Goal: Task Accomplishment & Management: Use online tool/utility

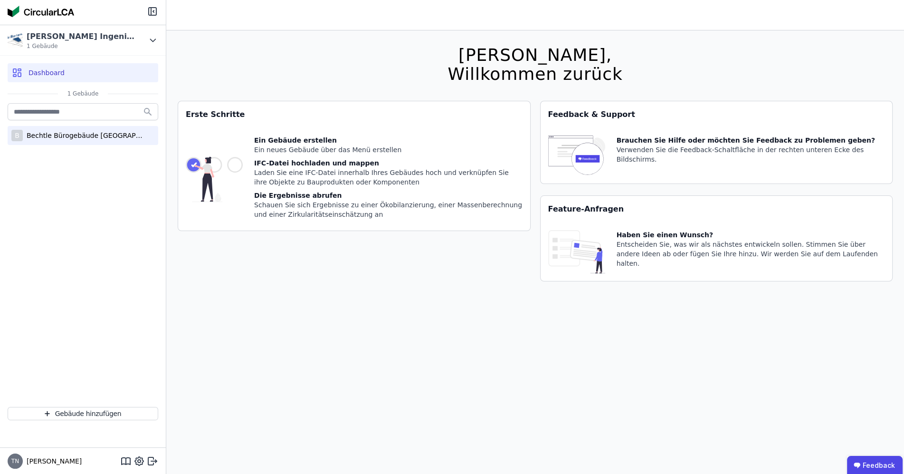
click at [49, 137] on div "Bechtle Bürogebäude [GEOGRAPHIC_DATA]" at bounding box center [85, 136] width 124 height 10
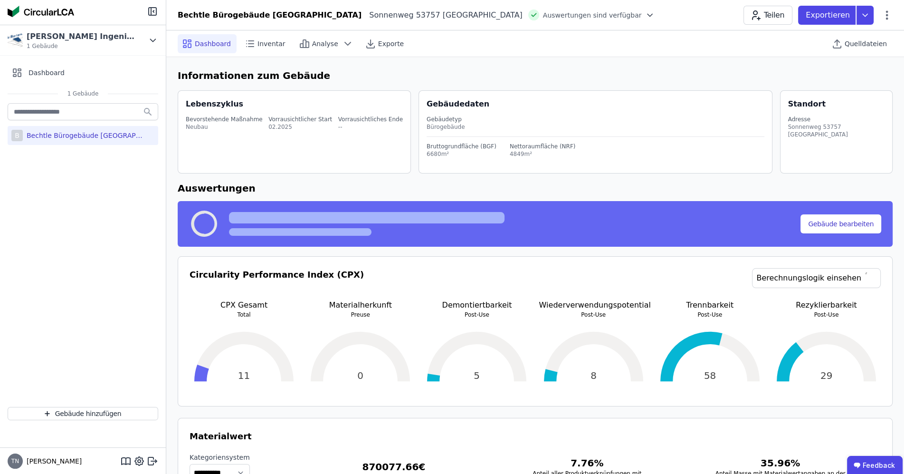
select select "*"
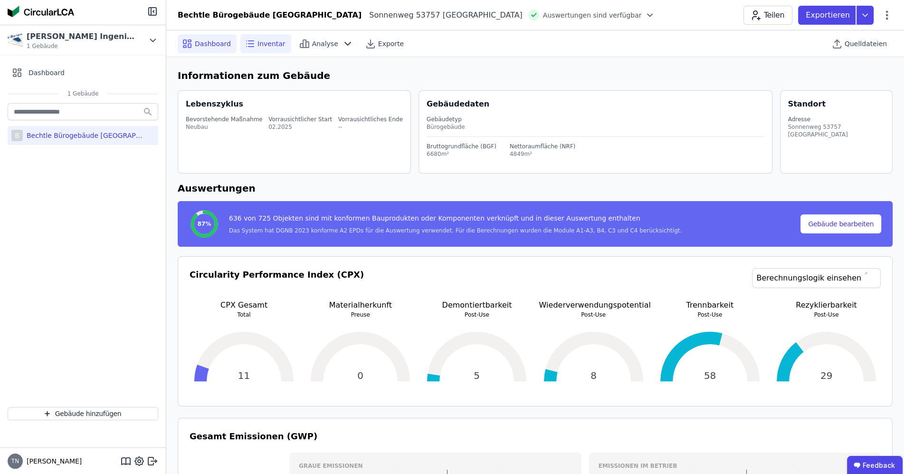
click at [264, 43] on span "Inventar" at bounding box center [271, 44] width 28 height 10
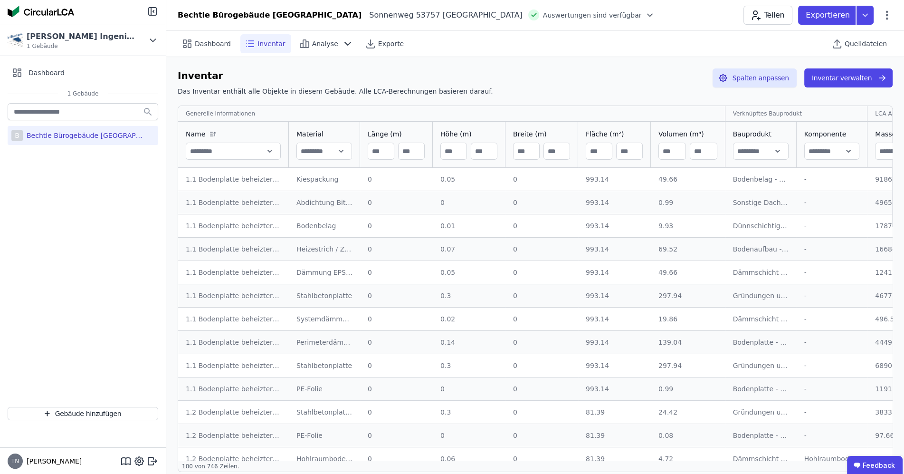
click at [250, 44] on icon at bounding box center [249, 43] width 11 height 11
click at [627, 83] on div "Inventar Das Inventar enthält alle Objekte in diesem Gebäude. Alle LCA-Berechnu…" at bounding box center [535, 83] width 715 height 31
click at [833, 76] on button "Inventar verwalten" at bounding box center [848, 77] width 88 height 19
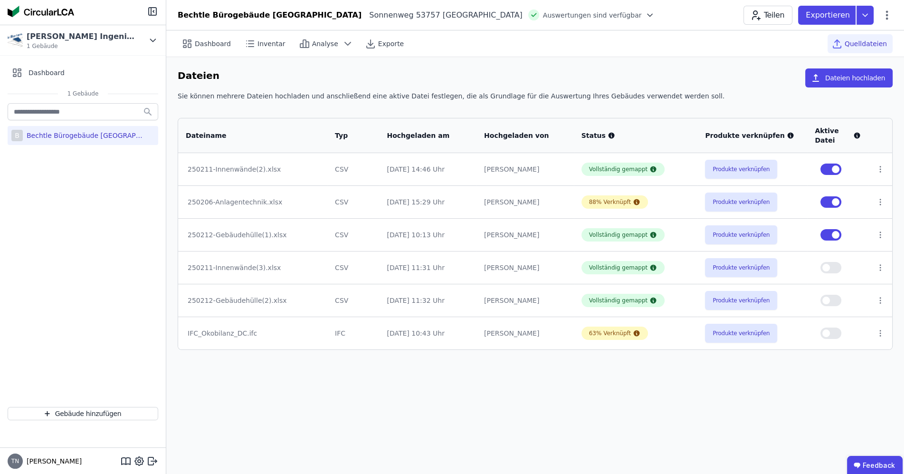
click at [836, 268] on button "button" at bounding box center [830, 267] width 21 height 11
click at [832, 300] on button "button" at bounding box center [830, 300] width 21 height 11
click at [830, 170] on button "button" at bounding box center [830, 168] width 21 height 11
click at [827, 205] on button "button" at bounding box center [830, 201] width 21 height 11
click at [837, 203] on button "button" at bounding box center [830, 201] width 21 height 11
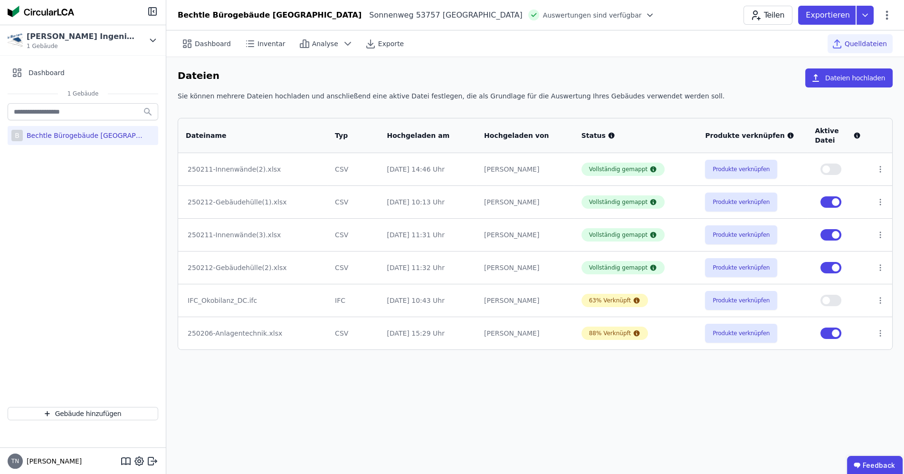
click at [827, 204] on button "button" at bounding box center [830, 201] width 21 height 11
click at [879, 170] on icon at bounding box center [880, 169] width 9 height 9
click at [837, 171] on div "Löschen" at bounding box center [830, 167] width 95 height 15
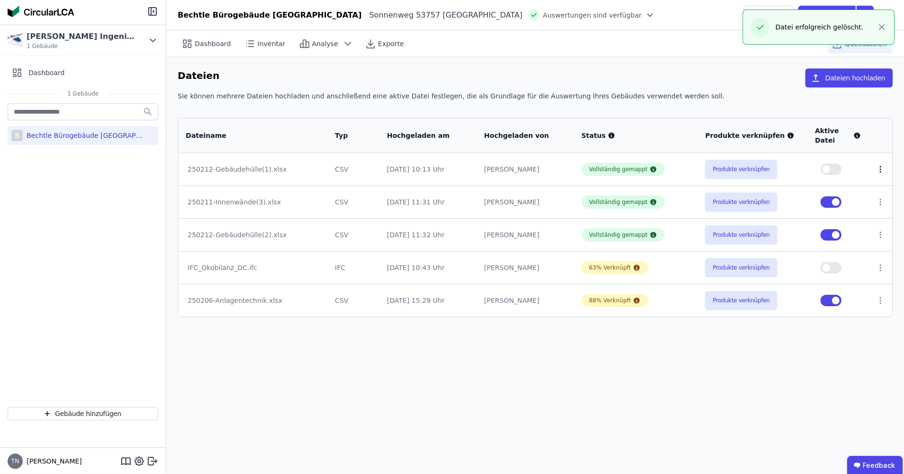
click at [881, 168] on icon at bounding box center [880, 169] width 9 height 9
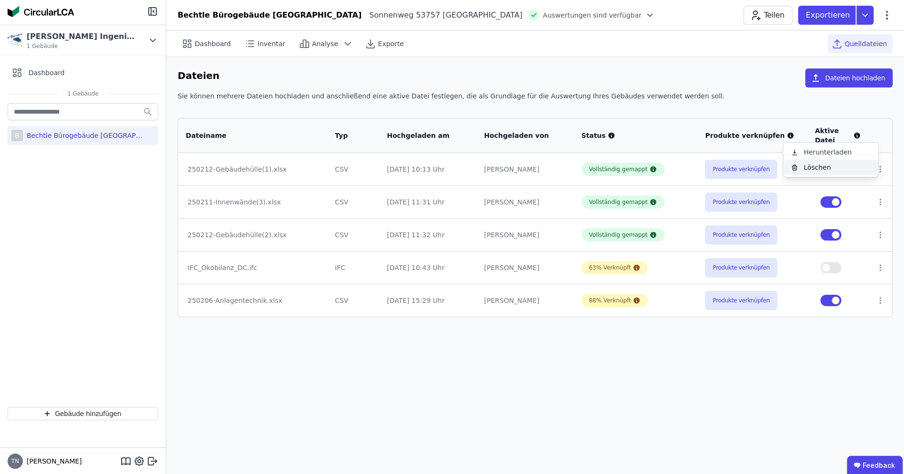
click at [829, 172] on div "Löschen" at bounding box center [830, 167] width 95 height 15
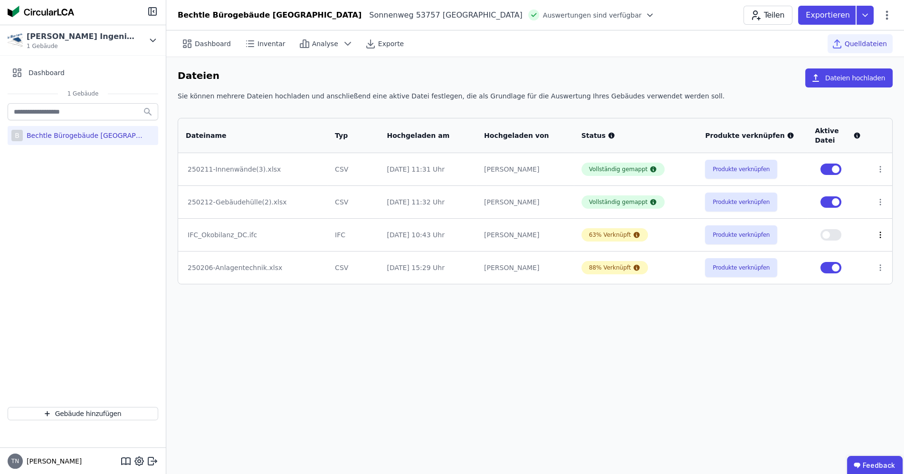
click at [881, 237] on icon at bounding box center [880, 234] width 9 height 9
click at [528, 239] on div "Daniel Coronado" at bounding box center [525, 235] width 82 height 10
click at [828, 169] on button "button" at bounding box center [830, 168] width 21 height 11
click at [826, 166] on button "button" at bounding box center [830, 168] width 21 height 11
click at [824, 237] on button "button" at bounding box center [830, 234] width 21 height 11
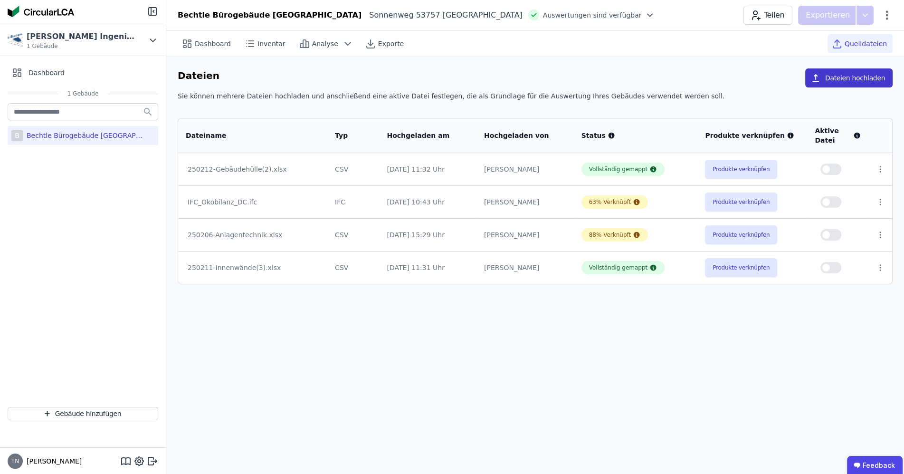
click at [841, 80] on button "Dateien hochladen" at bounding box center [848, 77] width 87 height 19
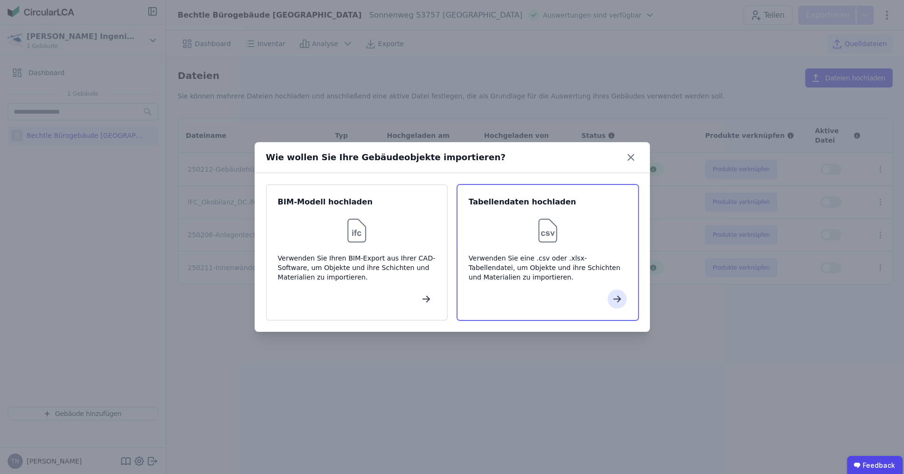
click at [546, 237] on img at bounding box center [547, 230] width 30 height 30
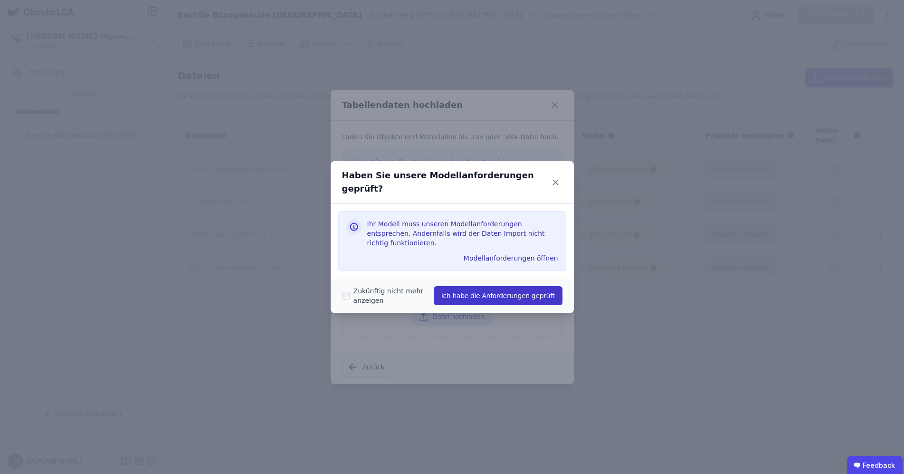
click at [492, 286] on button "Ich habe die Anforderungen geprüft" at bounding box center [498, 295] width 129 height 19
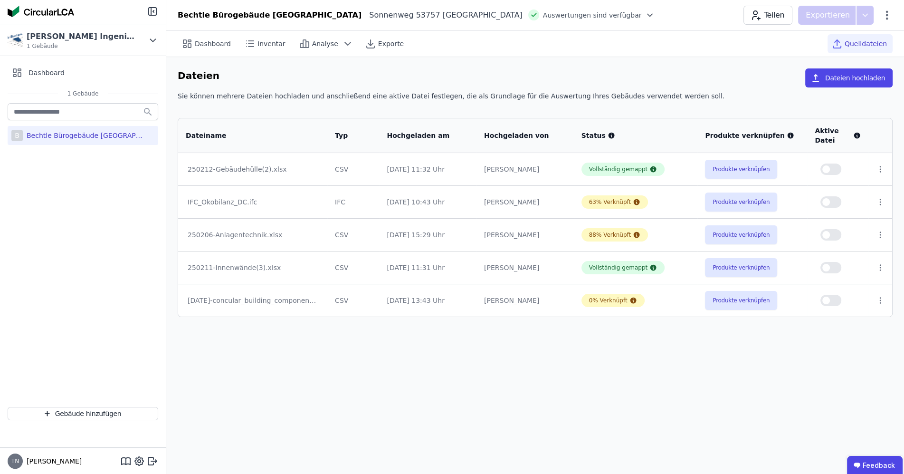
click at [829, 304] on button "button" at bounding box center [830, 300] width 21 height 11
click at [835, 302] on span "button" at bounding box center [836, 300] width 8 height 8
click at [837, 301] on button "button" at bounding box center [830, 300] width 21 height 11
click at [739, 304] on button "Produkte verknüpfen" at bounding box center [741, 300] width 72 height 19
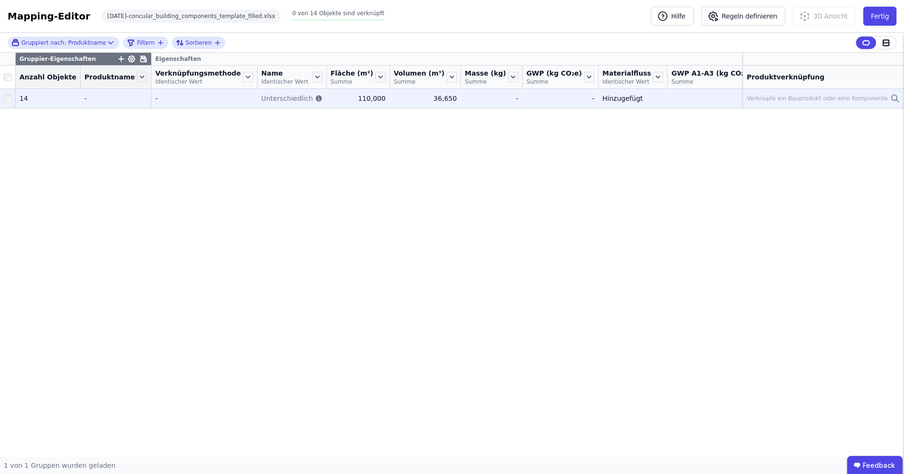
click at [56, 103] on div "14" at bounding box center [47, 99] width 57 height 10
click at [263, 103] on span "Unterschiedlich" at bounding box center [287, 99] width 52 height 10
click at [331, 103] on div "110,000" at bounding box center [358, 99] width 55 height 10
click at [152, 100] on td "- -" at bounding box center [205, 98] width 106 height 19
click at [121, 108] on td "- -" at bounding box center [116, 98] width 71 height 19
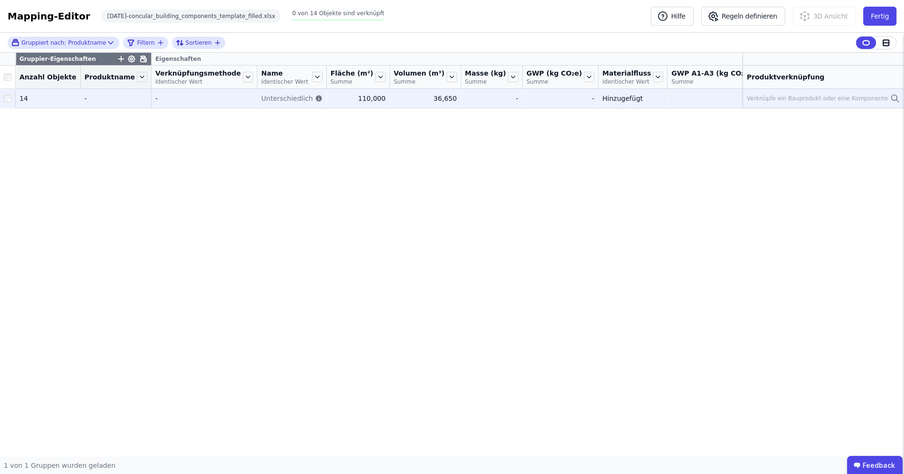
click at [19, 103] on div "14" at bounding box center [47, 99] width 57 height 10
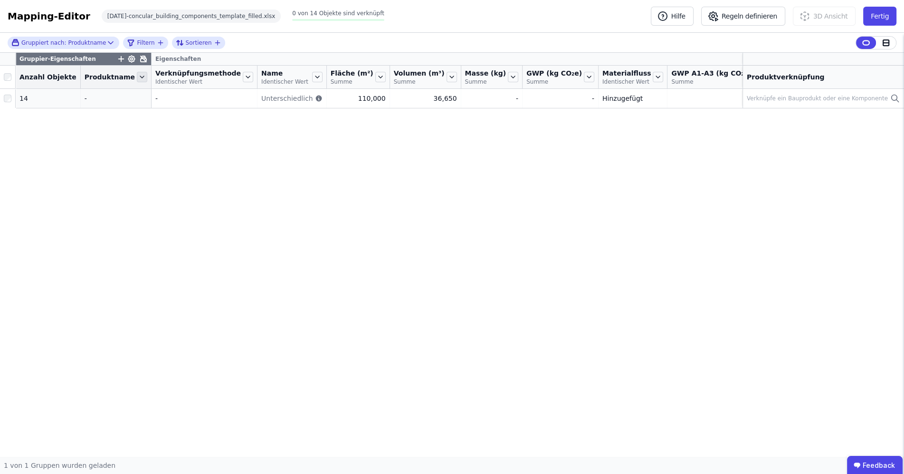
click at [137, 82] on icon at bounding box center [142, 77] width 10 height 10
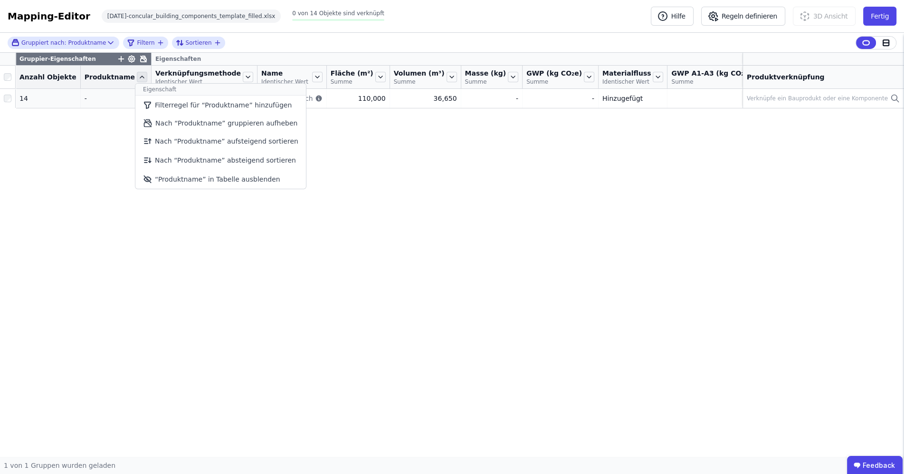
click at [137, 82] on icon at bounding box center [142, 77] width 10 height 10
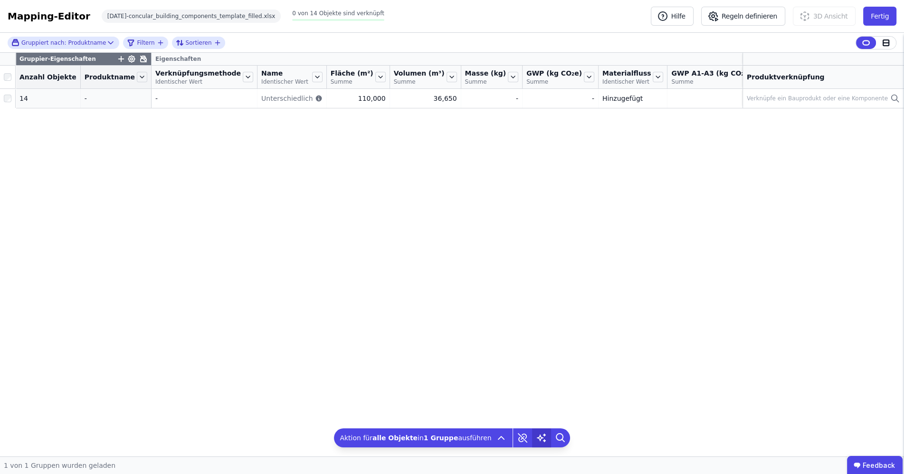
click at [535, 437] on icon at bounding box center [541, 437] width 19 height 19
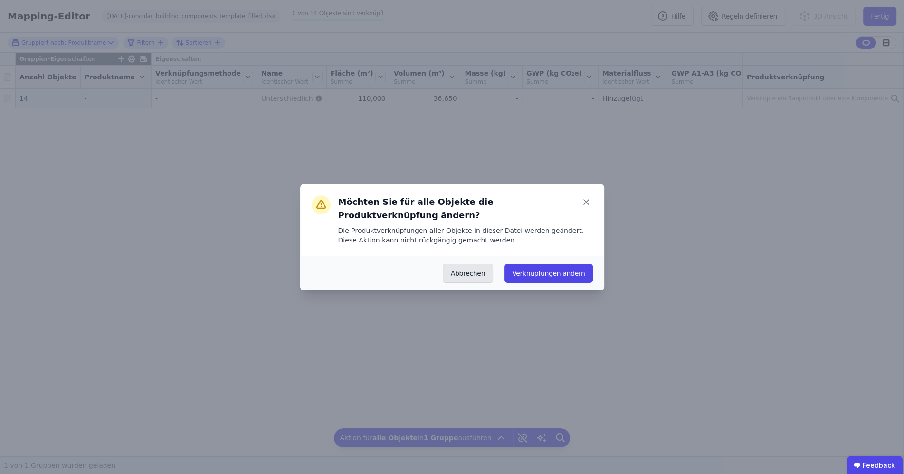
click at [461, 264] on button "Abbrechen" at bounding box center [468, 273] width 50 height 19
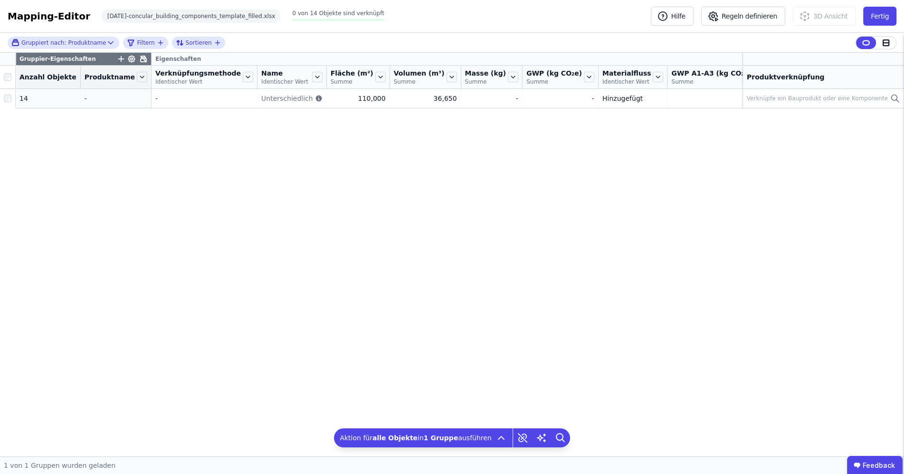
click at [751, 82] on div at bounding box center [757, 77] width 12 height 10
click at [757, 78] on icon at bounding box center [759, 77] width 4 height 2
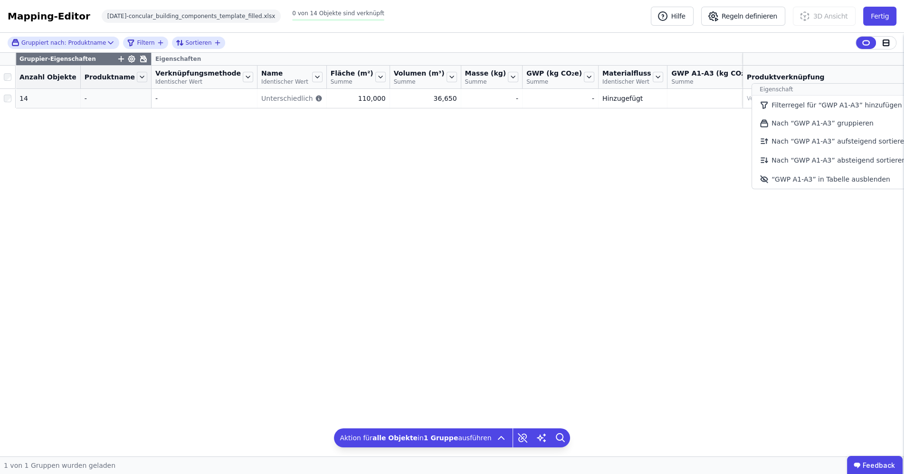
click at [753, 80] on icon at bounding box center [758, 77] width 10 height 10
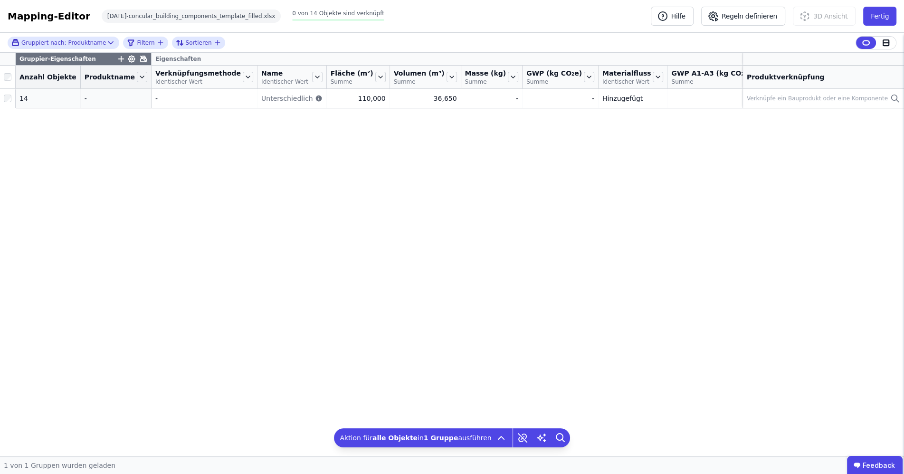
click at [757, 78] on icon at bounding box center [759, 77] width 4 height 2
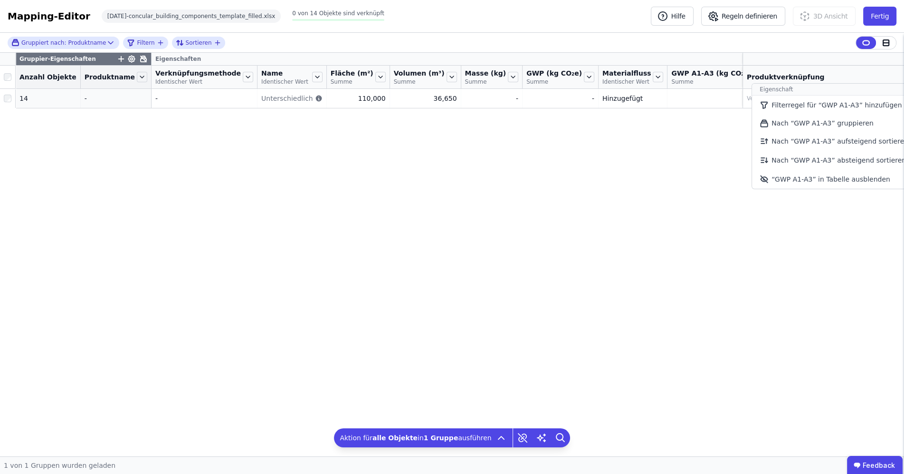
click at [753, 80] on icon at bounding box center [758, 77] width 10 height 10
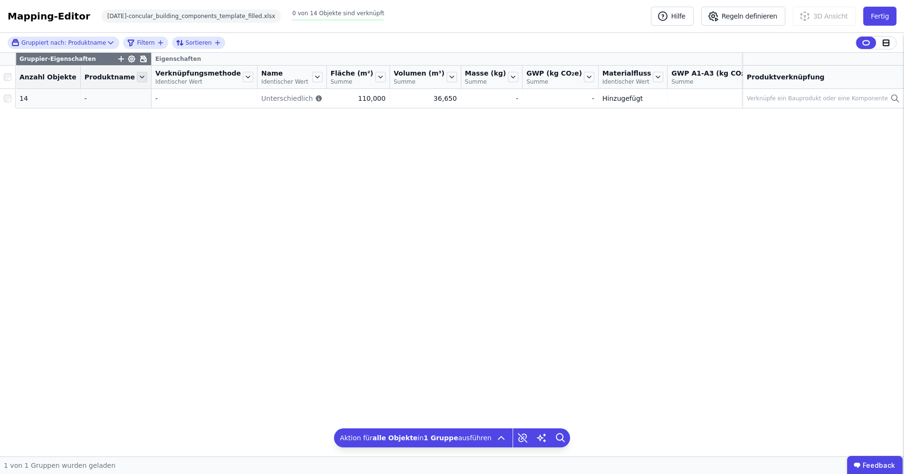
click at [137, 82] on icon at bounding box center [142, 77] width 10 height 10
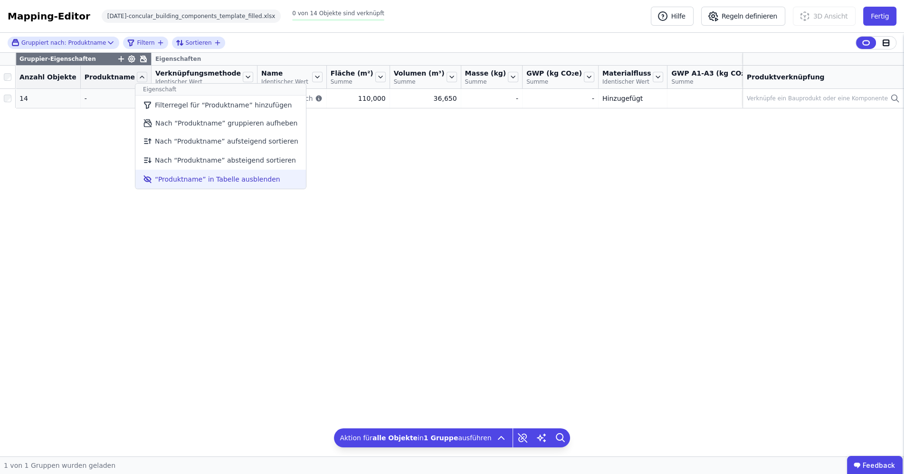
click at [164, 183] on li "“Produktname” in Tabelle ausblenden" at bounding box center [220, 179] width 171 height 19
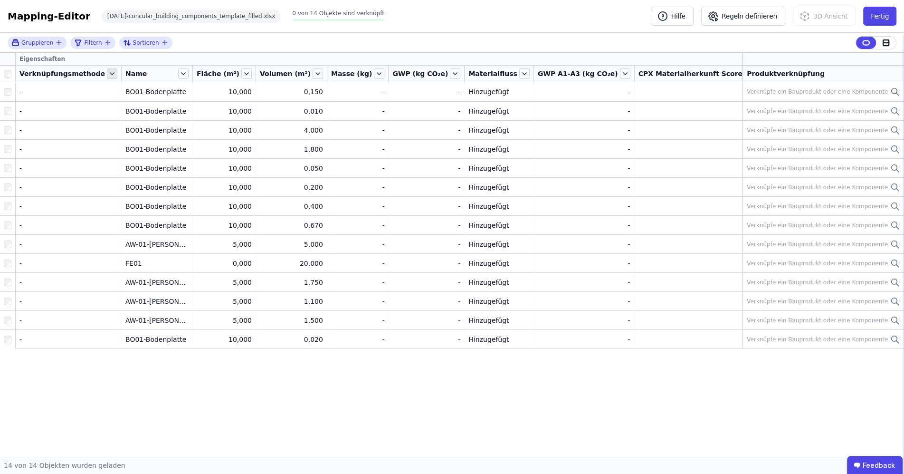
click at [107, 74] on icon at bounding box center [112, 73] width 10 height 10
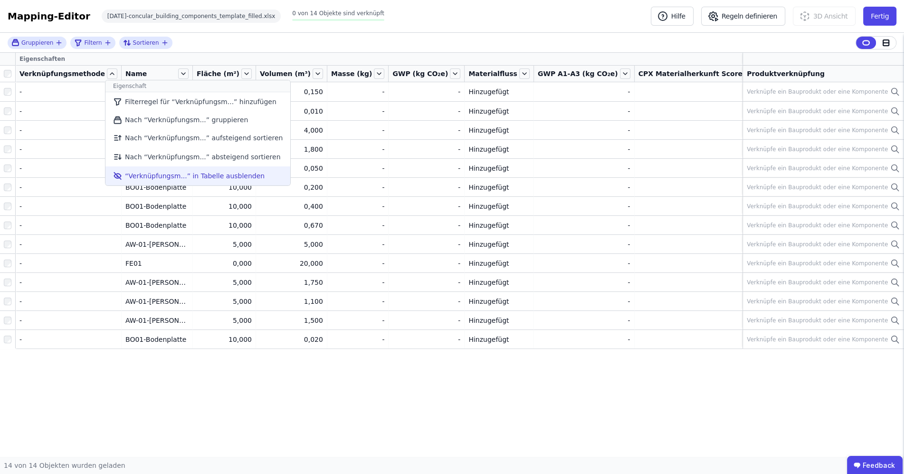
click at [131, 181] on li "“Verknüpfungsm...” in Tabelle ausblenden" at bounding box center [197, 175] width 185 height 19
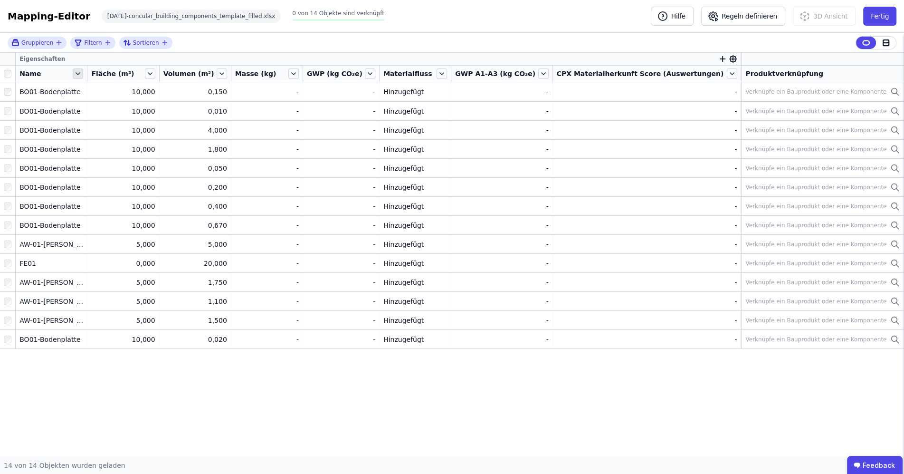
click at [82, 74] on icon at bounding box center [78, 73] width 10 height 10
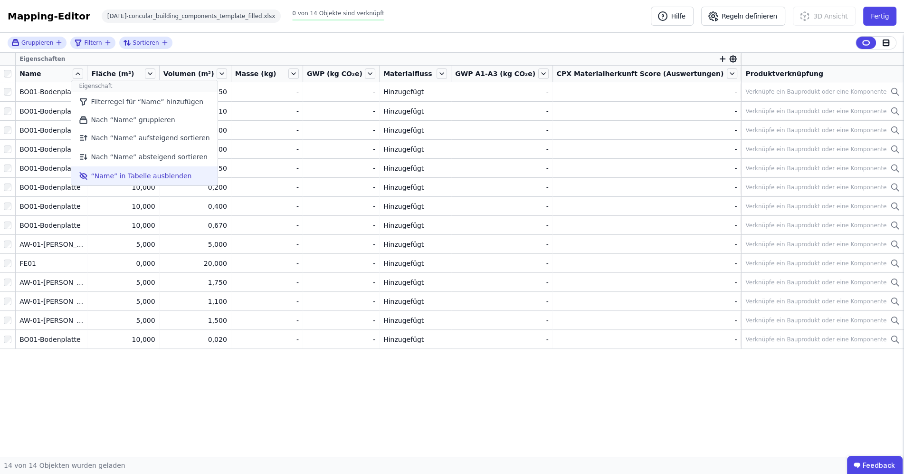
click at [108, 171] on li "“Name” in Tabelle ausblenden" at bounding box center [144, 175] width 146 height 19
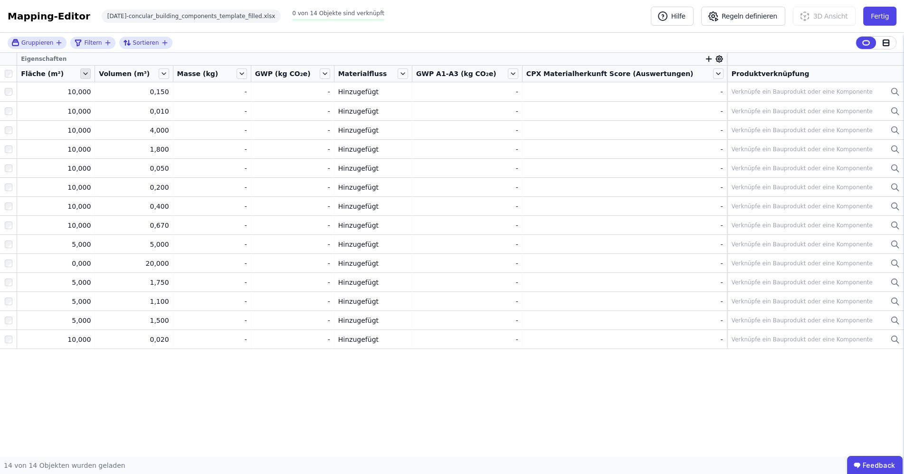
click at [91, 73] on icon at bounding box center [85, 73] width 10 height 10
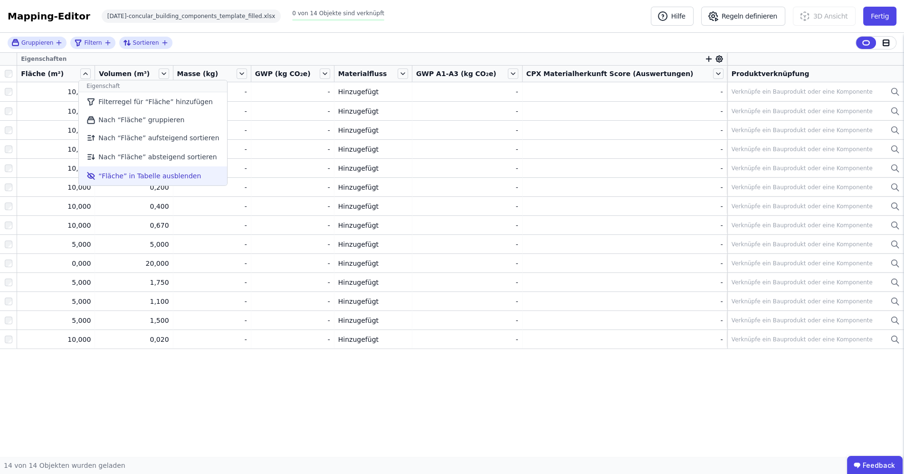
click at [106, 177] on li "“Fläche” in Tabelle ausblenden" at bounding box center [153, 175] width 148 height 19
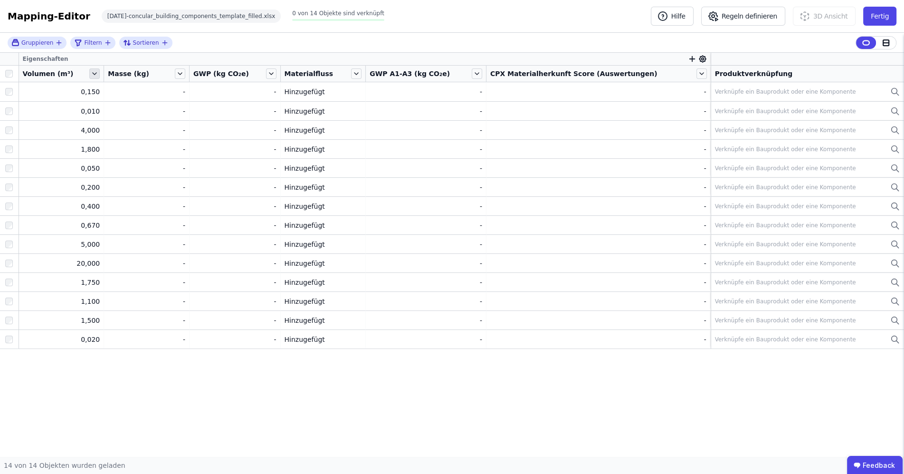
click at [100, 75] on icon at bounding box center [94, 73] width 10 height 10
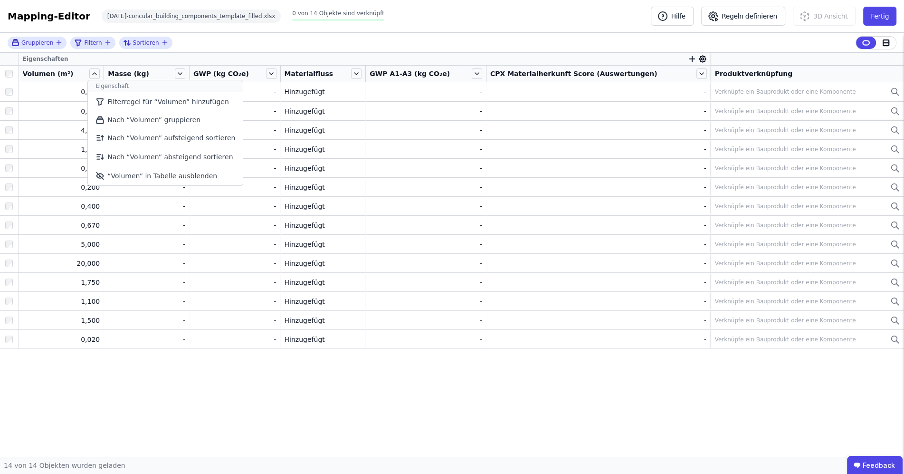
click at [258, 48] on div "Gruppieren Filtern Sortieren" at bounding box center [452, 43] width 904 height 20
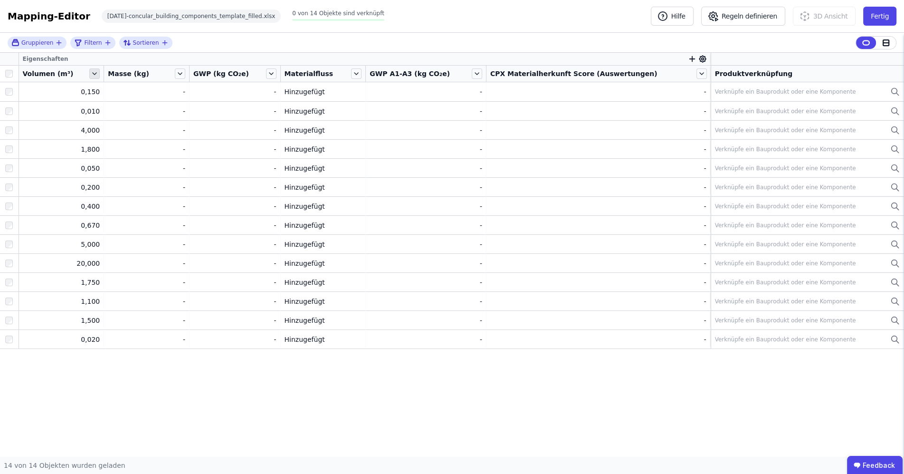
click at [100, 72] on icon at bounding box center [94, 73] width 10 height 10
click at [688, 60] on icon "button" at bounding box center [692, 59] width 9 height 9
click at [703, 108] on div "Concular Eigenschaften" at bounding box center [735, 110] width 79 height 10
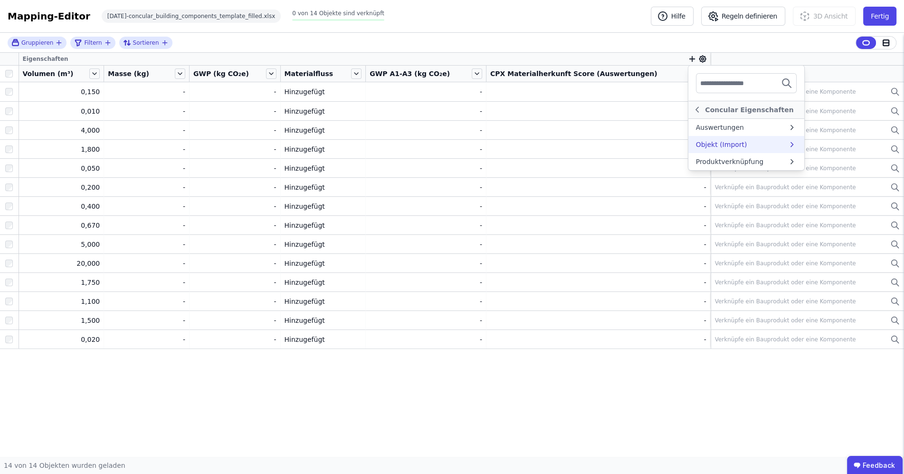
click at [703, 138] on div "Objekt (Import)" at bounding box center [746, 144] width 116 height 17
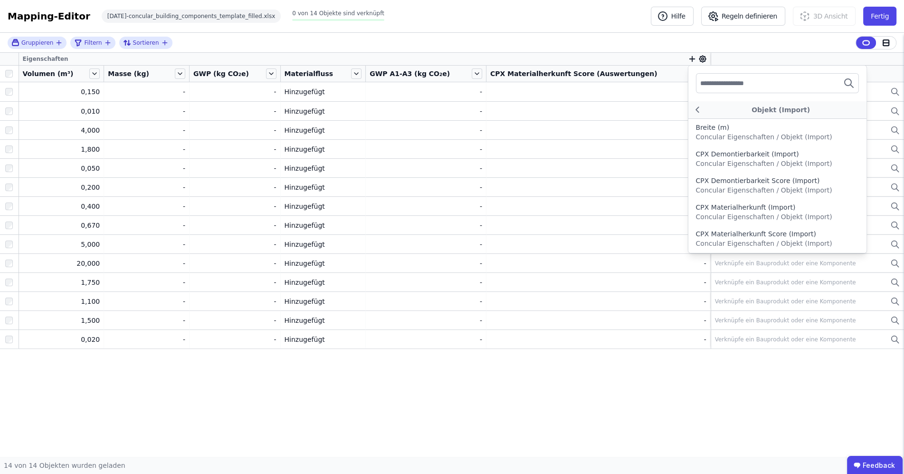
click at [564, 60] on div "Gruppieren Filtern Sortieren Eigenschaften Objekt (Import) Breite (m) Concular …" at bounding box center [452, 244] width 904 height 423
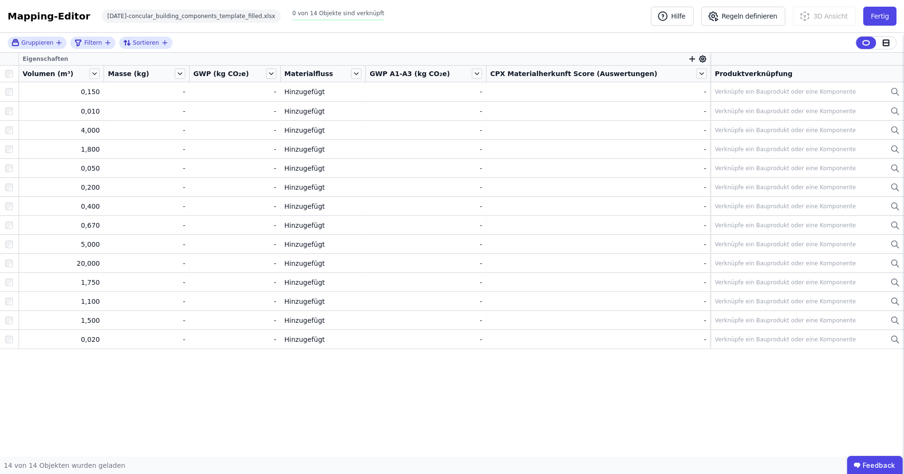
click at [688, 59] on icon "button" at bounding box center [692, 59] width 9 height 9
click at [695, 115] on div "Concular Eigenschaften" at bounding box center [746, 109] width 116 height 17
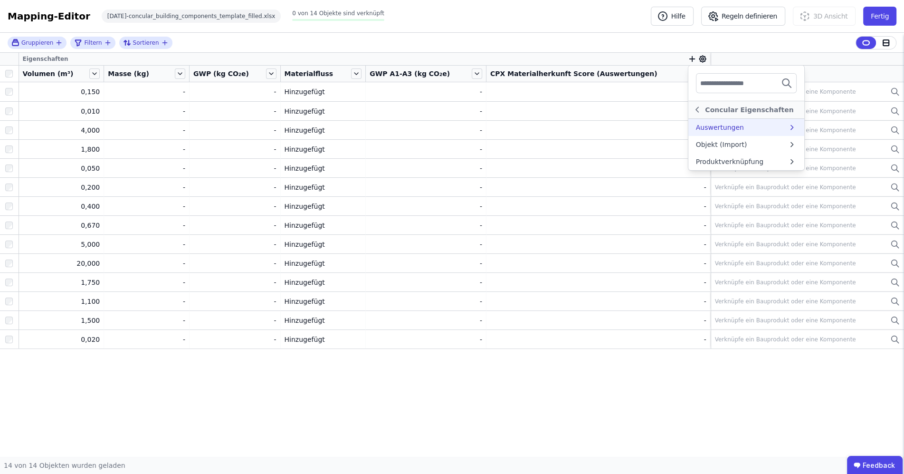
click at [699, 128] on div "Auswertungen" at bounding box center [720, 128] width 48 height 10
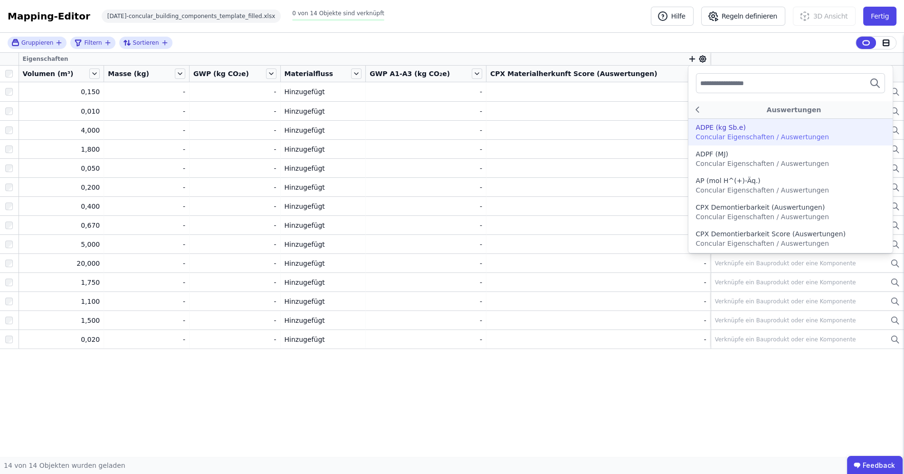
click at [791, 64] on div "Gruppieren Filtern Sortieren Eigenschaften Auswertungen ADPE (kg Sb.e) Concular…" at bounding box center [452, 244] width 904 height 423
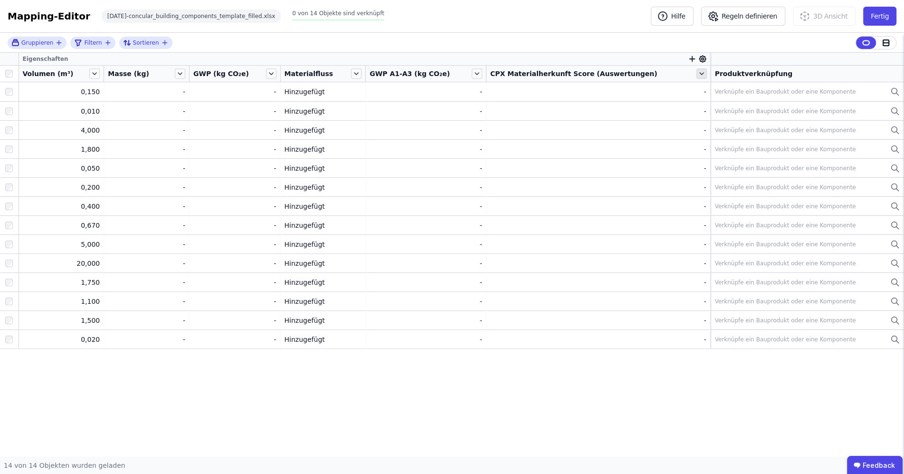
click at [696, 74] on icon at bounding box center [701, 73] width 10 height 10
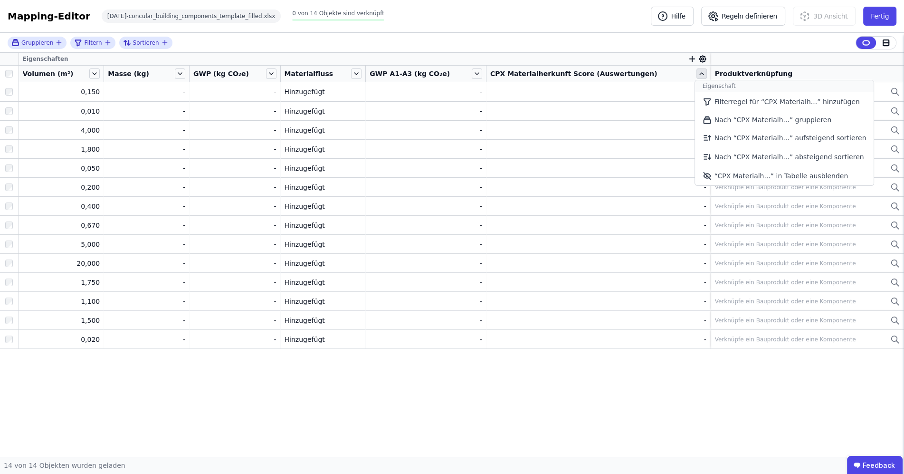
click at [696, 74] on icon at bounding box center [701, 73] width 10 height 10
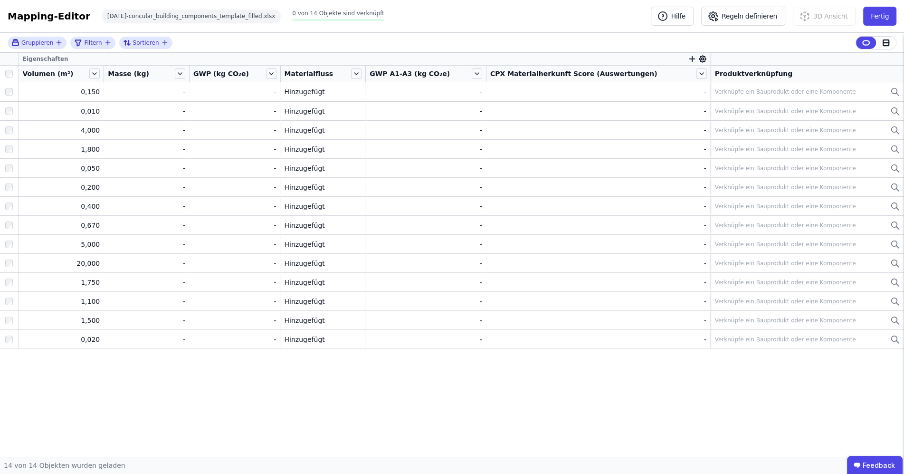
click at [688, 59] on icon "button" at bounding box center [692, 59] width 9 height 9
click at [696, 123] on div "Importierte Eigenschaften" at bounding box center [739, 127] width 87 height 10
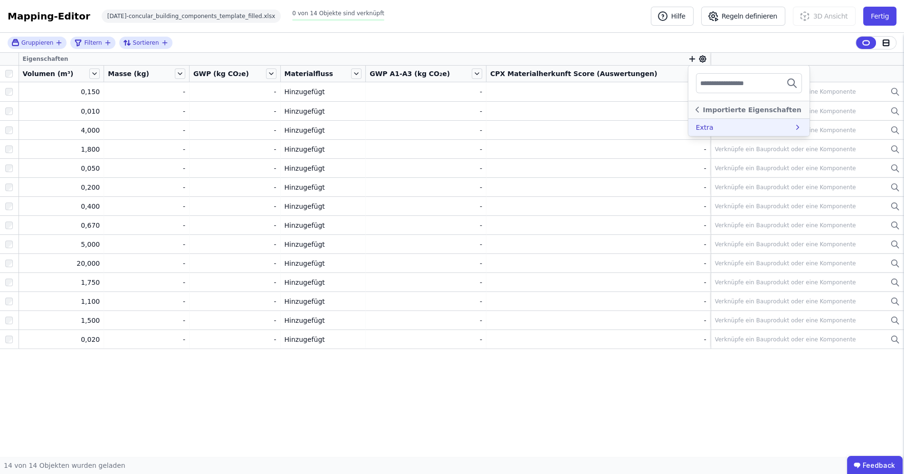
click at [696, 127] on div "Extra" at bounding box center [705, 128] width 18 height 10
click at [692, 108] on icon at bounding box center [697, 109] width 10 height 11
click at [777, 53] on div "Gruppieren Filtern Sortieren Eigenschaften Concular Eigenschaften Importierte E…" at bounding box center [452, 244] width 904 height 423
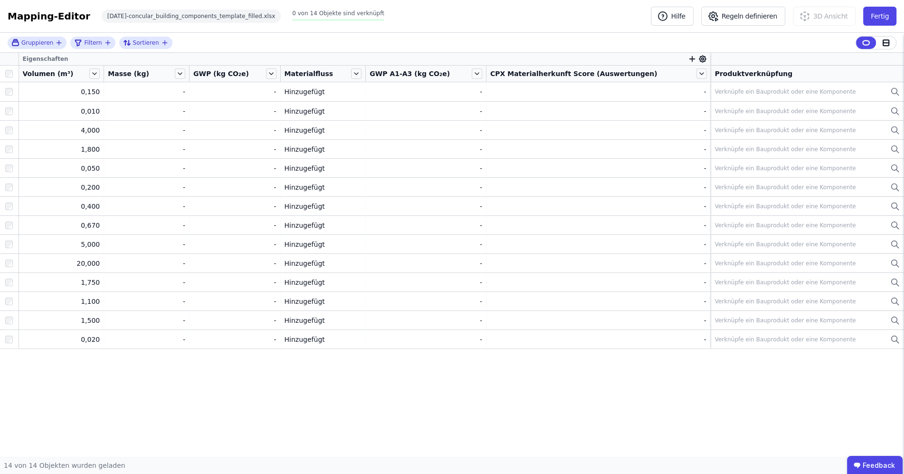
click at [53, 59] on span "Eigenschaften" at bounding box center [46, 59] width 46 height 8
click at [886, 43] on icon at bounding box center [886, 43] width 6 height 0
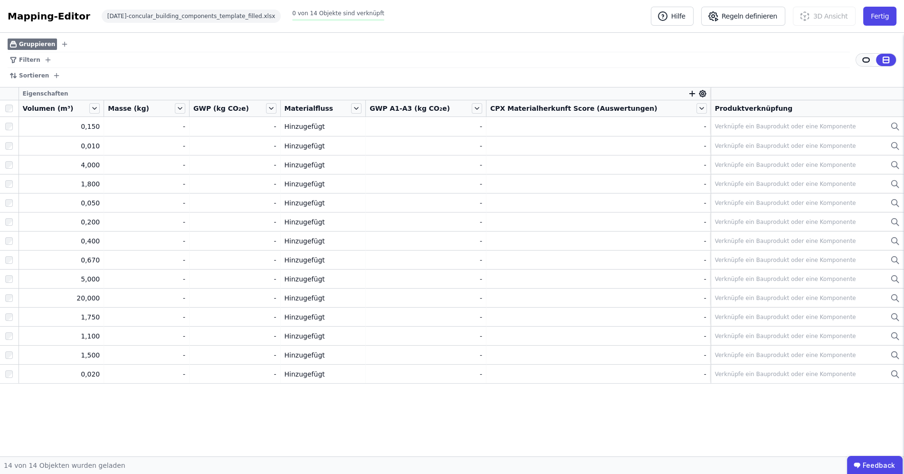
click at [870, 57] on div at bounding box center [866, 60] width 20 height 12
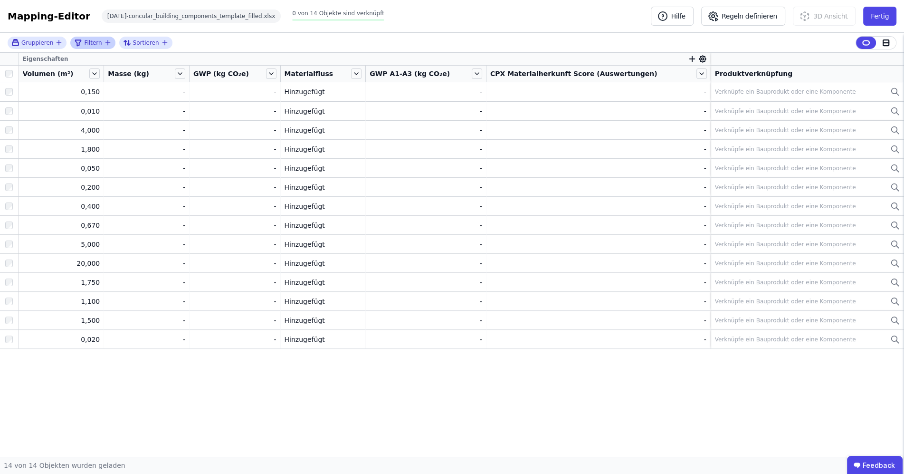
click at [95, 44] on span "Filtern" at bounding box center [93, 43] width 18 height 8
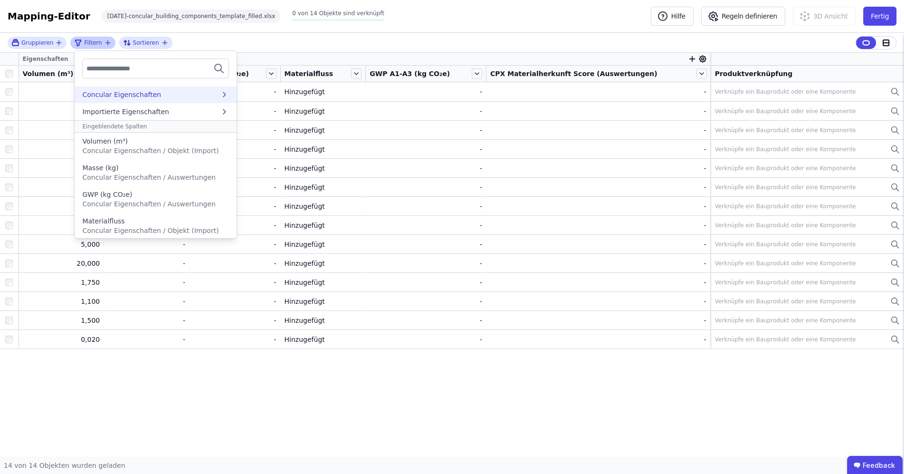
click at [110, 97] on div "Concular Eigenschaften" at bounding box center [121, 95] width 79 height 10
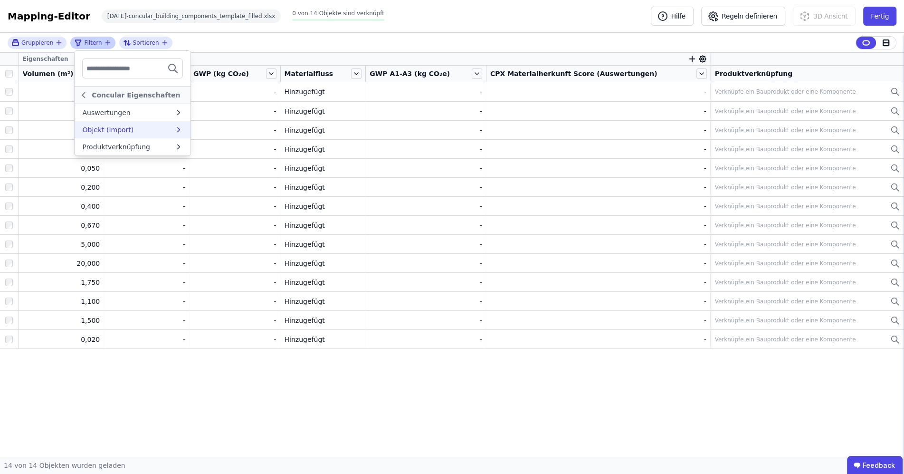
click at [119, 129] on div "Objekt (Import)" at bounding box center [107, 130] width 51 height 10
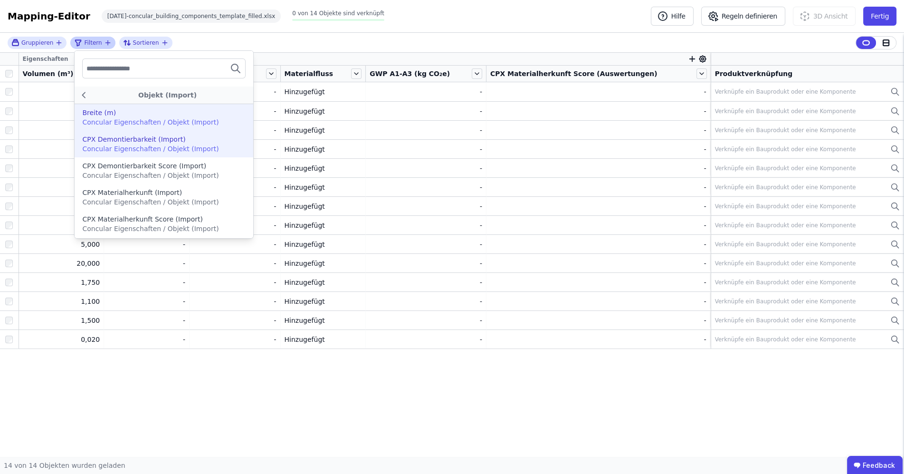
click at [128, 116] on div "Breite (m)" at bounding box center [163, 113] width 163 height 10
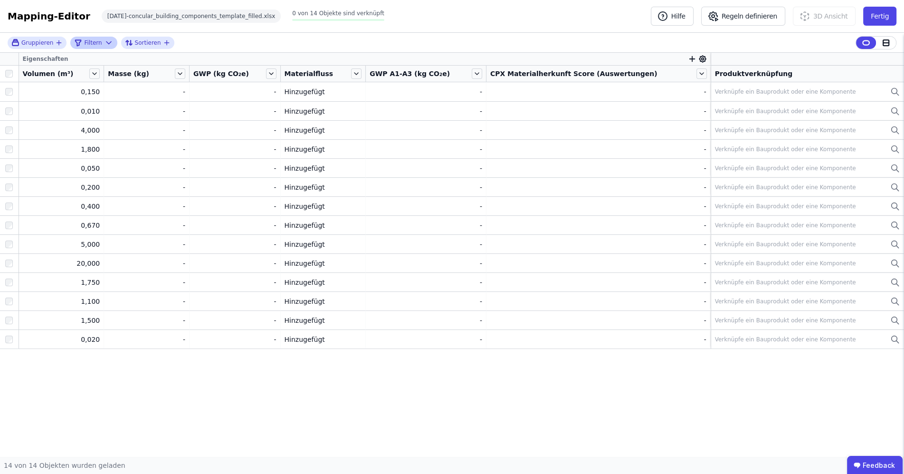
click at [365, 39] on div "Gruppieren Filtern Sortieren" at bounding box center [452, 43] width 904 height 20
click at [881, 15] on button "Fertig" at bounding box center [879, 16] width 33 height 19
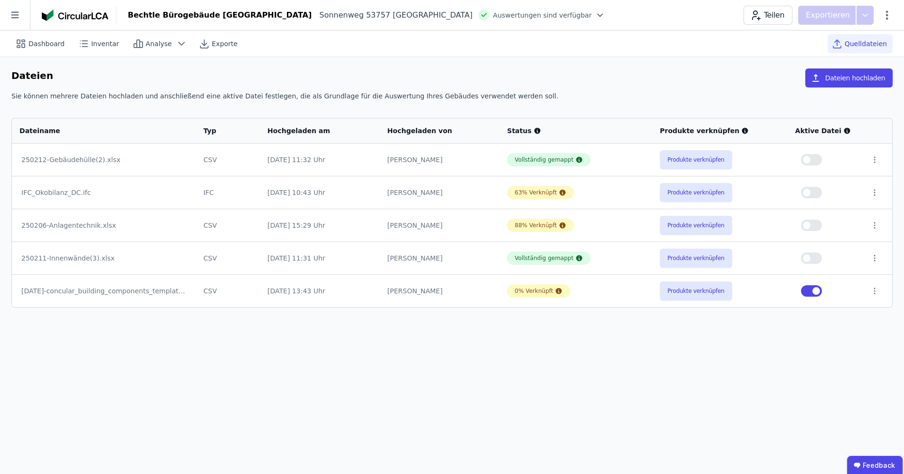
click at [811, 294] on button "button" at bounding box center [811, 290] width 21 height 11
click at [816, 291] on button "button" at bounding box center [811, 290] width 21 height 11
click at [687, 291] on button "Produkte verknüpfen" at bounding box center [696, 290] width 72 height 19
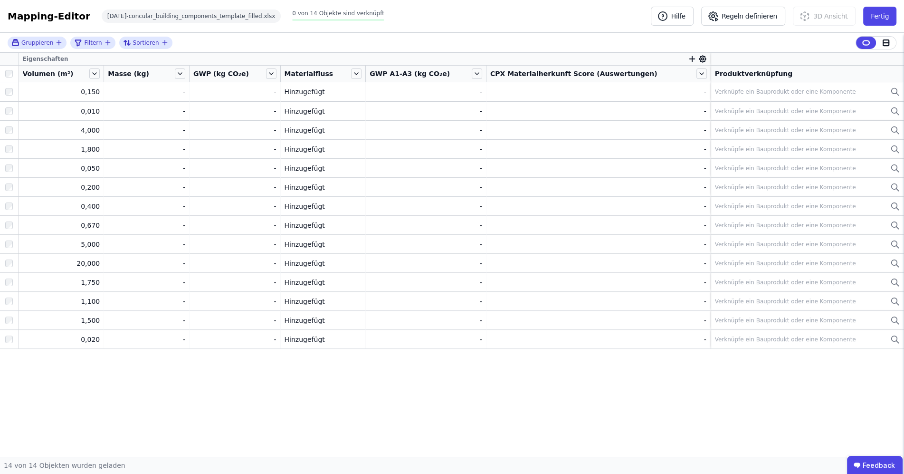
click at [82, 61] on div "Eigenschaften" at bounding box center [365, 59] width 692 height 12
click at [49, 59] on span "Eigenschaften" at bounding box center [46, 59] width 46 height 8
click at [699, 60] on icon at bounding box center [702, 59] width 7 height 7
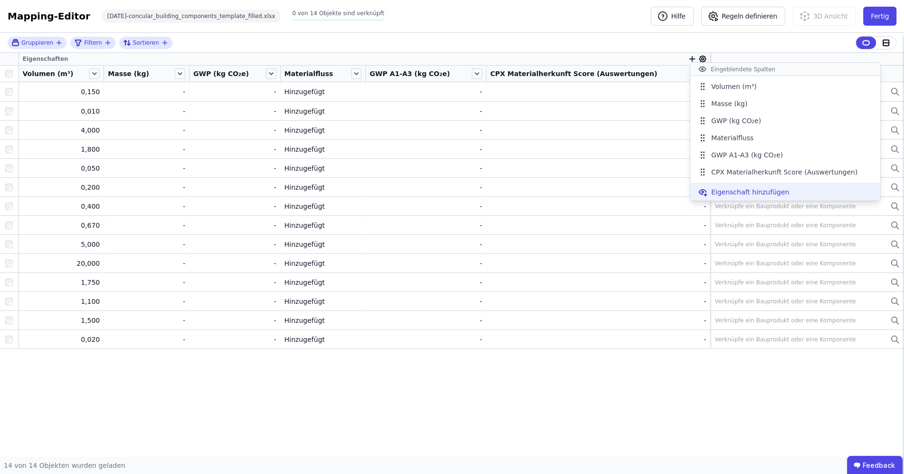
click at [723, 194] on span "Eigenschaft hinzufügen" at bounding box center [750, 192] width 78 height 10
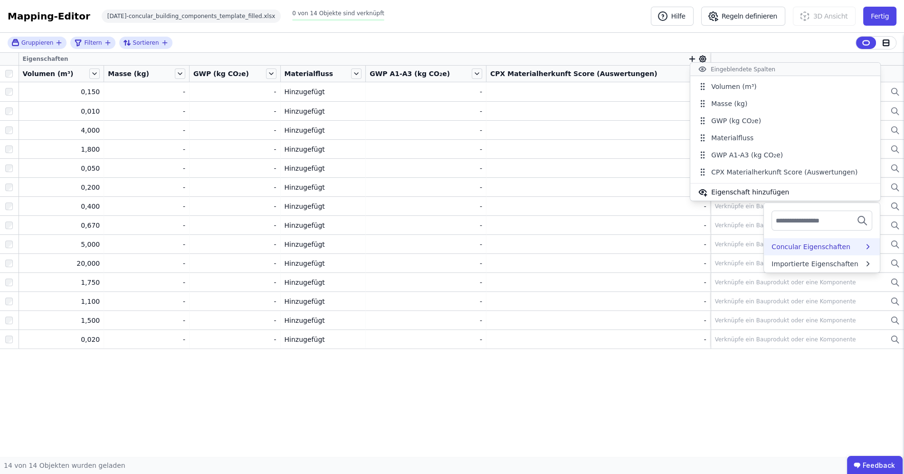
click at [775, 242] on div "Concular Eigenschaften" at bounding box center [810, 247] width 79 height 10
click at [786, 267] on div "Auswertungen" at bounding box center [795, 265] width 48 height 10
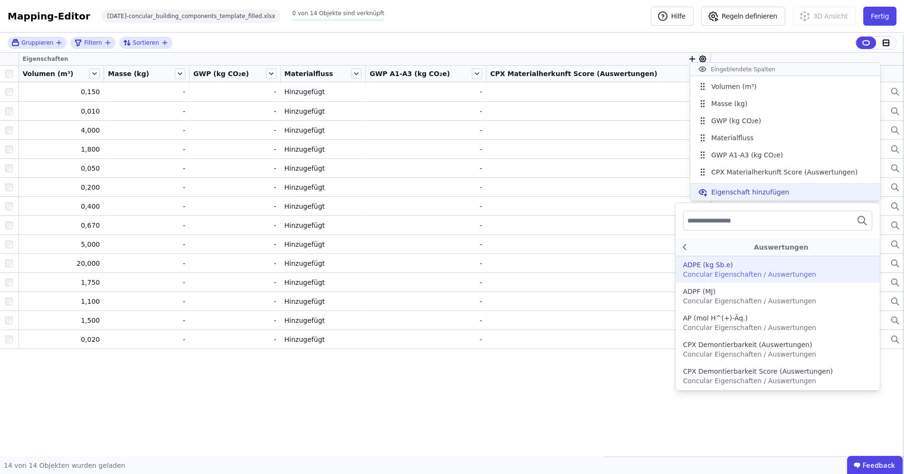
click at [744, 189] on span "Eigenschaft hinzufügen" at bounding box center [750, 192] width 78 height 10
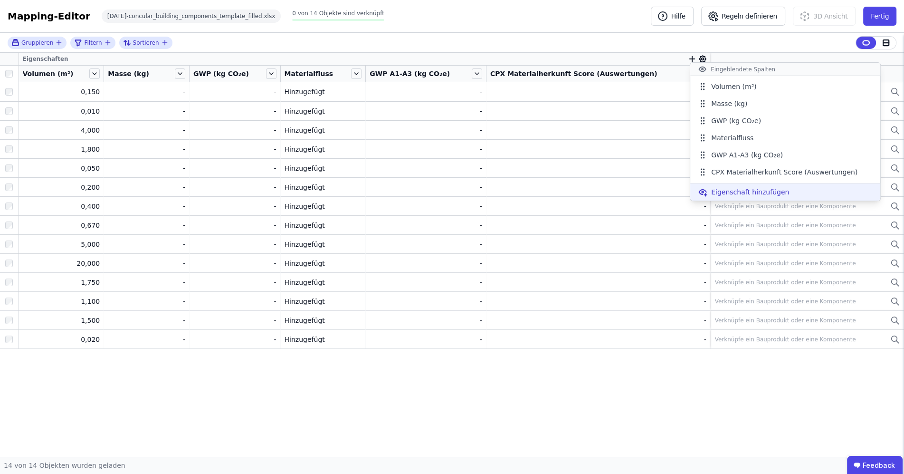
click at [744, 189] on span "Eigenschaft hinzufügen" at bounding box center [750, 192] width 78 height 10
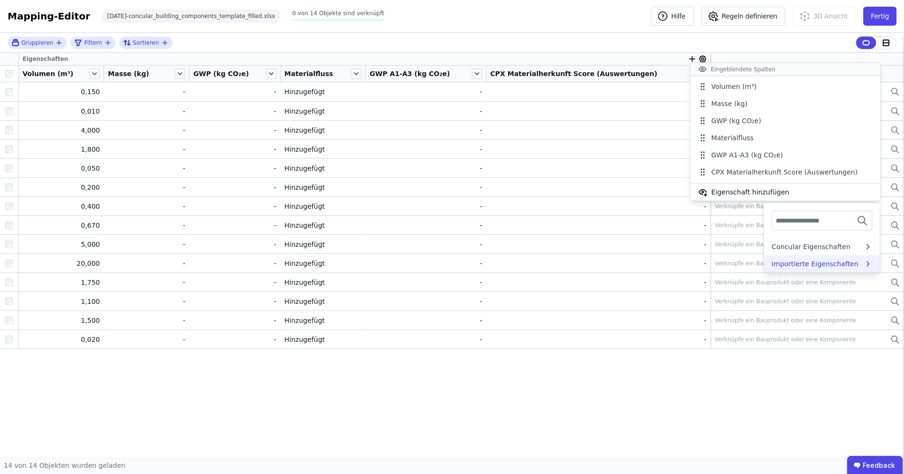
click at [781, 264] on div "Importierte Eigenschaften" at bounding box center [814, 264] width 87 height 10
click at [781, 264] on div "Extra" at bounding box center [814, 265] width 97 height 10
click at [781, 264] on div "PERIMETER" at bounding box center [780, 265] width 38 height 10
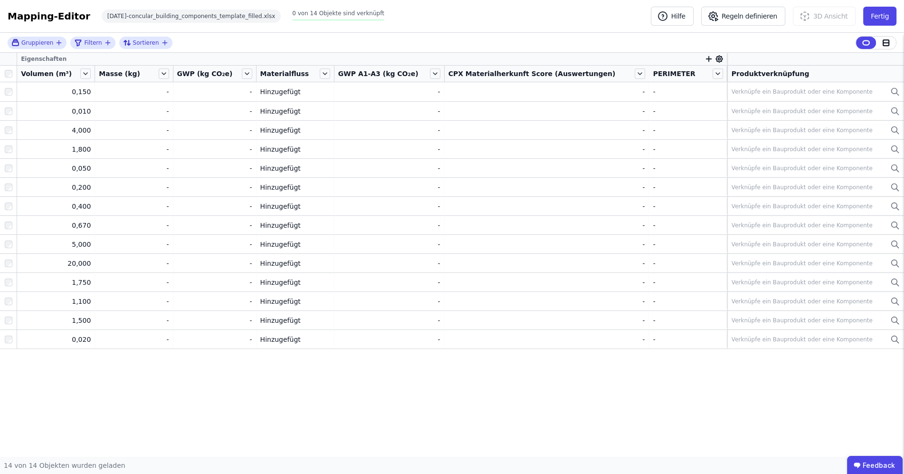
click at [704, 60] on icon "button" at bounding box center [708, 59] width 9 height 9
click at [717, 82] on input "text" at bounding box center [752, 83] width 70 height 17
type input "******"
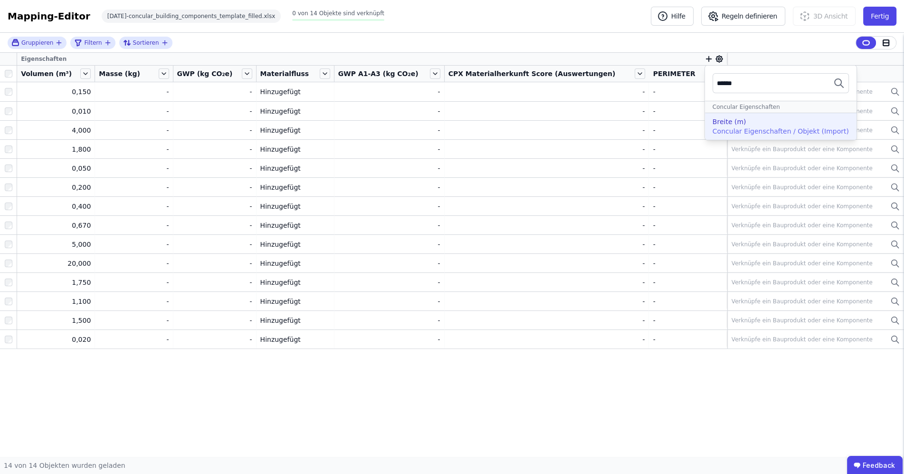
click at [718, 126] on div "Breite (m)" at bounding box center [730, 122] width 34 height 10
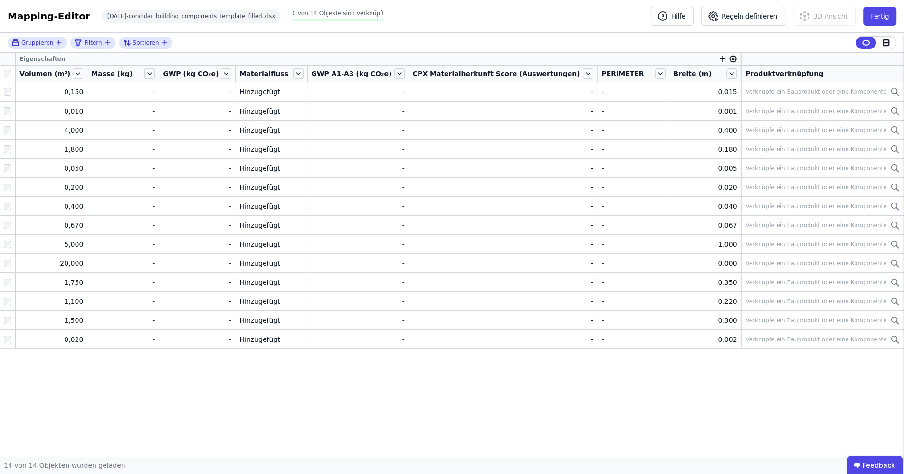
click at [718, 58] on icon "button" at bounding box center [722, 59] width 9 height 9
click at [731, 85] on input "text" at bounding box center [766, 83] width 70 height 17
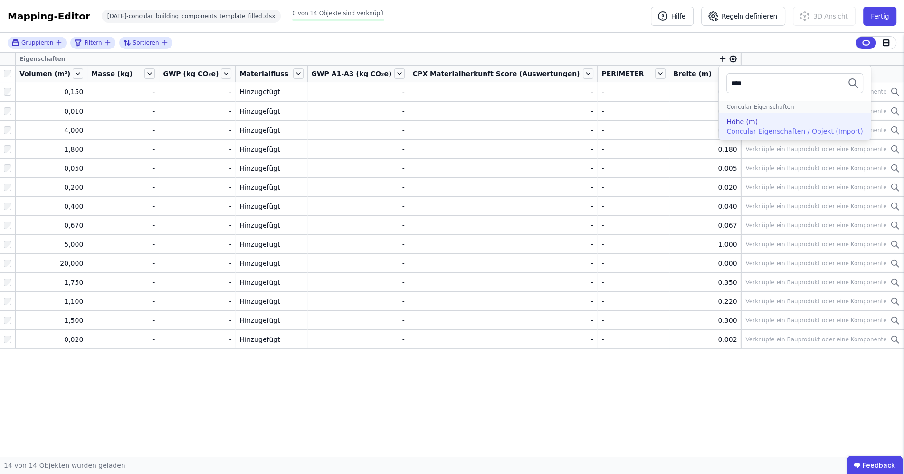
type input "****"
click at [735, 133] on span "Concular Eigenschaften / Objekt (Import)" at bounding box center [794, 131] width 136 height 8
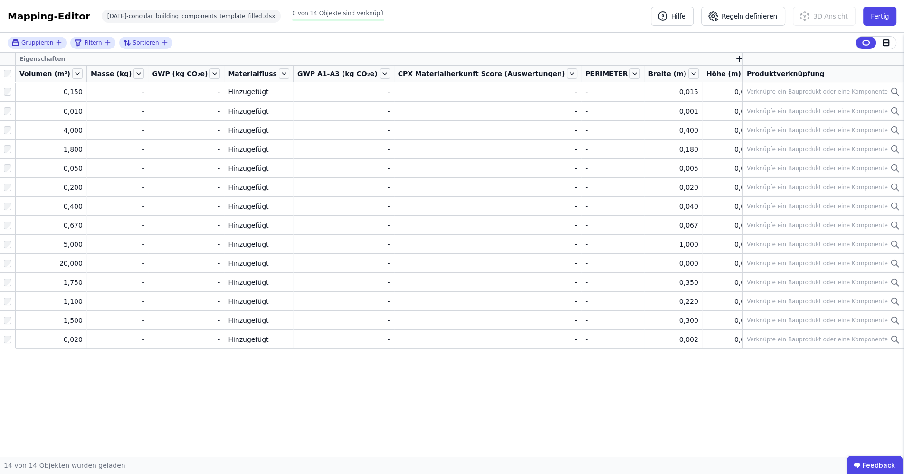
click at [739, 57] on icon "button" at bounding box center [739, 59] width 0 height 5
click at [749, 85] on input "text" at bounding box center [782, 83] width 70 height 17
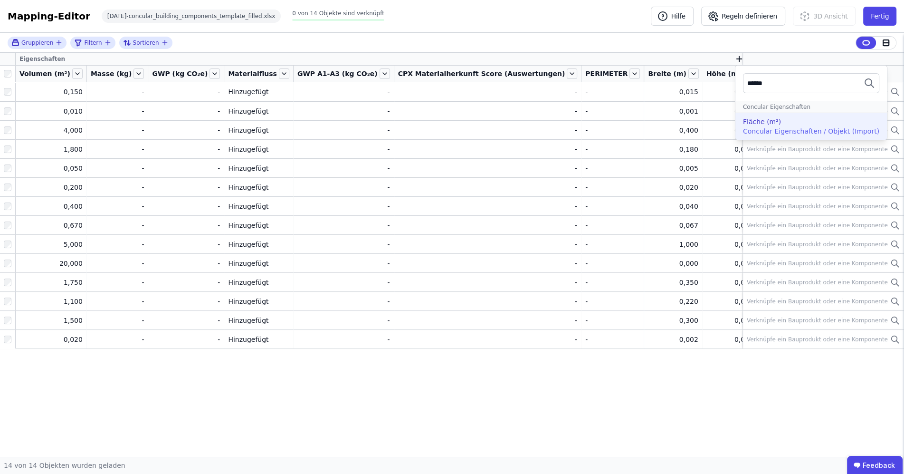
type input "******"
click at [744, 124] on div "Fläche (m²)" at bounding box center [762, 122] width 38 height 10
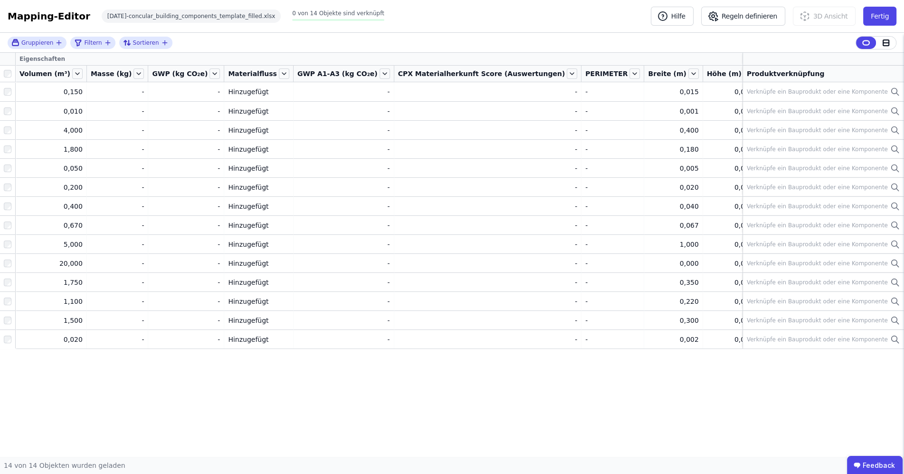
click at [798, 58] on icon "button" at bounding box center [802, 59] width 9 height 9
click at [810, 88] on input "text" at bounding box center [845, 83] width 70 height 17
type input "*****"
click at [806, 132] on span "Concular Eigenschaften / Objekt (Import)" at bounding box center [874, 131] width 136 height 8
click at [147, 77] on div at bounding box center [147, 74] width 1 height 16
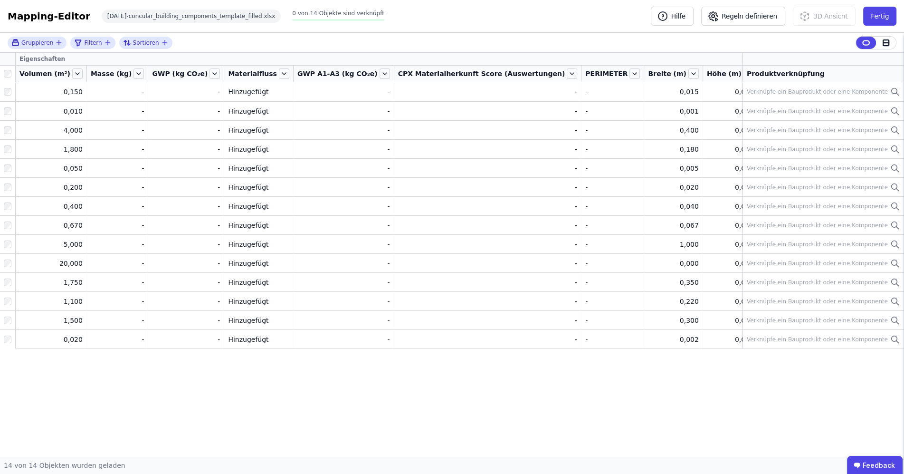
click at [683, 57] on div "Eigenschaften" at bounding box center [448, 59] width 864 height 12
drag, startPoint x: 495, startPoint y: 74, endPoint x: 424, endPoint y: 72, distance: 71.3
click at [424, 72] on div "CPX Materialherkunft Score (Auswertungen)" at bounding box center [487, 74] width 187 height 16
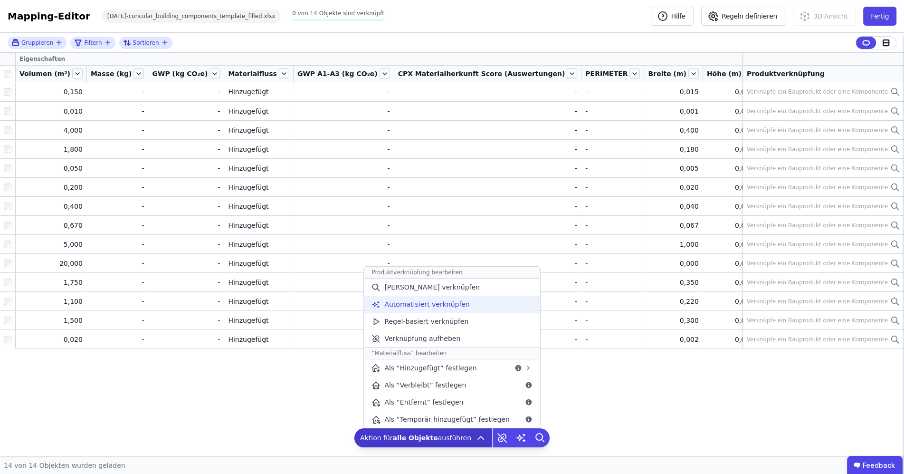
click at [439, 304] on span "Automatisiert verknüpfen" at bounding box center [426, 304] width 85 height 10
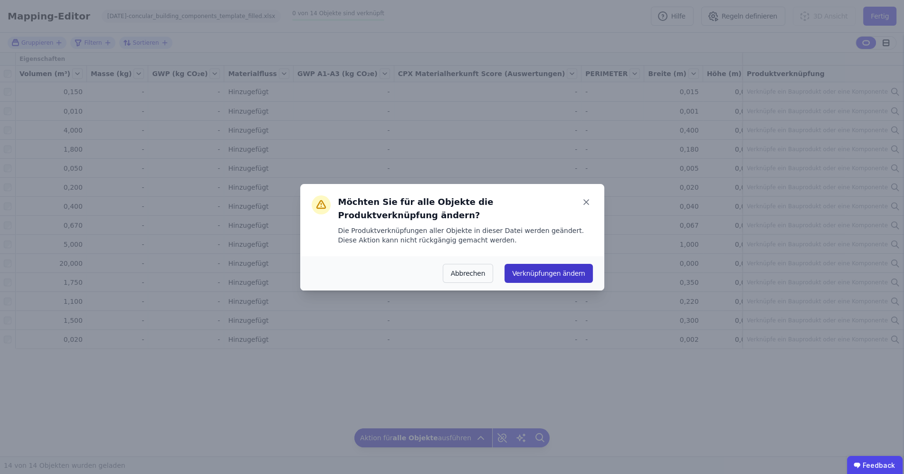
click at [557, 275] on button "Verknüpfungen ändern" at bounding box center [548, 273] width 88 height 19
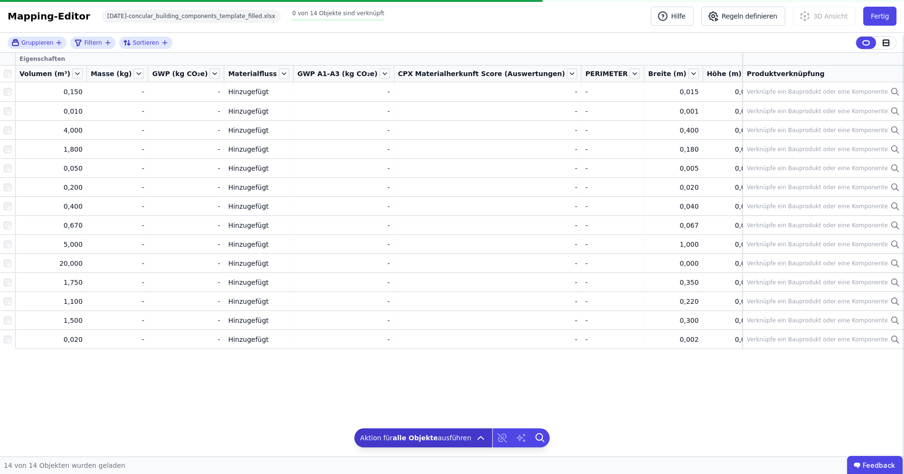
click at [856, 60] on icon "button" at bounding box center [860, 59] width 9 height 9
click at [869, 85] on input "text" at bounding box center [904, 83] width 70 height 17
type input "****"
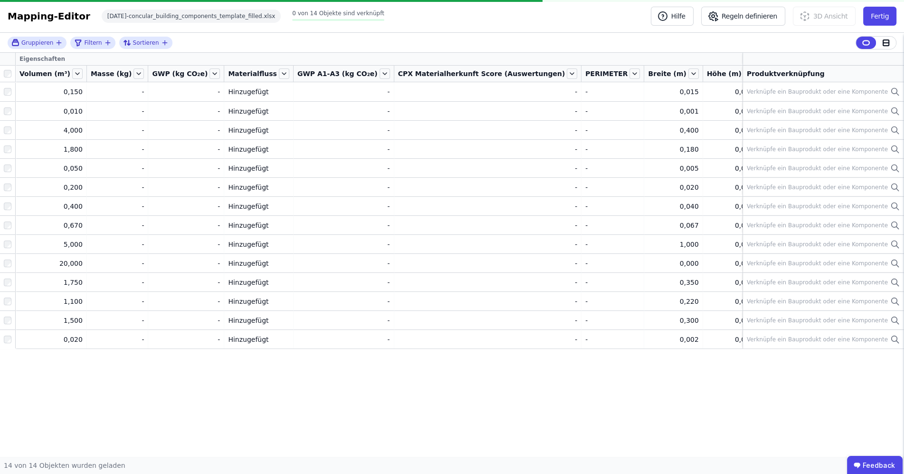
click at [336, 58] on div "Eigenschaften" at bounding box center [483, 59] width 935 height 12
click at [733, 60] on div "Eigenschaften" at bounding box center [483, 59] width 935 height 12
click at [758, 77] on div "Produktverknüpfung" at bounding box center [823, 74] width 153 height 10
click at [882, 41] on icon at bounding box center [886, 42] width 9 height 9
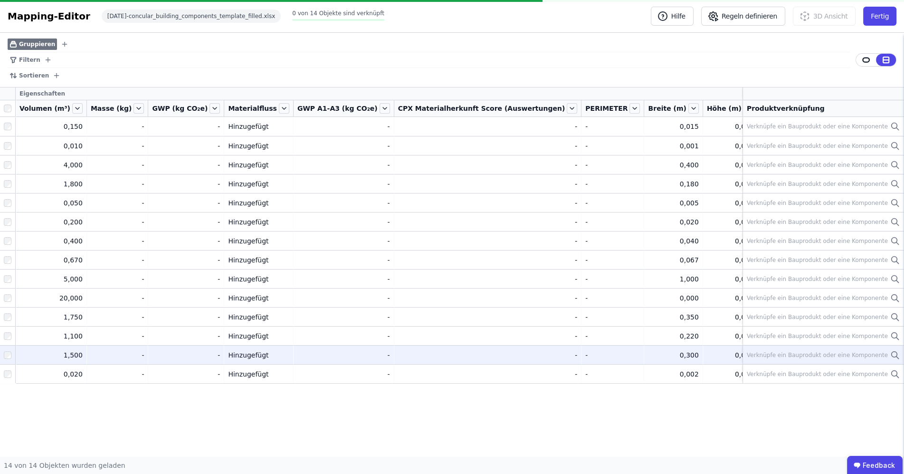
click at [795, 355] on div "Verknüpfe ein Bauprodukt oder eine Komponente" at bounding box center [817, 355] width 141 height 8
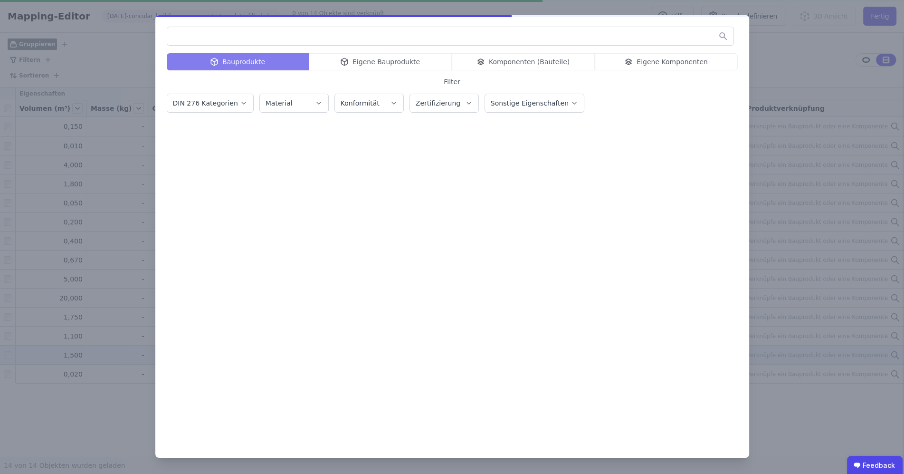
click at [805, 53] on div "Bauprodukte Eigene Bauprodukte Komponenten (Bauteile) Eigene Komponenten Filter…" at bounding box center [452, 237] width 904 height 474
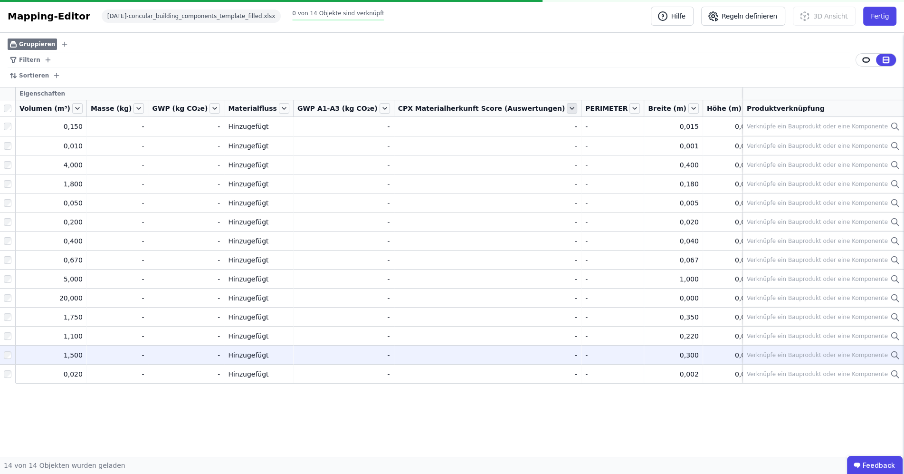
click at [567, 109] on icon at bounding box center [572, 108] width 10 height 10
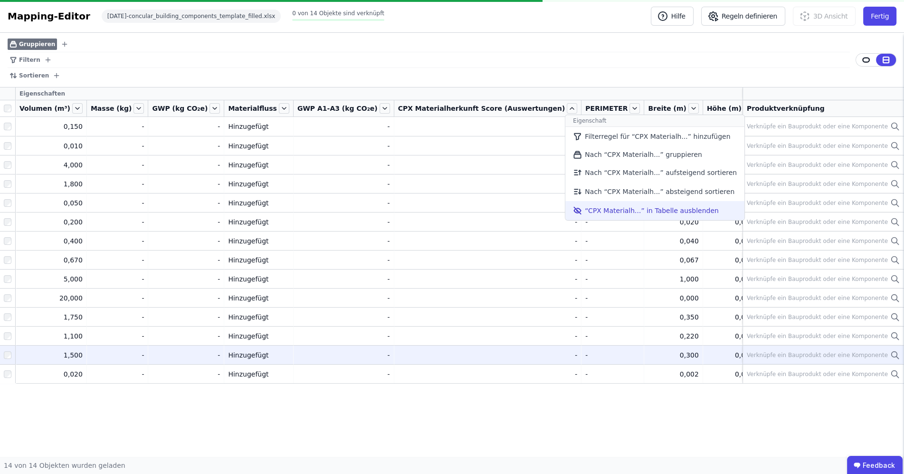
click at [565, 213] on li "“CPX Materialh...” in Tabelle ausblenden" at bounding box center [654, 210] width 179 height 19
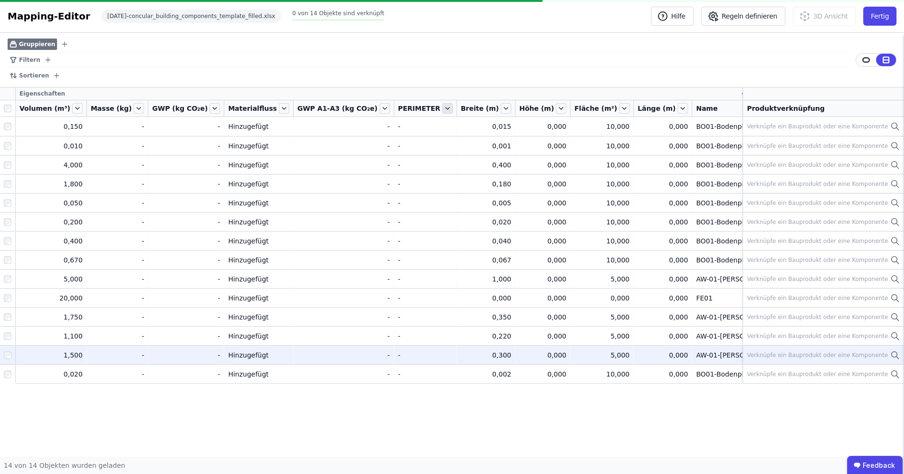
click at [442, 108] on icon at bounding box center [447, 108] width 10 height 10
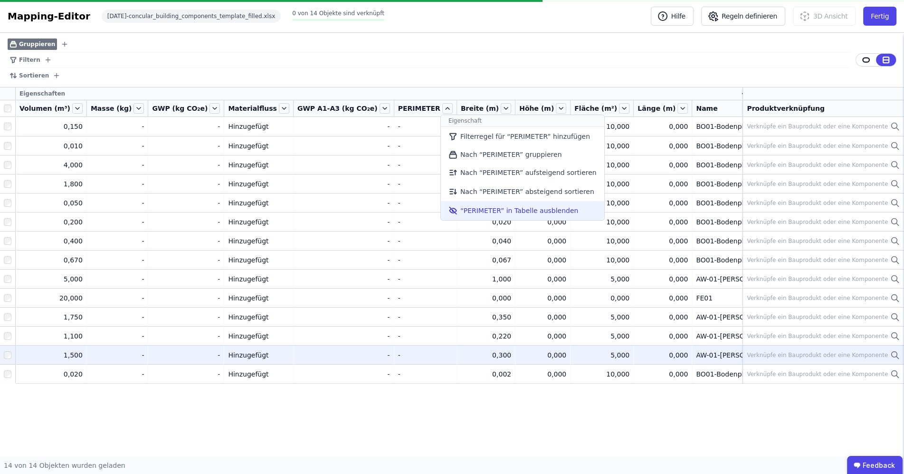
click at [447, 209] on li "“PERIMETER” in Tabelle ausblenden" at bounding box center [522, 210] width 163 height 19
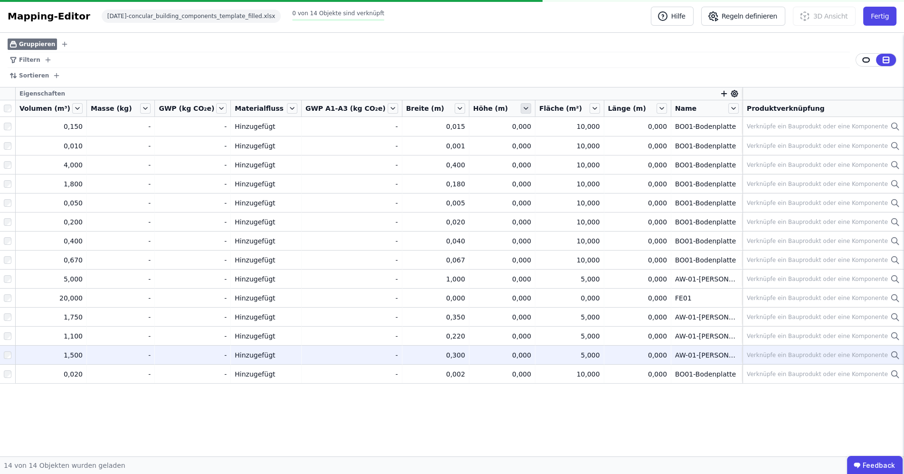
click at [521, 108] on icon at bounding box center [526, 108] width 10 height 10
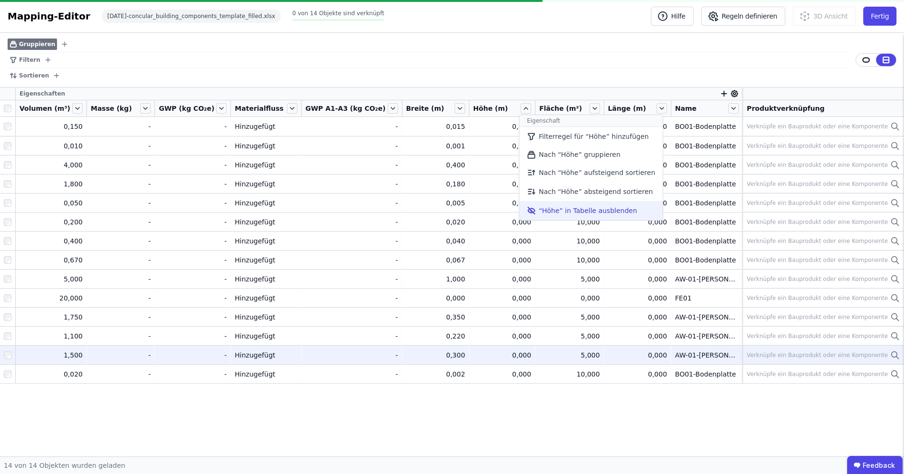
click at [527, 215] on icon at bounding box center [531, 210] width 9 height 11
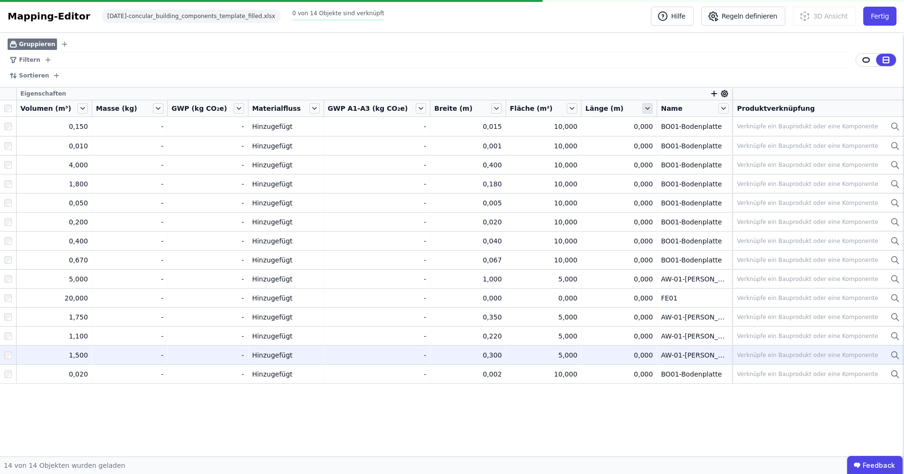
click at [642, 109] on icon at bounding box center [647, 108] width 10 height 10
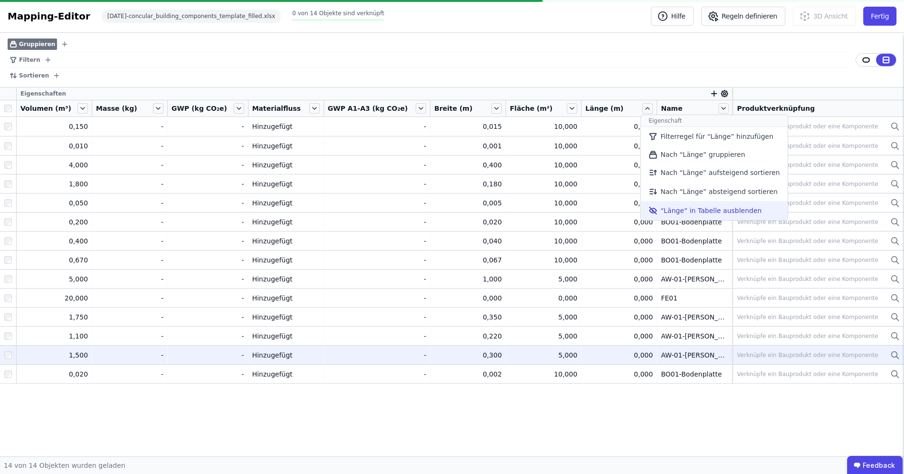
click at [650, 211] on icon at bounding box center [653, 210] width 7 height 5
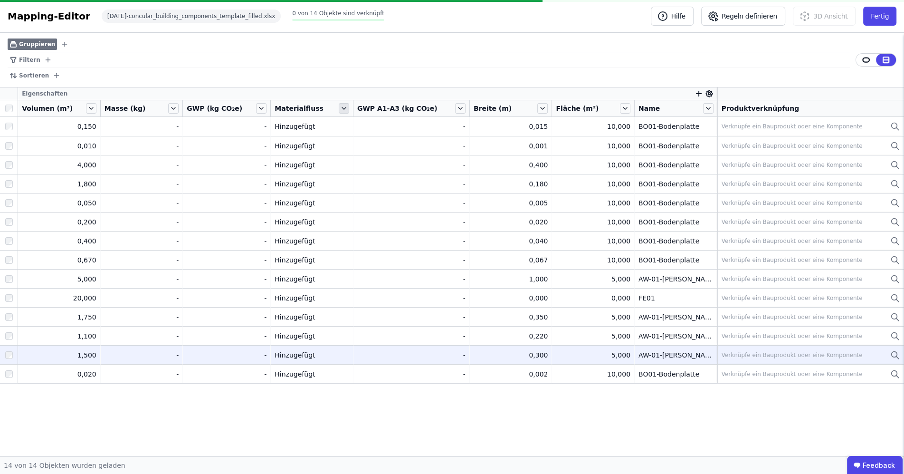
click at [347, 109] on icon at bounding box center [344, 108] width 10 height 10
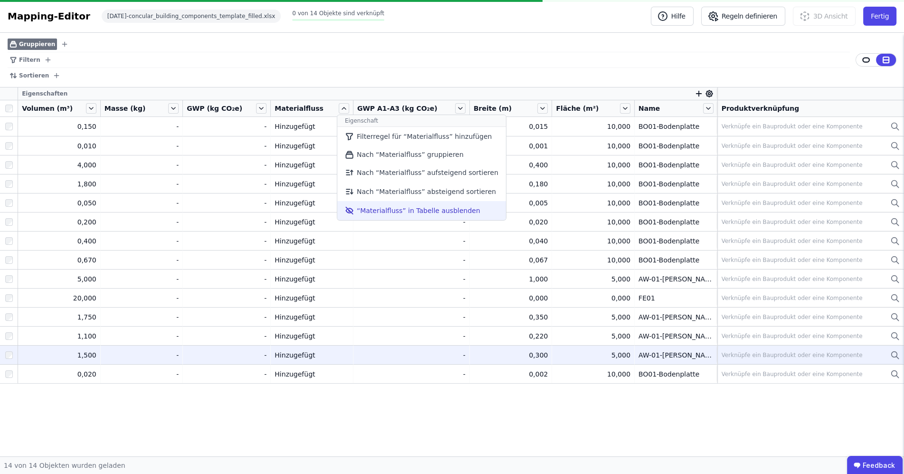
click at [364, 210] on li "“Materialfluss” in Tabelle ausblenden" at bounding box center [421, 210] width 169 height 19
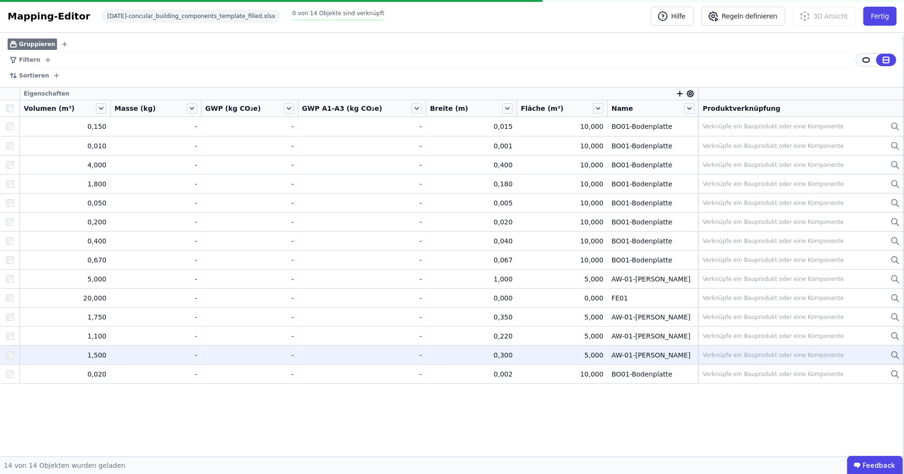
click at [862, 59] on icon at bounding box center [866, 60] width 9 height 9
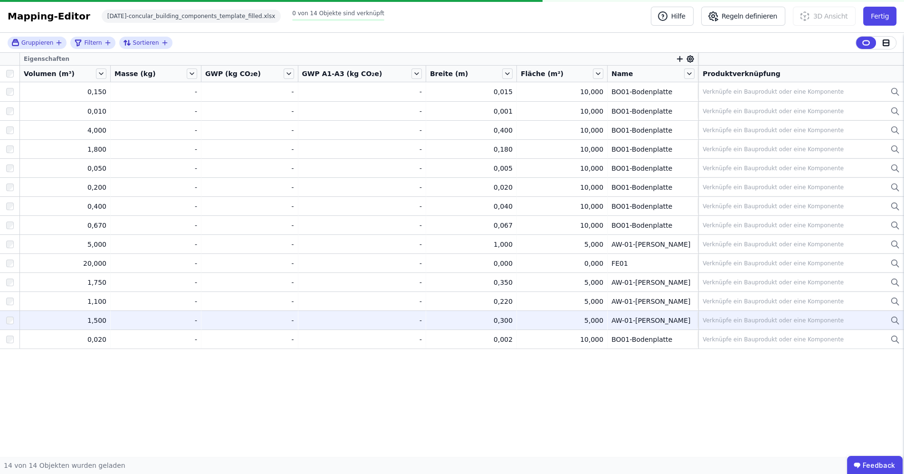
click at [551, 400] on div "Eigenschaften Volumen (m³) Masse (kg) GWP (kg CO₂e) GWP A1-A3 (kg CO₂e) Breite …" at bounding box center [452, 254] width 904 height 403
drag, startPoint x: 628, startPoint y: 73, endPoint x: 614, endPoint y: 71, distance: 14.8
click at [614, 71] on div "Name" at bounding box center [646, 74] width 71 height 10
click at [622, 67] on div "Name" at bounding box center [653, 74] width 91 height 16
drag, startPoint x: 637, startPoint y: 60, endPoint x: 620, endPoint y: 57, distance: 17.4
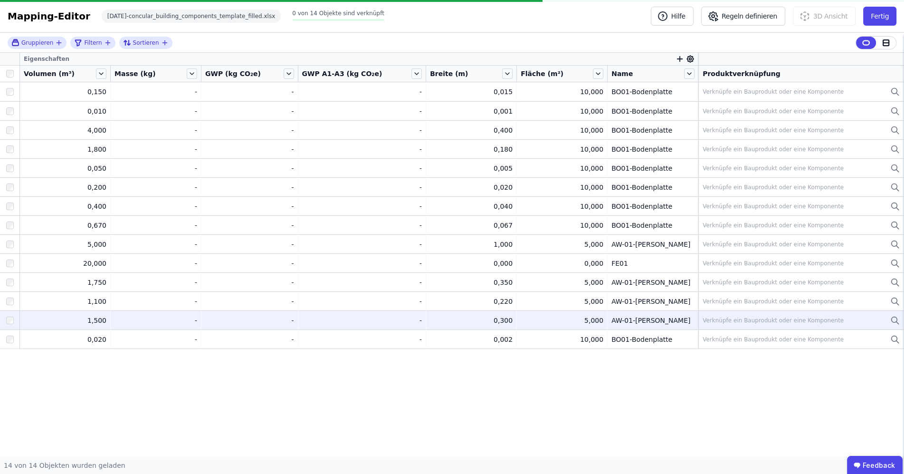
click at [620, 57] on div "Eigenschaften" at bounding box center [359, 59] width 678 height 12
click at [627, 72] on div "Name" at bounding box center [646, 74] width 71 height 10
click at [687, 57] on icon at bounding box center [690, 59] width 7 height 7
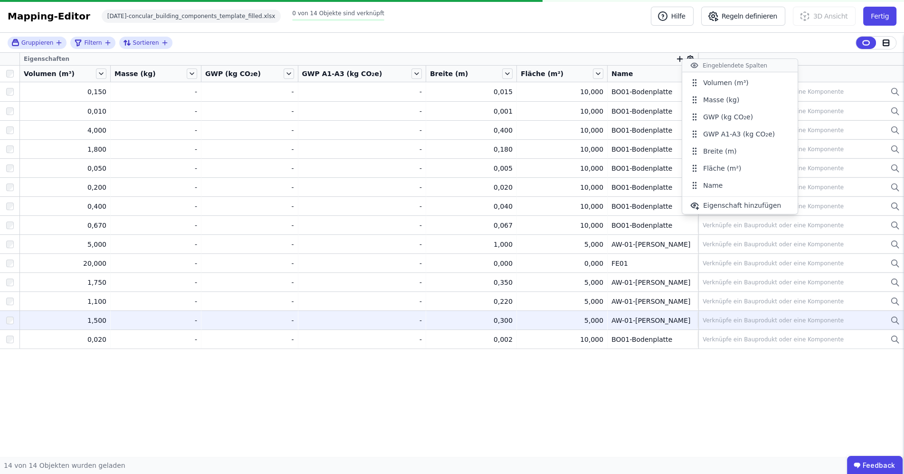
click at [600, 411] on div "Gruppieren Filtern Sortieren Eigenschaften Volumen (m³) Masse (kg) GWP (kg CO₂e…" at bounding box center [452, 244] width 904 height 423
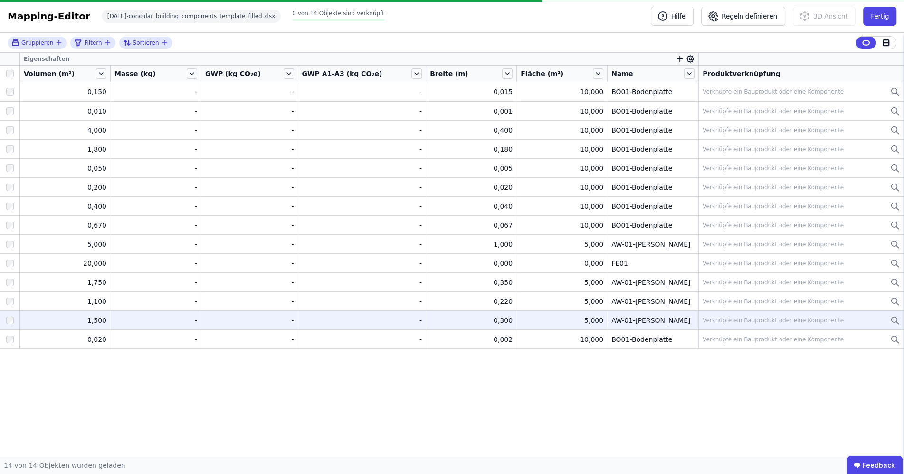
click at [687, 56] on icon at bounding box center [690, 59] width 7 height 7
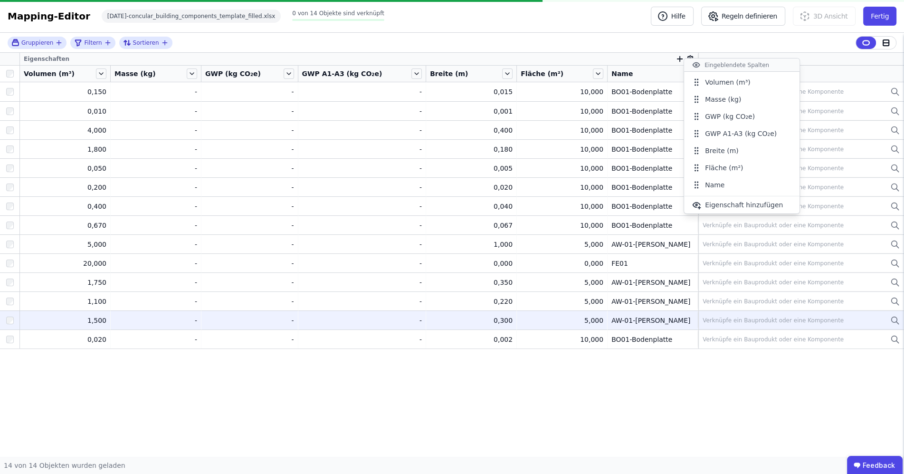
click at [431, 419] on div "Gruppieren Filtern Sortieren Eigenschaften Volumen (m³) Masse (kg) GWP (kg CO₂e…" at bounding box center [452, 244] width 904 height 423
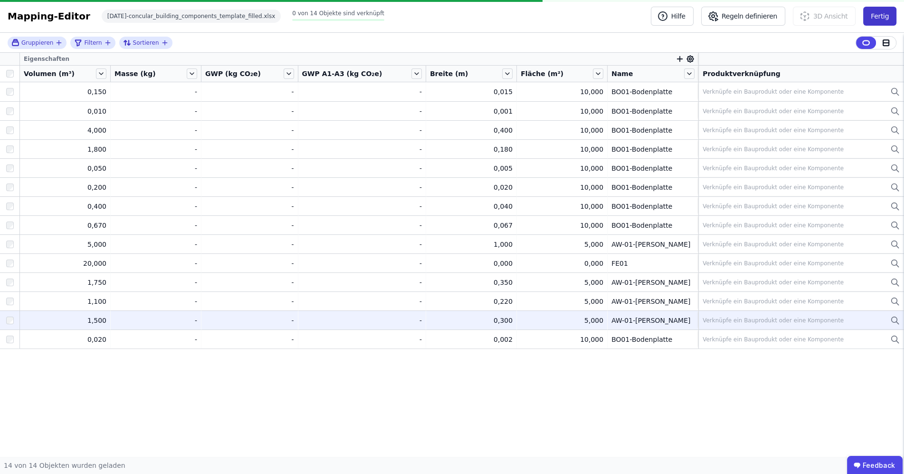
click at [870, 12] on button "Fertig" at bounding box center [879, 16] width 33 height 19
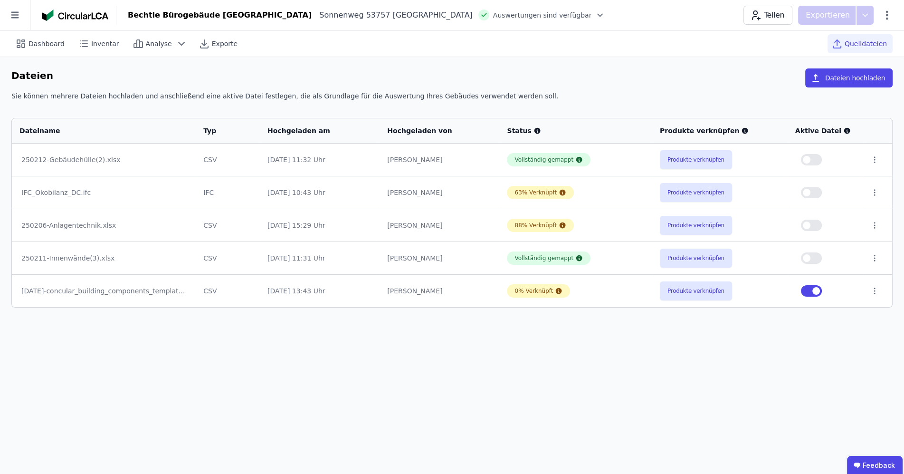
click at [683, 293] on button "Produkte verknüpfen" at bounding box center [696, 290] width 72 height 19
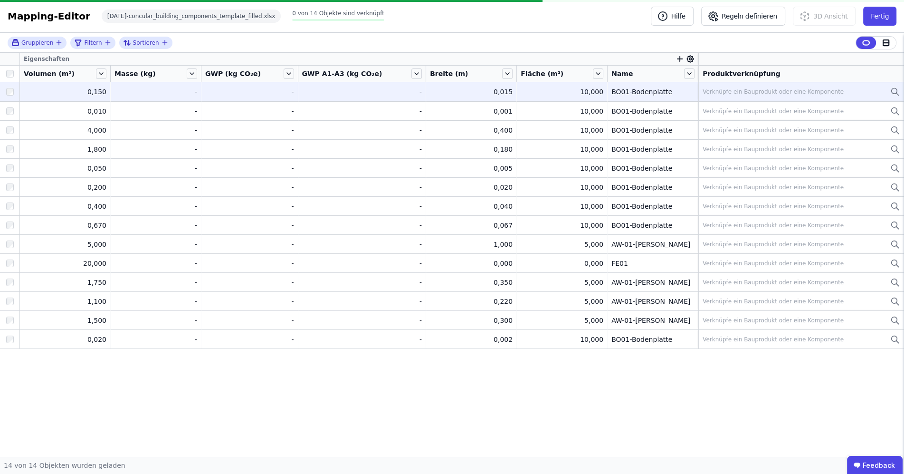
click at [759, 95] on div "Verknüpfe ein Bauprodukt oder eine Komponente" at bounding box center [773, 92] width 141 height 8
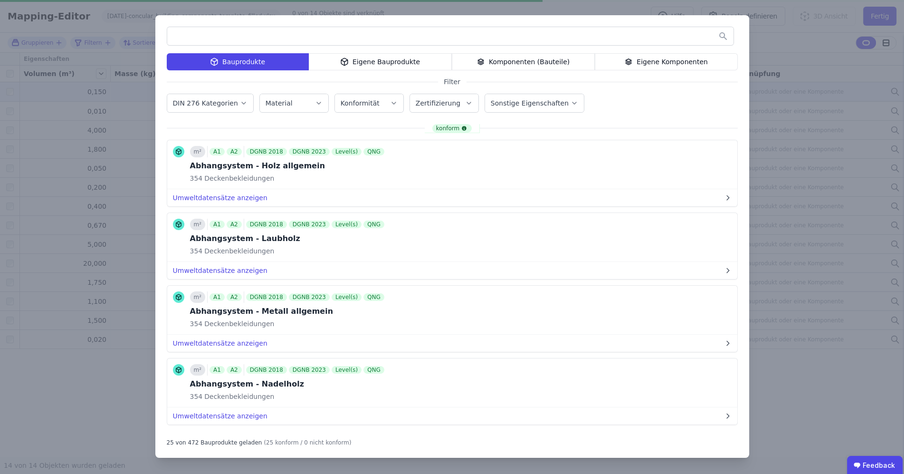
click at [787, 85] on div "Bauprodukte Eigene Bauprodukte Komponenten (Bauteile) Eigene Komponenten Filter…" at bounding box center [452, 237] width 904 height 474
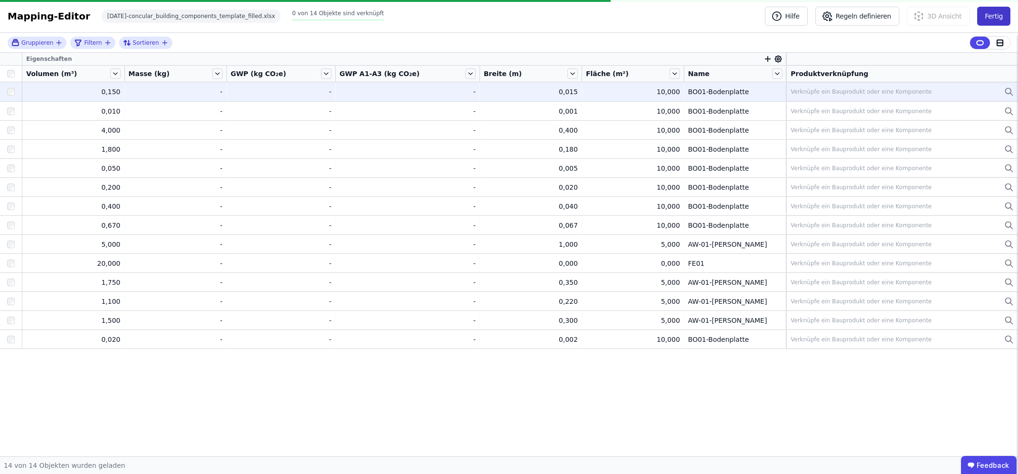
click at [903, 15] on button "Fertig" at bounding box center [994, 16] width 33 height 19
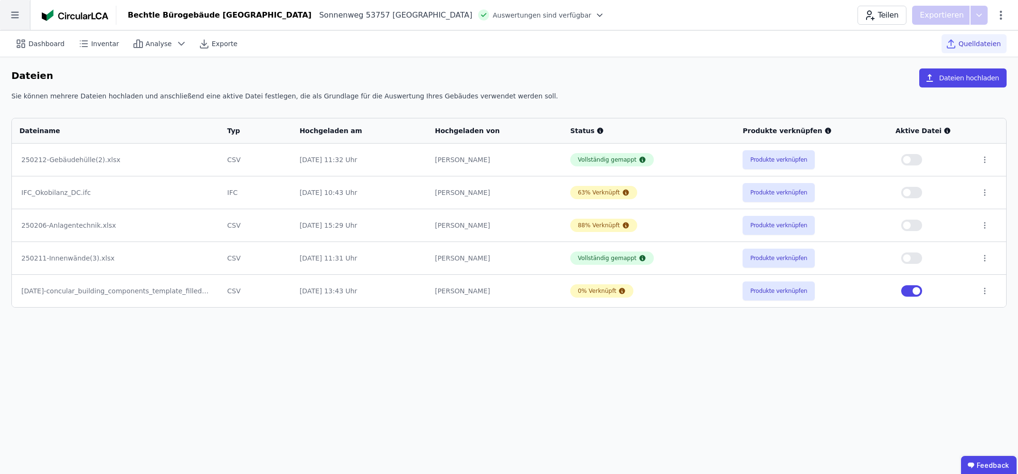
click at [7, 16] on icon at bounding box center [15, 15] width 30 height 30
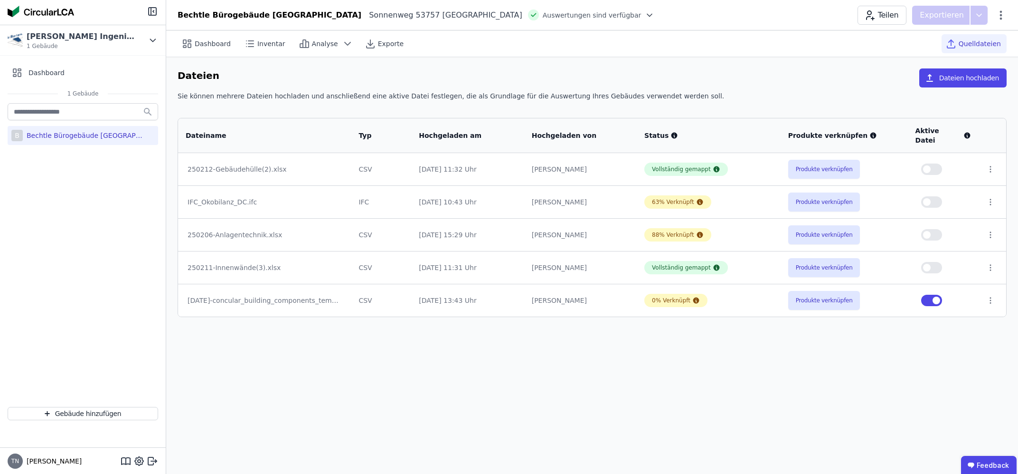
click at [86, 137] on div "Bechtle Bürogebäude [GEOGRAPHIC_DATA]" at bounding box center [85, 136] width 124 height 10
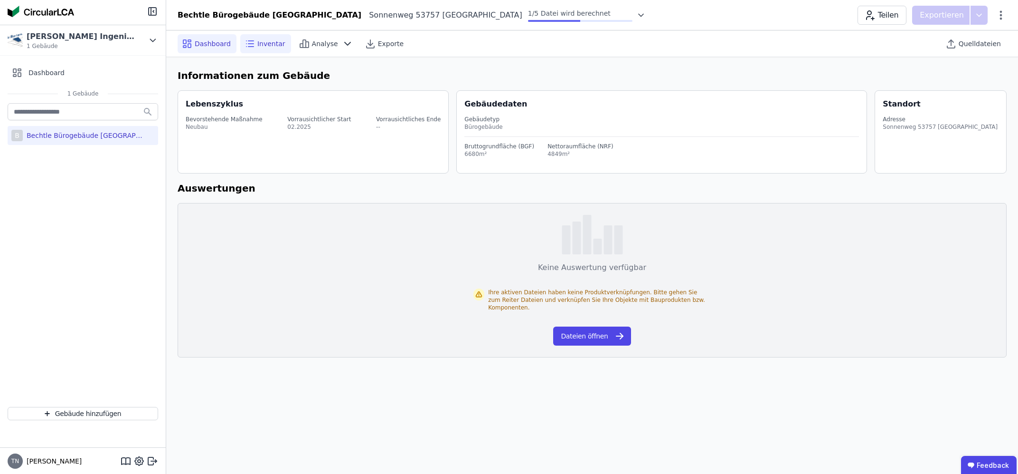
click at [268, 39] on span "Inventar" at bounding box center [271, 44] width 28 height 10
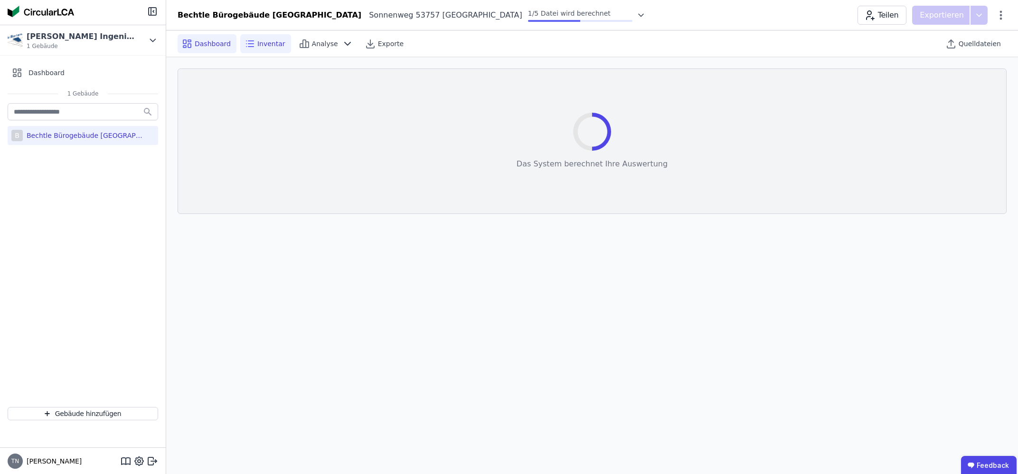
click at [211, 44] on span "Dashboard" at bounding box center [213, 44] width 36 height 10
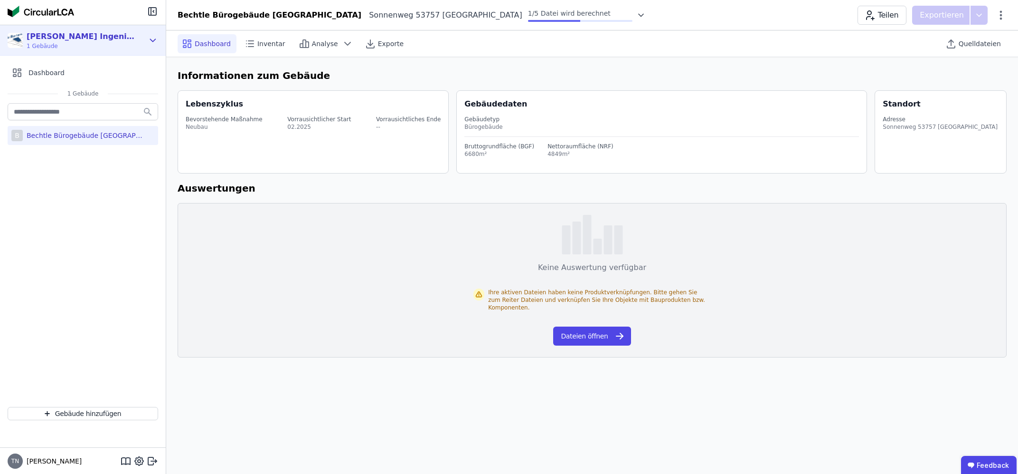
click at [77, 33] on div "[PERSON_NAME] Ingenieure" at bounding box center [81, 36] width 109 height 11
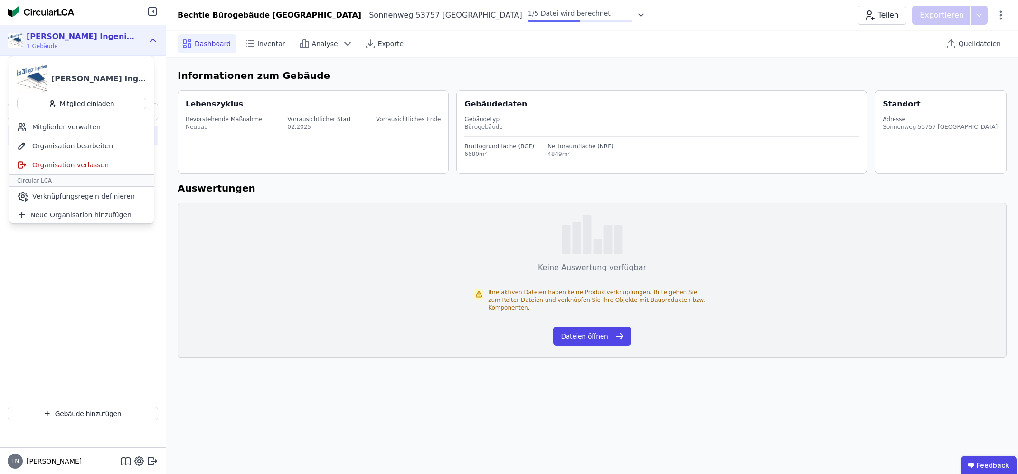
click at [77, 33] on div "Henneker Zillinger Ingenieure" at bounding box center [81, 36] width 109 height 11
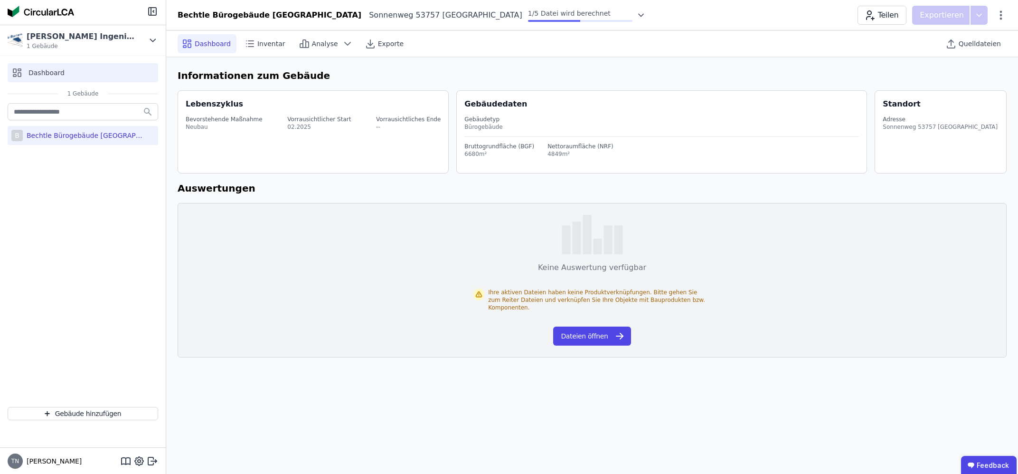
click at [53, 71] on span "Dashboard" at bounding box center [47, 73] width 36 height 10
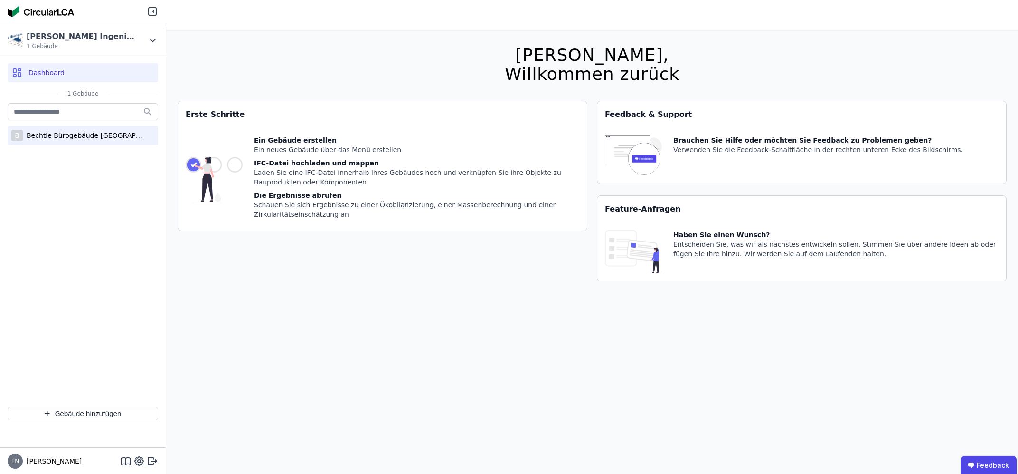
click at [103, 133] on div "Bechtle Bürogebäude Sankt Augustin" at bounding box center [85, 136] width 124 height 10
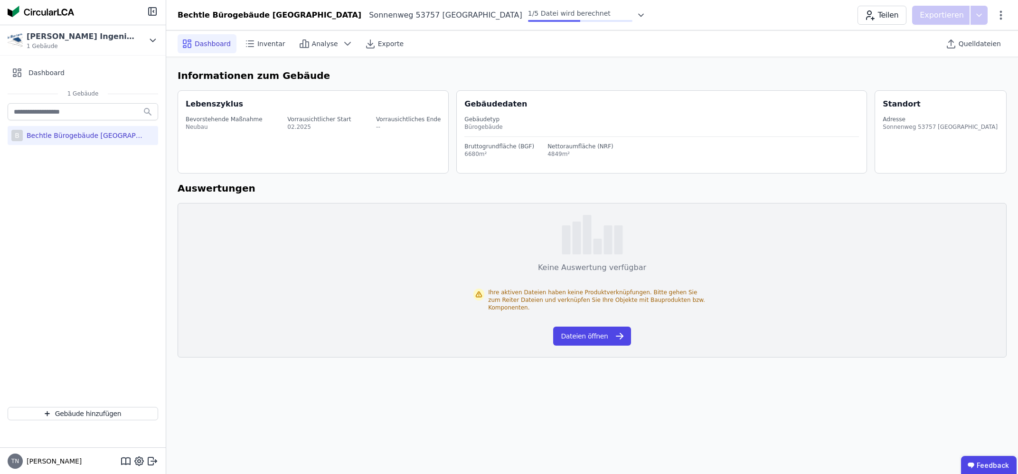
click at [637, 18] on icon at bounding box center [642, 15] width 10 height 10
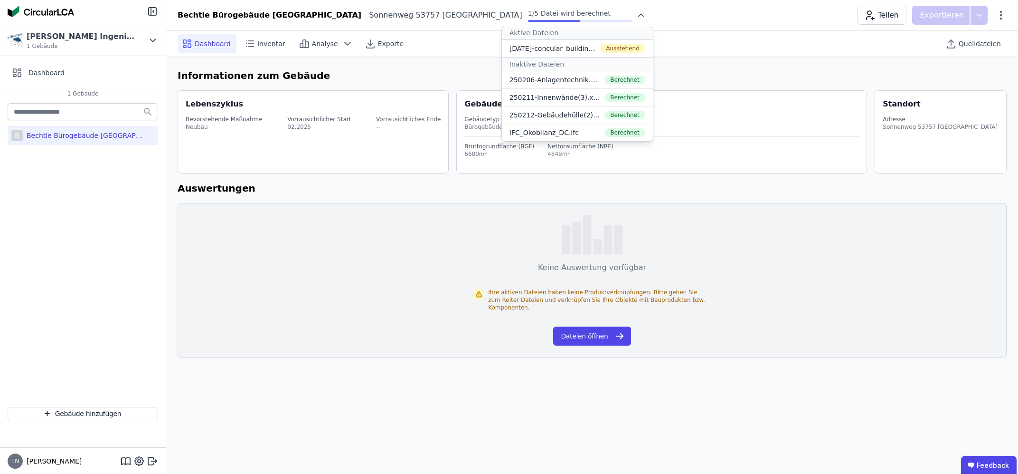
click at [580, 17] on div "Bechtle Bürogebäude Sankt Augustin Sonnenweg 53757 Sankt Augustin DE 1/5 Datei …" at bounding box center [592, 15] width 852 height 19
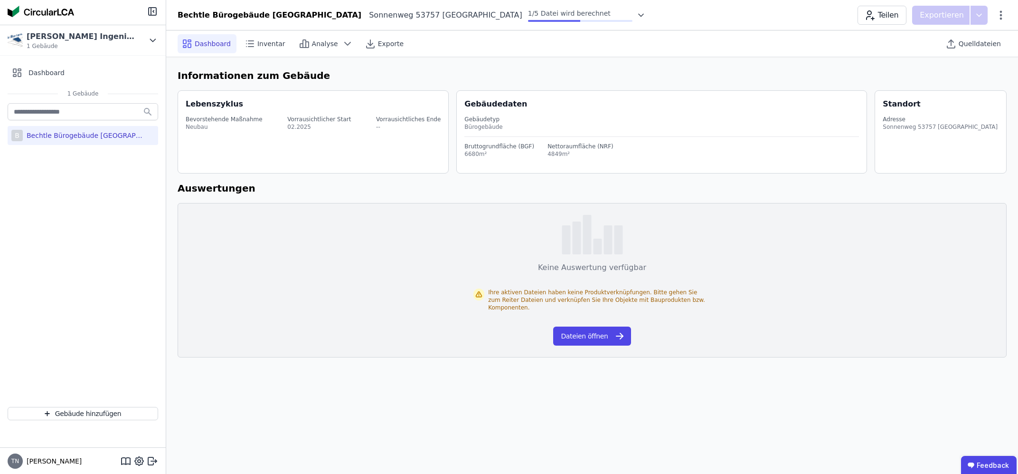
click at [488, 135] on div "Gebäudetyp Bürogebäude" at bounding box center [662, 123] width 395 height 27
click at [577, 151] on div "4849m²" at bounding box center [581, 154] width 66 height 8
drag, startPoint x: 922, startPoint y: 131, endPoint x: 776, endPoint y: 121, distance: 146.2
click at [875, 118] on div "Standort Adresse Sonnenweg 53757 Sankt Augustin DE" at bounding box center [941, 131] width 132 height 83
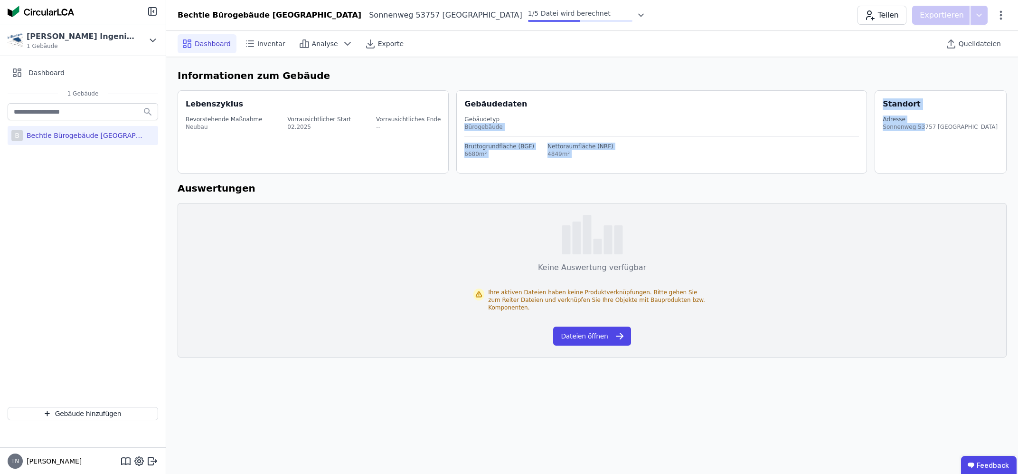
click at [640, 141] on div "Bruttogrundfläche (BGF) 6680m² Nettoraumfläche (NRF) 4849m²" at bounding box center [662, 147] width 395 height 21
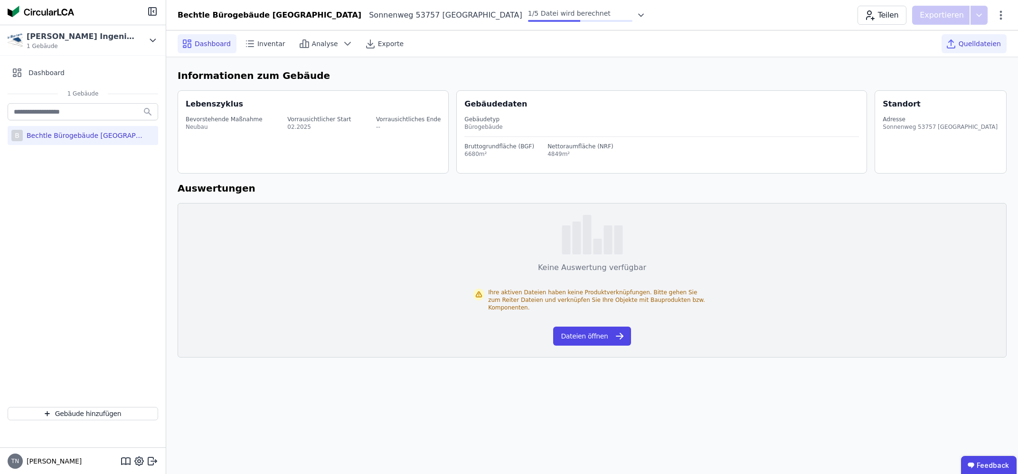
click at [903, 48] on div "Quelldateien" at bounding box center [974, 43] width 65 height 19
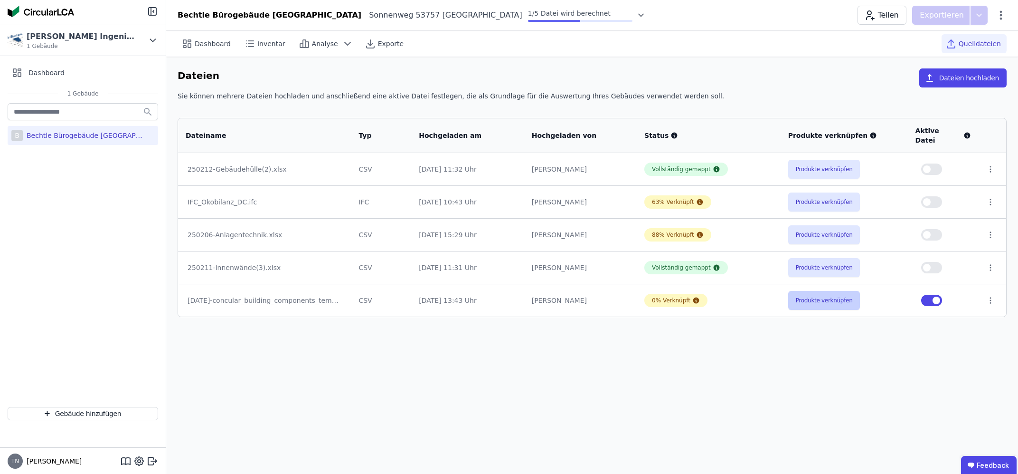
click at [827, 292] on button "Produkte verknüpfen" at bounding box center [825, 300] width 72 height 19
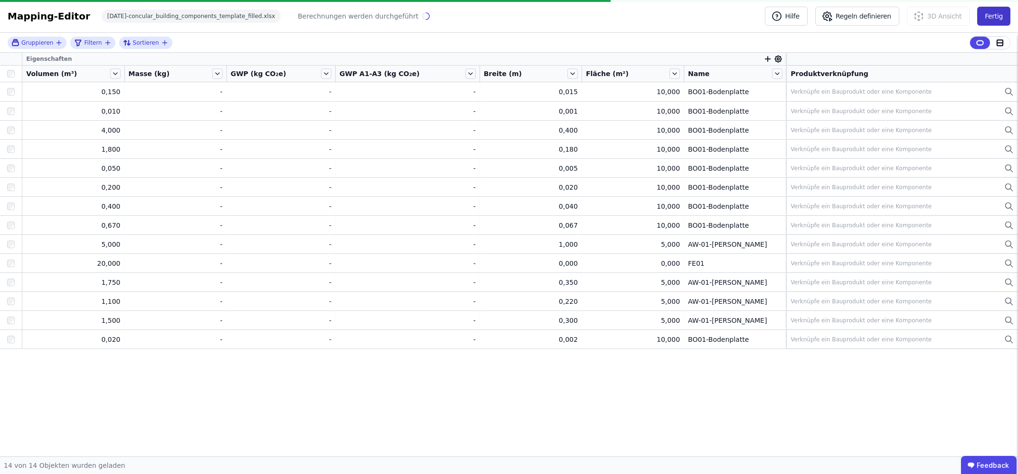
click at [903, 12] on button "Fertig" at bounding box center [994, 16] width 33 height 19
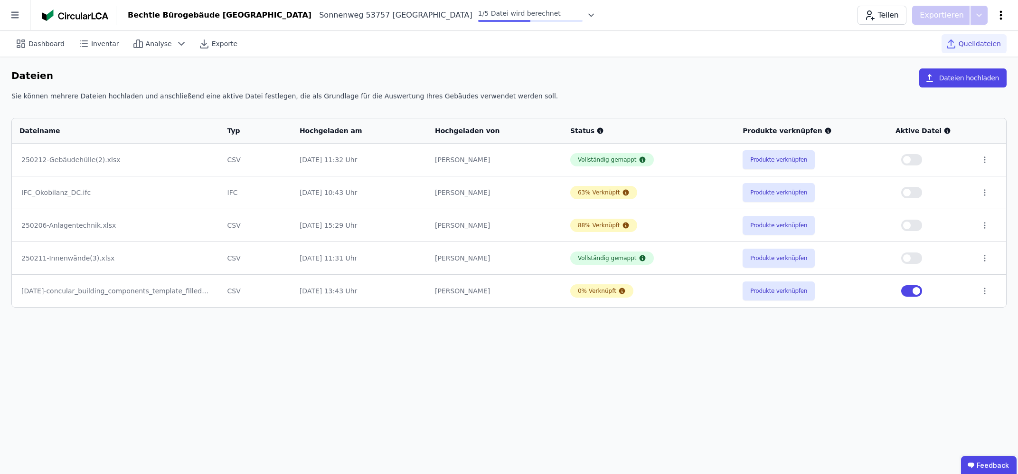
click at [903, 15] on icon at bounding box center [1001, 15] width 11 height 11
click at [751, 20] on div "Bechtle Bürogebäude Sankt Augustin Sonnenweg 53757 Sankt Augustin DE 1/5 Datei …" at bounding box center [567, 15] width 902 height 19
click at [106, 44] on span "Inventar" at bounding box center [105, 44] width 28 height 10
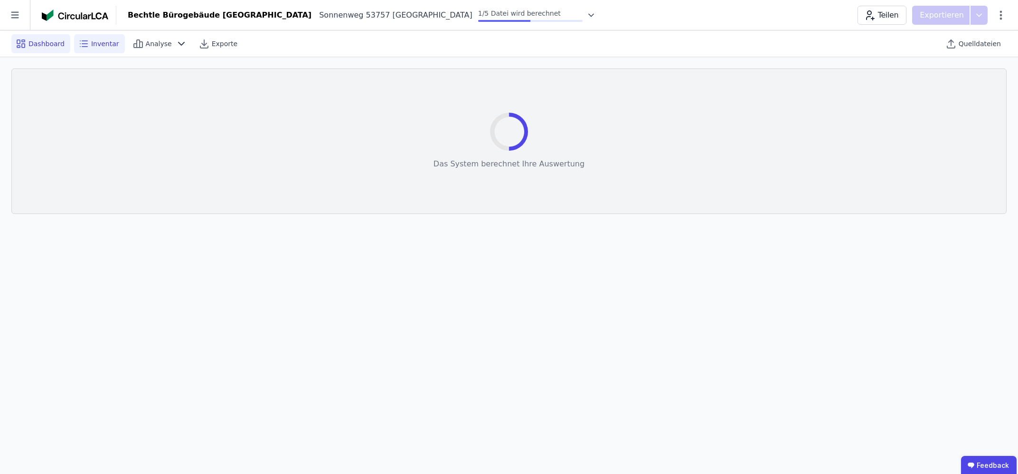
click at [45, 42] on span "Dashboard" at bounding box center [47, 44] width 36 height 10
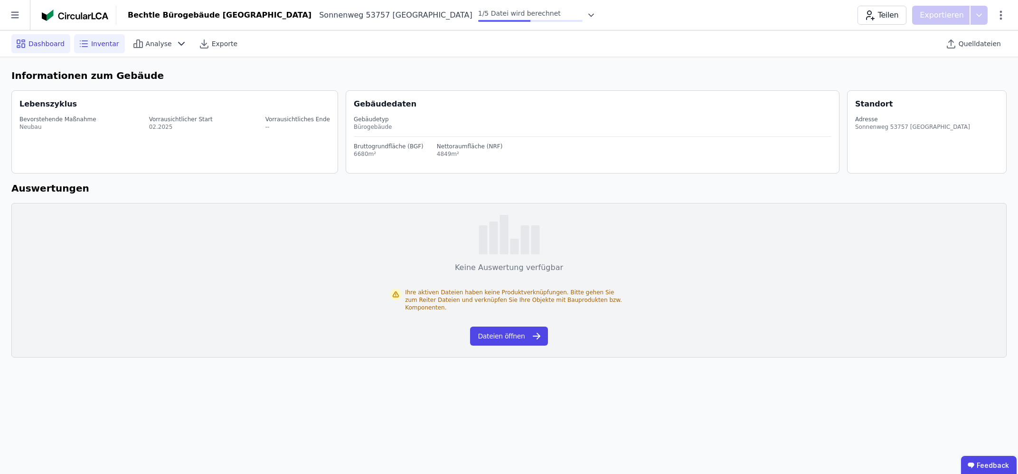
click at [95, 44] on span "Inventar" at bounding box center [105, 44] width 28 height 10
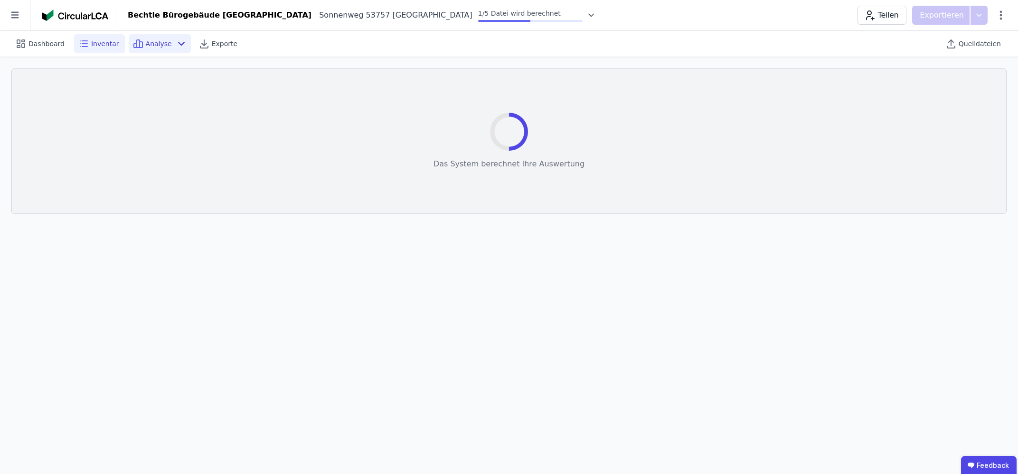
click at [146, 41] on span "Analyse" at bounding box center [159, 44] width 26 height 10
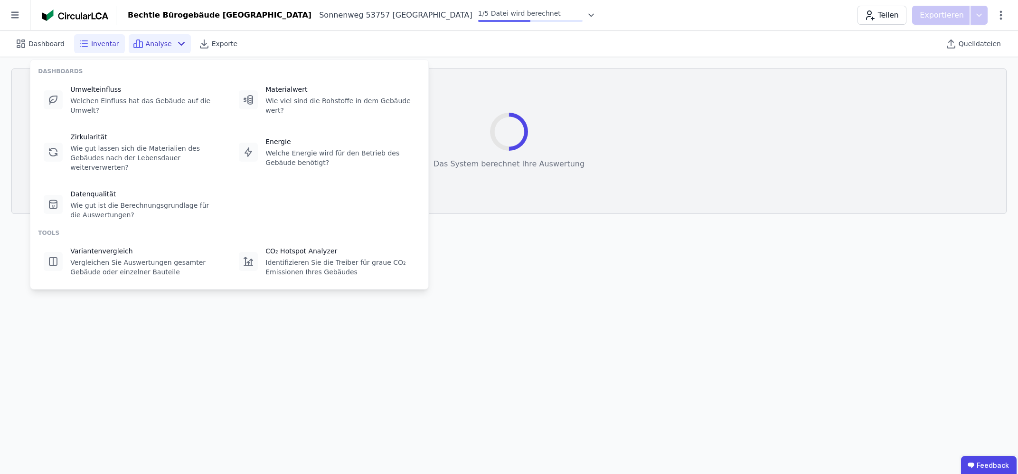
click at [163, 17] on div "Bechtle Bürogebäude Sankt Augustin" at bounding box center [220, 15] width 184 height 11
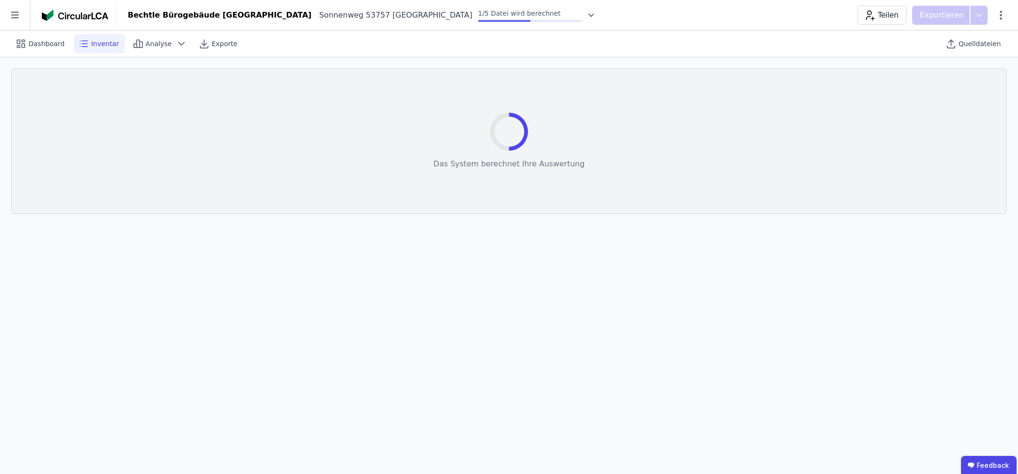
click at [317, 15] on div "Sonnenweg 53757 Sankt Augustin DE" at bounding box center [392, 15] width 161 height 11
click at [71, 15] on img at bounding box center [75, 15] width 67 height 11
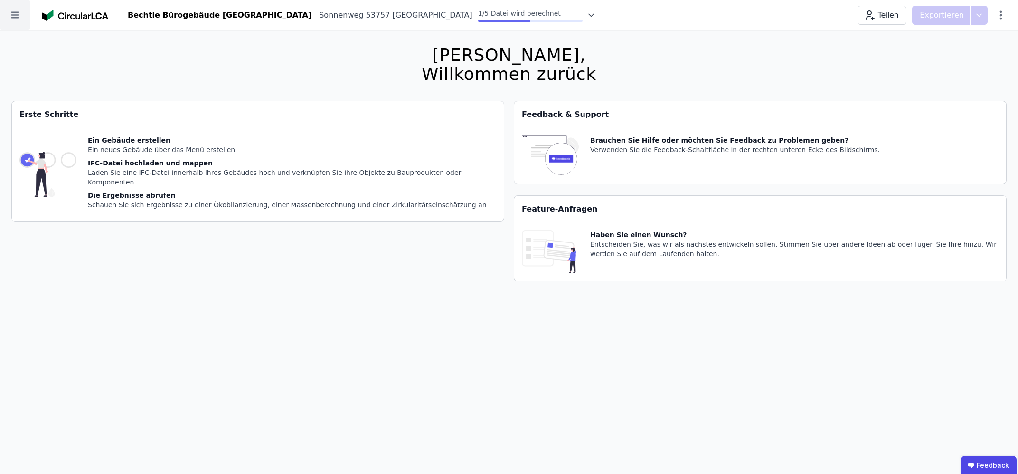
click at [21, 15] on icon at bounding box center [15, 15] width 30 height 30
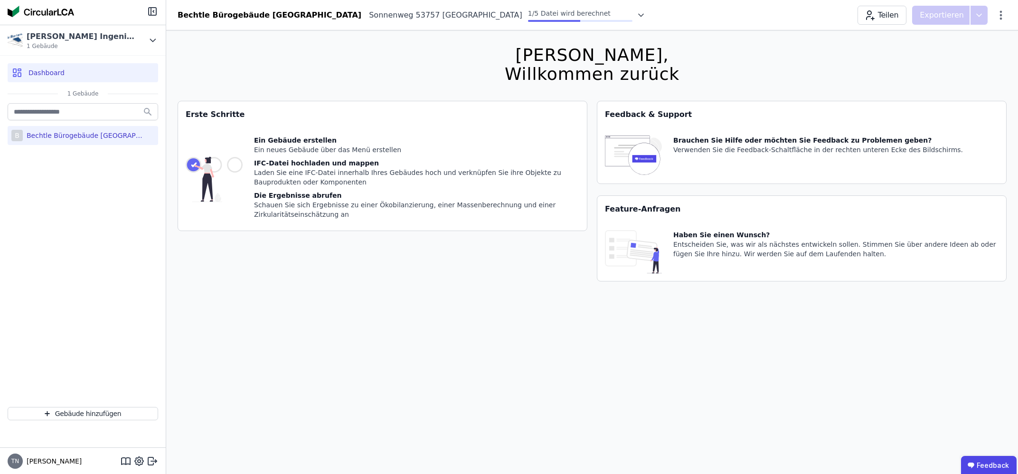
click at [97, 138] on div "Bechtle Bürogebäude Sankt Augustin" at bounding box center [85, 136] width 124 height 10
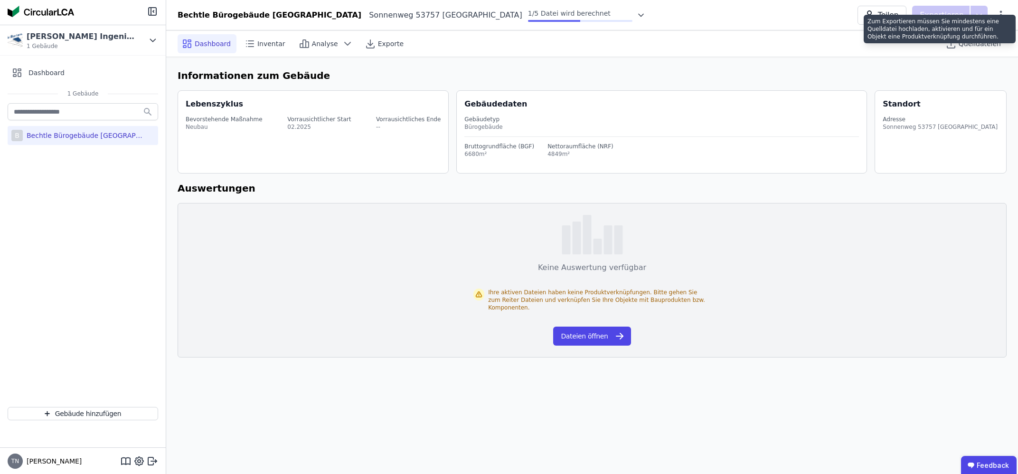
click at [903, 17] on div "Zum Exportieren müssen Sie mindestens eine Quelldatei hochladen, aktivieren und…" at bounding box center [940, 29] width 152 height 29
click at [903, 15] on div "Zum Exportieren müssen Sie mindestens eine Quelldatei hochladen, aktivieren und…" at bounding box center [940, 29] width 152 height 29
click at [903, 19] on icon at bounding box center [1001, 15] width 11 height 11
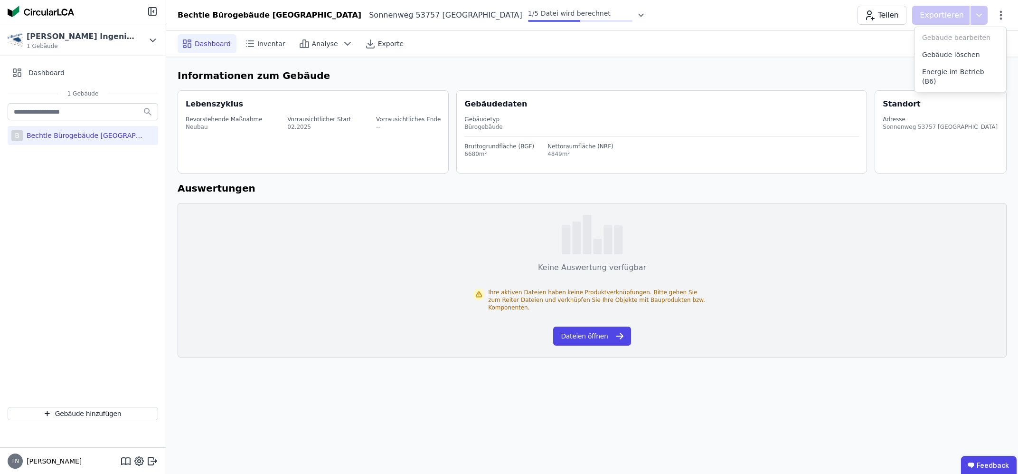
click at [903, 40] on span "Gebäude bearbeiten" at bounding box center [956, 38] width 68 height 10
click at [257, 47] on span "Inventar" at bounding box center [271, 44] width 28 height 10
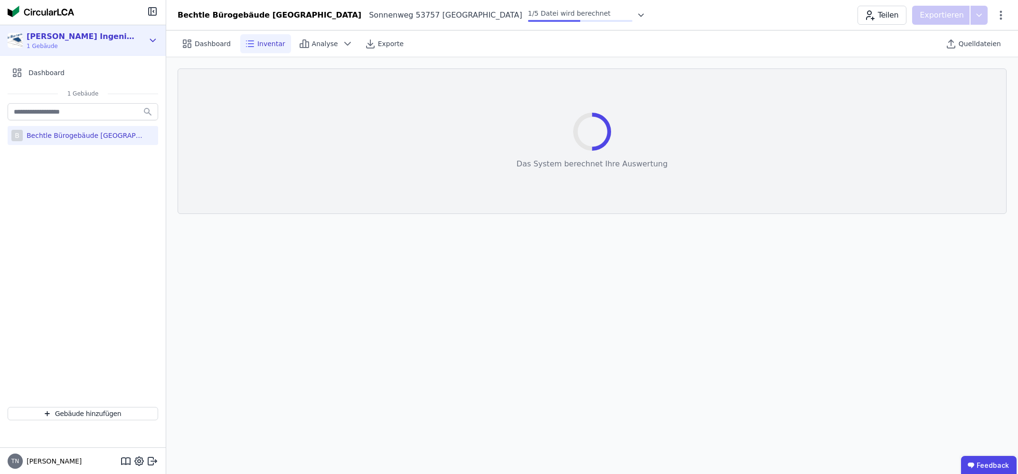
click at [81, 40] on div "Henneker Zillinger Ingenieure" at bounding box center [81, 36] width 109 height 11
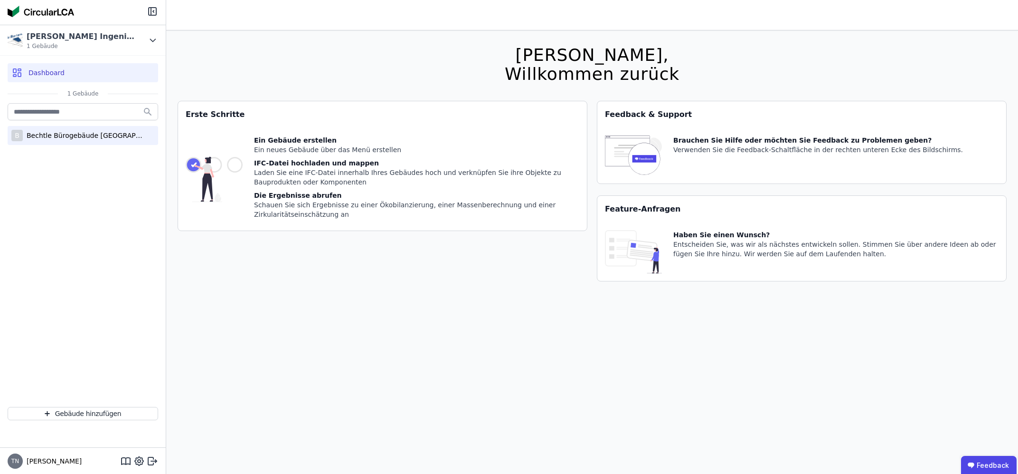
click at [79, 141] on div "B Bechtle Bürogebäude [GEOGRAPHIC_DATA]" at bounding box center [83, 135] width 151 height 19
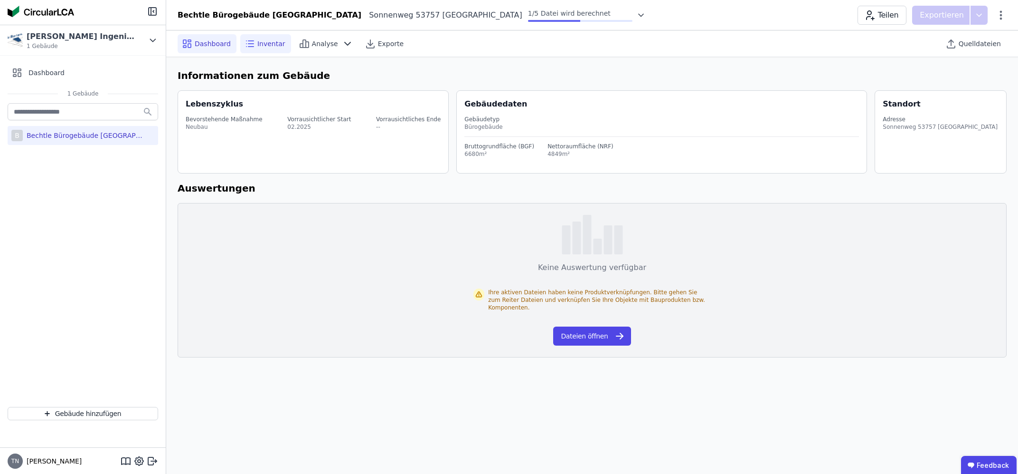
click at [272, 44] on span "Inventar" at bounding box center [271, 44] width 28 height 10
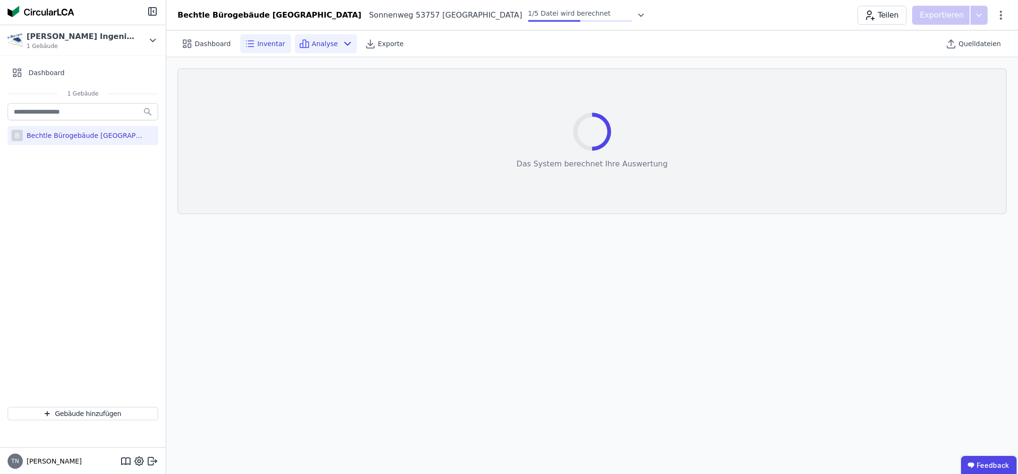
click at [312, 44] on span "Analyse" at bounding box center [325, 44] width 26 height 10
click at [219, 43] on span "Dashboard" at bounding box center [213, 44] width 36 height 10
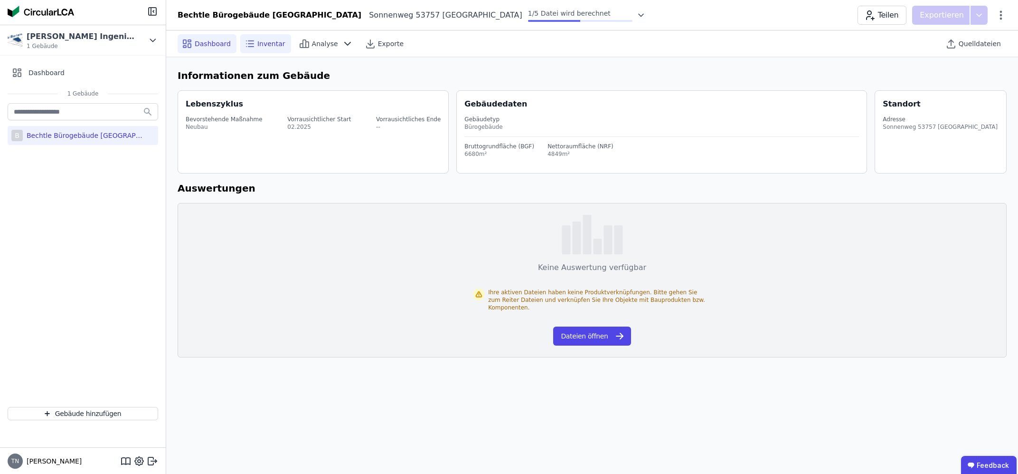
click at [267, 44] on span "Inventar" at bounding box center [271, 44] width 28 height 10
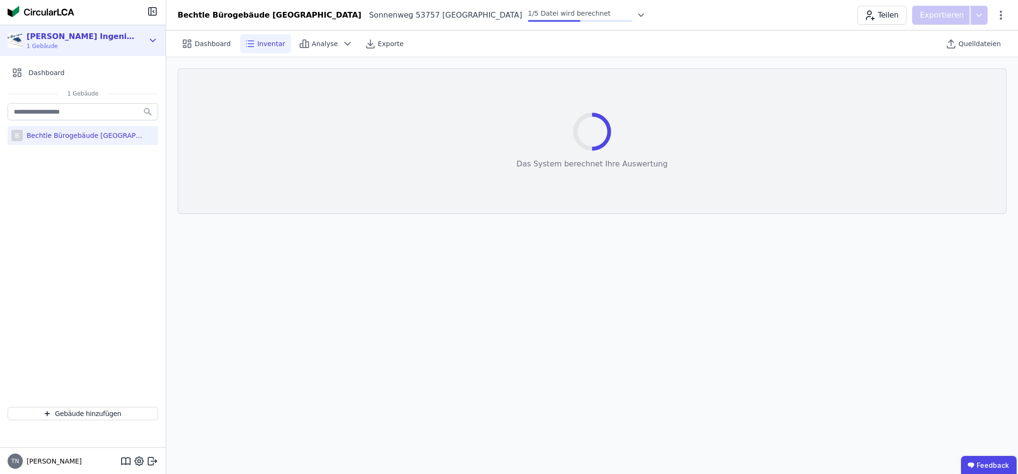
click at [149, 45] on icon at bounding box center [153, 40] width 10 height 11
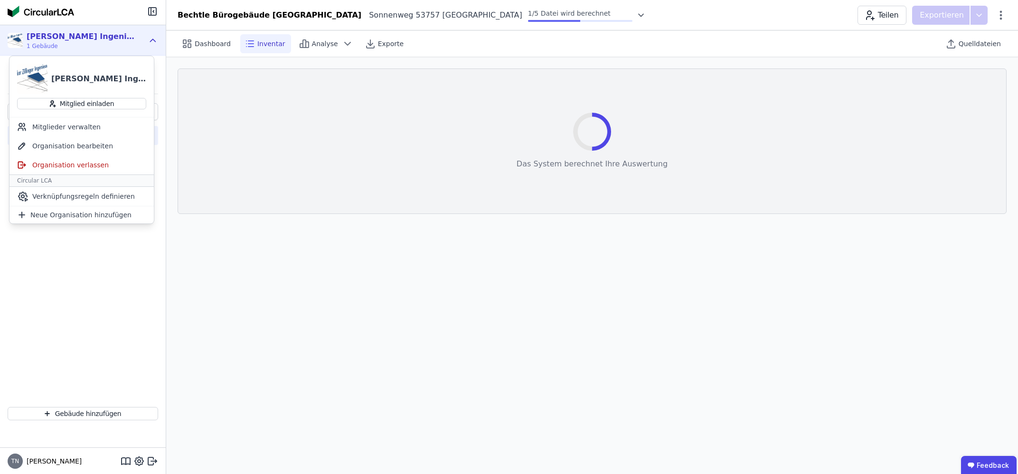
click at [154, 41] on icon at bounding box center [153, 40] width 10 height 11
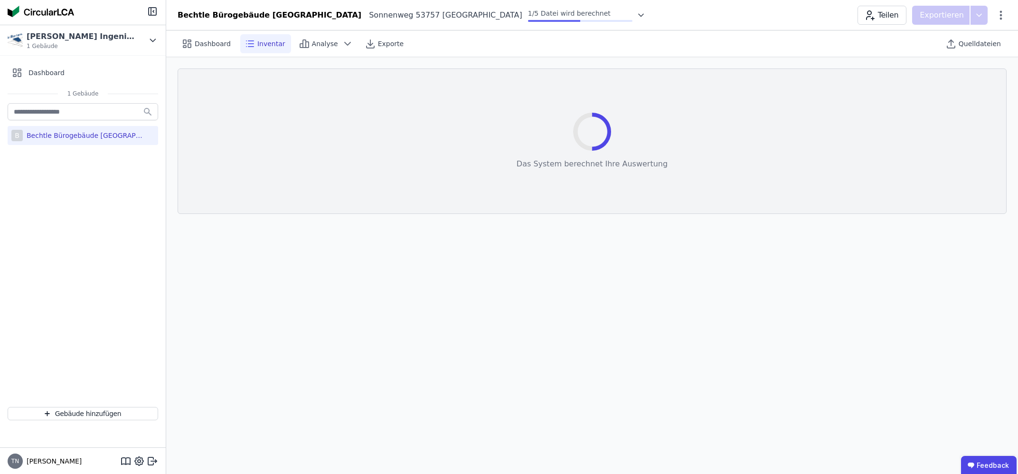
click at [129, 137] on div "Bechtle Bürogebäude [GEOGRAPHIC_DATA]" at bounding box center [85, 136] width 124 height 10
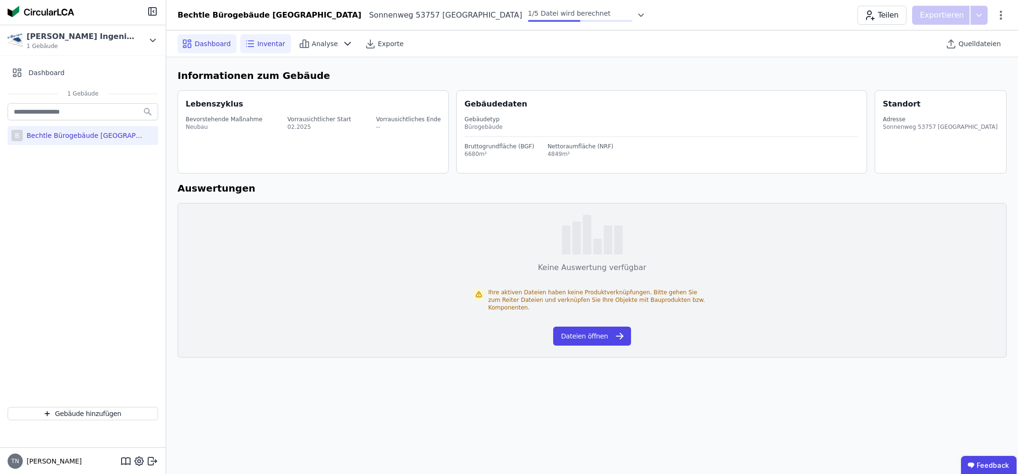
click at [277, 43] on span "Inventar" at bounding box center [271, 44] width 28 height 10
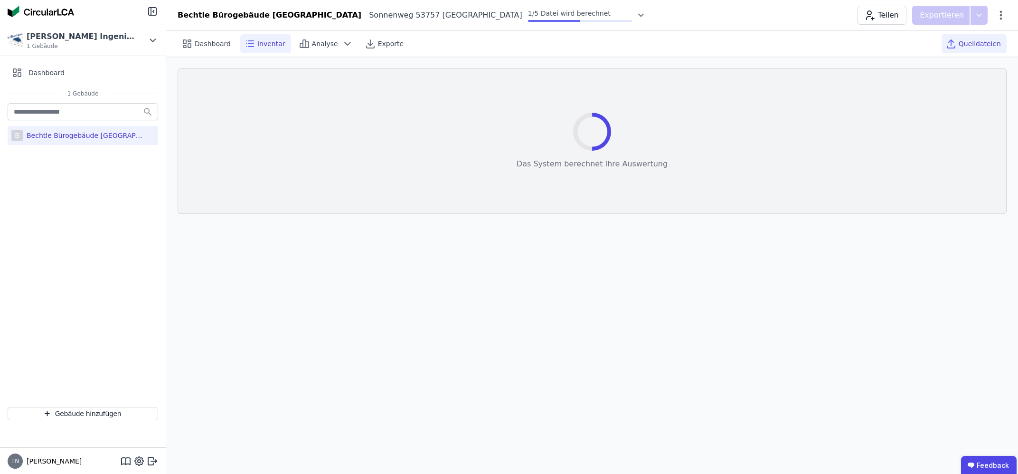
click at [967, 47] on span "Quelldateien" at bounding box center [980, 44] width 42 height 10
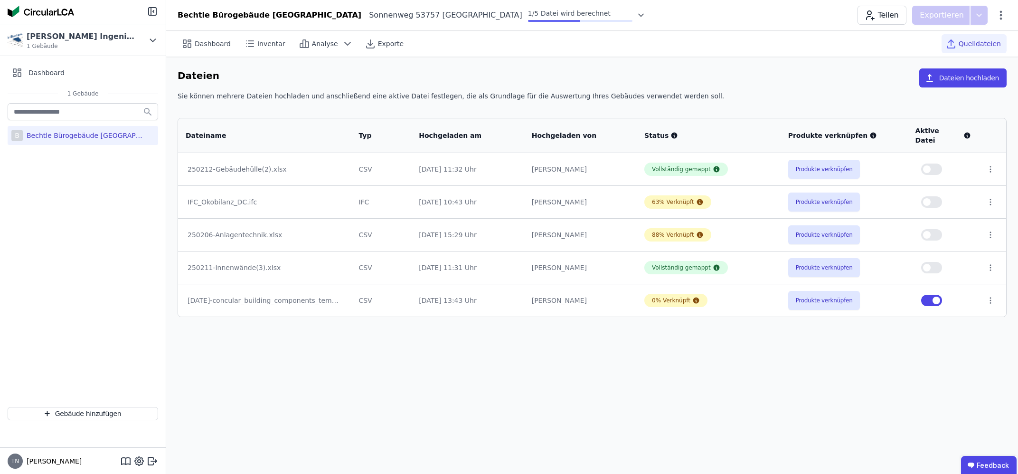
click at [937, 262] on button "button" at bounding box center [932, 267] width 21 height 11
click at [936, 262] on button "button" at bounding box center [932, 267] width 21 height 11
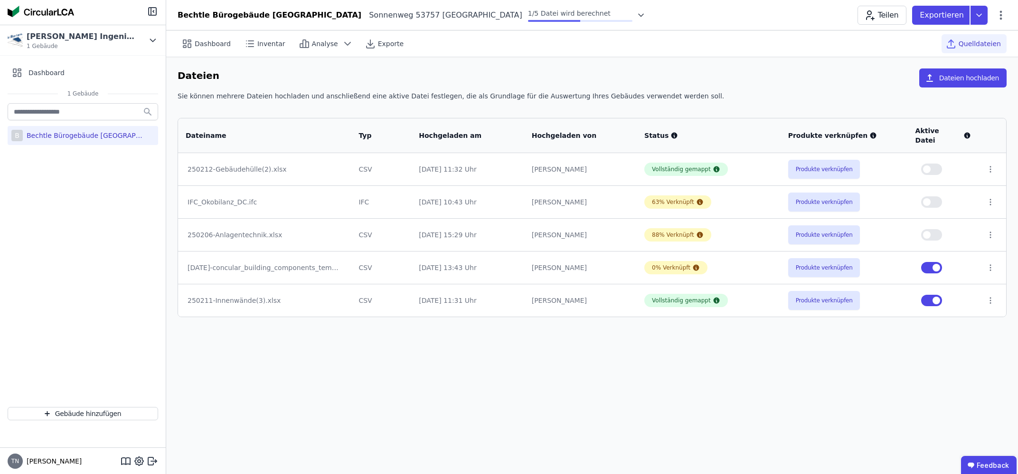
click at [936, 163] on button "button" at bounding box center [932, 168] width 21 height 11
click at [935, 196] on button "button" at bounding box center [932, 201] width 21 height 11
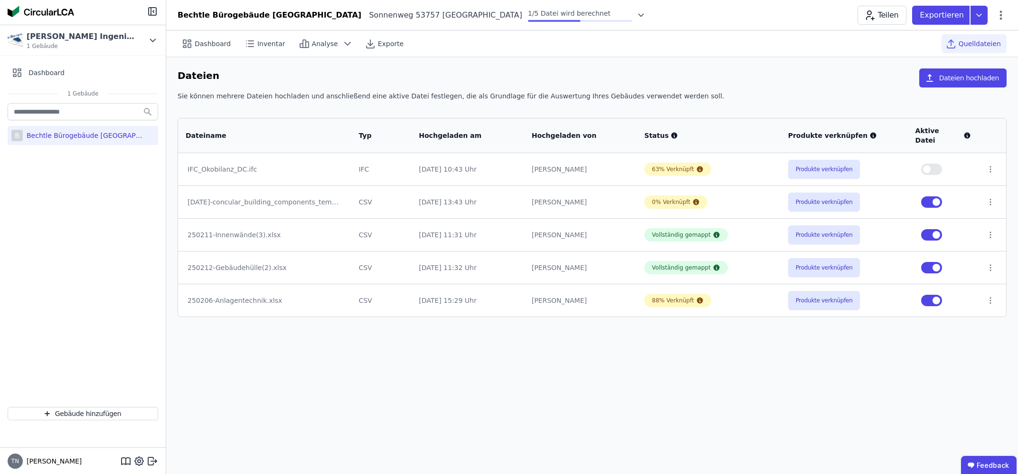
click at [937, 163] on button "button" at bounding box center [932, 168] width 21 height 11
click at [929, 295] on button "button" at bounding box center [932, 300] width 21 height 11
click at [939, 295] on button "button" at bounding box center [932, 300] width 21 height 11
click at [927, 196] on button "button" at bounding box center [932, 201] width 21 height 11
click at [88, 36] on div "[PERSON_NAME] Ingenieure" at bounding box center [81, 36] width 109 height 11
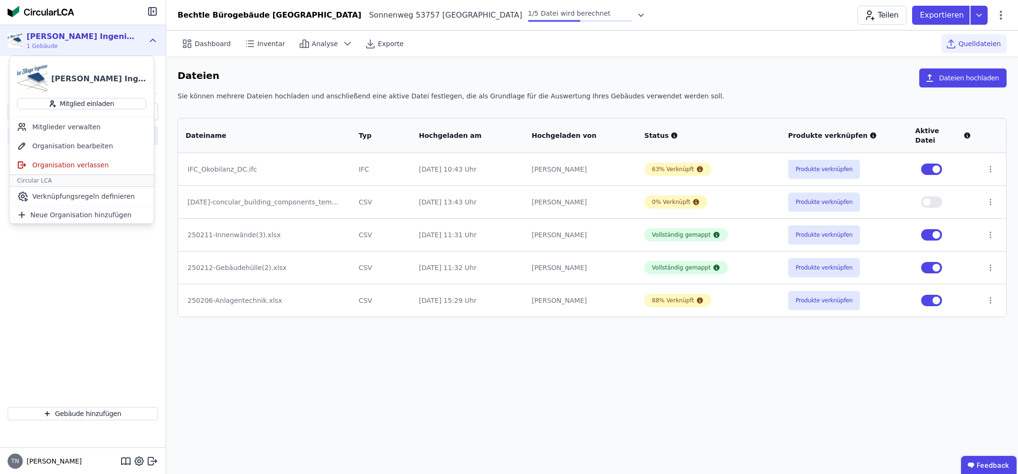
click at [281, 74] on div "Dateien Dateien hochladen" at bounding box center [592, 79] width 829 height 23
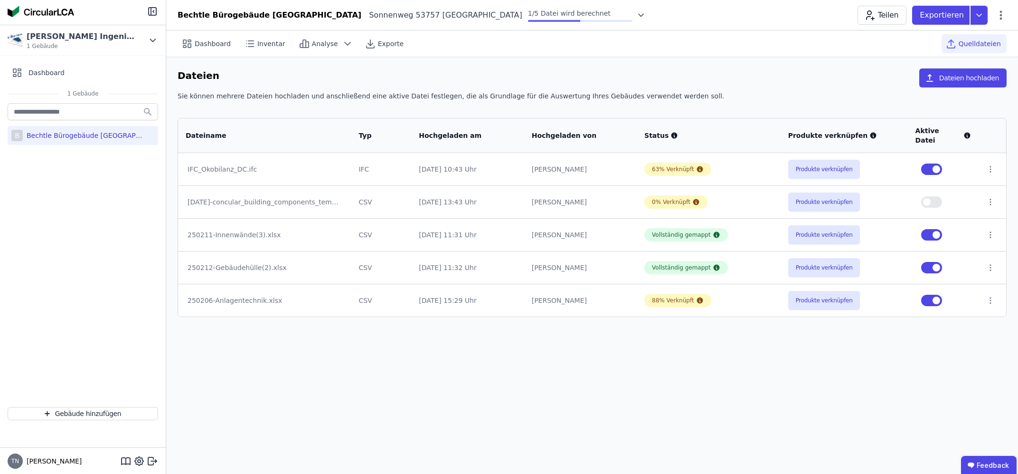
click at [81, 137] on div "Bechtle Bürogebäude [GEOGRAPHIC_DATA]" at bounding box center [85, 136] width 124 height 10
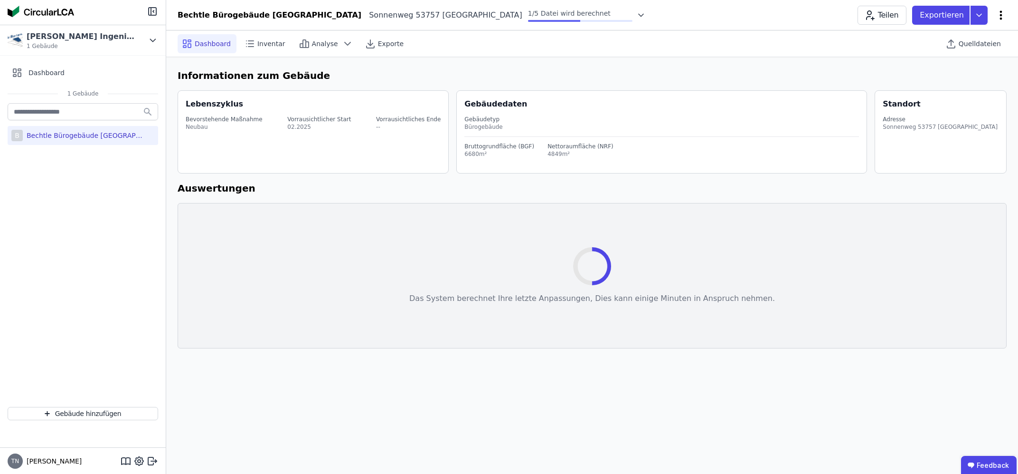
click at [1000, 19] on icon at bounding box center [1001, 15] width 11 height 11
click at [251, 41] on icon at bounding box center [249, 43] width 11 height 11
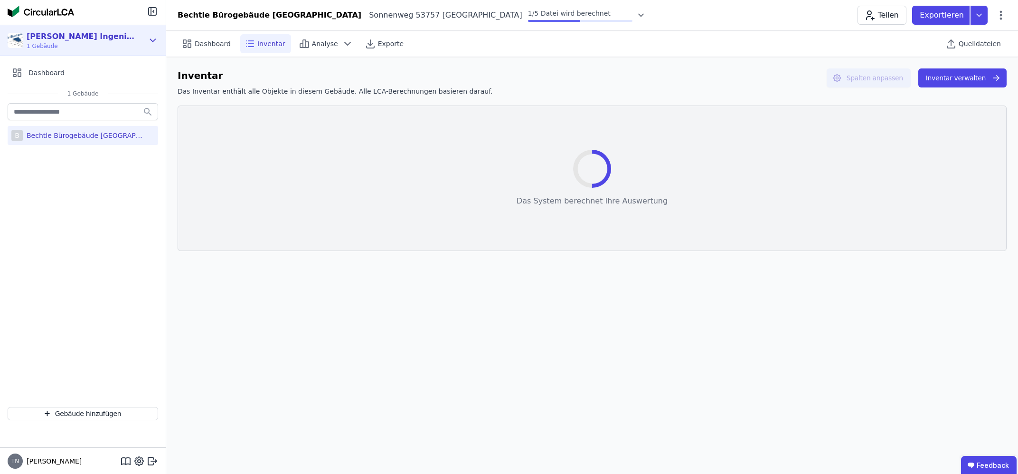
click at [74, 43] on span "1 Gebäude" at bounding box center [81, 46] width 109 height 8
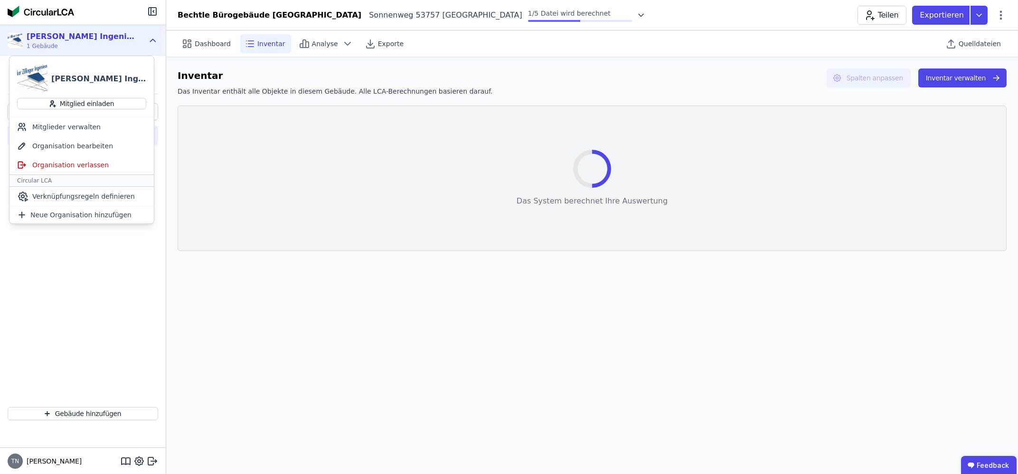
click at [74, 43] on span "1 Gebäude" at bounding box center [81, 46] width 109 height 8
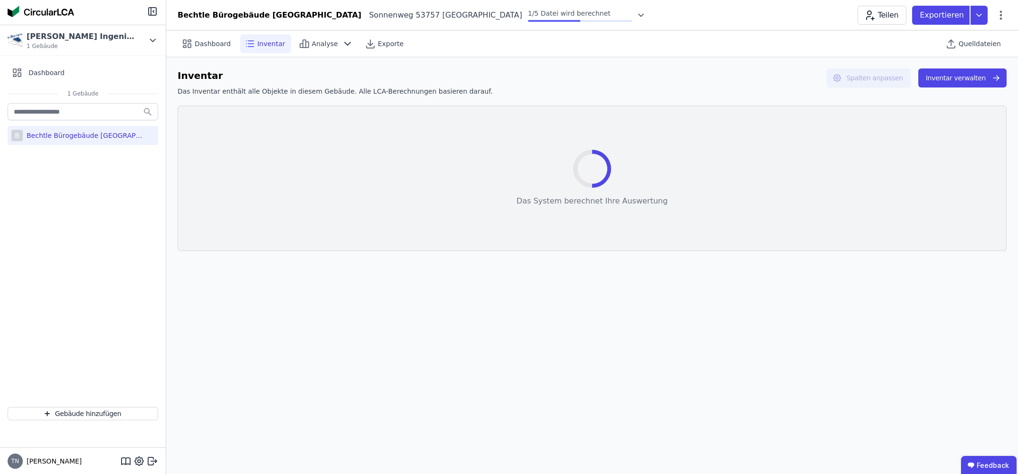
click at [252, 41] on div "Inventar" at bounding box center [265, 43] width 51 height 19
click at [207, 40] on span "Dashboard" at bounding box center [213, 44] width 36 height 10
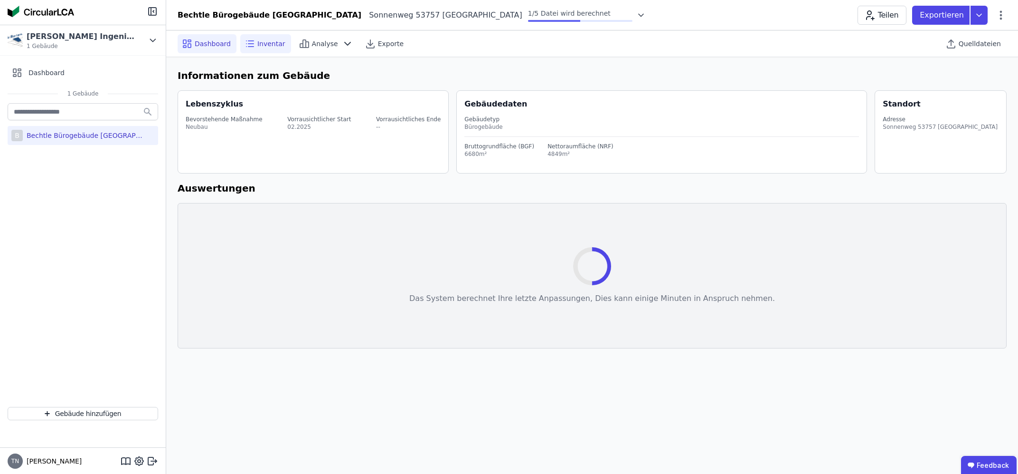
click at [249, 41] on icon at bounding box center [249, 43] width 11 height 11
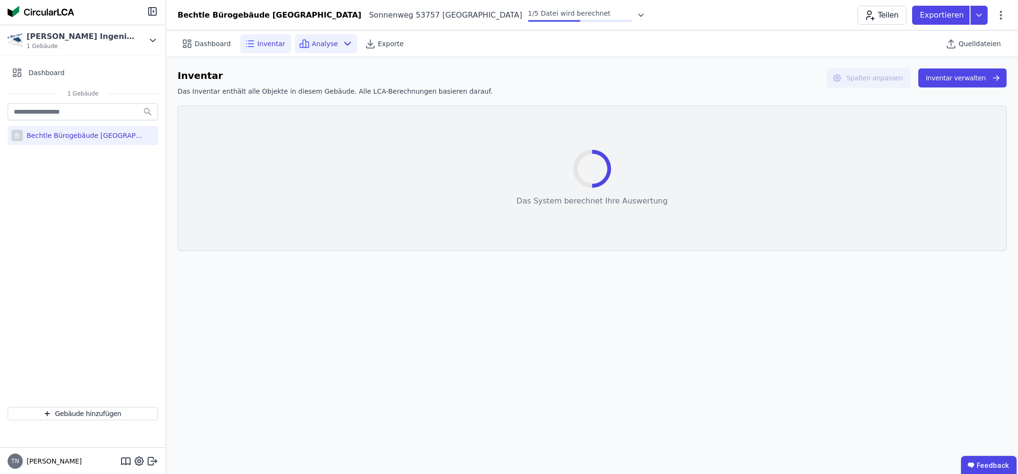
click at [318, 43] on span "Analyse" at bounding box center [325, 44] width 26 height 10
click at [258, 46] on span "Inventar" at bounding box center [271, 44] width 28 height 10
click at [211, 39] on span "Dashboard" at bounding box center [213, 44] width 36 height 10
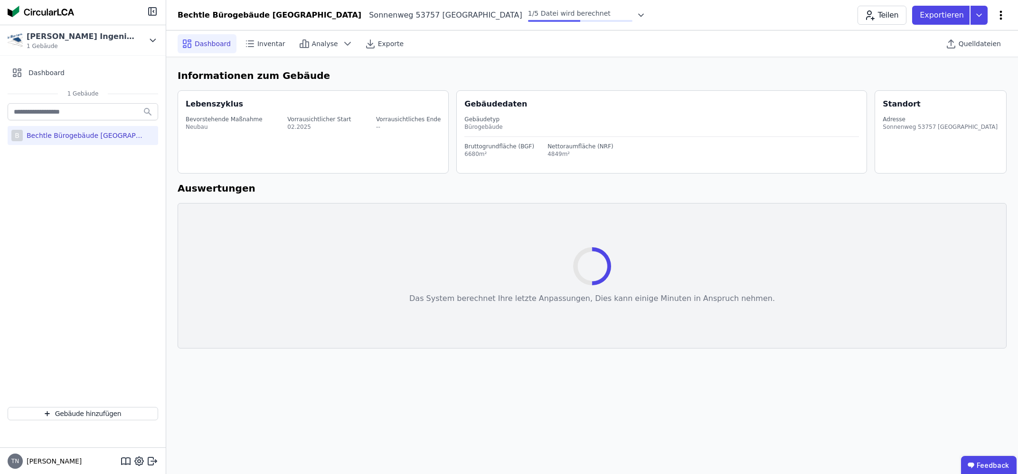
click at [1000, 14] on icon at bounding box center [1001, 15] width 11 height 11
click at [755, 47] on div "Dashboard Inventar Analyse Exporte Quelldateien" at bounding box center [592, 43] width 829 height 26
click at [140, 458] on icon at bounding box center [138, 460] width 11 height 11
select select "*"
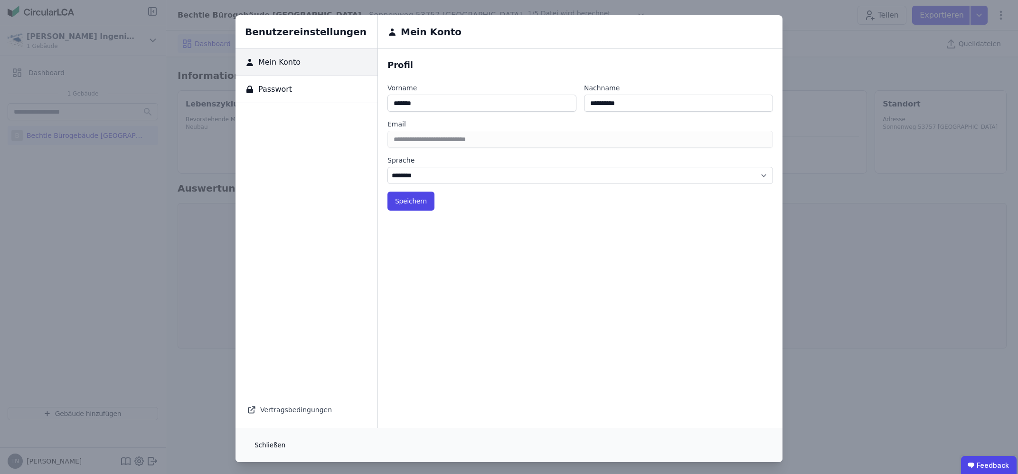
click at [255, 445] on button "Schließen" at bounding box center [270, 444] width 46 height 19
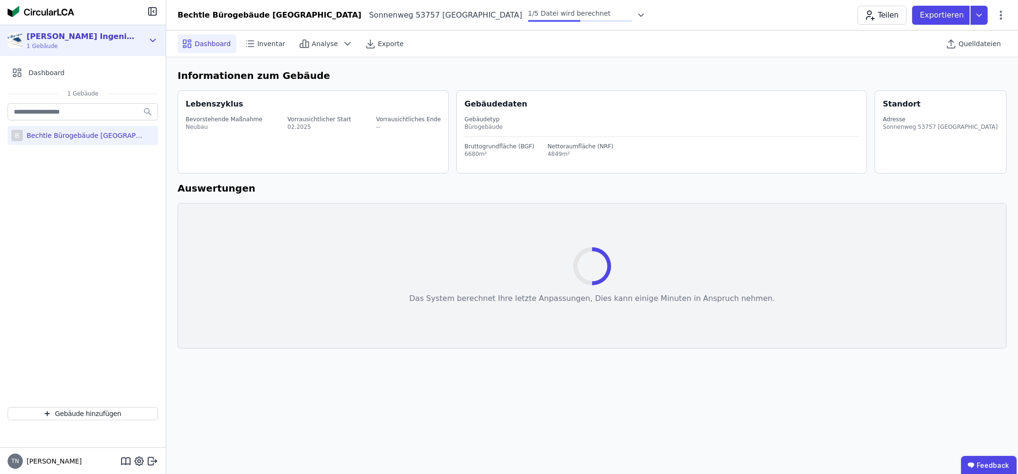
click at [105, 42] on div "Henneker Zillinger Ingenieure" at bounding box center [81, 36] width 109 height 11
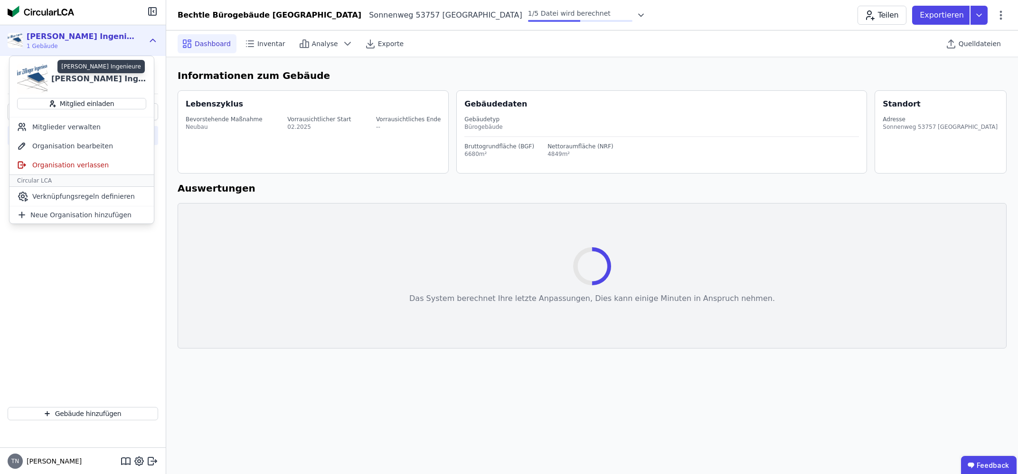
click at [89, 83] on div "Henneker Zillinger Ingenieure" at bounding box center [98, 78] width 95 height 11
click at [528, 14] on span "1/5 Datei wird berechnet" at bounding box center [569, 14] width 83 height 8
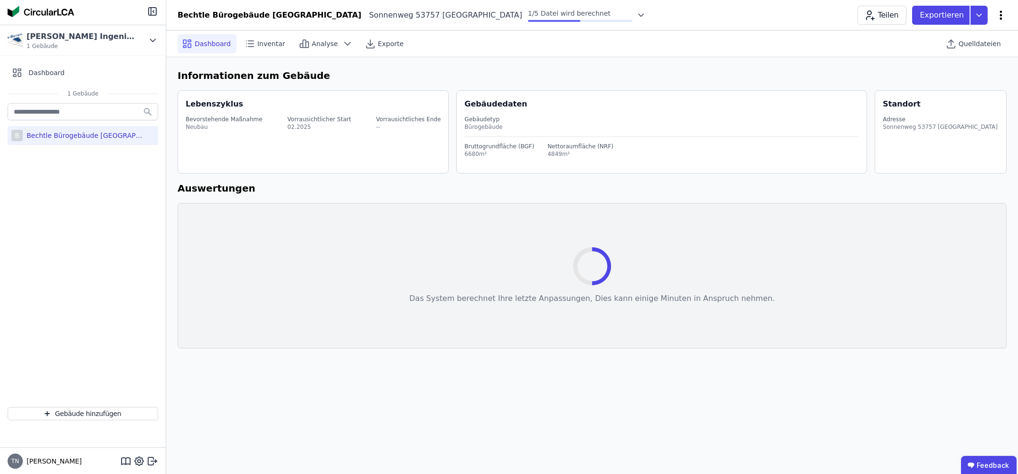
click at [998, 13] on icon at bounding box center [1001, 15] width 11 height 11
click at [747, 19] on div "Bechtle Bürogebäude Sankt Augustin Sonnenweg 53757 Sankt Augustin DE 1/5 Datei …" at bounding box center [592, 15] width 852 height 19
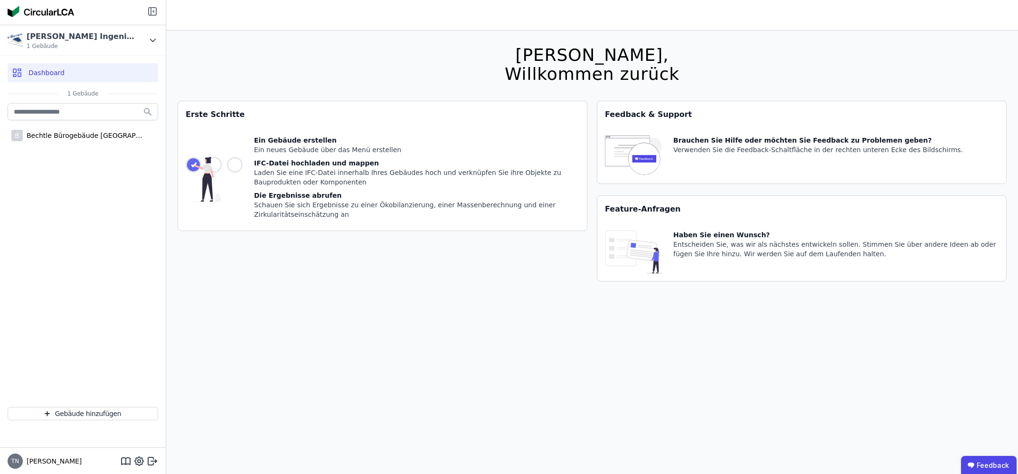
click at [152, 8] on icon at bounding box center [153, 12] width 8 height 8
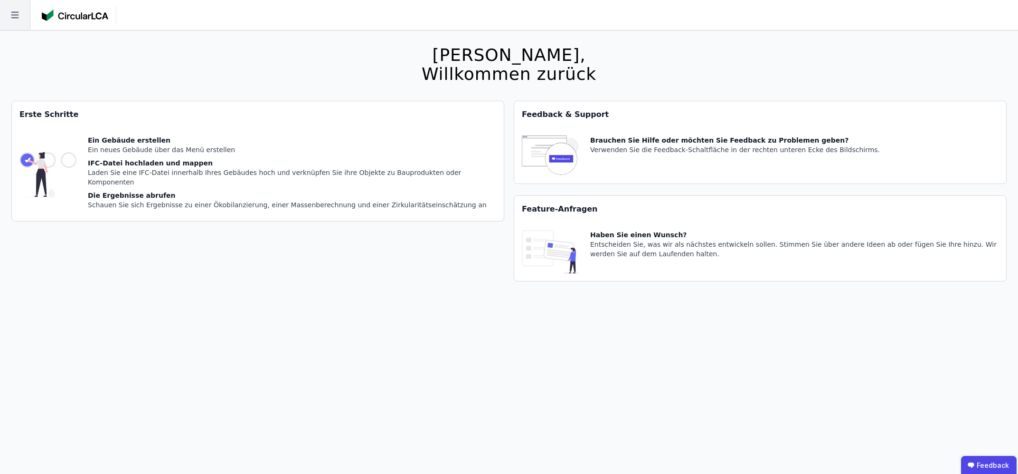
click at [21, 14] on icon at bounding box center [15, 15] width 30 height 30
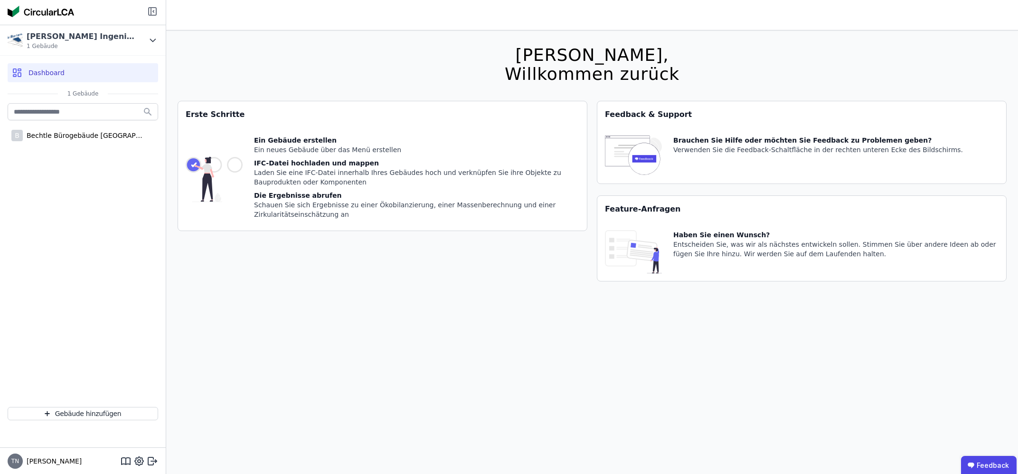
click at [154, 14] on icon at bounding box center [152, 11] width 11 height 11
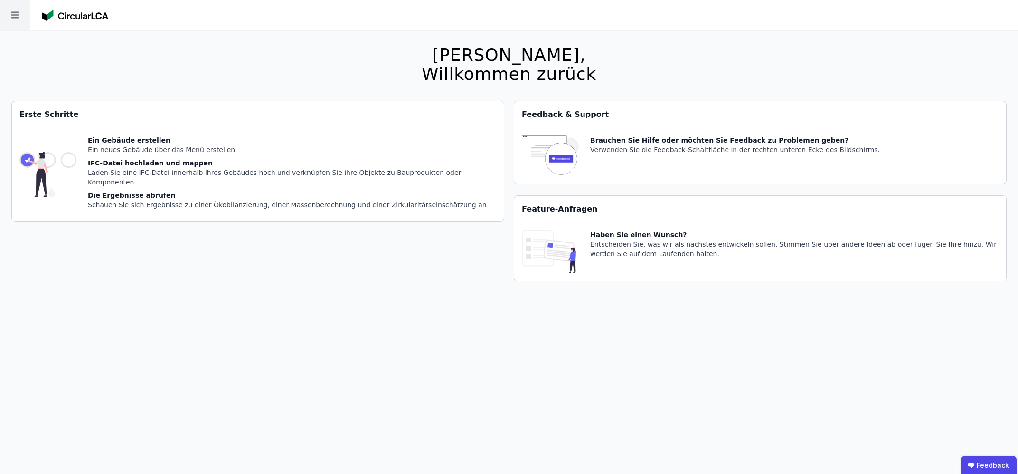
click at [18, 13] on icon at bounding box center [15, 15] width 30 height 30
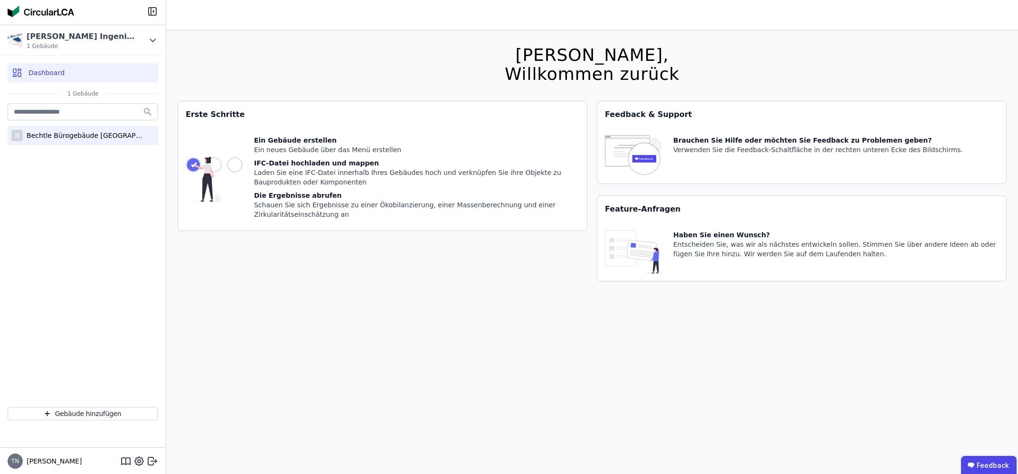
click at [76, 135] on div "Bechtle Bürogebäude [GEOGRAPHIC_DATA]" at bounding box center [85, 136] width 124 height 10
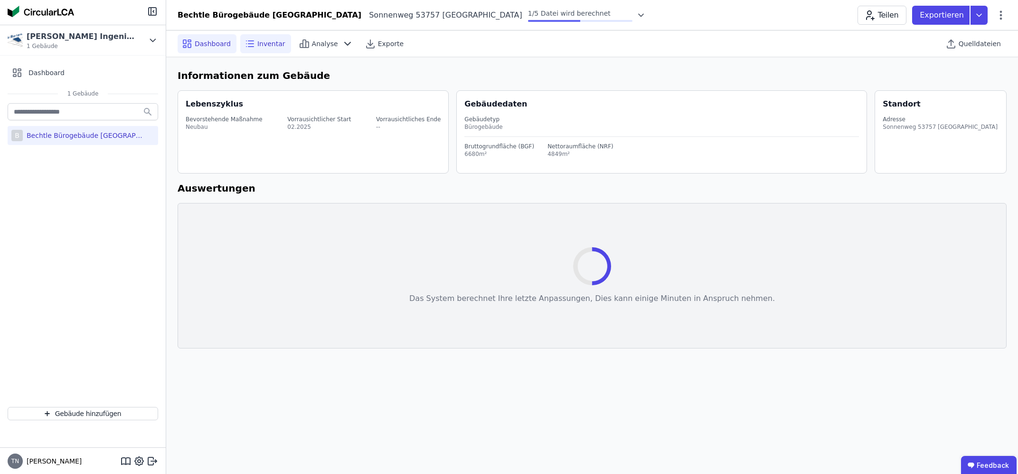
click at [276, 47] on span "Inventar" at bounding box center [271, 44] width 28 height 10
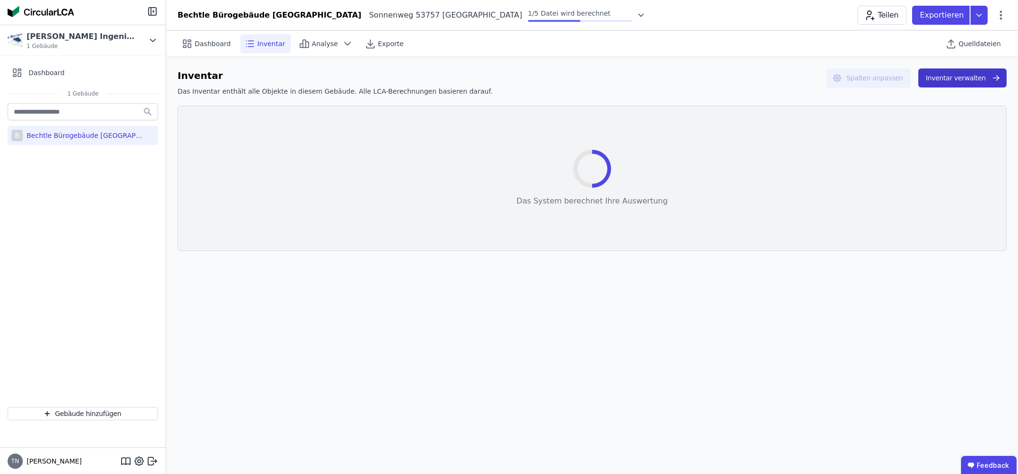
click at [950, 82] on button "Inventar verwalten" at bounding box center [963, 77] width 88 height 19
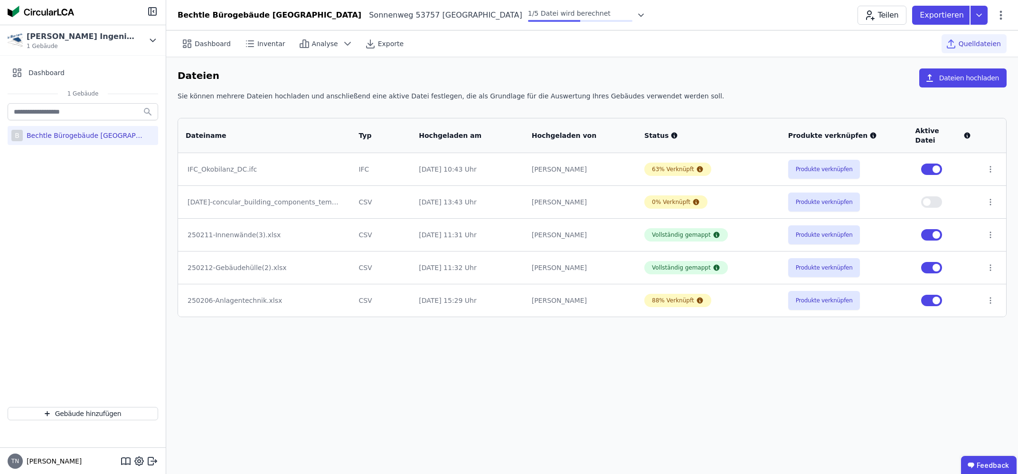
click at [932, 163] on button "button" at bounding box center [932, 168] width 21 height 11
click at [87, 136] on div "Bechtle Bürogebäude [GEOGRAPHIC_DATA]" at bounding box center [85, 136] width 124 height 10
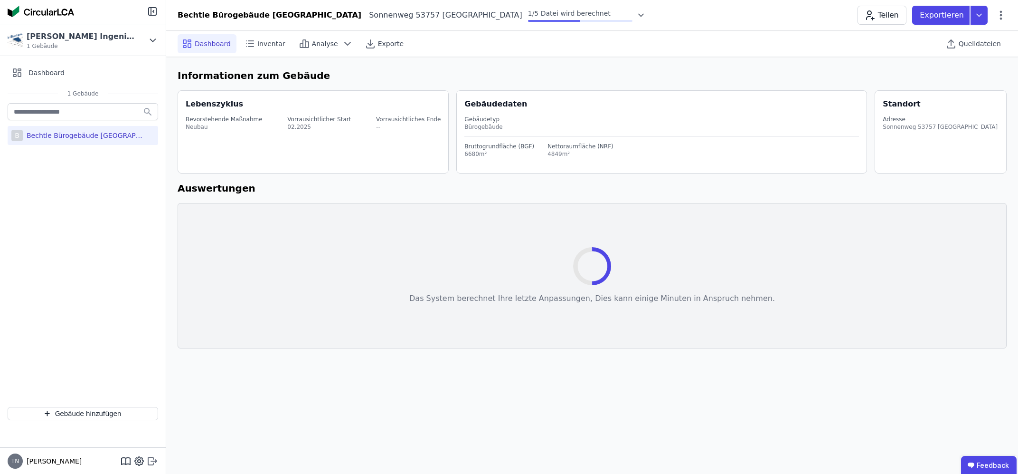
click at [152, 459] on icon at bounding box center [152, 460] width 11 height 11
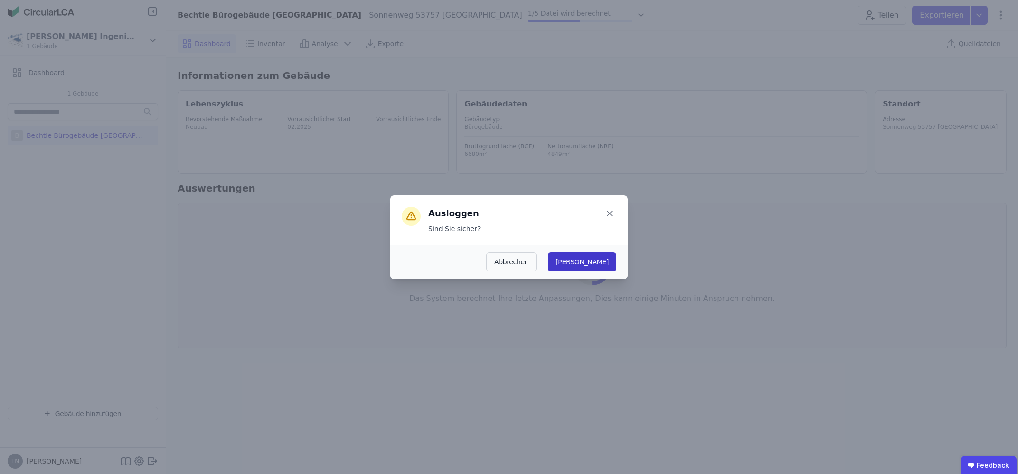
click at [602, 265] on button "Ja" at bounding box center [582, 261] width 68 height 19
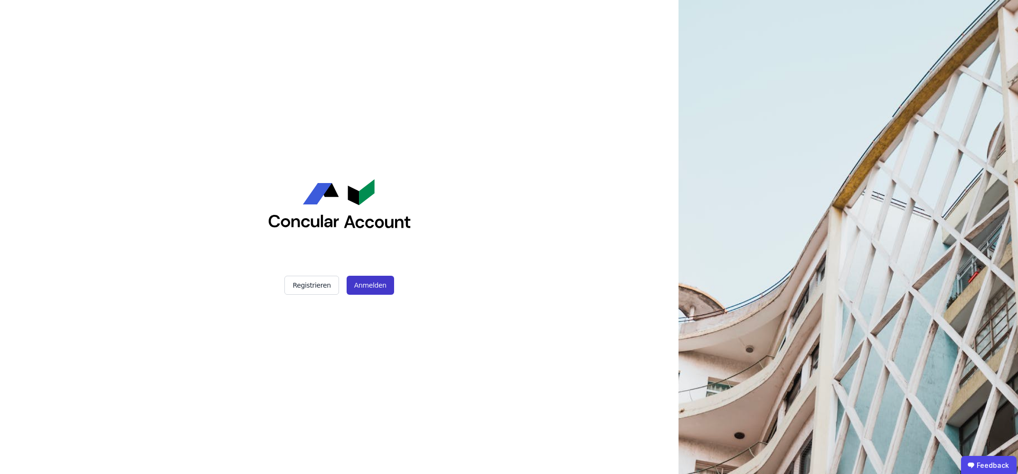
click at [357, 279] on button "Anmelden" at bounding box center [371, 285] width 48 height 19
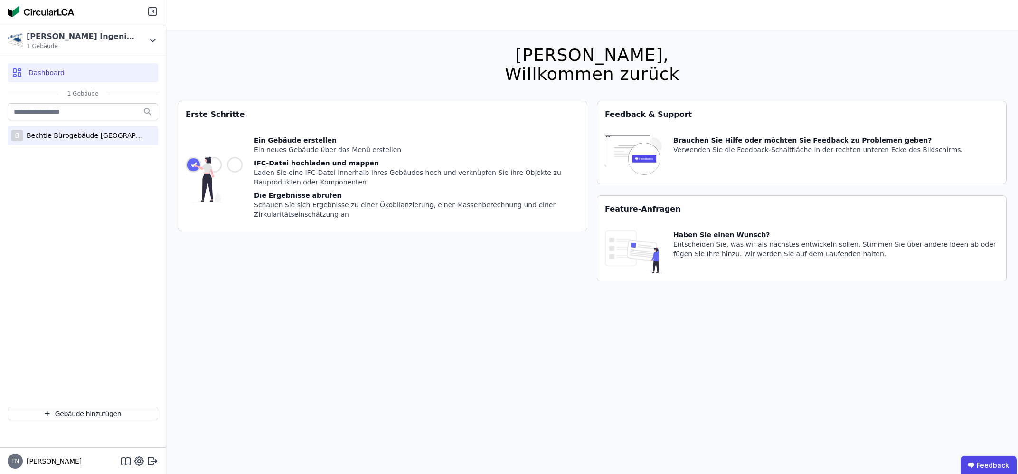
click at [59, 141] on div "B Bechtle Bürogebäude [GEOGRAPHIC_DATA]" at bounding box center [83, 135] width 151 height 19
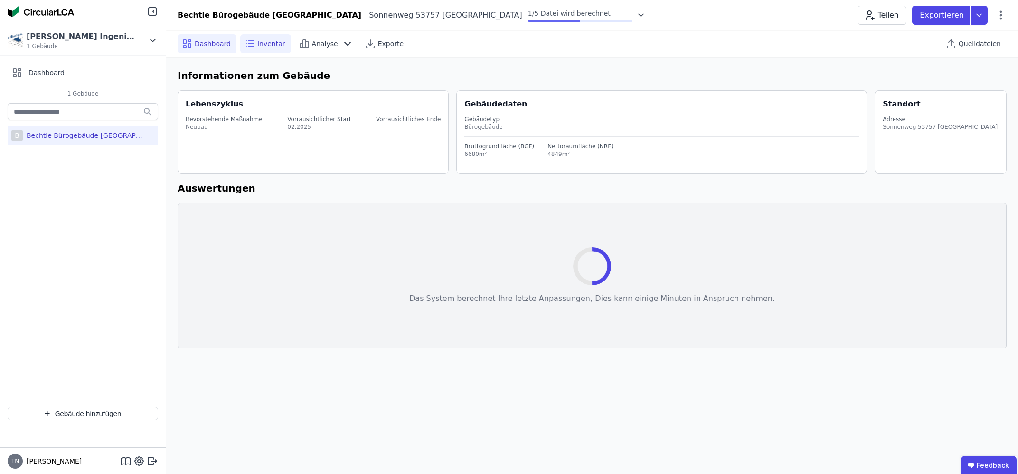
click at [263, 38] on div "Inventar" at bounding box center [265, 43] width 51 height 19
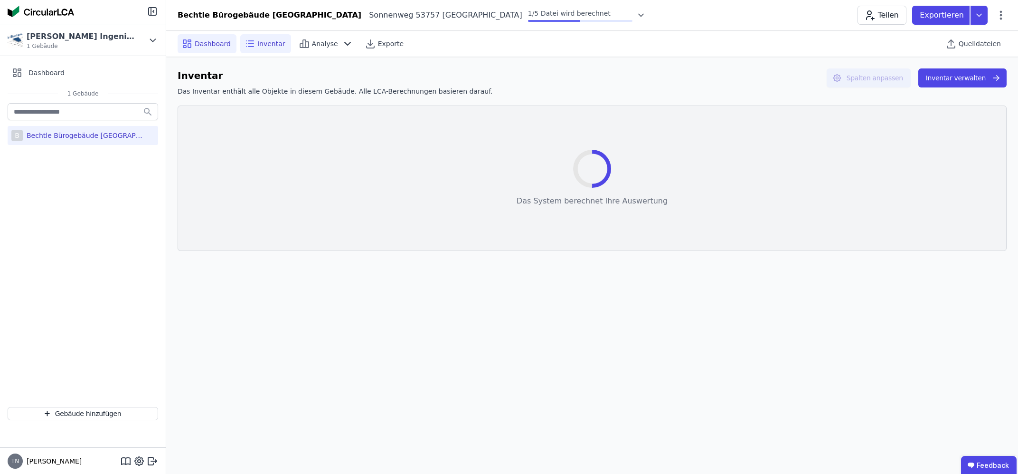
click at [215, 40] on span "Dashboard" at bounding box center [213, 44] width 36 height 10
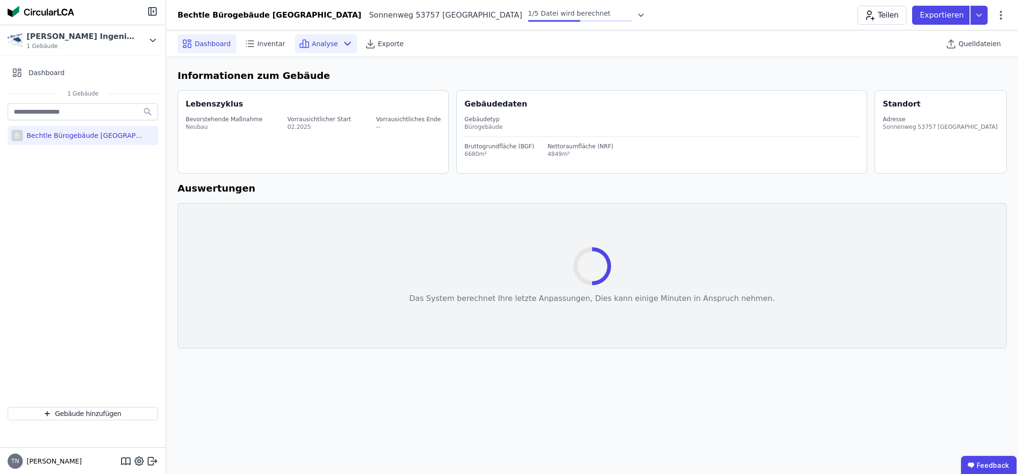
click at [319, 42] on span "Analyse" at bounding box center [325, 44] width 26 height 10
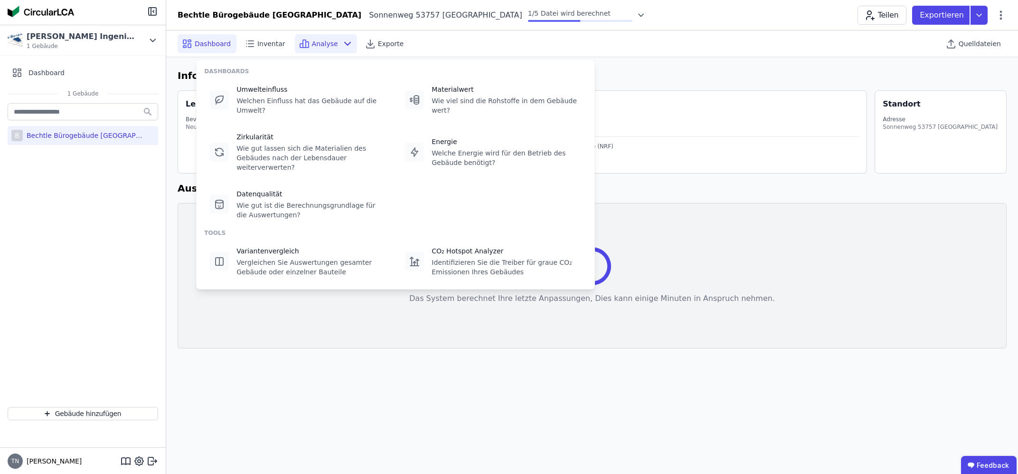
click at [447, 42] on div "Dashboard Inventar Analyse Exporte" at bounding box center [332, 43] width 308 height 19
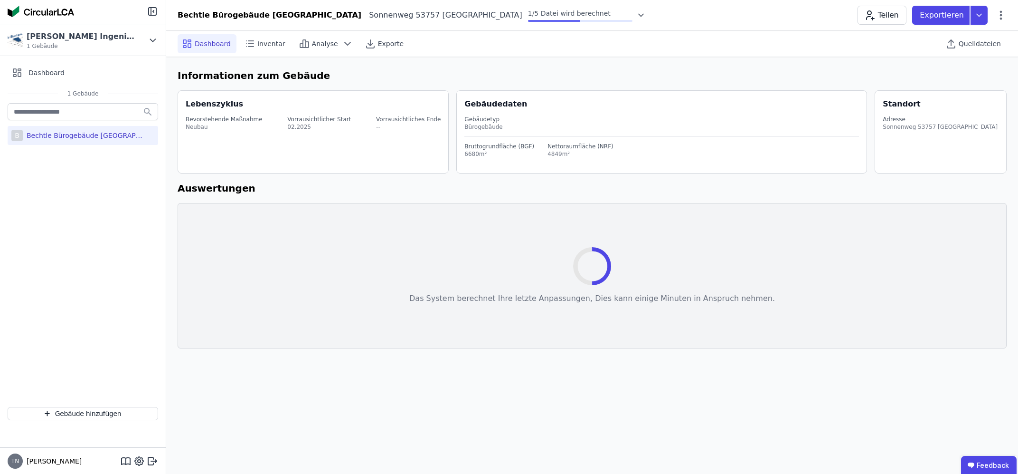
click at [103, 138] on div "Bechtle Bürogebäude Sankt Augustin" at bounding box center [85, 136] width 124 height 10
click at [272, 44] on span "Inventar" at bounding box center [271, 44] width 28 height 10
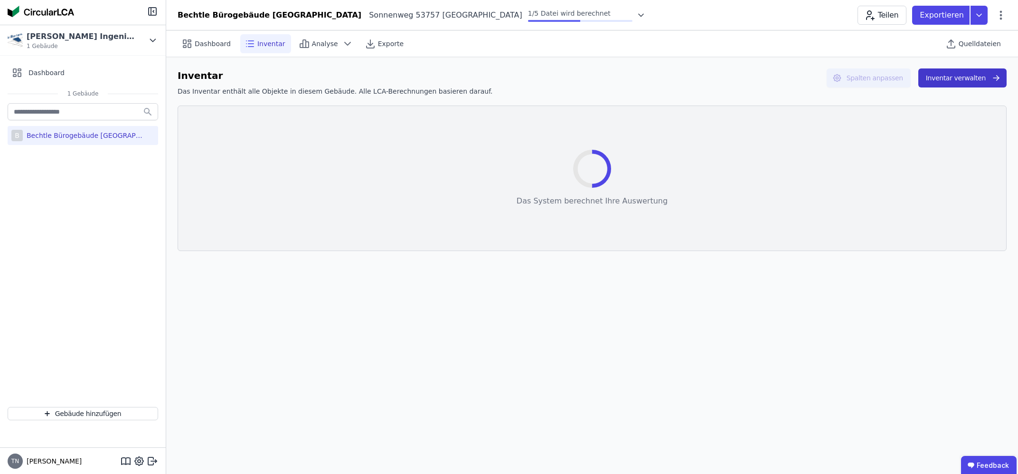
click at [978, 76] on button "Inventar verwalten" at bounding box center [963, 77] width 88 height 19
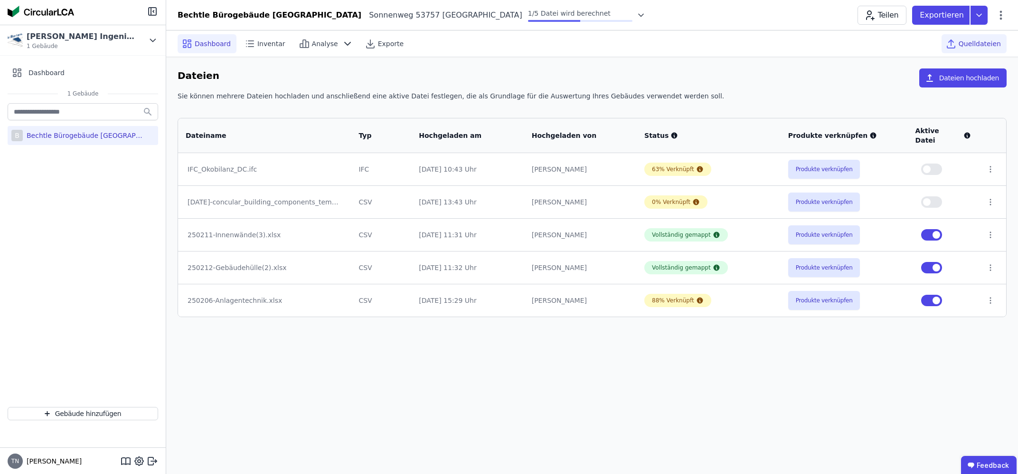
click at [221, 41] on span "Dashboard" at bounding box center [213, 44] width 36 height 10
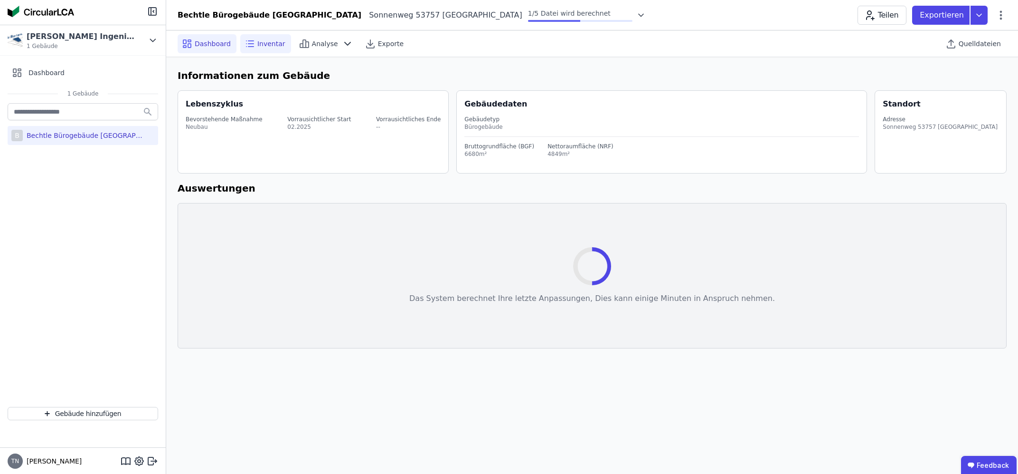
click at [264, 40] on span "Inventar" at bounding box center [271, 44] width 28 height 10
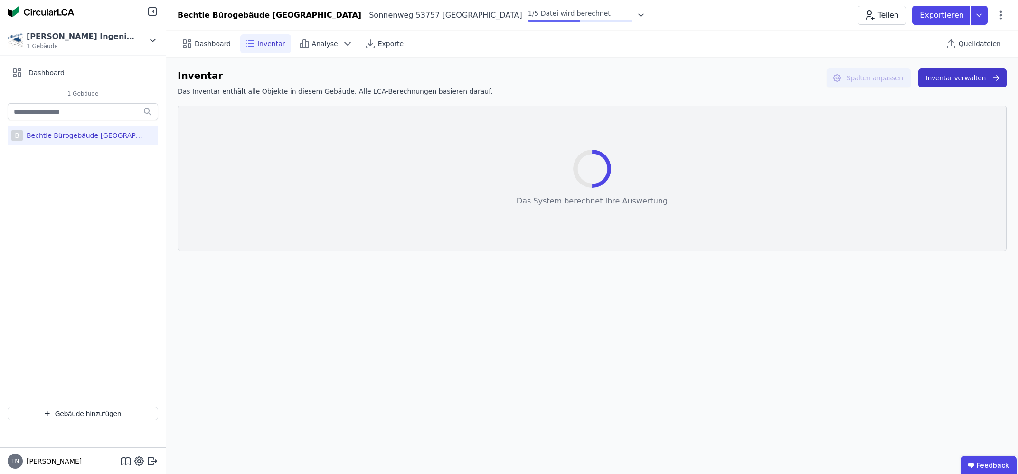
click at [982, 81] on button "Inventar verwalten" at bounding box center [963, 77] width 88 height 19
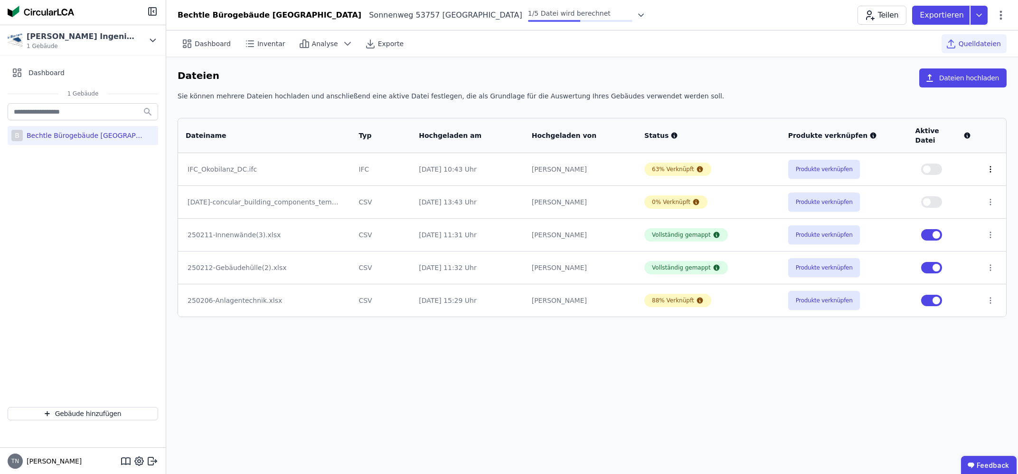
click at [991, 165] on icon at bounding box center [991, 169] width 9 height 9
click at [967, 160] on div "Löschen" at bounding box center [941, 167] width 95 height 15
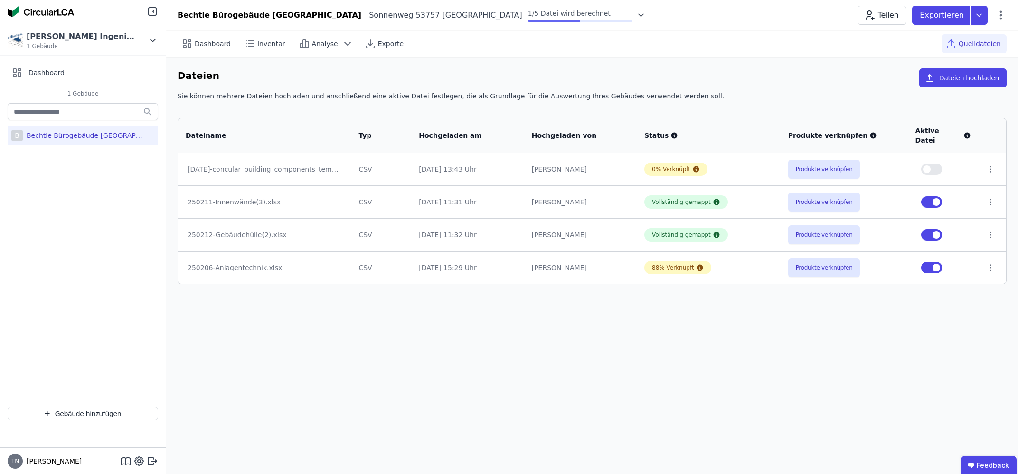
click at [72, 137] on div "Bechtle Bürogebäude [GEOGRAPHIC_DATA]" at bounding box center [85, 136] width 124 height 10
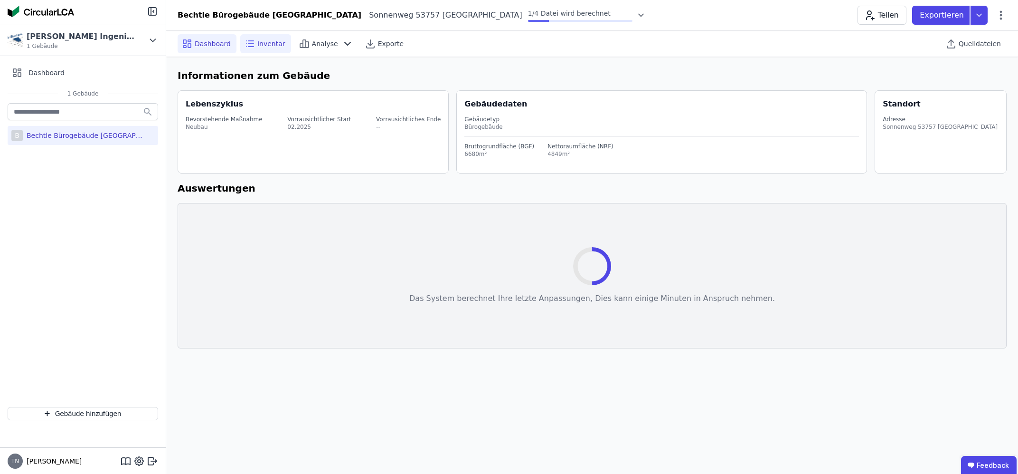
click at [270, 42] on span "Inventar" at bounding box center [271, 44] width 28 height 10
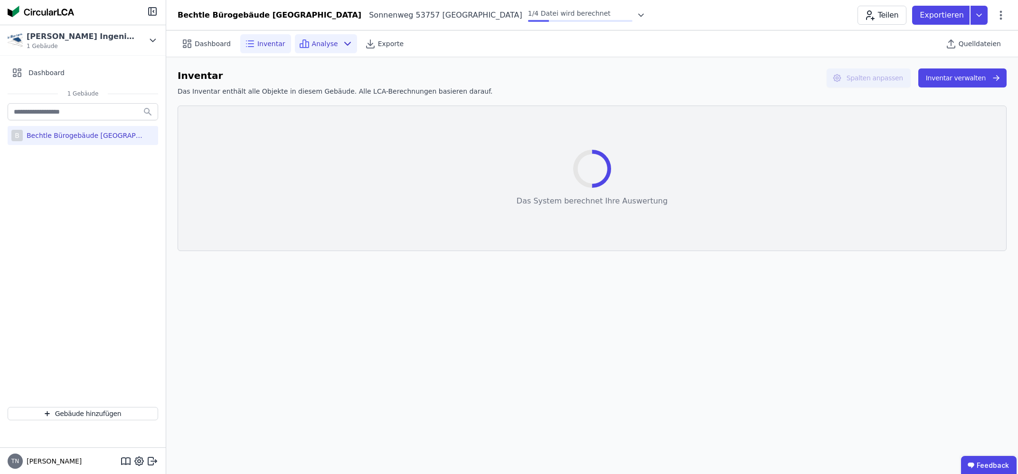
click at [299, 46] on icon at bounding box center [304, 43] width 11 height 11
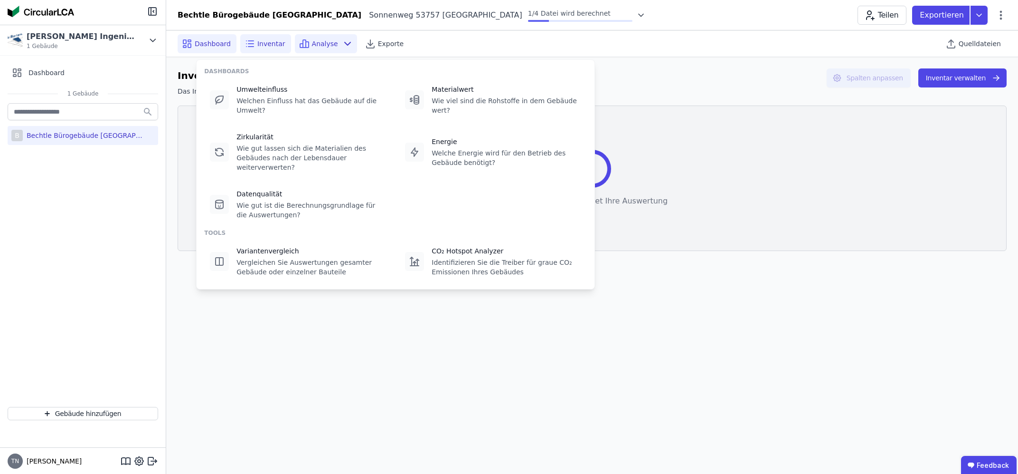
click at [211, 46] on span "Dashboard" at bounding box center [213, 44] width 36 height 10
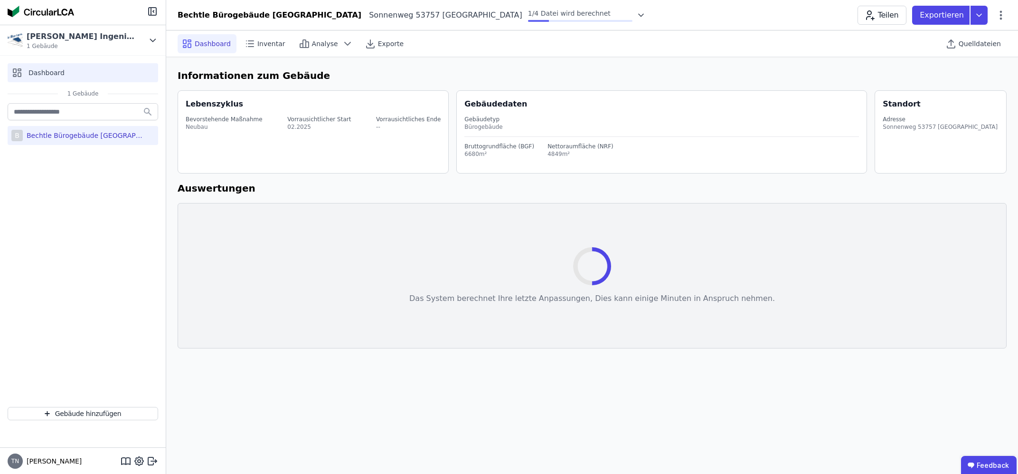
click at [88, 72] on div "Dashboard" at bounding box center [83, 72] width 151 height 19
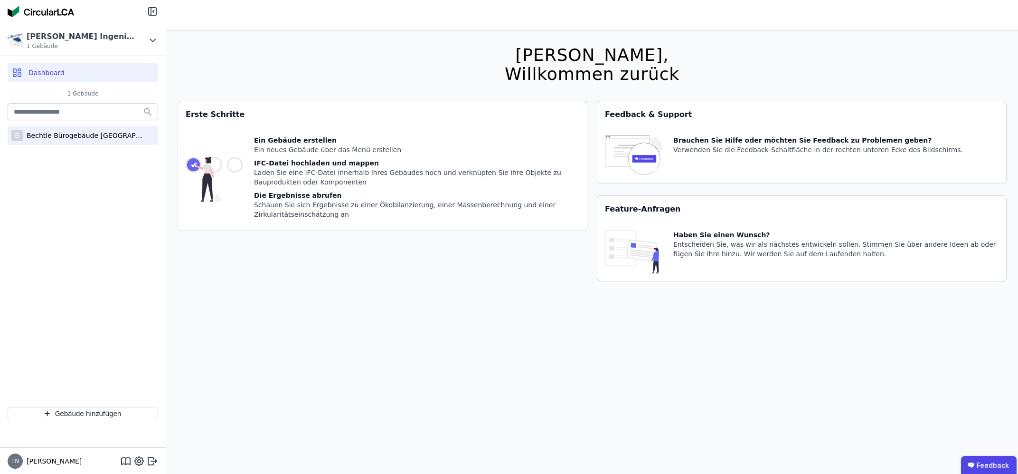
click at [76, 134] on div "Bechtle Bürogebäude [GEOGRAPHIC_DATA]" at bounding box center [85, 136] width 124 height 10
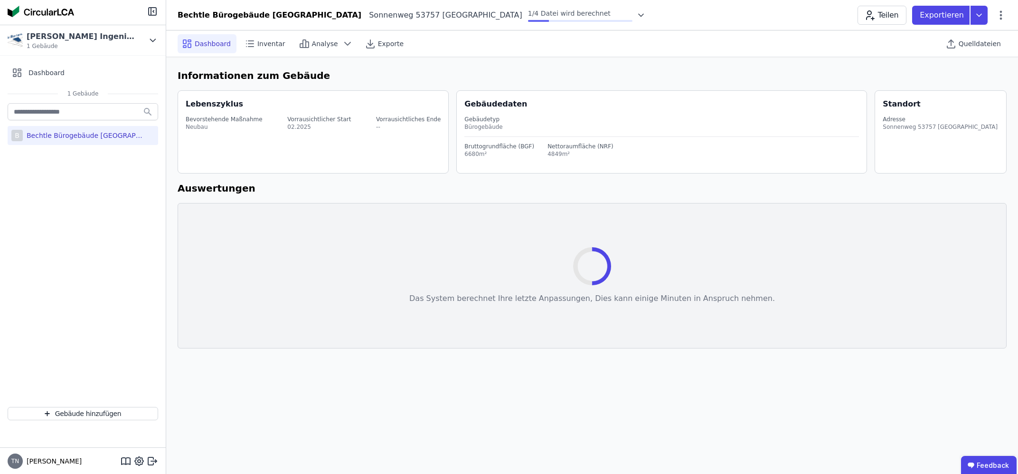
drag, startPoint x: 153, startPoint y: 458, endPoint x: 332, endPoint y: 323, distance: 223.8
click at [330, 327] on div "Henneker Zillinger Ingenieure 1 Gebäude Dashboard 1 Gebäude B Bechtle Bürogebäu…" at bounding box center [509, 237] width 1018 height 474
click at [637, 16] on icon at bounding box center [642, 15] width 10 height 10
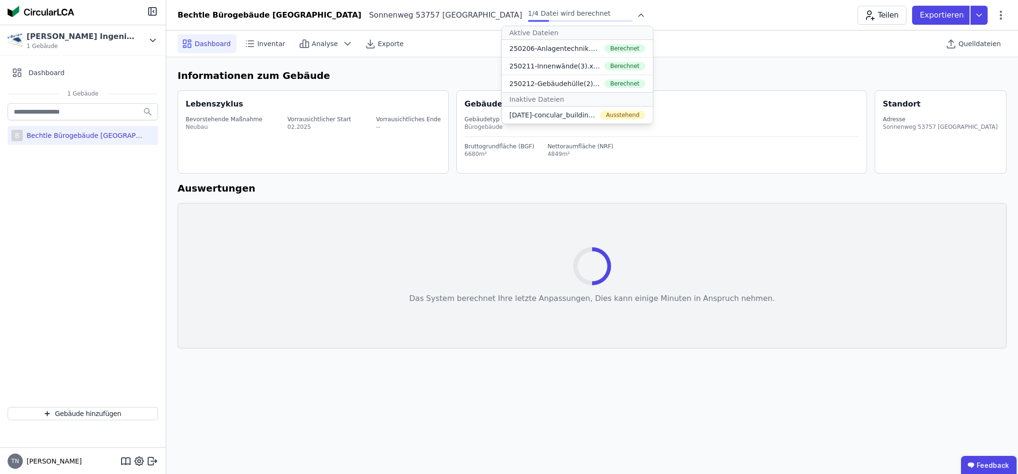
click at [637, 16] on icon at bounding box center [642, 15] width 10 height 10
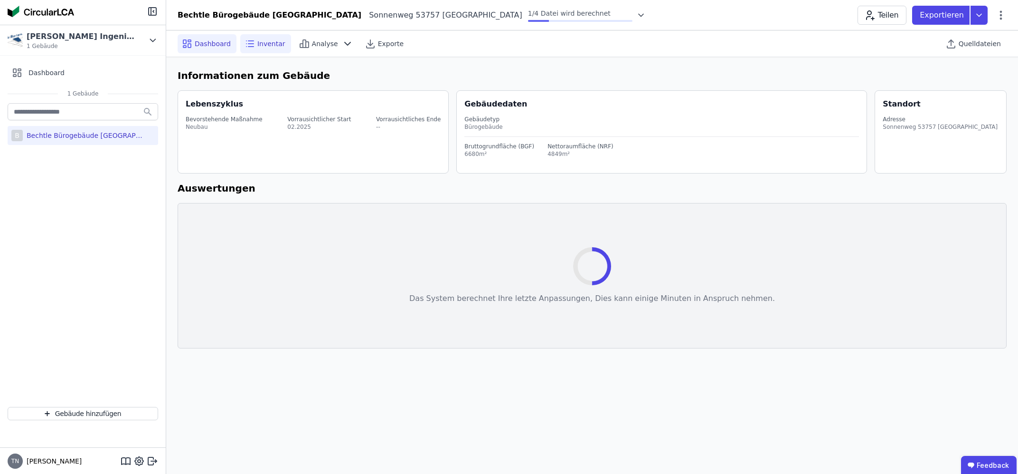
click at [264, 45] on span "Inventar" at bounding box center [271, 44] width 28 height 10
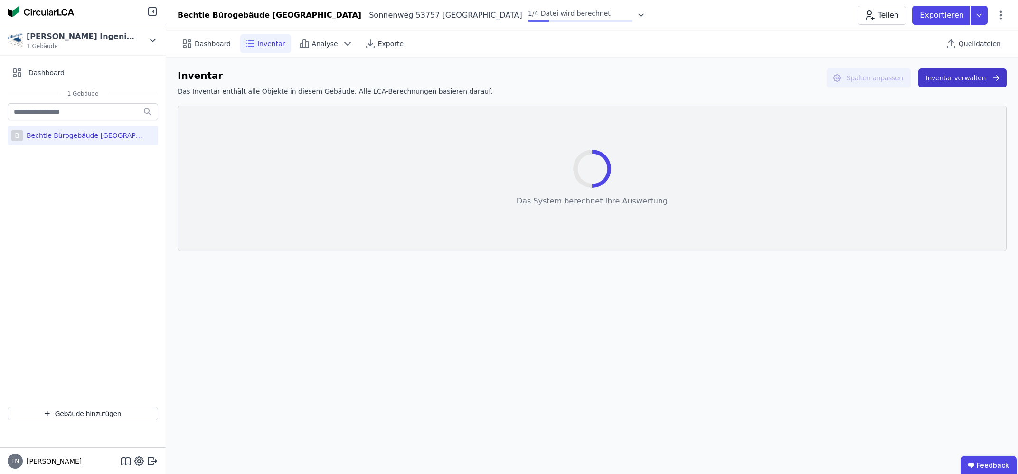
click at [968, 78] on button "Inventar verwalten" at bounding box center [963, 77] width 88 height 19
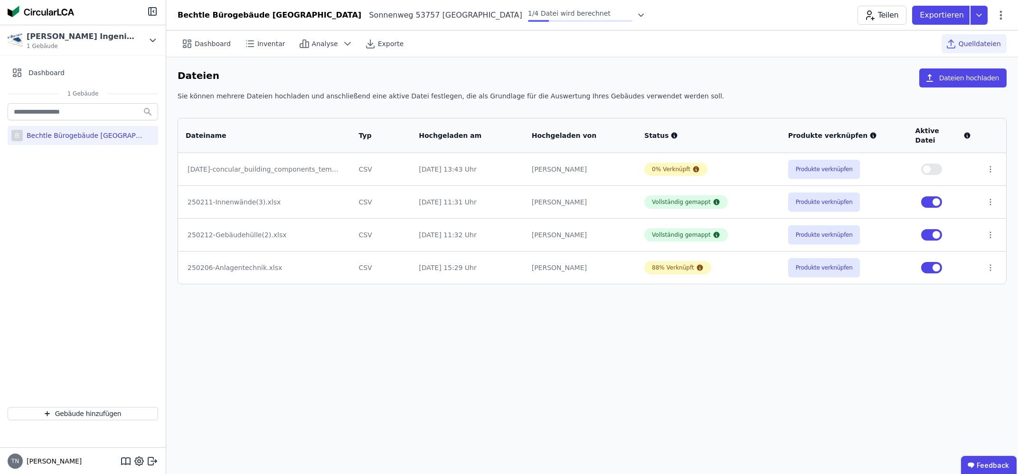
click at [927, 262] on button "button" at bounding box center [932, 267] width 21 height 11
click at [258, 46] on span "Inventar" at bounding box center [271, 44] width 28 height 10
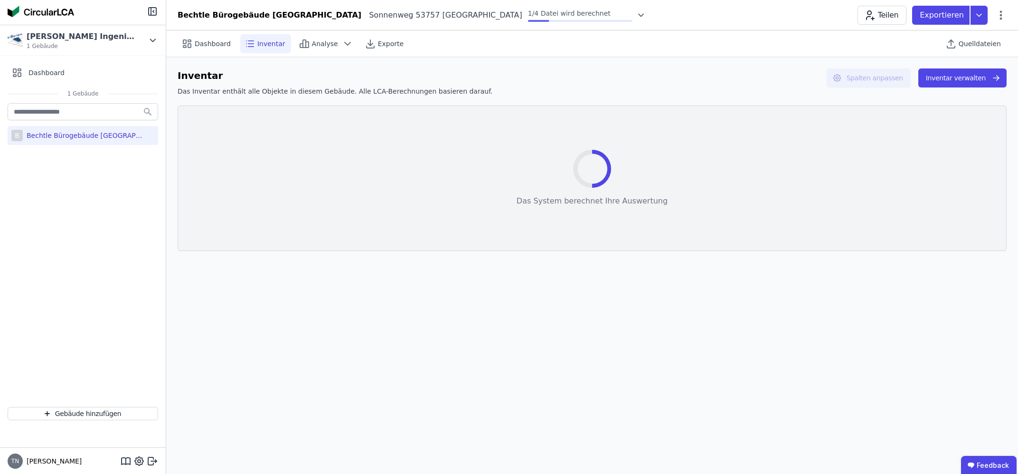
click at [637, 14] on icon at bounding box center [642, 15] width 10 height 10
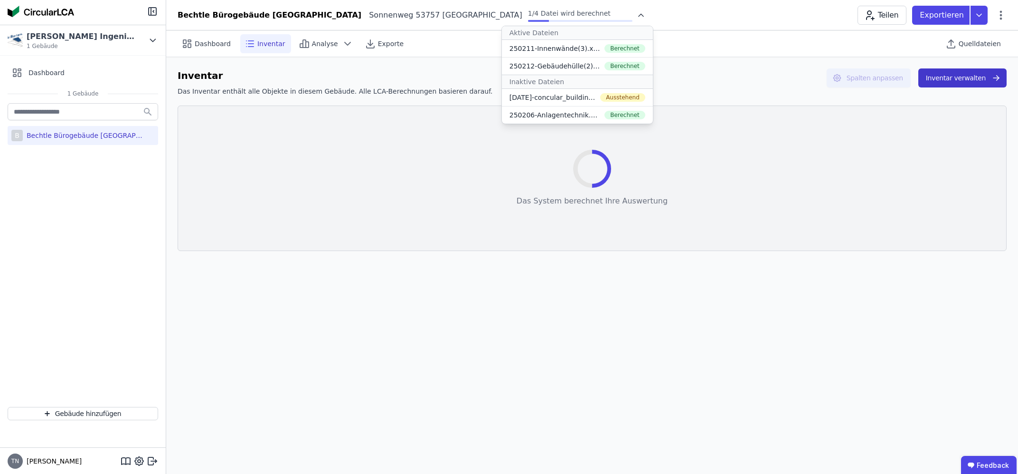
click at [945, 80] on button "Inventar verwalten" at bounding box center [963, 77] width 88 height 19
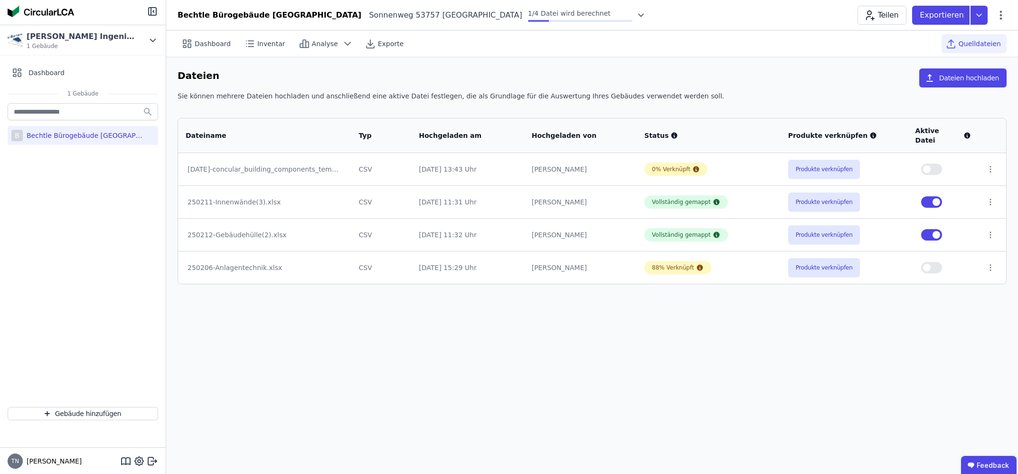
click at [940, 163] on button "button" at bounding box center [932, 168] width 21 height 11
click at [630, 19] on div "Bechtle Bürogebäude Sankt Augustin Sonnenweg 53757 Sankt Augustin DE 1/4 Datei …" at bounding box center [592, 15] width 852 height 19
click at [639, 14] on icon at bounding box center [641, 15] width 5 height 2
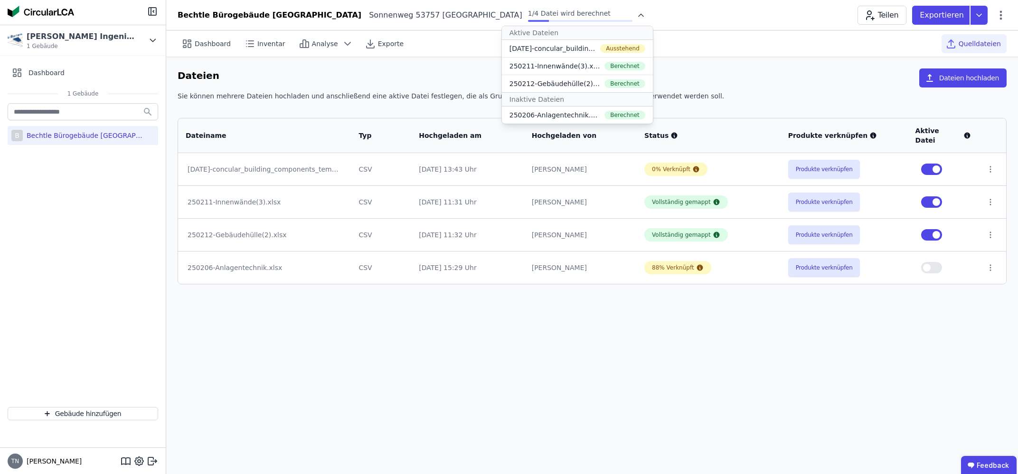
click at [637, 14] on icon at bounding box center [642, 15] width 10 height 10
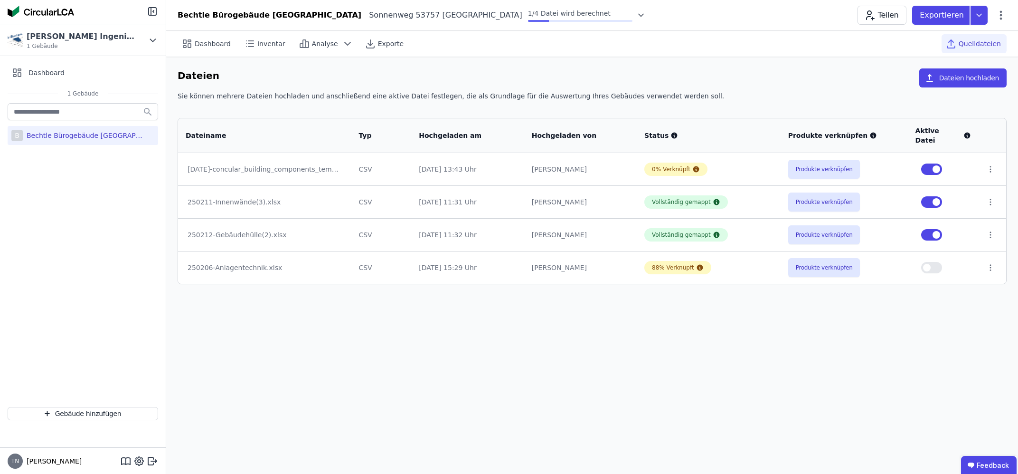
click at [957, 38] on icon at bounding box center [951, 43] width 11 height 11
click at [929, 196] on button "button" at bounding box center [932, 201] width 21 height 11
click at [926, 229] on button "button" at bounding box center [932, 234] width 21 height 11
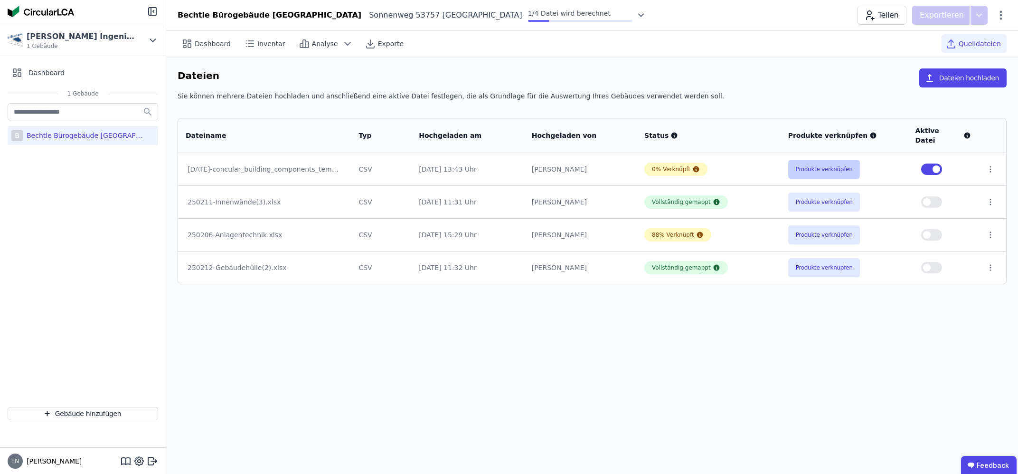
click at [850, 160] on button "Produkte verknüpfen" at bounding box center [825, 169] width 72 height 19
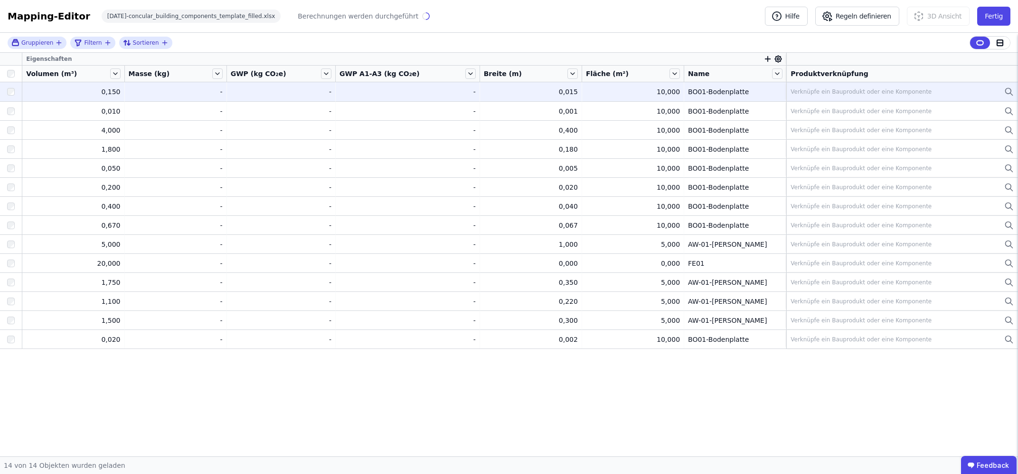
click at [836, 91] on div "Verknüpfe ein Bauprodukt oder eine Komponente" at bounding box center [861, 92] width 141 height 8
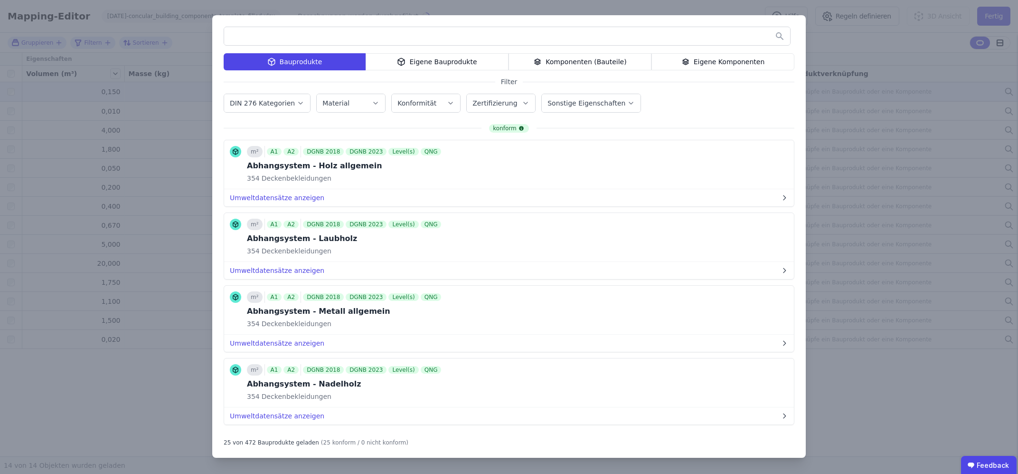
click at [909, 45] on div "Bauprodukte Eigene Bauprodukte Komponenten (Bauteile) Eigene Komponenten Filter…" at bounding box center [509, 237] width 1018 height 474
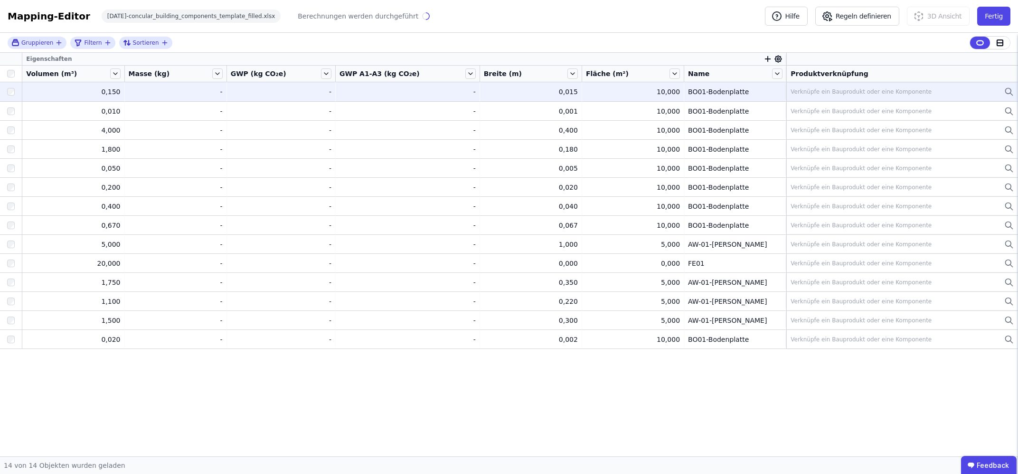
click at [764, 60] on icon "button" at bounding box center [768, 59] width 9 height 9
click at [787, 83] on input "text" at bounding box center [811, 83] width 70 height 17
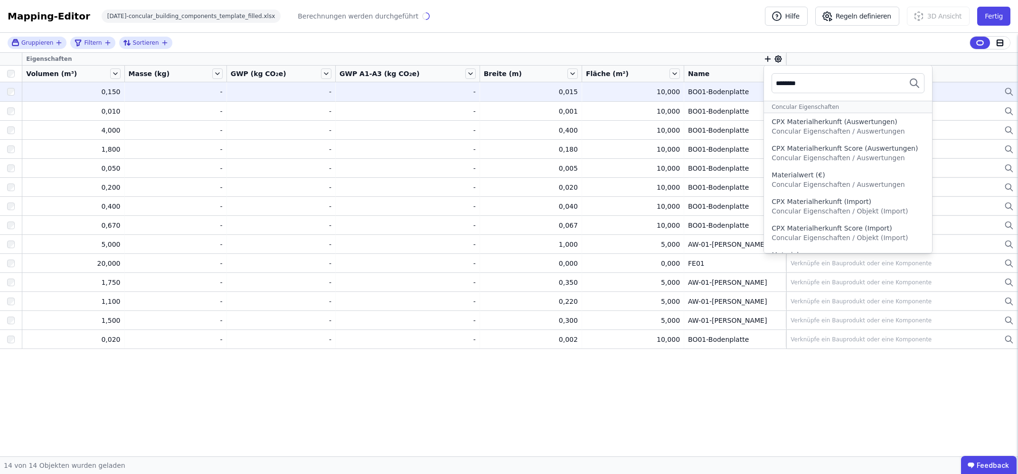
type input "********"
click at [442, 373] on div "Gruppieren Filtern Sortieren Eigenschaften ******** Concular Eigenschaften CPX …" at bounding box center [509, 244] width 1018 height 423
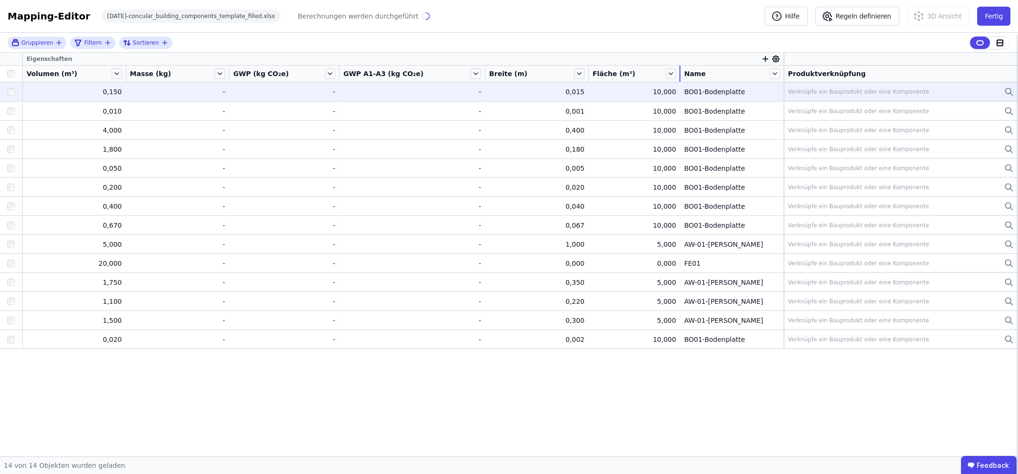
drag, startPoint x: 674, startPoint y: 70, endPoint x: 568, endPoint y: 68, distance: 106.4
click at [568, 68] on tr "Volumen (m³) Masse (kg) GWP (kg CO₂e) GWP A1-A3 (kg CO₂e) Breite (m) Fläche (m²…" at bounding box center [509, 74] width 1018 height 17
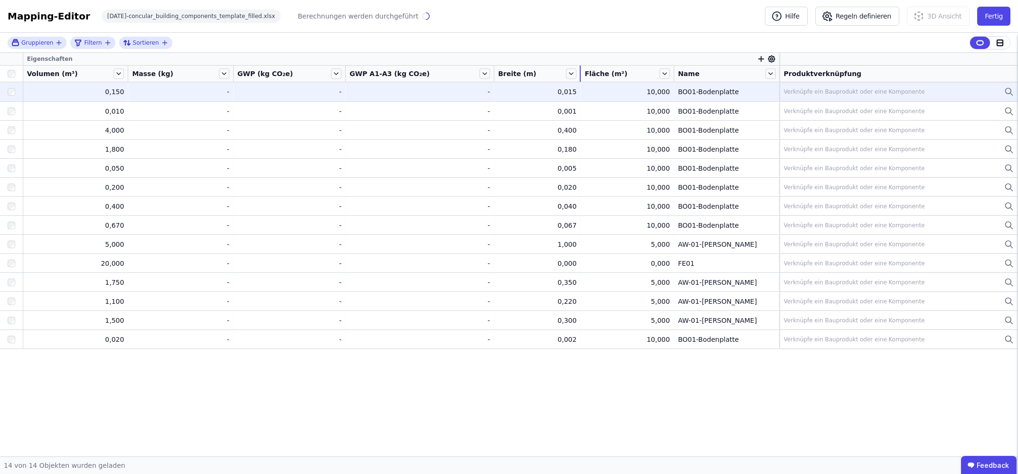
drag, startPoint x: 583, startPoint y: 71, endPoint x: 474, endPoint y: 74, distance: 109.3
click at [474, 74] on tr "Volumen (m³) Masse (kg) GWP (kg CO₂e) GWP A1-A3 (kg CO₂e) Breite (m) Fläche (m²…" at bounding box center [509, 74] width 1018 height 17
drag, startPoint x: 491, startPoint y: 71, endPoint x: 423, endPoint y: 67, distance: 68.5
click at [423, 67] on div "GWP A1-A3 (kg CO₂e)" at bounding box center [420, 74] width 148 height 16
drag, startPoint x: 246, startPoint y: 72, endPoint x: 177, endPoint y: 70, distance: 68.9
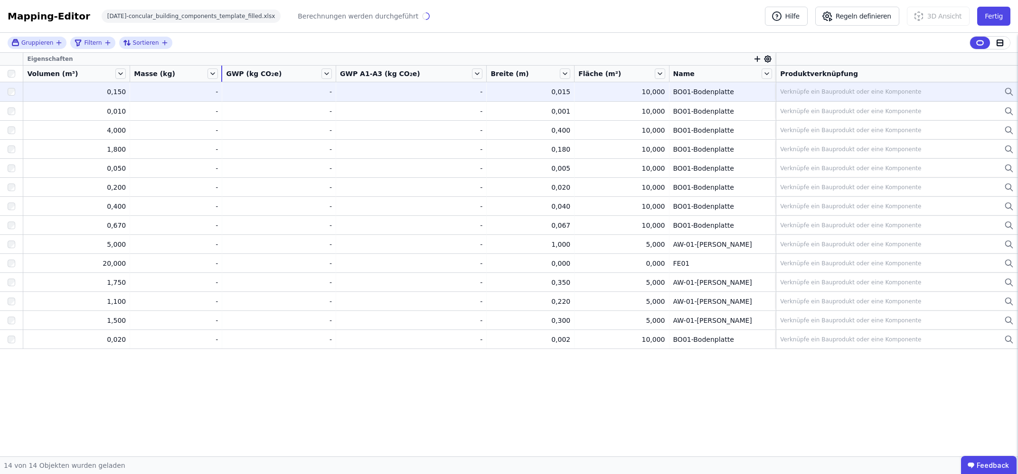
click at [177, 70] on div "Masse (kg)" at bounding box center [176, 74] width 92 height 16
drag, startPoint x: 140, startPoint y: 76, endPoint x: 72, endPoint y: 73, distance: 68.0
click at [72, 73] on div "Volumen (m³)" at bounding box center [76, 74] width 106 height 16
drag, startPoint x: 468, startPoint y: 72, endPoint x: 412, endPoint y: 74, distance: 56.6
click at [412, 74] on div "GWP A1-A3 (kg CO₂e)" at bounding box center [411, 74] width 150 height 16
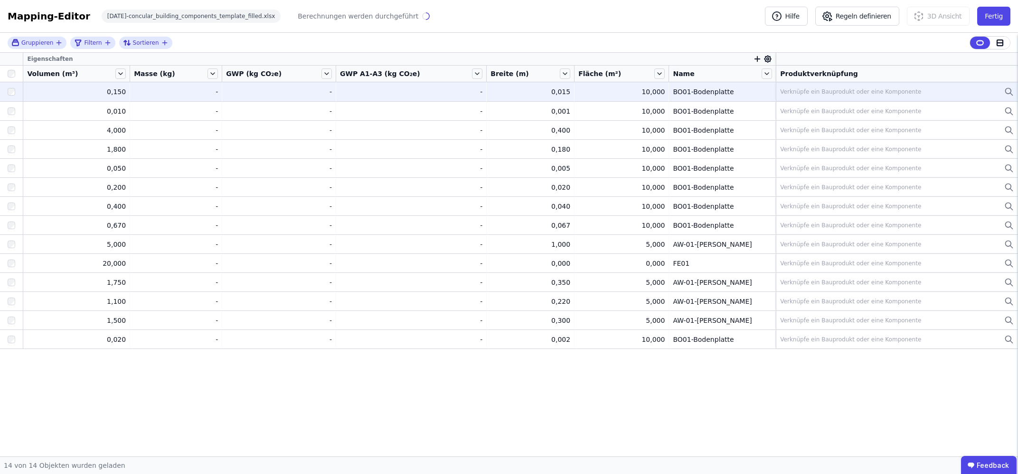
click at [780, 91] on div "Verknüpfe ein Bauprodukt oder eine Komponente" at bounding box center [850, 92] width 141 height 8
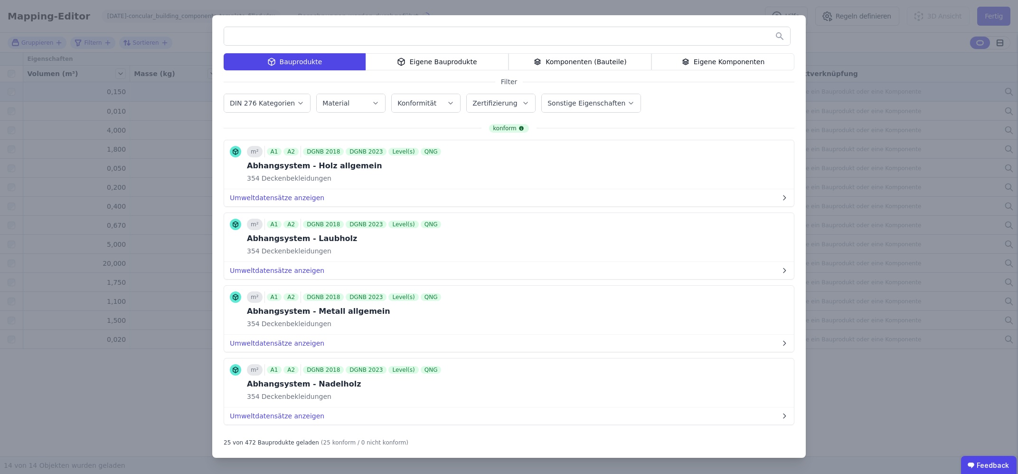
click at [833, 47] on div "Bauprodukte Eigene Bauprodukte Komponenten (Bauteile) Eigene Komponenten Filter…" at bounding box center [509, 237] width 1018 height 474
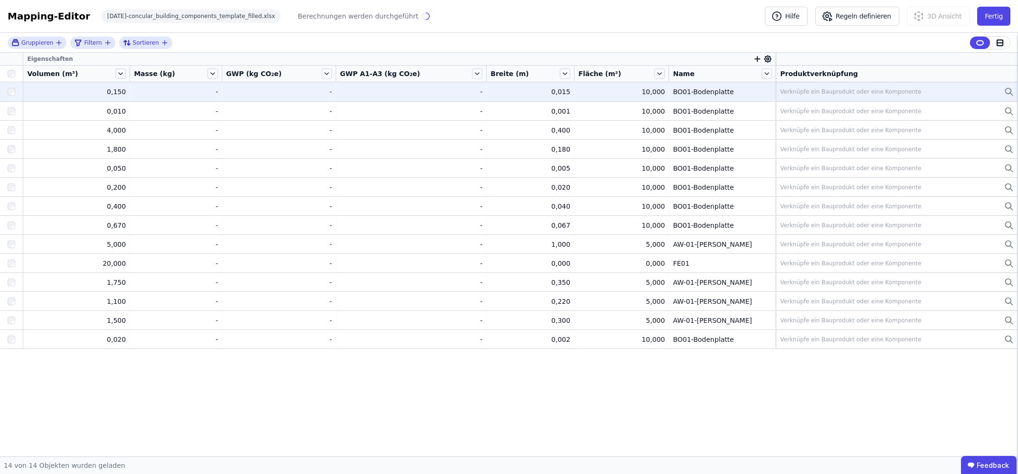
click at [753, 56] on icon "button" at bounding box center [757, 59] width 9 height 9
click at [769, 109] on div "Concular Eigenschaften" at bounding box center [800, 110] width 79 height 10
click at [769, 106] on div "Concular Eigenschaften" at bounding box center [815, 110] width 94 height 10
click at [769, 124] on div "Importierte Eigenschaften" at bounding box center [804, 127] width 87 height 10
click at [769, 124] on div "Extra" at bounding box center [809, 128] width 97 height 10
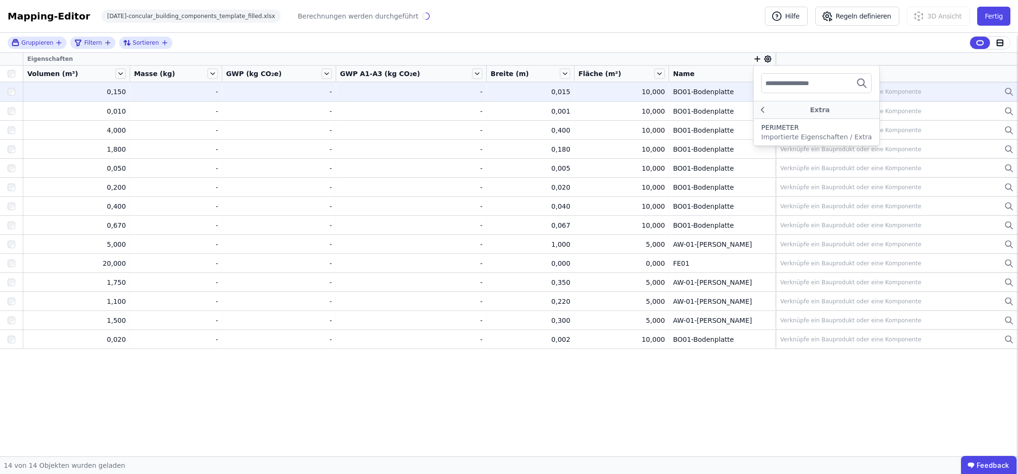
click at [783, 85] on input "text" at bounding box center [801, 83] width 70 height 17
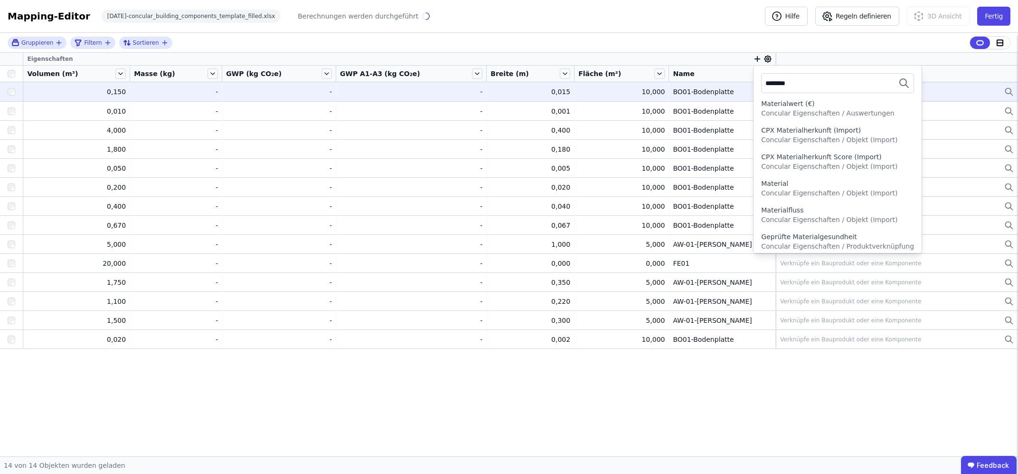
scroll to position [74, 0]
type input "********"
click at [811, 184] on div "Material" at bounding box center [837, 182] width 153 height 10
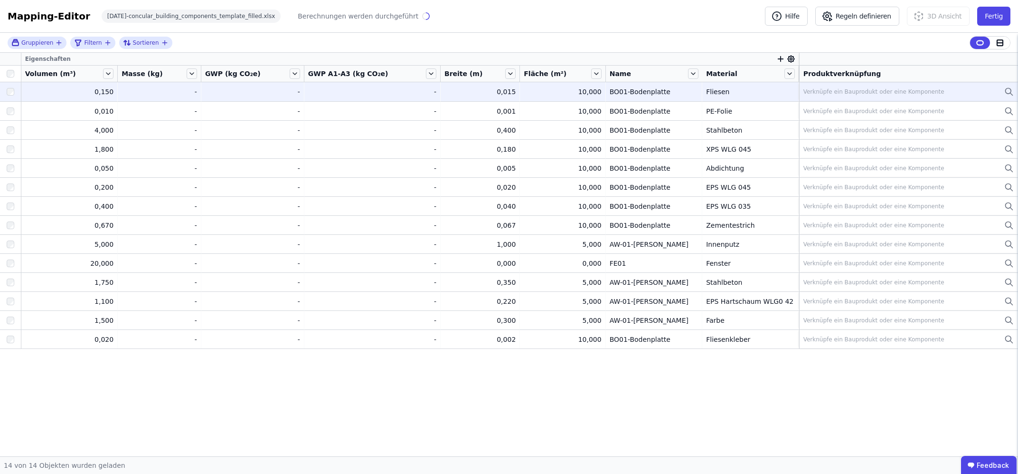
click at [371, 375] on div "Eigenschaften Volumen (m³) Masse (kg) GWP (kg CO₂e) GWP A1-A3 (kg CO₂e) Breite …" at bounding box center [509, 254] width 1018 height 403
click at [804, 90] on div "Verknüpfe ein Bauprodukt oder eine Komponente" at bounding box center [874, 92] width 141 height 8
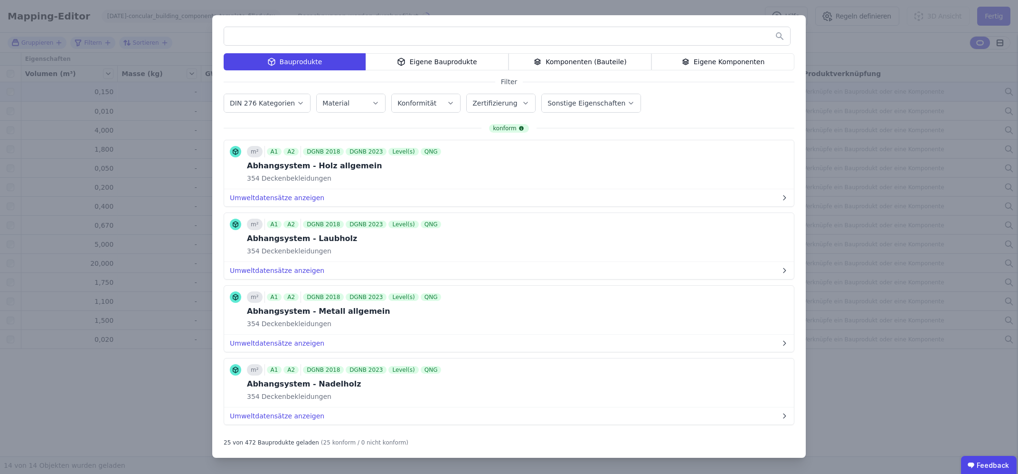
click at [362, 104] on div "Material" at bounding box center [351, 103] width 57 height 10
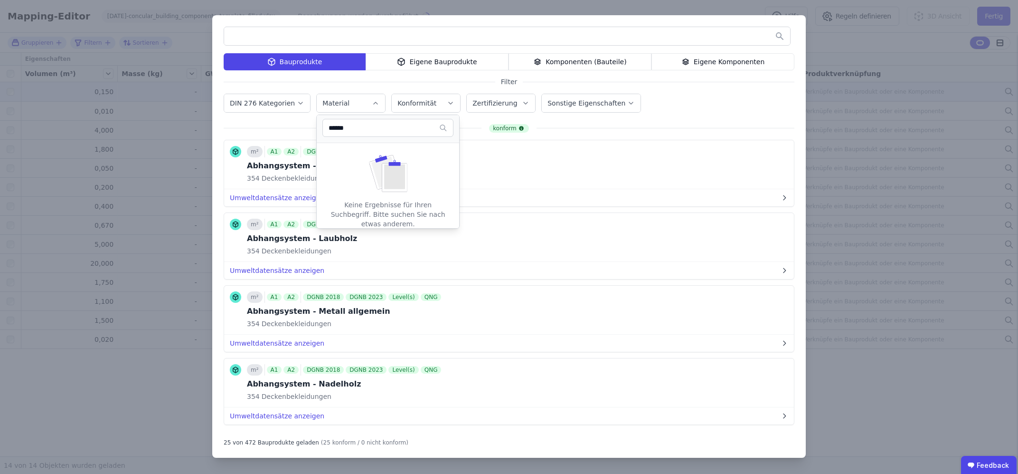
type input "******"
click at [361, 99] on div "Material" at bounding box center [351, 103] width 57 height 10
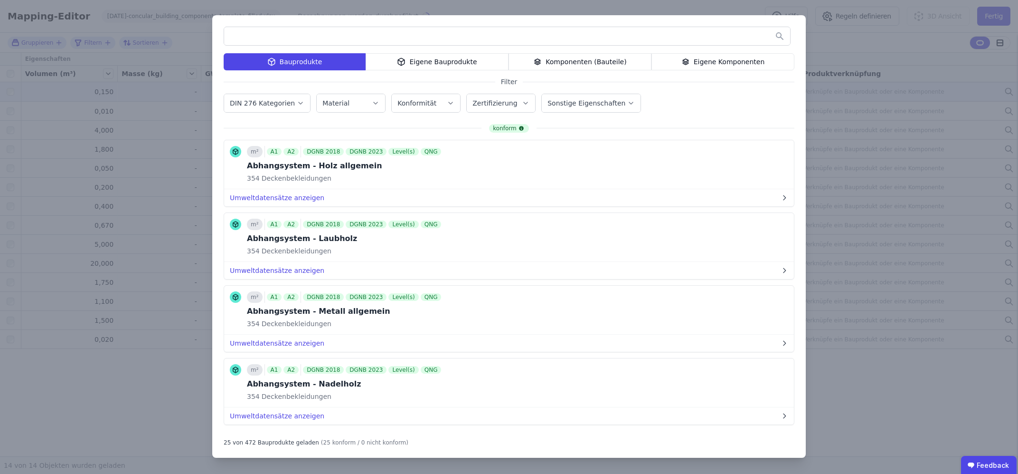
click at [316, 32] on input "text" at bounding box center [507, 36] width 566 height 17
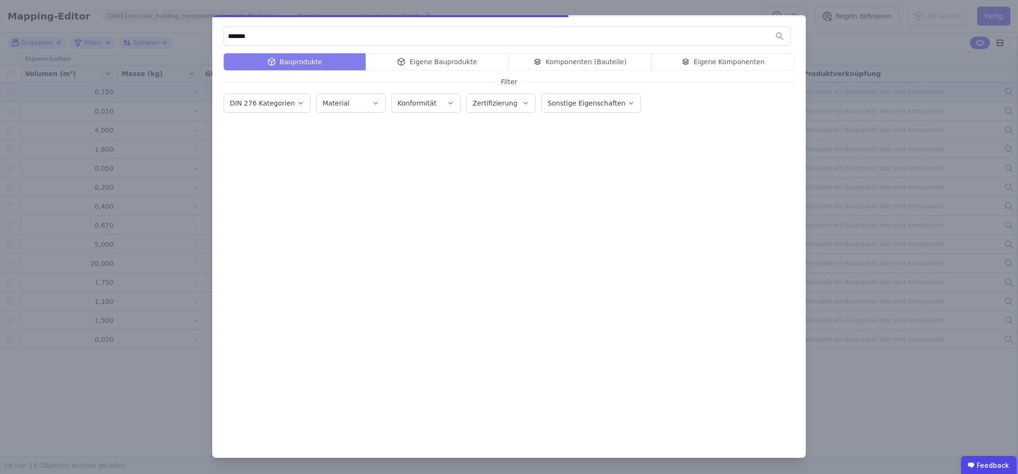
type input "*******"
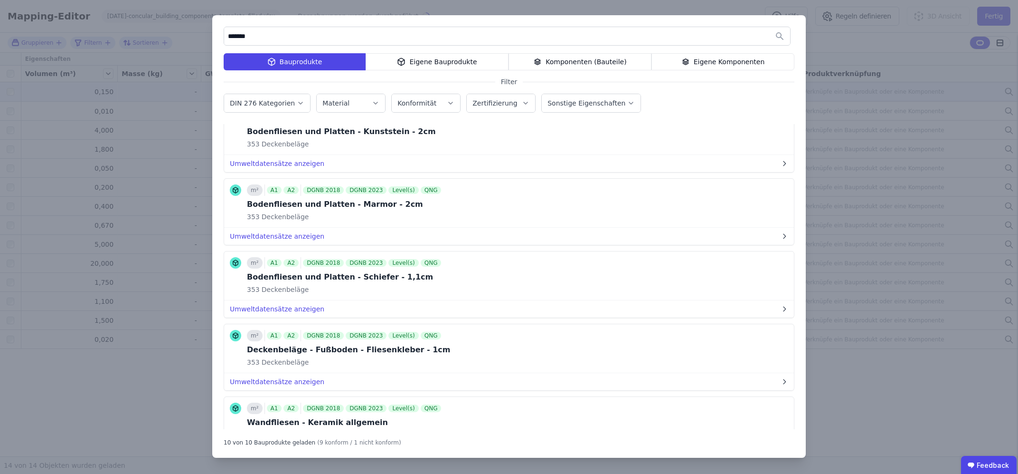
scroll to position [0, 0]
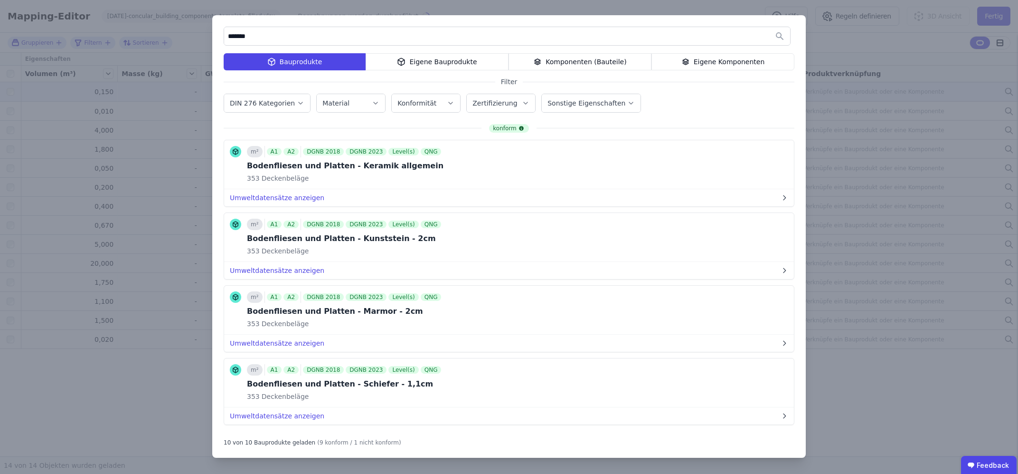
click at [420, 9] on div "******* Bauprodukte Eigene Bauprodukte Komponenten (Bauteile) Eigene Komponente…" at bounding box center [509, 237] width 1018 height 474
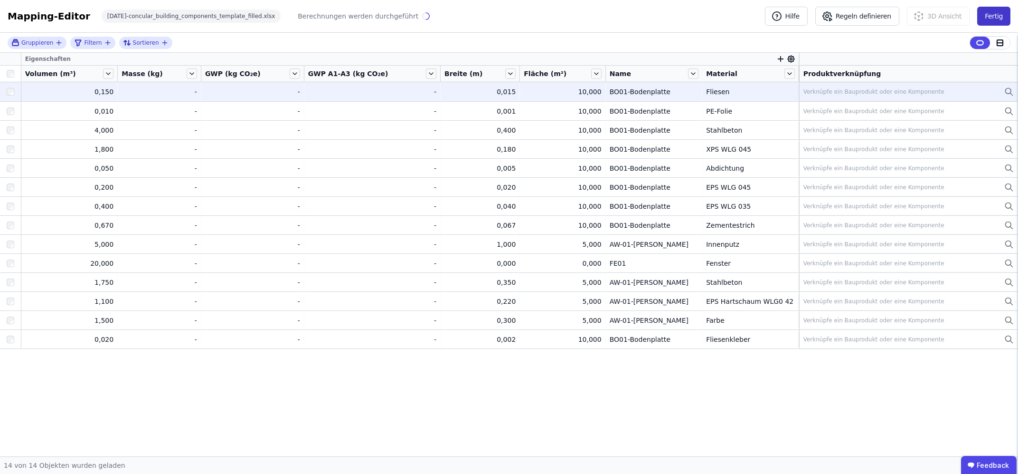
click at [990, 18] on button "Fertig" at bounding box center [994, 16] width 33 height 19
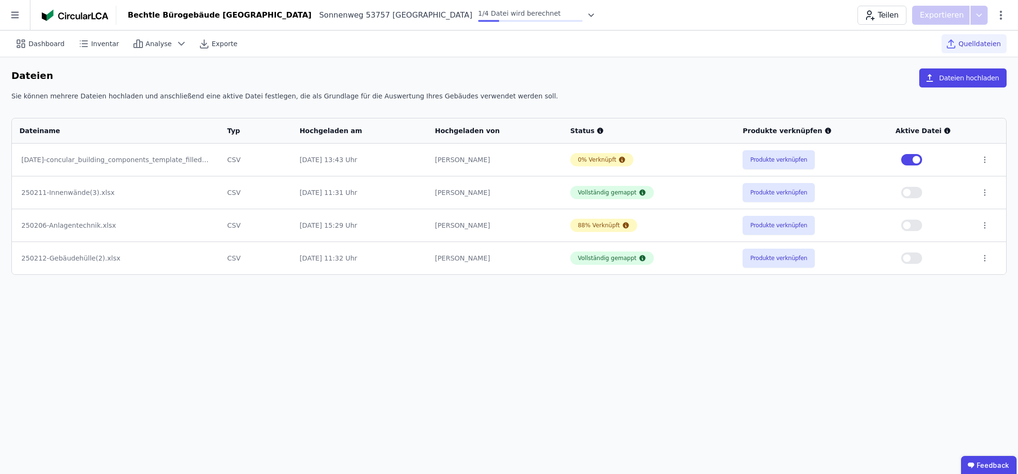
click at [583, 13] on div at bounding box center [589, 15] width 13 height 10
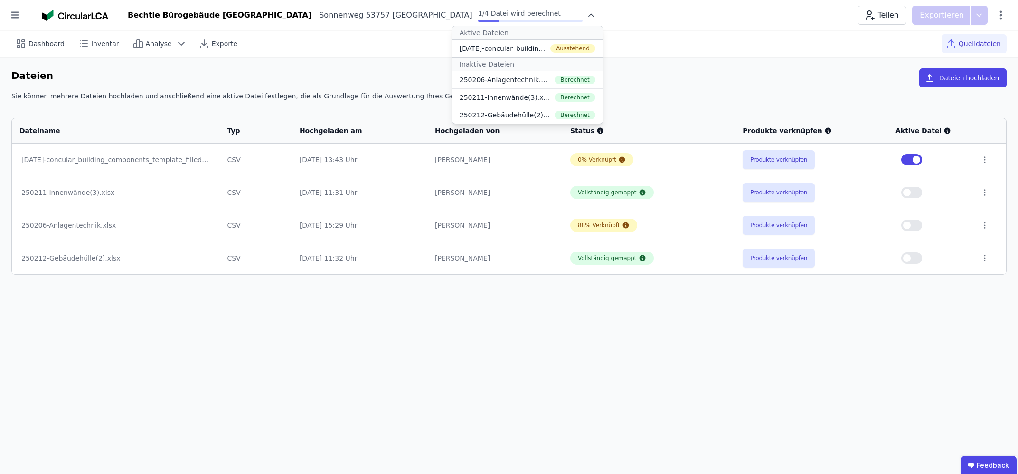
click at [460, 47] on div "[DATE]-concular_building_components_template_filled.xlsx" at bounding box center [503, 49] width 87 height 10
click at [551, 47] on div "Ausstehend" at bounding box center [573, 48] width 45 height 9
click at [543, 52] on div "Dashboard Inventar Analyse Exporte Quelldateien" at bounding box center [509, 43] width 996 height 26
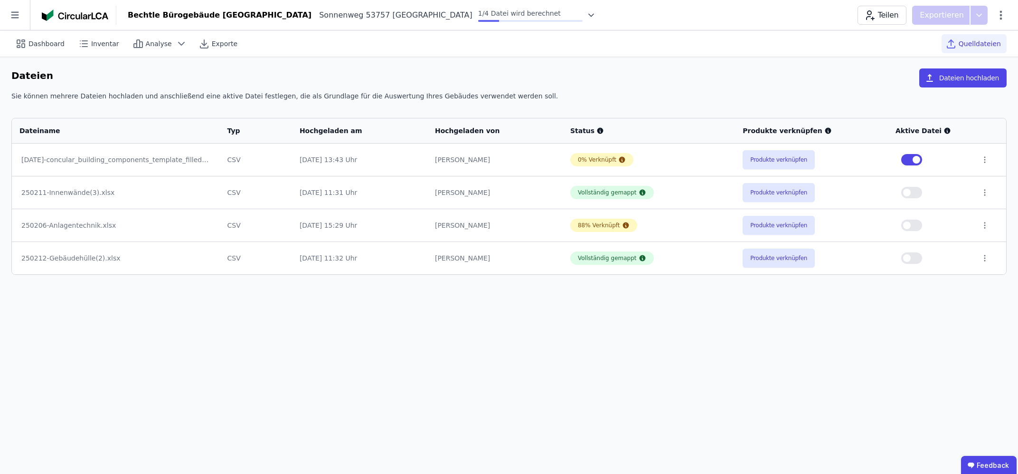
click at [972, 41] on span "Quelldateien" at bounding box center [980, 44] width 42 height 10
click at [855, 55] on div "Dashboard Inventar Analyse Exporte Quelldateien" at bounding box center [509, 43] width 996 height 26
click at [146, 45] on span "Analyse" at bounding box center [159, 44] width 26 height 10
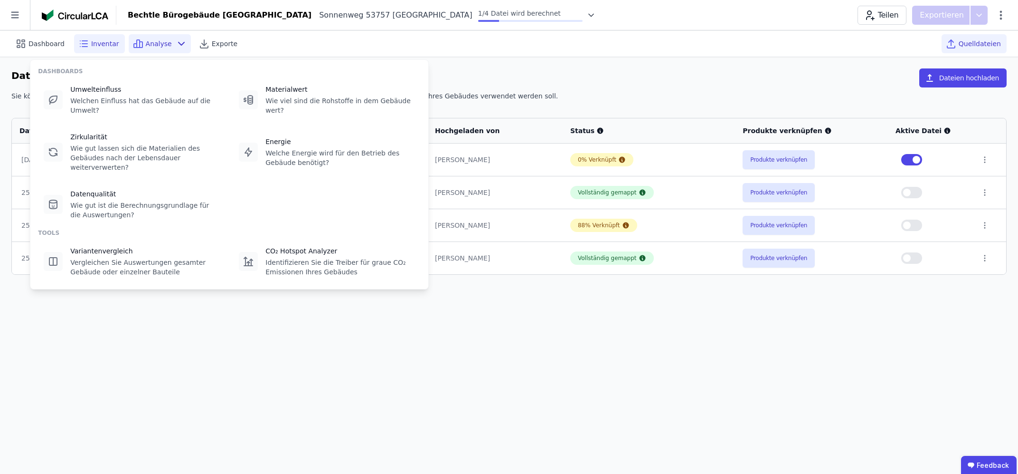
click at [100, 42] on span "Inventar" at bounding box center [105, 44] width 28 height 10
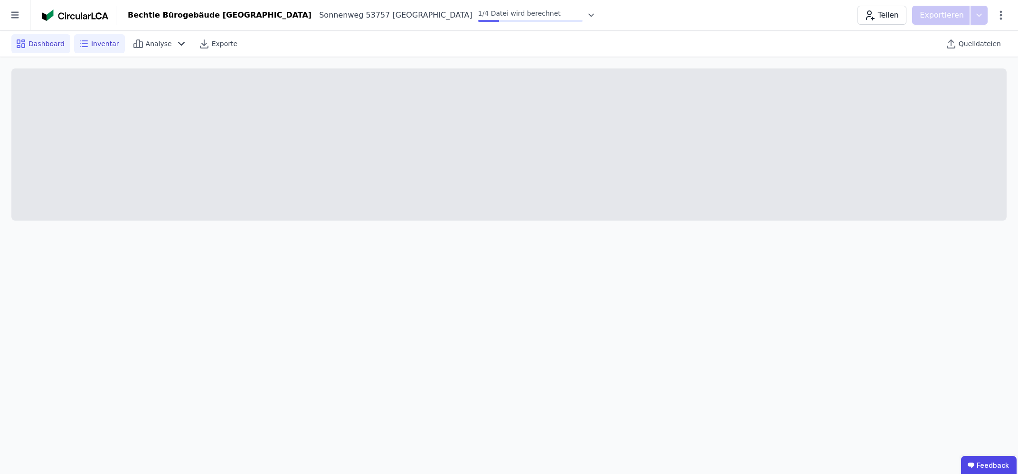
click at [46, 43] on span "Dashboard" at bounding box center [47, 44] width 36 height 10
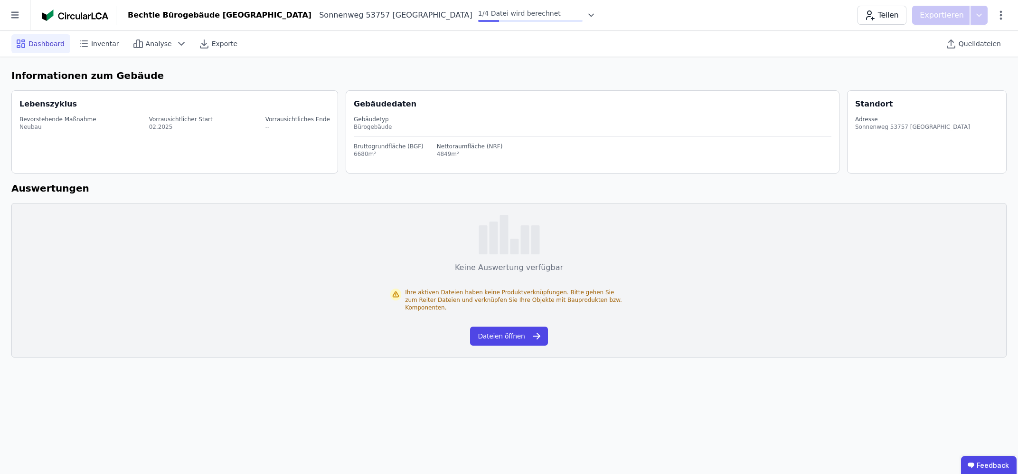
click at [587, 14] on icon at bounding box center [592, 15] width 10 height 10
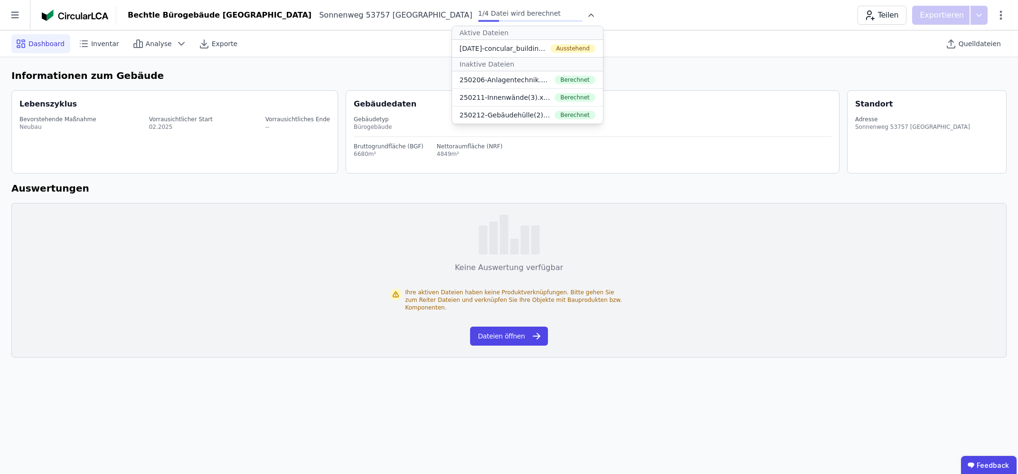
click at [553, 17] on div "Bechtle Bürogebäude Sankt Augustin Sonnenweg 53757 Sankt Augustin DE 1/4 Datei …" at bounding box center [567, 15] width 902 height 19
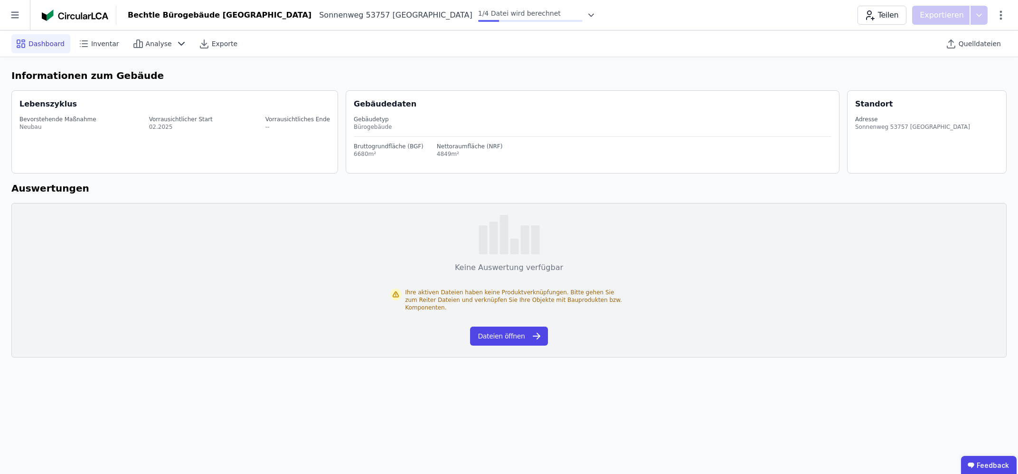
click at [24, 40] on icon at bounding box center [20, 43] width 11 height 11
click at [102, 47] on span "Inventar" at bounding box center [105, 44] width 28 height 10
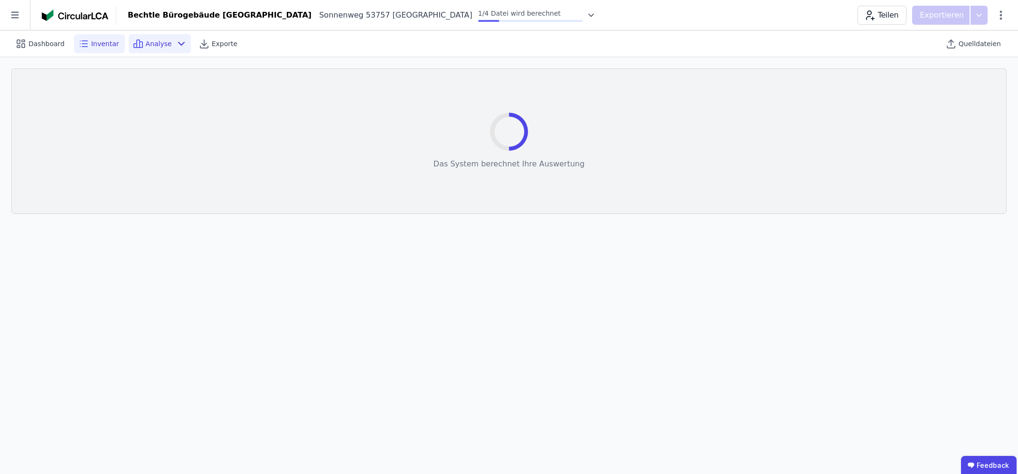
click at [152, 45] on span "Analyse" at bounding box center [159, 44] width 26 height 10
click at [105, 44] on span "Inventar" at bounding box center [105, 44] width 28 height 10
click at [45, 41] on span "Dashboard" at bounding box center [47, 44] width 36 height 10
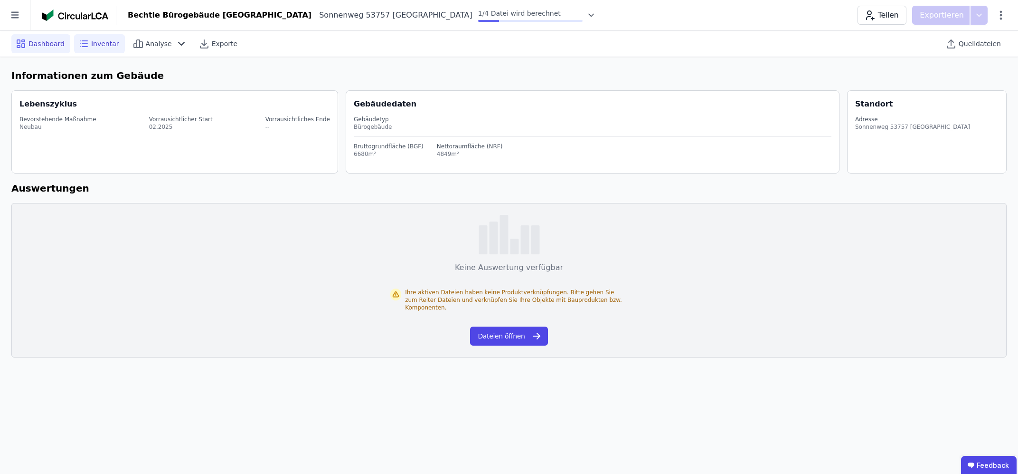
click at [101, 44] on span "Inventar" at bounding box center [105, 44] width 28 height 10
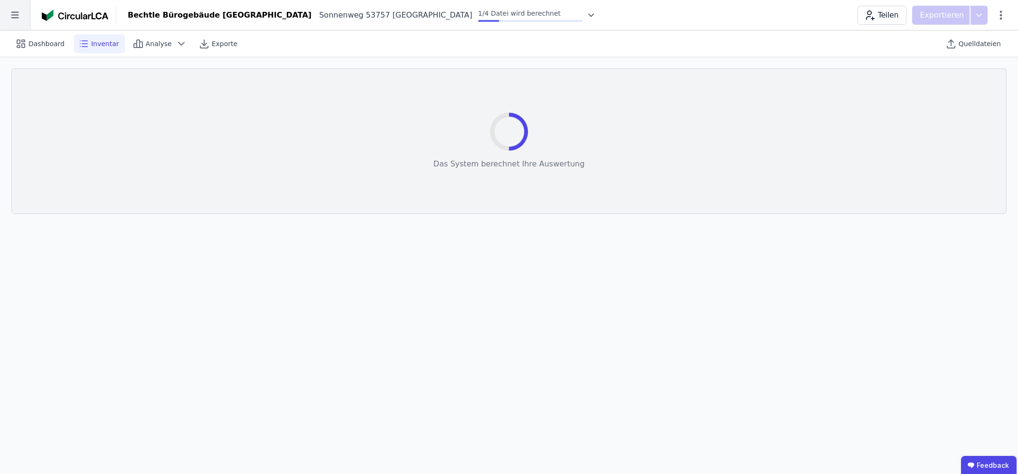
click at [25, 12] on icon at bounding box center [15, 15] width 30 height 30
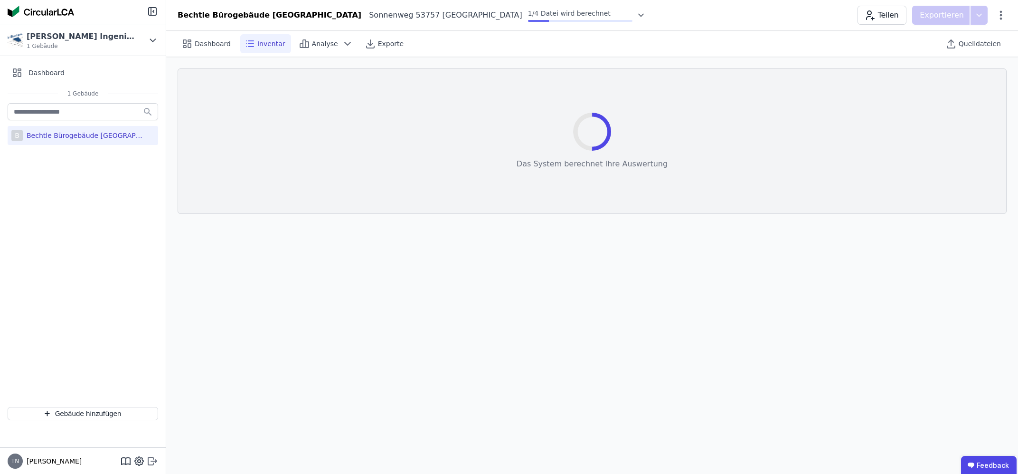
click at [153, 464] on icon at bounding box center [150, 461] width 5 height 8
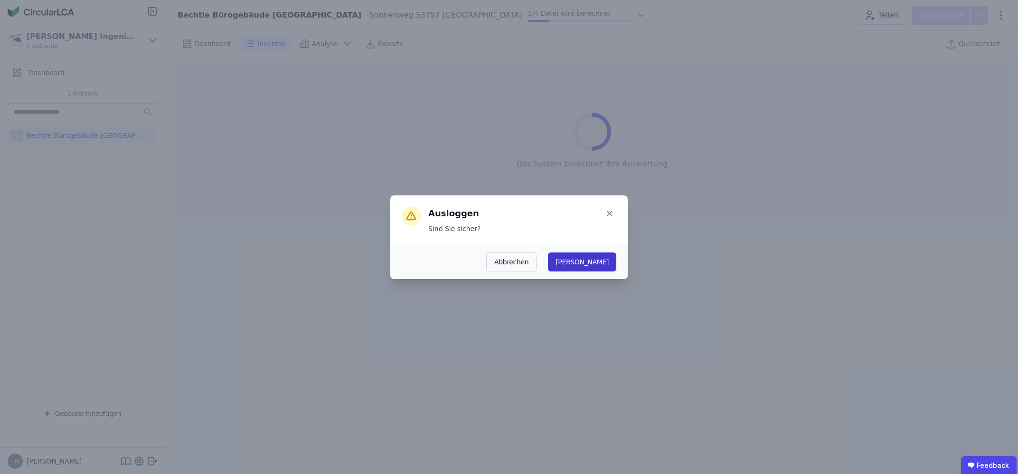
click at [608, 264] on button "Ja" at bounding box center [582, 261] width 68 height 19
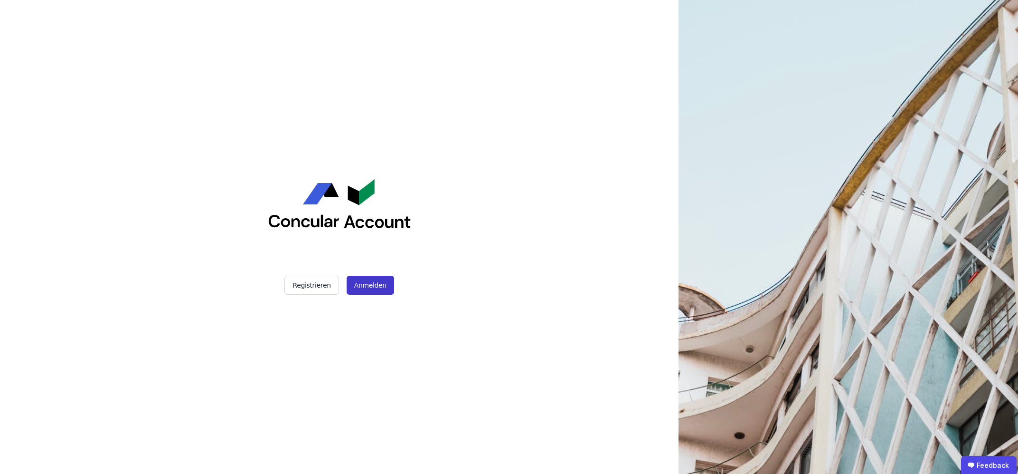
click at [371, 295] on button "Anmelden" at bounding box center [371, 285] width 48 height 19
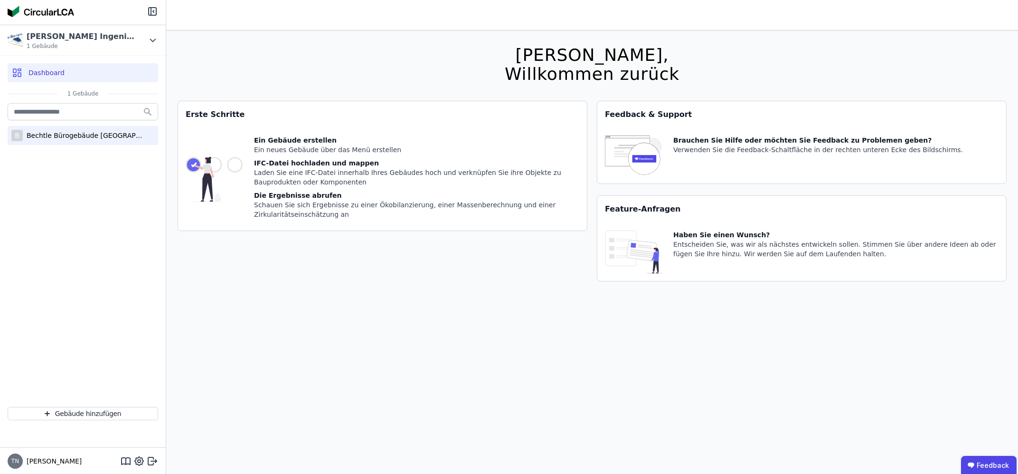
click at [56, 141] on div "B Bechtle Bürogebäude [GEOGRAPHIC_DATA]" at bounding box center [83, 135] width 151 height 19
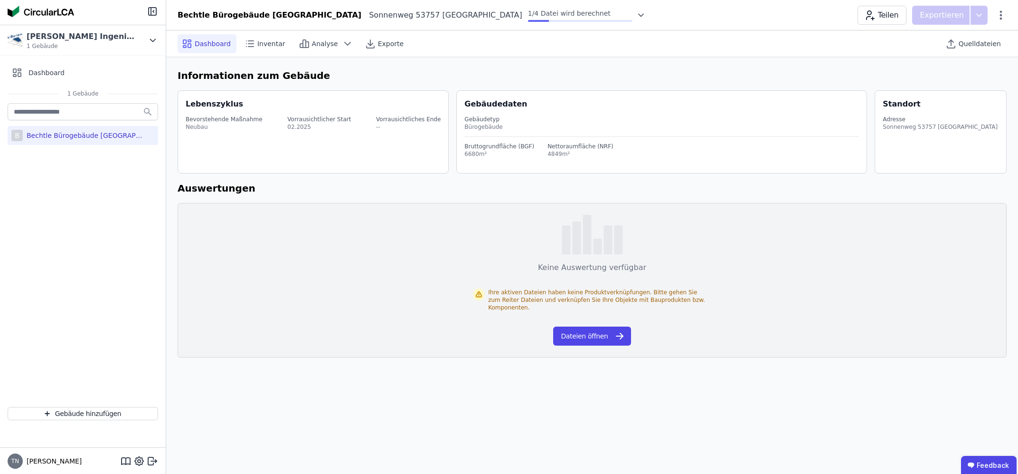
click at [637, 13] on icon at bounding box center [642, 15] width 10 height 10
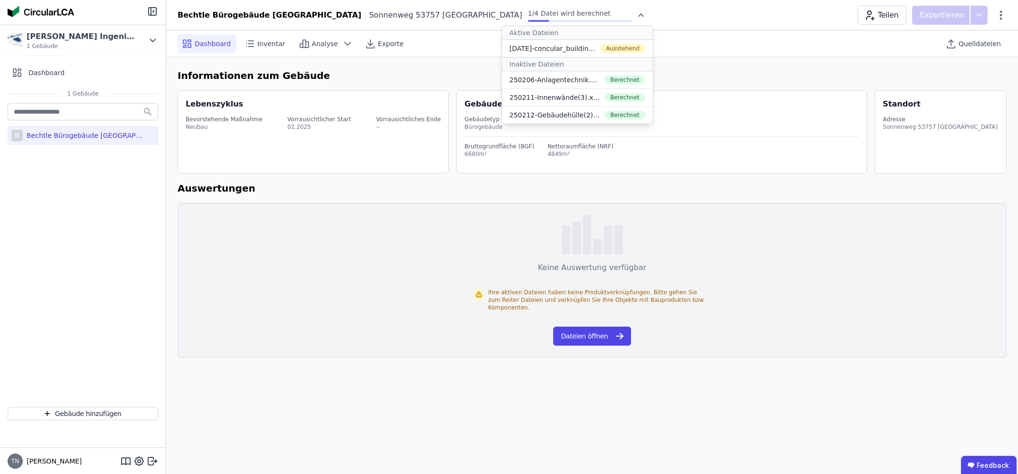
click at [637, 13] on icon at bounding box center [642, 15] width 10 height 10
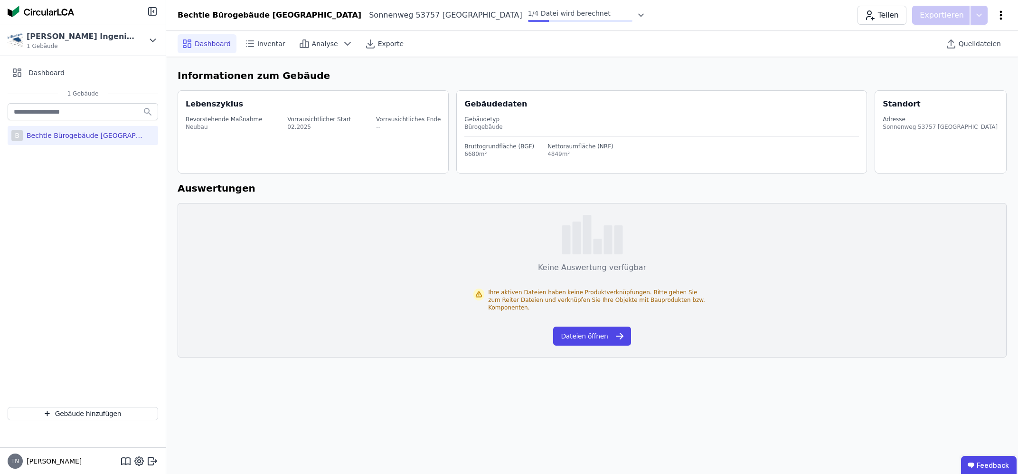
click at [998, 13] on icon at bounding box center [1001, 15] width 11 height 11
click at [669, 22] on div "Bechtle Bürogebäude [GEOGRAPHIC_DATA] [STREET_ADDRESS] DE 1/4 Datei wird berech…" at bounding box center [592, 15] width 852 height 19
click at [255, 38] on div "Inventar" at bounding box center [265, 43] width 51 height 19
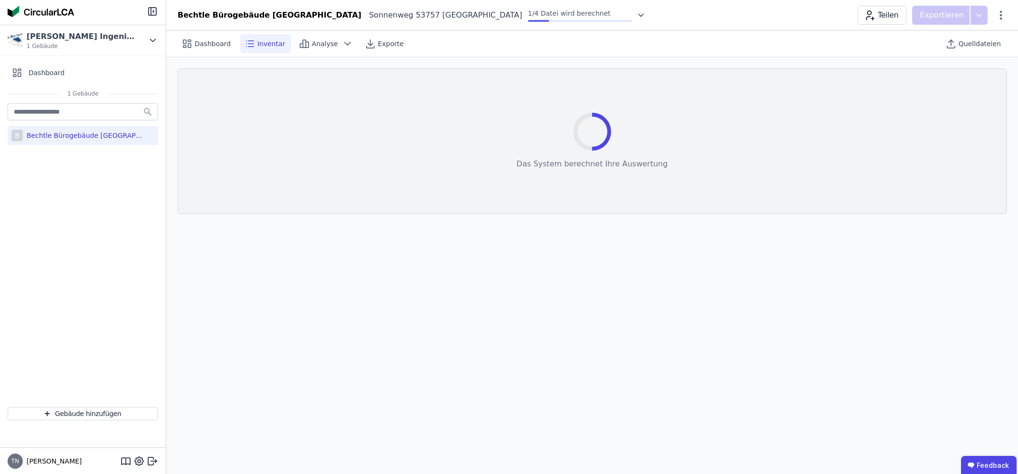
click at [76, 371] on div "B Bechtle Bürogebäude [GEOGRAPHIC_DATA]" at bounding box center [83, 250] width 166 height 298
click at [87, 415] on button "Gebäude hinzufügen" at bounding box center [83, 413] width 151 height 13
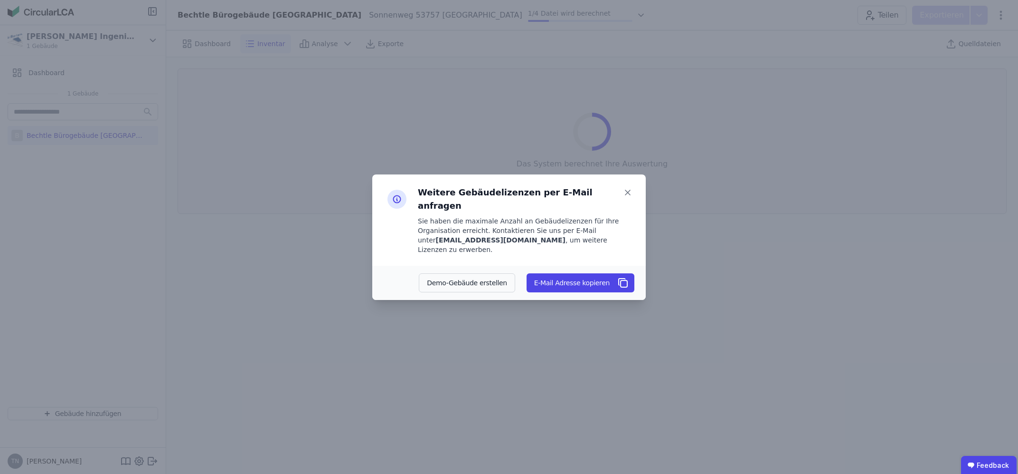
drag, startPoint x: 554, startPoint y: 228, endPoint x: 628, endPoint y: 225, distance: 74.6
click at [628, 225] on div "Sie haben die maximale Anzahl an Gebäudelizenzen für Ihre Organisation erreicht…" at bounding box center [526, 235] width 217 height 38
copy div "Sie haben die maximale Anzahl an Gebäudelizenzen für Ihre Organisation erreicht…"
click at [629, 199] on icon at bounding box center [627, 192] width 13 height 13
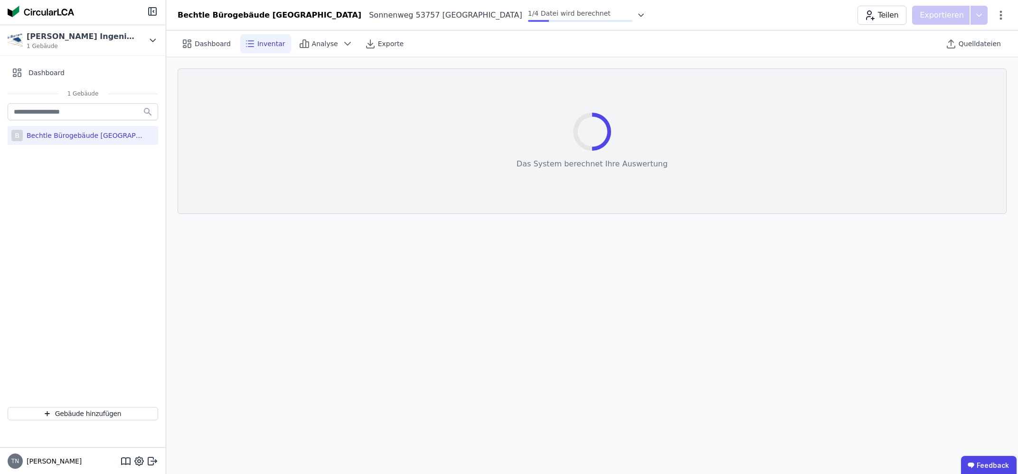
click at [81, 133] on div "Bechtle Bürogebäude [GEOGRAPHIC_DATA]" at bounding box center [85, 136] width 124 height 10
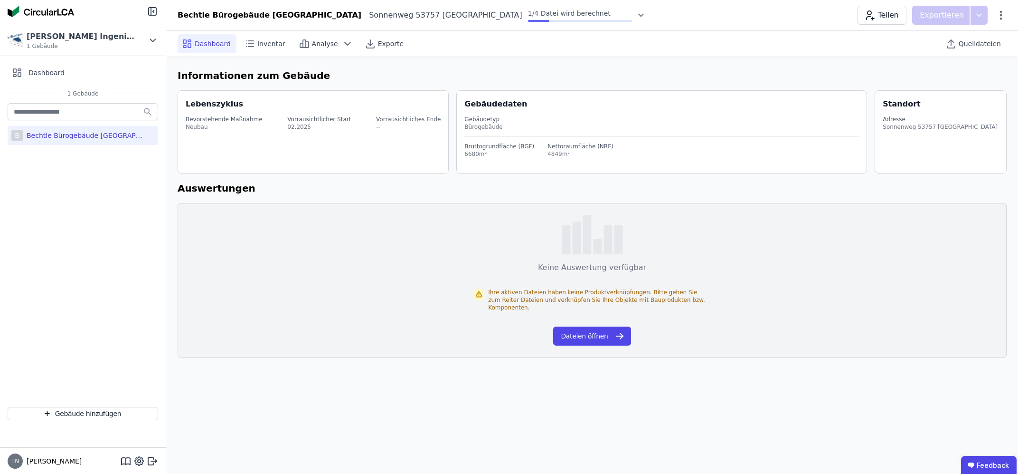
click at [49, 132] on div "Bechtle Bürogebäude [GEOGRAPHIC_DATA]" at bounding box center [85, 136] width 124 height 10
click at [259, 36] on div "Inventar" at bounding box center [265, 43] width 51 height 19
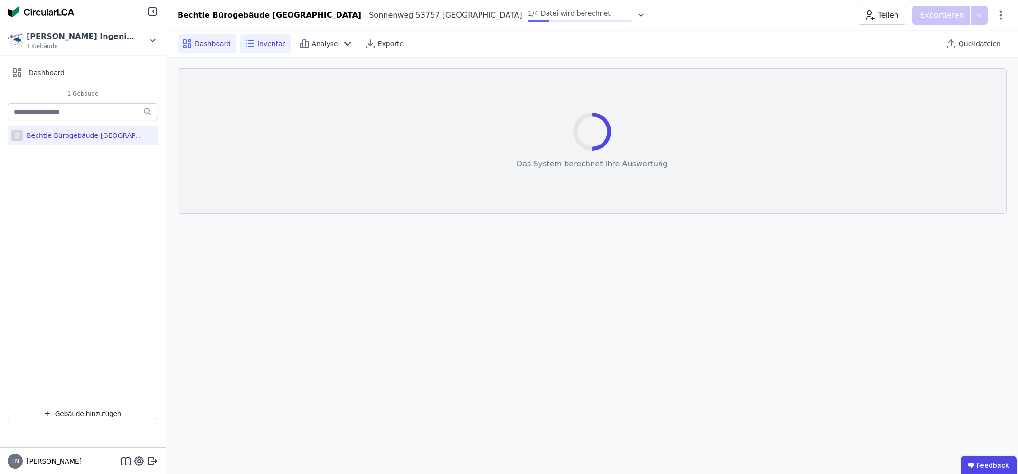
click at [209, 38] on div "Dashboard" at bounding box center [207, 43] width 59 height 19
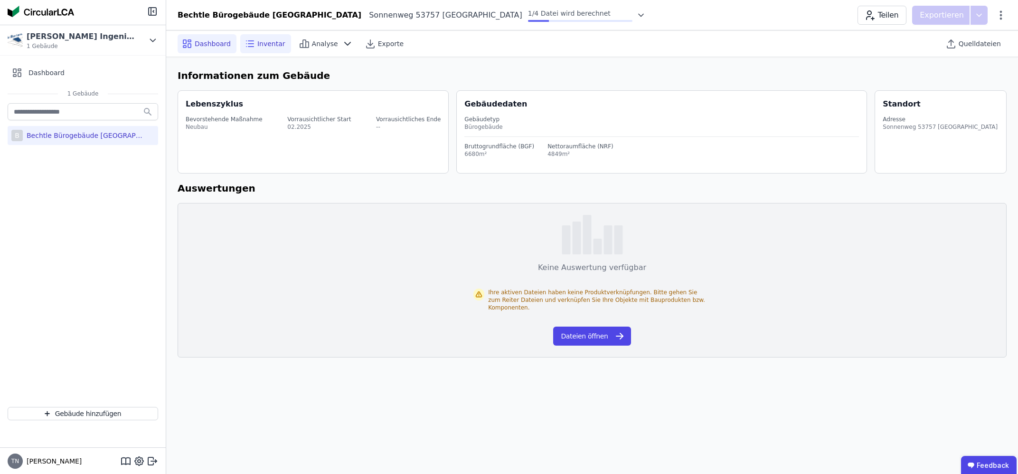
click at [259, 40] on span "Inventar" at bounding box center [271, 44] width 28 height 10
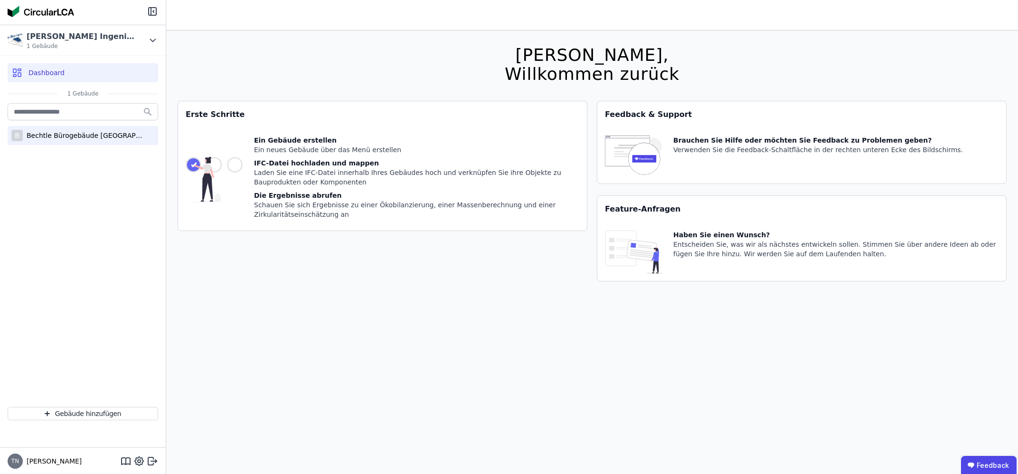
click at [49, 135] on div "Bechtle Bürogebäude [GEOGRAPHIC_DATA]" at bounding box center [85, 136] width 124 height 10
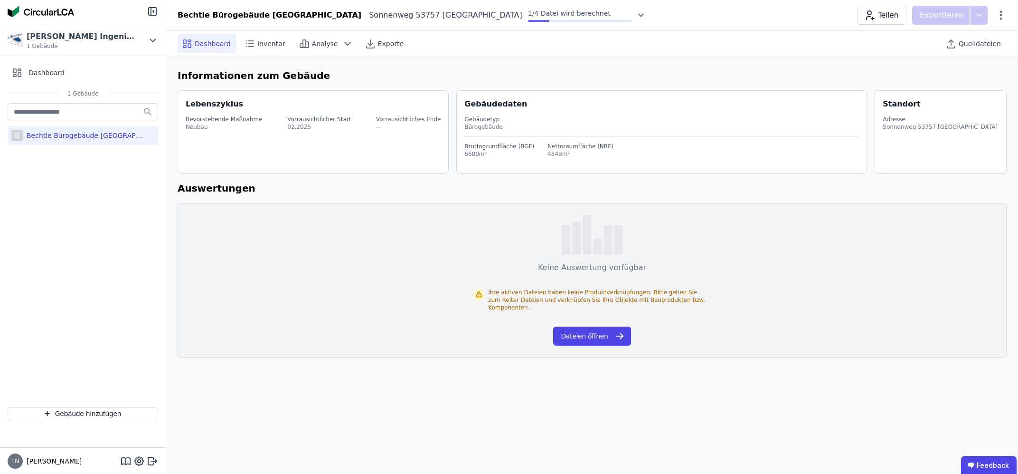
click at [562, 10] on div "1/4 Datei wird berechnet" at bounding box center [585, 15] width 124 height 13
click at [637, 17] on icon at bounding box center [642, 15] width 10 height 10
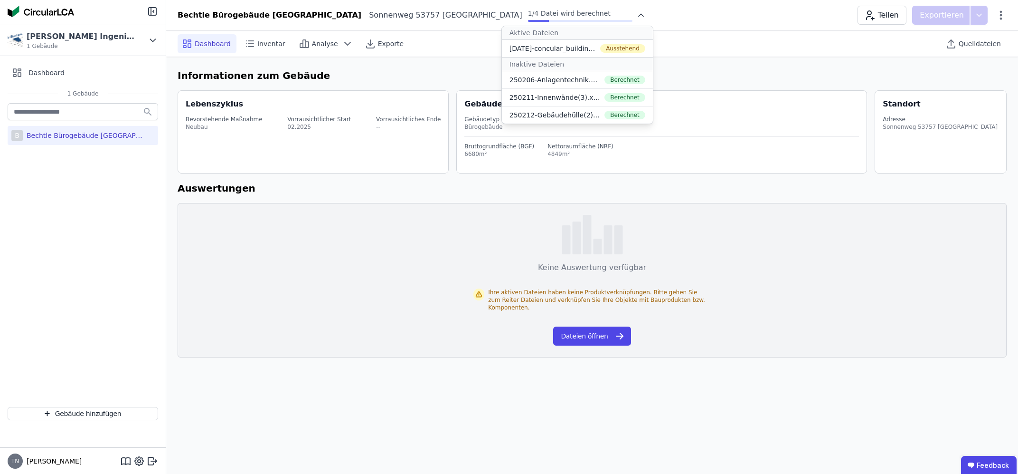
click at [755, 19] on div "Bechtle Bürogebäude [GEOGRAPHIC_DATA] Sonnenweg 53757 Sankt Augustin DE 1/4 Dat…" at bounding box center [592, 15] width 852 height 19
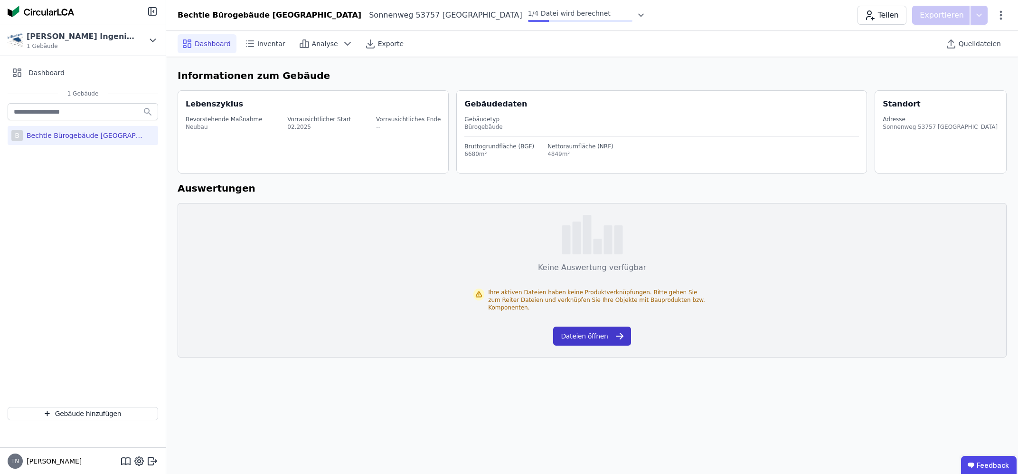
click at [572, 333] on button "Dateien öffnen" at bounding box center [591, 335] width 77 height 19
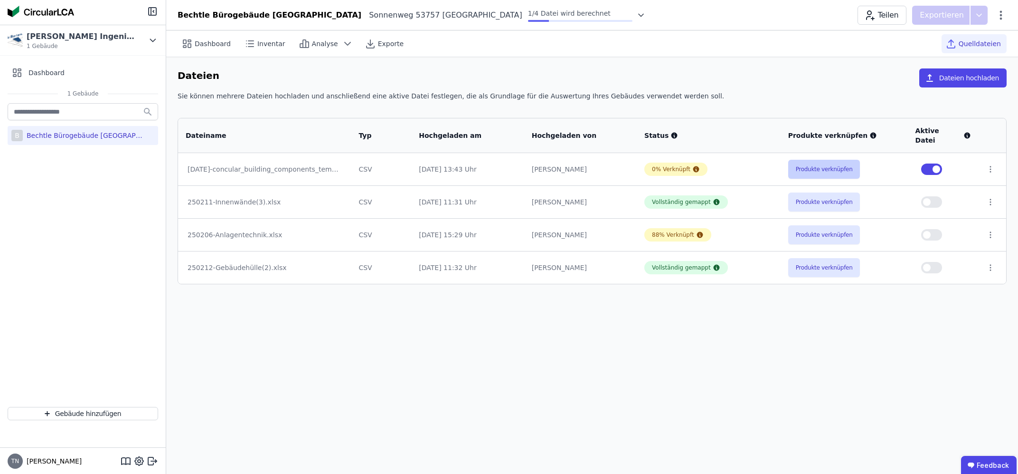
click at [842, 160] on button "Produkte verknüpfen" at bounding box center [825, 169] width 72 height 19
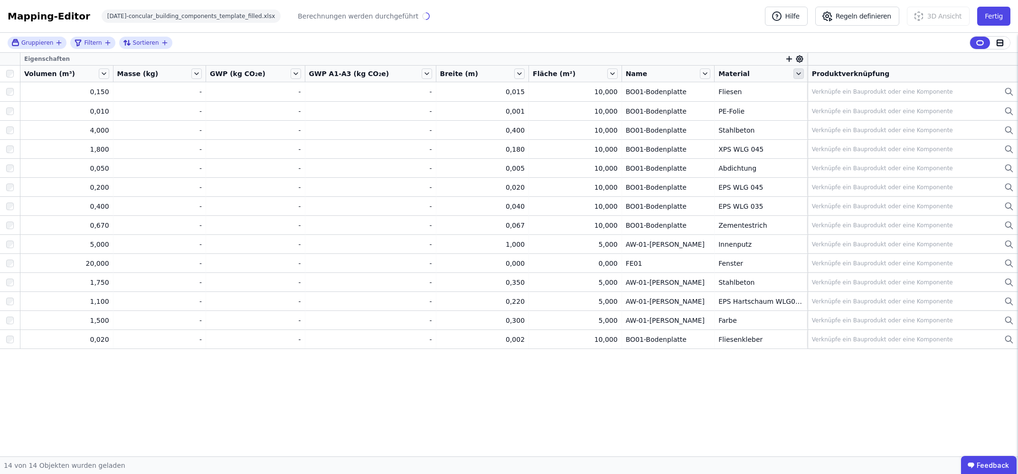
click at [794, 70] on icon at bounding box center [799, 73] width 10 height 10
click at [774, 70] on div "Material" at bounding box center [755, 74] width 73 height 10
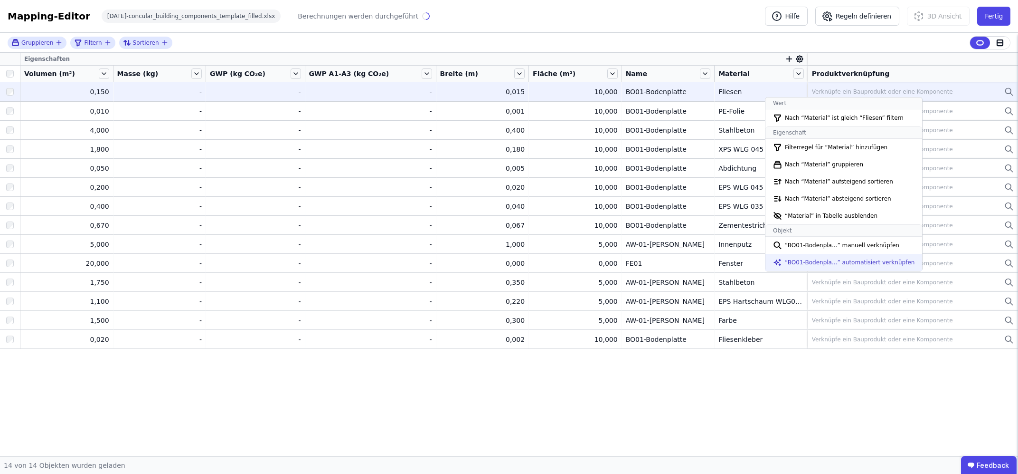
click at [813, 266] on li "“BO01-Bodenpla...” automatisiert verknüpfen" at bounding box center [844, 262] width 157 height 17
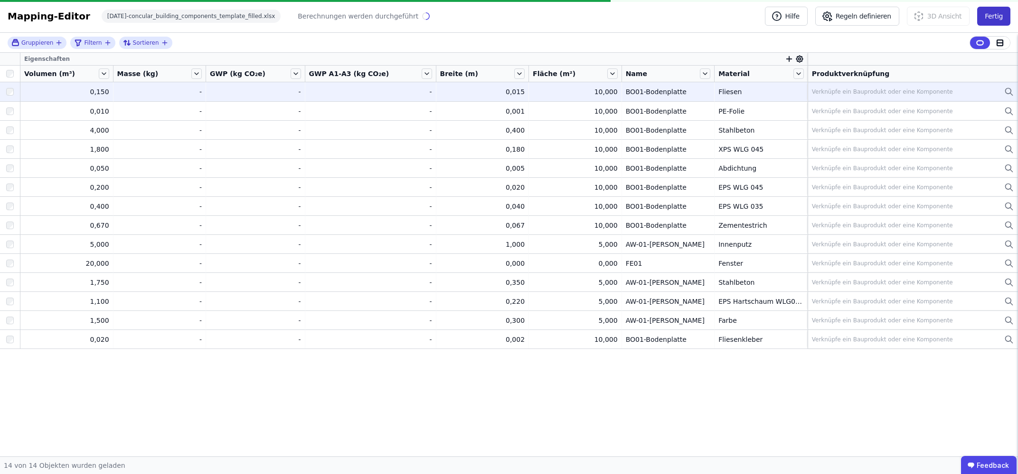
click at [987, 12] on button "Fertig" at bounding box center [994, 16] width 33 height 19
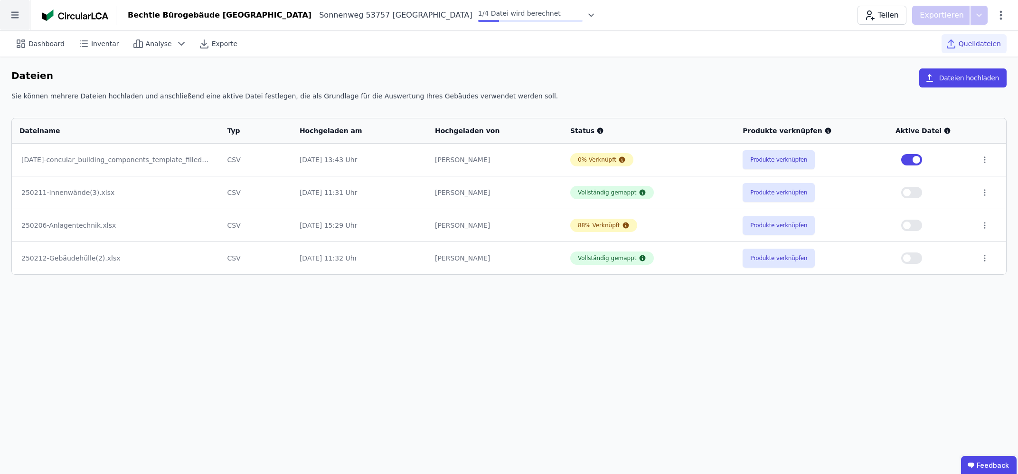
click at [20, 14] on icon at bounding box center [15, 15] width 30 height 30
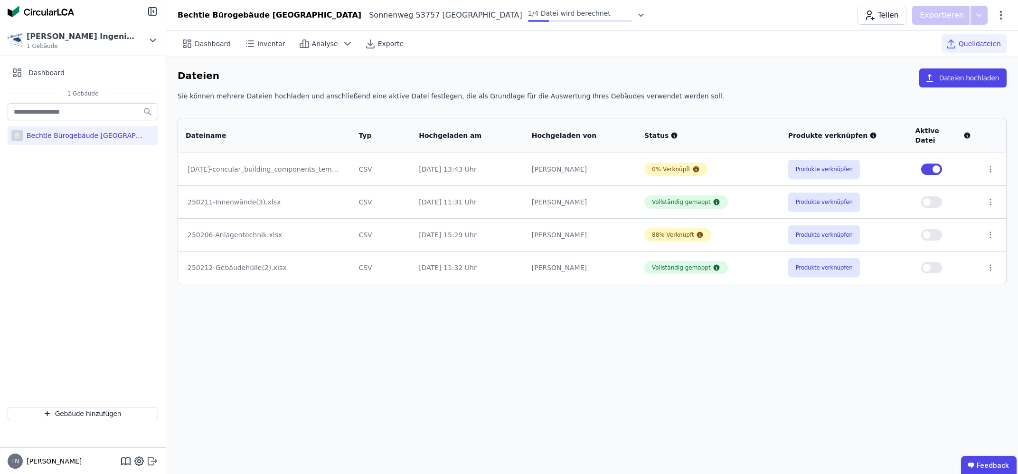
click at [154, 462] on icon at bounding box center [152, 460] width 11 height 11
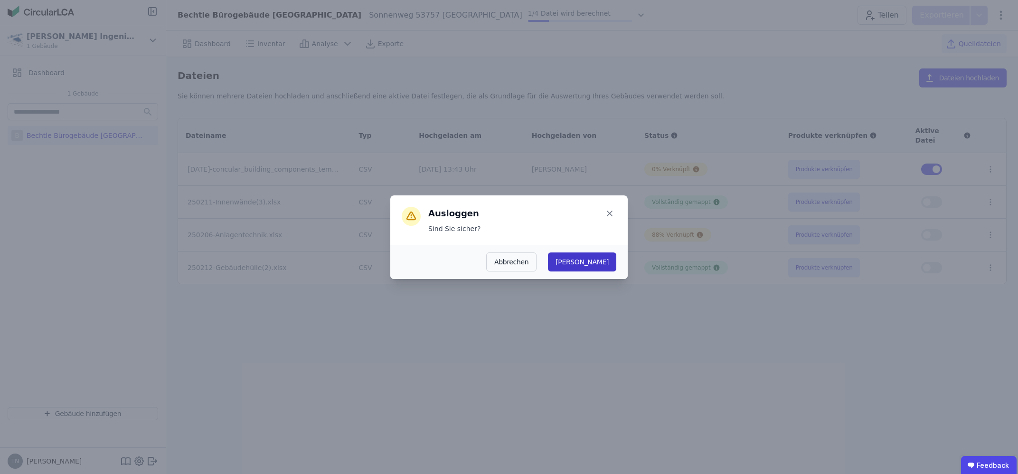
click at [605, 256] on button "[PERSON_NAME]" at bounding box center [582, 261] width 68 height 19
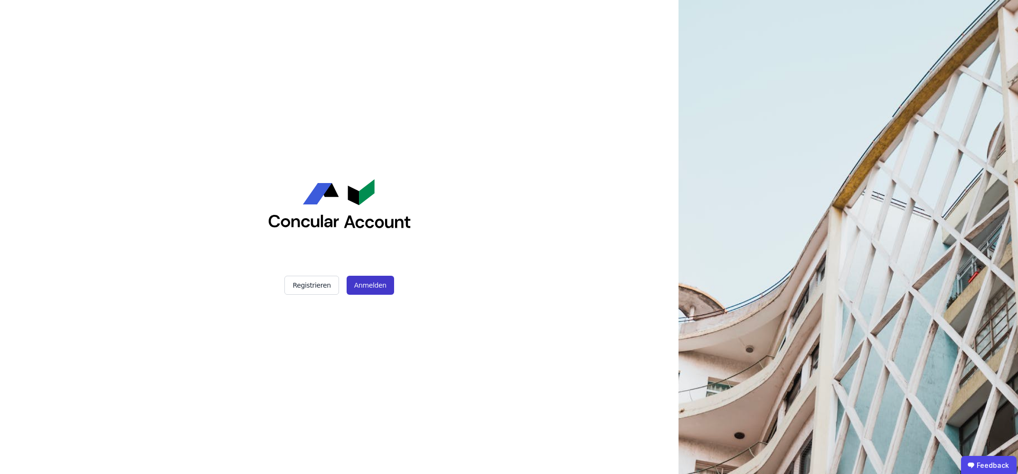
click at [368, 285] on button "Anmelden" at bounding box center [371, 285] width 48 height 19
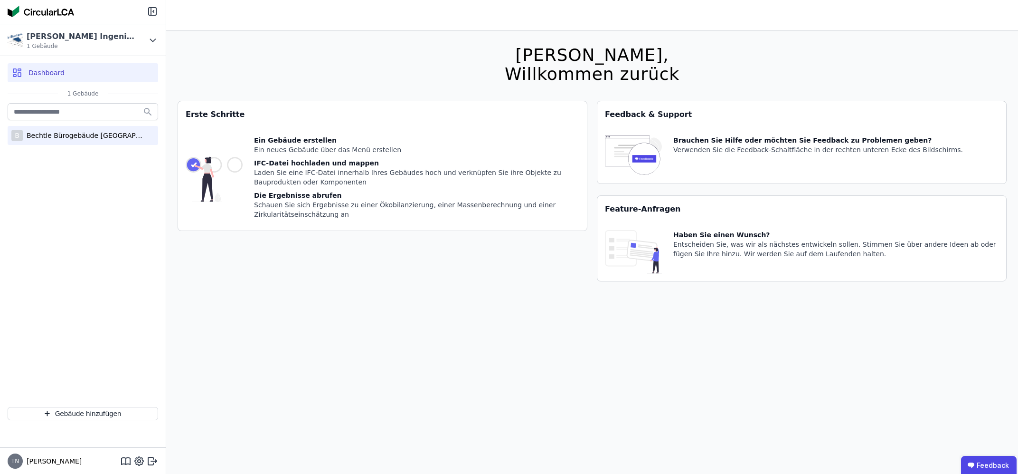
click at [80, 136] on div "Bechtle Bürogebäude [GEOGRAPHIC_DATA]" at bounding box center [85, 136] width 124 height 10
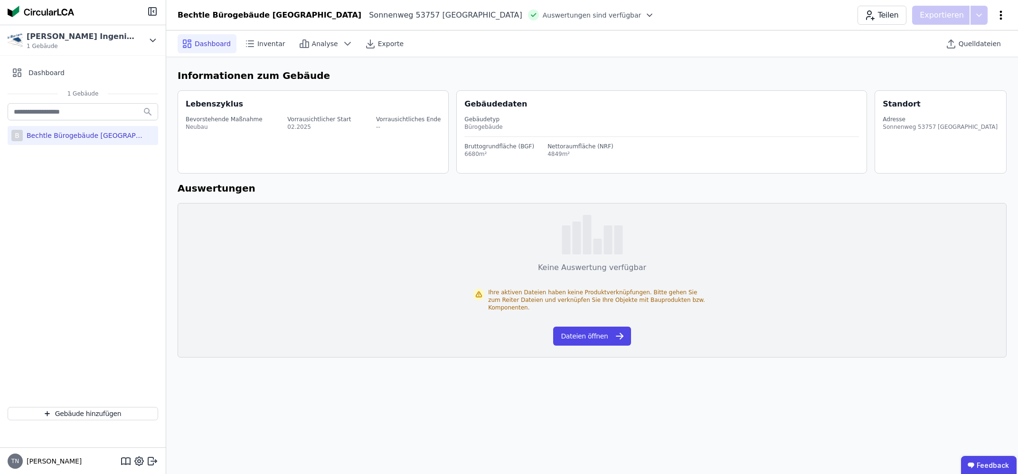
click at [1006, 13] on icon at bounding box center [1001, 15] width 11 height 11
click at [979, 36] on span "Gebäude bearbeiten" at bounding box center [956, 38] width 68 height 10
select select "**********"
select select "*"
select select "**********"
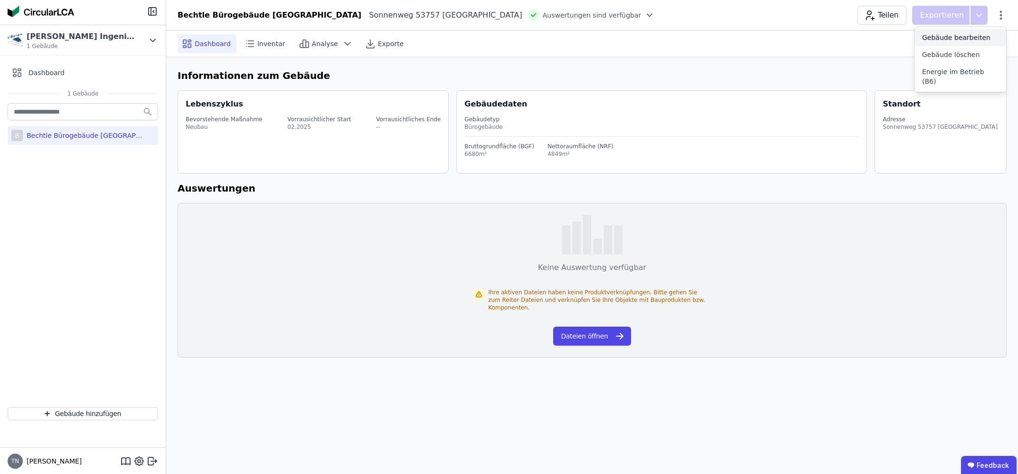
select select "**********"
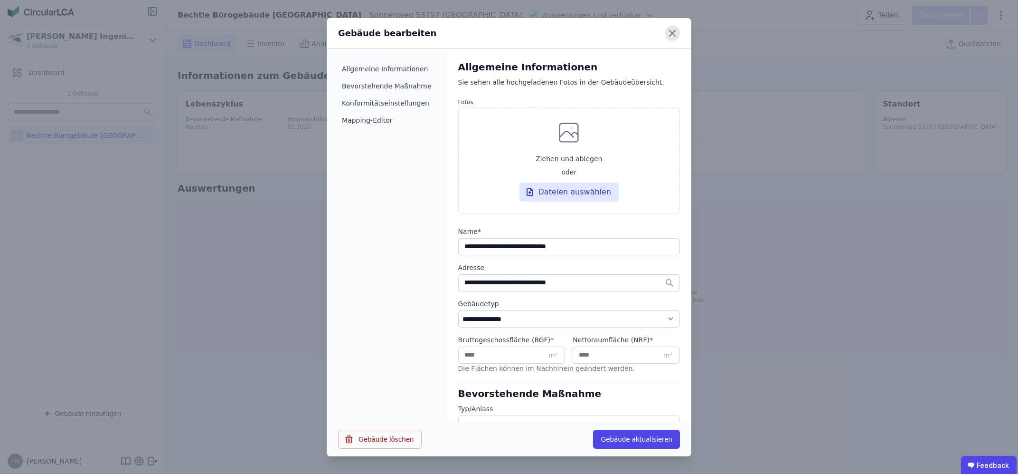
click at [672, 38] on icon at bounding box center [672, 33] width 15 height 15
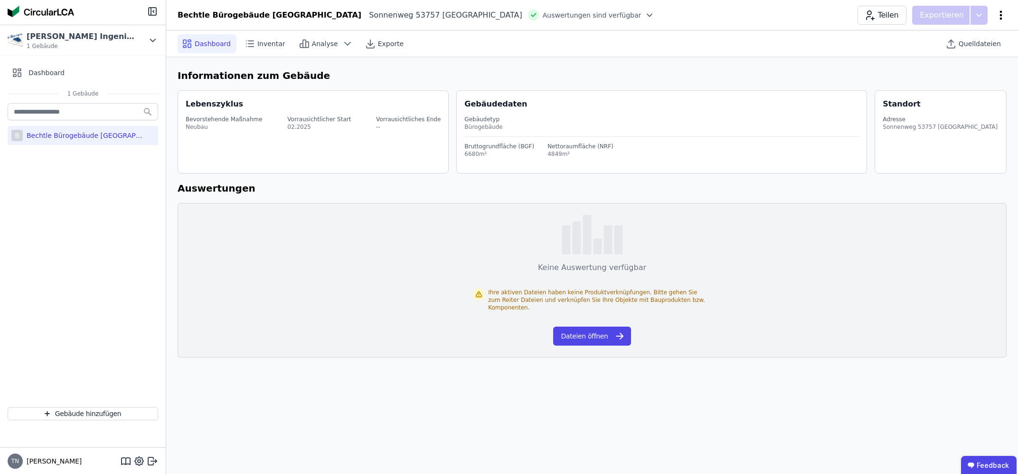
click at [1003, 14] on icon at bounding box center [1001, 15] width 11 height 11
click at [943, 30] on div "Gebäude bearbeiten" at bounding box center [961, 37] width 92 height 17
select select "**********"
select select "*"
select select "**********"
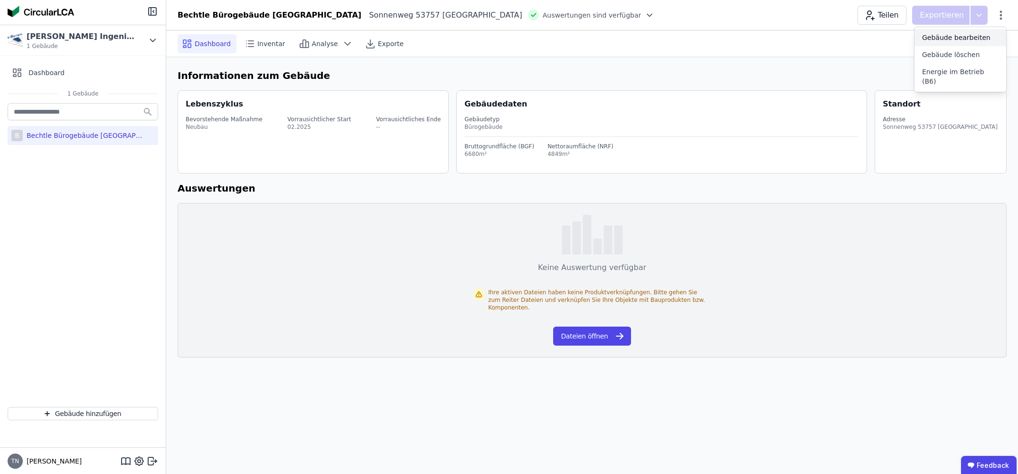
select select "**********"
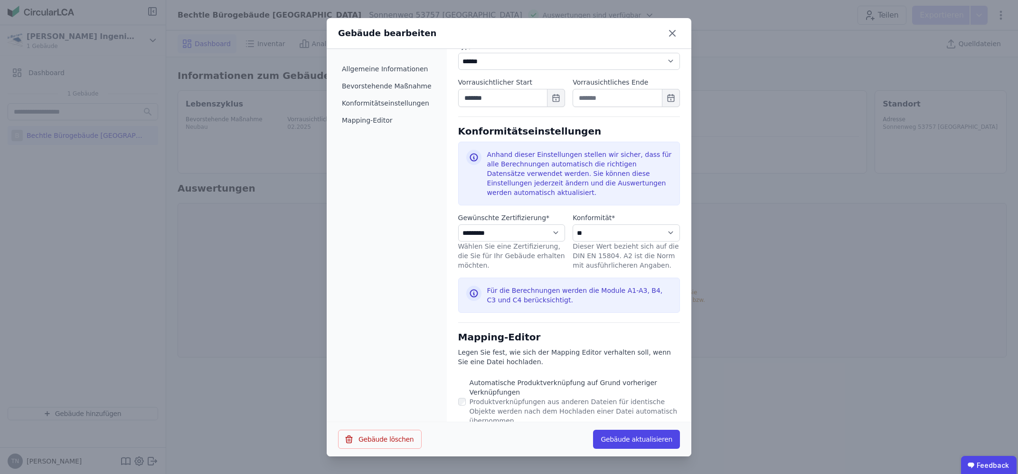
scroll to position [302, 0]
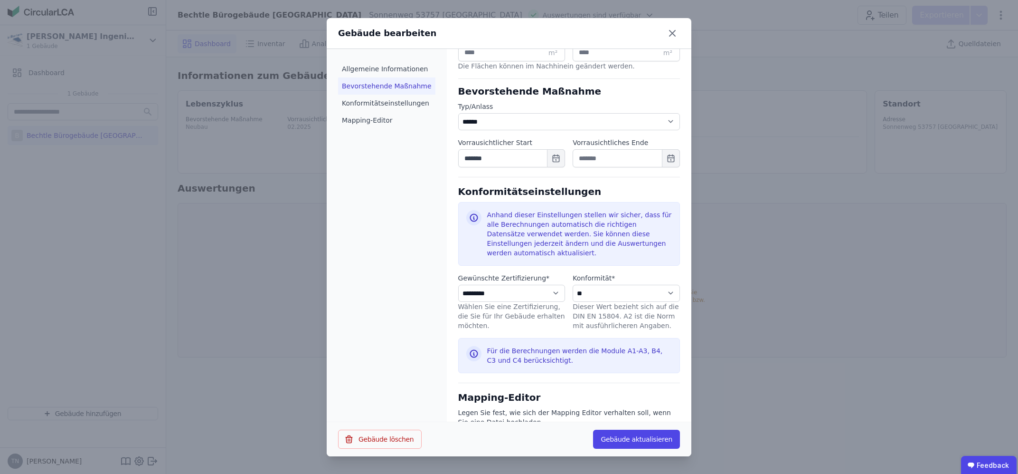
click at [379, 92] on li "Bevorstehende Maßnahme" at bounding box center [386, 85] width 97 height 17
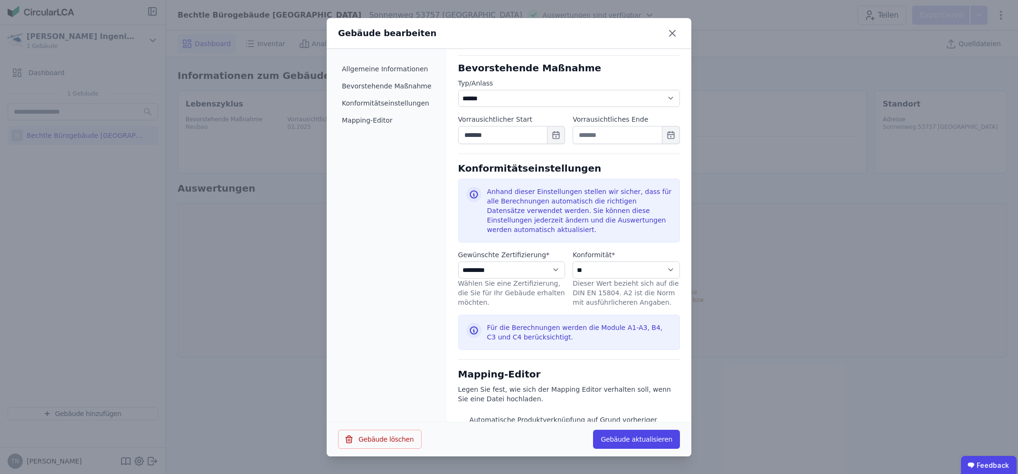
scroll to position [444, 0]
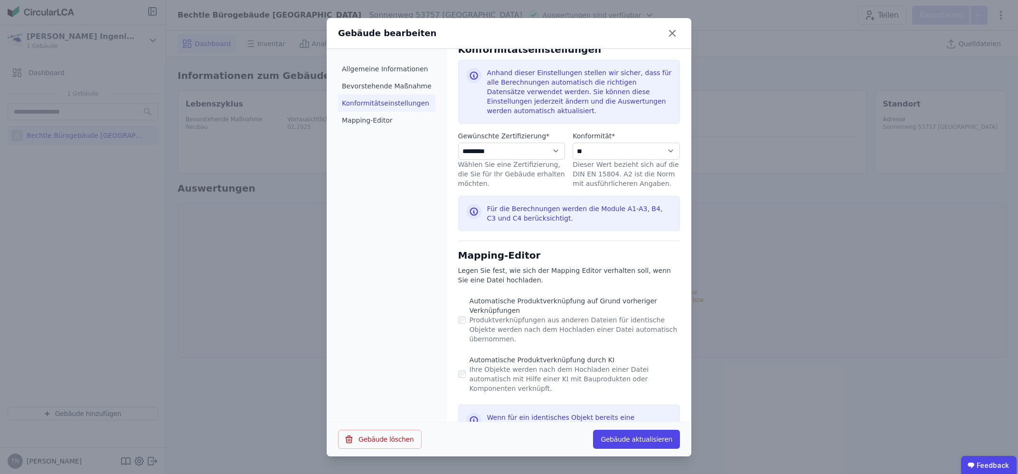
click at [387, 96] on li "Konformitätseinstellungen" at bounding box center [386, 103] width 97 height 17
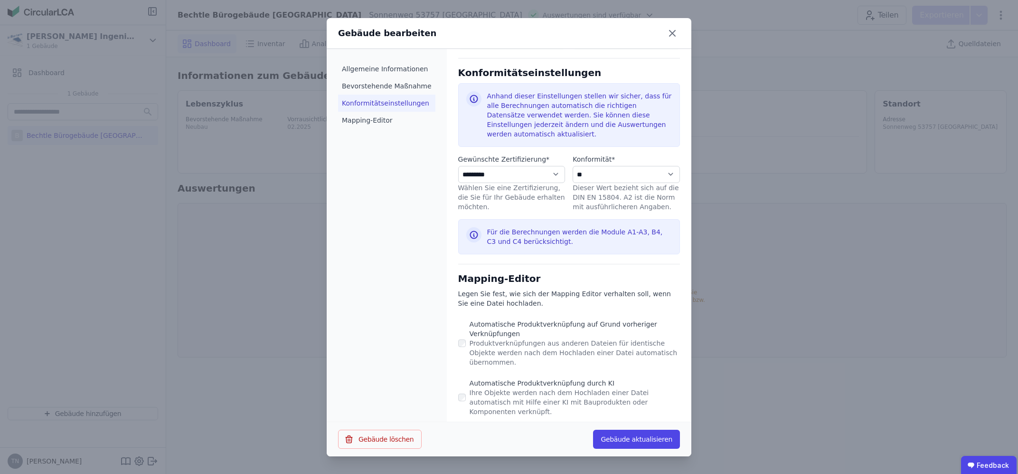
scroll to position [418, 0]
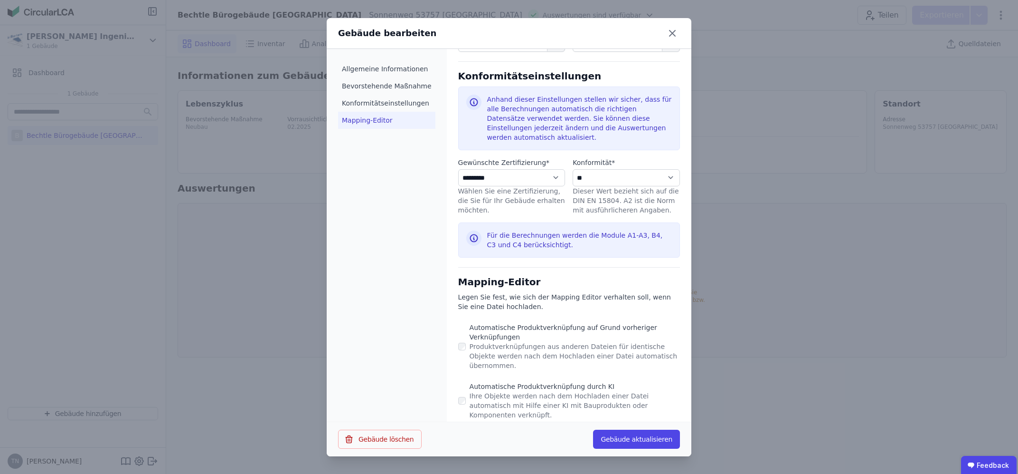
click at [386, 127] on li "Mapping-Editor" at bounding box center [386, 120] width 97 height 17
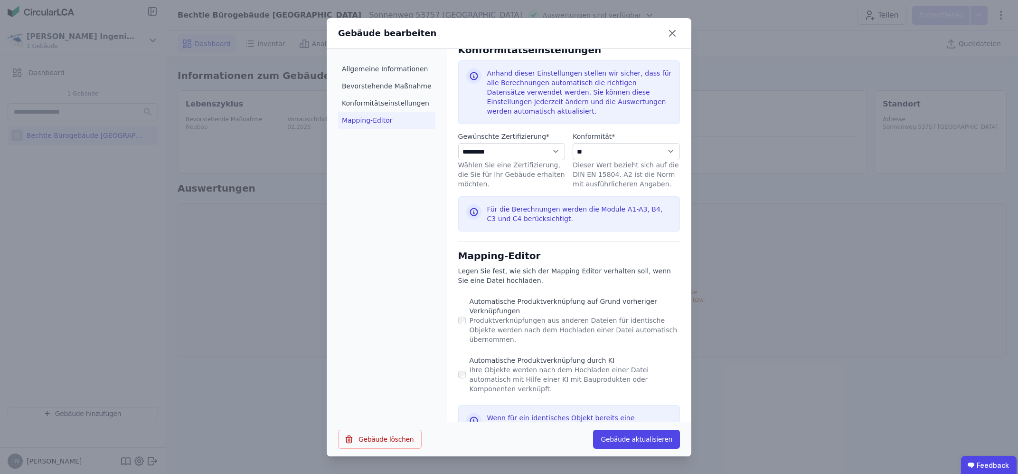
scroll to position [444, 0]
click at [669, 33] on icon at bounding box center [672, 33] width 15 height 15
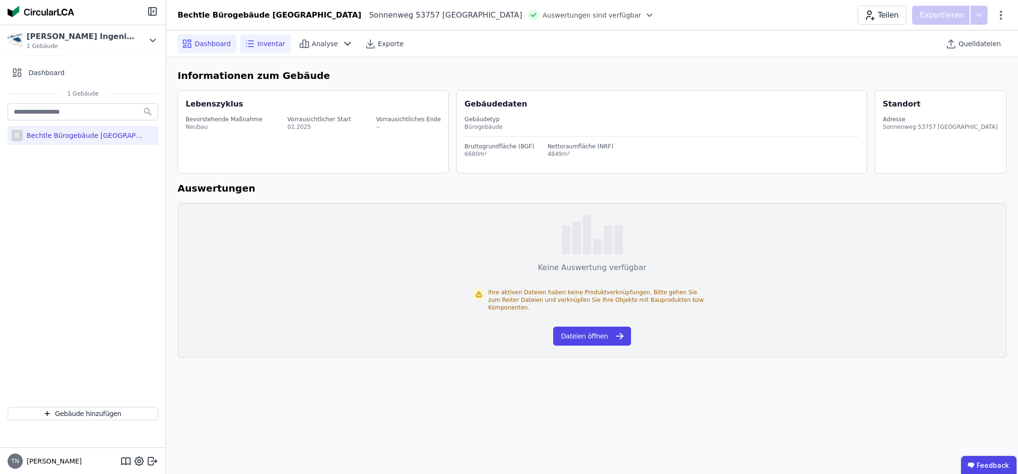
click at [266, 39] on span "Inventar" at bounding box center [271, 44] width 28 height 10
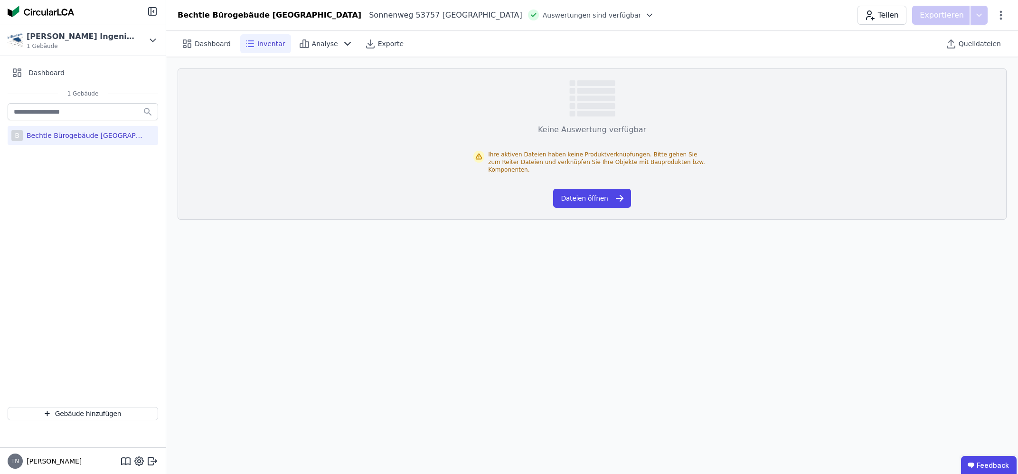
click at [261, 46] on span "Inventar" at bounding box center [271, 44] width 28 height 10
click at [321, 43] on span "Analyse" at bounding box center [325, 44] width 26 height 10
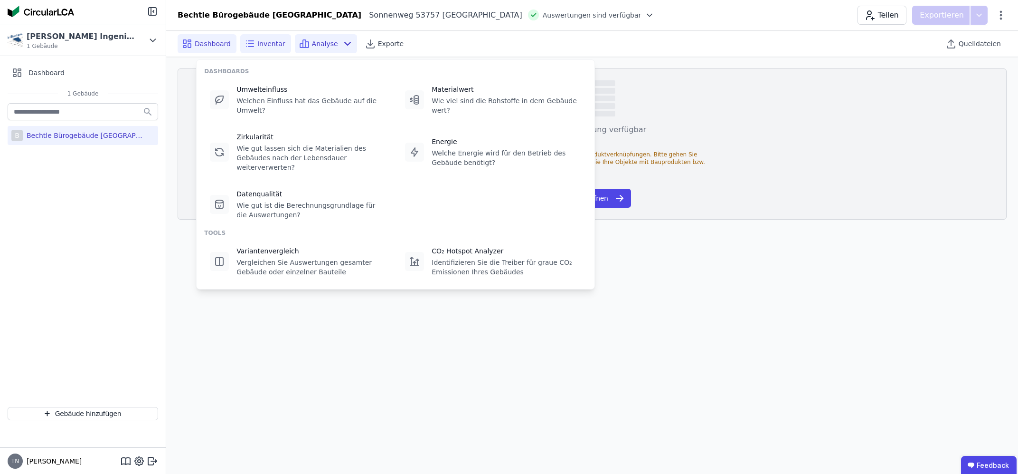
click at [208, 42] on span "Dashboard" at bounding box center [213, 44] width 36 height 10
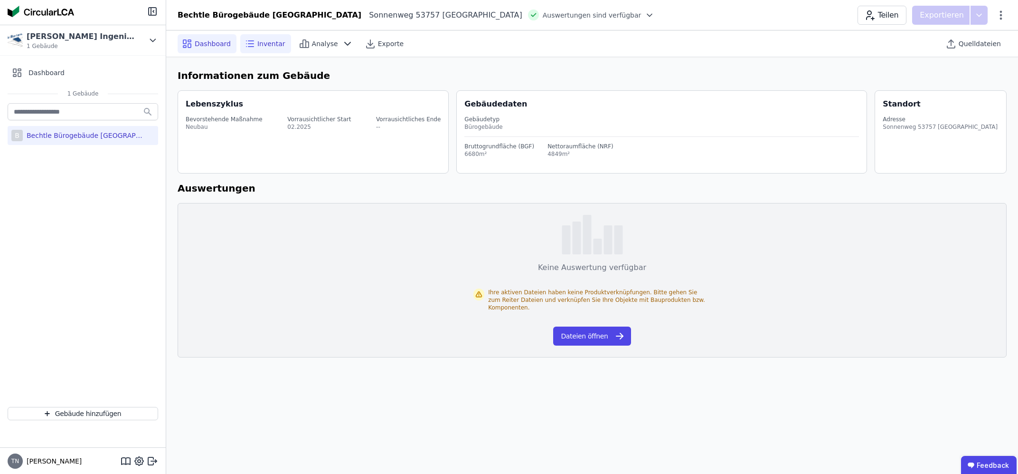
click at [264, 40] on span "Inventar" at bounding box center [271, 44] width 28 height 10
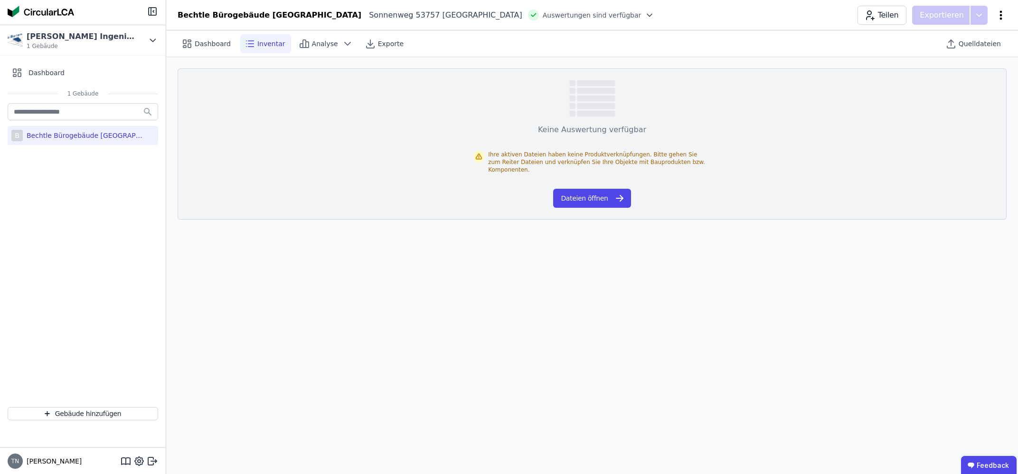
click at [1003, 13] on icon at bounding box center [1001, 15] width 11 height 11
click at [965, 39] on span "Gebäude bearbeiten" at bounding box center [956, 38] width 68 height 10
select select "**********"
select select "*"
select select "**********"
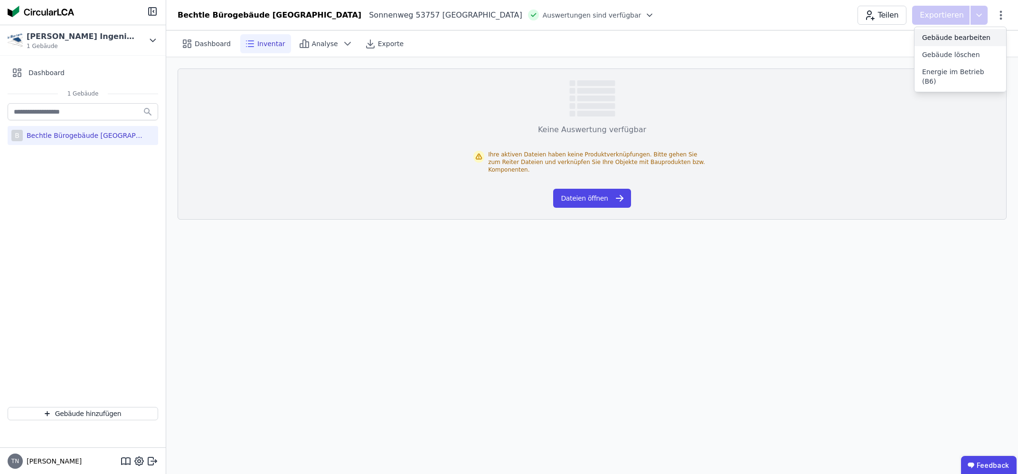
select select "**********"
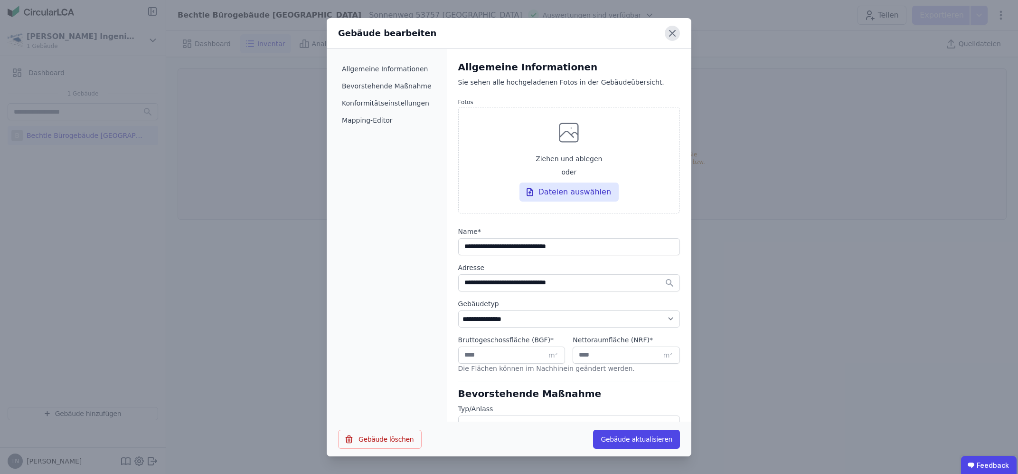
click at [671, 28] on icon at bounding box center [672, 33] width 15 height 15
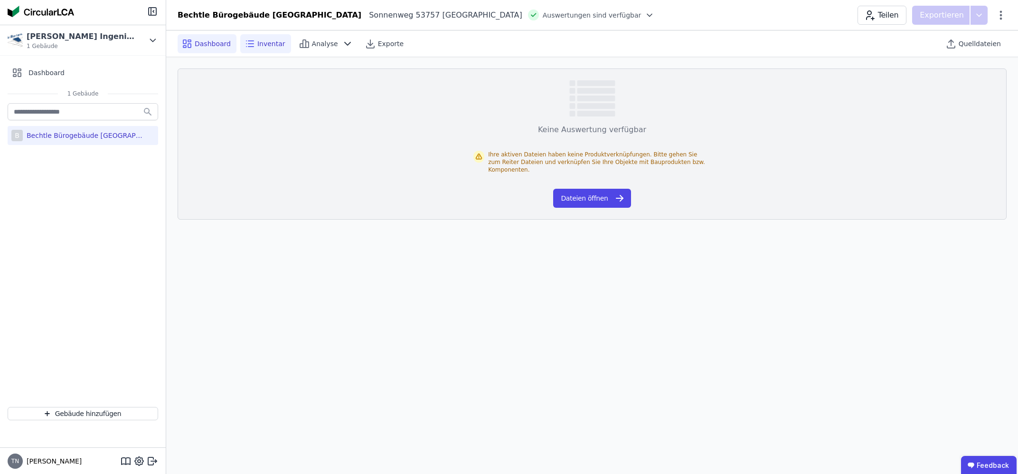
click at [219, 46] on span "Dashboard" at bounding box center [213, 44] width 36 height 10
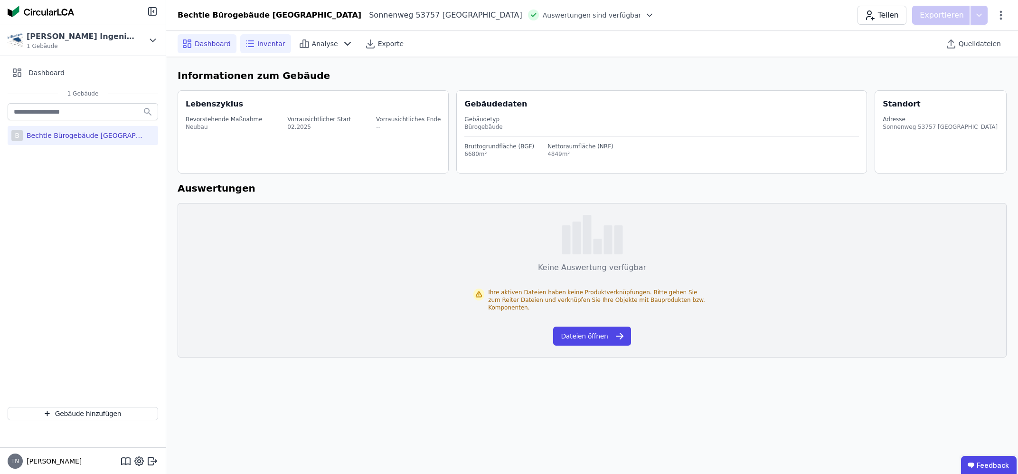
click at [258, 46] on span "Inventar" at bounding box center [271, 44] width 28 height 10
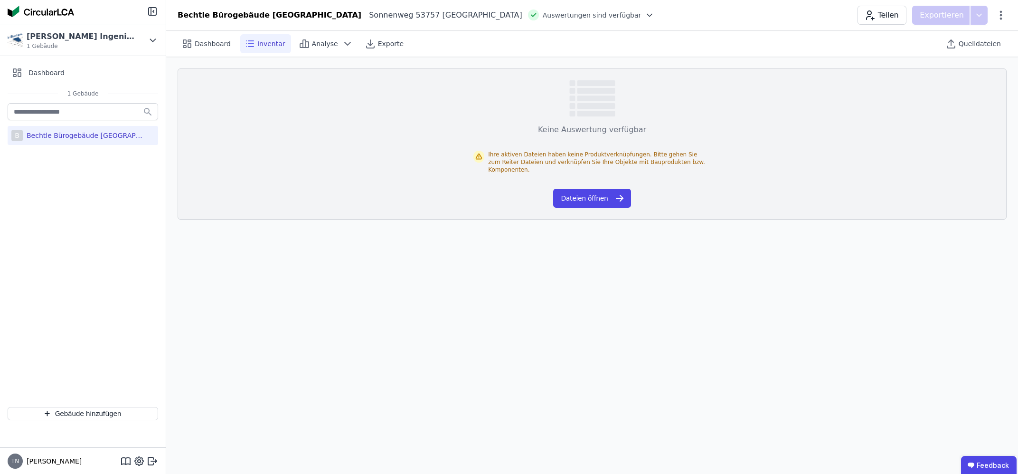
click at [77, 136] on div "Bechtle Bürogebäude Sankt Augustin" at bounding box center [85, 136] width 124 height 10
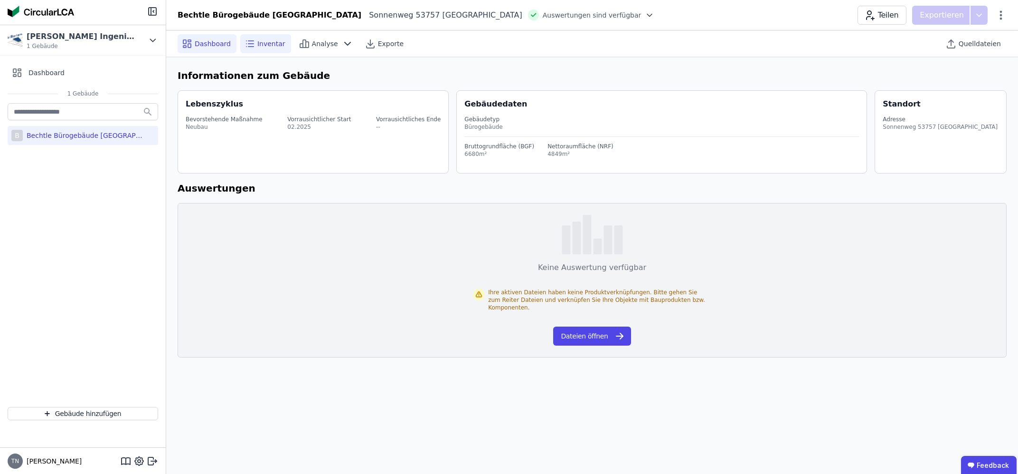
click at [257, 46] on span "Inventar" at bounding box center [271, 44] width 28 height 10
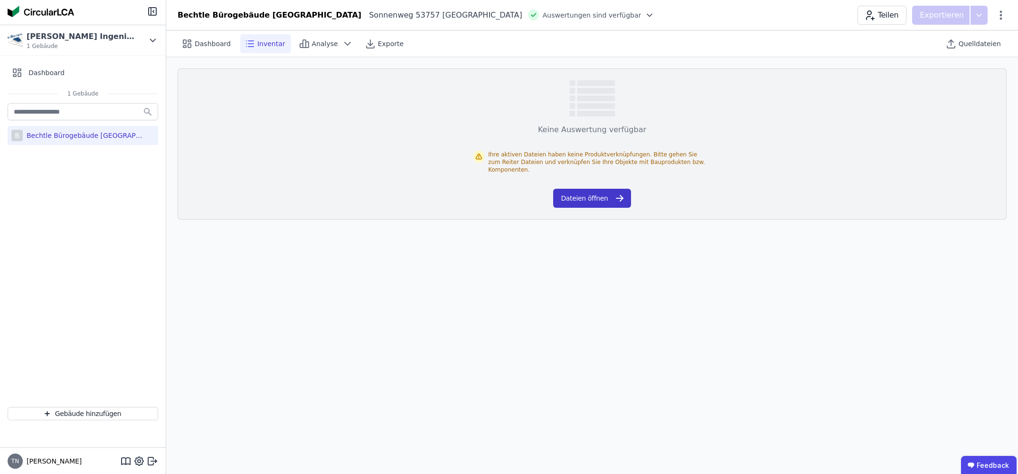
click at [592, 196] on button "Dateien öffnen" at bounding box center [591, 198] width 77 height 19
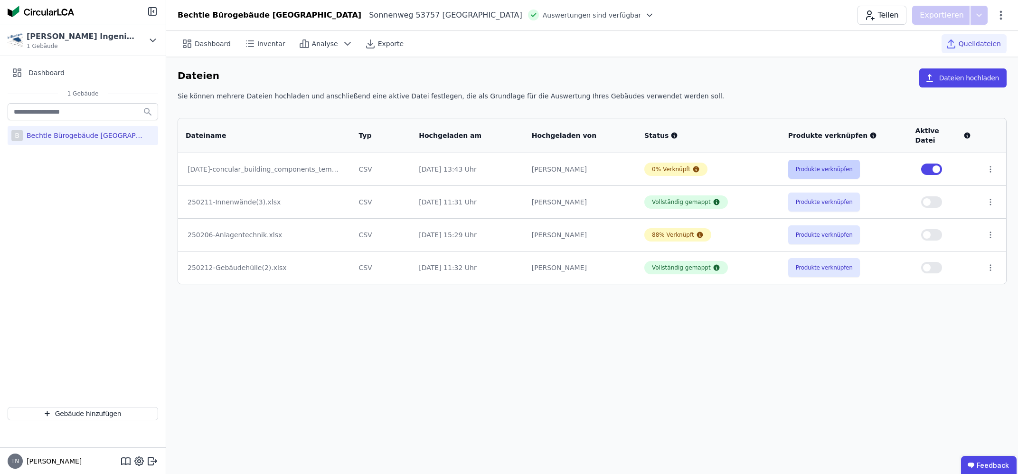
click at [817, 160] on button "Produkte verknüpfen" at bounding box center [825, 169] width 72 height 19
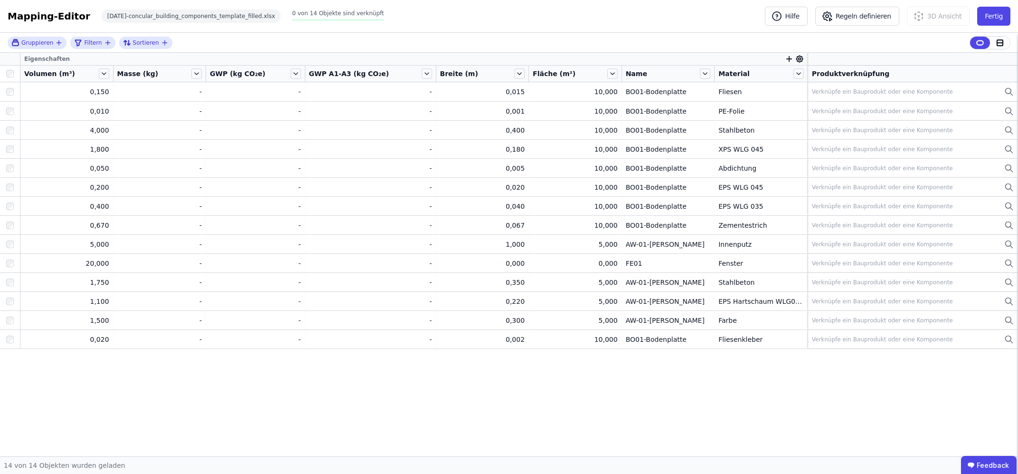
click at [796, 60] on icon at bounding box center [800, 59] width 9 height 9
click at [782, 73] on div "Gruppieren Filtern Sortieren Eigenschaften Volumen (m³) Masse (kg) GWP (kg CO₂e…" at bounding box center [509, 244] width 1018 height 423
click at [887, 76] on div "Produktverknüpfung" at bounding box center [913, 74] width 202 height 10
click at [854, 73] on div "Produktverknüpfung" at bounding box center [913, 74] width 202 height 10
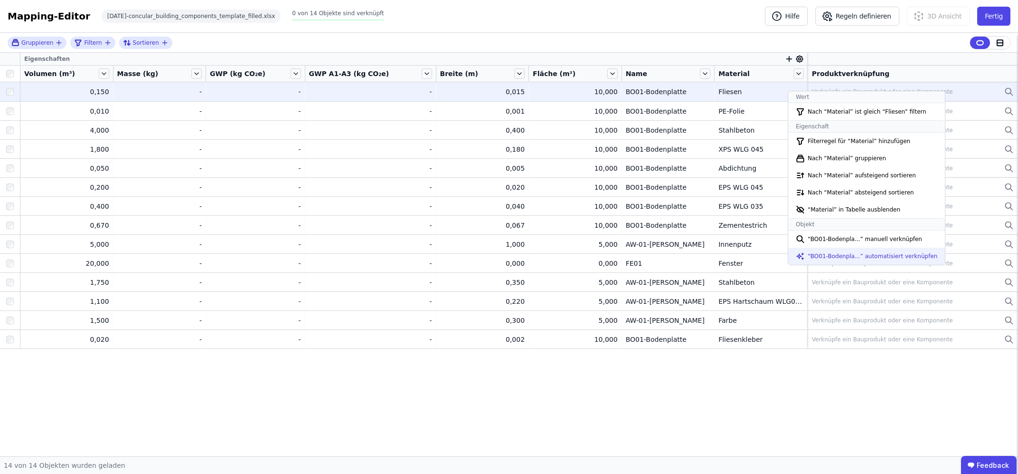
click at [808, 254] on li "“BO01-Bodenpla...” automatisiert verknüpfen" at bounding box center [867, 255] width 157 height 17
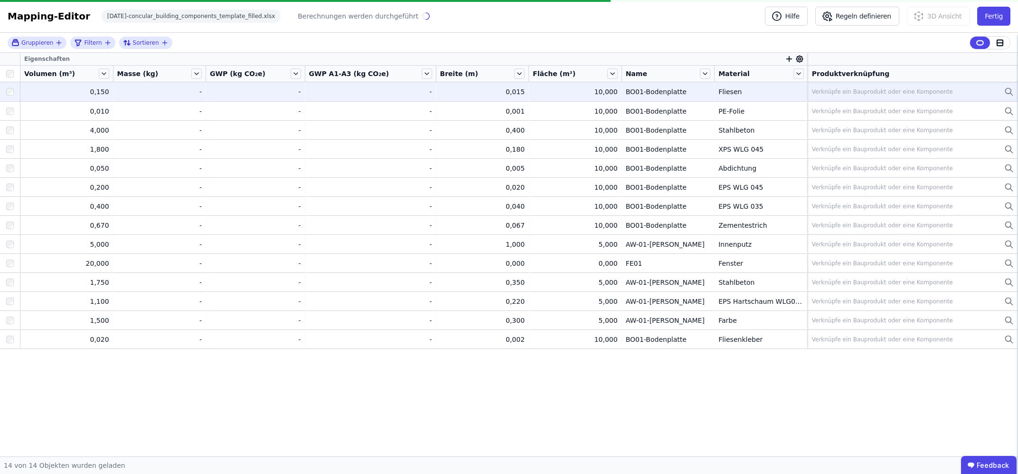
click at [717, 402] on div "Eigenschaften Volumen (m³) Masse (kg) GWP (kg CO₂e) GWP A1-A3 (kg CO₂e) Breite …" at bounding box center [509, 254] width 1018 height 403
click at [881, 94] on div "Verknüpfe ein Bauprodukt oder eine Komponente" at bounding box center [882, 92] width 141 height 8
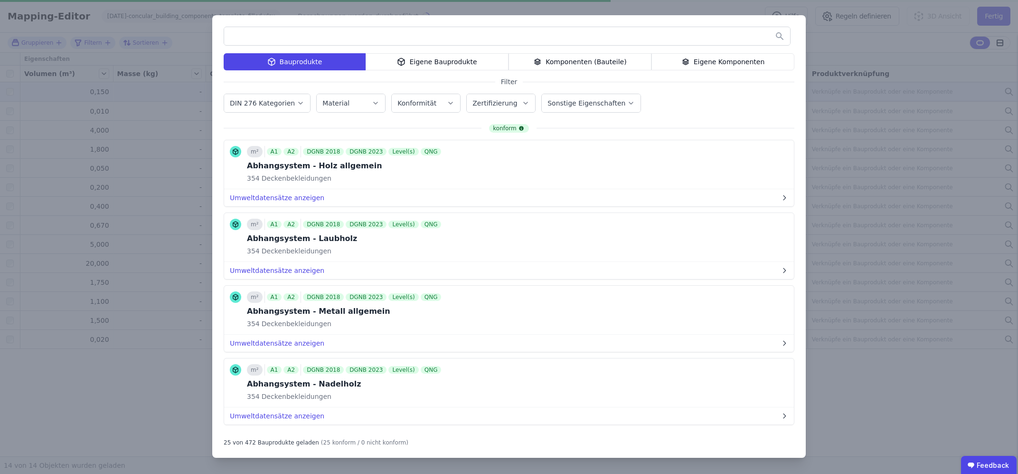
click at [898, 182] on div "Bauprodukte Eigene Bauprodukte Komponenten (Bauteile) Eigene Komponenten Filter…" at bounding box center [509, 237] width 1018 height 474
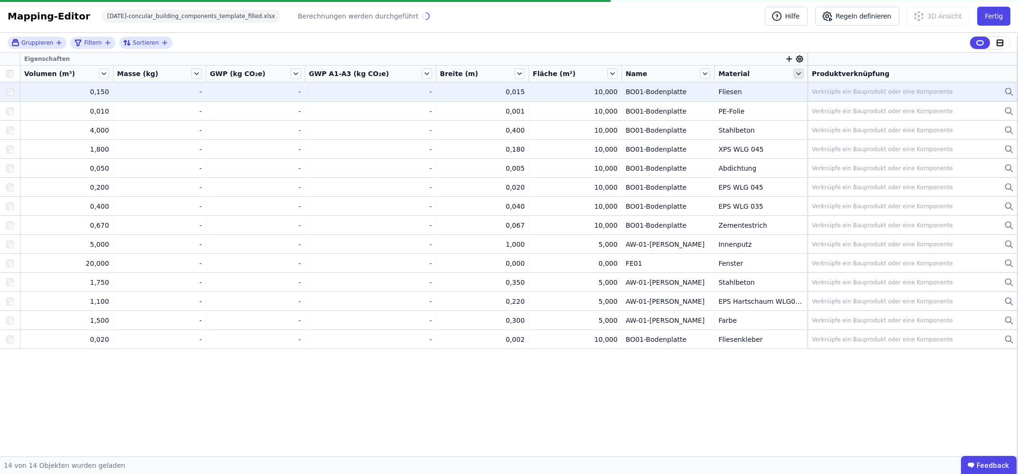
click at [794, 74] on icon at bounding box center [799, 73] width 10 height 10
click at [797, 74] on icon at bounding box center [799, 74] width 4 height 2
click at [999, 10] on button "Fertig" at bounding box center [994, 16] width 33 height 19
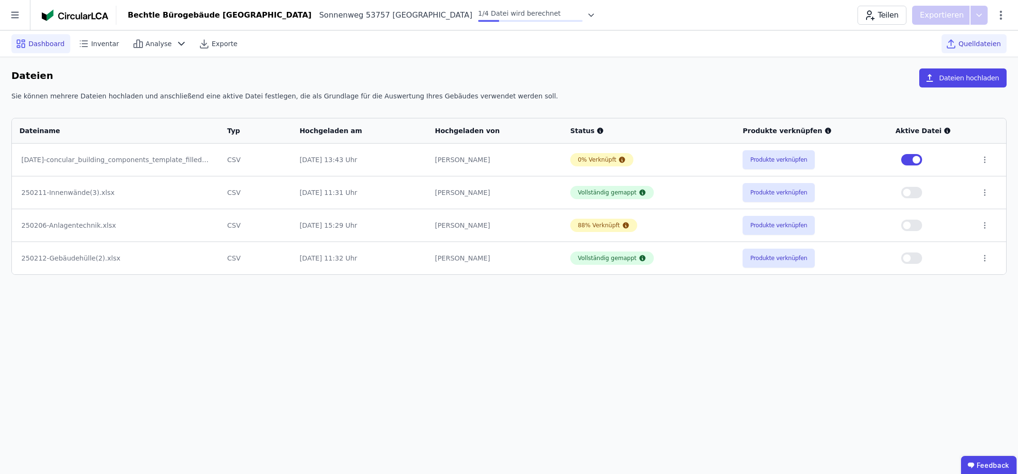
click at [35, 44] on span "Dashboard" at bounding box center [47, 44] width 36 height 10
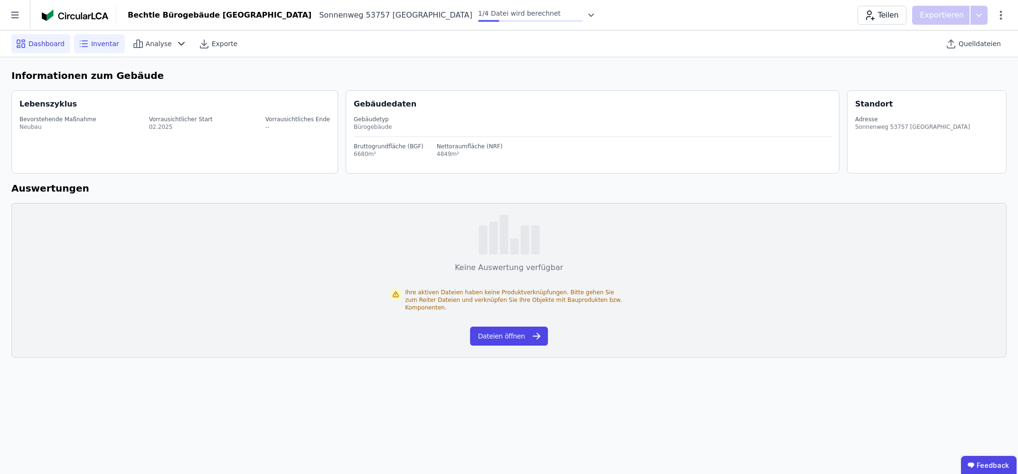
click at [91, 44] on span "Inventar" at bounding box center [105, 44] width 28 height 10
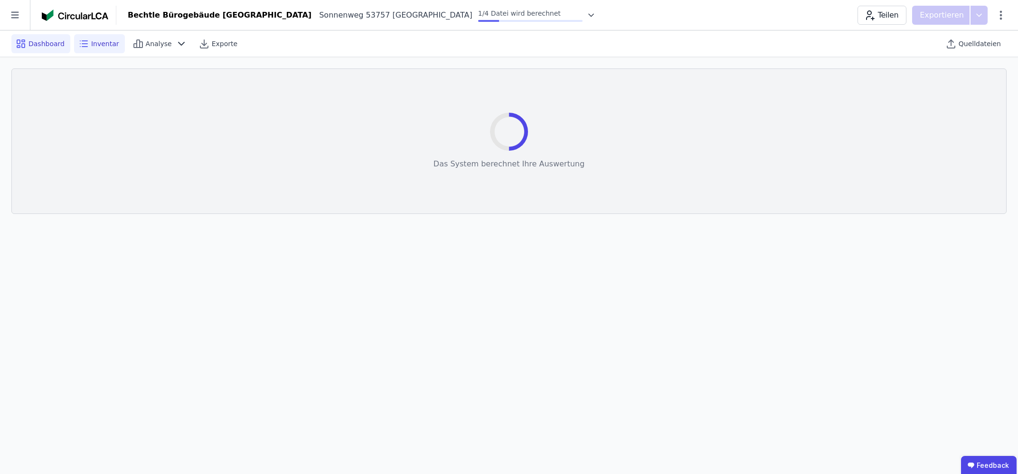
click at [45, 45] on span "Dashboard" at bounding box center [47, 44] width 36 height 10
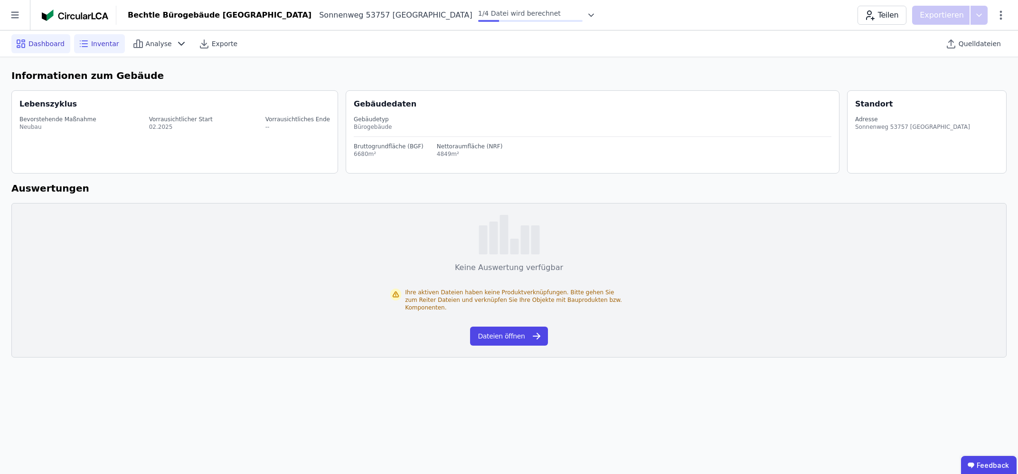
click at [78, 42] on icon at bounding box center [83, 43] width 11 height 11
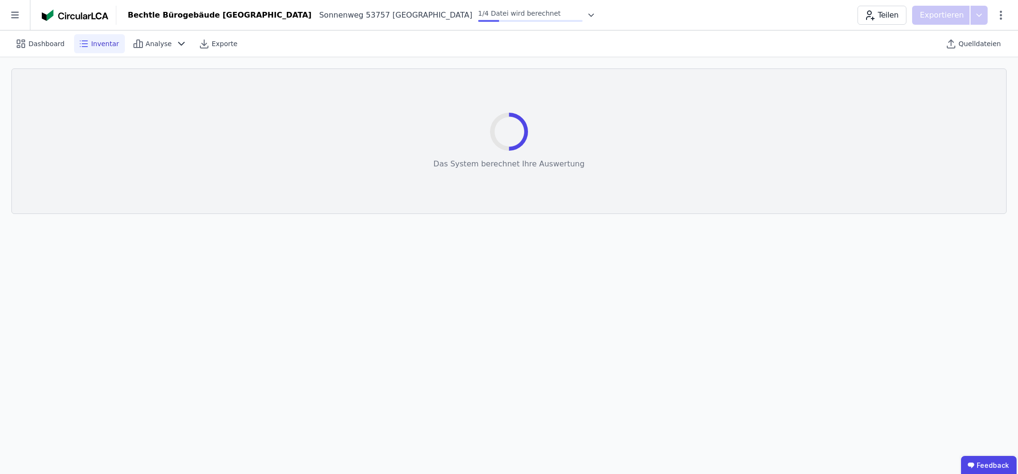
click at [109, 44] on span "Inventar" at bounding box center [105, 44] width 28 height 10
click at [963, 46] on div "Quelldateien" at bounding box center [974, 43] width 65 height 19
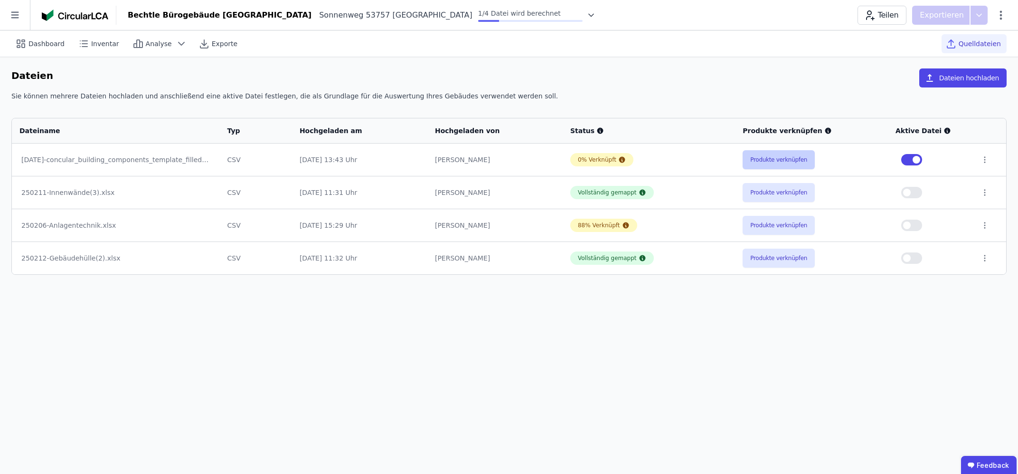
click at [789, 163] on button "Produkte verknüpfen" at bounding box center [779, 159] width 72 height 19
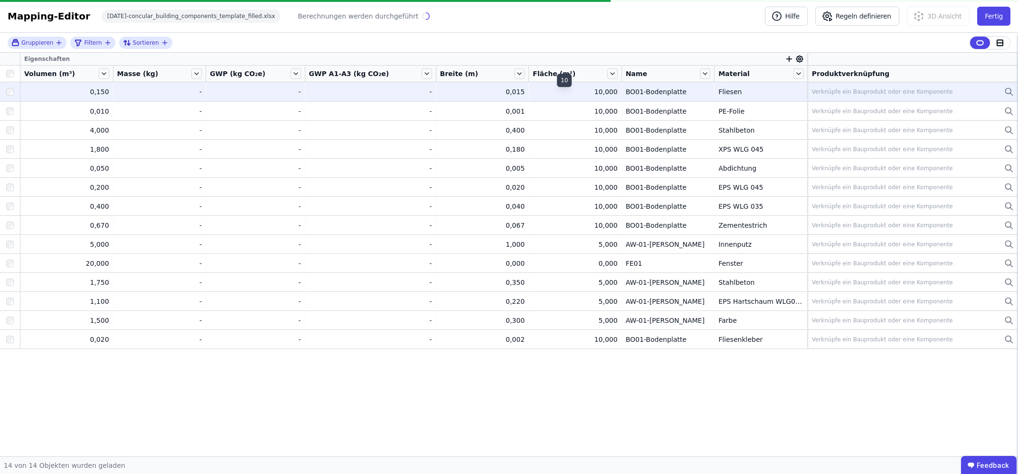
click at [549, 91] on div "10,000" at bounding box center [575, 92] width 85 height 10
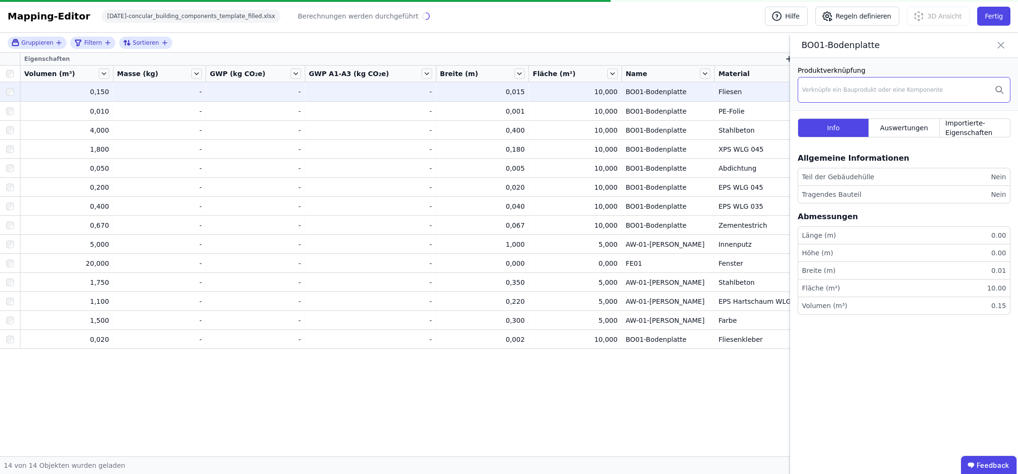
click at [813, 90] on div "Verknüpfe ein Bauprodukt oder eine Komponente" at bounding box center [872, 90] width 141 height 8
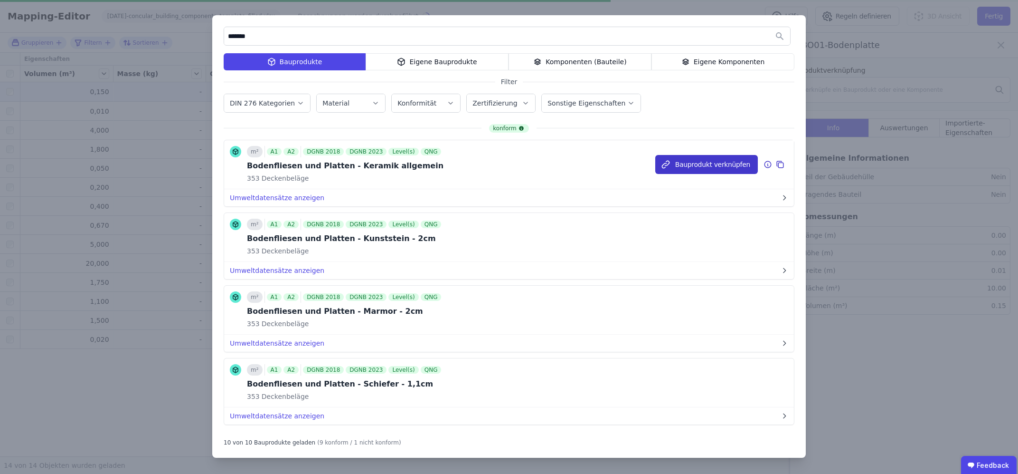
type input "*******"
click at [709, 168] on button "Bauprodukt verknüpfen" at bounding box center [707, 164] width 103 height 19
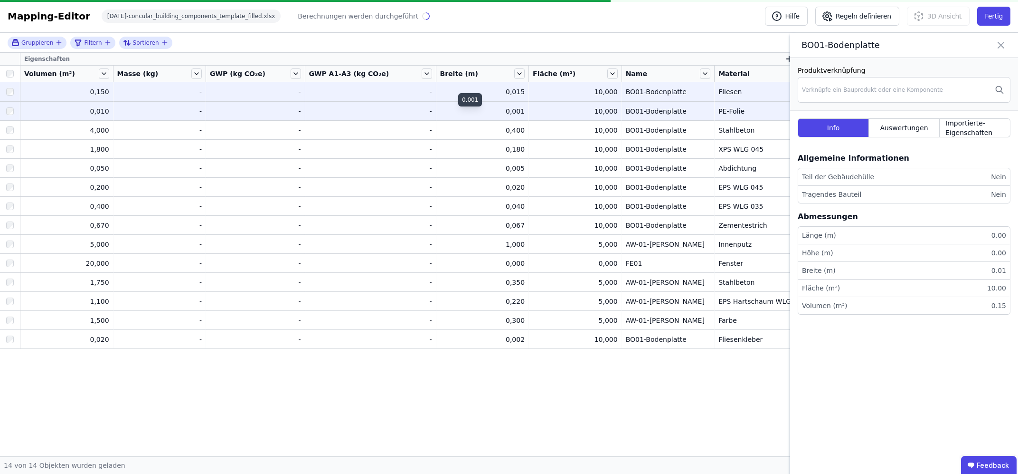
click at [444, 113] on div "0,001" at bounding box center [482, 111] width 85 height 10
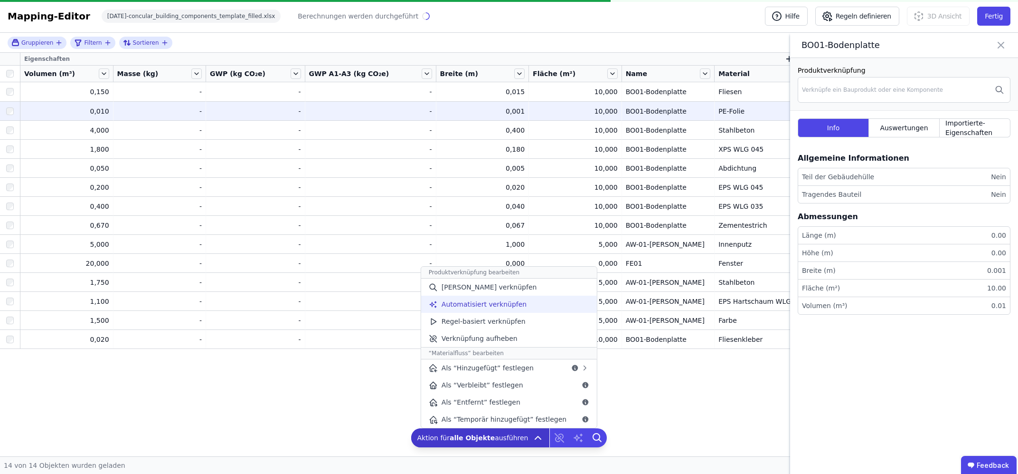
click at [501, 301] on span "Automatisiert verknüpfen" at bounding box center [484, 304] width 85 height 10
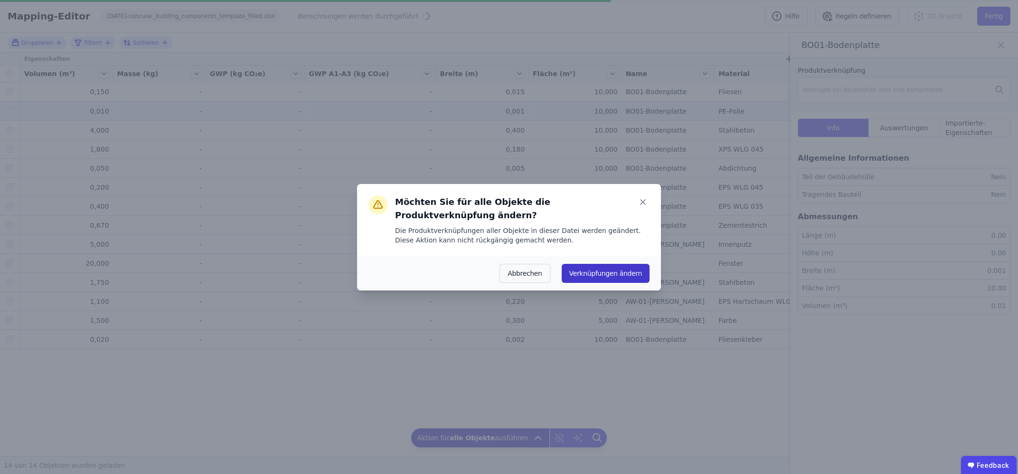
click at [591, 269] on button "Verknüpfungen ändern" at bounding box center [606, 273] width 88 height 19
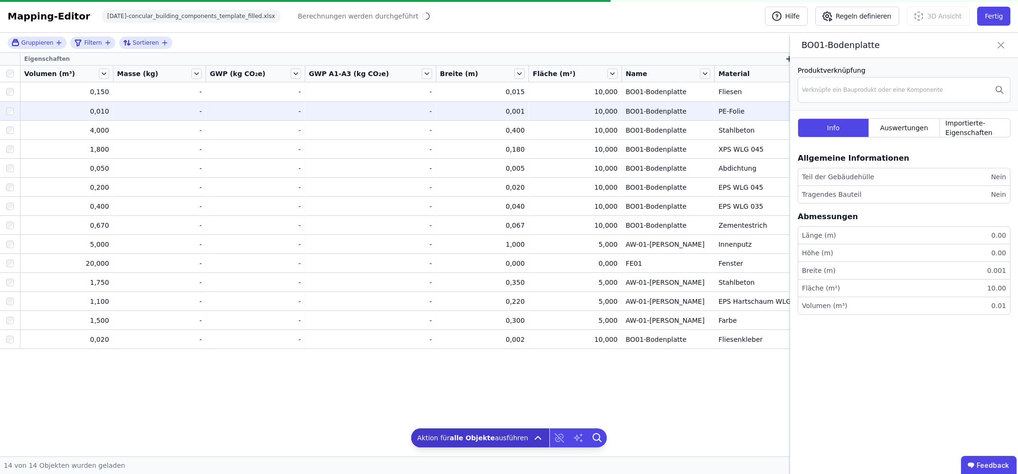
click at [995, 46] on div "BO01-Bodenplatte" at bounding box center [904, 45] width 228 height 25
click at [1000, 45] on icon at bounding box center [1001, 45] width 6 height 6
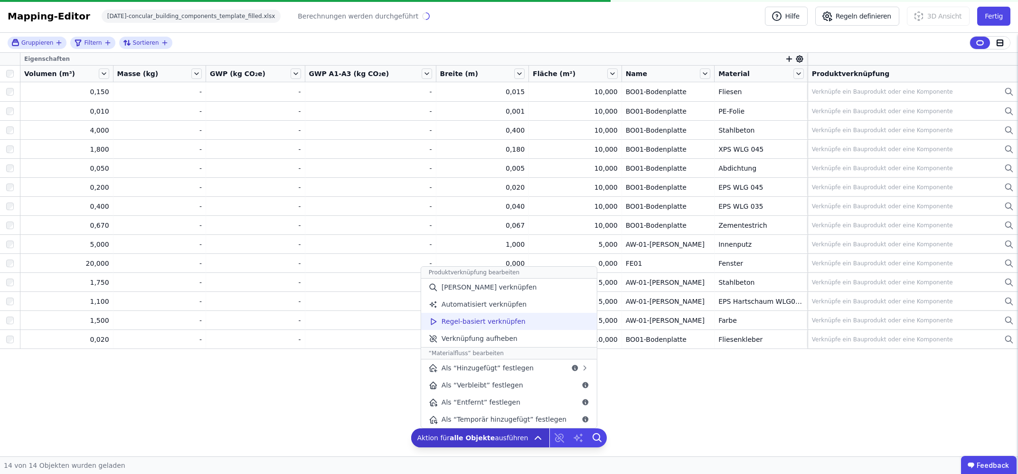
click at [496, 324] on span "Regel-basiert verknüpfen" at bounding box center [484, 321] width 84 height 10
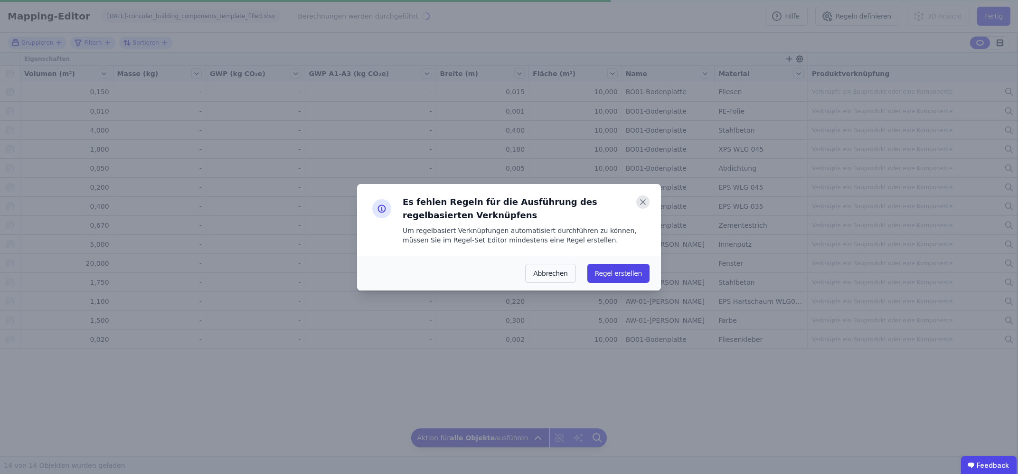
click at [644, 200] on icon at bounding box center [643, 201] width 13 height 13
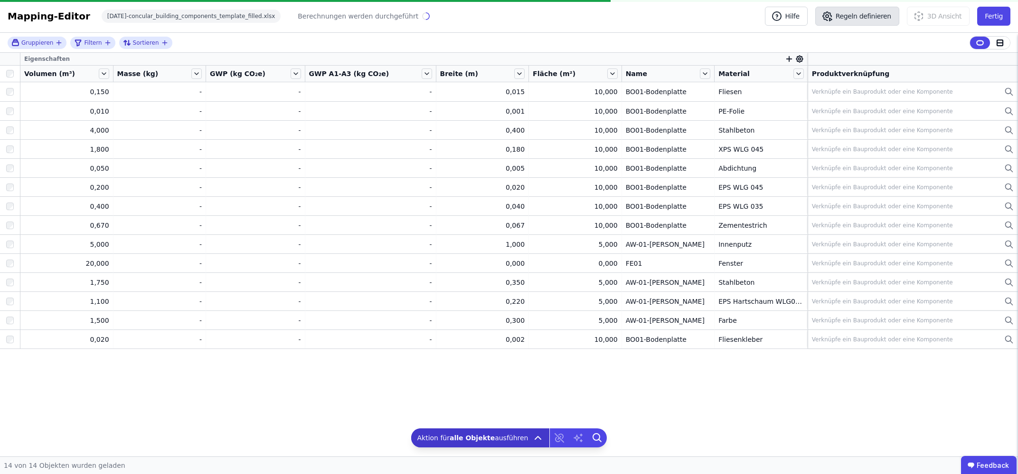
click at [858, 20] on button "Regeln definieren" at bounding box center [858, 16] width 84 height 19
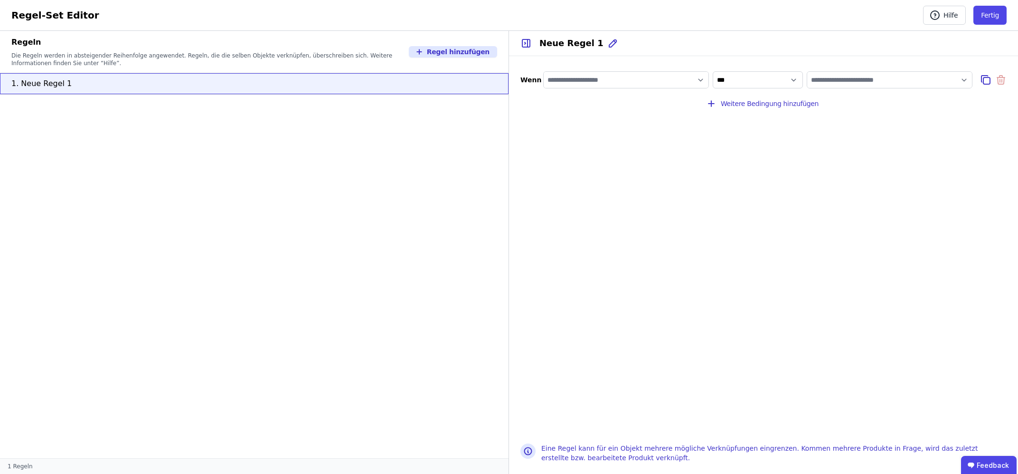
click at [552, 79] on input "filter_by" at bounding box center [626, 79] width 165 height 17
click at [576, 101] on div "Concular Eigenschaften" at bounding box center [590, 100] width 79 height 10
click at [580, 80] on input "filter_by" at bounding box center [626, 79] width 165 height 17
click at [580, 83] on input "filter_by" at bounding box center [626, 79] width 165 height 17
click at [575, 112] on div "Importierte Eigenschaften" at bounding box center [594, 117] width 87 height 10
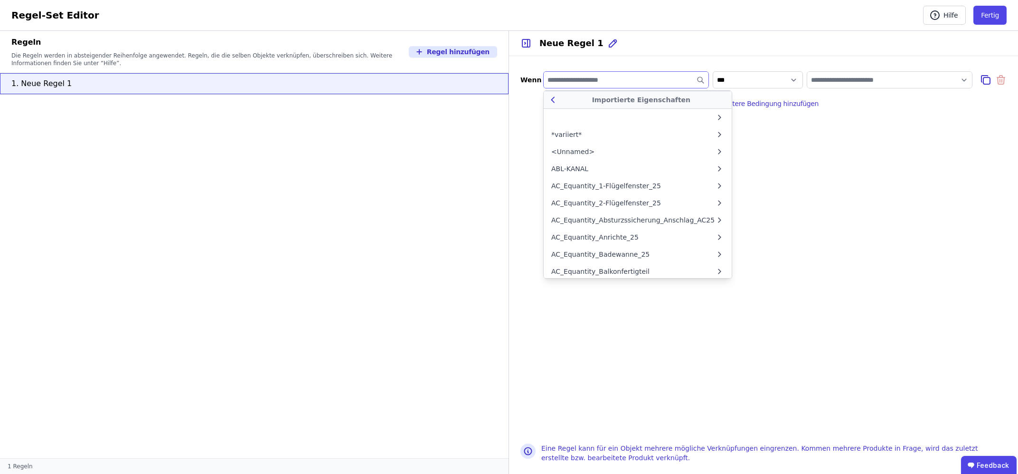
click at [551, 99] on icon at bounding box center [553, 99] width 11 height 11
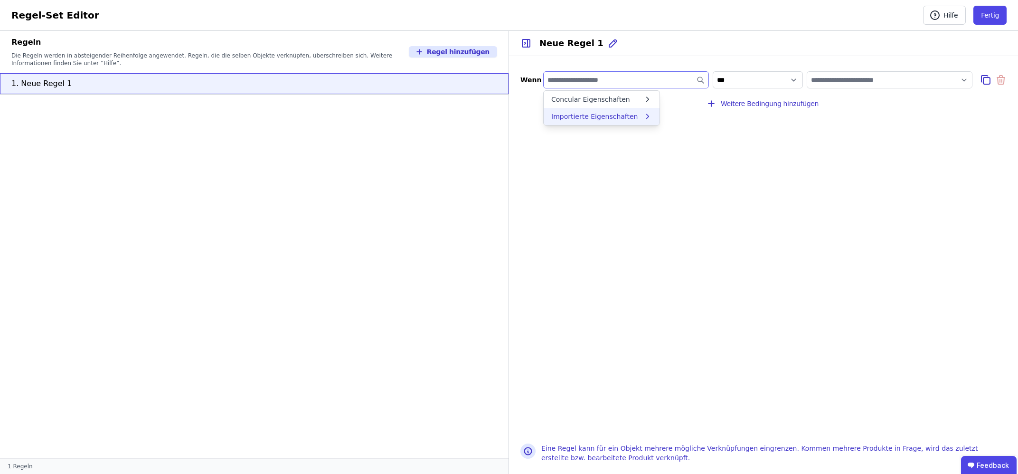
click at [566, 114] on div "Importierte Eigenschaften" at bounding box center [594, 117] width 87 height 10
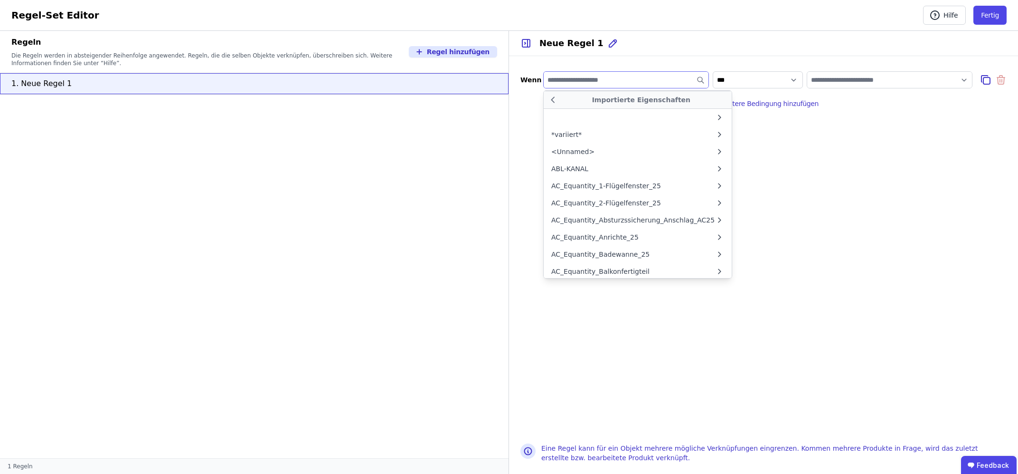
click at [585, 78] on input "filter_by" at bounding box center [626, 79] width 165 height 17
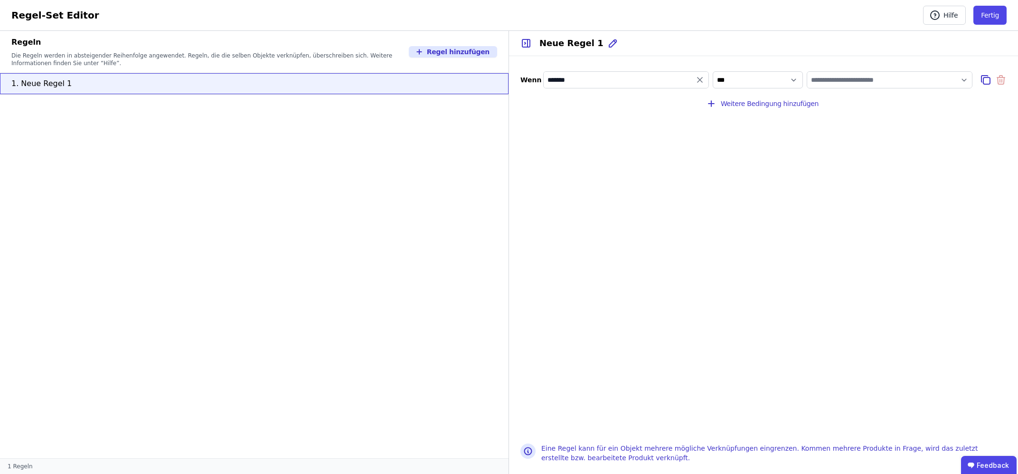
click at [837, 85] on input "value" at bounding box center [890, 79] width 165 height 17
click at [623, 78] on input "*******" at bounding box center [626, 79] width 165 height 17
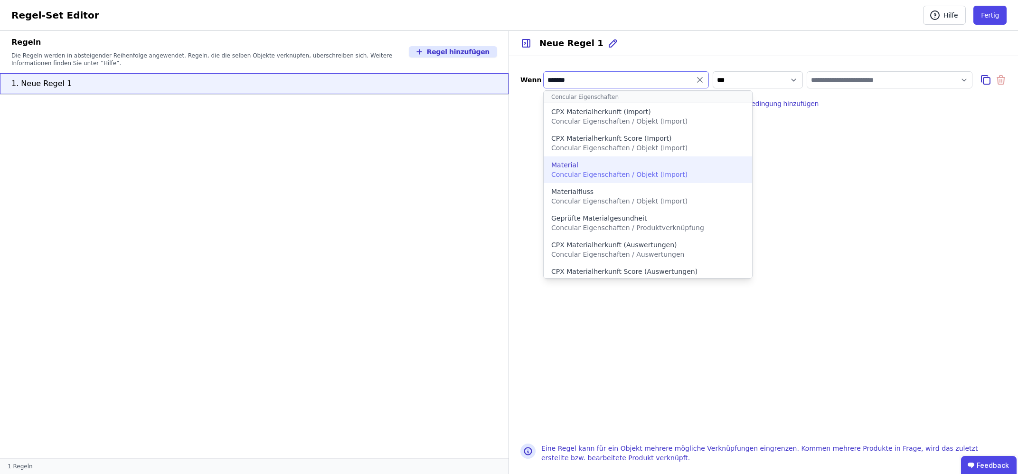
click at [624, 177] on span "Concular Eigenschaften / Objekt (Import)" at bounding box center [619, 175] width 136 height 8
type input "********"
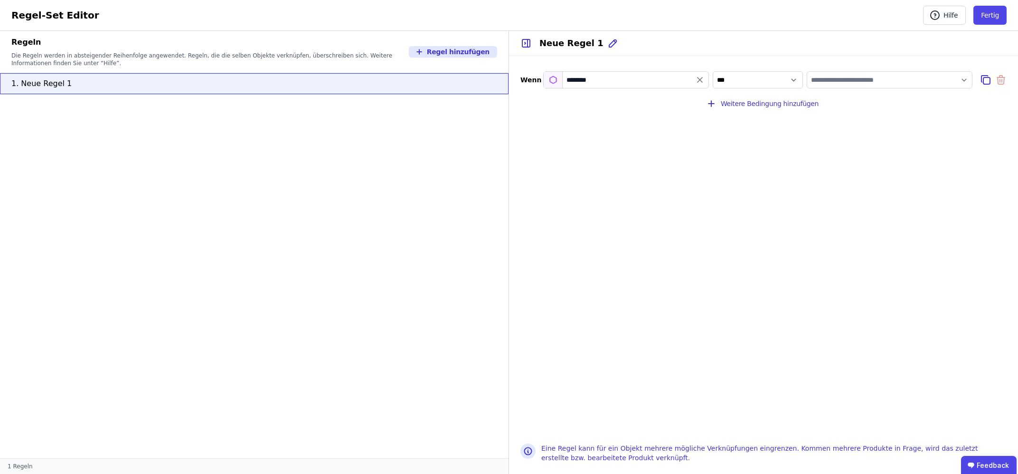
click at [837, 79] on input "value" at bounding box center [890, 79] width 165 height 17
click at [810, 182] on div "Materialname" at bounding box center [841, 184] width 67 height 17
select select "**********"
type input "**********"
click at [792, 186] on div "**********" at bounding box center [763, 244] width 509 height 376
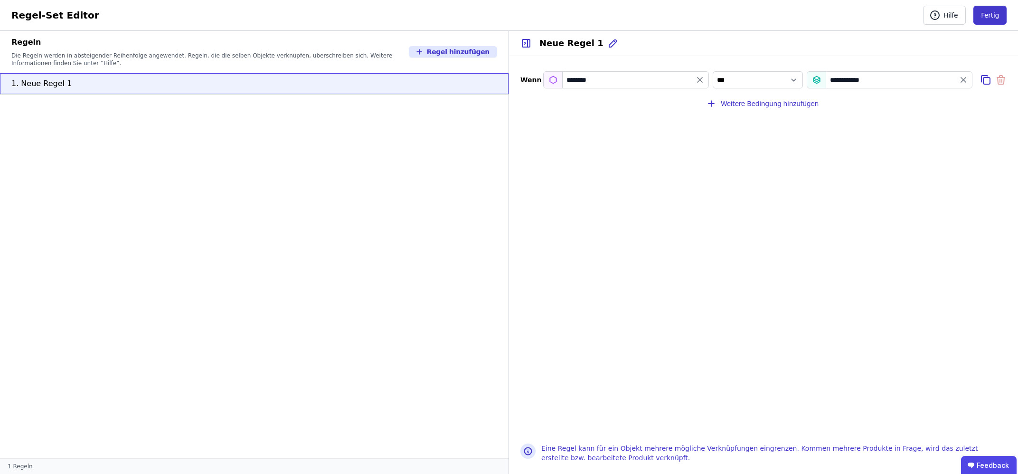
click at [994, 19] on button "Fertig" at bounding box center [990, 15] width 33 height 19
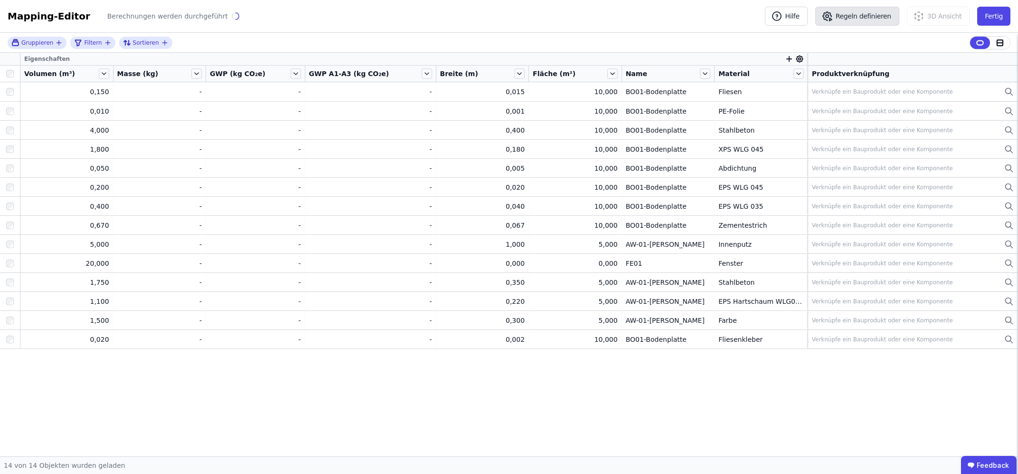
click at [857, 18] on button "Regeln definieren" at bounding box center [858, 16] width 84 height 19
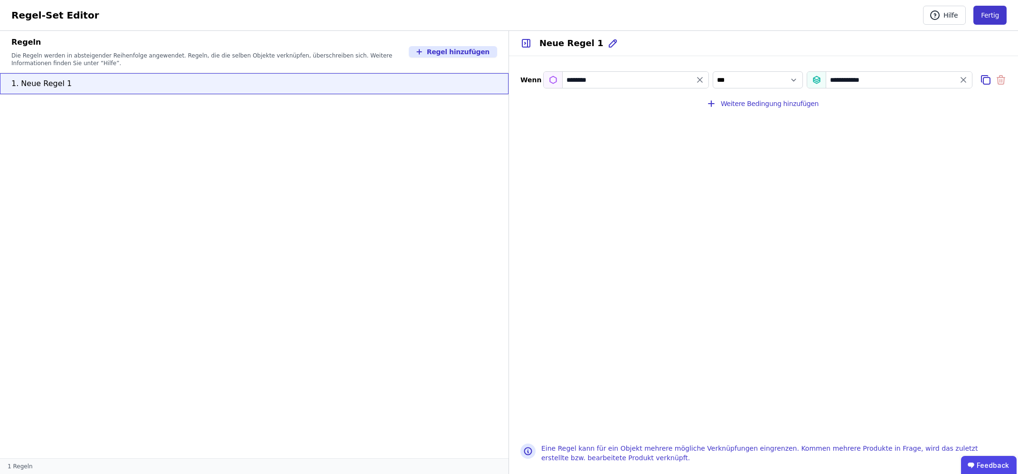
click at [992, 18] on button "Fertig" at bounding box center [990, 15] width 33 height 19
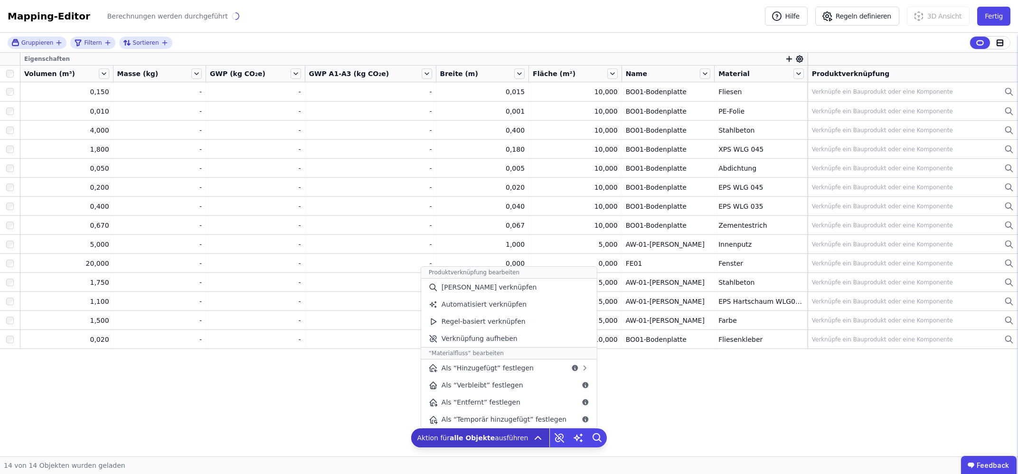
click at [533, 435] on icon at bounding box center [537, 437] width 11 height 11
click at [496, 323] on span "Regel-basiert verknüpfen" at bounding box center [484, 321] width 84 height 10
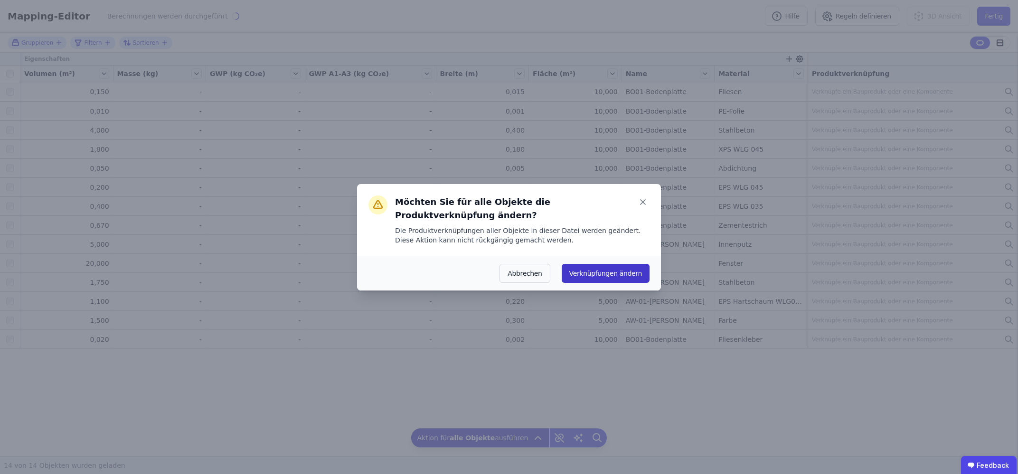
click at [600, 269] on button "Verknüpfungen ändern" at bounding box center [606, 273] width 88 height 19
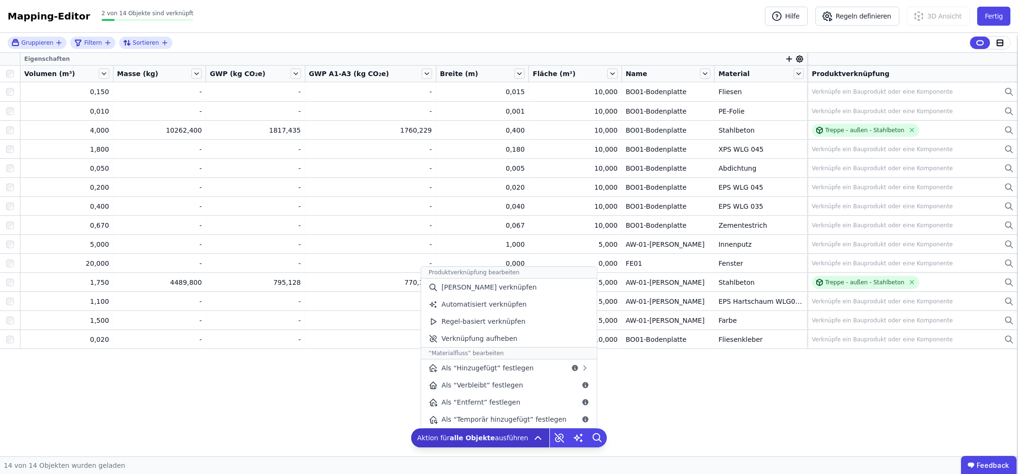
click at [532, 441] on icon at bounding box center [537, 437] width 11 height 11
click at [518, 304] on span "Automatisiert verknüpfen" at bounding box center [484, 304] width 85 height 10
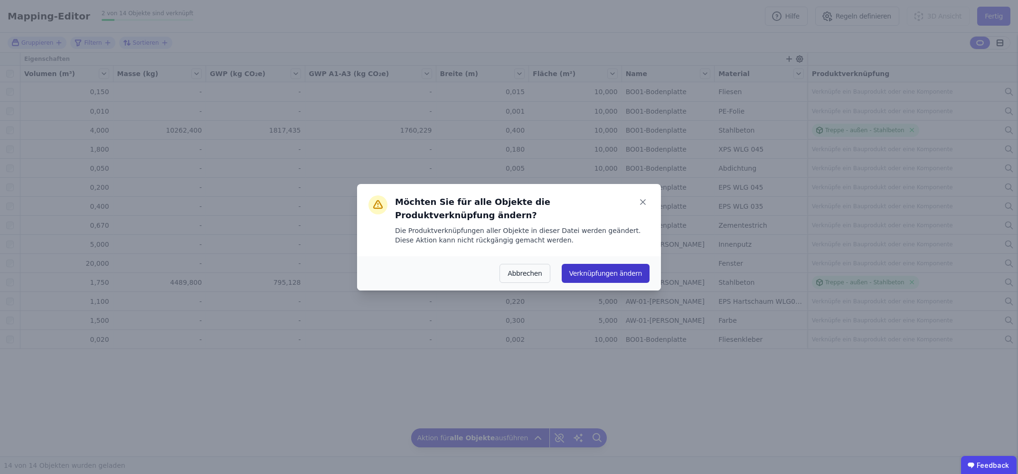
click at [594, 267] on button "Verknüpfungen ändern" at bounding box center [606, 273] width 88 height 19
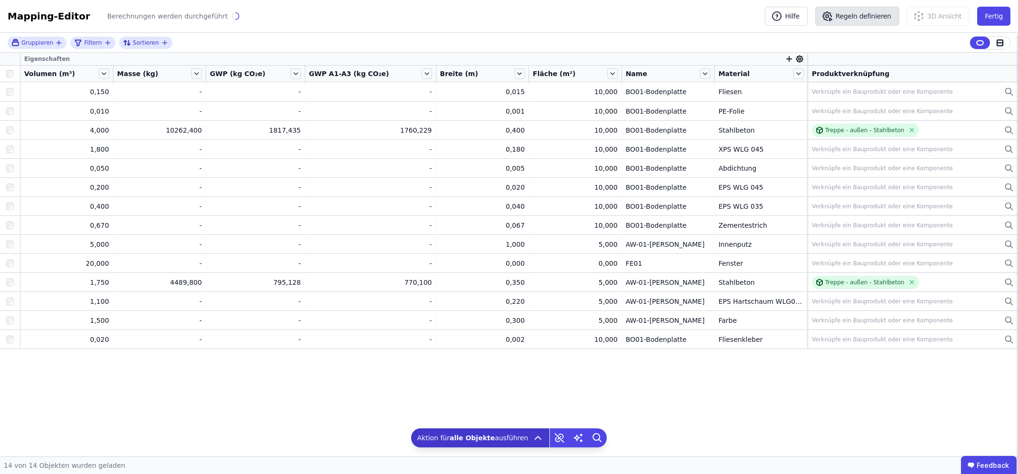
click at [881, 19] on button "Regeln definieren" at bounding box center [858, 16] width 84 height 19
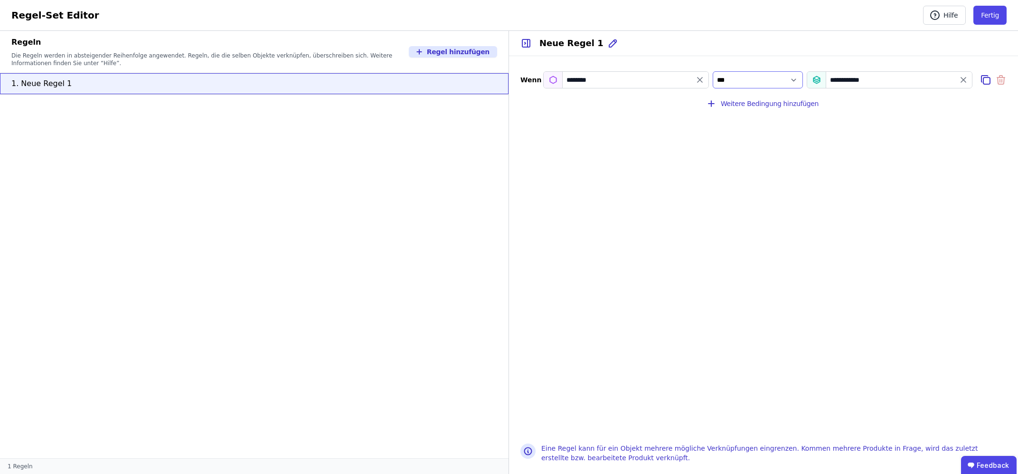
click at [713, 71] on select "*** *******" at bounding box center [758, 79] width 90 height 17
select select "**********"
click option "*******" at bounding box center [0, 0] width 0 height 0
click at [994, 17] on button "Fertig" at bounding box center [990, 15] width 33 height 19
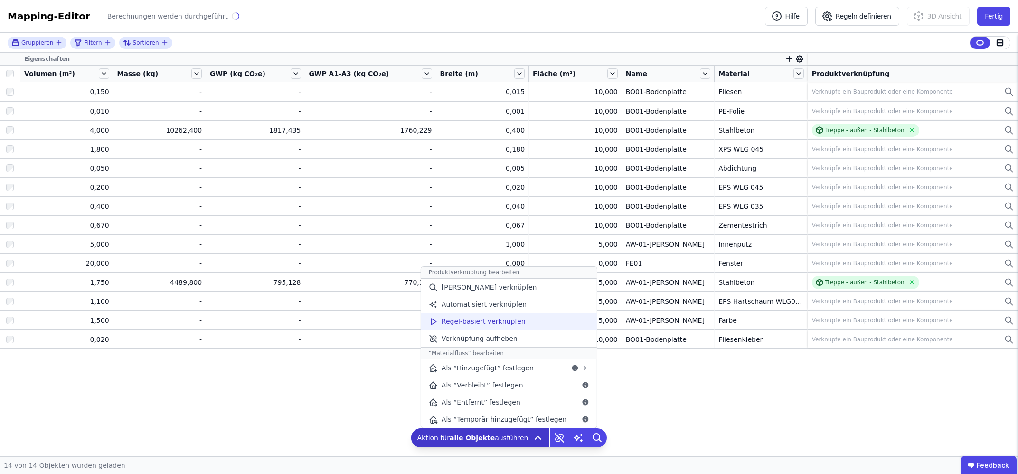
click at [502, 325] on span "Regel-basiert verknüpfen" at bounding box center [484, 321] width 84 height 10
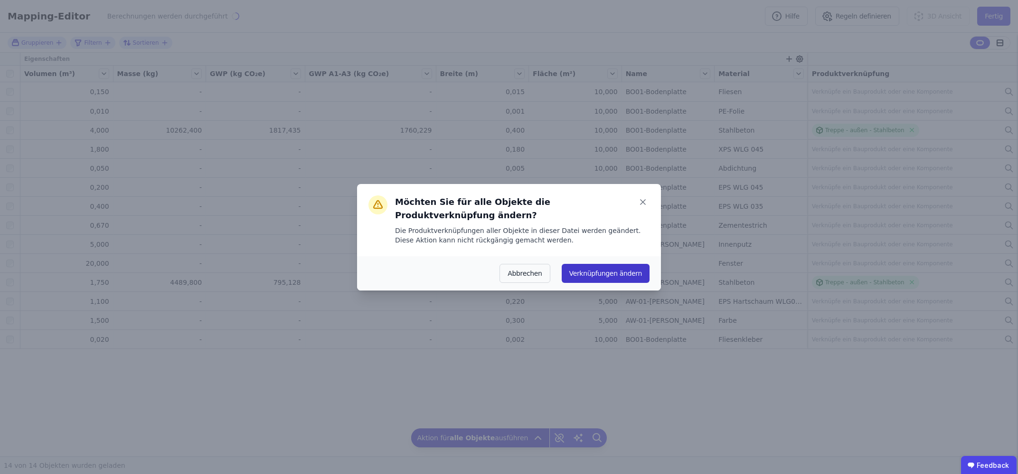
click at [595, 267] on button "Verknüpfungen ändern" at bounding box center [606, 273] width 88 height 19
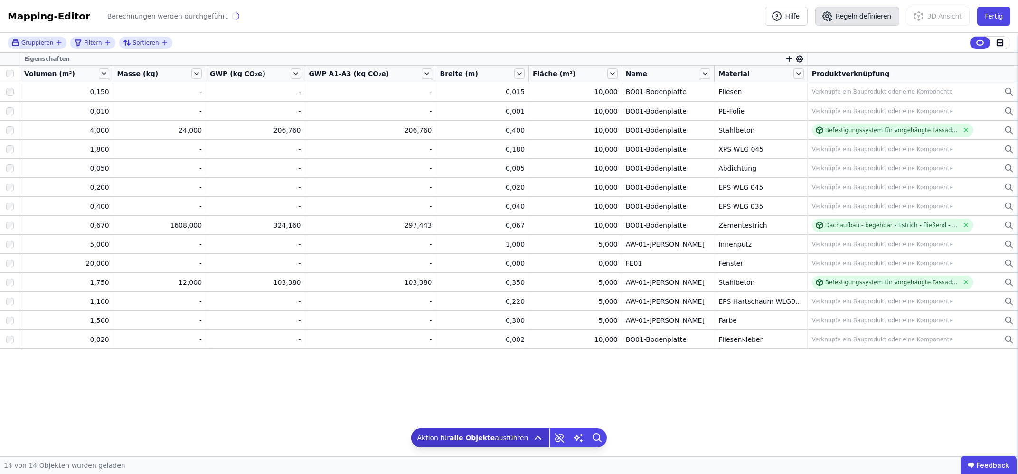
click at [892, 19] on button "Regeln definieren" at bounding box center [858, 16] width 84 height 19
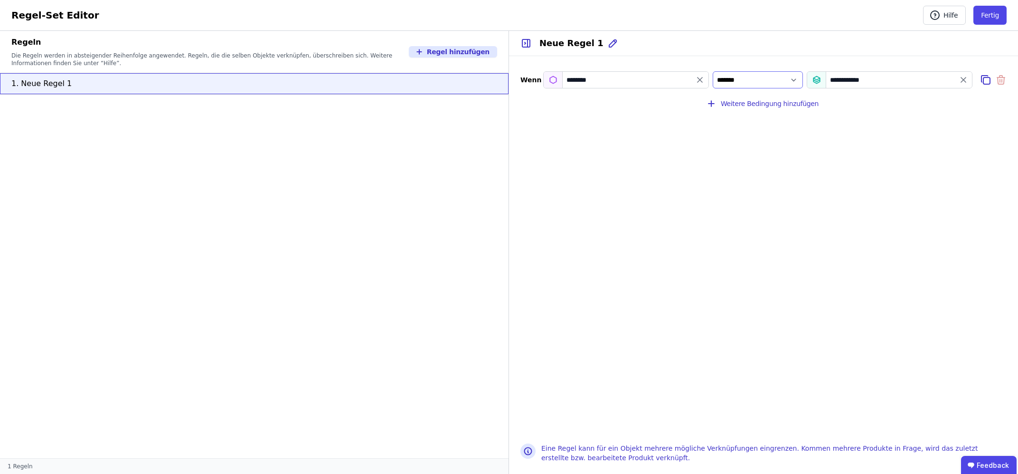
click at [713, 71] on select "*** *******" at bounding box center [758, 79] width 90 height 17
select select "**********"
click option "***" at bounding box center [0, 0] width 0 height 0
click at [667, 81] on div "********" at bounding box center [626, 79] width 166 height 17
drag, startPoint x: 560, startPoint y: 80, endPoint x: 553, endPoint y: 80, distance: 7.1
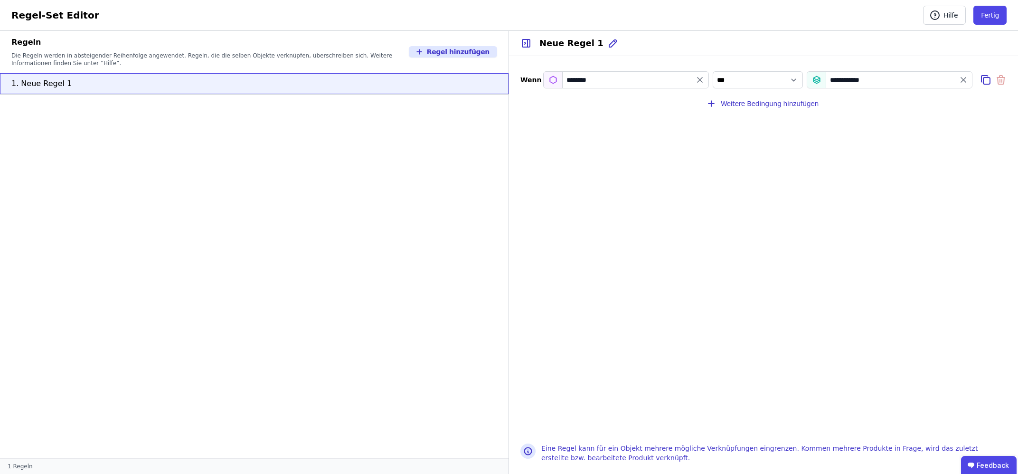
click at [560, 80] on div "********" at bounding box center [626, 79] width 166 height 17
click at [546, 82] on div "********" at bounding box center [626, 79] width 166 height 17
click at [608, 46] on icon at bounding box center [613, 43] width 11 height 11
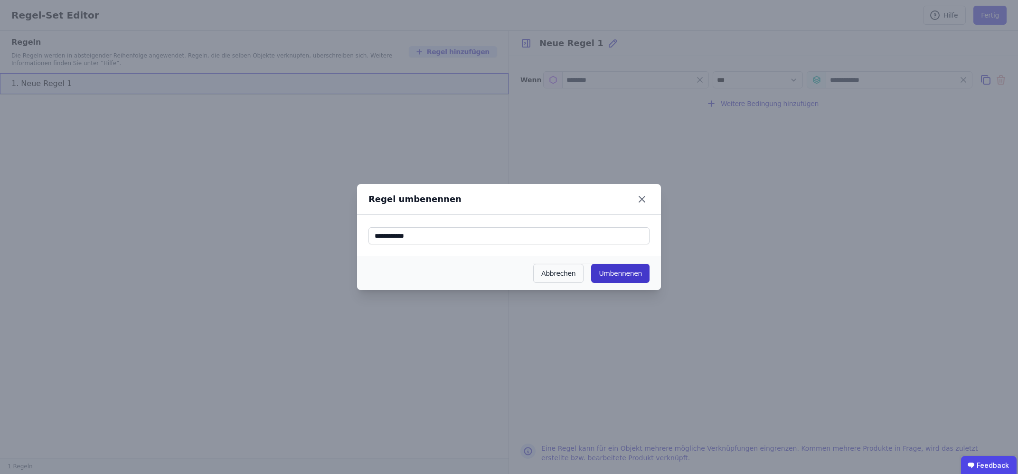
click at [611, 274] on button "Umbennenen" at bounding box center [620, 273] width 58 height 19
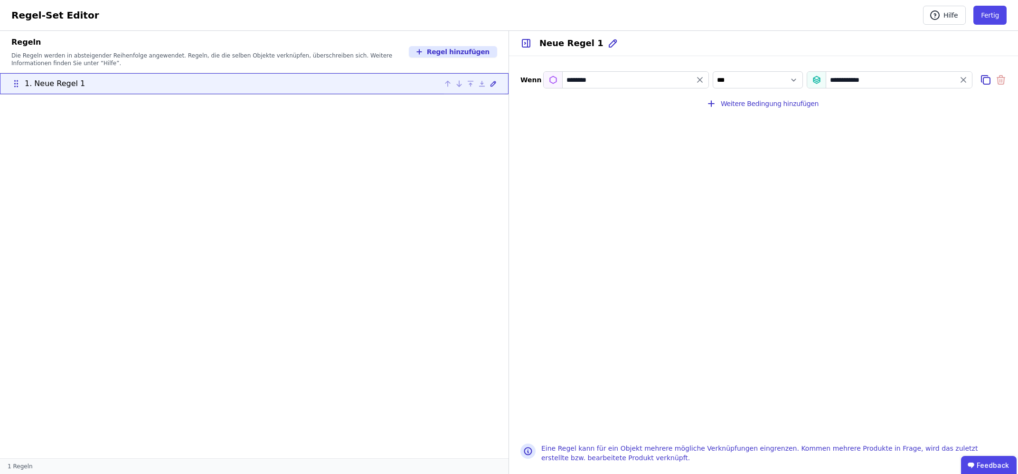
click at [367, 82] on div "1. Neue Regel 1" at bounding box center [254, 83] width 486 height 11
click at [1000, 80] on icon at bounding box center [1000, 80] width 0 height 3
click at [672, 81] on div "********" at bounding box center [626, 79] width 166 height 17
click at [578, 81] on div "********" at bounding box center [626, 79] width 166 height 17
click at [701, 81] on icon "filter_by" at bounding box center [700, 80] width 10 height 10
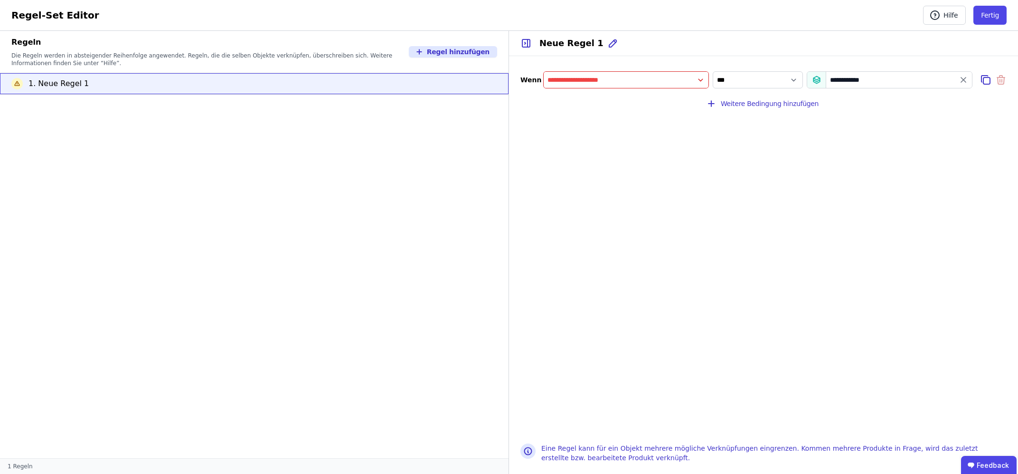
click at [701, 81] on input "filter_by" at bounding box center [626, 79] width 165 height 17
click at [601, 110] on div "Importierte Eigenschaften" at bounding box center [602, 116] width 116 height 17
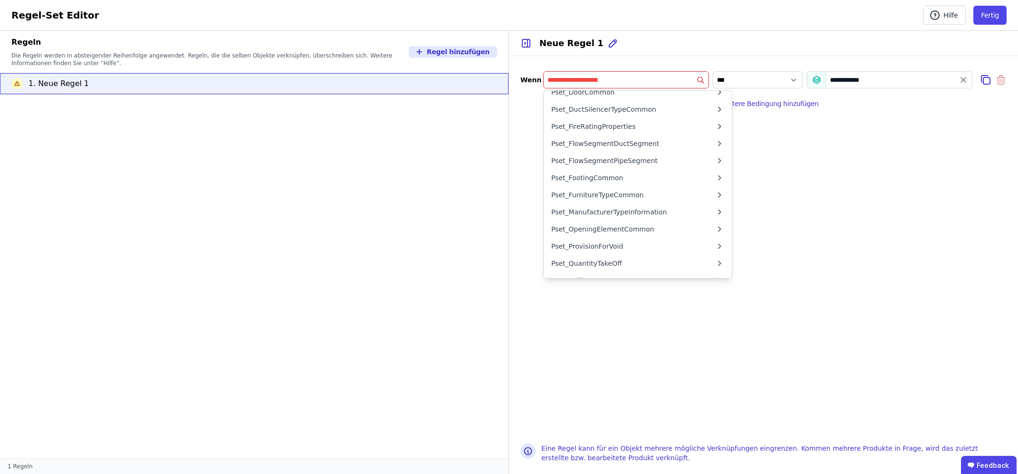
scroll to position [4277, 0]
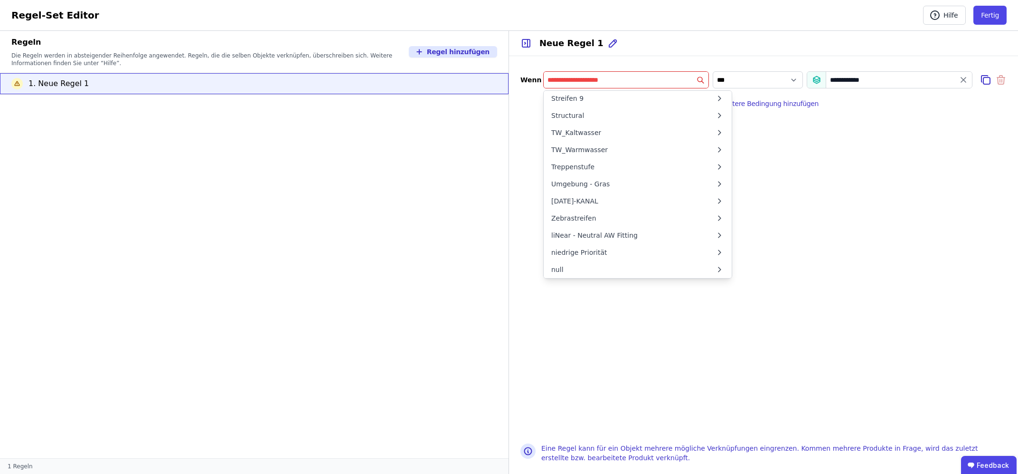
click at [557, 83] on input "filter_by" at bounding box center [626, 79] width 165 height 17
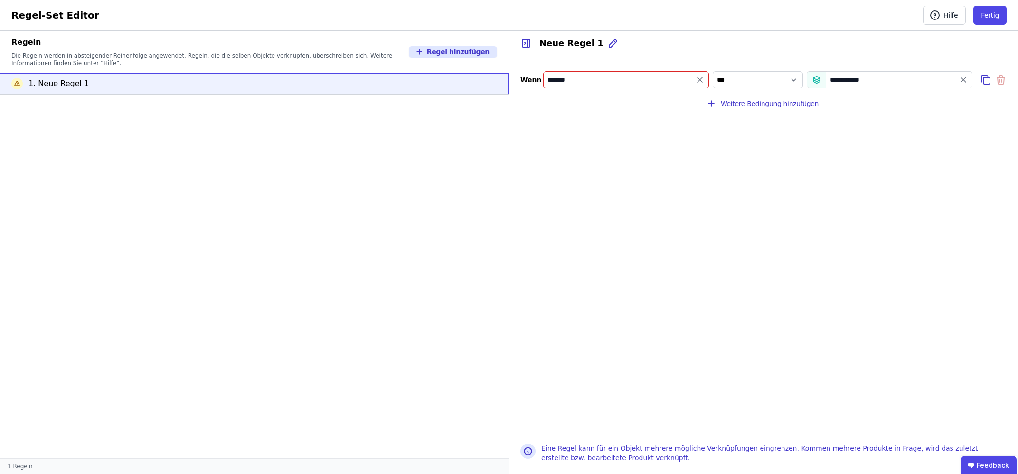
drag, startPoint x: 587, startPoint y: 78, endPoint x: 537, endPoint y: 81, distance: 50.4
click at [544, 81] on input "*******" at bounding box center [626, 79] width 165 height 17
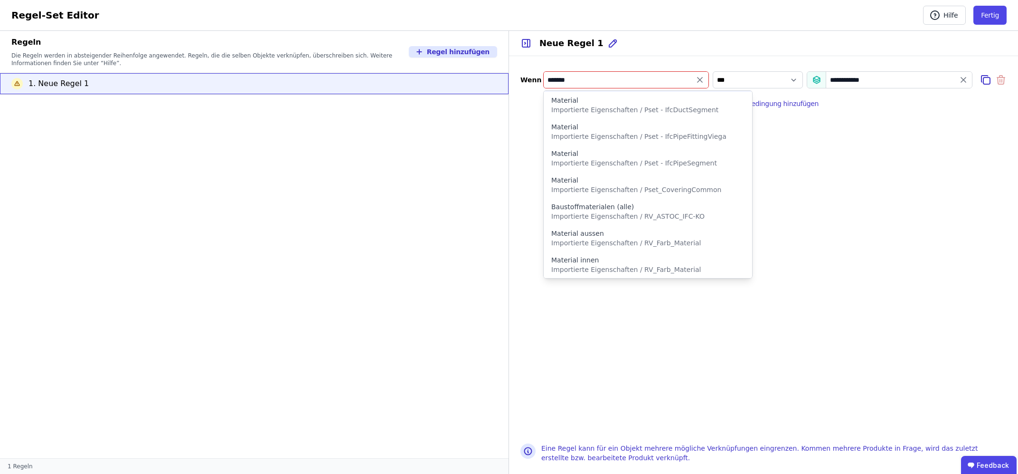
scroll to position [0, 0]
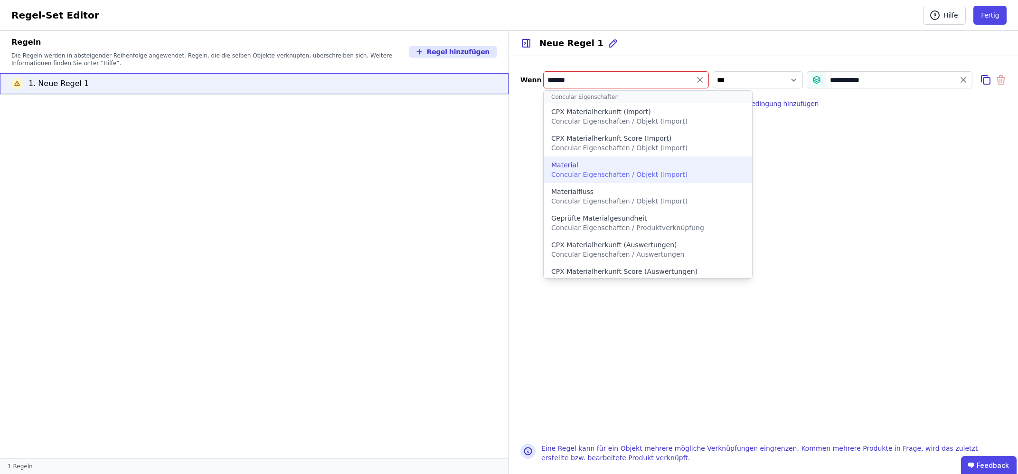
click at [644, 172] on span "Concular Eigenschaften / Objekt (Import)" at bounding box center [619, 175] width 136 height 8
type input "********"
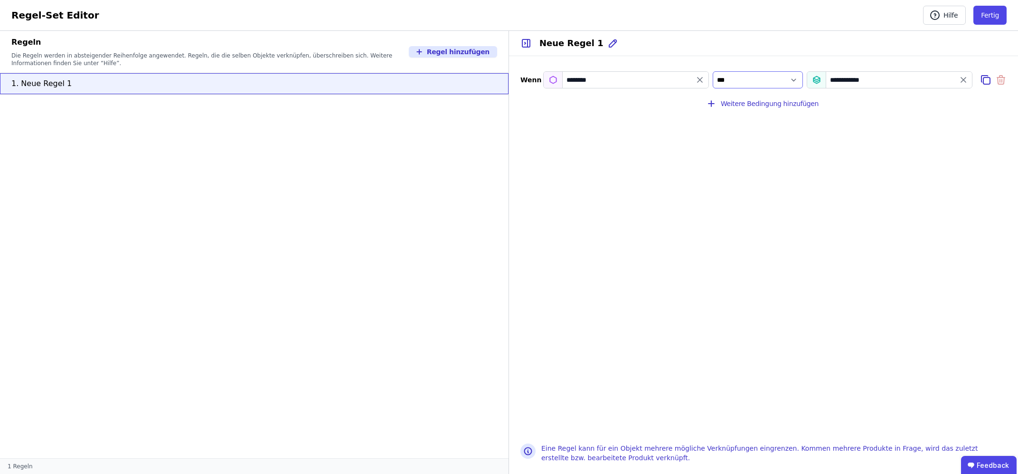
click at [713, 71] on select "*** *******" at bounding box center [758, 79] width 90 height 17
click option "*******" at bounding box center [0, 0] width 0 height 0
click at [713, 71] on select "*** *******" at bounding box center [758, 79] width 90 height 17
select select "**********"
click option "***" at bounding box center [0, 0] width 0 height 0
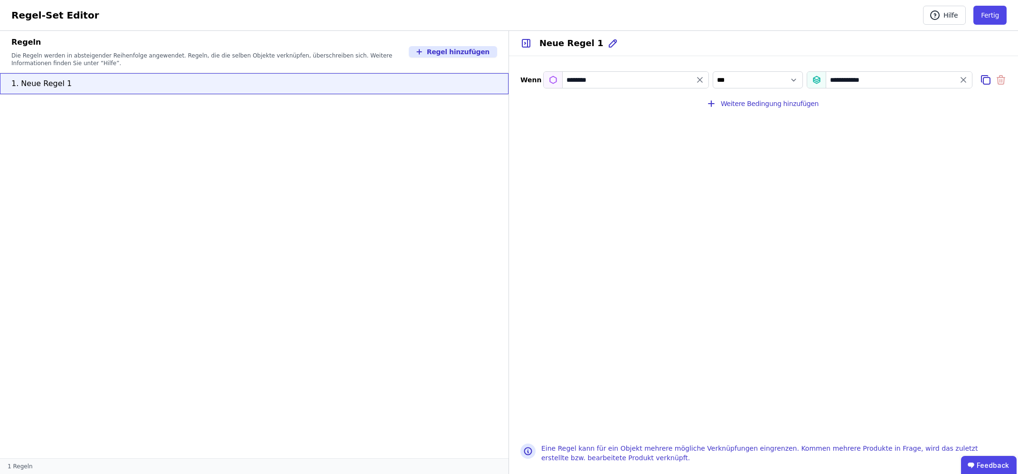
click at [879, 79] on div "**********" at bounding box center [890, 79] width 166 height 17
click at [960, 80] on icon "value" at bounding box center [964, 80] width 10 height 10
click at [868, 85] on input "value" at bounding box center [890, 79] width 165 height 17
click at [832, 165] on div "EPD-Name" at bounding box center [832, 168] width 35 height 10
select select "**********"
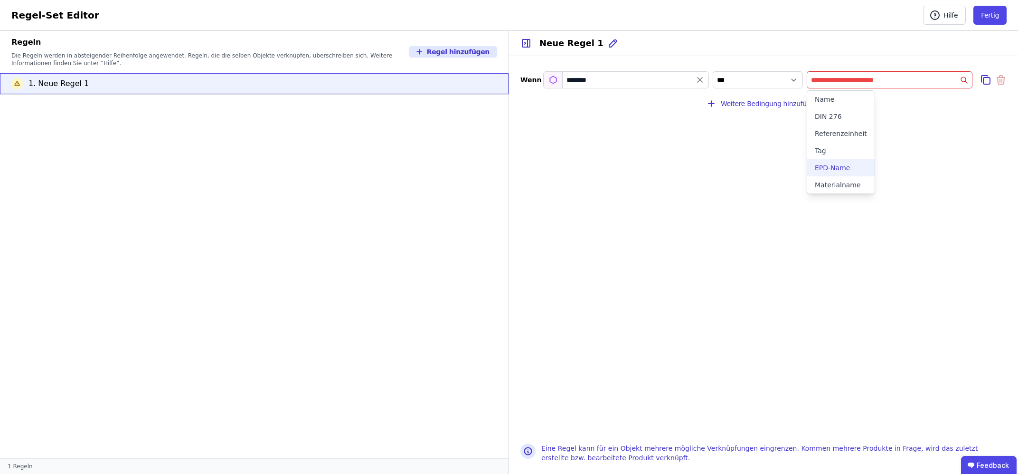
type input "********"
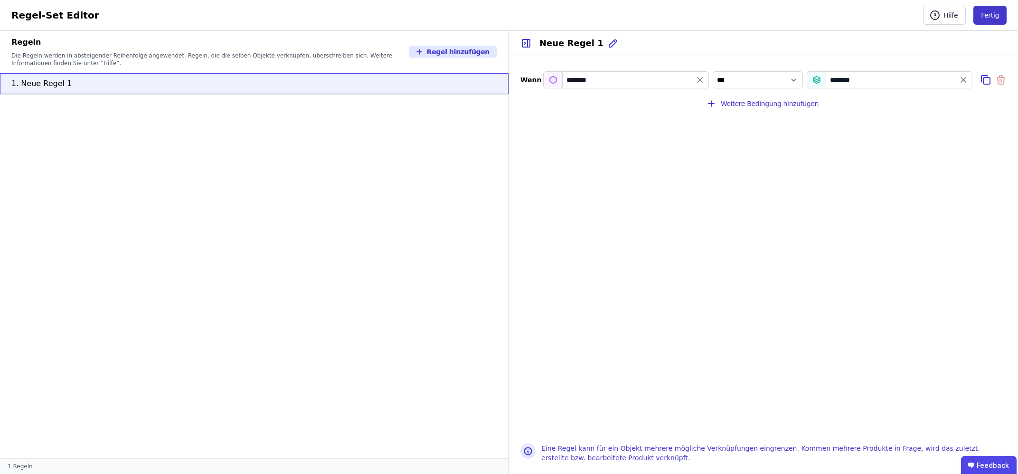
click at [992, 16] on button "Fertig" at bounding box center [990, 15] width 33 height 19
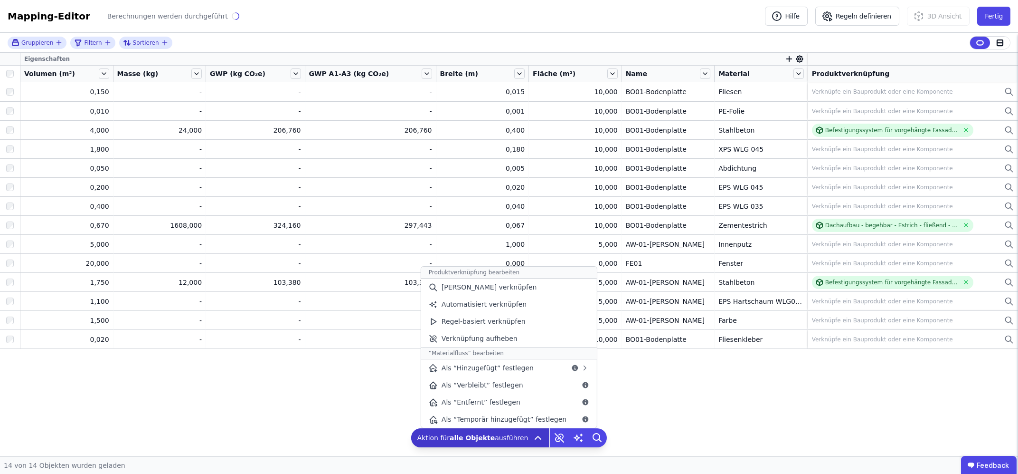
click at [536, 437] on icon at bounding box center [537, 437] width 11 height 11
click at [496, 318] on span "Regel-basiert verknüpfen" at bounding box center [484, 321] width 84 height 10
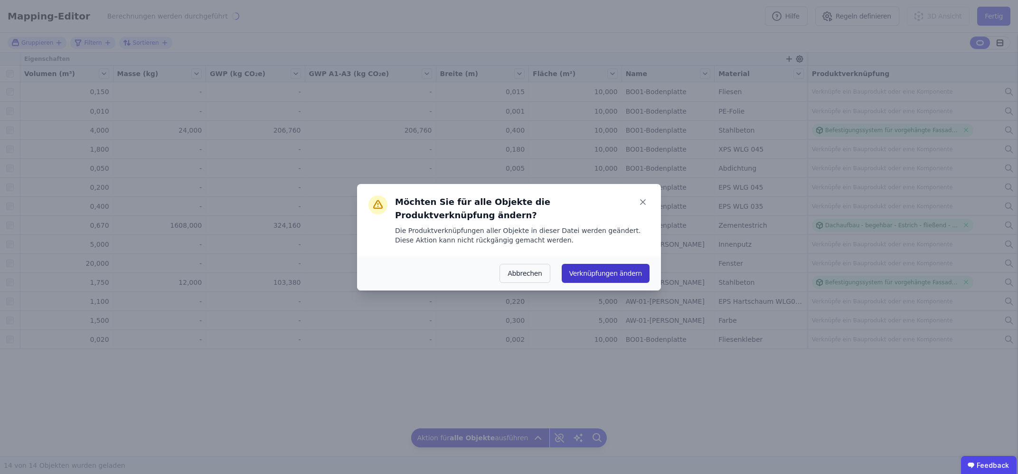
click at [606, 268] on button "Verknüpfungen ändern" at bounding box center [606, 273] width 88 height 19
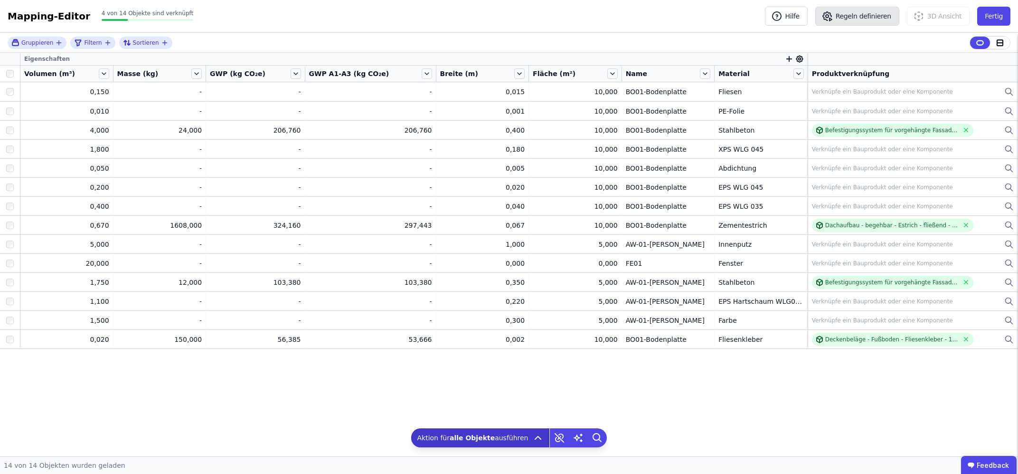
click at [861, 12] on button "Regeln definieren" at bounding box center [858, 16] width 84 height 19
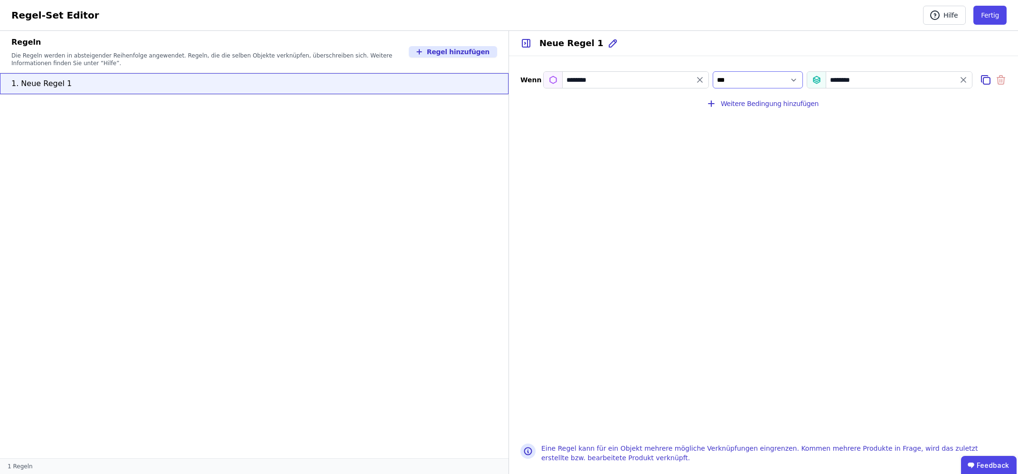
click at [713, 71] on select "*** *******" at bounding box center [758, 79] width 90 height 17
select select "**********"
click option "*******" at bounding box center [0, 0] width 0 height 0
click at [992, 20] on button "Fertig" at bounding box center [990, 15] width 33 height 19
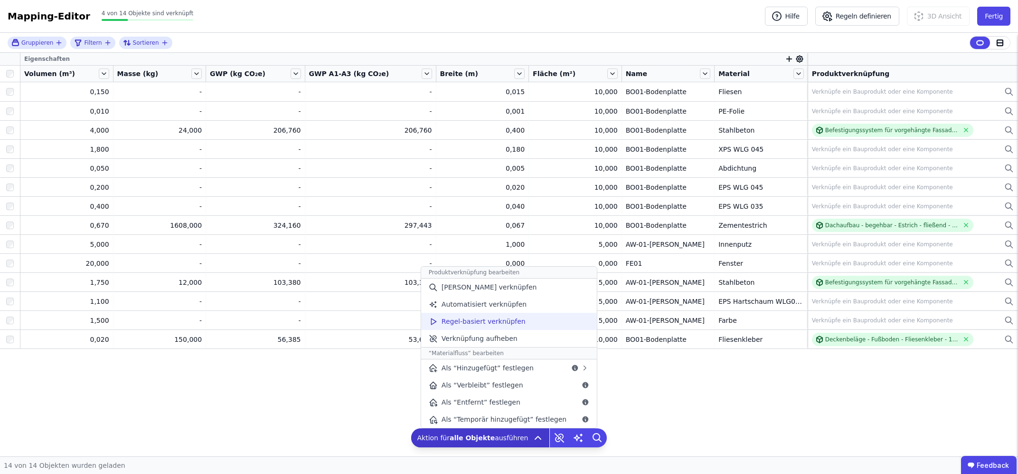
click at [499, 323] on span "Regel-basiert verknüpfen" at bounding box center [484, 321] width 84 height 10
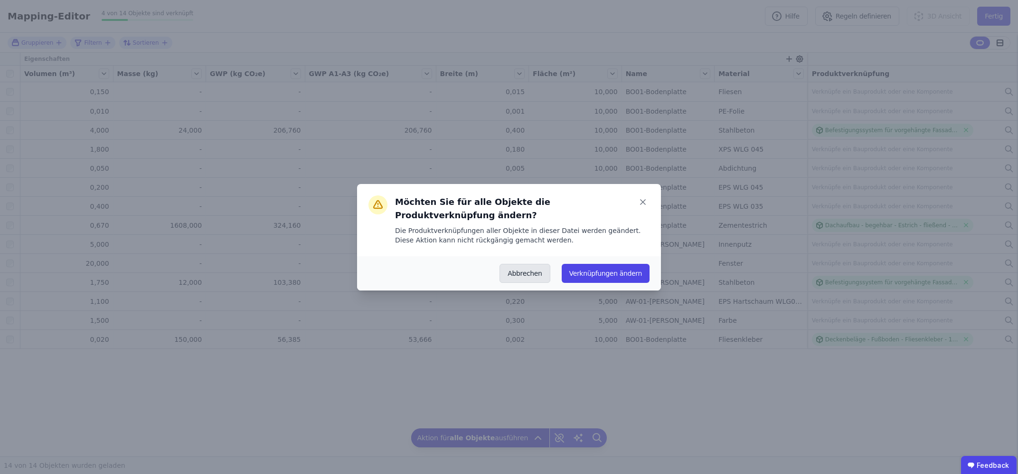
click at [524, 264] on button "Abbrechen" at bounding box center [525, 273] width 50 height 19
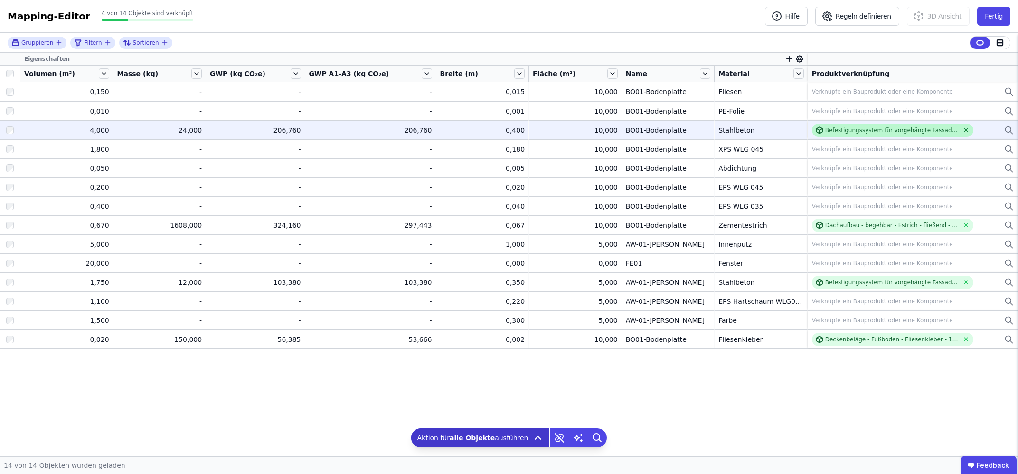
click at [969, 129] on icon at bounding box center [966, 129] width 7 height 7
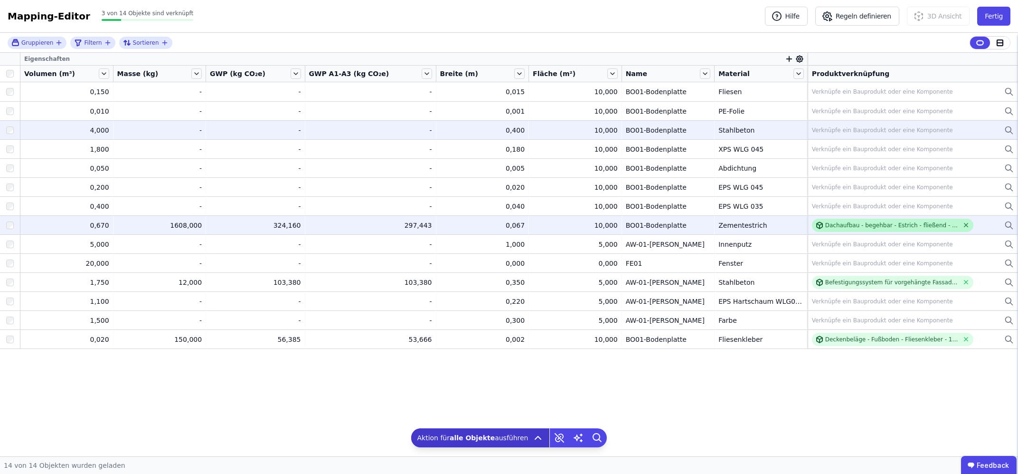
click at [963, 224] on icon at bounding box center [966, 224] width 7 height 7
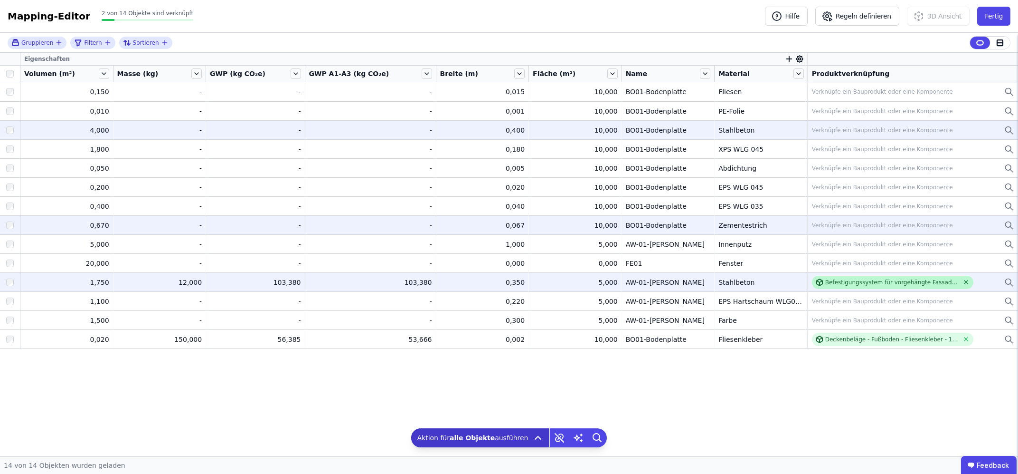
click at [966, 282] on icon at bounding box center [966, 281] width 7 height 7
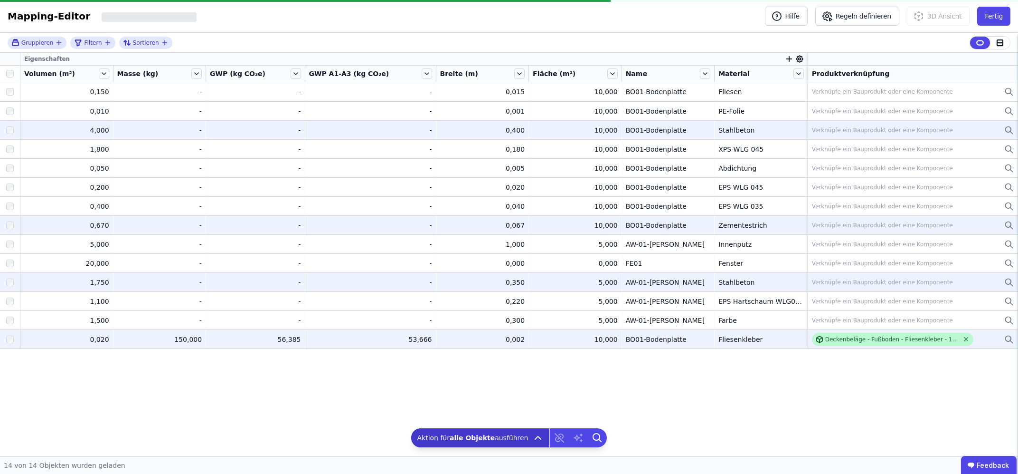
click at [963, 338] on icon at bounding box center [966, 338] width 7 height 7
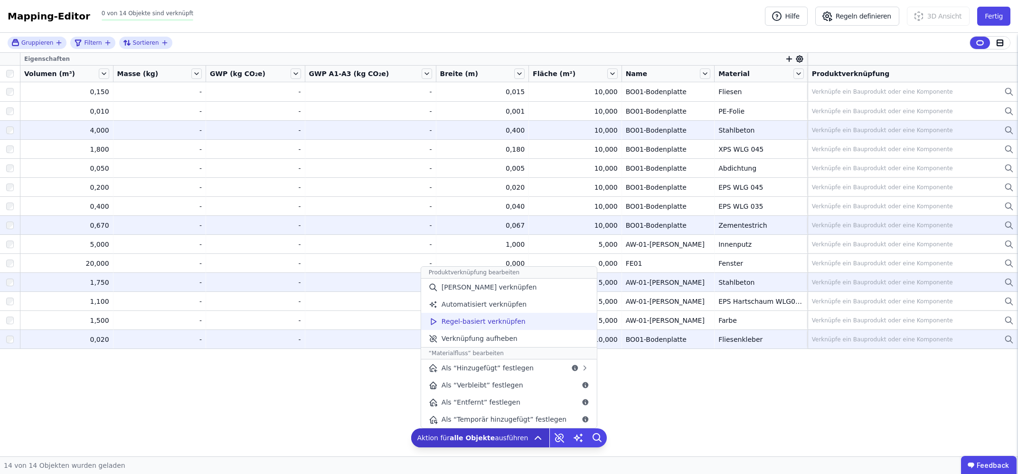
click at [485, 320] on span "Regel-basiert verknüpfen" at bounding box center [484, 321] width 84 height 10
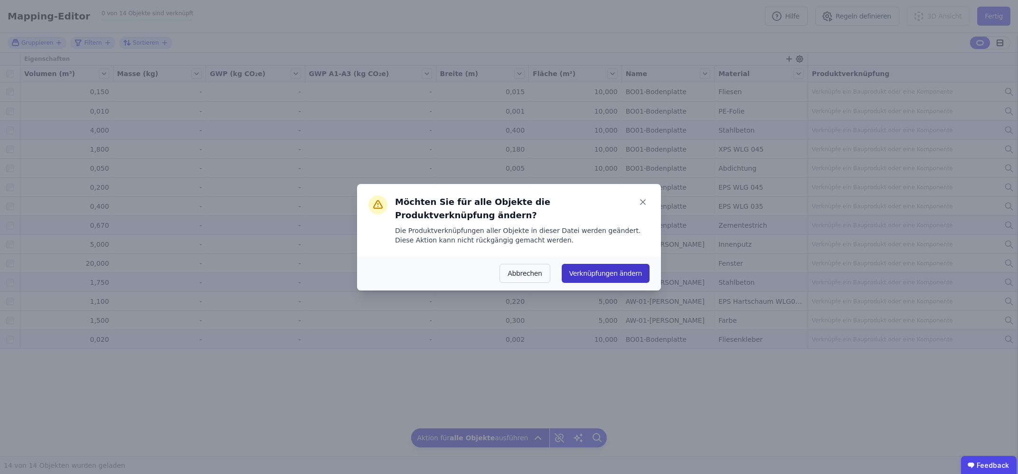
click at [613, 268] on button "Verknüpfungen ändern" at bounding box center [606, 273] width 88 height 19
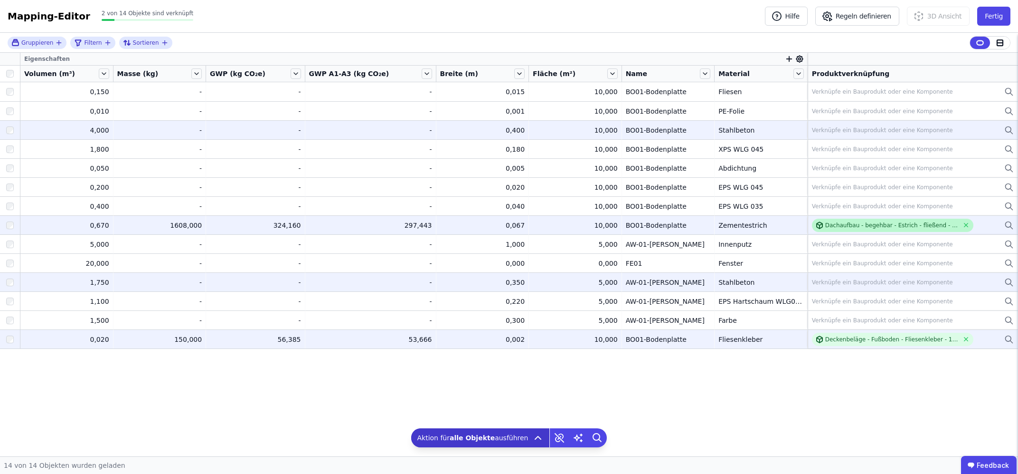
click at [839, 229] on div "Dachaufbau - begehbar - Estrich - fließend - Zement" at bounding box center [893, 225] width 162 height 13
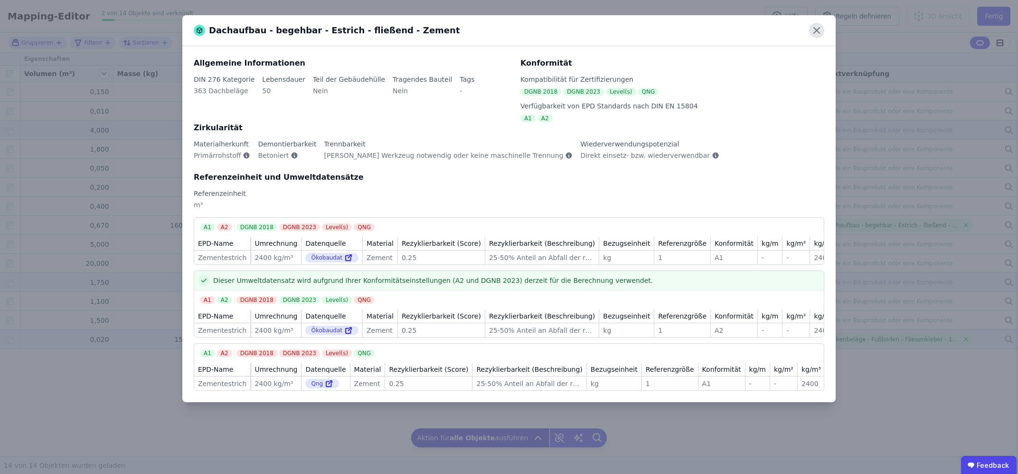
click at [814, 32] on icon at bounding box center [816, 30] width 15 height 15
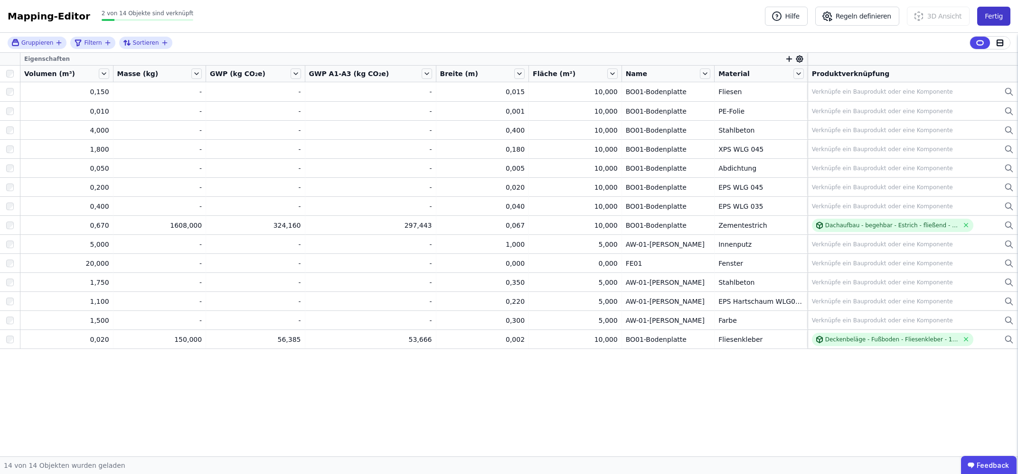
click at [996, 10] on button "Fertig" at bounding box center [994, 16] width 33 height 19
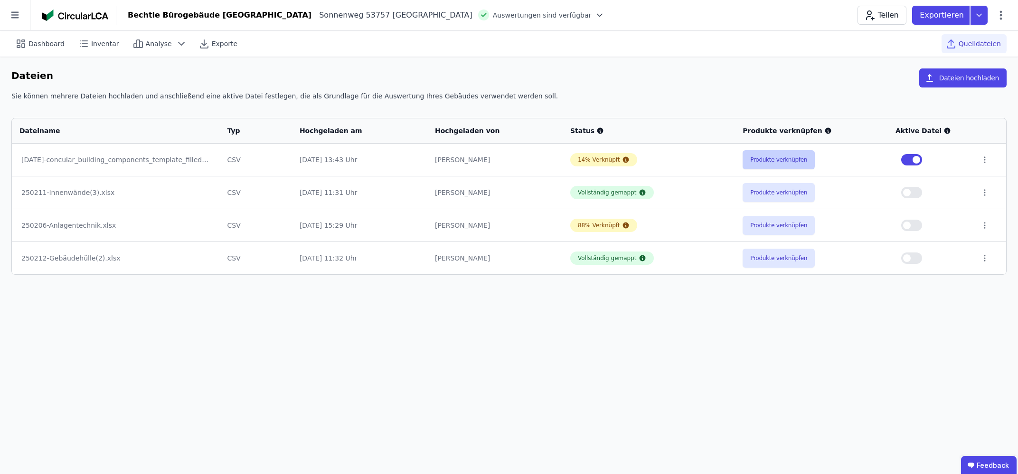
click at [778, 158] on button "Produkte verknüpfen" at bounding box center [779, 159] width 72 height 19
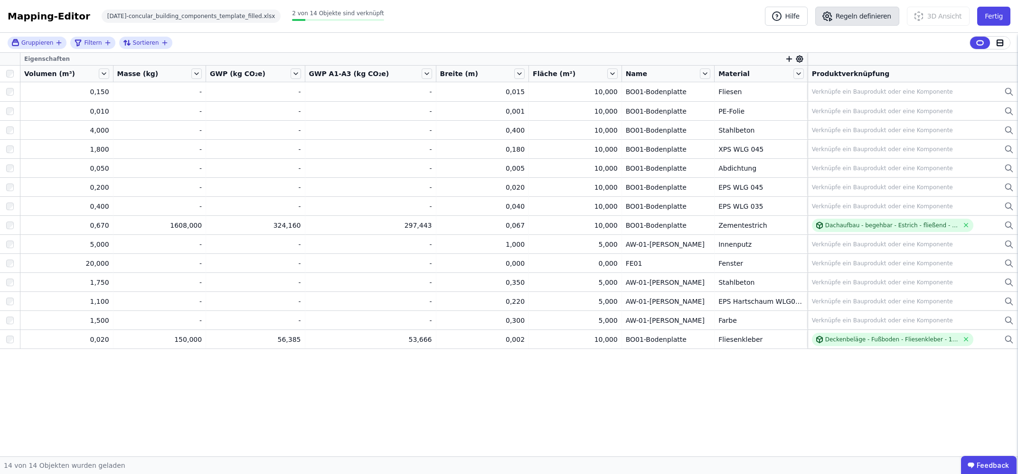
click at [869, 22] on button "Regeln definieren" at bounding box center [858, 16] width 84 height 19
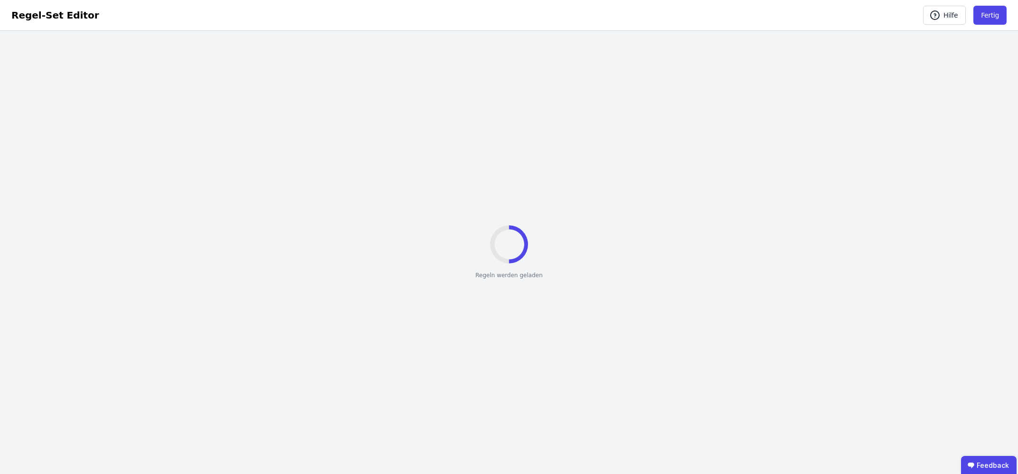
select select "**********"
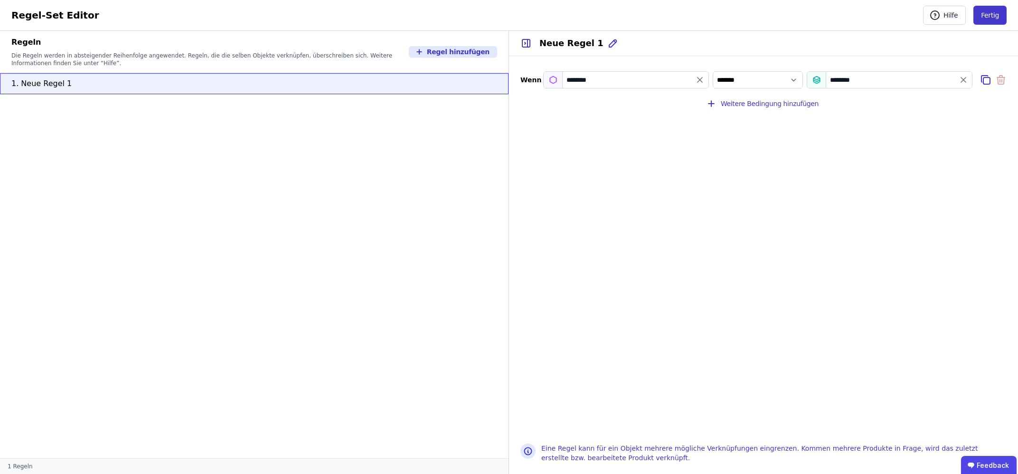
click at [987, 16] on button "Fertig" at bounding box center [990, 15] width 33 height 19
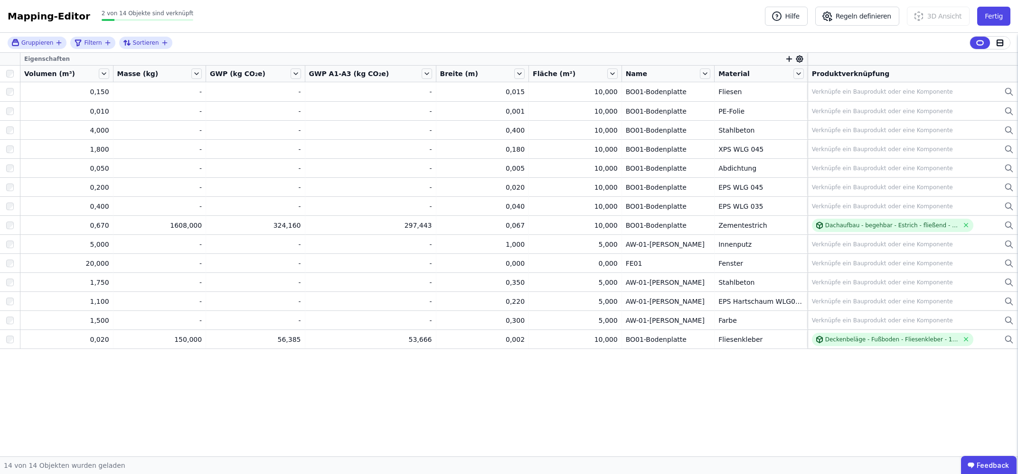
click at [6, 75] on div at bounding box center [10, 74] width 12 height 8
click at [594, 390] on div "Eigenschaften Volumen (m³) Masse (kg) GWP (kg CO₂e) GWP A1-A3 (kg CO₂e) Breite …" at bounding box center [509, 254] width 1018 height 403
click at [809, 387] on div "Eigenschaften Volumen (m³) Masse (kg) GWP (kg CO₂e) GWP A1-A3 (kg CO₂e) Breite …" at bounding box center [509, 254] width 1018 height 403
click at [574, 438] on icon at bounding box center [578, 438] width 8 height 8
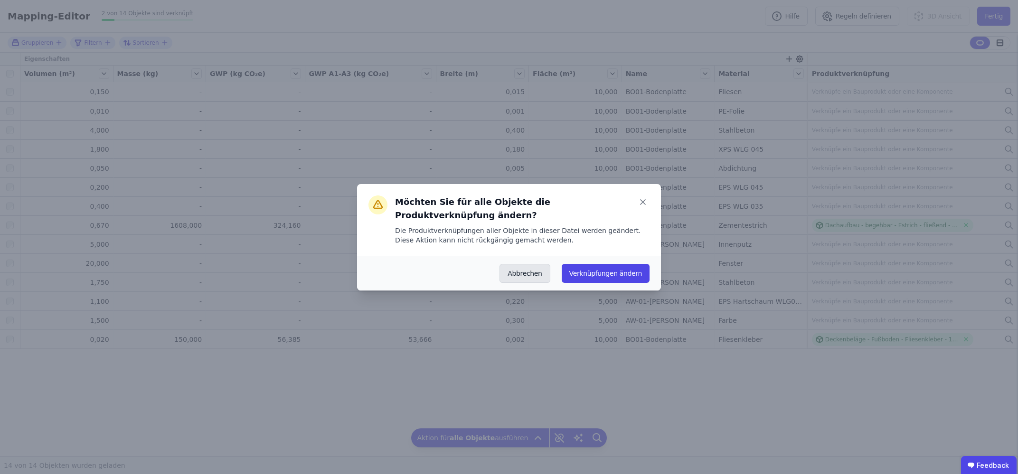
click at [529, 264] on button "Abbrechen" at bounding box center [525, 273] width 50 height 19
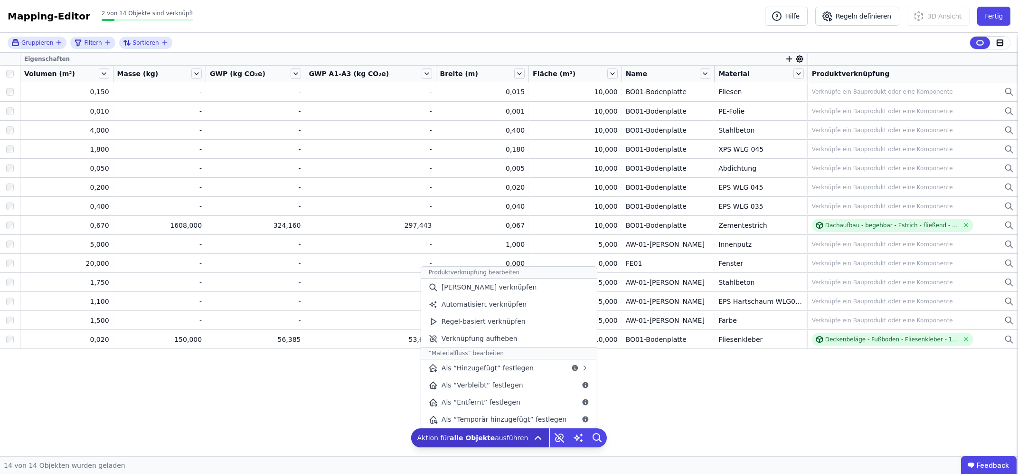
click at [532, 440] on icon at bounding box center [537, 437] width 11 height 11
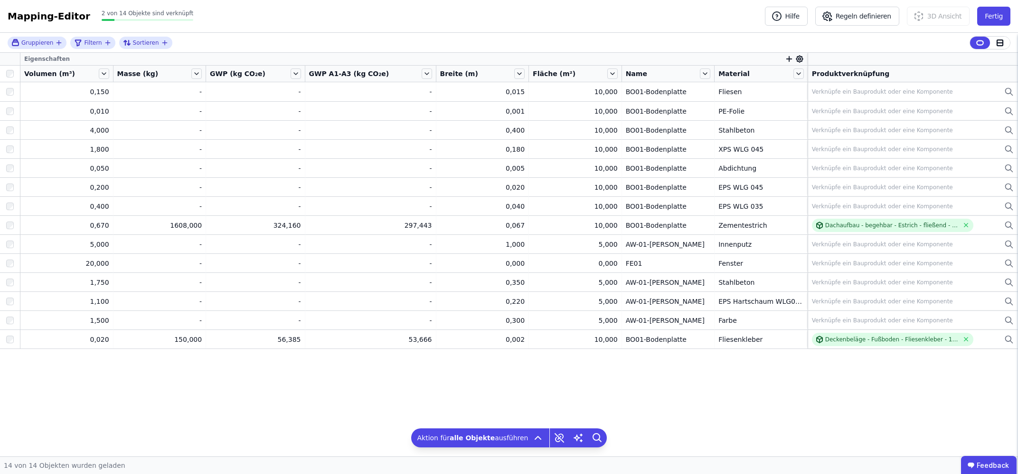
click at [741, 396] on div "Eigenschaften Volumen (m³) Masse (kg) GWP (kg CO₂e) GWP A1-A3 (kg CO₂e) Breite …" at bounding box center [509, 254] width 1018 height 403
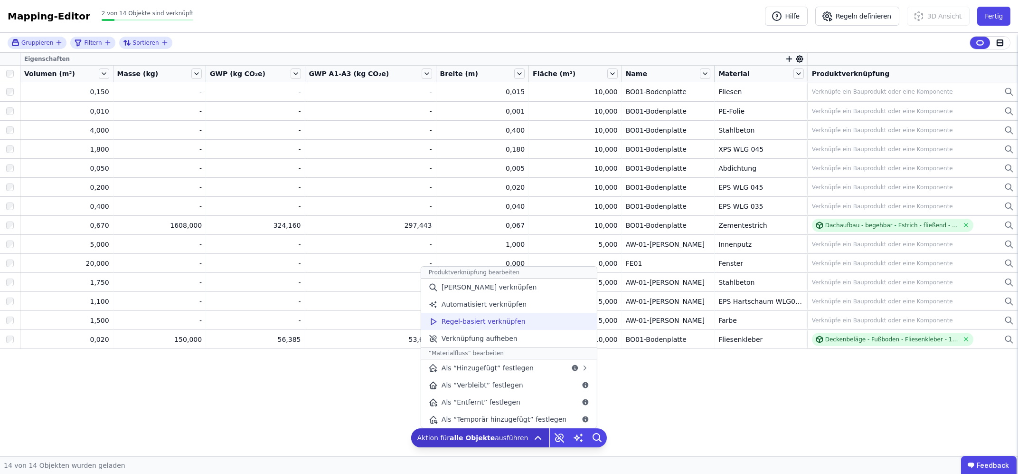
click at [504, 317] on span "Regel-basiert verknüpfen" at bounding box center [484, 321] width 84 height 10
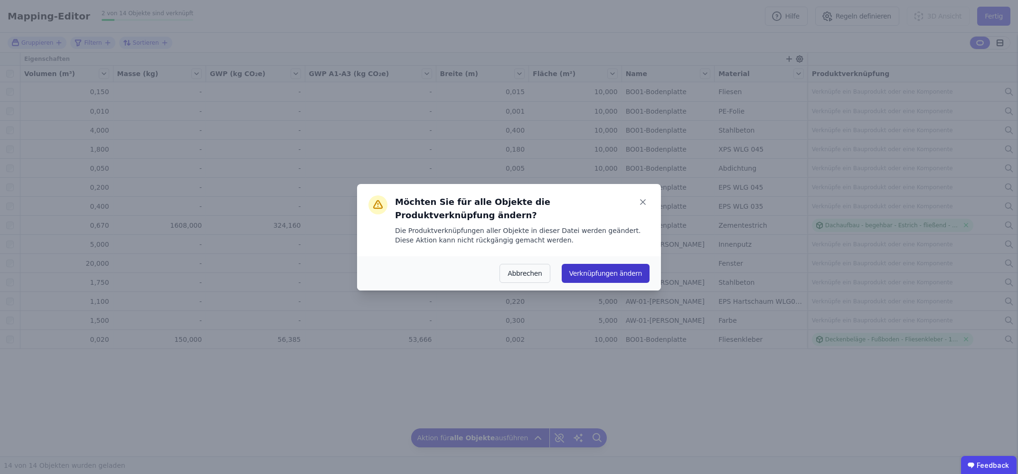
click at [592, 266] on button "Verknüpfungen ändern" at bounding box center [606, 273] width 88 height 19
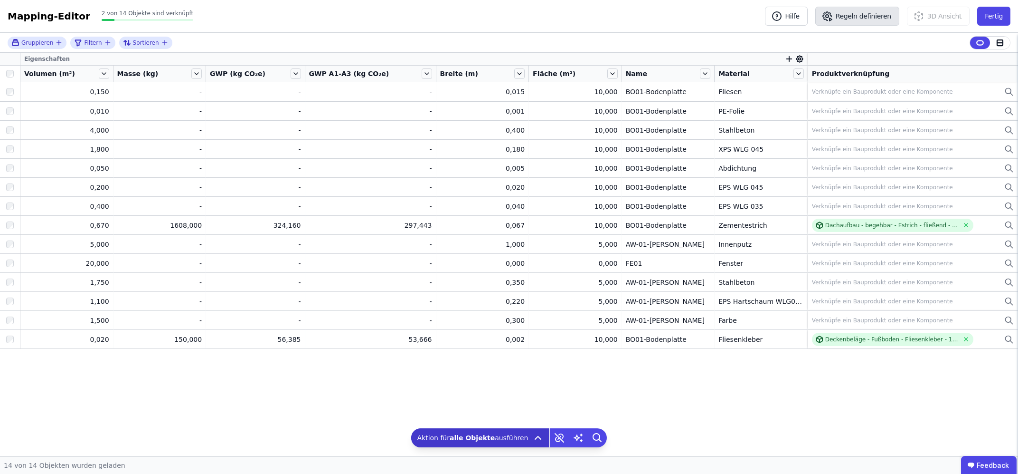
click at [861, 19] on button "Regeln definieren" at bounding box center [858, 16] width 84 height 19
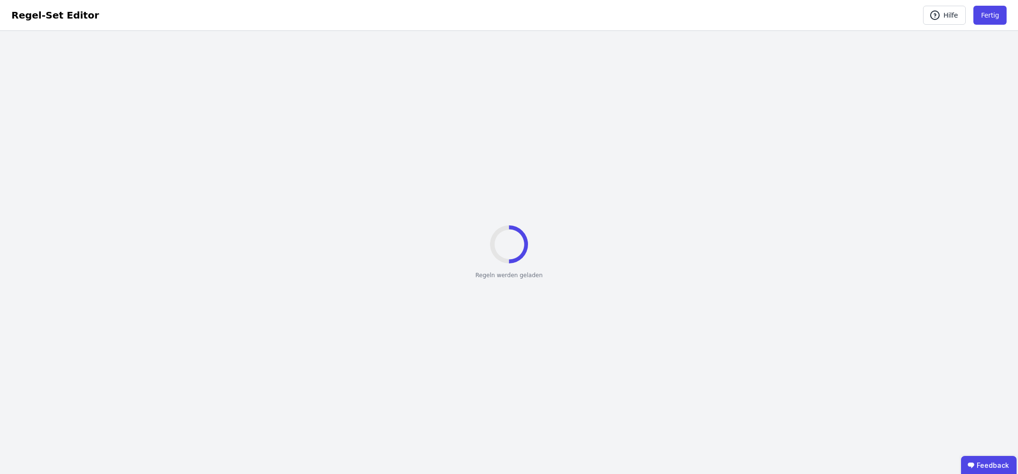
select select "**********"
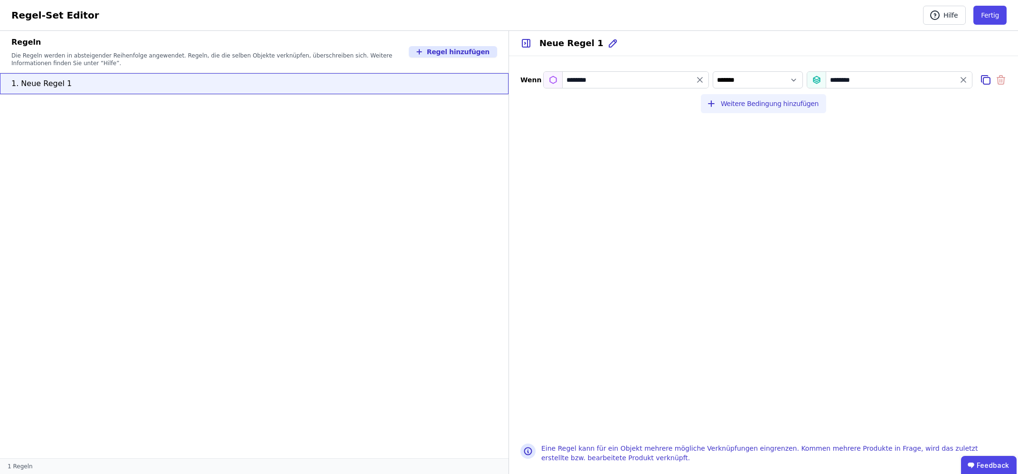
click at [714, 104] on icon "button" at bounding box center [712, 104] width 6 height 0
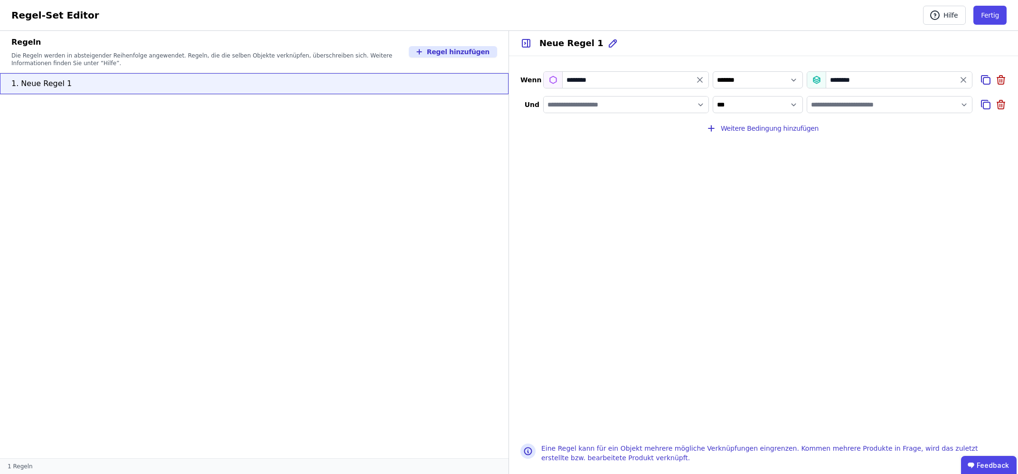
click at [701, 103] on input "filter_by" at bounding box center [626, 104] width 165 height 17
click at [621, 138] on div "Importierte Eigenschaften" at bounding box center [594, 141] width 87 height 10
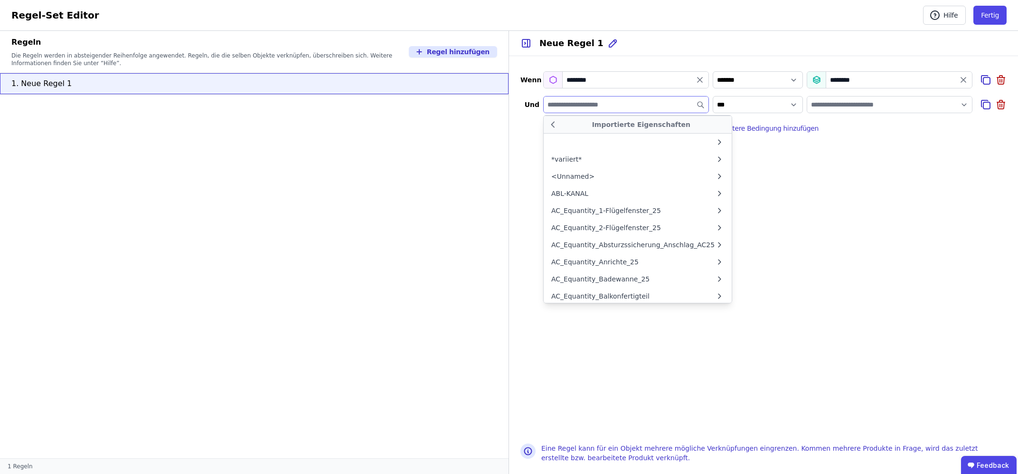
click at [599, 105] on input "filter_by" at bounding box center [626, 104] width 165 height 17
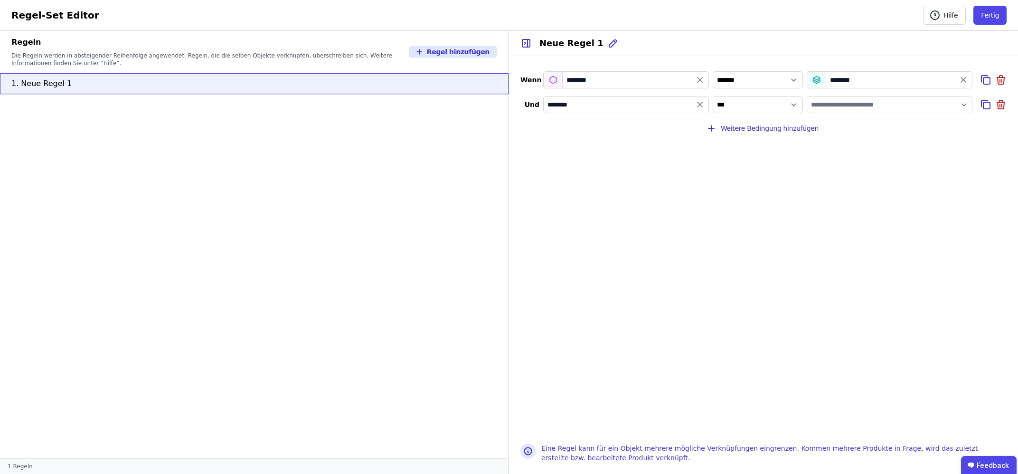
click at [619, 105] on input "********" at bounding box center [626, 104] width 165 height 17
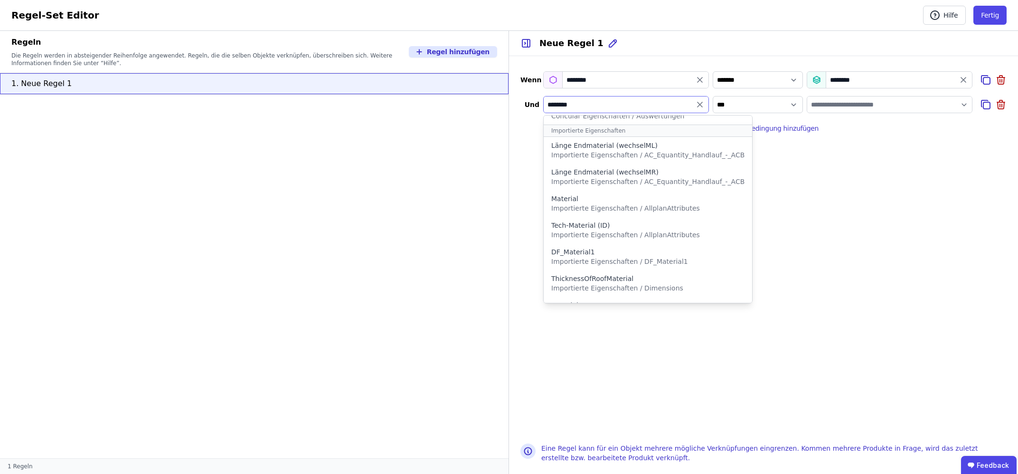
scroll to position [270, 0]
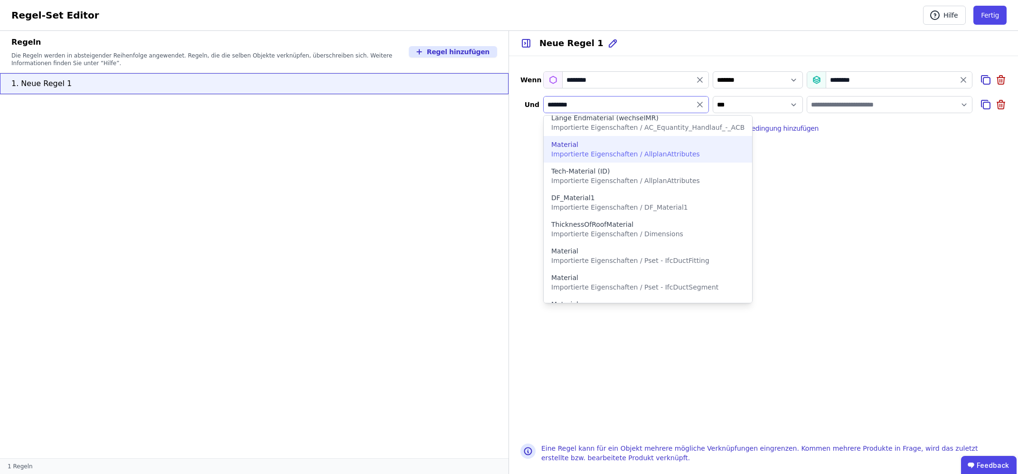
type input "********"
click at [622, 154] on span "Importierte Eigenschaften / AllplanAttributes" at bounding box center [625, 154] width 149 height 8
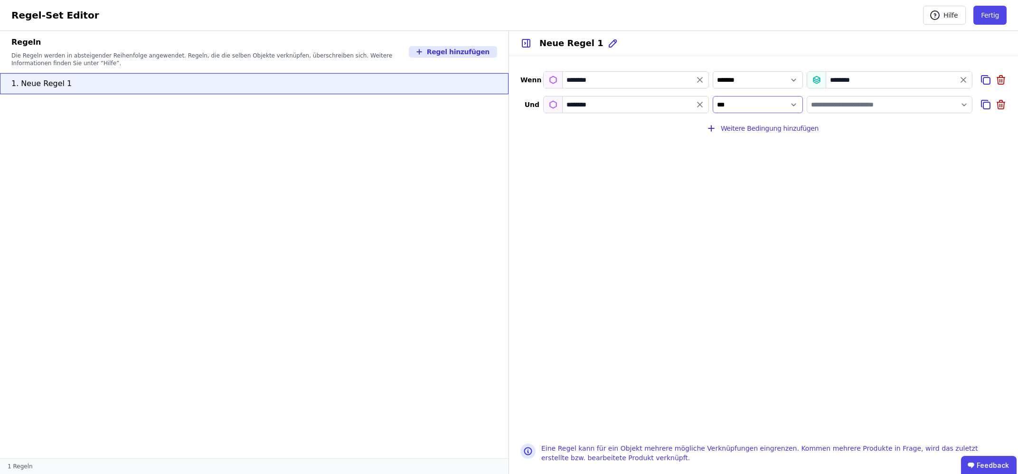
click at [713, 96] on select "**********" at bounding box center [758, 104] width 90 height 17
click option "*******" at bounding box center [0, 0] width 0 height 0
click at [866, 104] on input "value" at bounding box center [890, 104] width 165 height 17
click at [838, 200] on div "EPD-Name" at bounding box center [841, 192] width 67 height 17
select select "**********"
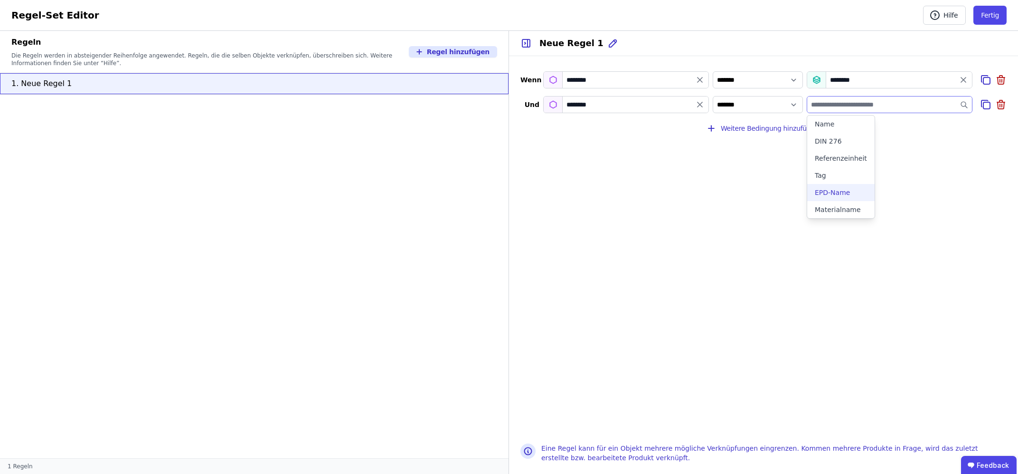
type input "********"
click at [686, 105] on div "********" at bounding box center [626, 104] width 166 height 17
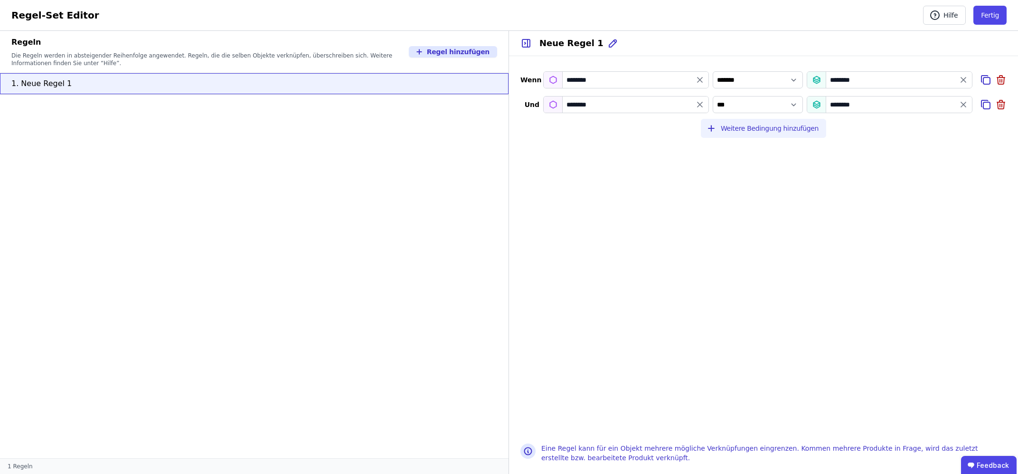
click at [752, 128] on button "Weitere Bedingung hinzufügen" at bounding box center [763, 128] width 125 height 19
click at [662, 131] on input "filter_by" at bounding box center [626, 129] width 165 height 17
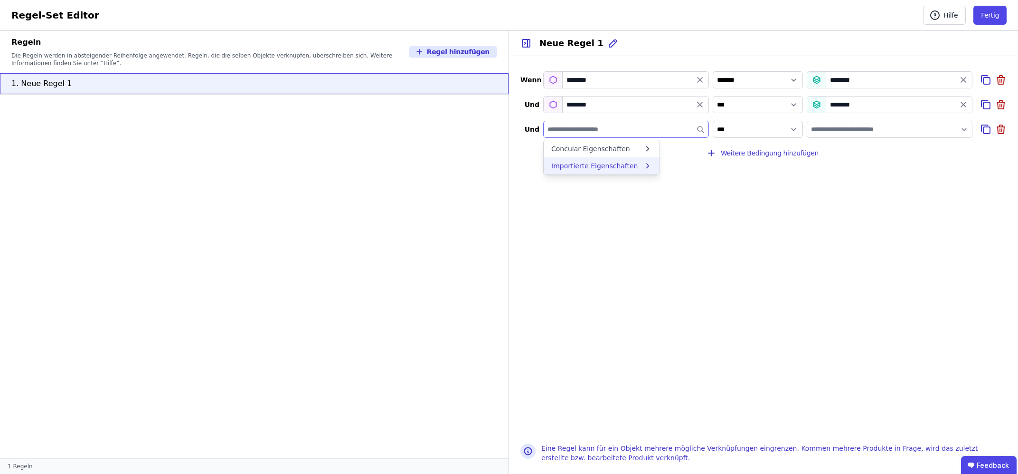
click at [626, 167] on div "Importierte Eigenschaften" at bounding box center [594, 166] width 87 height 10
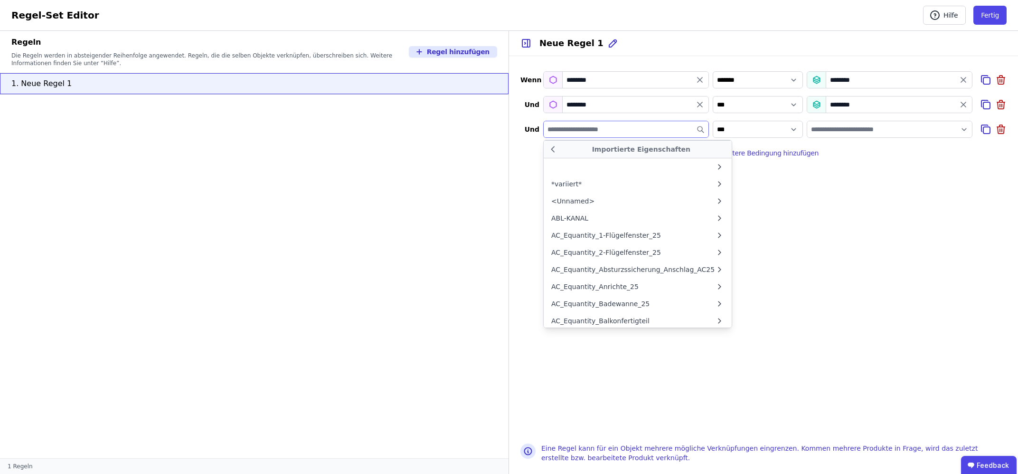
click at [615, 132] on input "filter_by" at bounding box center [626, 129] width 165 height 17
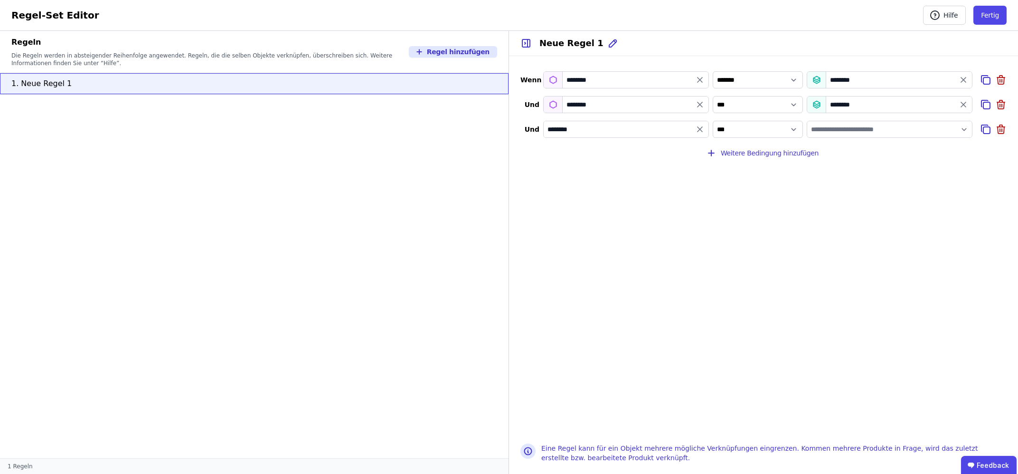
click at [623, 126] on input "********" at bounding box center [626, 129] width 165 height 17
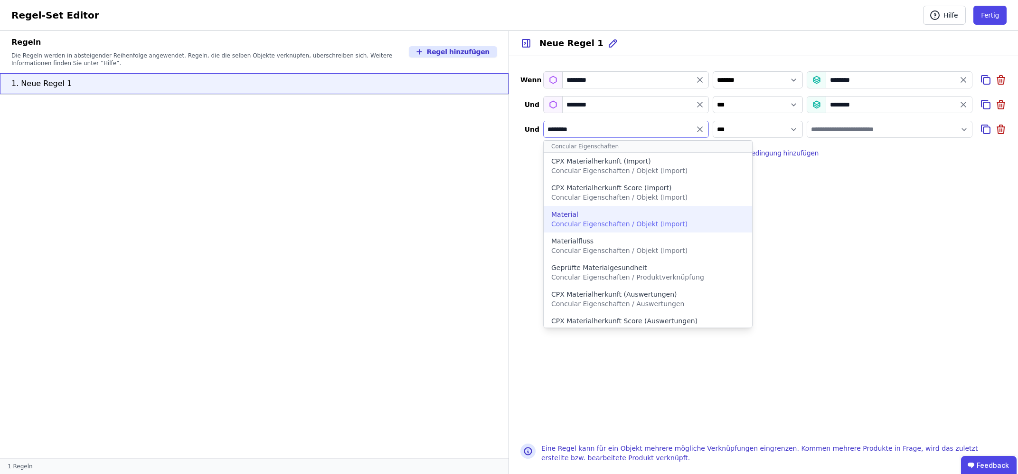
type input "********"
click at [615, 215] on div "Material" at bounding box center [647, 214] width 193 height 10
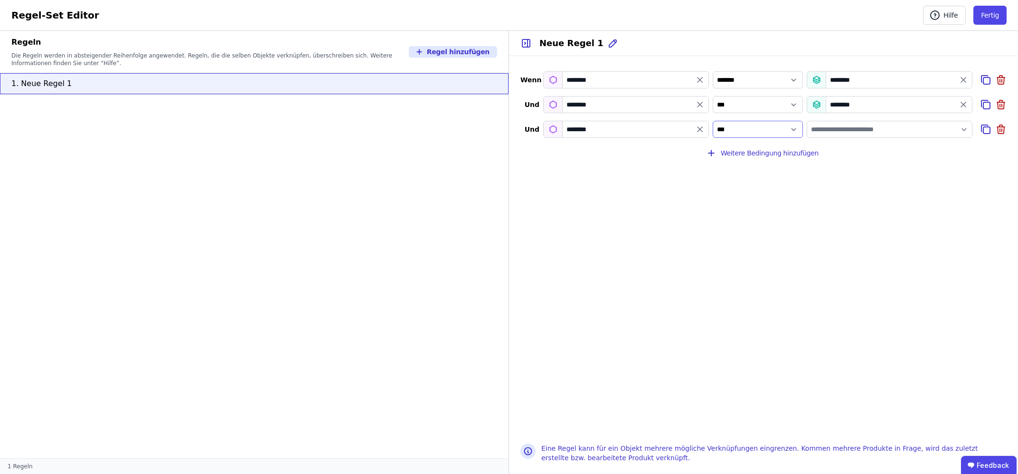
click at [713, 121] on select "**********" at bounding box center [758, 129] width 90 height 17
click option "*******" at bounding box center [0, 0] width 0 height 0
click at [851, 132] on input "value" at bounding box center [890, 129] width 165 height 17
click at [827, 235] on div "Materialname" at bounding box center [838, 234] width 46 height 10
select select "**********"
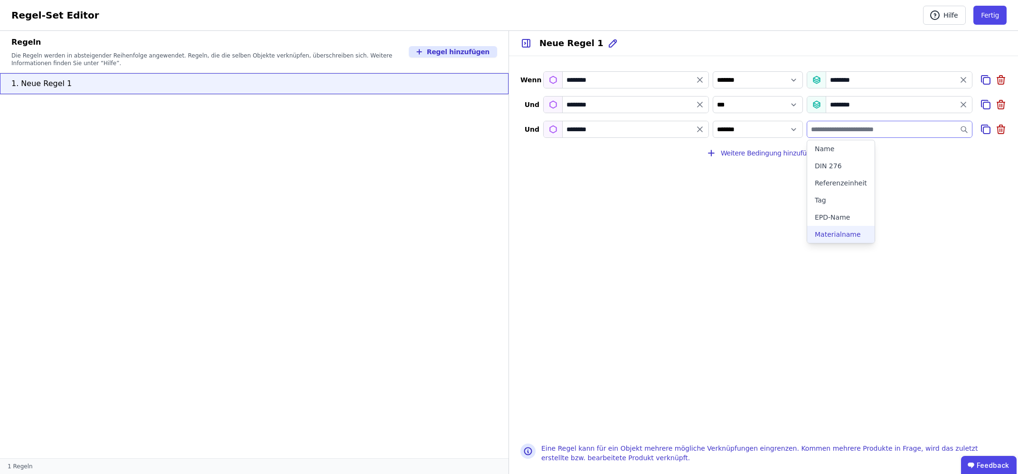
type input "**********"
click at [985, 10] on button "Fertig" at bounding box center [990, 15] width 33 height 19
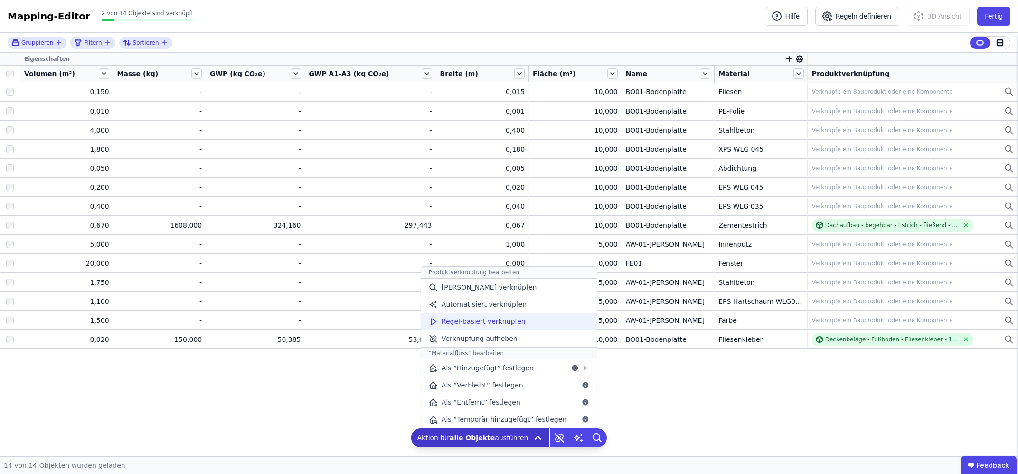
click at [466, 325] on span "Regel-basiert verknüpfen" at bounding box center [484, 321] width 84 height 10
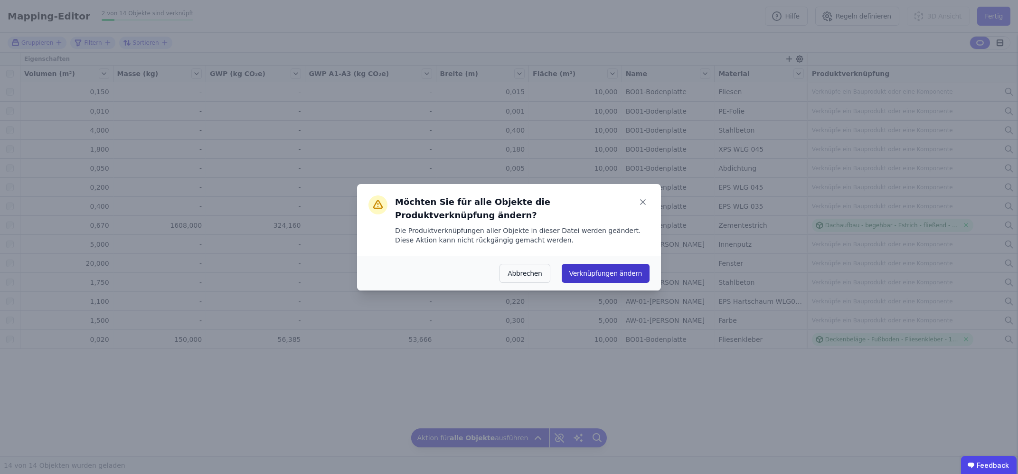
click at [600, 268] on button "Verknüpfungen ändern" at bounding box center [606, 273] width 88 height 19
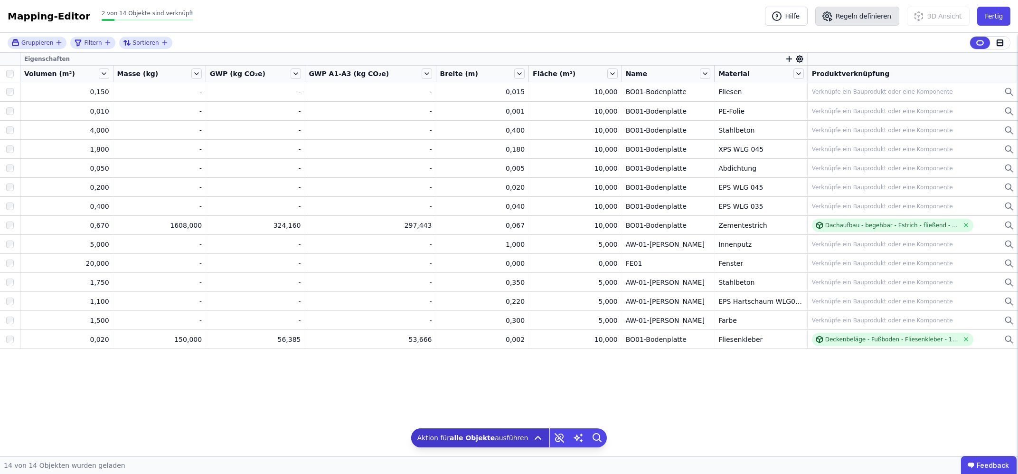
click at [870, 10] on button "Regeln definieren" at bounding box center [858, 16] width 84 height 19
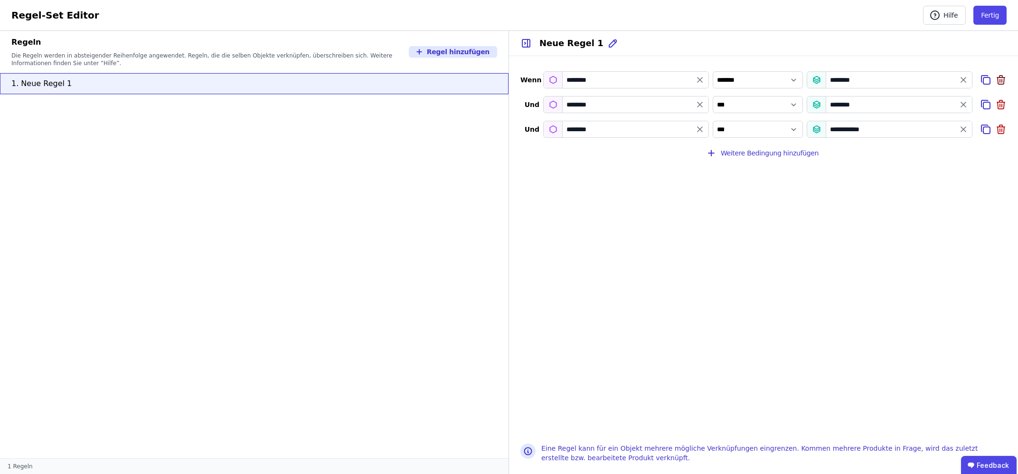
click at [1004, 76] on icon at bounding box center [1001, 79] width 11 height 11
select select "**********"
type input "**********"
click at [999, 81] on icon at bounding box center [1001, 79] width 11 height 11
type input "**********"
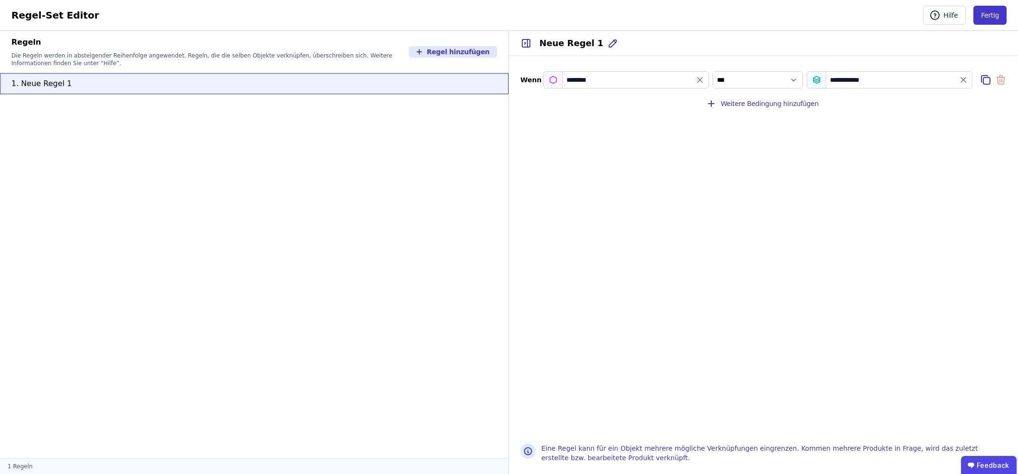
click at [992, 14] on button "Fertig" at bounding box center [990, 15] width 33 height 19
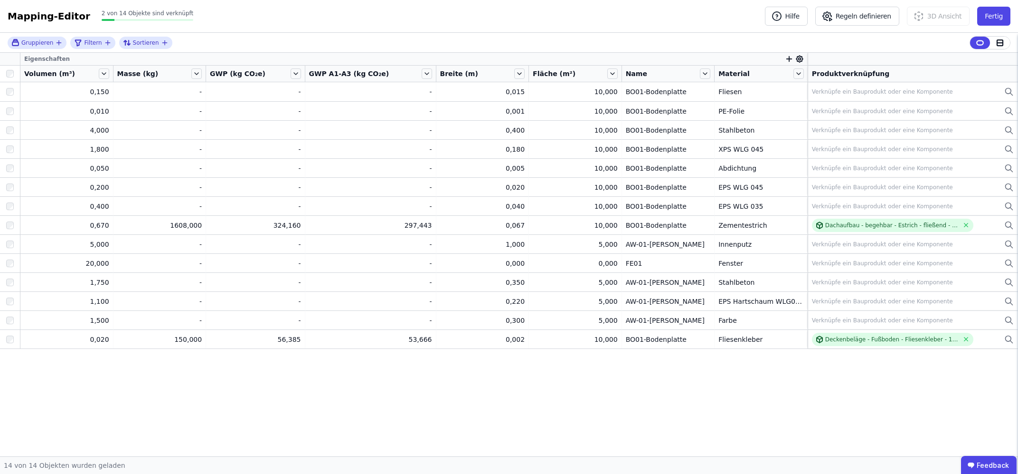
click at [786, 59] on icon "button" at bounding box center [789, 59] width 9 height 9
click at [814, 112] on div "Concular Eigenschaften" at bounding box center [832, 110] width 79 height 10
click at [806, 88] on input "text" at bounding box center [833, 83] width 70 height 17
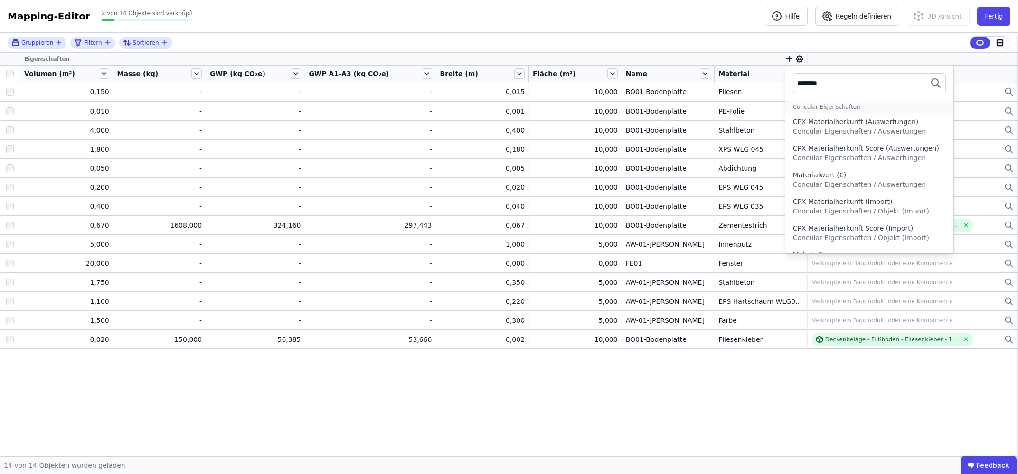
type input "********"
click at [706, 50] on div "Gruppieren Filtern Sortieren" at bounding box center [509, 43] width 1018 height 20
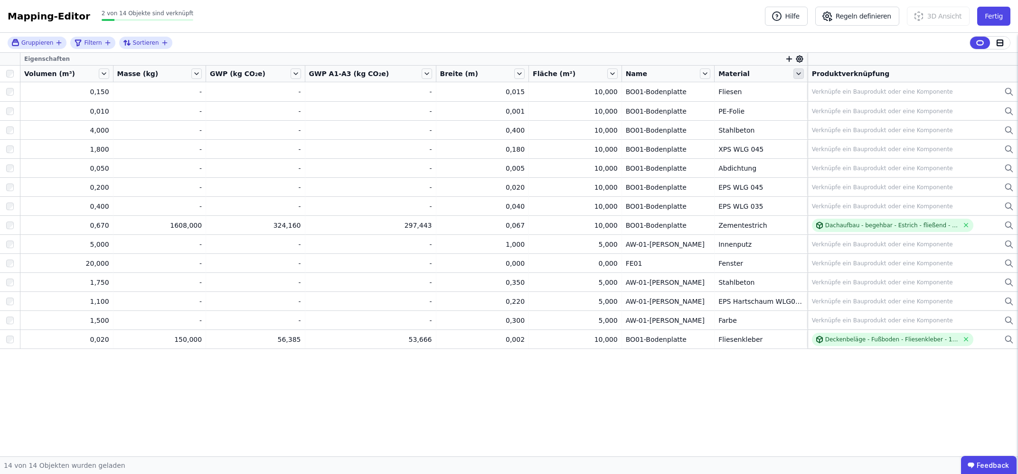
click at [797, 76] on icon at bounding box center [799, 73] width 10 height 10
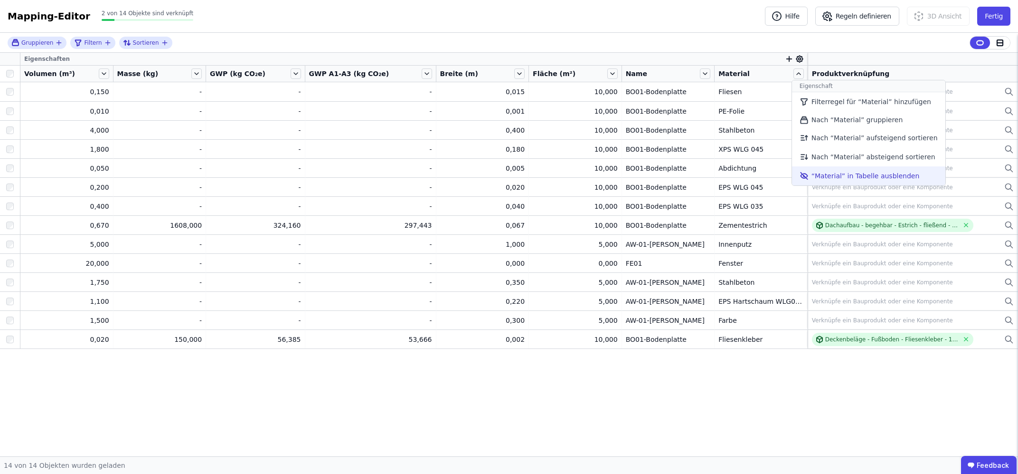
click at [808, 172] on li "“Material” in Tabelle ausblenden" at bounding box center [868, 175] width 153 height 19
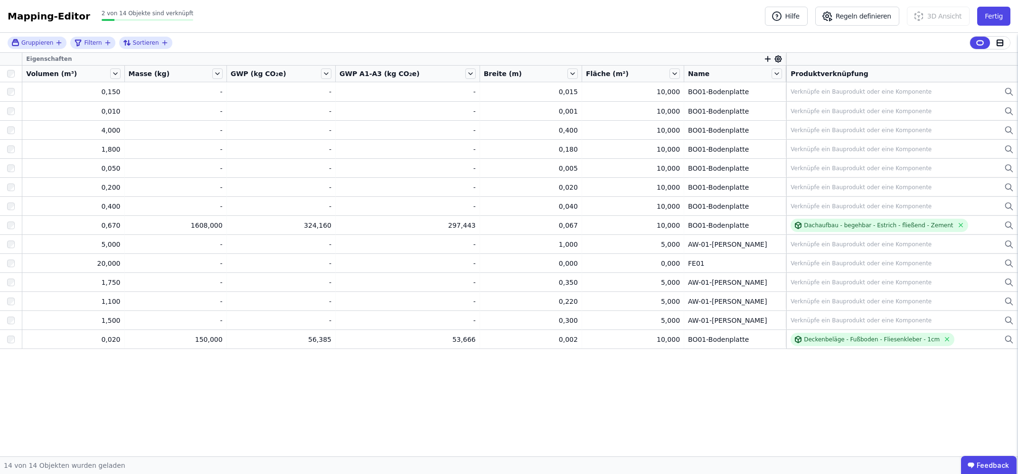
click at [764, 60] on icon "button" at bounding box center [768, 59] width 9 height 9
click at [779, 86] on input "text" at bounding box center [811, 83] width 70 height 17
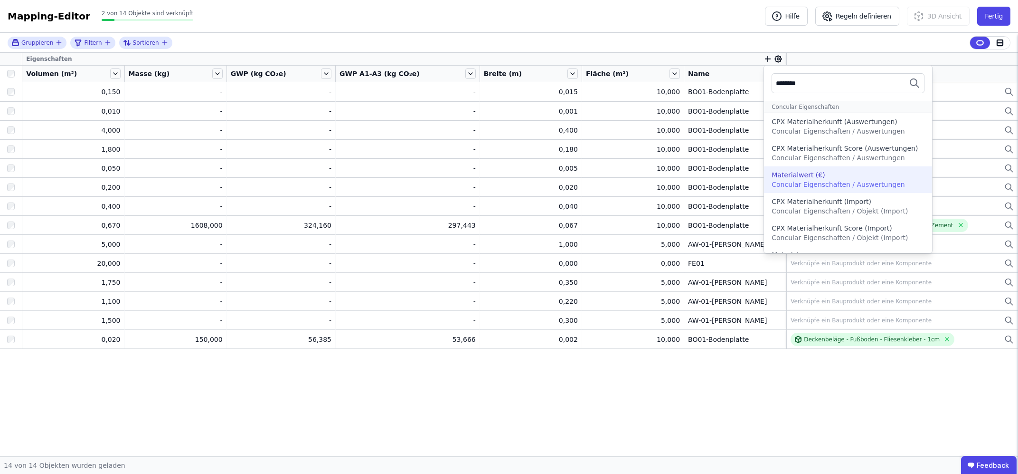
scroll to position [74, 0]
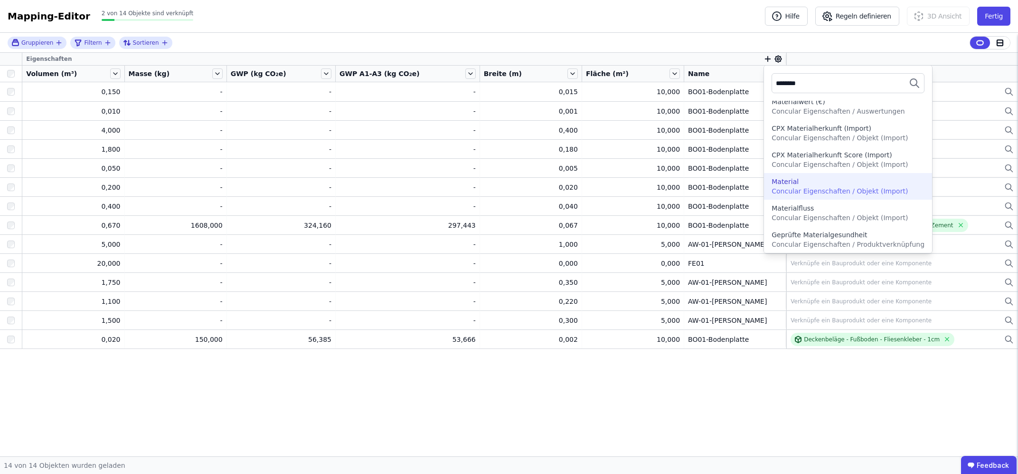
type input "********"
click at [805, 187] on span "Concular Eigenschaften / Objekt (Import)" at bounding box center [840, 191] width 136 height 8
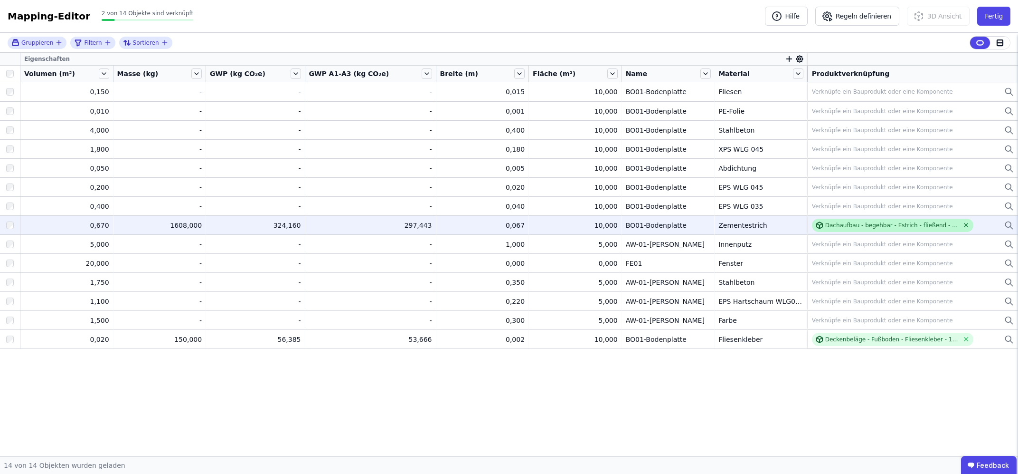
click at [963, 226] on icon at bounding box center [966, 224] width 7 height 7
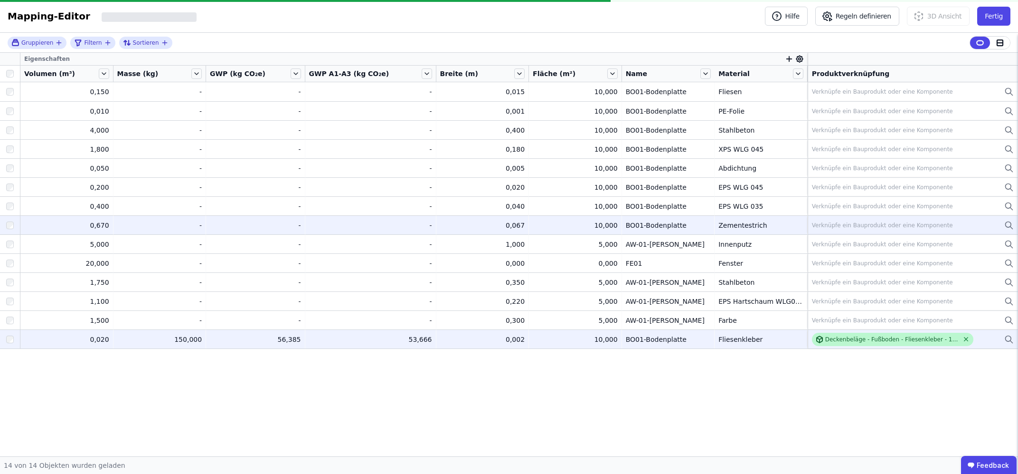
click at [963, 339] on icon at bounding box center [966, 338] width 7 height 7
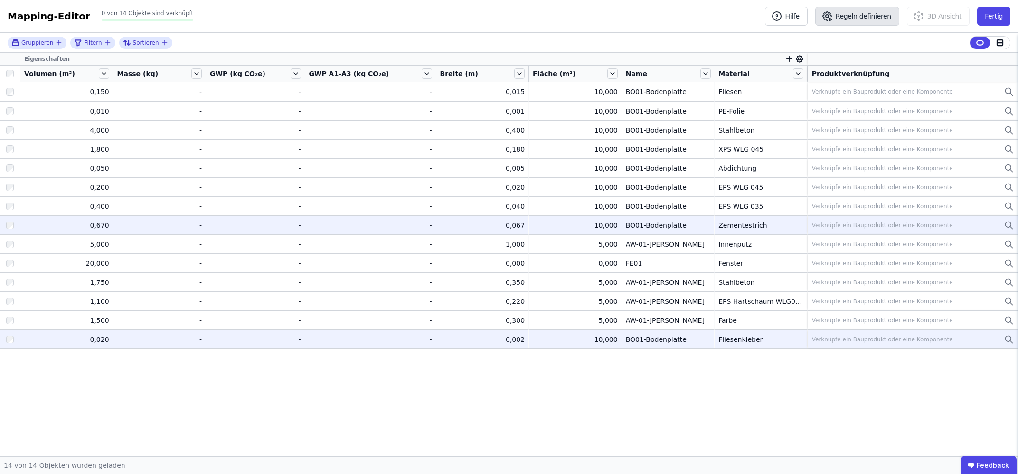
click at [879, 18] on button "Regeln definieren" at bounding box center [858, 16] width 84 height 19
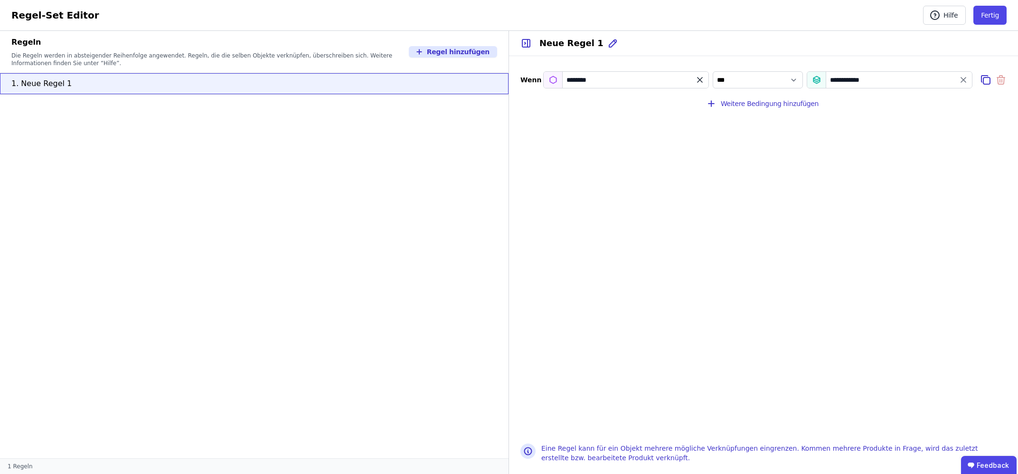
click at [701, 80] on icon "filter_by" at bounding box center [700, 79] width 5 height 5
click at [1000, 82] on icon at bounding box center [1000, 80] width 0 height 3
click at [690, 85] on input "filter_by" at bounding box center [626, 79] width 165 height 17
click at [633, 112] on div "Importierte Eigenschaften" at bounding box center [602, 116] width 116 height 17
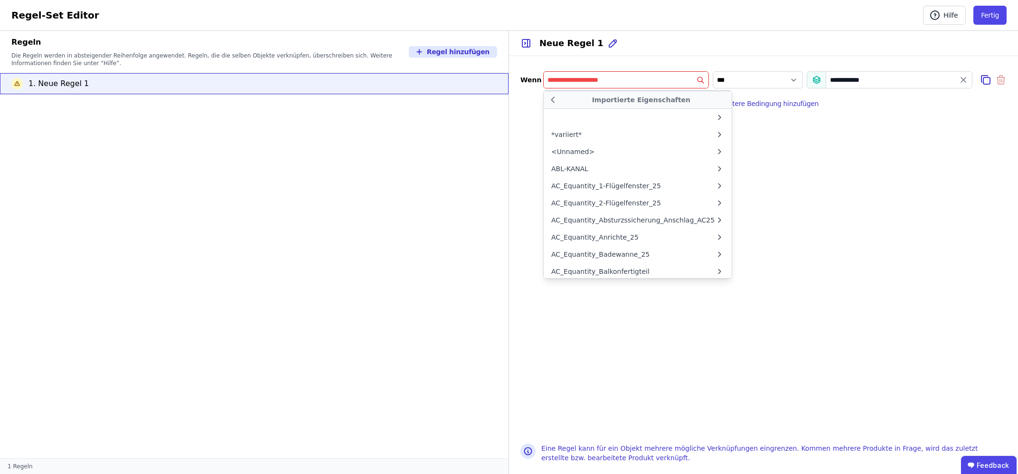
click at [645, 85] on input "filter_by" at bounding box center [626, 79] width 165 height 17
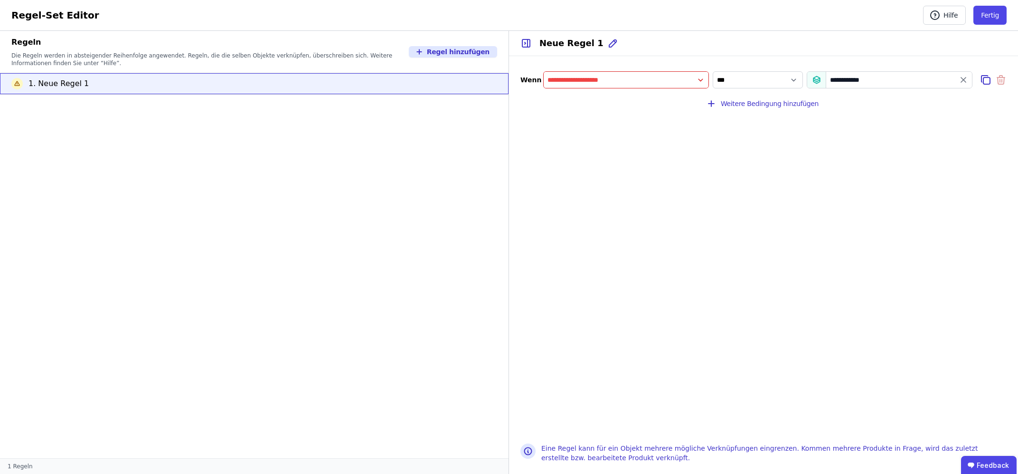
click at [643, 83] on input "filter_by" at bounding box center [626, 79] width 165 height 17
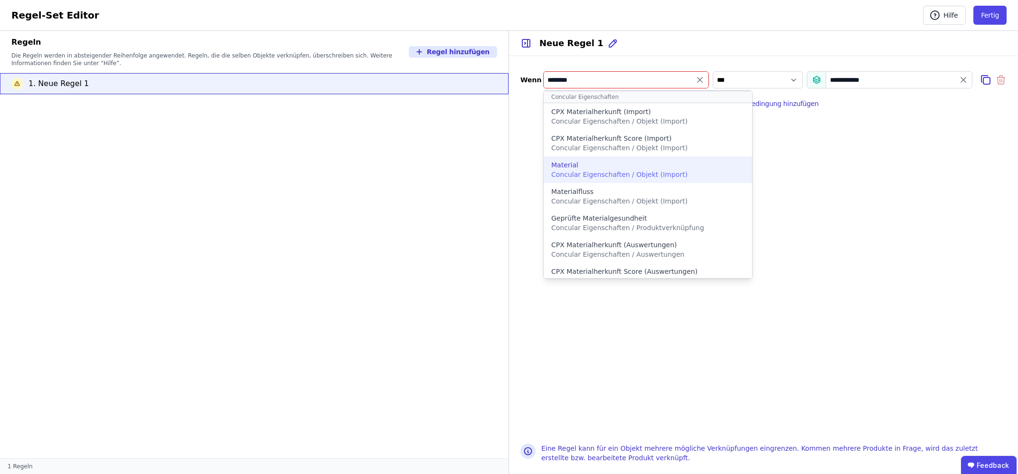
type input "********"
click at [623, 171] on span "Concular Eigenschaften / Objekt (Import)" at bounding box center [619, 175] width 136 height 8
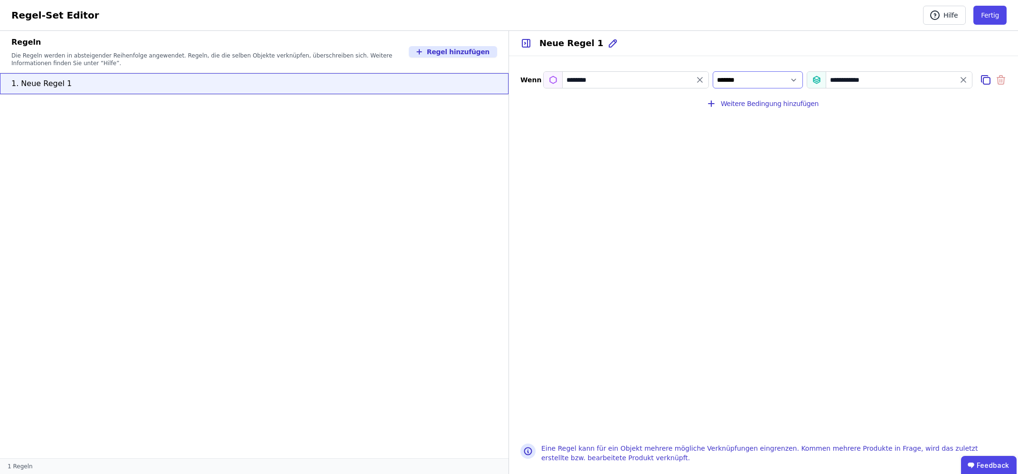
click option "*******" at bounding box center [0, 0] width 0 height 0
click at [869, 80] on div "**********" at bounding box center [890, 79] width 166 height 17
click at [713, 71] on select "*** *******" at bounding box center [758, 79] width 90 height 17
click option "*******" at bounding box center [0, 0] width 0 height 0
click at [713, 71] on select "*** *******" at bounding box center [758, 79] width 90 height 17
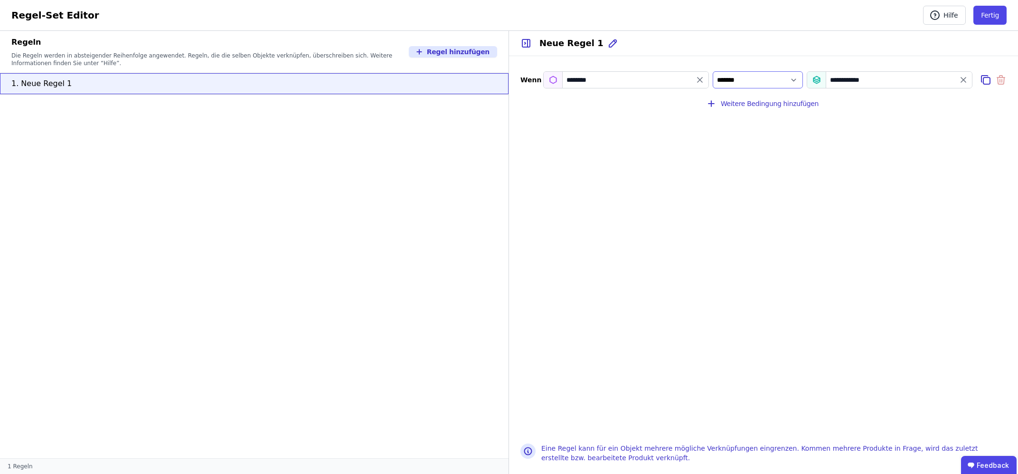
click option "*******" at bounding box center [0, 0] width 0 height 0
click at [870, 80] on div "**********" at bounding box center [890, 79] width 166 height 17
click at [967, 80] on icon "value" at bounding box center [964, 80] width 10 height 10
select select "**"
click at [952, 80] on input "value" at bounding box center [890, 79] width 165 height 17
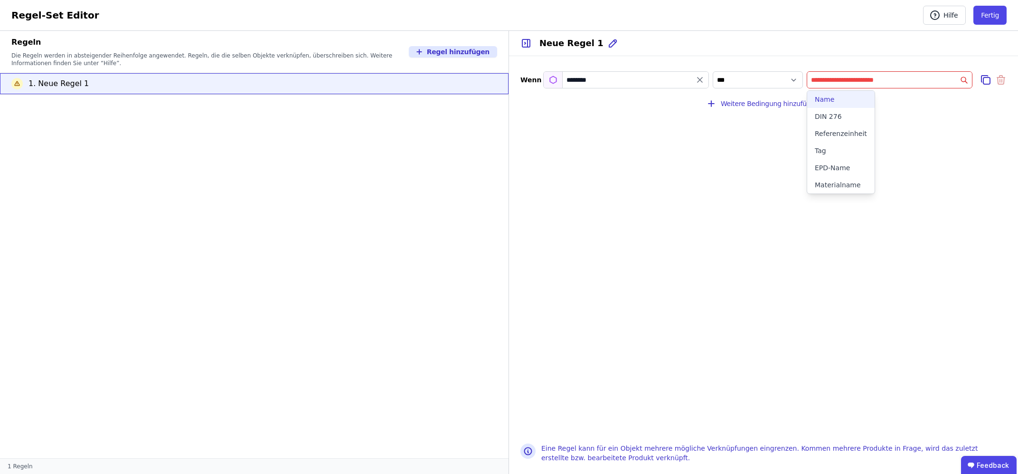
click at [845, 101] on div "Name" at bounding box center [841, 100] width 52 height 10
select select "**********"
type input "****"
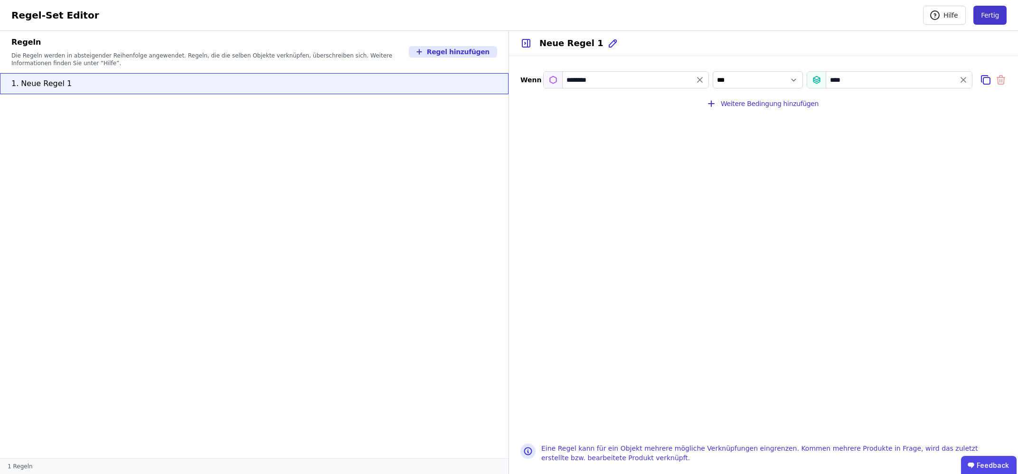
click at [988, 15] on button "Fertig" at bounding box center [990, 15] width 33 height 19
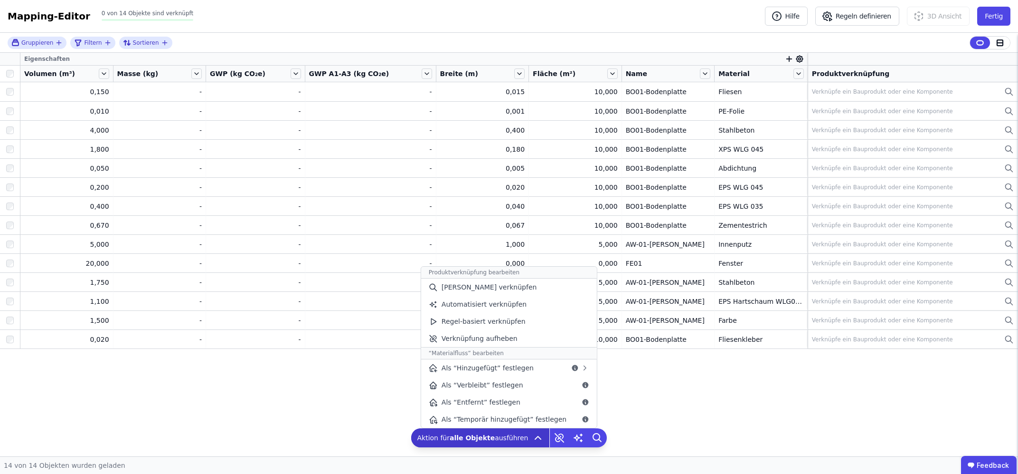
click at [533, 435] on icon at bounding box center [537, 437] width 11 height 11
click at [519, 318] on span "Regel-basiert verknüpfen" at bounding box center [484, 321] width 84 height 10
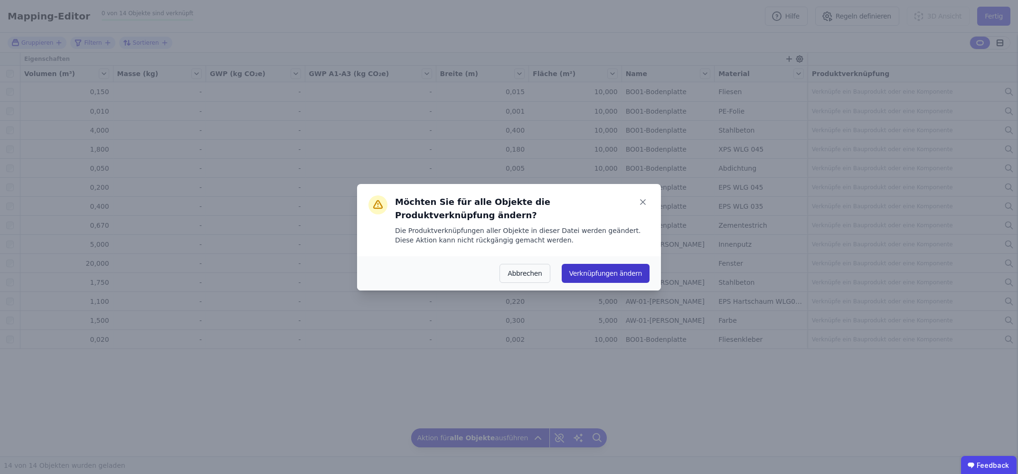
click at [592, 265] on button "Verknüpfungen ändern" at bounding box center [606, 273] width 88 height 19
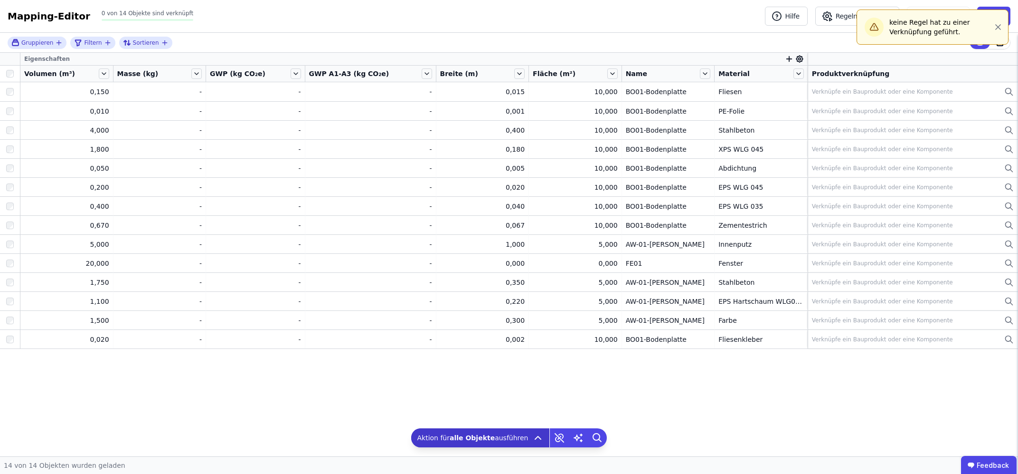
click at [718, 28] on div "Mapping-Editor Hilfe Regeln definieren 3D Ansicht Fertig 0 von 14 Objekte sind …" at bounding box center [509, 16] width 1018 height 33
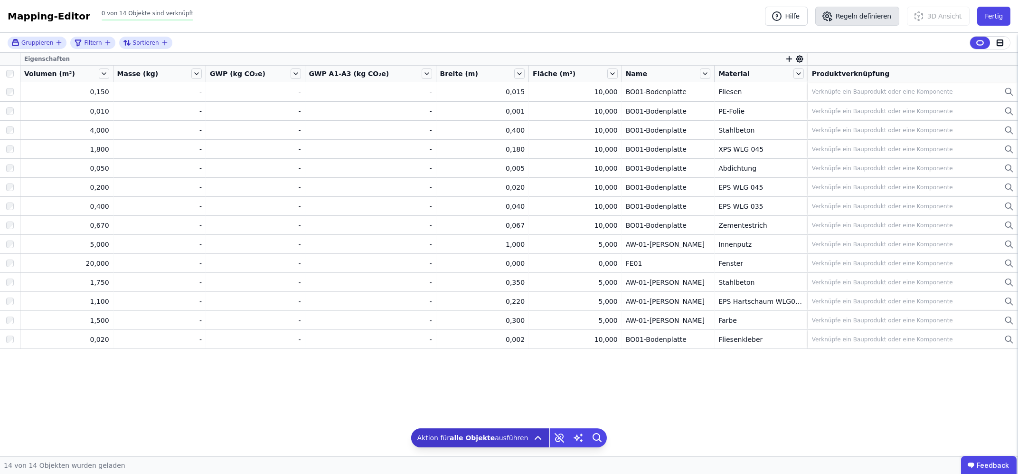
click at [888, 20] on button "Regeln definieren" at bounding box center [858, 16] width 84 height 19
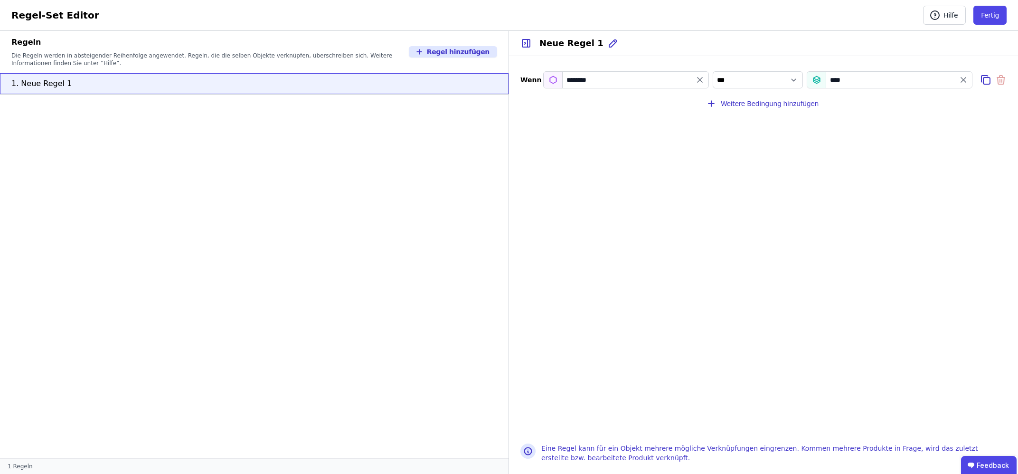
click at [867, 78] on div "****" at bounding box center [890, 79] width 166 height 17
click at [965, 82] on icon "value" at bounding box center [964, 80] width 10 height 10
click at [965, 78] on input "value" at bounding box center [890, 79] width 165 height 17
click at [823, 165] on div "EPD-Name" at bounding box center [832, 168] width 35 height 10
select select "**********"
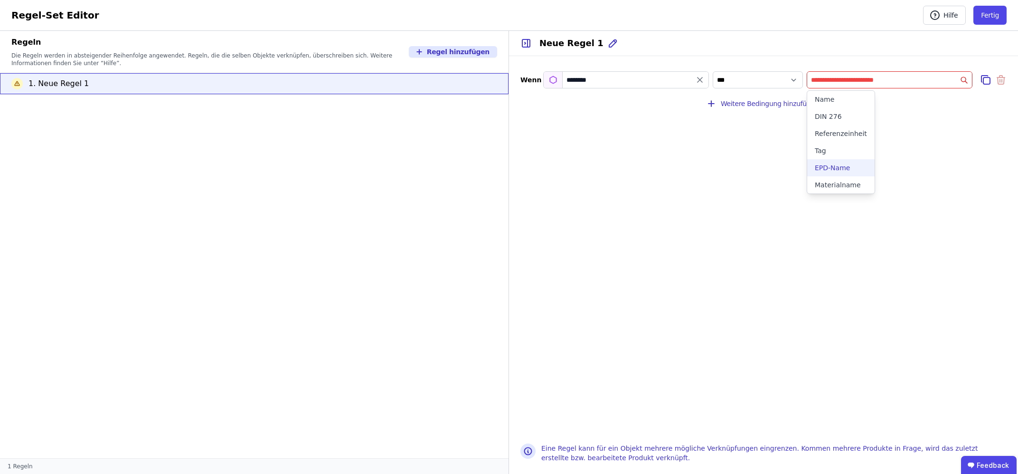
type input "********"
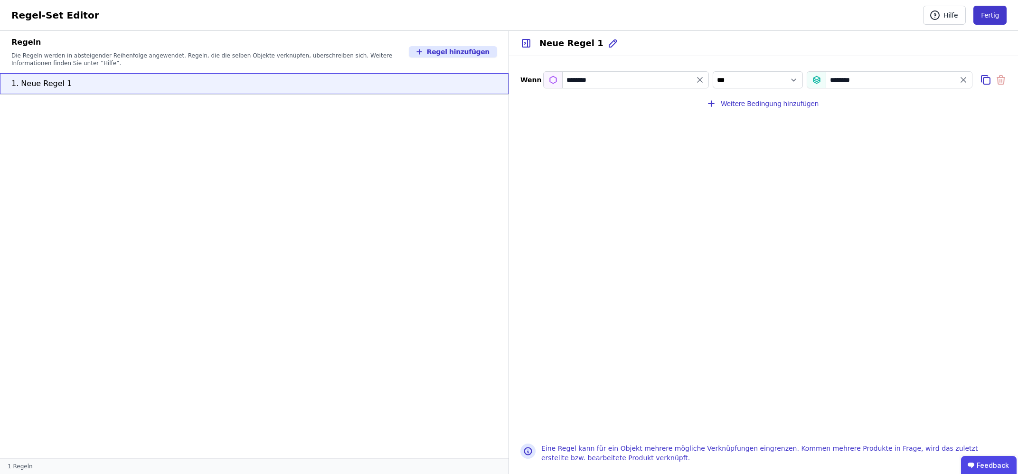
click at [996, 13] on button "Fertig" at bounding box center [990, 15] width 33 height 19
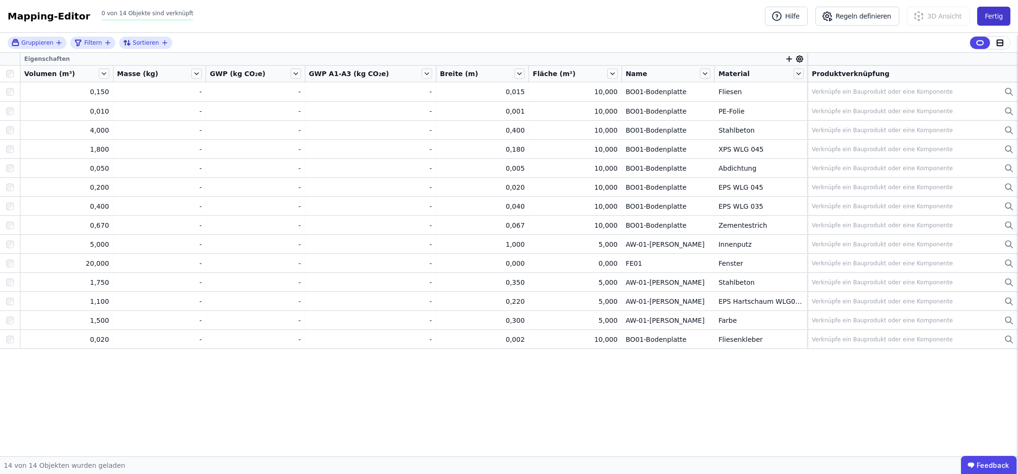
click at [987, 15] on button "Fertig" at bounding box center [994, 16] width 33 height 19
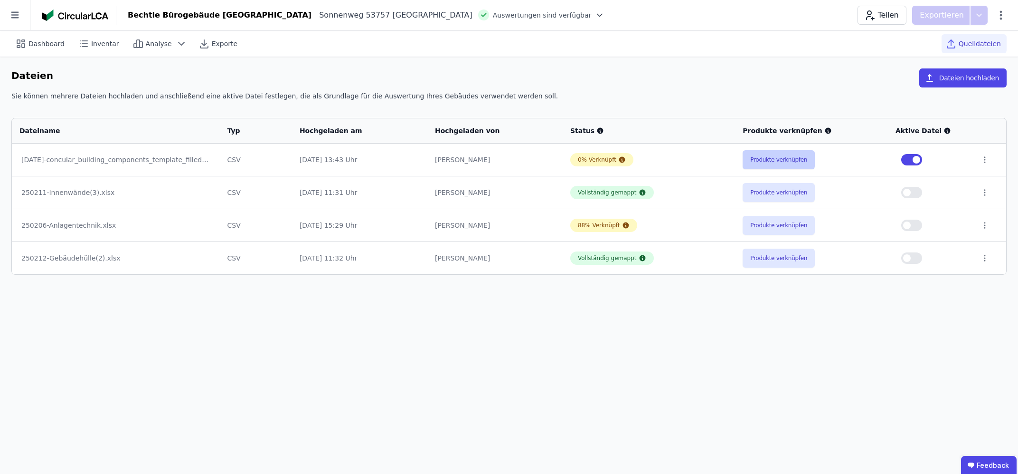
click at [760, 161] on button "Produkte verknüpfen" at bounding box center [779, 159] width 72 height 19
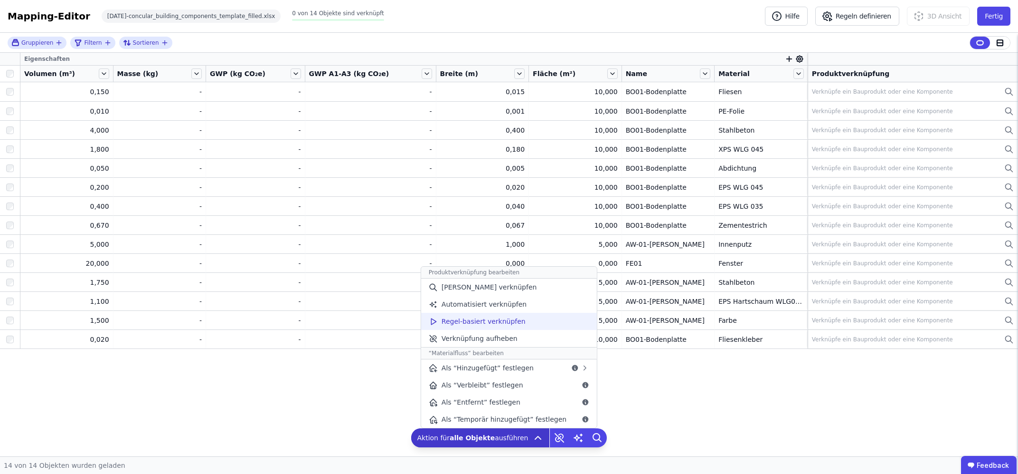
click at [480, 324] on span "Regel-basiert verknüpfen" at bounding box center [484, 321] width 84 height 10
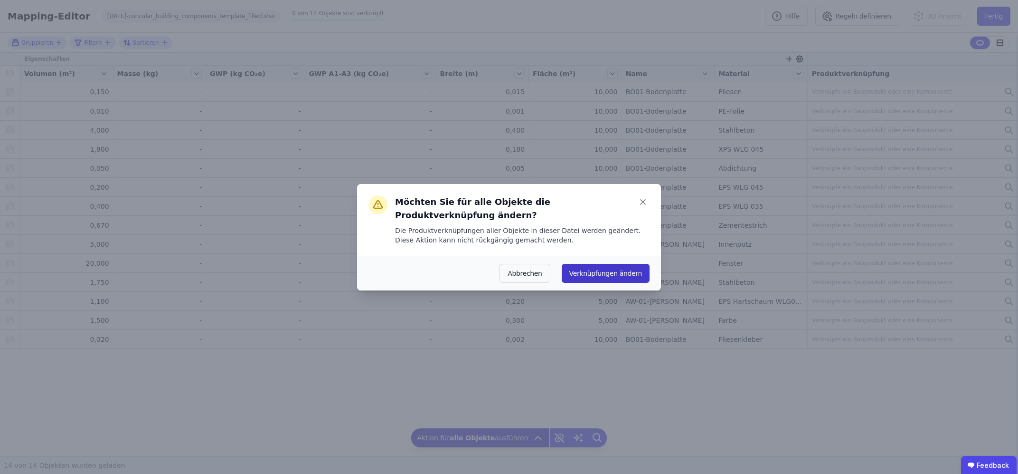
click at [608, 267] on button "Verknüpfungen ändern" at bounding box center [606, 273] width 88 height 19
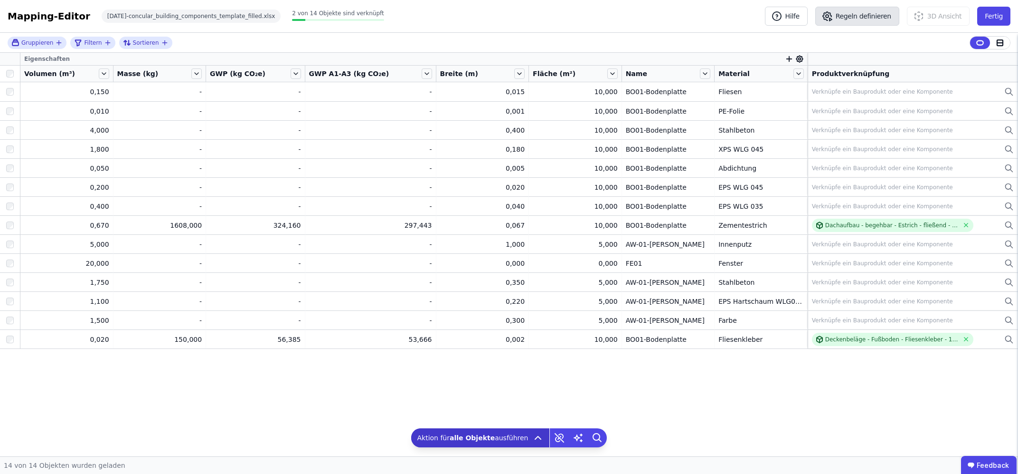
click at [877, 18] on button "Regeln definieren" at bounding box center [858, 16] width 84 height 19
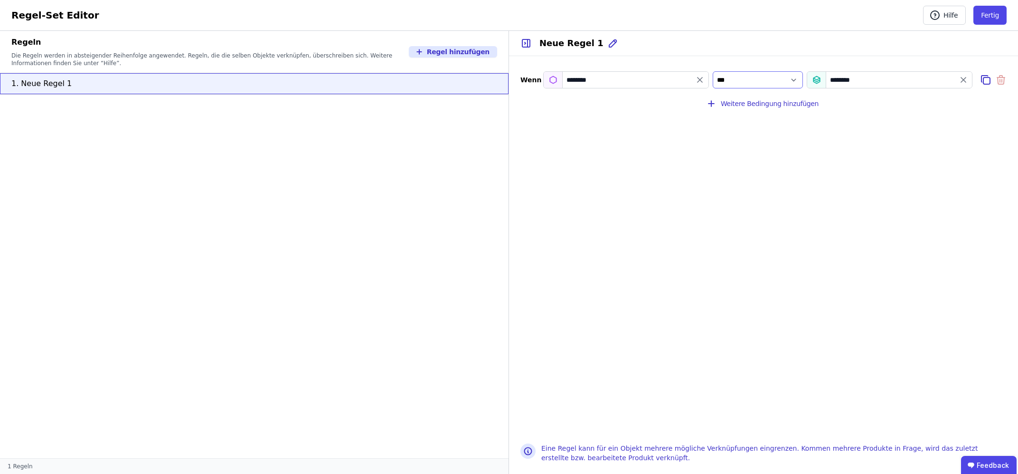
click at [713, 71] on select "*** *******" at bounding box center [758, 79] width 90 height 17
select select "**********"
click option "*******" at bounding box center [0, 0] width 0 height 0
click at [994, 18] on button "Fertig" at bounding box center [990, 15] width 33 height 19
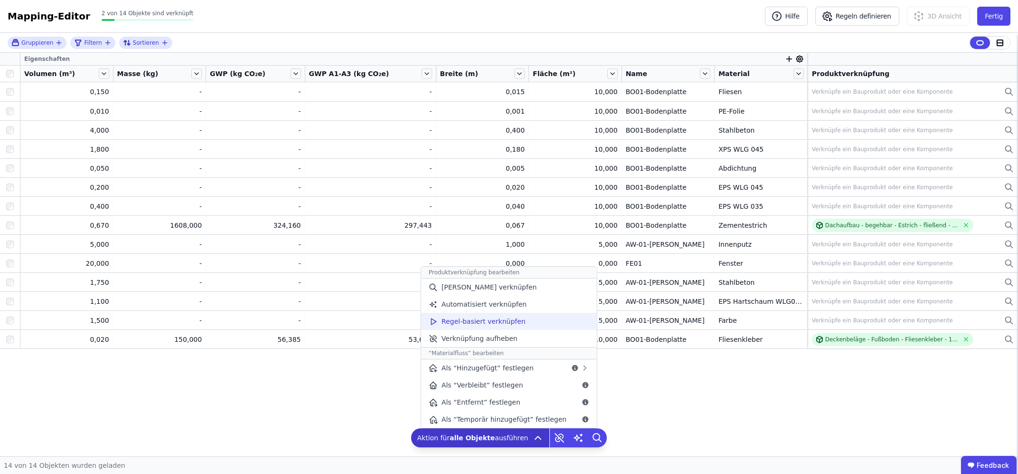
click at [513, 324] on span "Regel-basiert verknüpfen" at bounding box center [484, 321] width 84 height 10
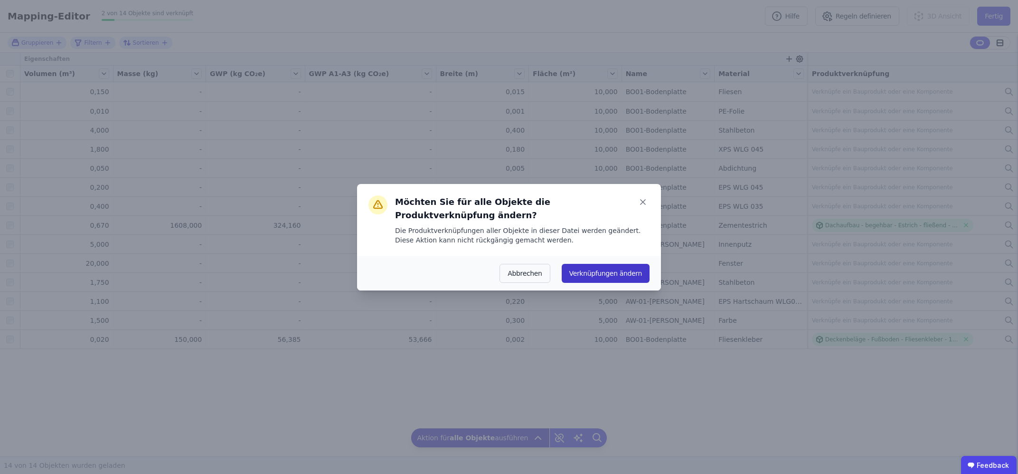
click at [619, 269] on button "Verknüpfungen ändern" at bounding box center [606, 273] width 88 height 19
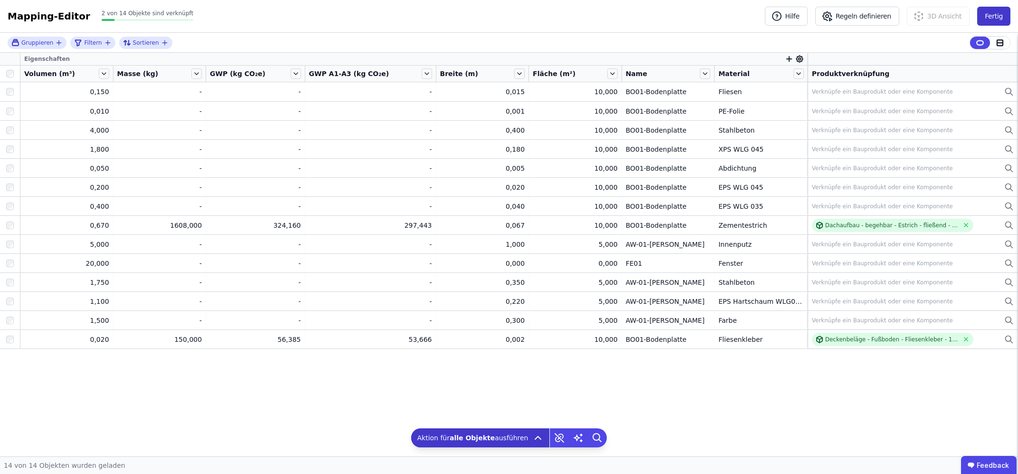
click at [990, 17] on button "Fertig" at bounding box center [994, 16] width 33 height 19
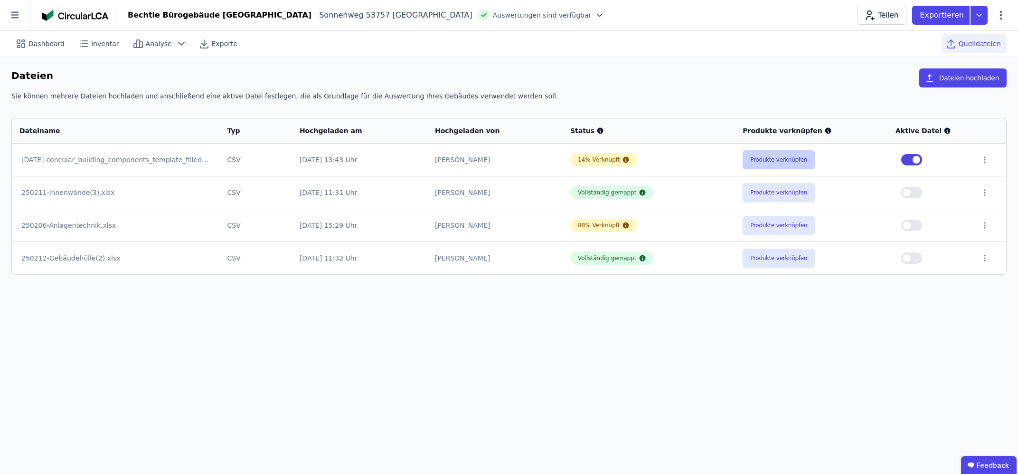
click at [769, 158] on button "Produkte verknüpfen" at bounding box center [779, 159] width 72 height 19
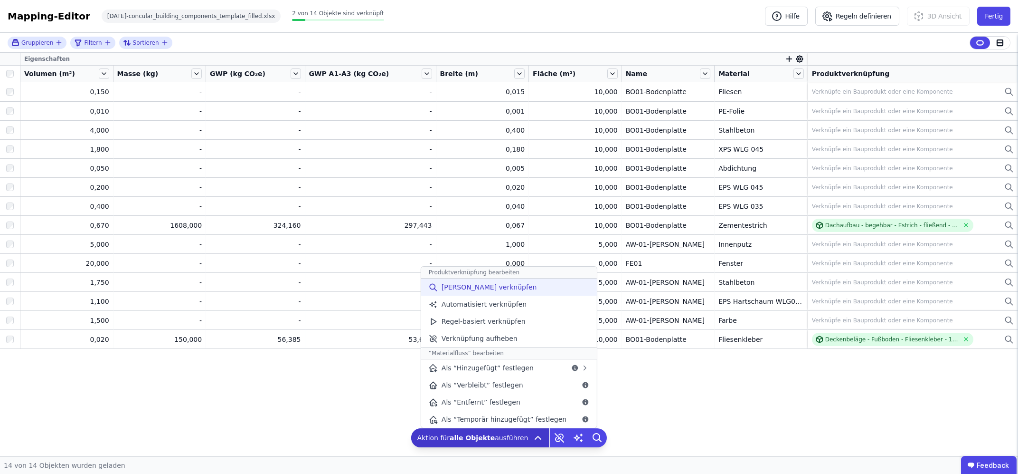
click at [492, 283] on span "[PERSON_NAME] verknüpfen" at bounding box center [489, 287] width 95 height 10
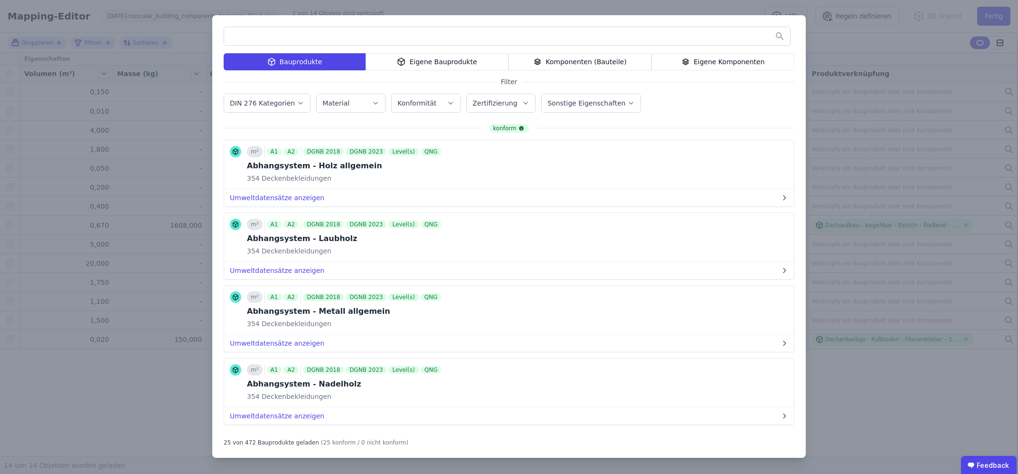
click at [837, 392] on div "Bauprodukte Eigene Bauprodukte Komponenten (Bauteile) Eigene Komponenten Filter…" at bounding box center [509, 237] width 1018 height 474
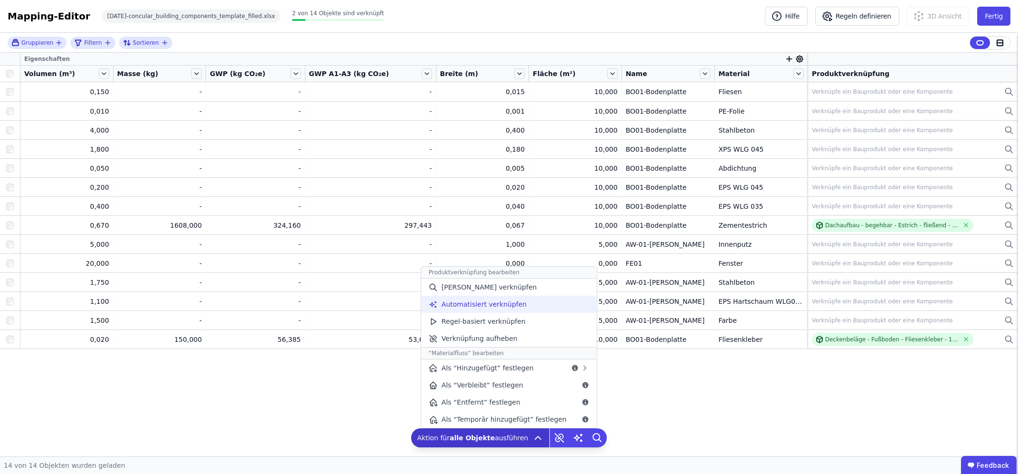
click at [496, 306] on span "Automatisiert verknüpfen" at bounding box center [484, 304] width 85 height 10
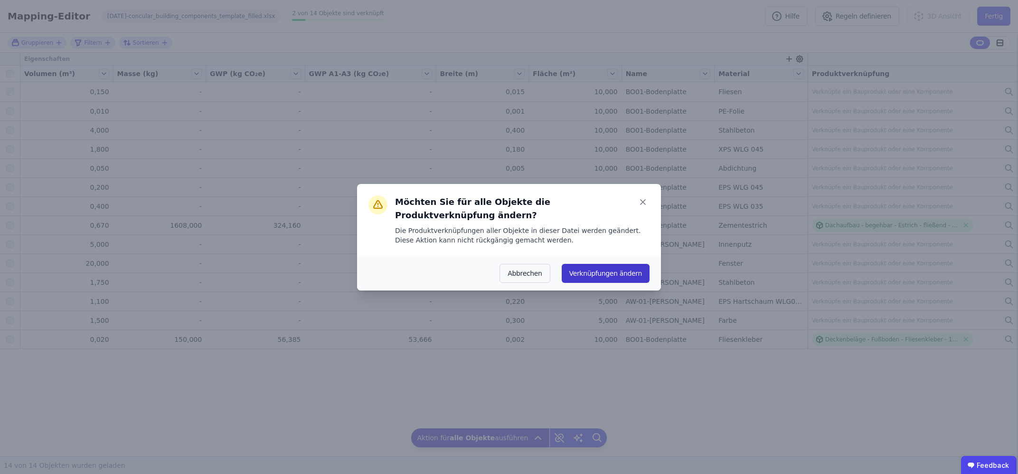
click at [599, 265] on button "Verknüpfungen ändern" at bounding box center [606, 273] width 88 height 19
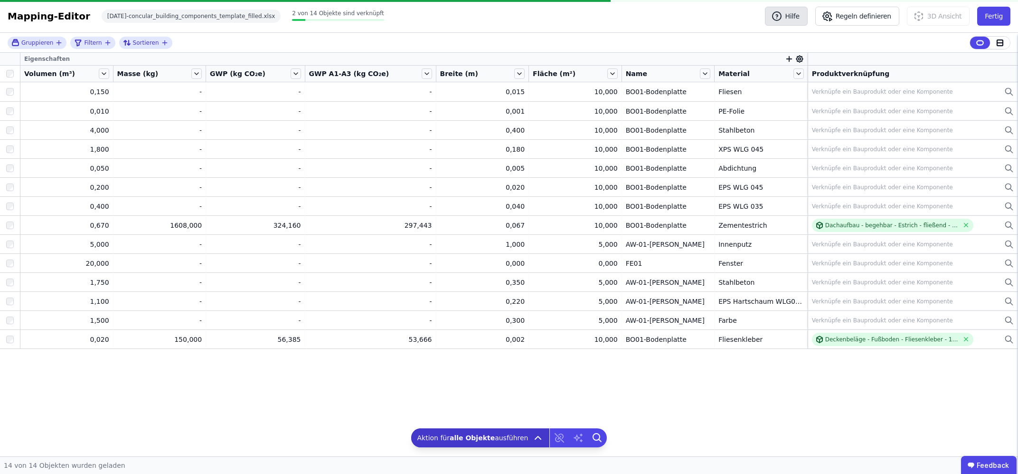
click at [783, 21] on icon "button" at bounding box center [776, 15] width 11 height 11
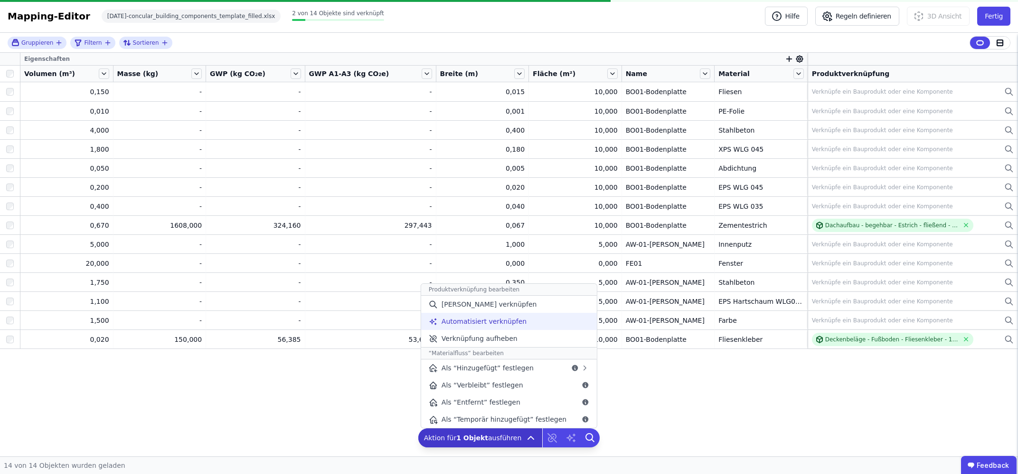
click at [498, 317] on span "Automatisiert verknüpfen" at bounding box center [484, 321] width 85 height 10
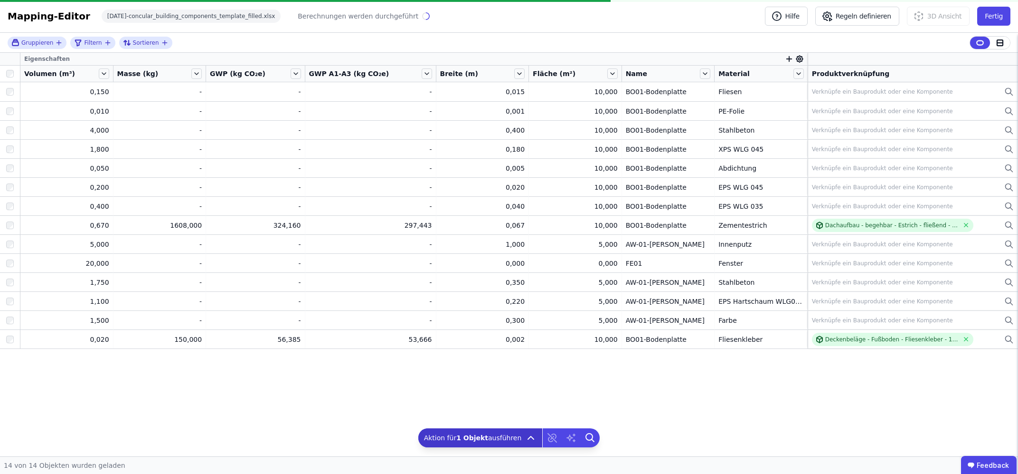
click at [785, 61] on icon "button" at bounding box center [789, 59] width 9 height 9
click at [812, 85] on input "text" at bounding box center [833, 83] width 70 height 17
click at [803, 133] on div "Importierte Eigenschaften" at bounding box center [844, 126] width 116 height 17
click at [805, 82] on input "text" at bounding box center [833, 83] width 70 height 17
type input "*"
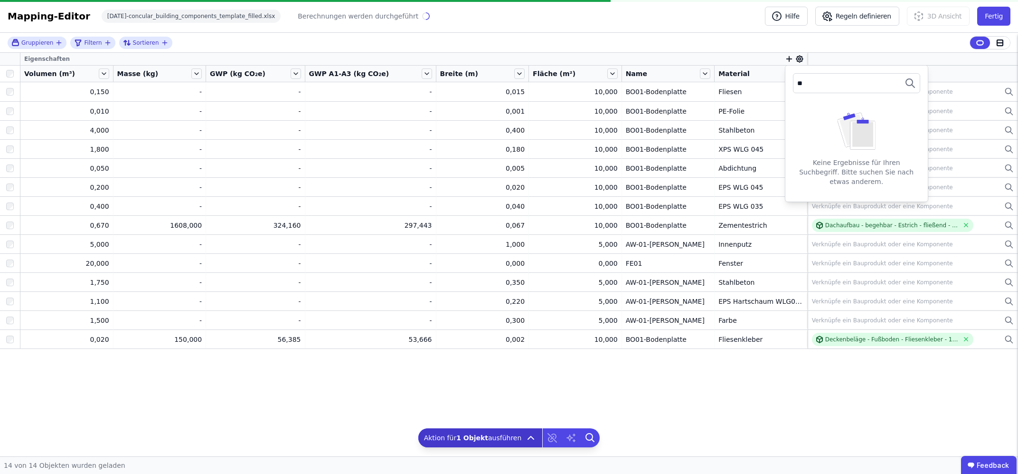
type input "*"
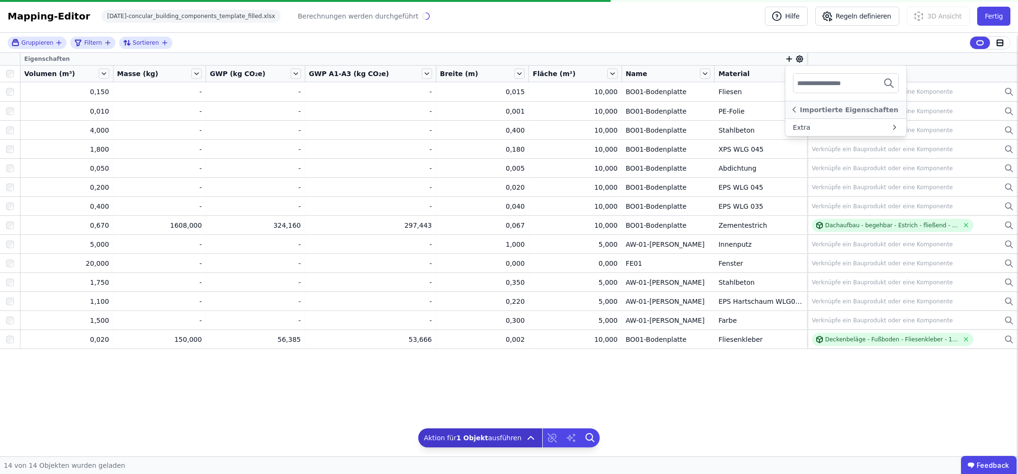
click at [787, 59] on icon "button" at bounding box center [789, 59] width 5 height 0
click at [789, 59] on icon "button" at bounding box center [789, 59] width 0 height 5
click at [800, 113] on div "Concular Eigenschaften" at bounding box center [832, 110] width 79 height 10
click at [808, 142] on div "Objekt (Import)" at bounding box center [818, 145] width 51 height 10
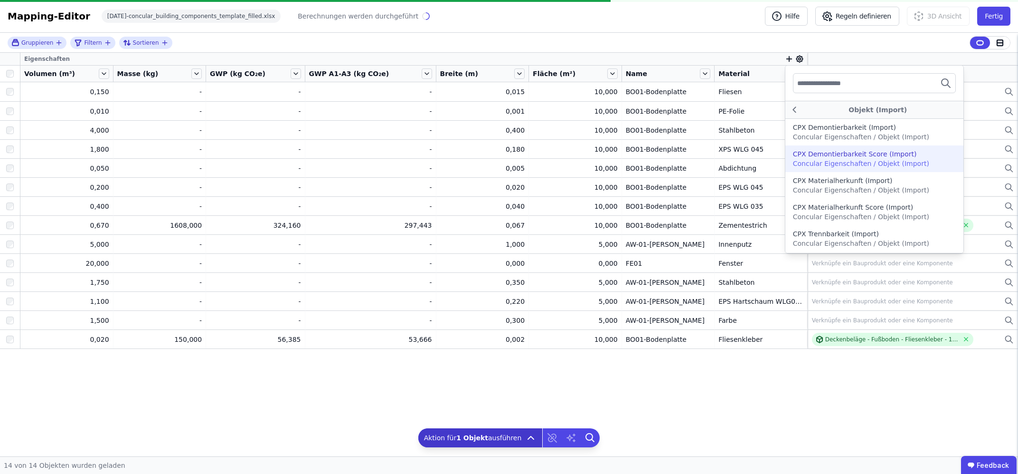
click at [657, 401] on div "Gruppieren Filtern Sortieren Eigenschaften Objekt (Import) CPX Demontierbarkeit…" at bounding box center [509, 244] width 1018 height 423
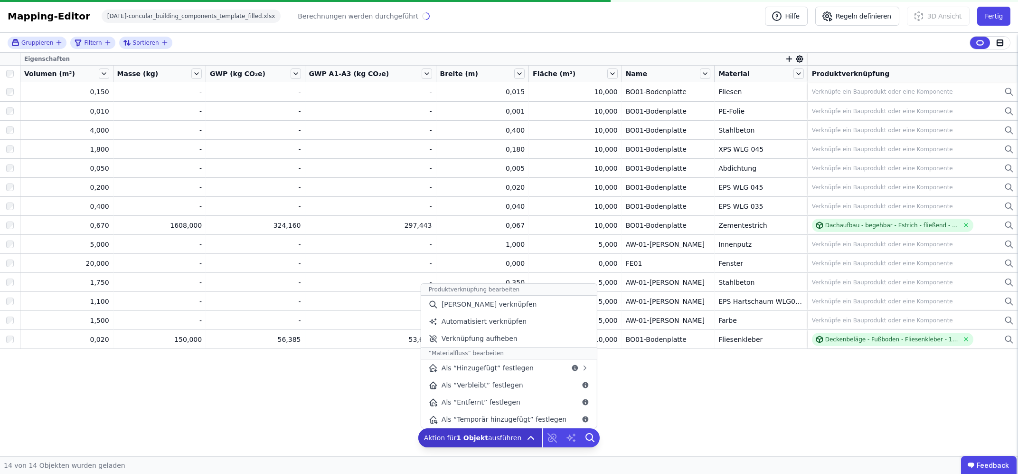
click at [525, 433] on icon at bounding box center [530, 437] width 11 height 11
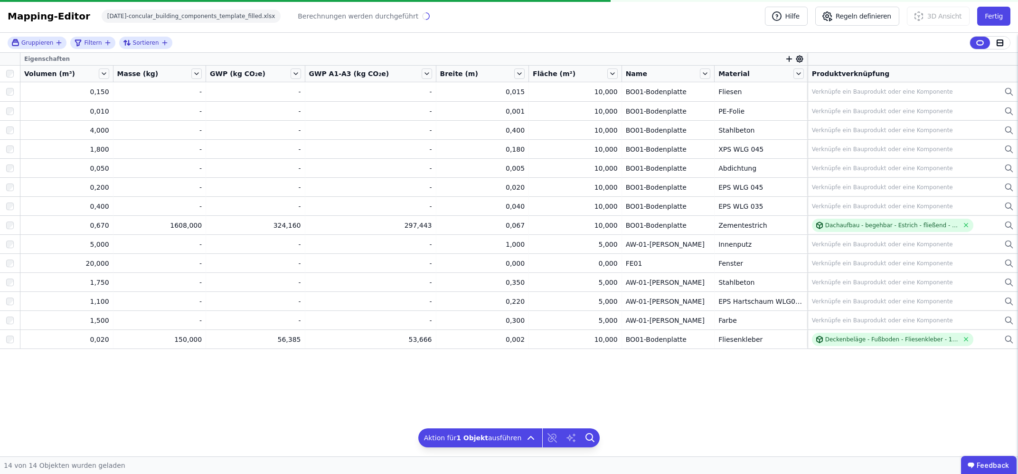
click at [324, 388] on div "Eigenschaften Volumen (m³) Masse (kg) GWP (kg CO₂e) GWP A1-A3 (kg CO₂e) Breite …" at bounding box center [509, 254] width 1018 height 403
click at [865, 20] on button "Regeln definieren" at bounding box center [858, 16] width 84 height 19
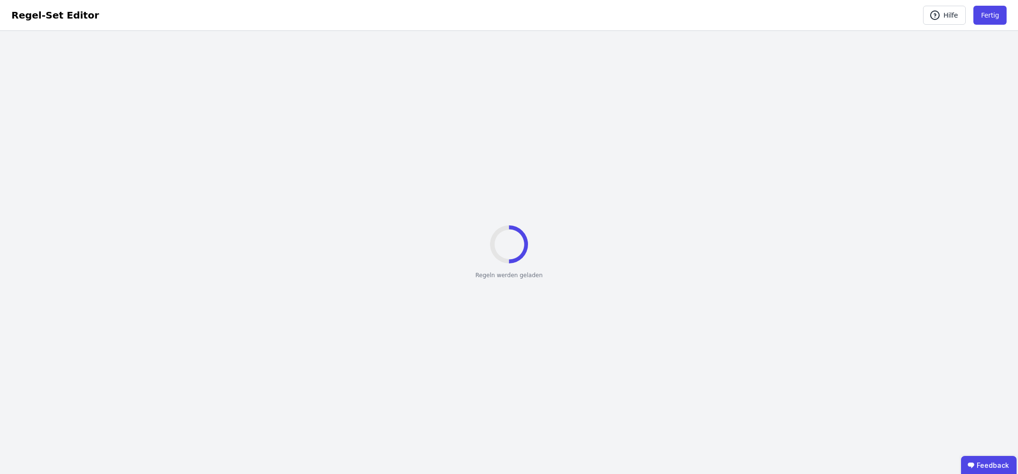
select select "**********"
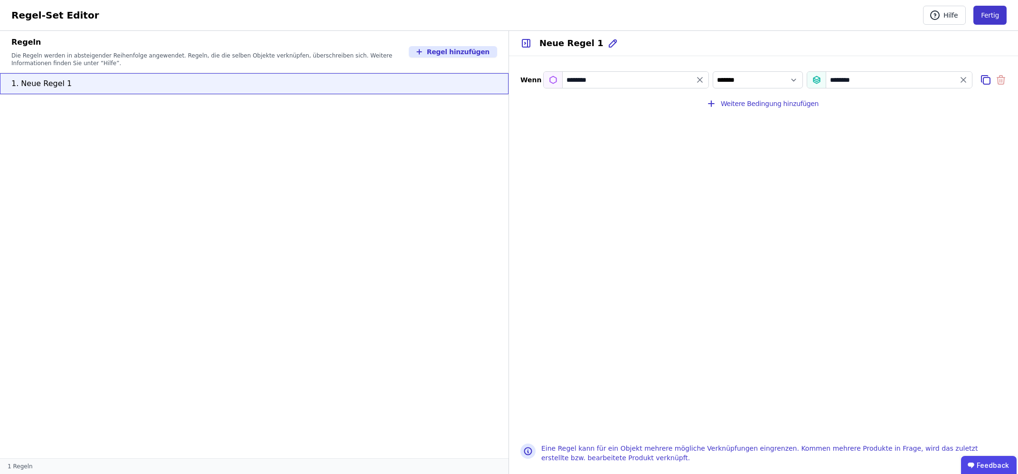
click at [990, 10] on button "Fertig" at bounding box center [990, 15] width 33 height 19
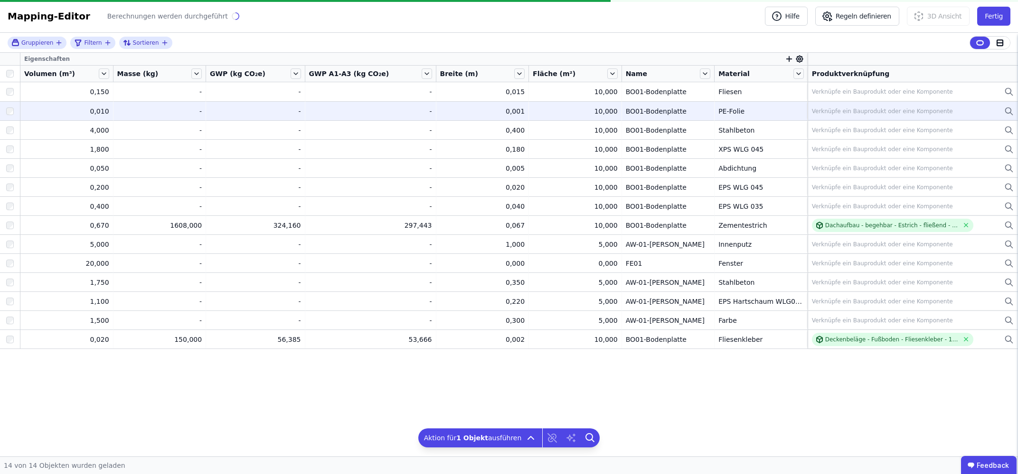
click at [11, 107] on div at bounding box center [10, 111] width 20 height 17
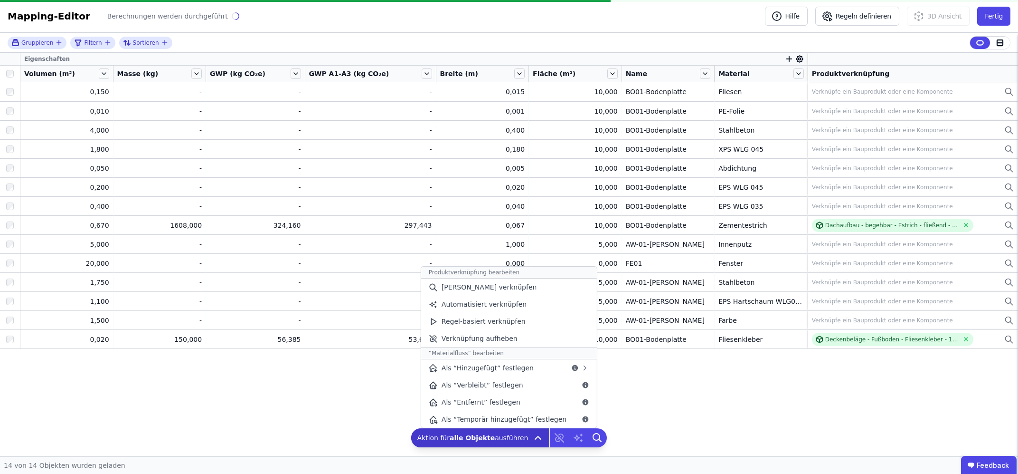
click at [532, 440] on icon at bounding box center [537, 437] width 11 height 11
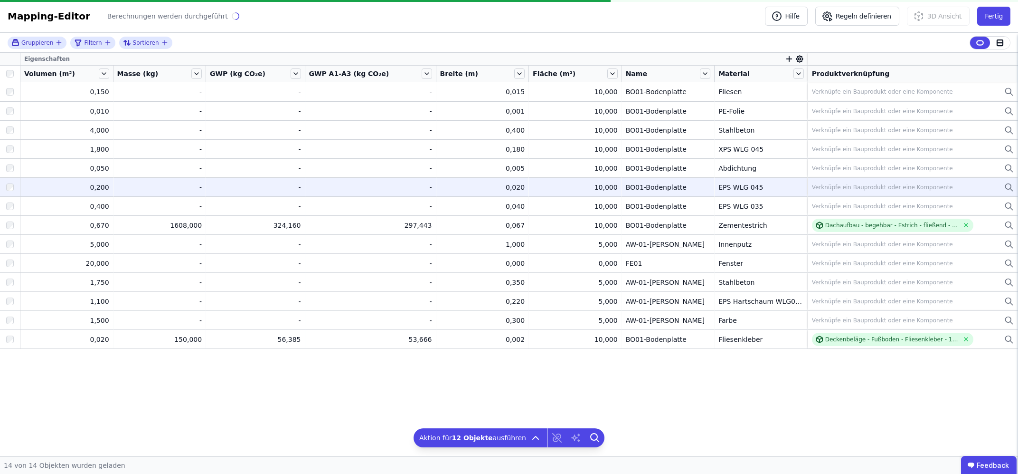
click at [8, 182] on div at bounding box center [10, 187] width 20 height 17
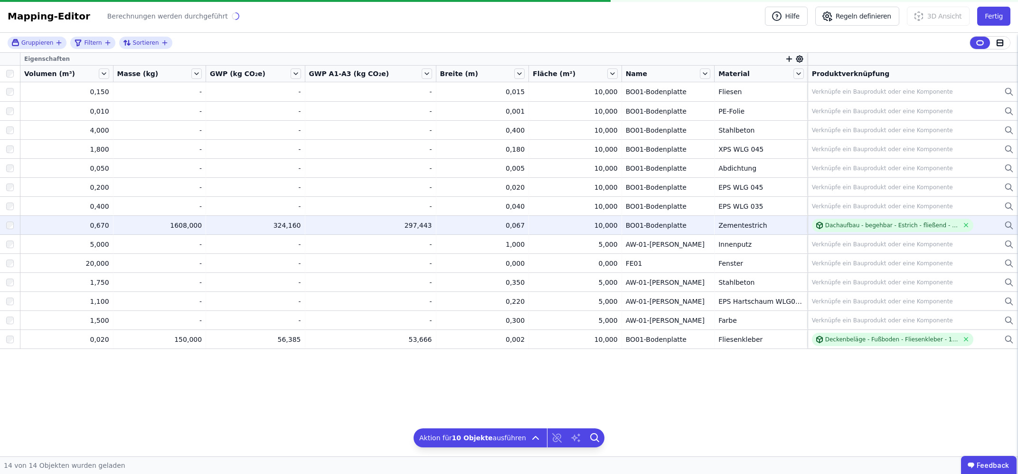
click at [10, 219] on div at bounding box center [10, 225] width 20 height 17
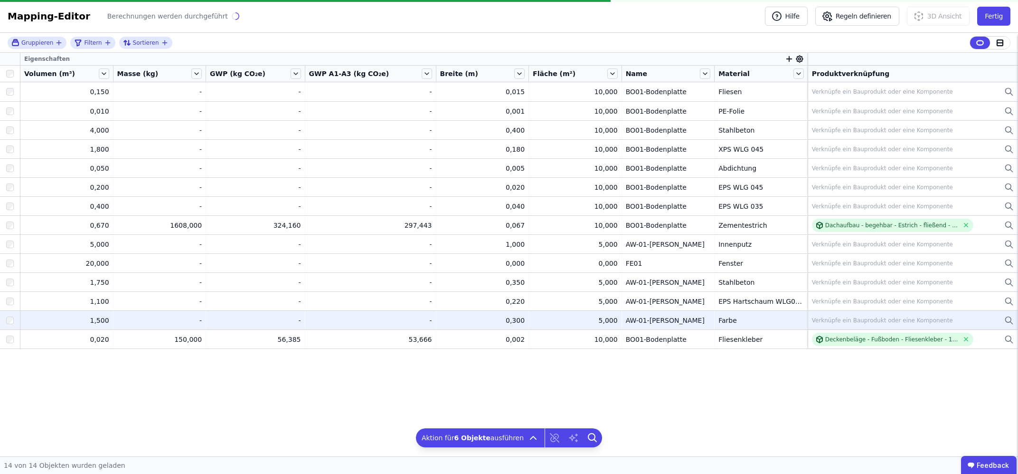
click at [10, 306] on div at bounding box center [10, 301] width 20 height 17
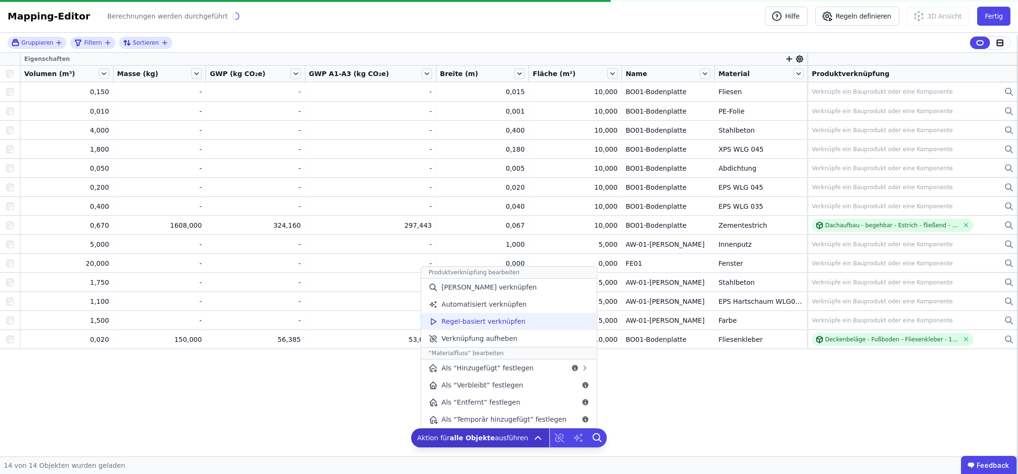
click at [495, 325] on span "Regel-basiert verknüpfen" at bounding box center [484, 321] width 84 height 10
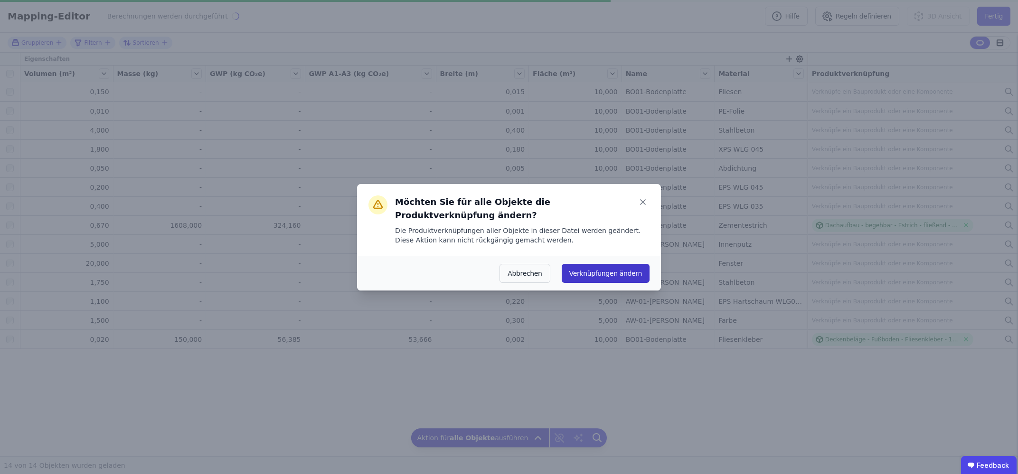
click at [598, 265] on button "Verknüpfungen ändern" at bounding box center [606, 273] width 88 height 19
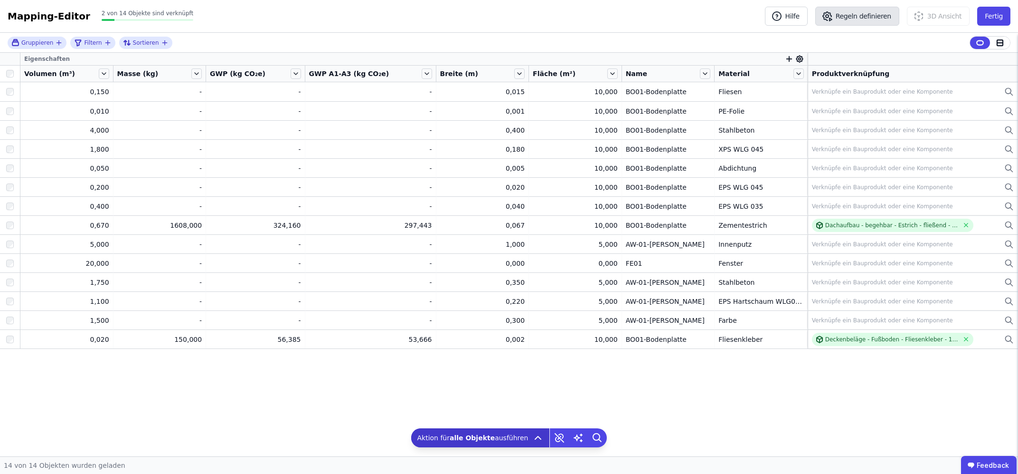
click at [877, 18] on button "Regeln definieren" at bounding box center [858, 16] width 84 height 19
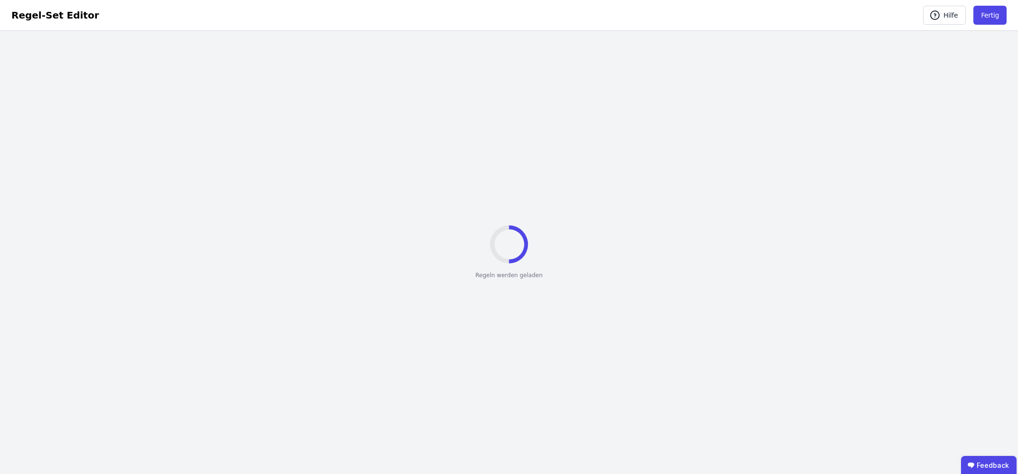
select select "**********"
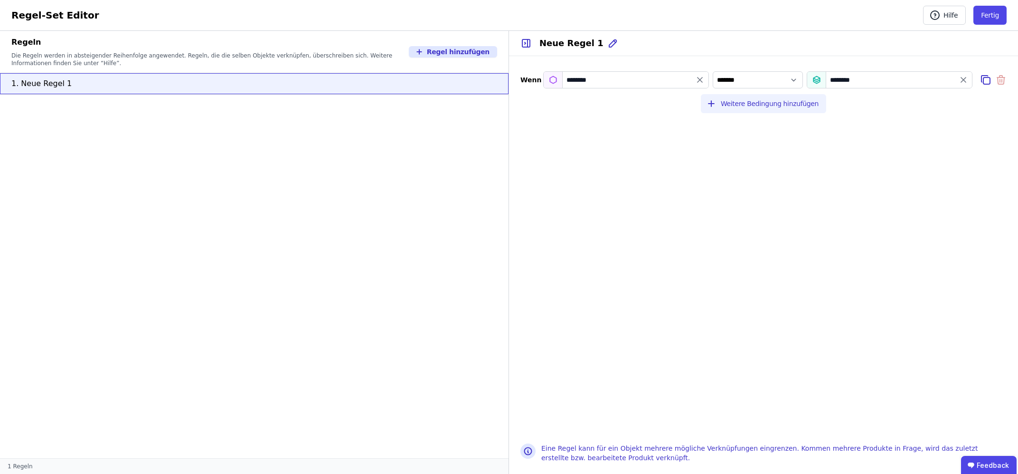
click at [716, 103] on icon "button" at bounding box center [712, 104] width 10 height 10
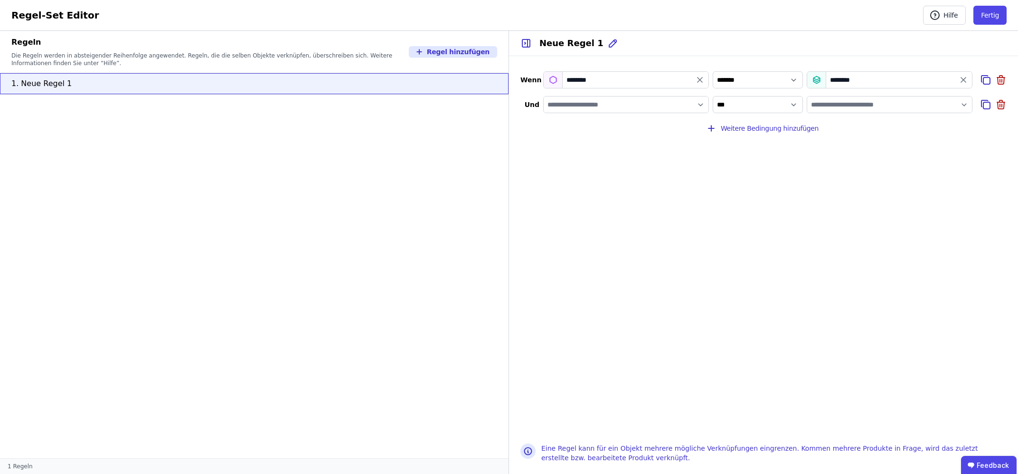
click at [646, 104] on input "filter_by" at bounding box center [626, 104] width 165 height 17
click at [533, 101] on span "Und" at bounding box center [530, 105] width 19 height 10
click at [737, 133] on button "Weitere Bedingung hinzufügen" at bounding box center [763, 128] width 125 height 19
click at [529, 105] on span "Und" at bounding box center [530, 105] width 19 height 10
click at [538, 105] on span "Und" at bounding box center [530, 105] width 19 height 10
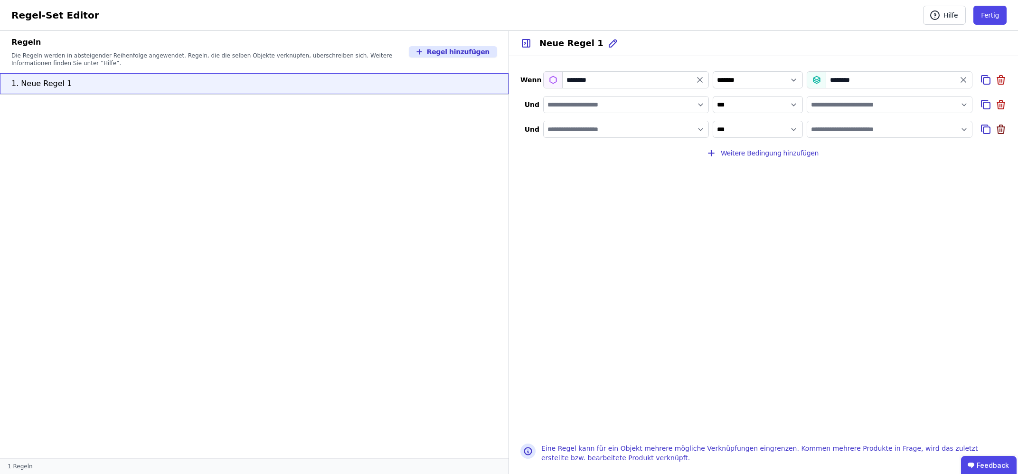
click at [1003, 127] on icon at bounding box center [1002, 127] width 8 height 0
click at [1001, 108] on icon at bounding box center [1001, 105] width 7 height 7
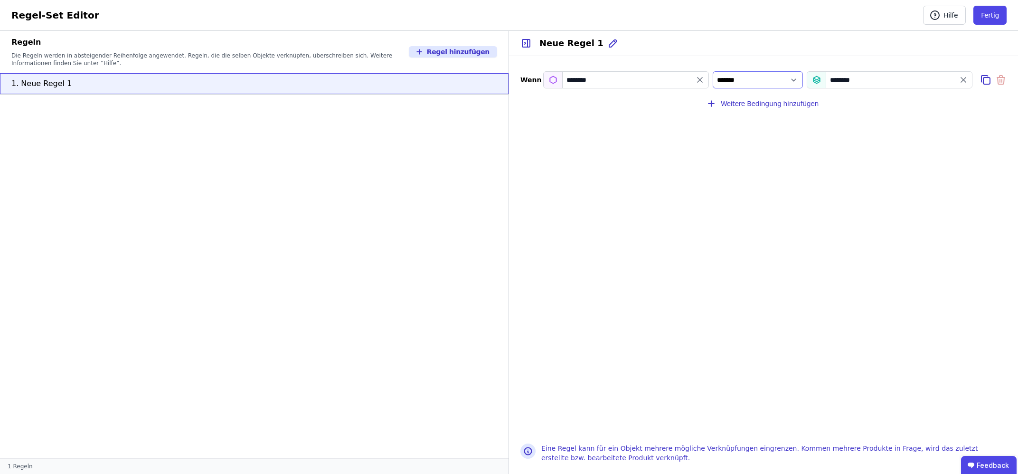
click at [713, 71] on select "*** *******" at bounding box center [758, 79] width 90 height 17
click at [868, 79] on div "********" at bounding box center [890, 79] width 166 height 17
click at [984, 79] on icon at bounding box center [987, 80] width 7 height 7
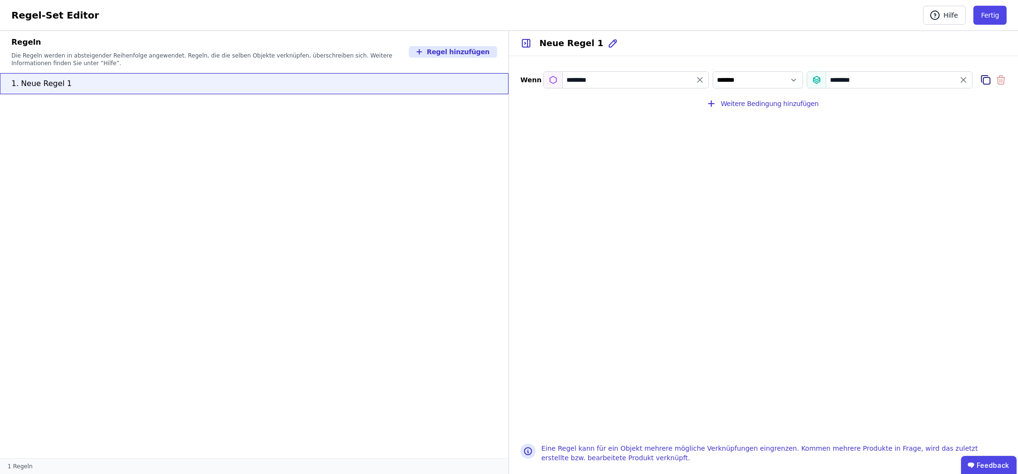
select select "**********"
click at [945, 82] on div "********" at bounding box center [890, 79] width 166 height 17
click at [965, 79] on icon "value" at bounding box center [964, 80] width 10 height 10
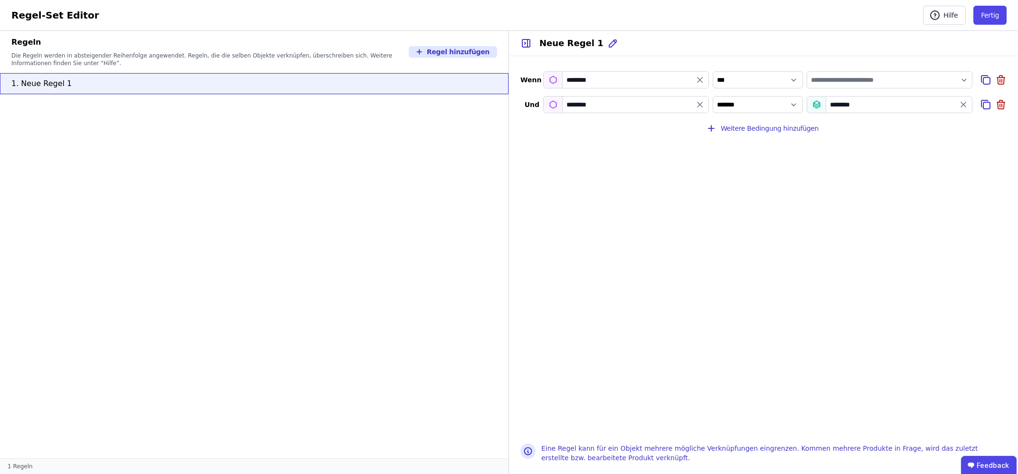
click at [958, 80] on input "value" at bounding box center [890, 79] width 165 height 17
click at [834, 188] on div "Materialname" at bounding box center [838, 185] width 46 height 10
select select "**********"
type input "**********"
click at [713, 71] on select "*** *******" at bounding box center [758, 79] width 90 height 17
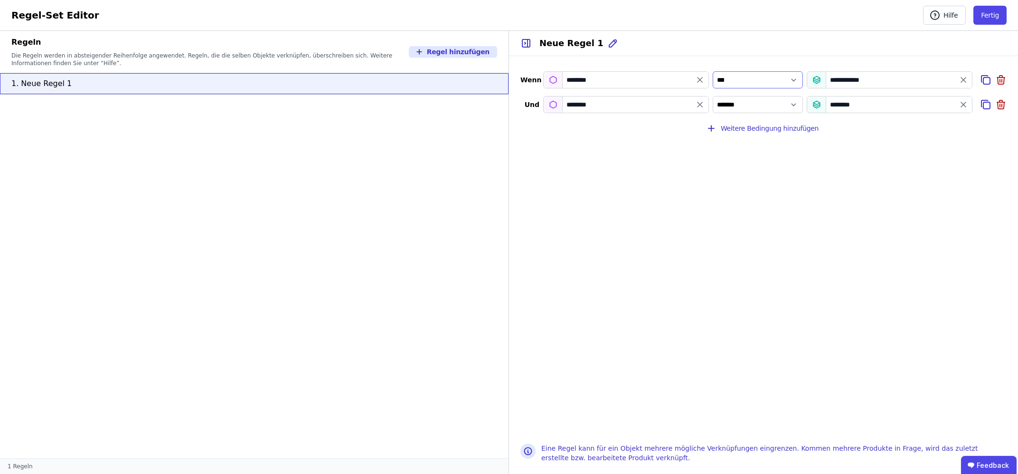
select select "**********"
click option "*******" at bounding box center [0, 0] width 0 height 0
click at [1001, 105] on icon at bounding box center [1001, 104] width 11 height 11
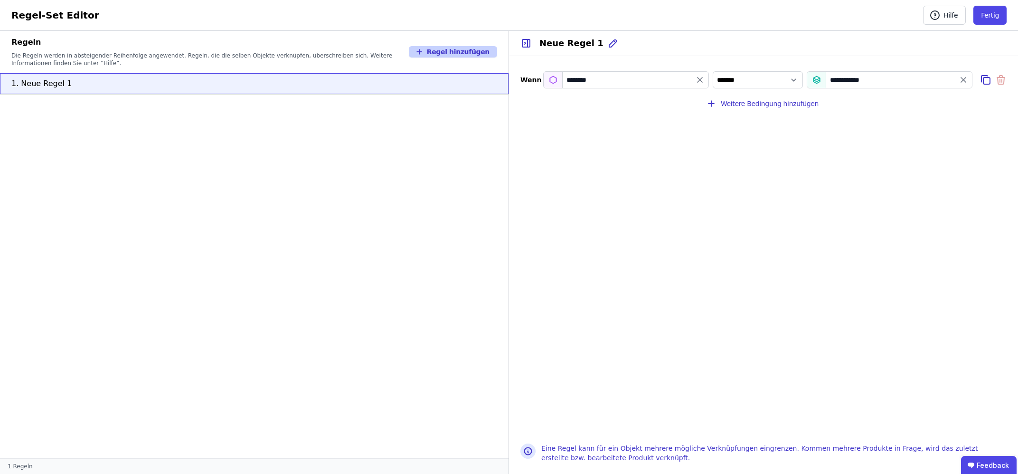
click at [440, 53] on button "Regel hinzufügen" at bounding box center [453, 51] width 88 height 11
select select "**"
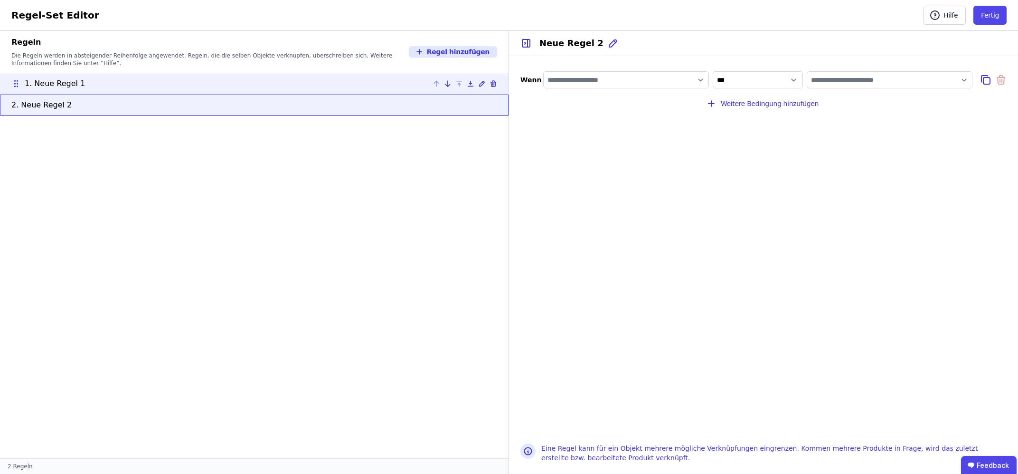
click at [173, 80] on div "1. Neue Regel 1" at bounding box center [254, 83] width 486 height 11
type input "********"
select select "**********"
type input "**********"
click at [191, 111] on li "2. Neue Regel 2" at bounding box center [254, 105] width 509 height 22
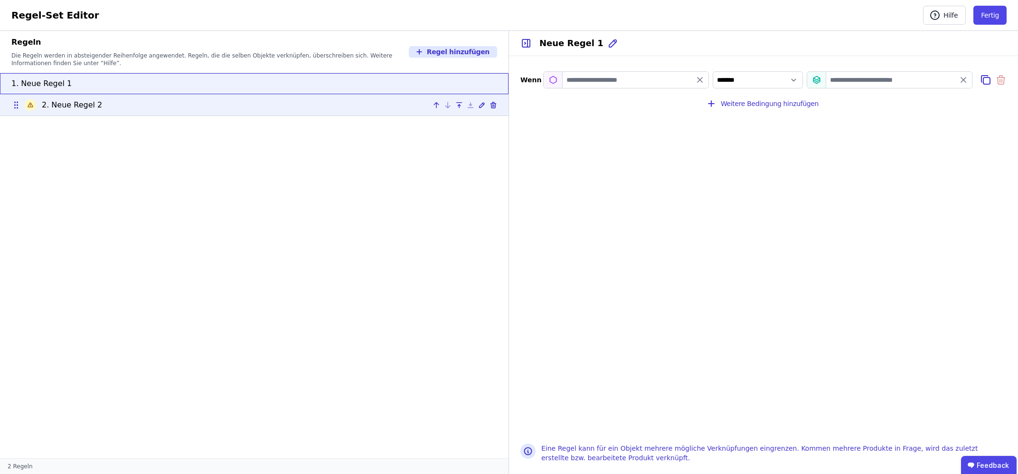
select select "**"
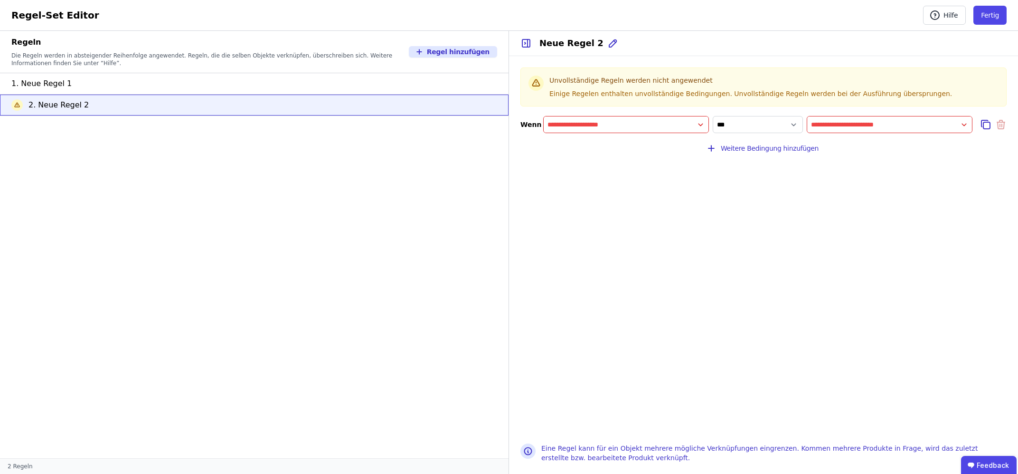
click at [567, 124] on input "filter_by" at bounding box center [626, 124] width 165 height 17
click at [618, 156] on div "Importierte Eigenschaften" at bounding box center [602, 160] width 116 height 17
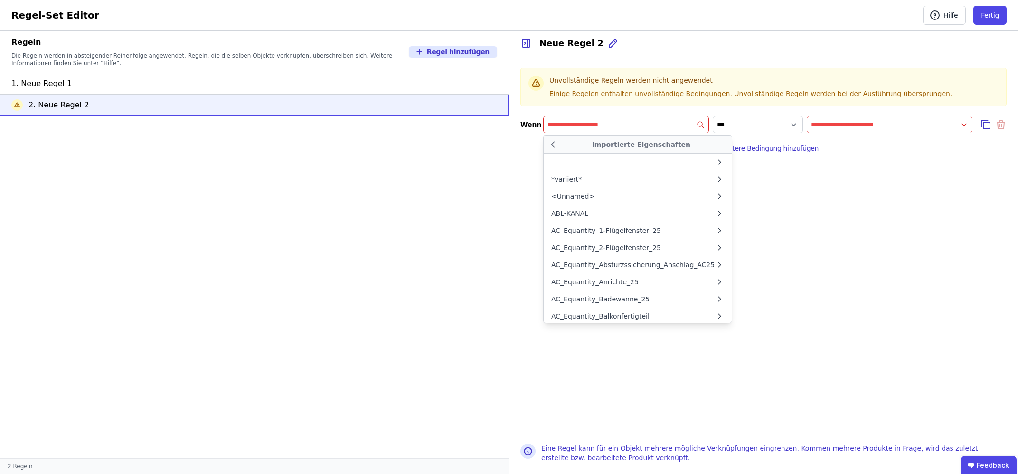
click at [585, 129] on input "filter_by" at bounding box center [626, 124] width 165 height 17
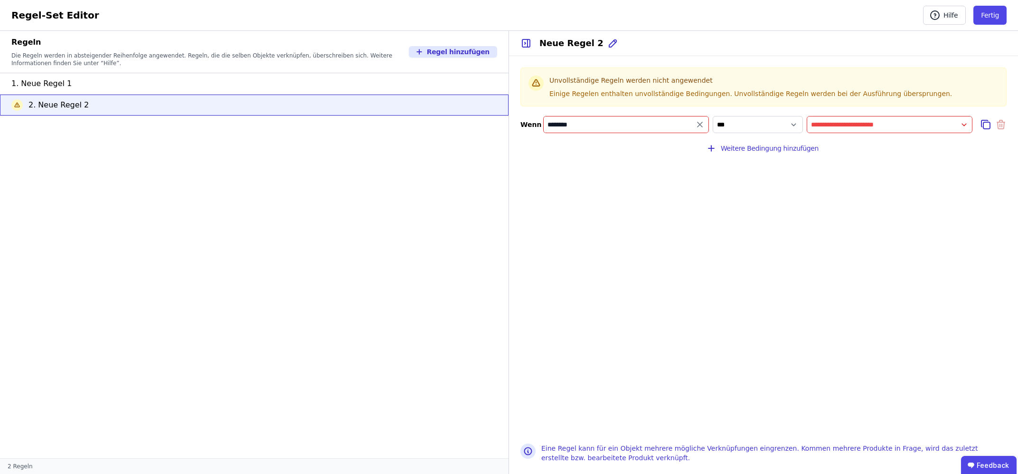
click at [653, 127] on input "********" at bounding box center [626, 124] width 165 height 17
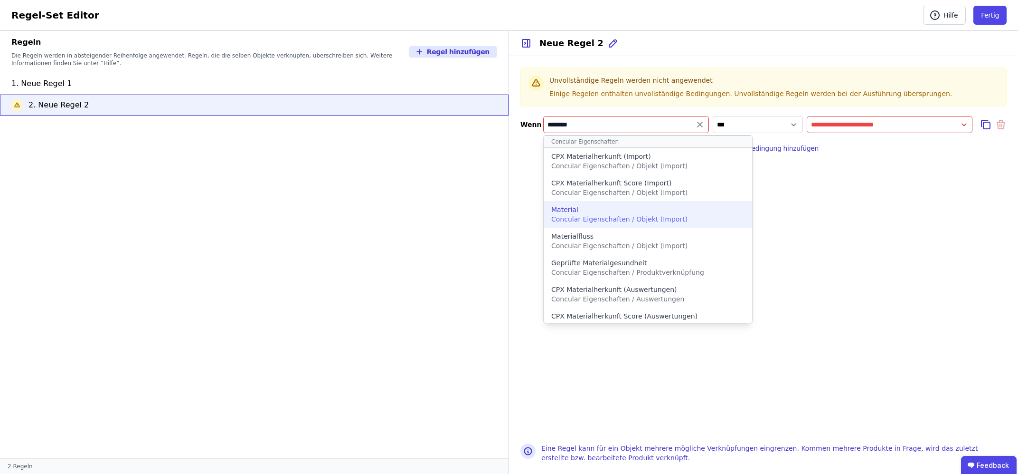
type input "********"
click at [618, 219] on span "Concular Eigenschaften / Objekt (Import)" at bounding box center [619, 219] width 136 height 8
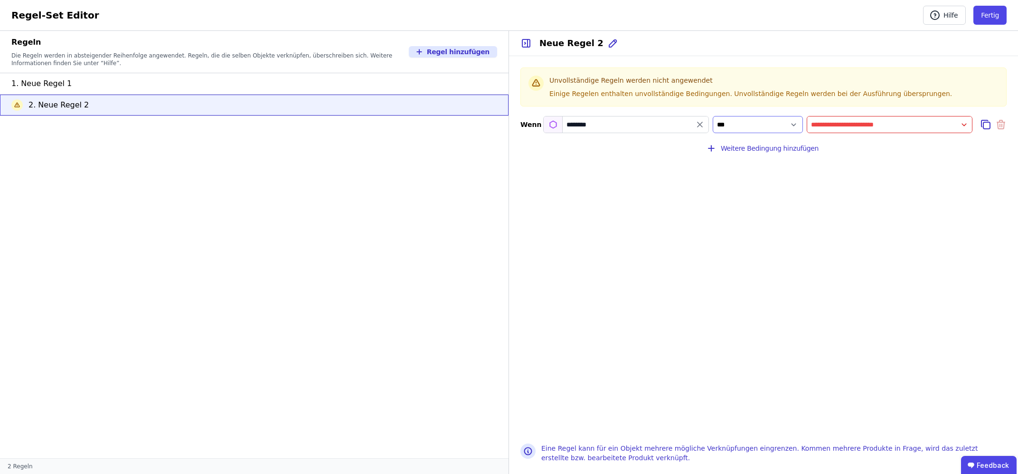
click at [713, 116] on select "**********" at bounding box center [758, 124] width 90 height 17
click option "*******" at bounding box center [0, 0] width 0 height 0
click at [860, 120] on input "value" at bounding box center [890, 124] width 165 height 17
click at [840, 213] on div "EPD-Name" at bounding box center [832, 213] width 35 height 10
select select "**********"
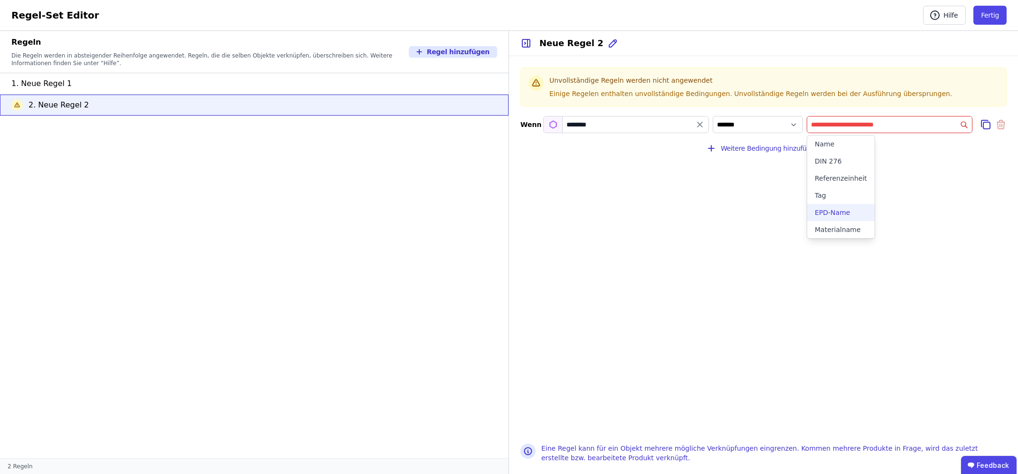
type input "********"
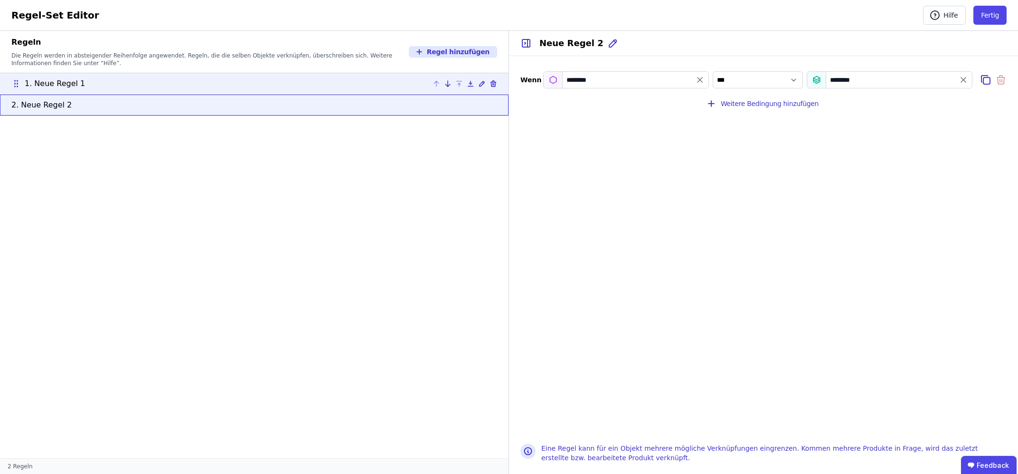
click at [292, 86] on div "1. Neue Regel 1" at bounding box center [254, 83] width 486 height 11
select select "**********"
type input "**********"
click at [286, 106] on div "2. Neue Regel 2" at bounding box center [254, 104] width 486 height 11
select select "**********"
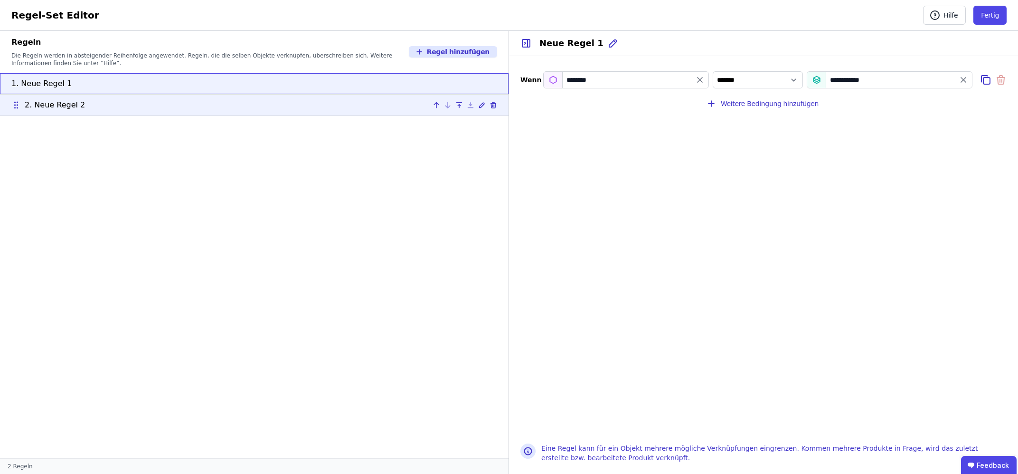
type input "********"
click at [291, 82] on div "1. Neue Regel 1" at bounding box center [254, 83] width 486 height 11
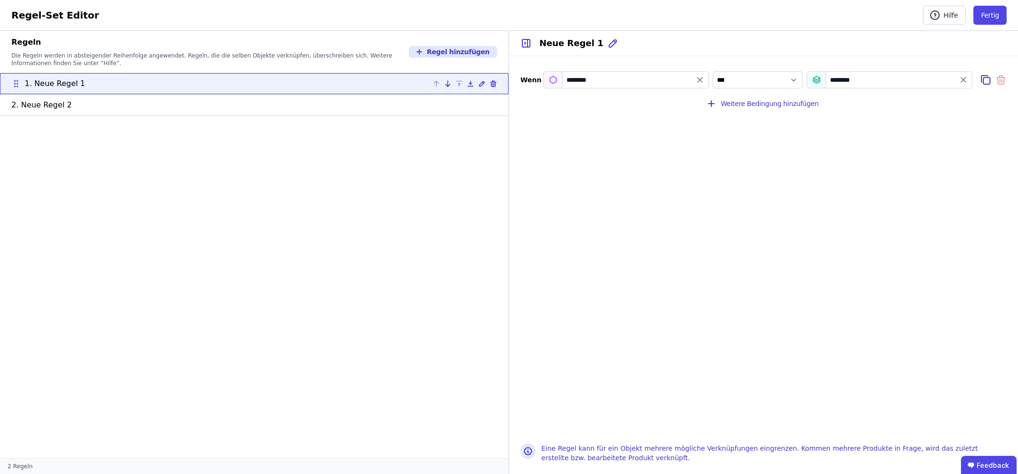
select select "**********"
type input "**********"
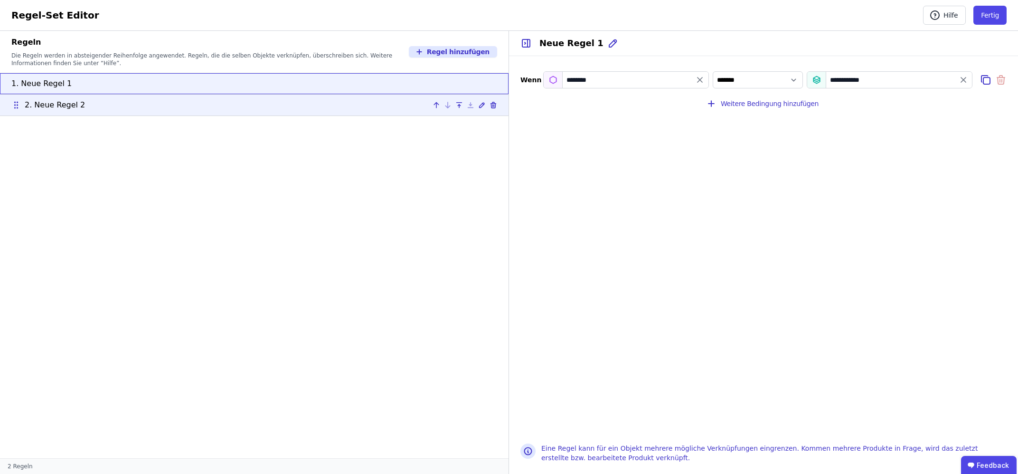
click at [288, 107] on div "2. Neue Regel 2" at bounding box center [254, 104] width 486 height 11
select select "**********"
type input "********"
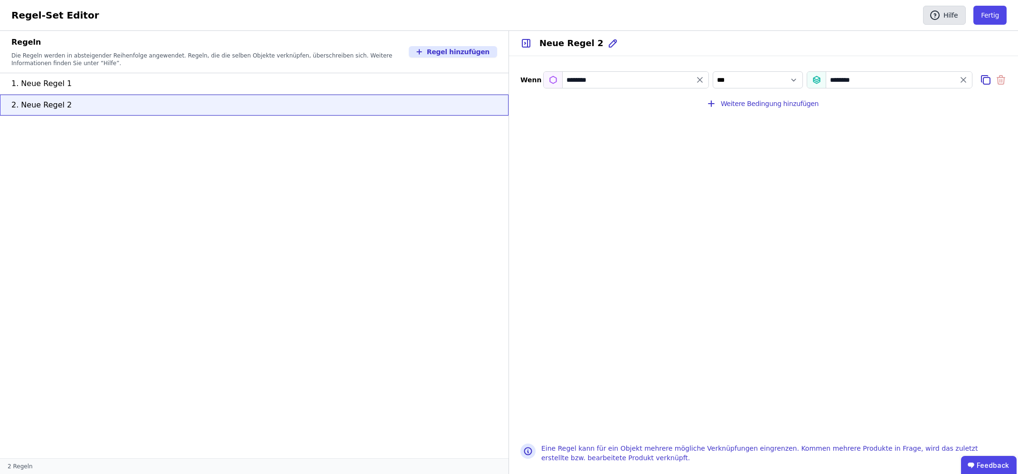
click at [960, 10] on button "Hilfe" at bounding box center [944, 15] width 43 height 19
click at [325, 203] on ul "1. Neue Regel 1 2. Neue Regel 2" at bounding box center [254, 265] width 509 height 385
click at [986, 13] on button "Fertig" at bounding box center [990, 15] width 33 height 19
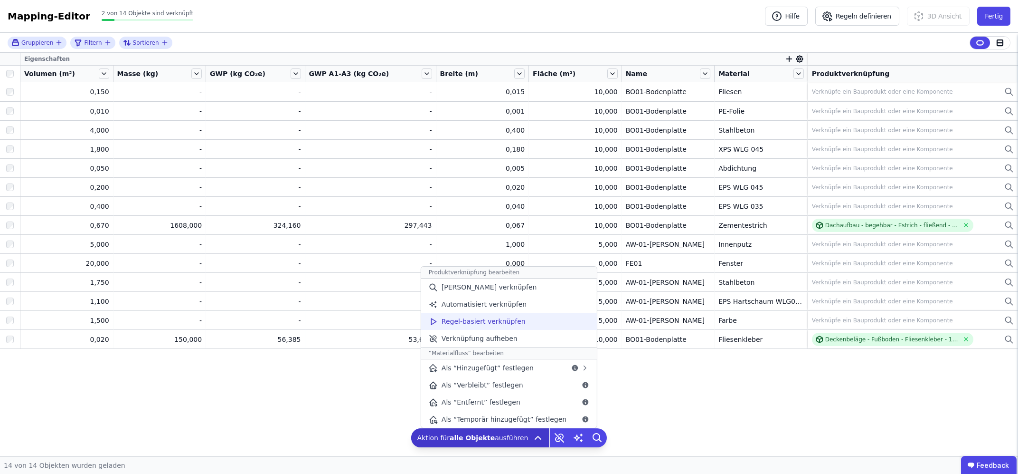
click at [514, 320] on span "Regel-basiert verknüpfen" at bounding box center [484, 321] width 84 height 10
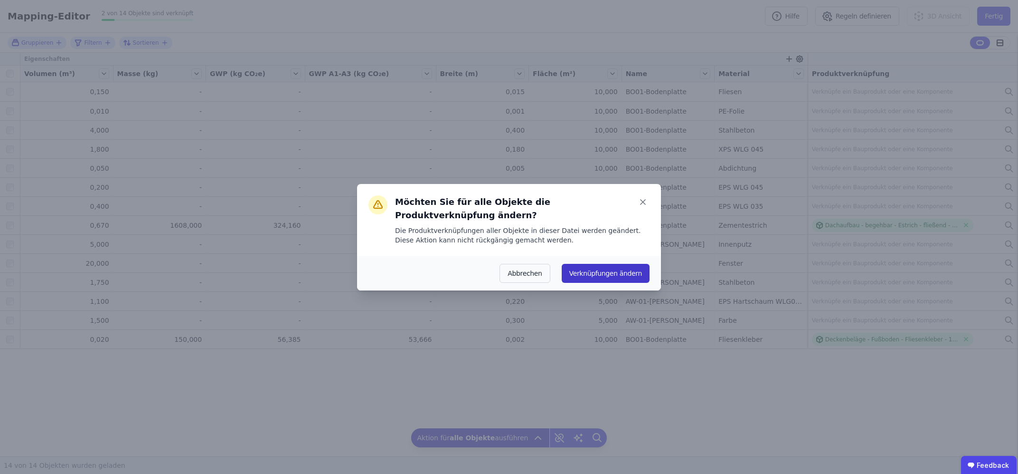
click at [605, 267] on button "Verknüpfungen ändern" at bounding box center [606, 273] width 88 height 19
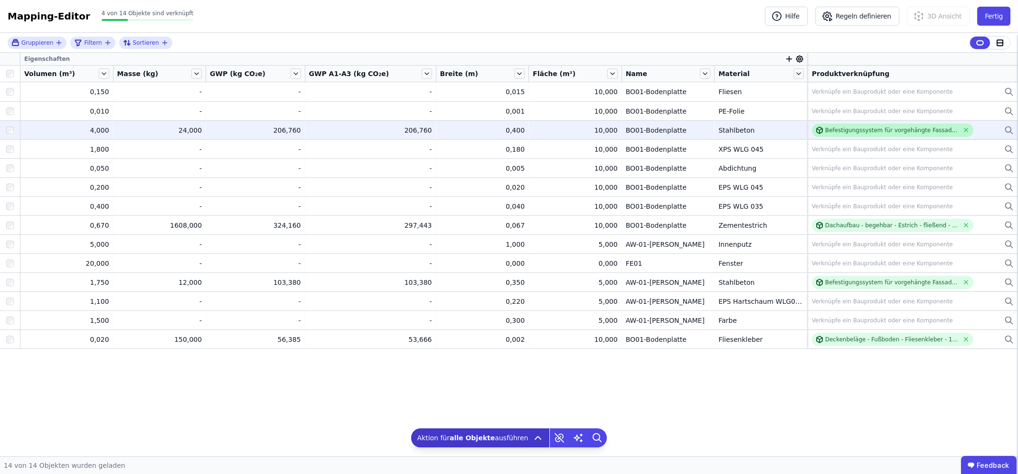
click at [833, 131] on div "Befestigungssystem für vorgehängte Fassaden - Aluminium" at bounding box center [892, 130] width 133 height 8
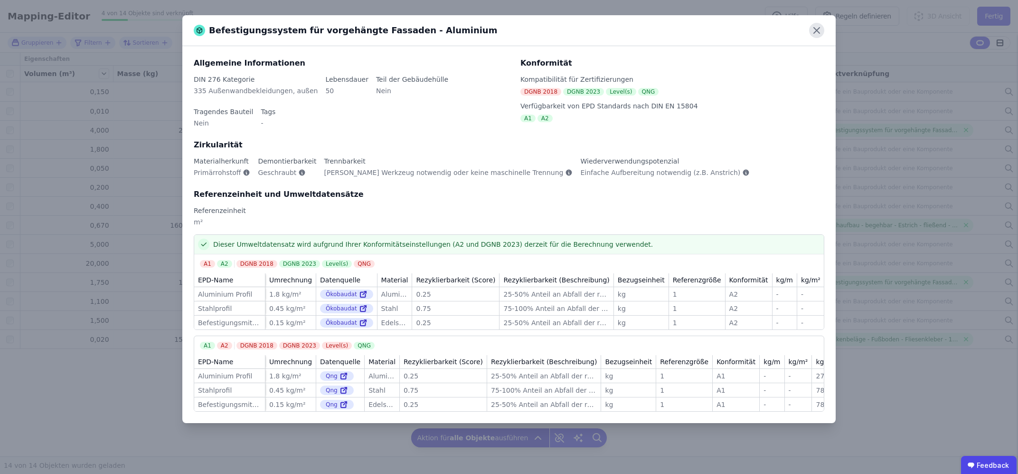
click at [816, 30] on icon at bounding box center [816, 30] width 15 height 15
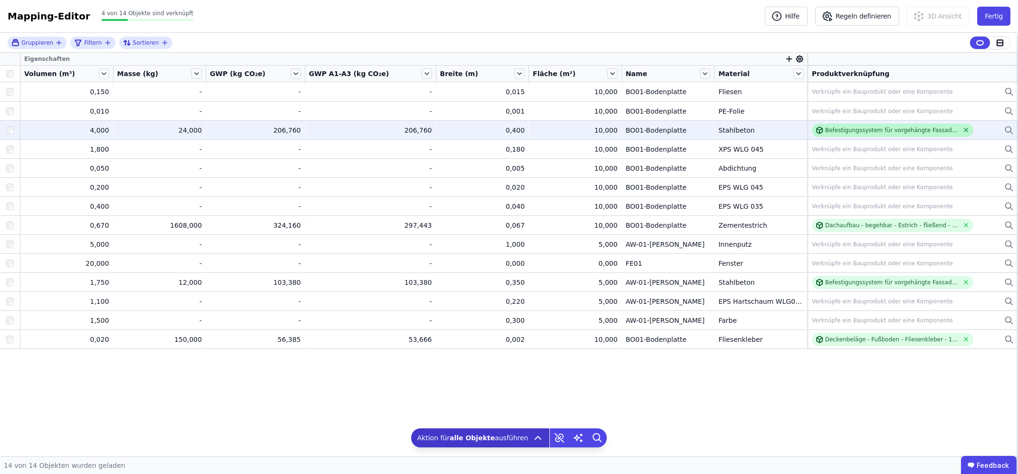
click at [969, 129] on icon at bounding box center [966, 129] width 7 height 7
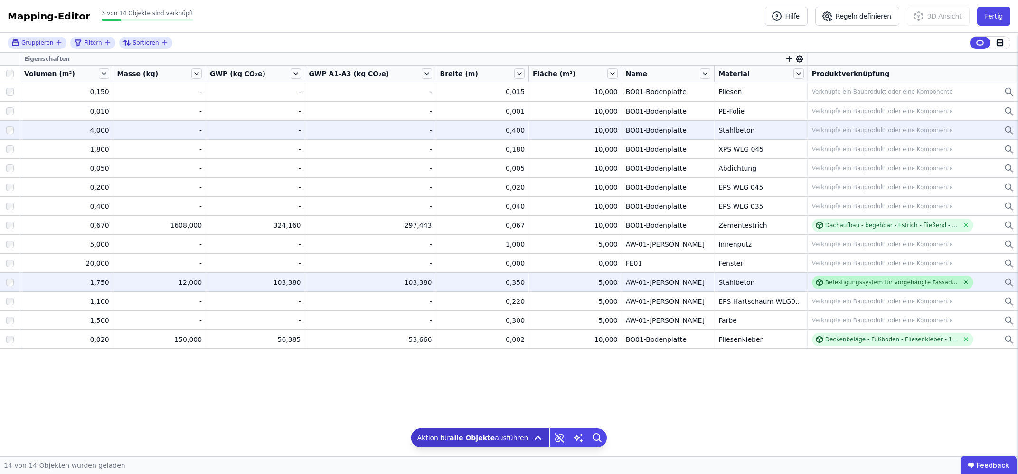
click at [963, 279] on icon at bounding box center [966, 281] width 7 height 7
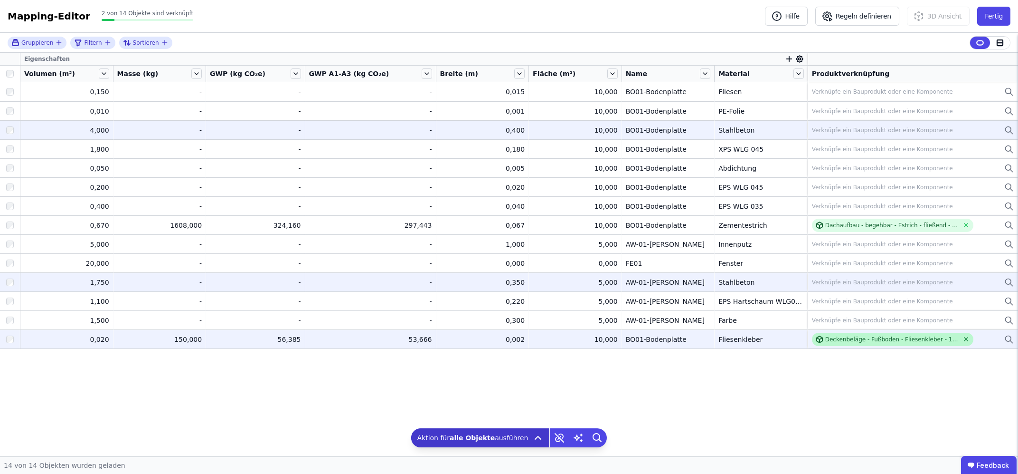
click at [963, 341] on icon at bounding box center [966, 338] width 7 height 7
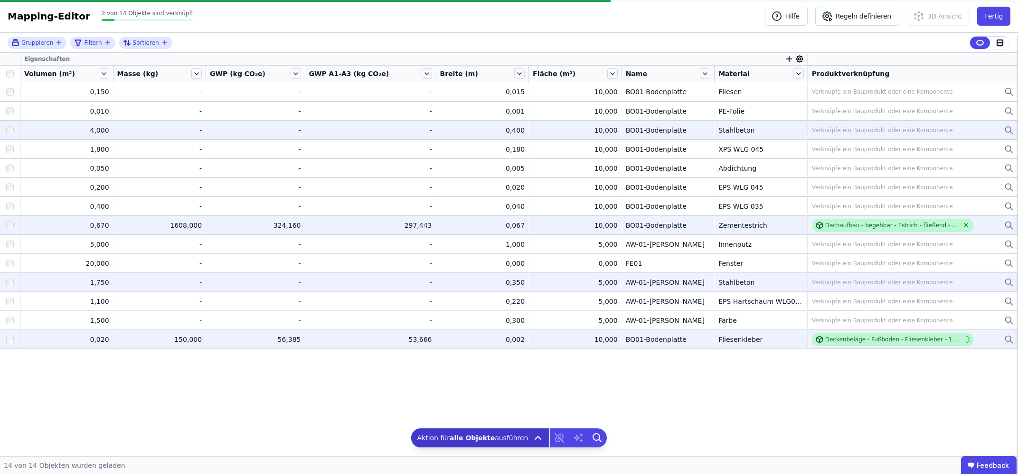
click at [965, 224] on icon at bounding box center [967, 225] width 4 height 4
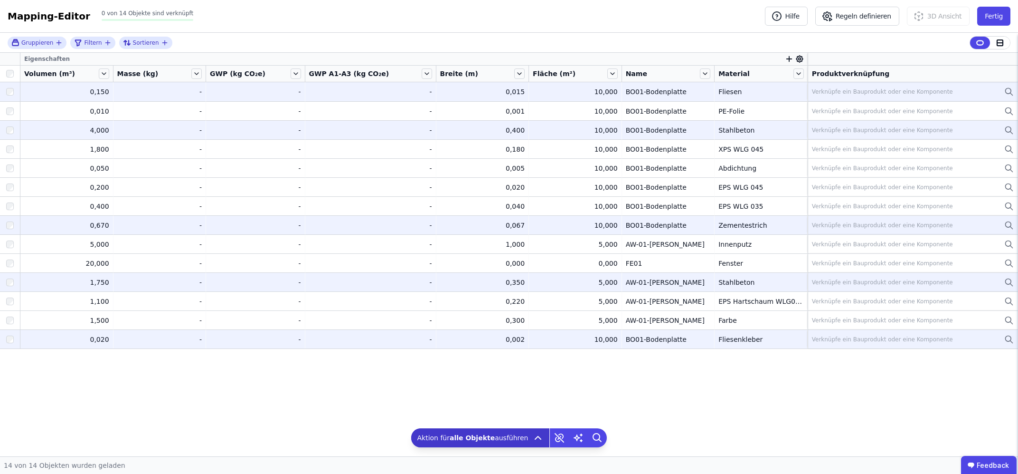
click at [834, 93] on div "Verknüpfe ein Bauprodukt oder eine Komponente" at bounding box center [882, 92] width 141 height 8
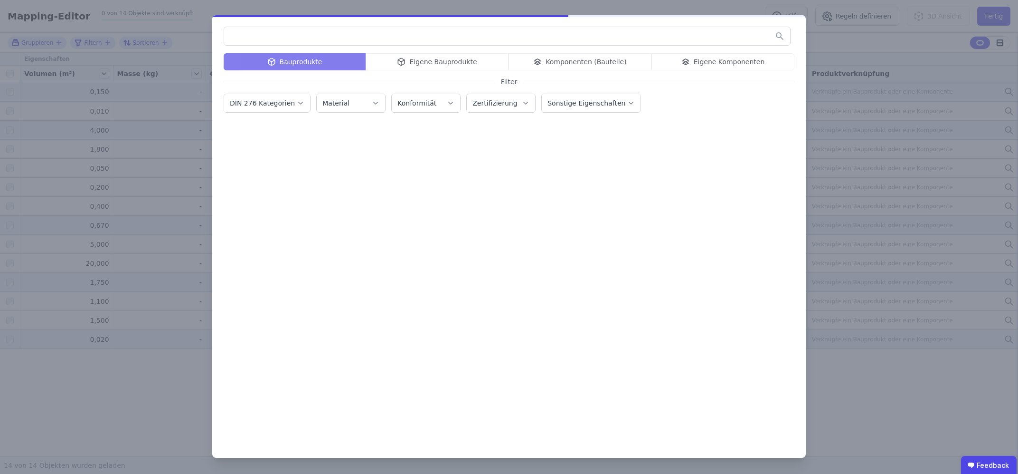
click at [356, 39] on input "text" at bounding box center [507, 36] width 566 height 17
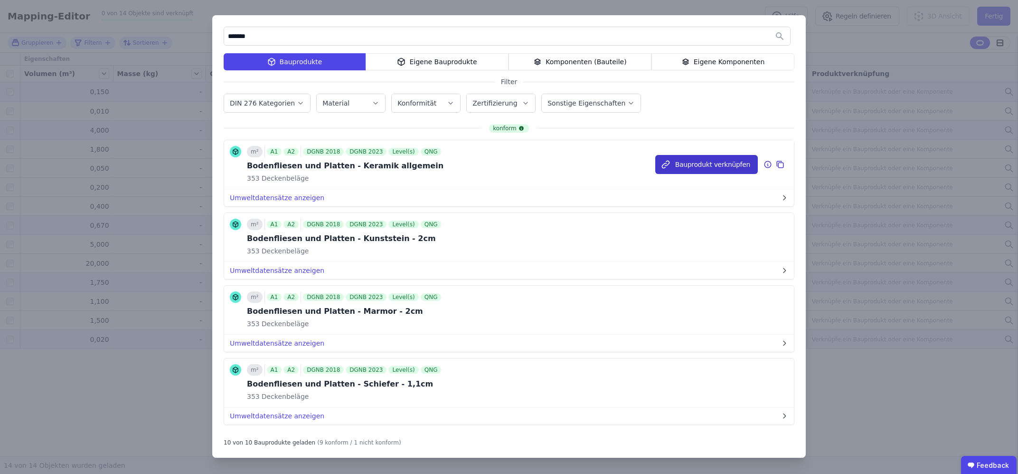
type input "*******"
click at [671, 167] on icon "button" at bounding box center [666, 165] width 10 height 10
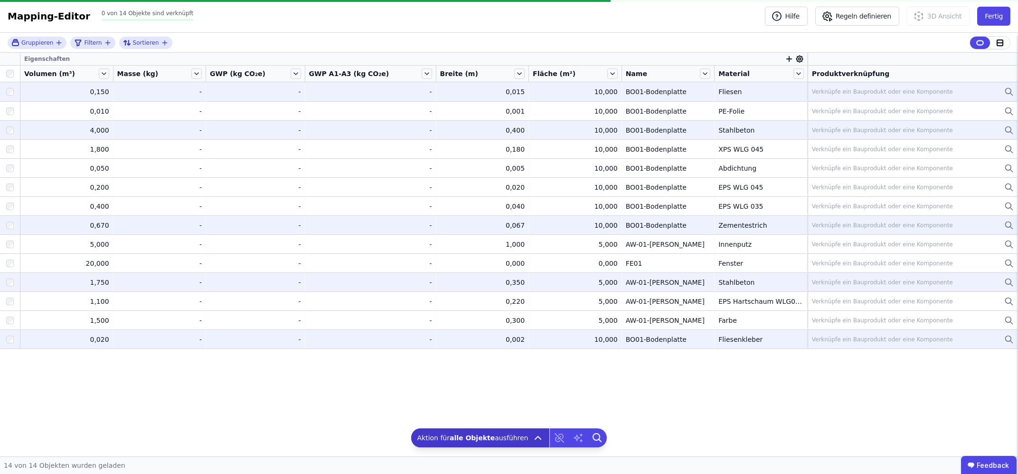
click at [4, 71] on div at bounding box center [10, 74] width 12 height 8
click at [17, 92] on div at bounding box center [10, 91] width 20 height 17
click at [1008, 94] on icon at bounding box center [1009, 91] width 6 height 6
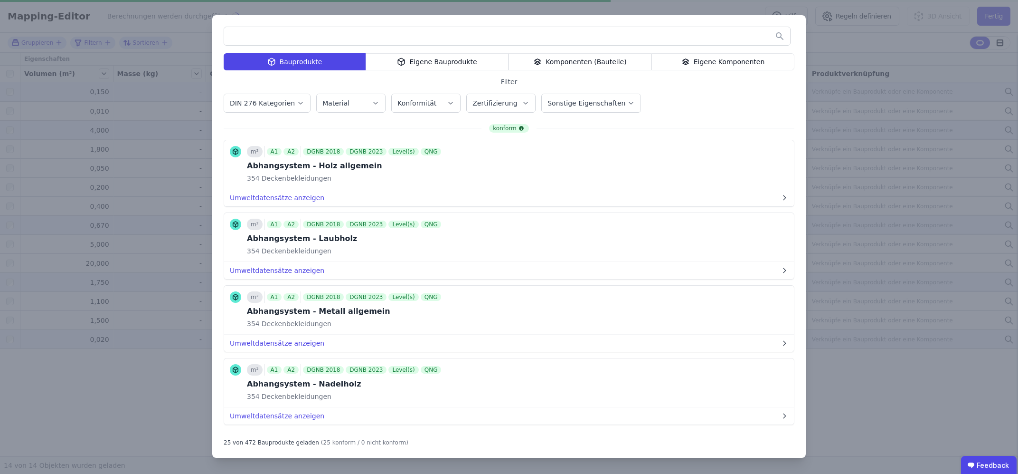
click at [329, 40] on input "text" at bounding box center [507, 36] width 566 height 17
click at [873, 57] on div "Bauprodukte Eigene Bauprodukte Komponenten (Bauteile) Eigene Komponenten Filter…" at bounding box center [509, 237] width 1018 height 474
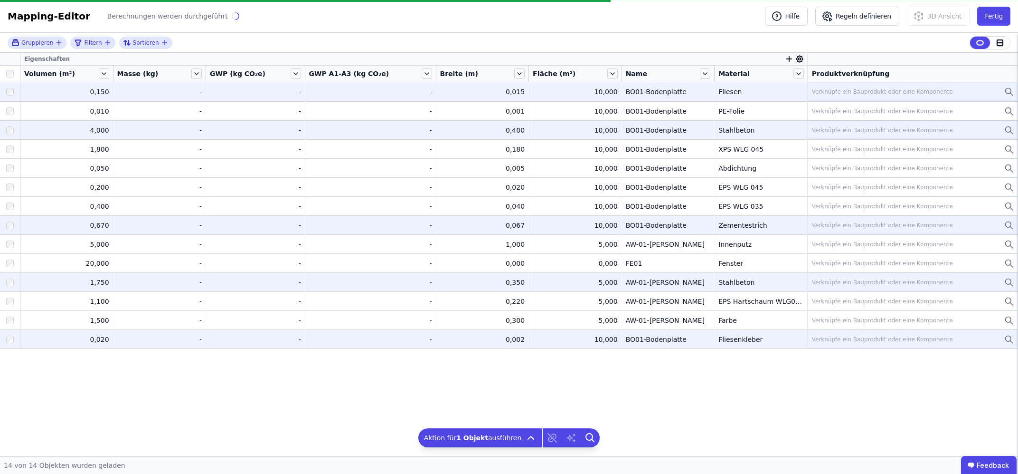
click at [304, 403] on div "Eigenschaften Volumen (m³) Masse (kg) GWP (kg CO₂e) GWP A1-A3 (kg CO₂e) Breite …" at bounding box center [509, 254] width 1018 height 403
click at [778, 15] on icon "button" at bounding box center [777, 16] width 2 height 2
click at [87, 48] on div "Filtern" at bounding box center [92, 43] width 45 height 12
click at [104, 41] on icon "filter_by" at bounding box center [108, 43] width 8 height 8
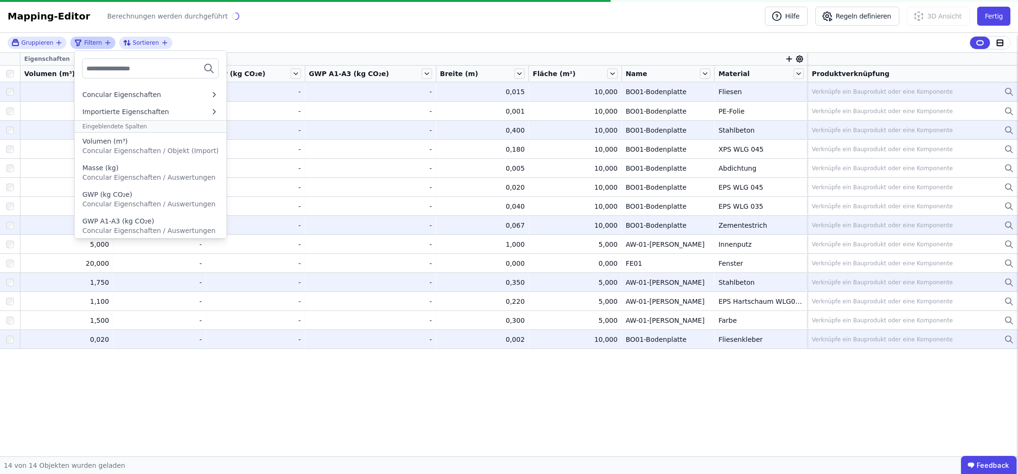
click at [112, 65] on input "text" at bounding box center [121, 68] width 70 height 17
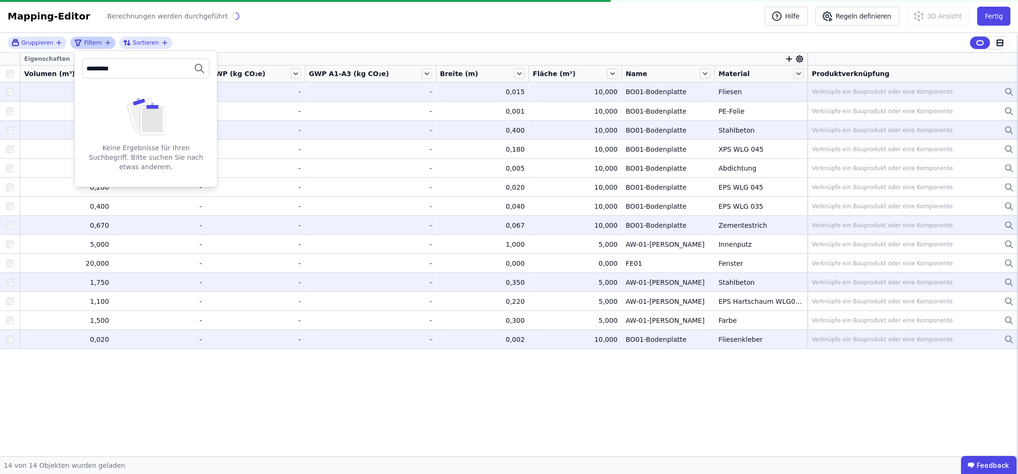
type input "**********"
drag, startPoint x: 120, startPoint y: 68, endPoint x: 72, endPoint y: 66, distance: 48.0
click at [86, 66] on input "**********" at bounding box center [121, 68] width 70 height 17
click at [137, 69] on input "text" at bounding box center [121, 68] width 70 height 17
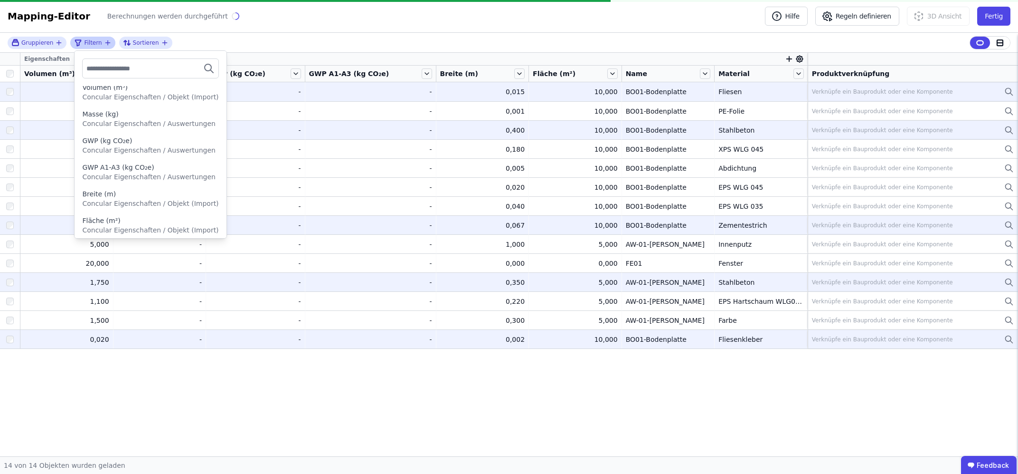
scroll to position [107, 0]
click at [156, 226] on span "Concular Eigenschaften / Objekt (Import)" at bounding box center [150, 230] width 136 height 8
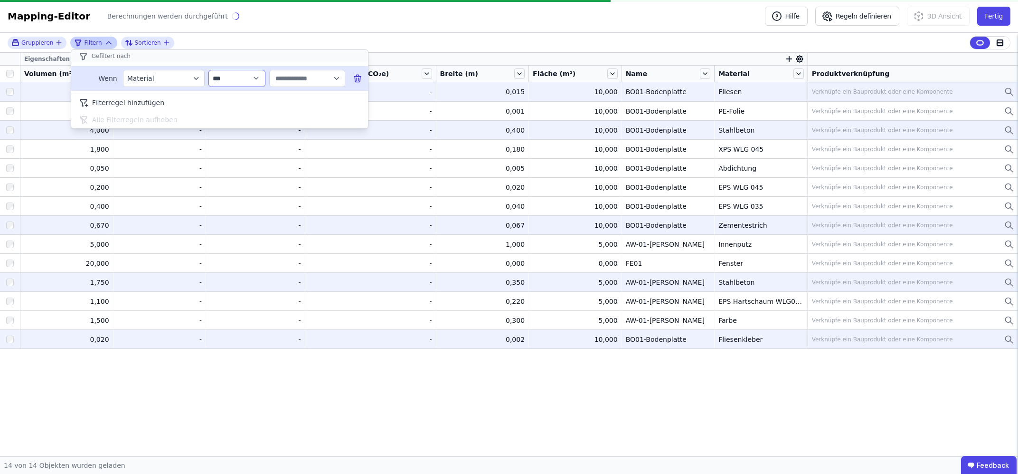
click at [209, 70] on select "**********" at bounding box center [237, 78] width 57 height 17
select select "********"
click option "*******" at bounding box center [0, 0] width 0 height 0
click at [307, 81] on input "text" at bounding box center [303, 78] width 59 height 17
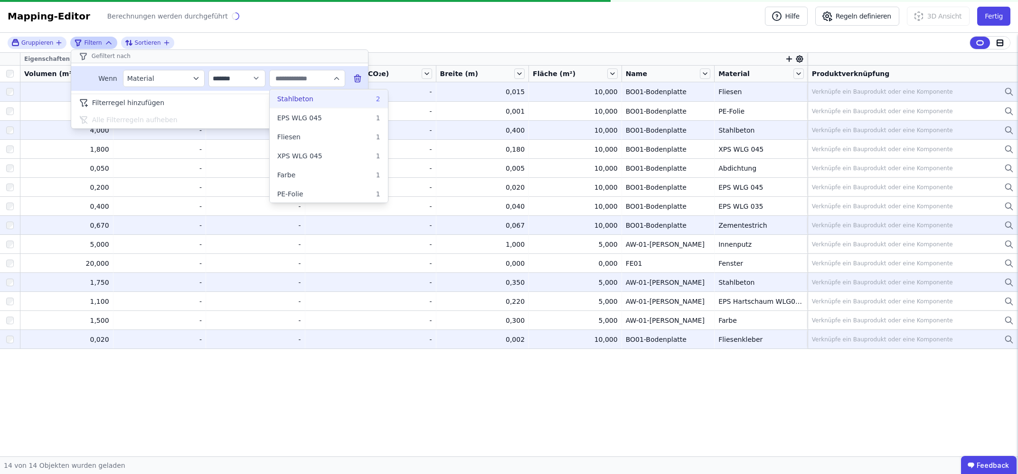
click at [313, 103] on div "Stahlbeton 2" at bounding box center [328, 99] width 103 height 10
type input "**********"
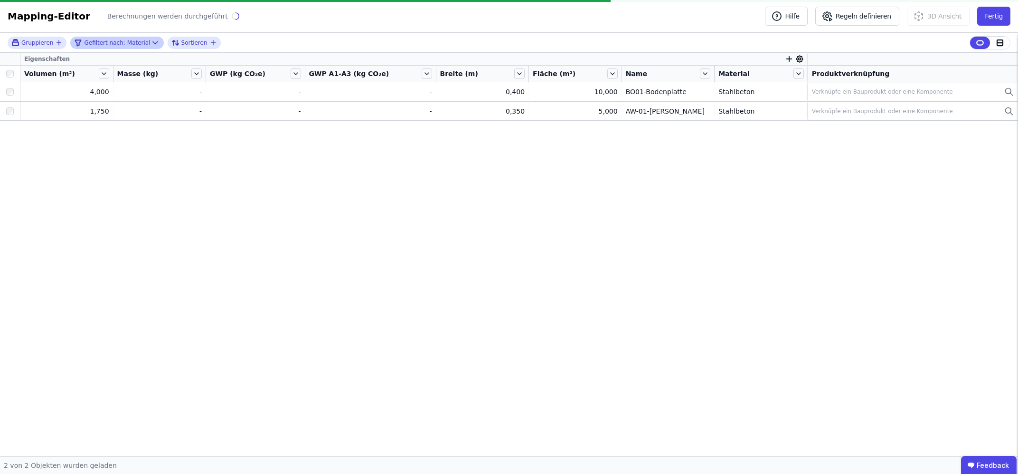
click at [10, 74] on div "Gruppieren Gefiltert nach: Material Sortieren Eigenschaften Volumen (m³) Masse …" at bounding box center [509, 244] width 1018 height 423
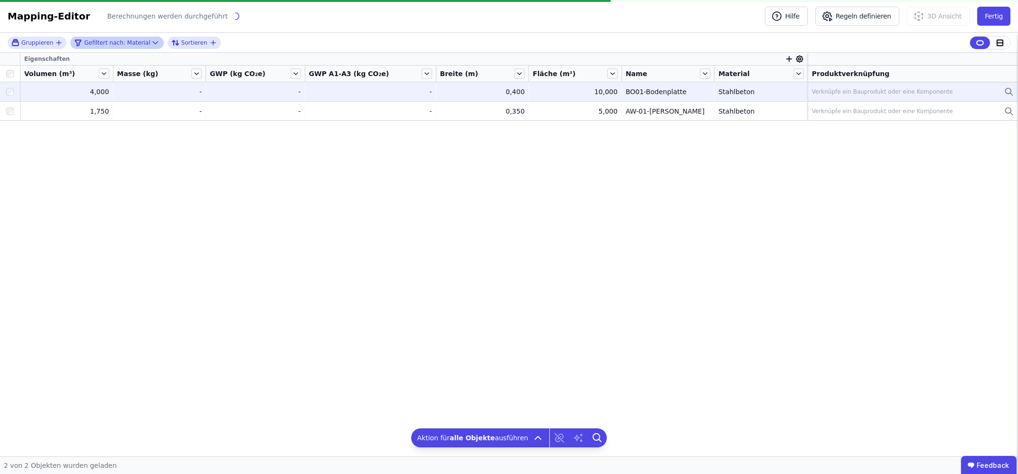
click at [960, 90] on div "Verknüpfe ein Bauprodukt oder eine Komponente" at bounding box center [913, 91] width 202 height 11
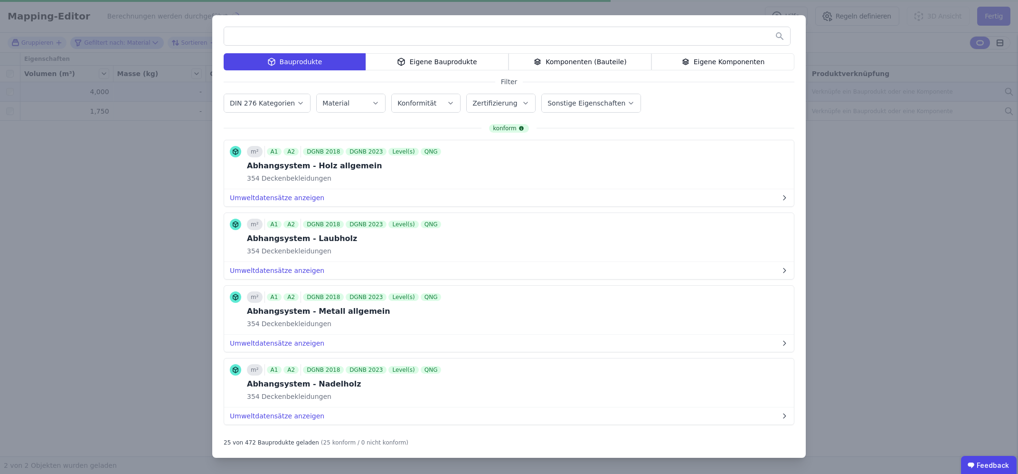
click at [333, 35] on input "text" at bounding box center [507, 36] width 566 height 17
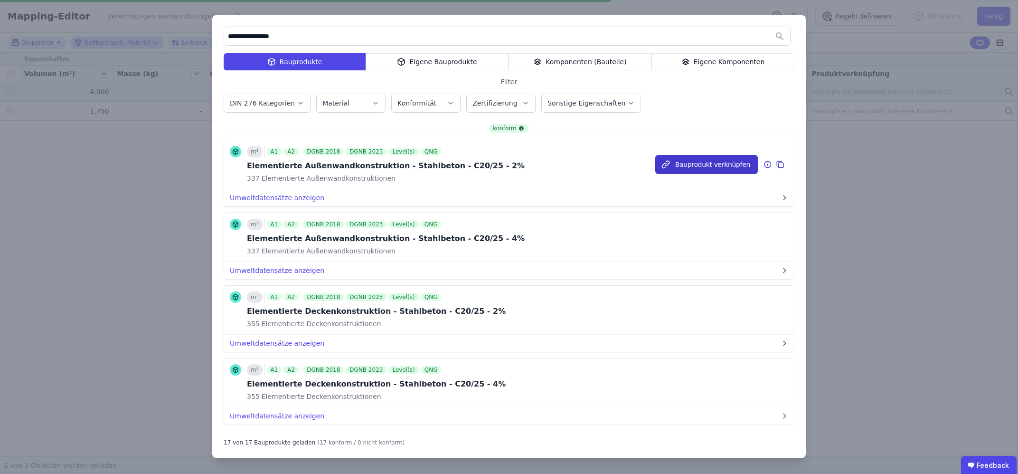
type input "**********"
click at [699, 163] on button "Bauprodukt verknüpfen" at bounding box center [707, 164] width 103 height 19
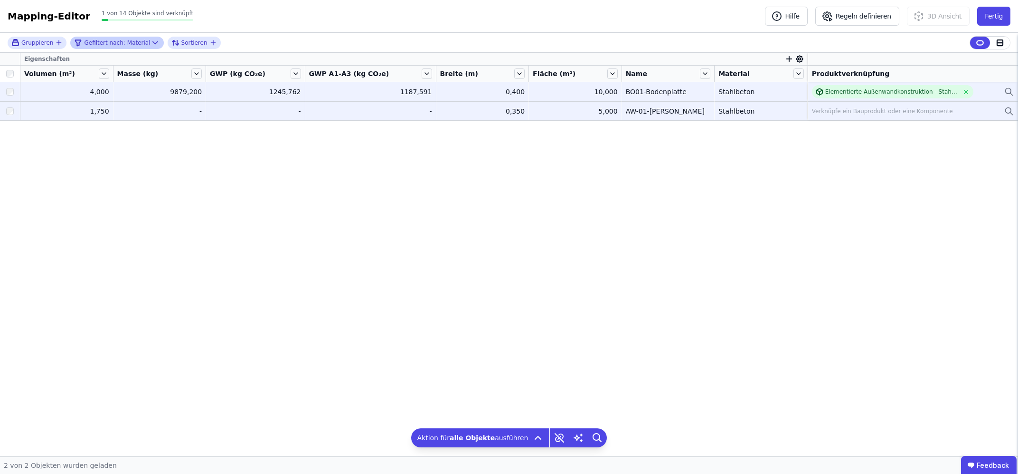
click at [968, 108] on div "Verknüpfe ein Bauprodukt oder eine Komponente" at bounding box center [913, 110] width 202 height 11
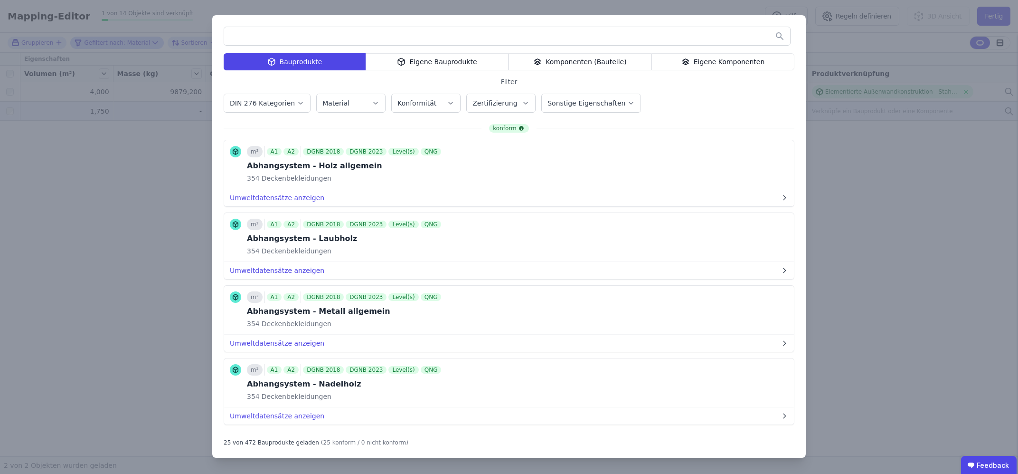
click at [940, 254] on div "Bauprodukte Eigene Bauprodukte Komponenten (Bauteile) Eigene Komponenten Filter…" at bounding box center [509, 237] width 1018 height 474
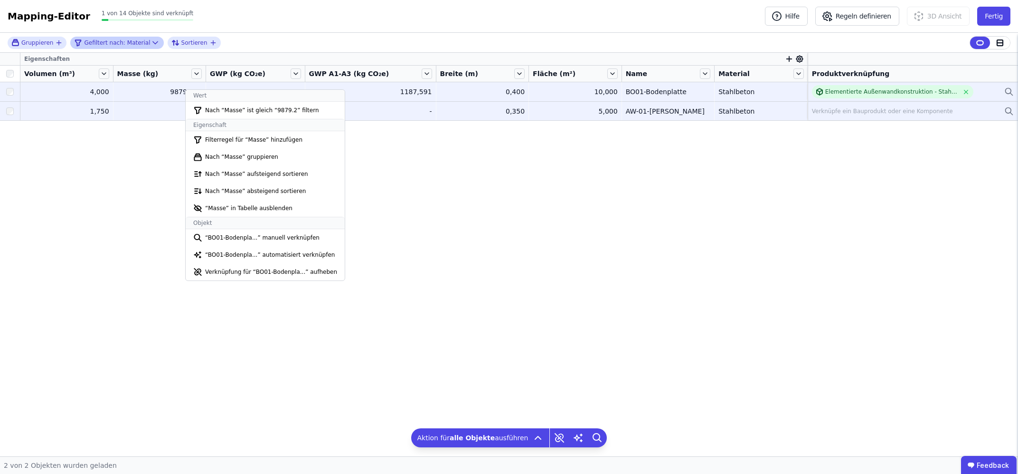
click at [626, 114] on div "AW-01-Keller" at bounding box center [668, 111] width 85 height 10
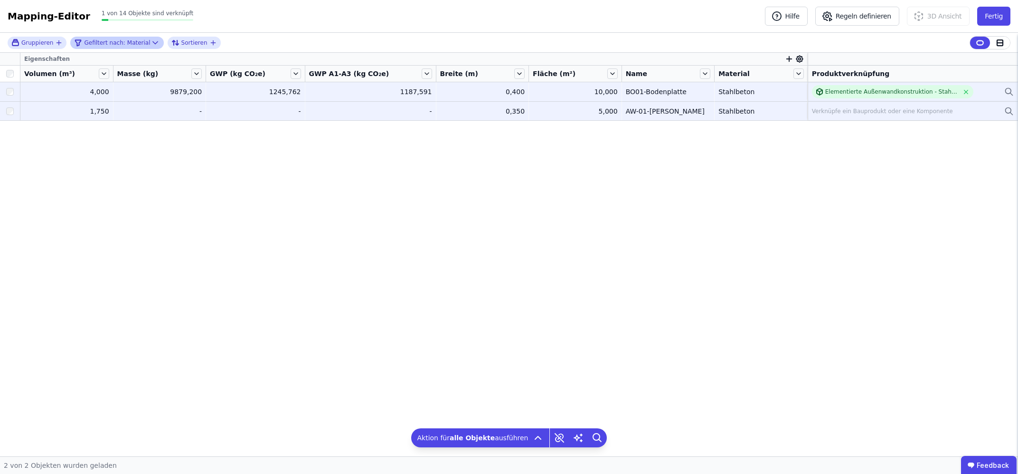
click at [682, 111] on div "AW-01-Keller" at bounding box center [668, 111] width 85 height 10
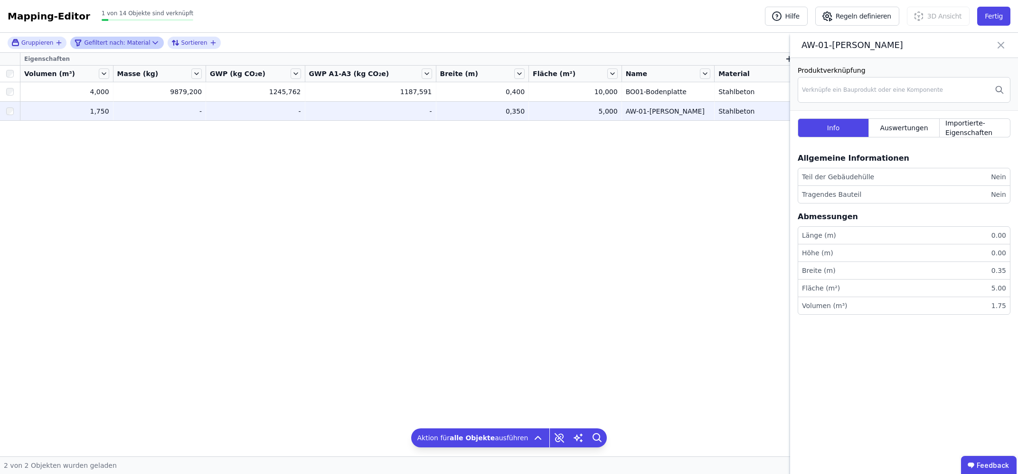
click at [1001, 45] on icon at bounding box center [1001, 44] width 11 height 13
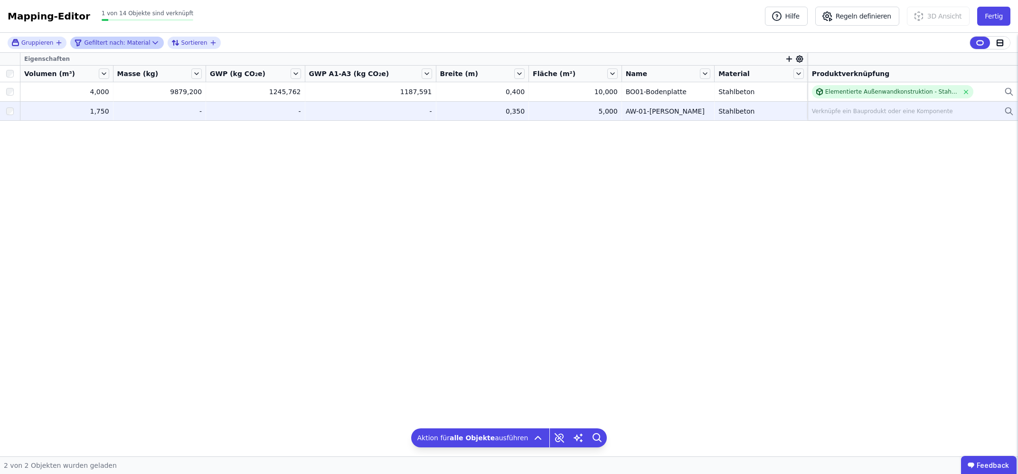
click at [856, 114] on div "Verknüpfe ein Bauprodukt oder eine Komponente" at bounding box center [882, 111] width 141 height 8
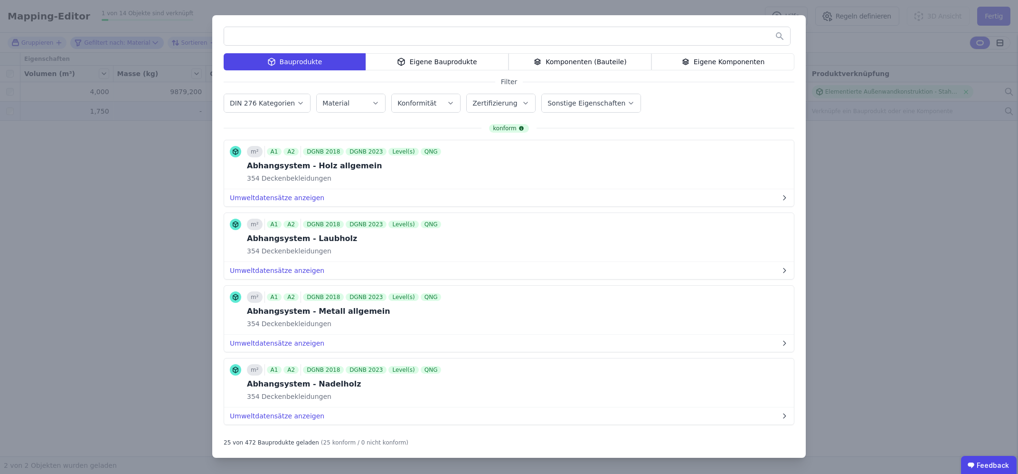
click at [335, 39] on input "text" at bounding box center [507, 36] width 566 height 17
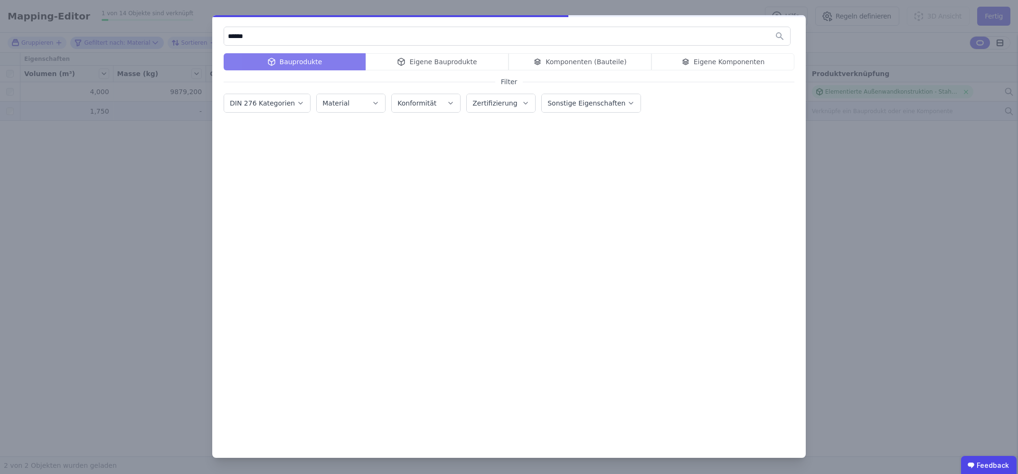
type input "******"
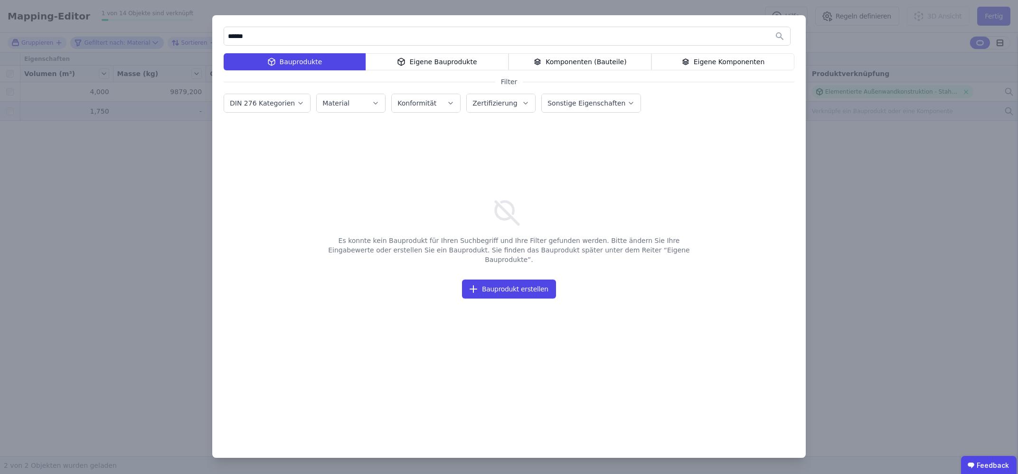
click at [323, 62] on div "Bauprodukte" at bounding box center [295, 61] width 142 height 17
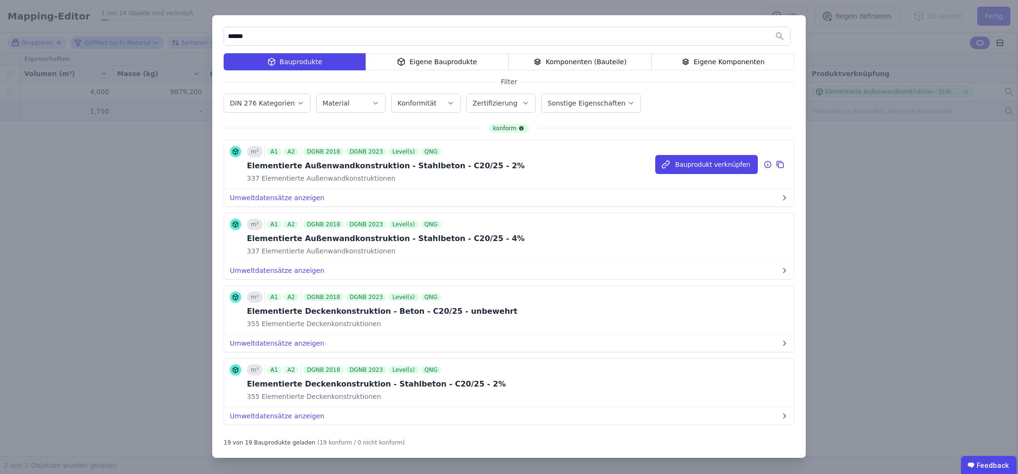
click at [484, 171] on div "m³ A1 A2 DGNB 2018 DGNB 2023 Level(s) QNG Elementierte Außenwandkonstruktion - …" at bounding box center [509, 164] width 570 height 49
click at [697, 163] on button "Bauprodukt verknüpfen" at bounding box center [707, 164] width 103 height 19
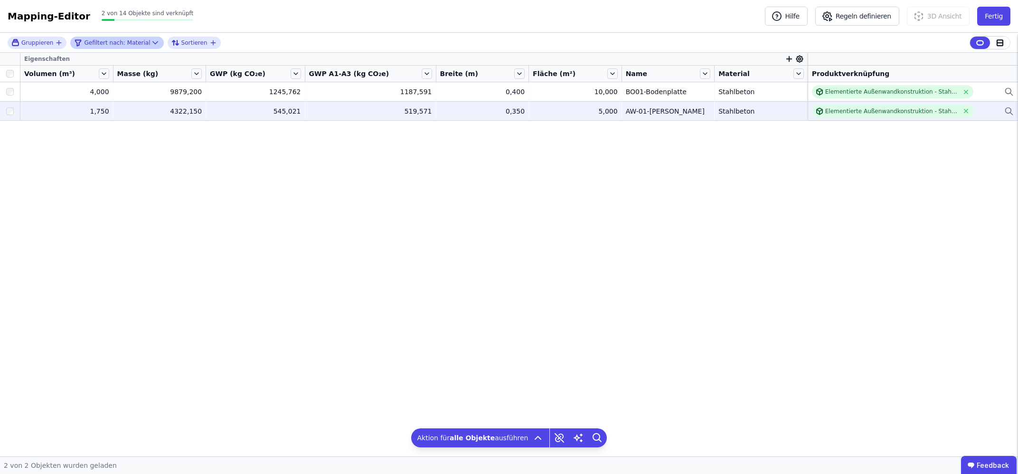
click at [650, 154] on div "Eigenschaften Volumen (m³) Masse (kg) GWP (kg CO₂e) GWP A1-A3 (kg CO₂e) Breite …" at bounding box center [509, 254] width 1018 height 403
click at [44, 41] on span "Gruppieren" at bounding box center [37, 43] width 32 height 8
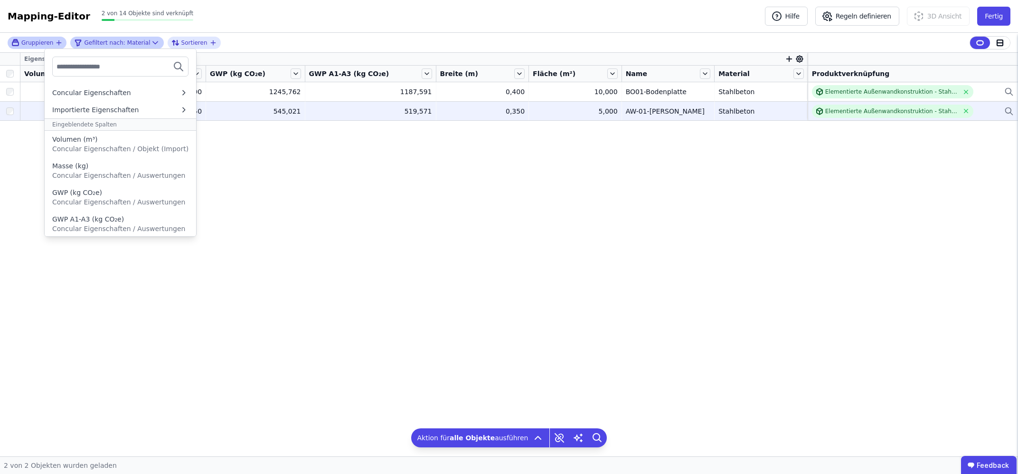
click at [79, 69] on input "text" at bounding box center [92, 66] width 70 height 17
click at [59, 44] on icon "button" at bounding box center [59, 42] width 0 height 4
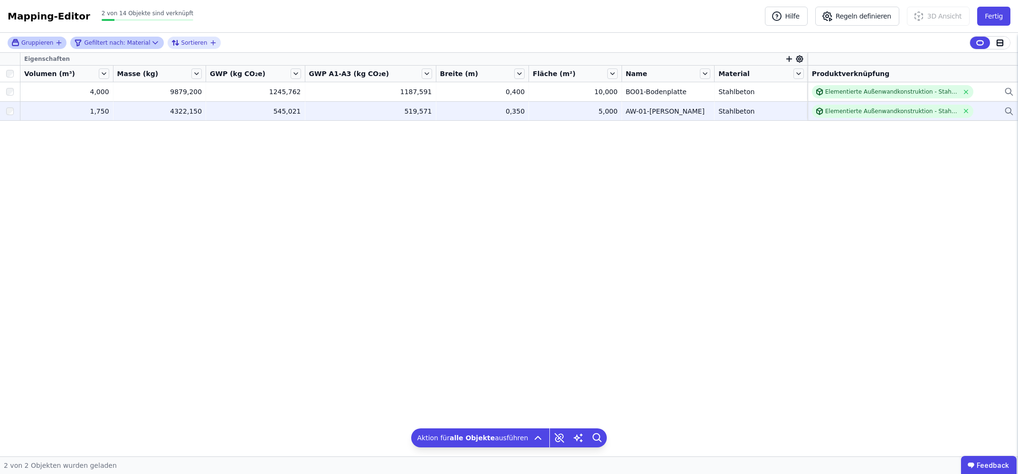
click at [59, 44] on icon "button" at bounding box center [59, 42] width 0 height 4
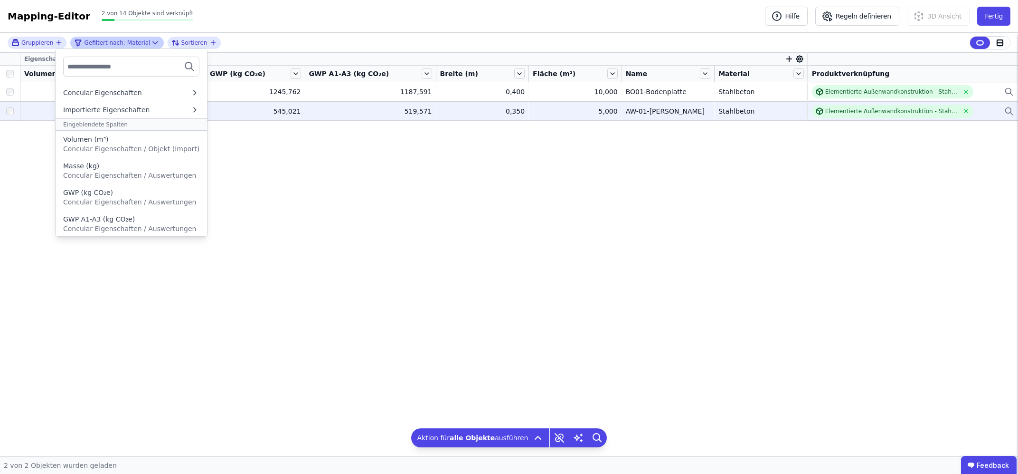
click at [13, 159] on div "Eigenschaften Volumen (m³) Masse (kg) GWP (kg CO₂e) GWP A1-A3 (kg CO₂e) Breite …" at bounding box center [509, 254] width 1018 height 403
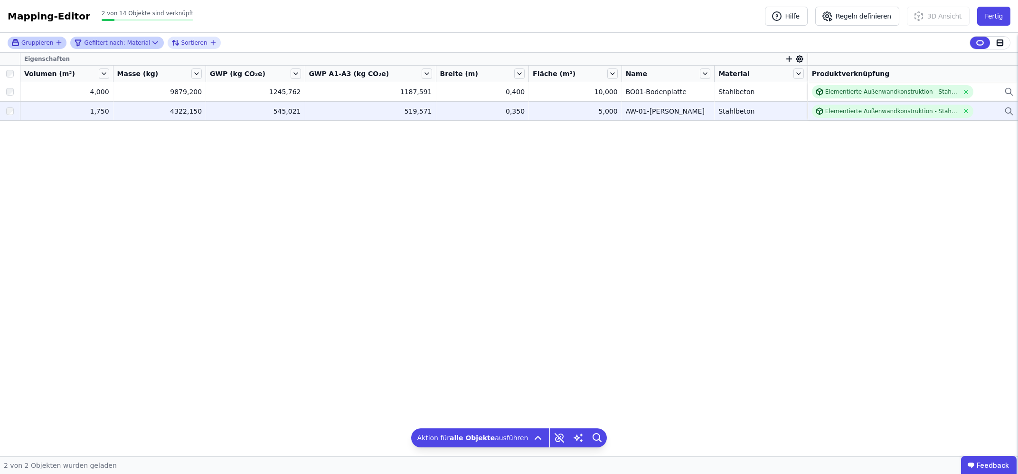
click at [51, 43] on div "Gruppieren" at bounding box center [33, 42] width 44 height 8
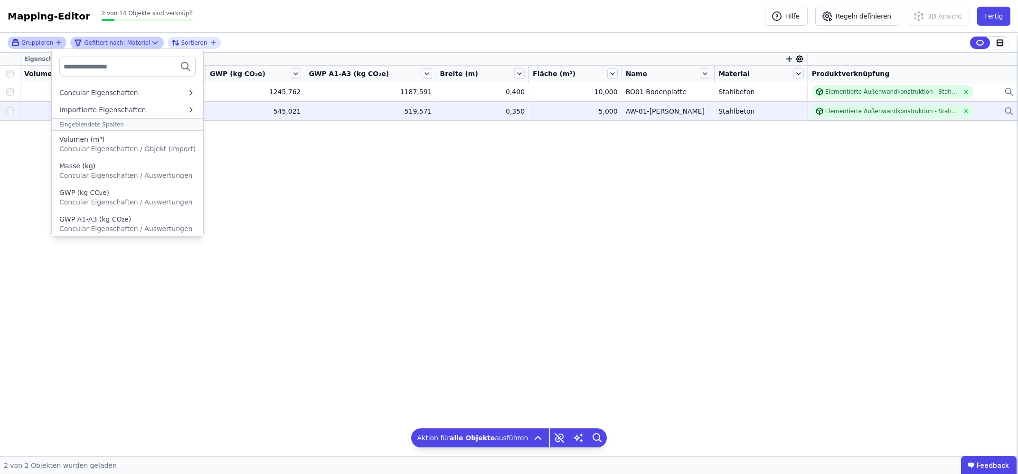
click at [51, 43] on div "Gruppieren" at bounding box center [33, 42] width 44 height 8
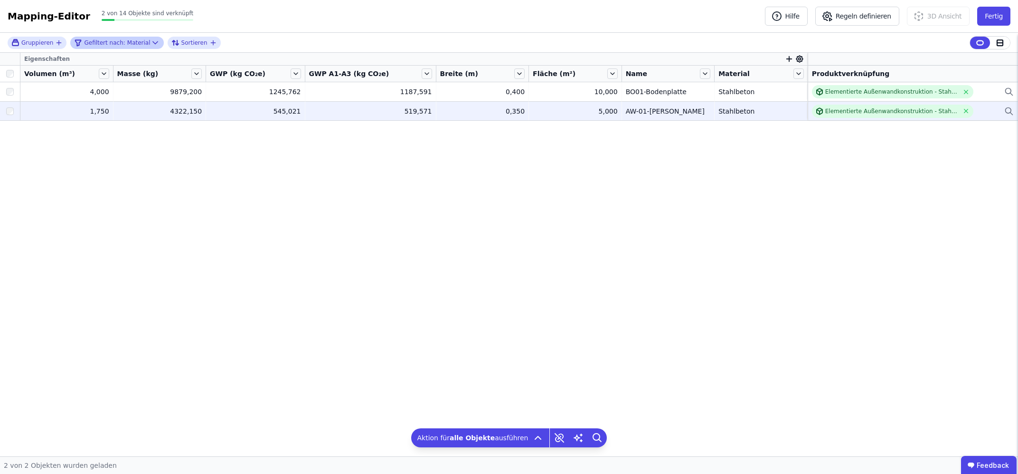
click at [153, 44] on icon at bounding box center [155, 42] width 5 height 2
select select "********"
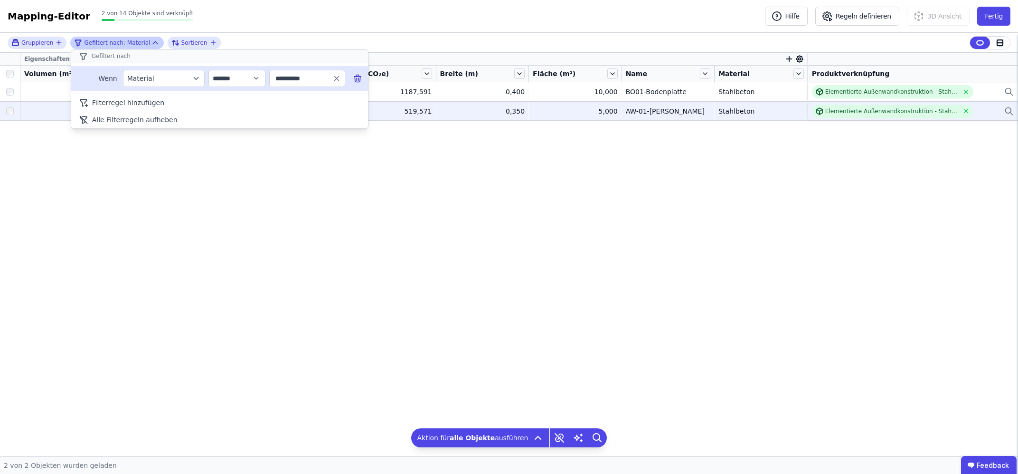
click at [313, 81] on input "**********" at bounding box center [303, 78] width 59 height 17
type input "**********"
click at [342, 81] on button "**********" at bounding box center [307, 78] width 75 height 17
type input "**********"
click at [335, 77] on icon "button" at bounding box center [337, 78] width 9 height 9
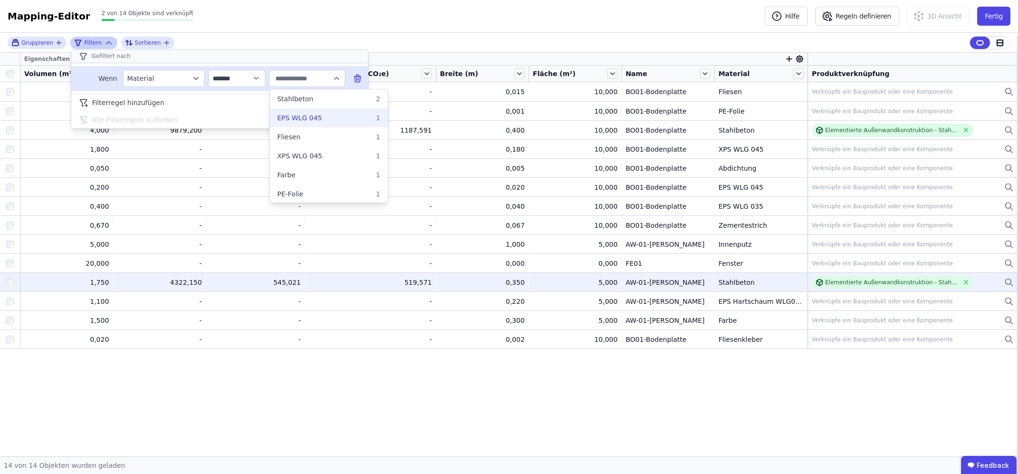
click at [340, 119] on div "EPS WLG 045 1" at bounding box center [328, 118] width 103 height 10
type input "**********"
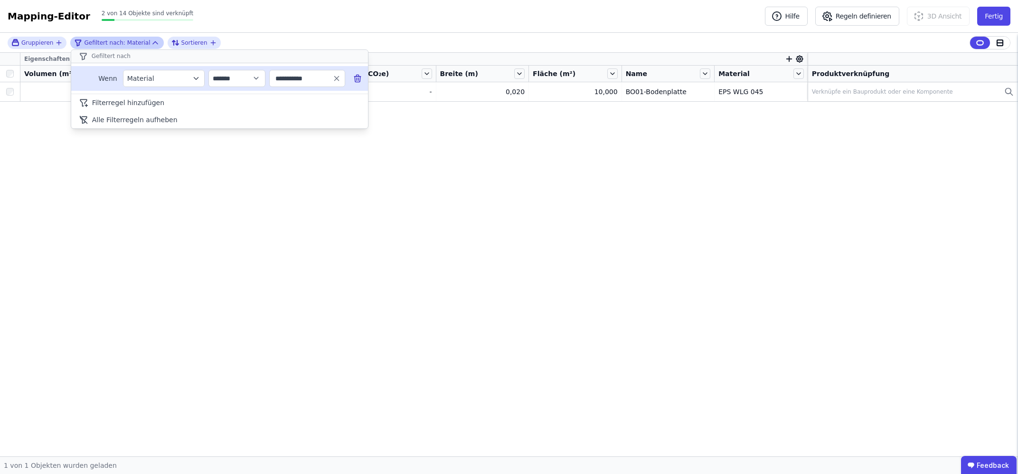
click at [193, 76] on icon "filter_by" at bounding box center [196, 78] width 9 height 9
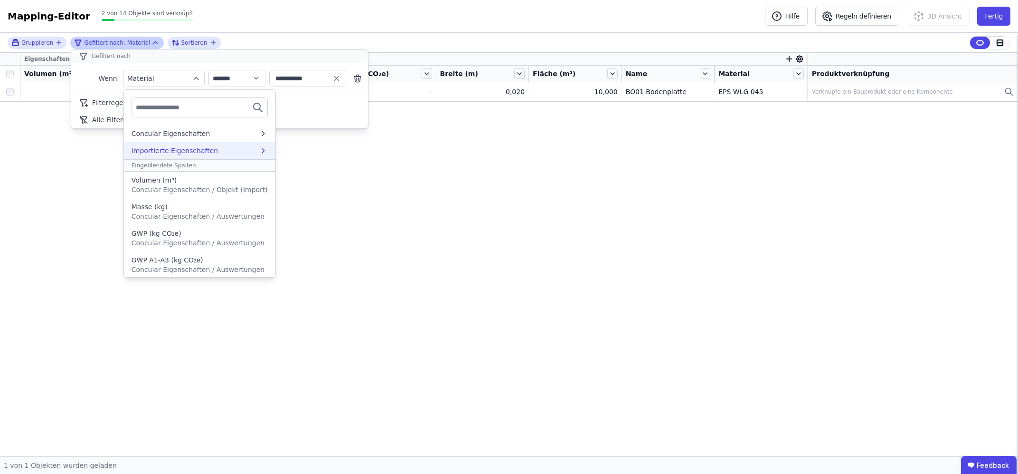
click at [196, 148] on div "Importierte Eigenschaften" at bounding box center [175, 151] width 87 height 10
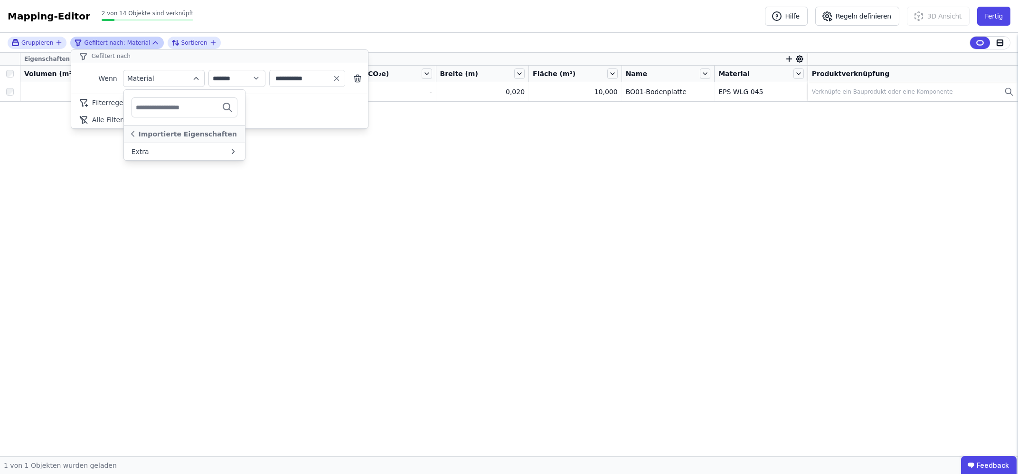
click at [195, 114] on input "text" at bounding box center [171, 107] width 70 height 17
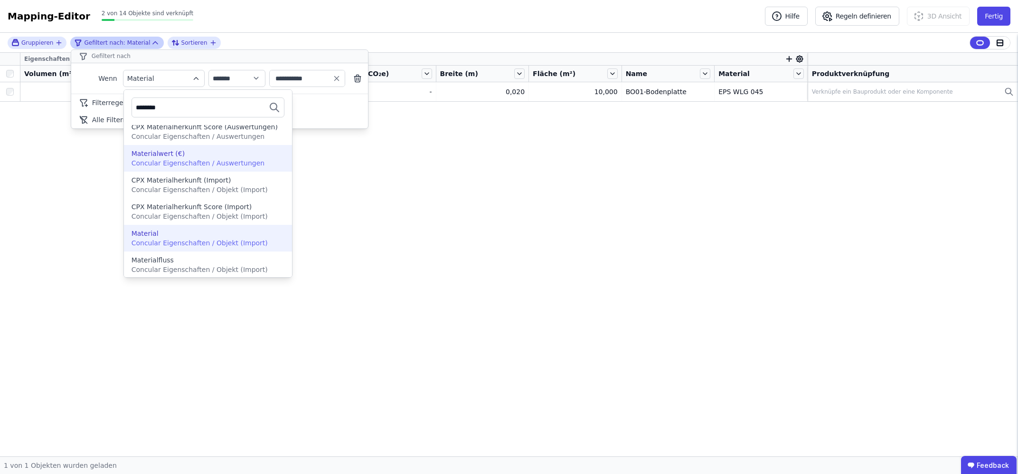
scroll to position [73, 0]
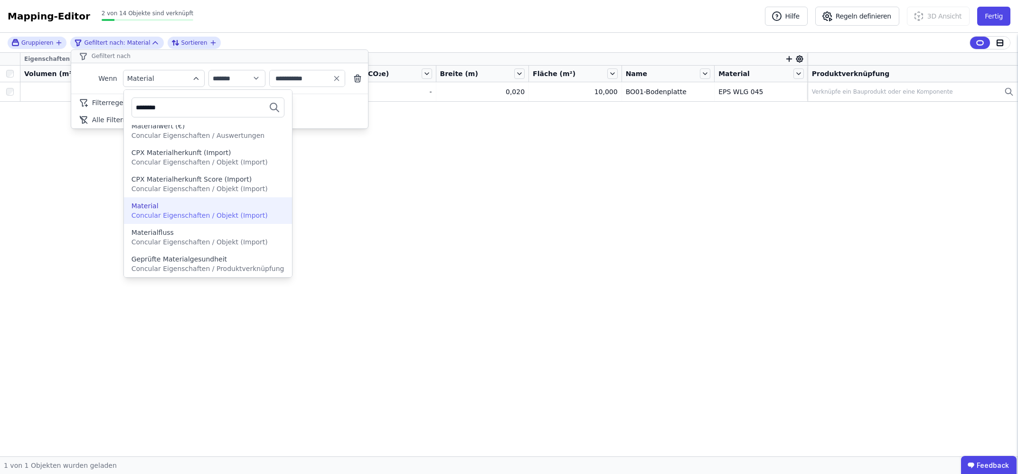
type input "********"
click at [205, 211] on span "Concular Eigenschaften / Objekt (Import)" at bounding box center [200, 215] width 136 height 8
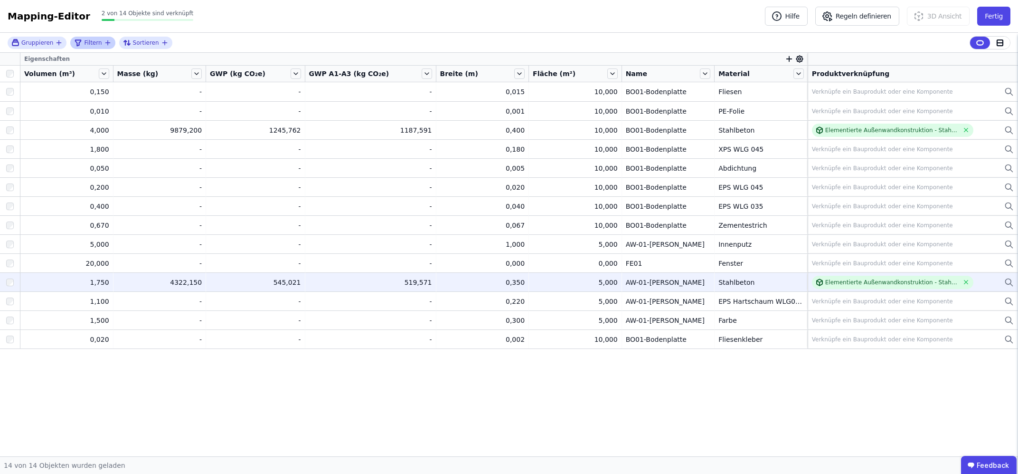
click at [92, 34] on div "Gruppieren Filtern Sortieren" at bounding box center [509, 43] width 1018 height 20
click at [94, 41] on span "Filtern" at bounding box center [93, 43] width 18 height 8
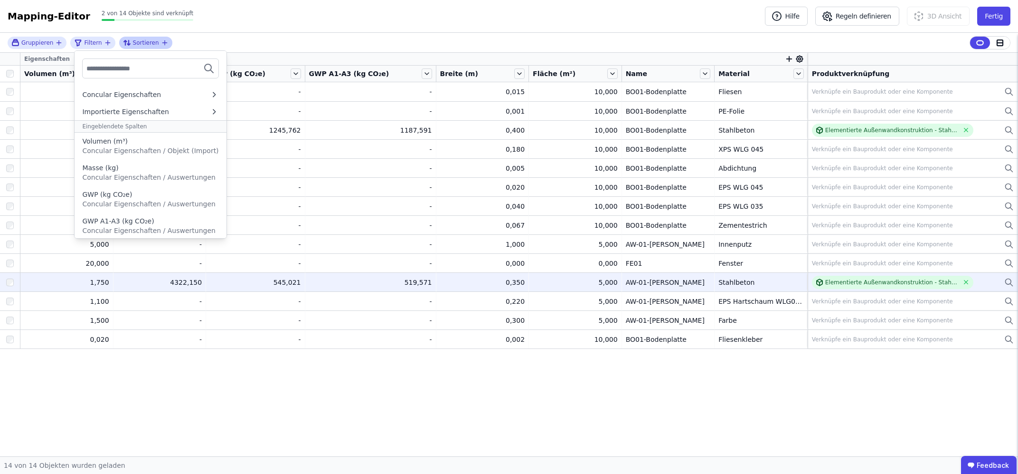
click at [144, 45] on span "Sortieren" at bounding box center [146, 43] width 26 height 8
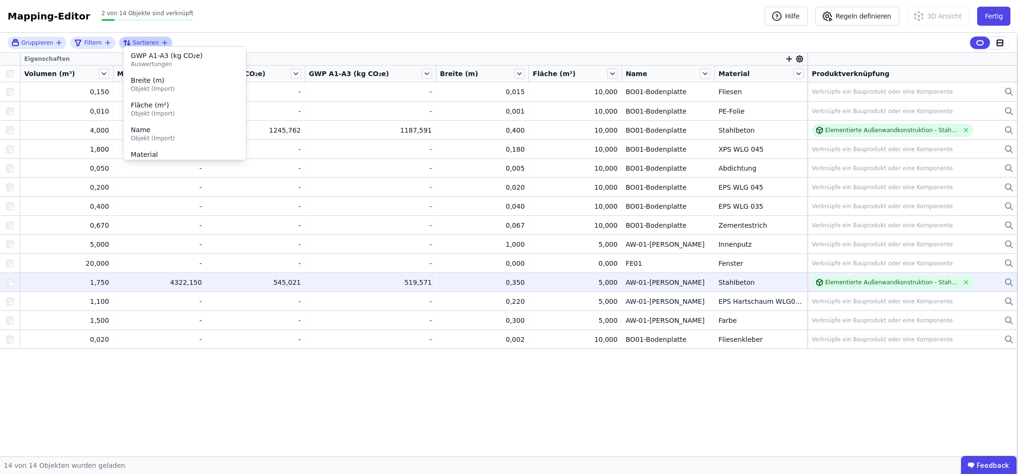
scroll to position [88, 0]
click at [163, 146] on span "Material" at bounding box center [184, 142] width 107 height 10
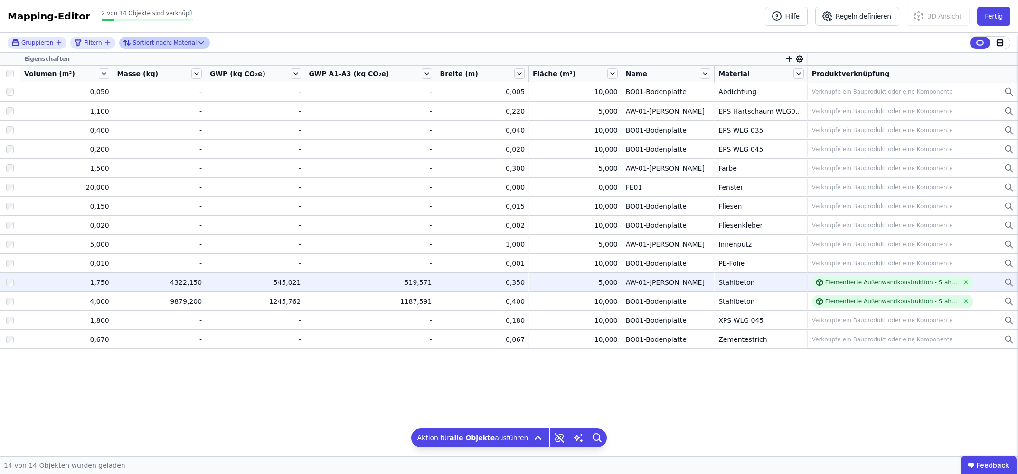
click at [142, 44] on span "Sortiert nach:" at bounding box center [152, 43] width 39 height 8
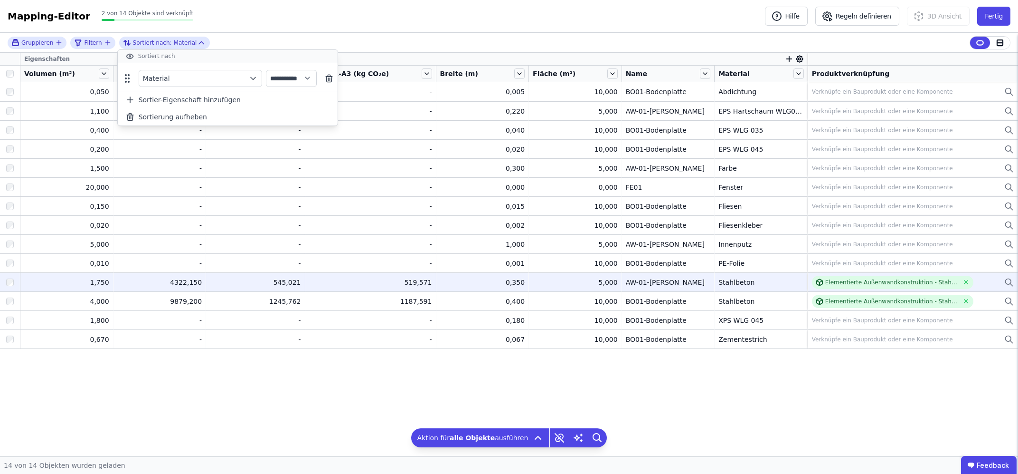
click at [308, 29] on div "Mapping-Editor Hilfe Regeln definieren 3D Ansicht Fertig 2 von 14 Objekte sind …" at bounding box center [509, 16] width 1018 height 33
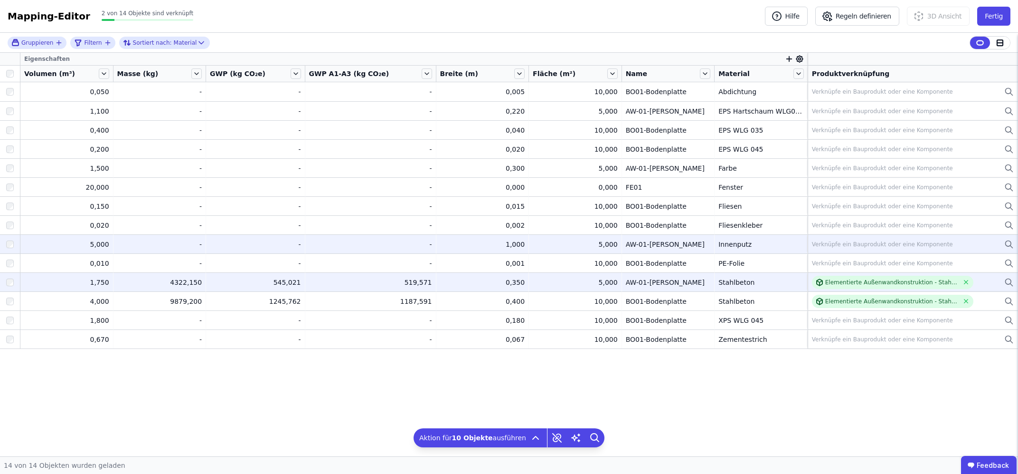
click at [9, 230] on div at bounding box center [10, 225] width 20 height 17
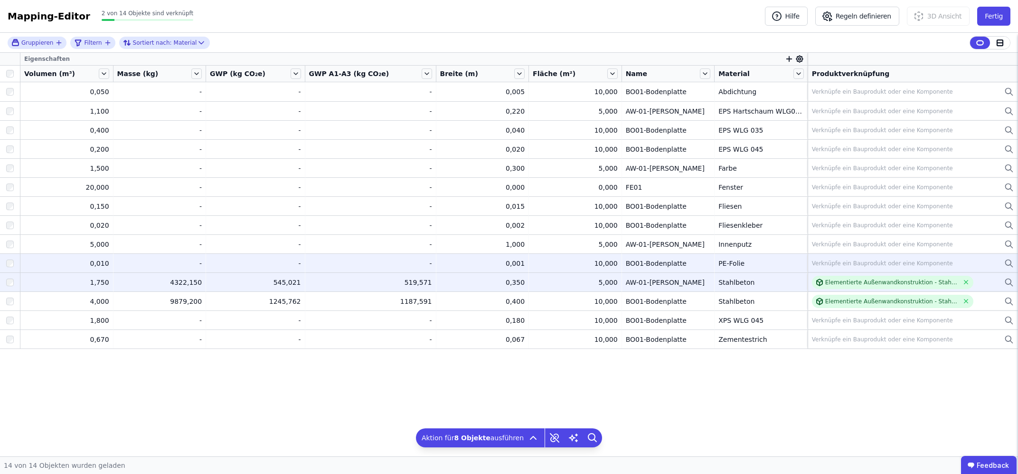
drag, startPoint x: 6, startPoint y: 261, endPoint x: 8, endPoint y: 275, distance: 13.8
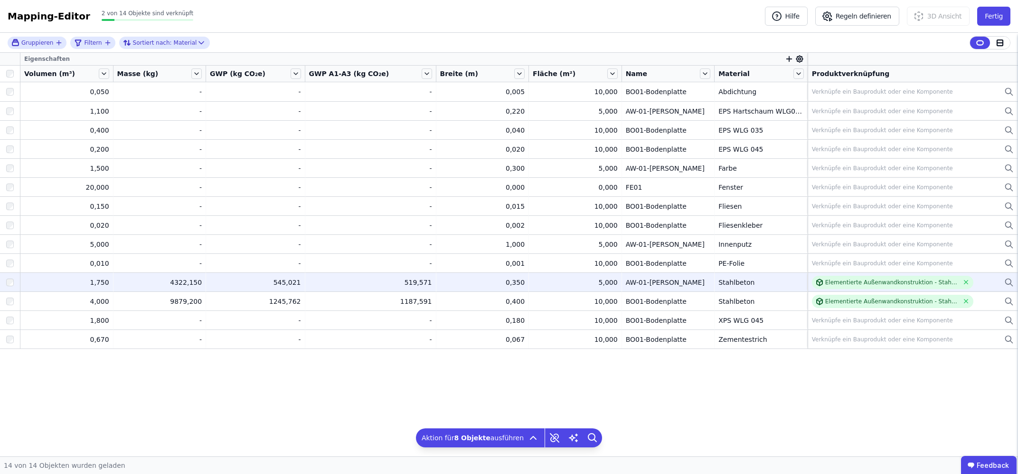
click at [6, 262] on div at bounding box center [10, 263] width 20 height 17
click at [8, 278] on div at bounding box center [10, 282] width 20 height 17
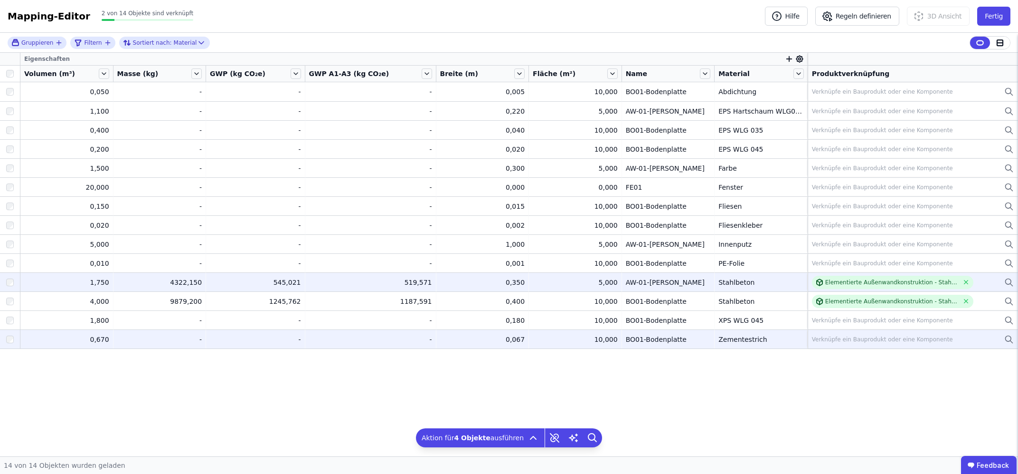
click at [8, 335] on div at bounding box center [10, 339] width 20 height 17
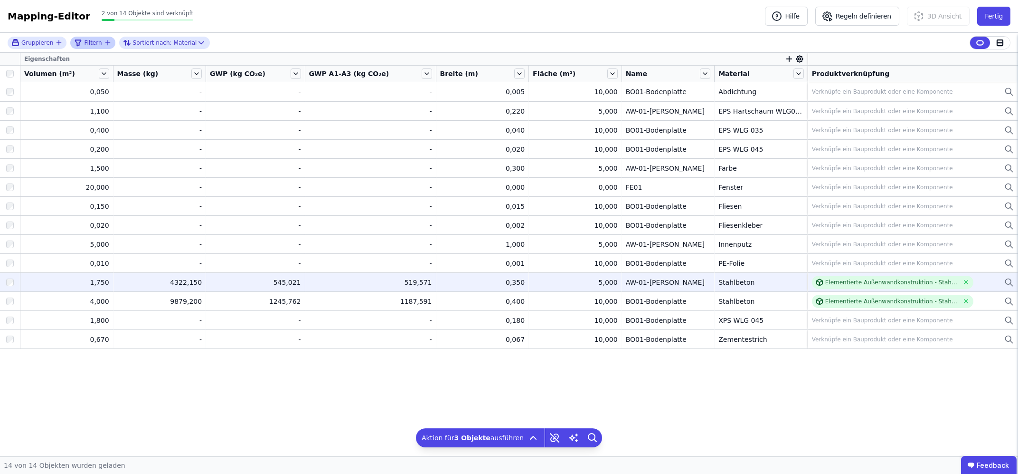
click at [94, 45] on span "Filtern" at bounding box center [93, 43] width 18 height 8
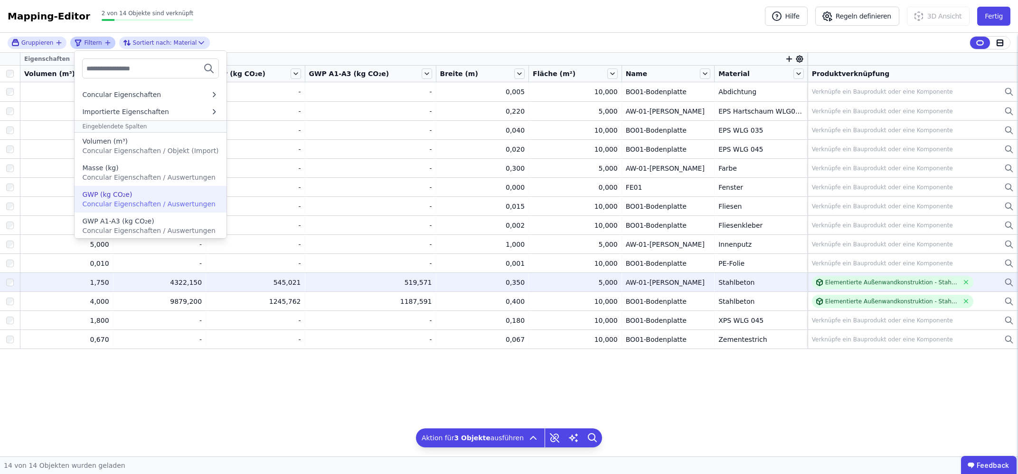
scroll to position [107, 0]
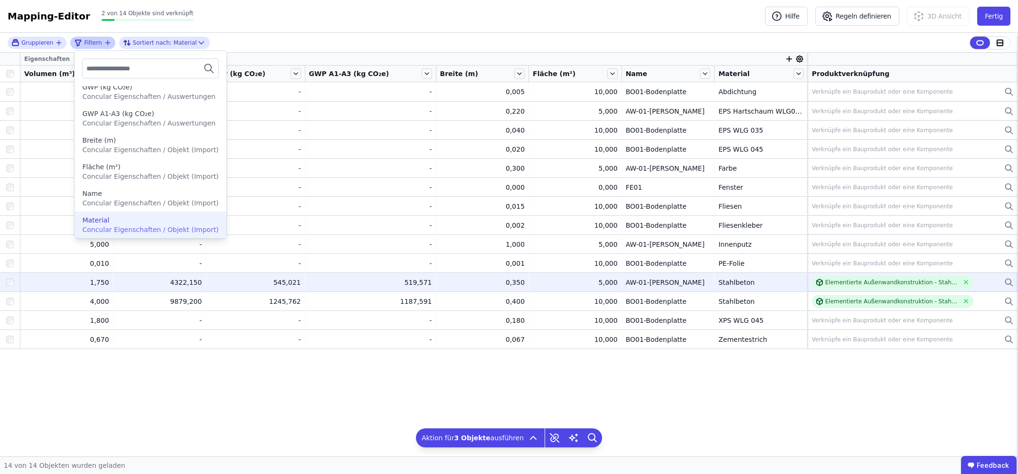
click at [149, 224] on div "Material" at bounding box center [150, 220] width 136 height 10
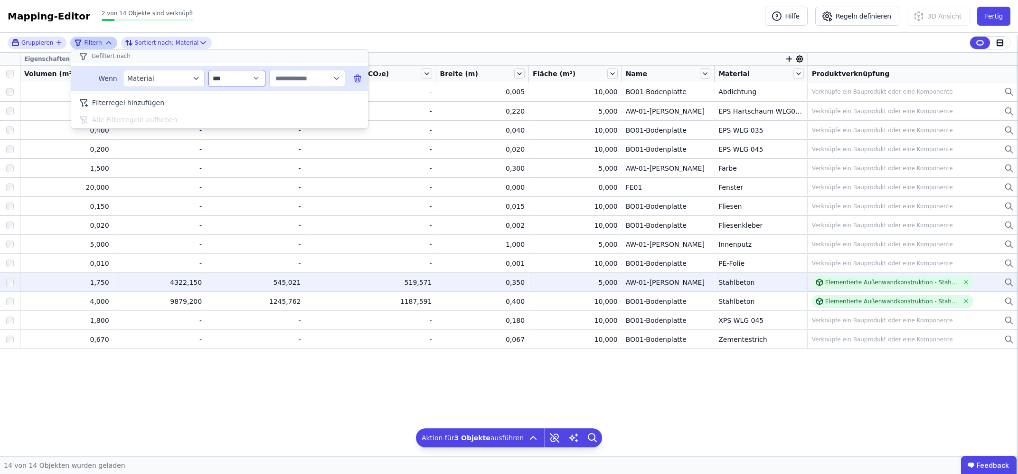
click at [209, 70] on select "**********" at bounding box center [237, 78] width 57 height 17
select select "********"
click option "*******" at bounding box center [0, 0] width 0 height 0
click at [318, 76] on input "text" at bounding box center [303, 78] width 59 height 17
click at [322, 114] on div "EPS WLG 045 1" at bounding box center [328, 118] width 103 height 10
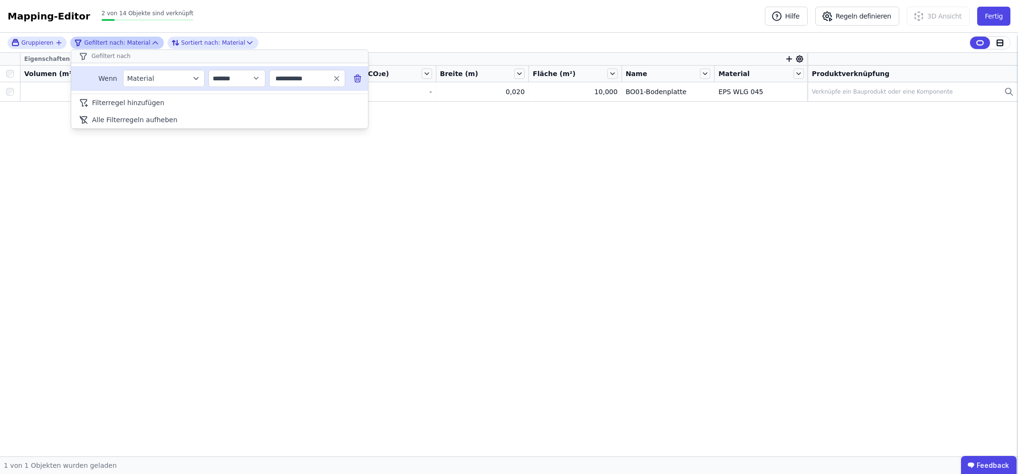
drag, startPoint x: 318, startPoint y: 78, endPoint x: 290, endPoint y: 76, distance: 28.5
click at [290, 76] on input "**********" at bounding box center [303, 78] width 59 height 17
type input "***"
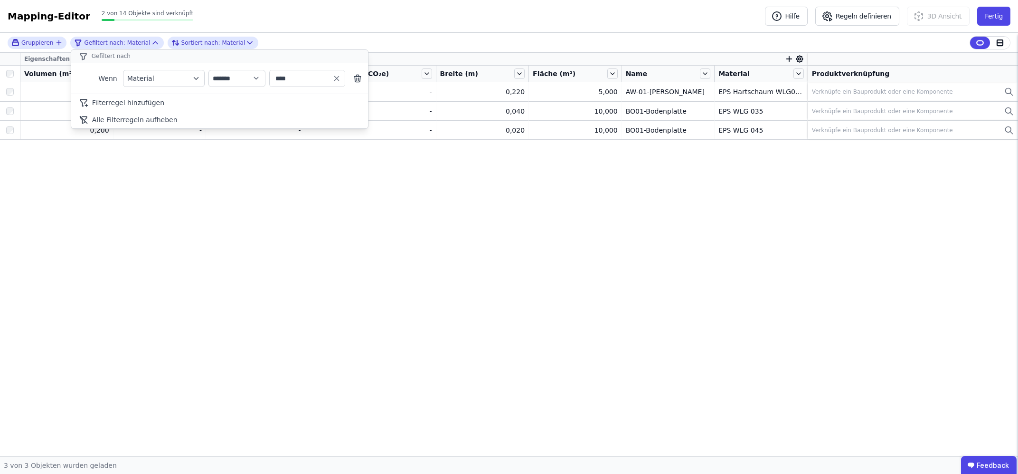
type input "***"
click at [259, 200] on div "**********" at bounding box center [509, 244] width 1018 height 423
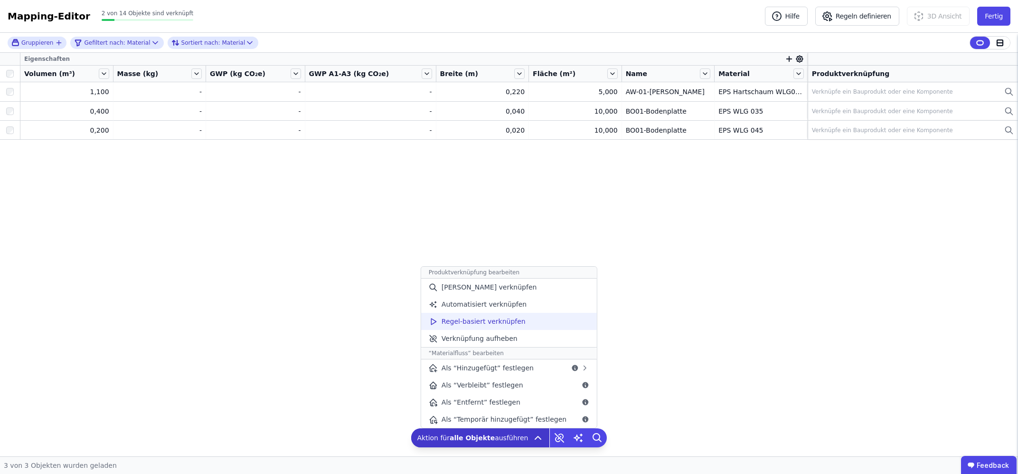
click at [519, 318] on span "Regel-basiert verknüpfen" at bounding box center [484, 321] width 84 height 10
click at [536, 435] on icon at bounding box center [537, 437] width 11 height 11
click at [486, 283] on span "Manuell verknüpfen" at bounding box center [489, 287] width 95 height 10
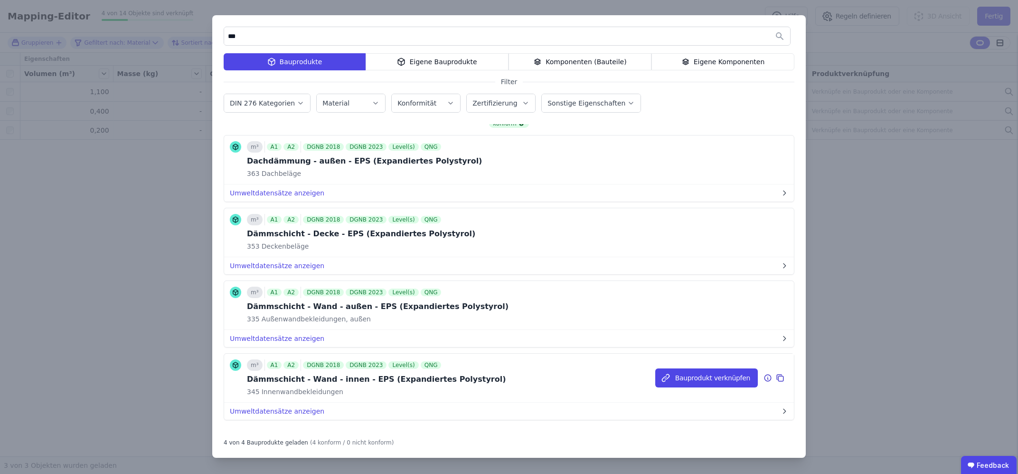
scroll to position [0, 0]
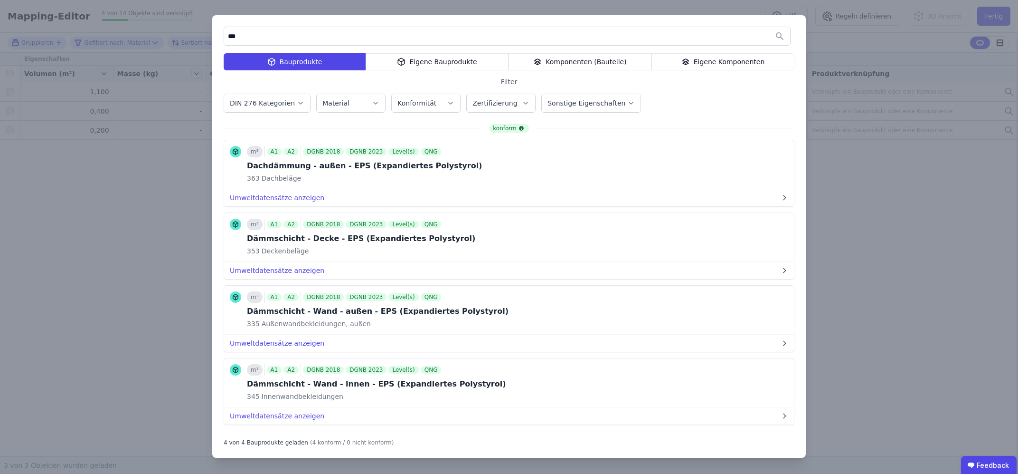
type input "***"
click at [723, 239] on button "Bauprodukt verknüpfen" at bounding box center [707, 237] width 103 height 19
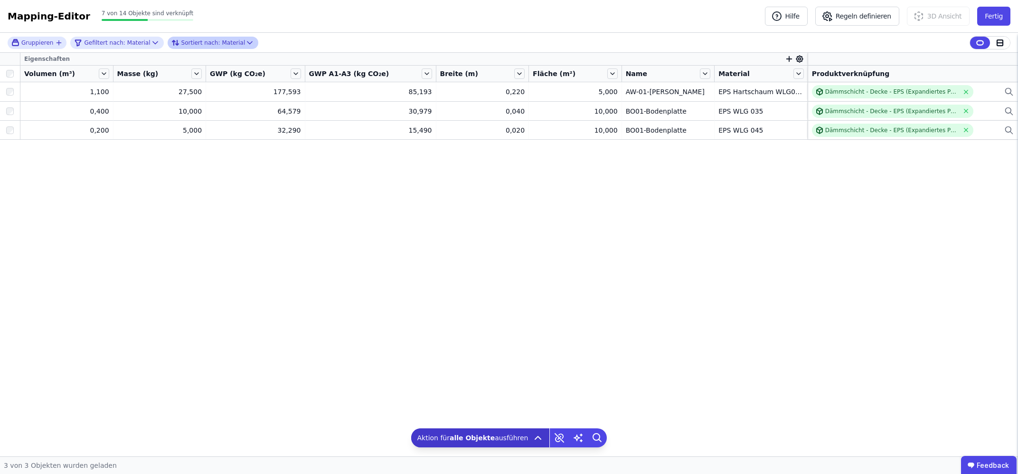
click at [210, 45] on div "Sortiert nach: Material" at bounding box center [208, 42] width 74 height 11
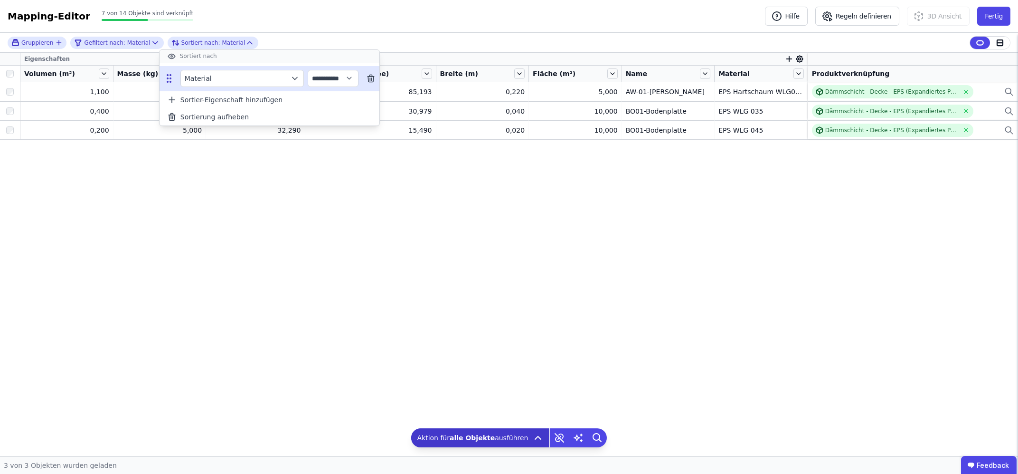
click at [299, 79] on icon "button" at bounding box center [295, 79] width 10 height 10
click at [295, 77] on icon "button" at bounding box center [295, 79] width 10 height 10
click at [295, 77] on icon "button" at bounding box center [295, 78] width 5 height 2
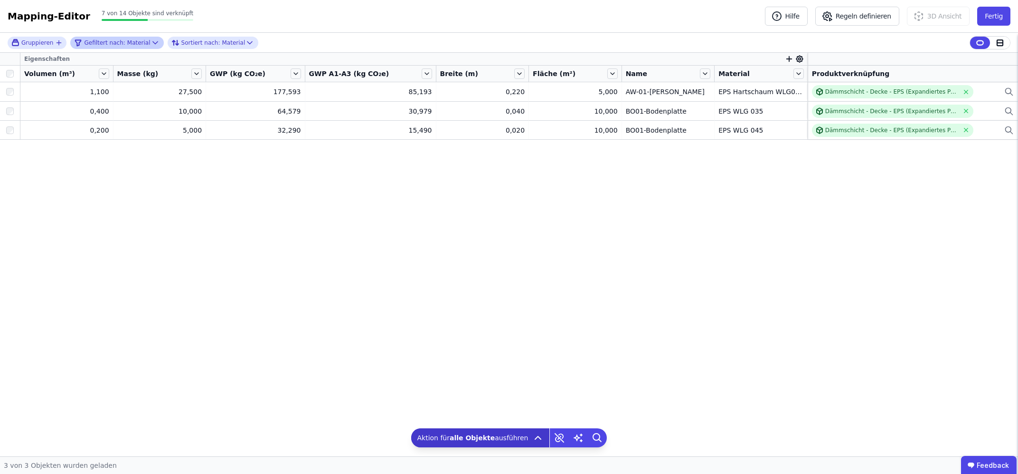
click at [151, 41] on icon at bounding box center [156, 43] width 10 height 10
select select "********"
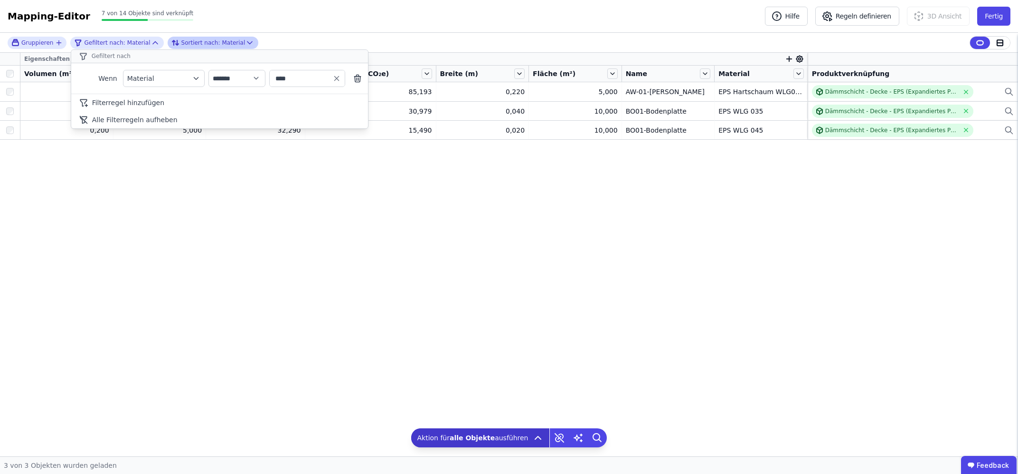
click at [245, 41] on icon at bounding box center [250, 43] width 10 height 10
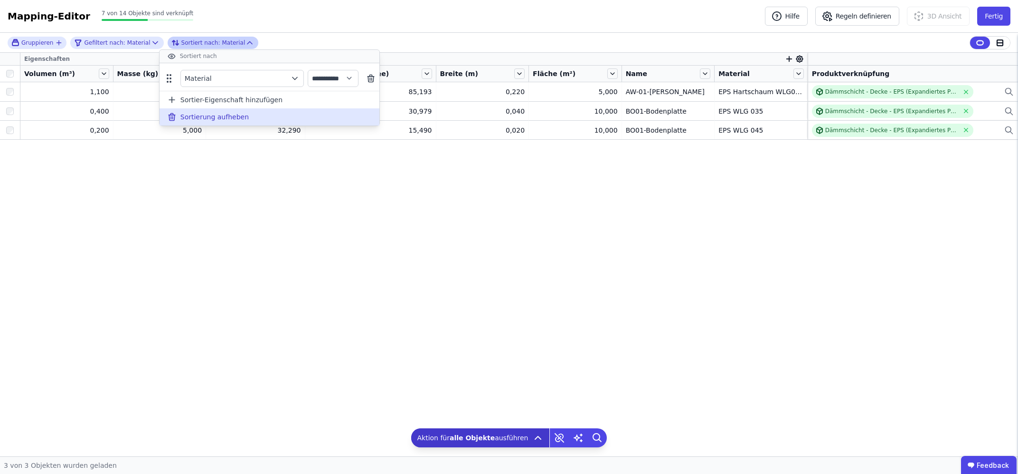
click at [176, 120] on icon at bounding box center [172, 117] width 10 height 10
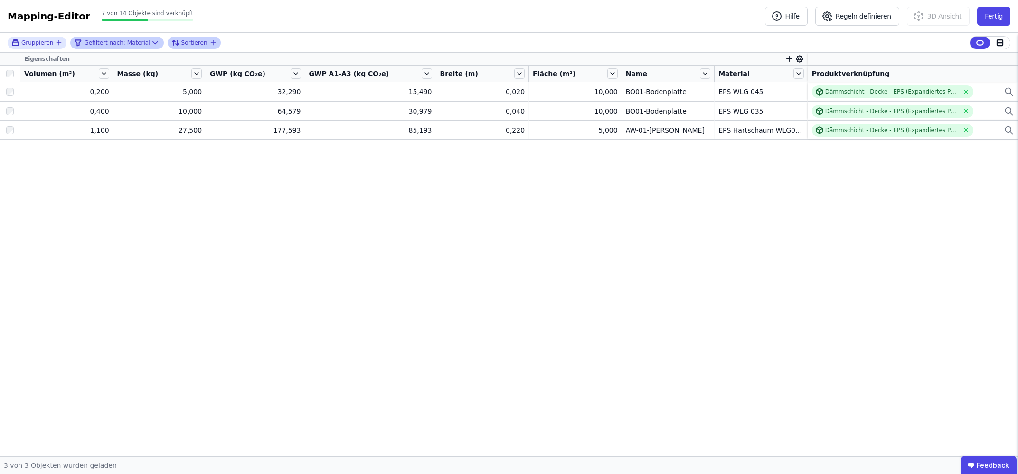
click at [151, 41] on icon at bounding box center [156, 43] width 10 height 10
select select "********"
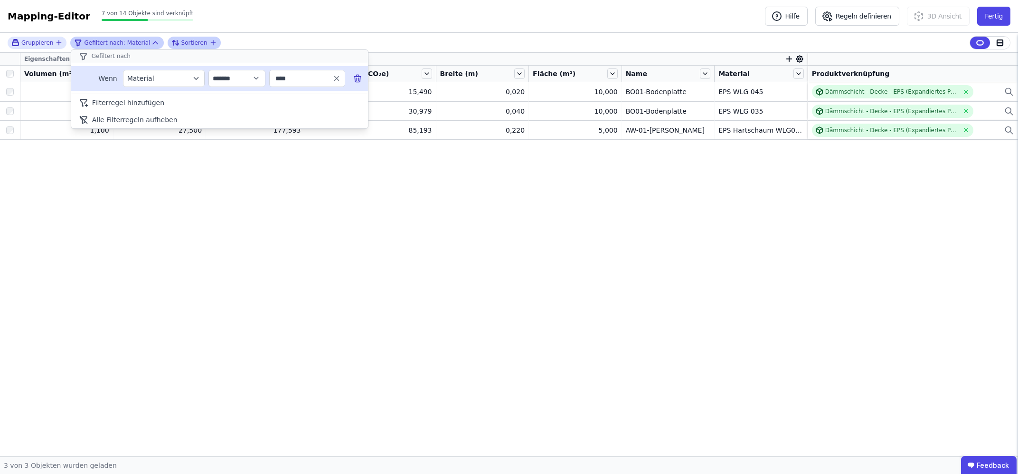
click at [286, 81] on input "***" at bounding box center [303, 78] width 59 height 17
type input "***"
click at [335, 80] on icon "button" at bounding box center [337, 78] width 9 height 9
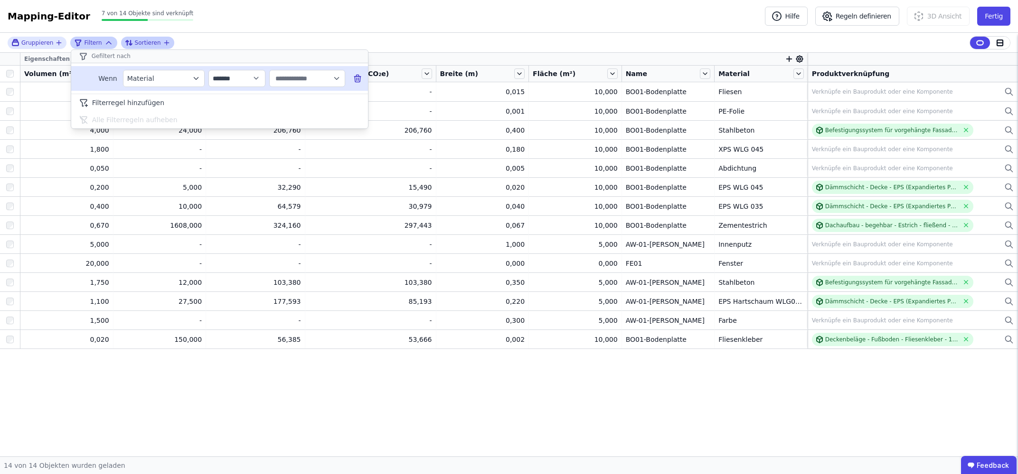
click at [335, 80] on icon "button" at bounding box center [337, 78] width 9 height 9
click at [324, 100] on div "Stahlbeton 2" at bounding box center [328, 99] width 103 height 10
type input "**********"
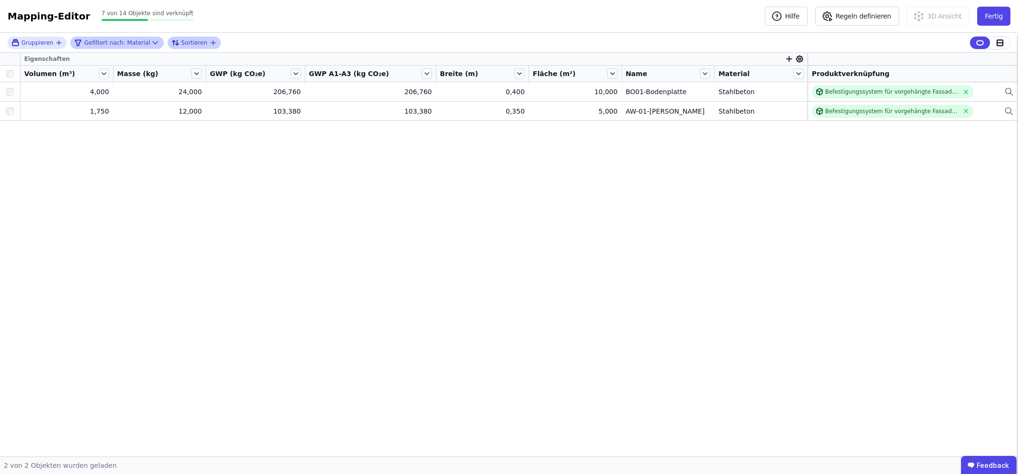
click at [963, 90] on div "Gruppieren Gefiltert nach: Material Sortieren Eigenschaften Volumen (m³) Masse …" at bounding box center [509, 244] width 1018 height 423
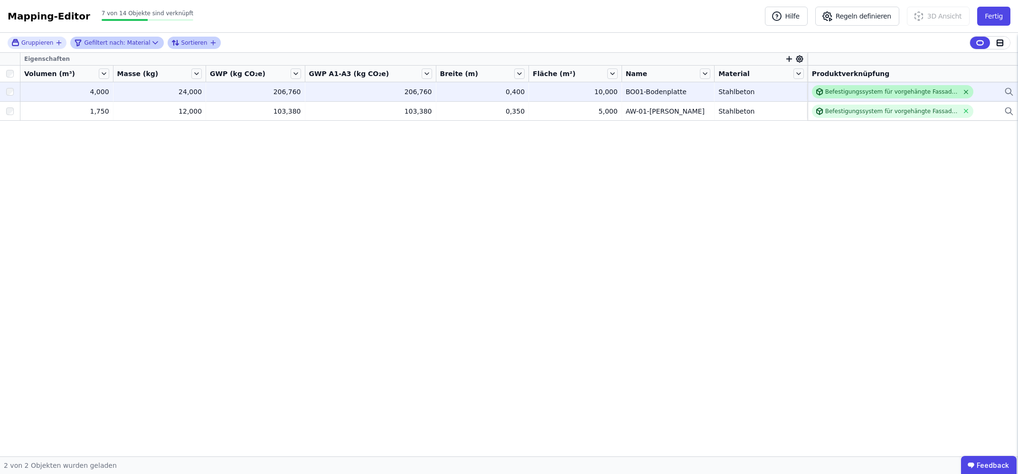
click at [966, 95] on icon at bounding box center [966, 91] width 7 height 7
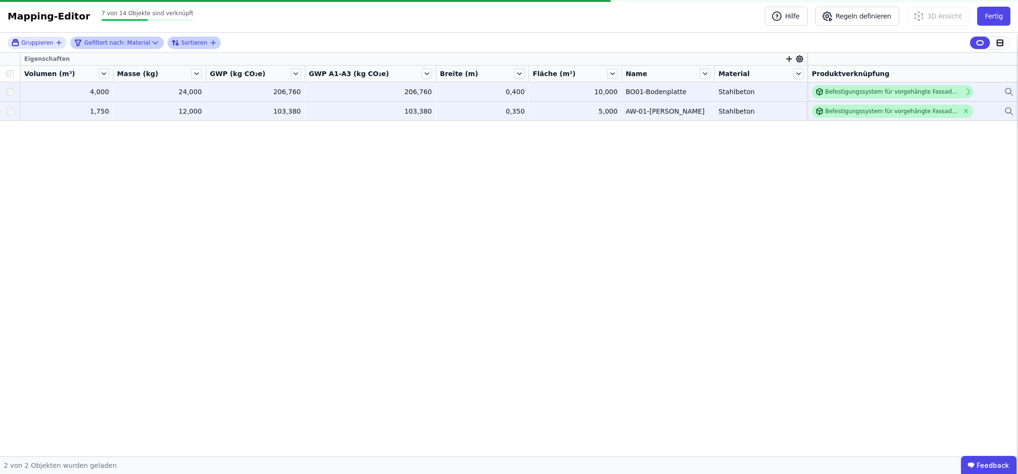
click at [966, 107] on div "Befestigungssystem für vorgehängte Fassaden - Aluminium" at bounding box center [893, 111] width 162 height 13
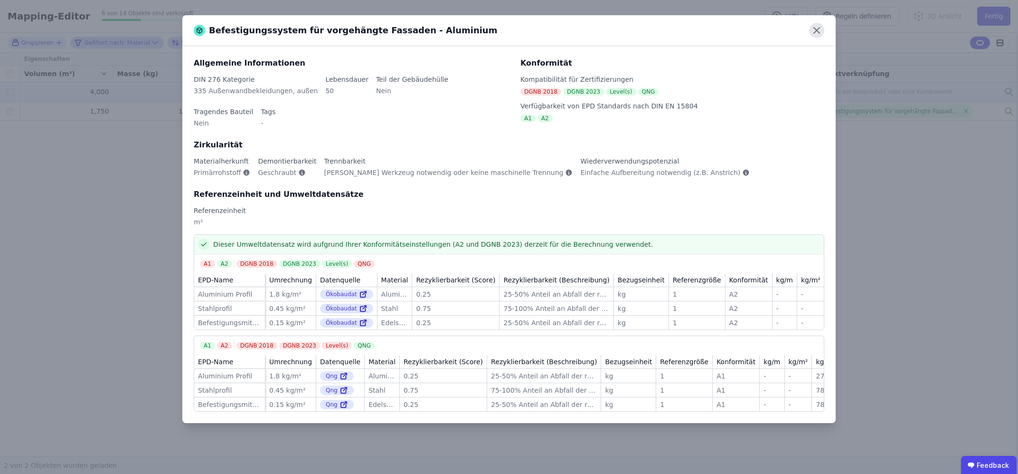
click at [817, 24] on icon at bounding box center [816, 30] width 15 height 15
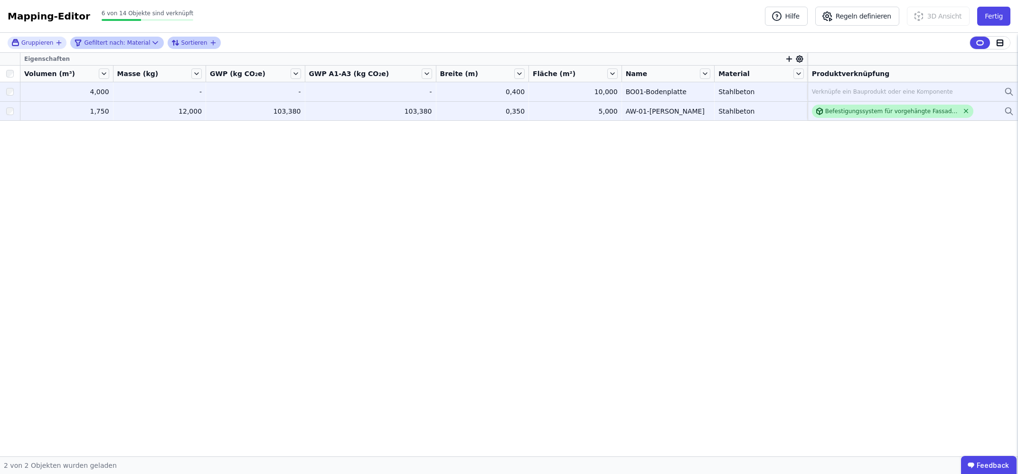
click at [963, 112] on icon at bounding box center [966, 110] width 7 height 7
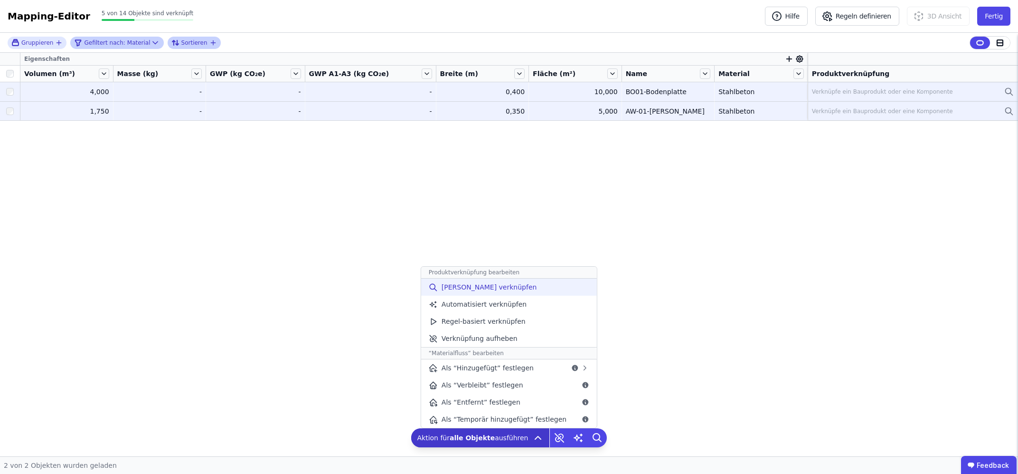
click at [502, 288] on span "Manuell verknüpfen" at bounding box center [489, 287] width 95 height 10
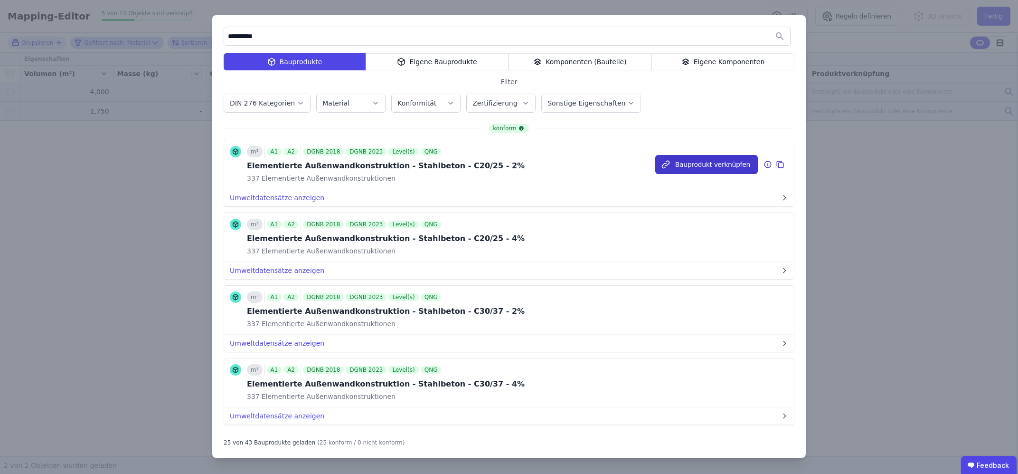
type input "**********"
click at [701, 161] on button "Bauprodukt verknüpfen" at bounding box center [707, 164] width 103 height 19
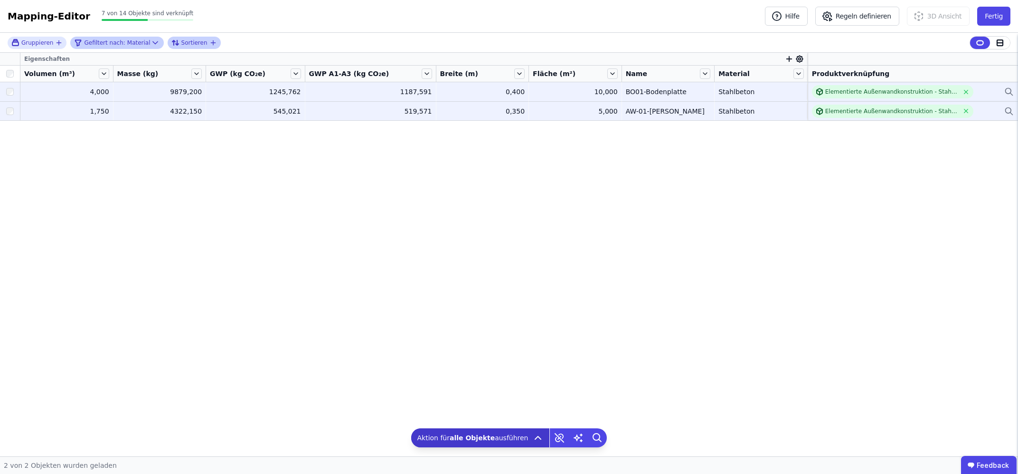
click at [151, 44] on icon at bounding box center [156, 43] width 10 height 10
select select "********"
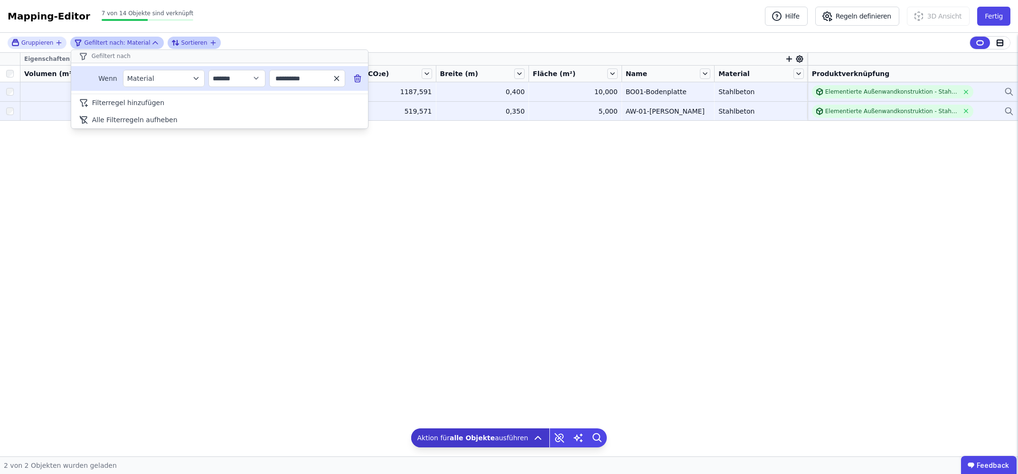
click at [341, 78] on icon "button" at bounding box center [337, 78] width 9 height 9
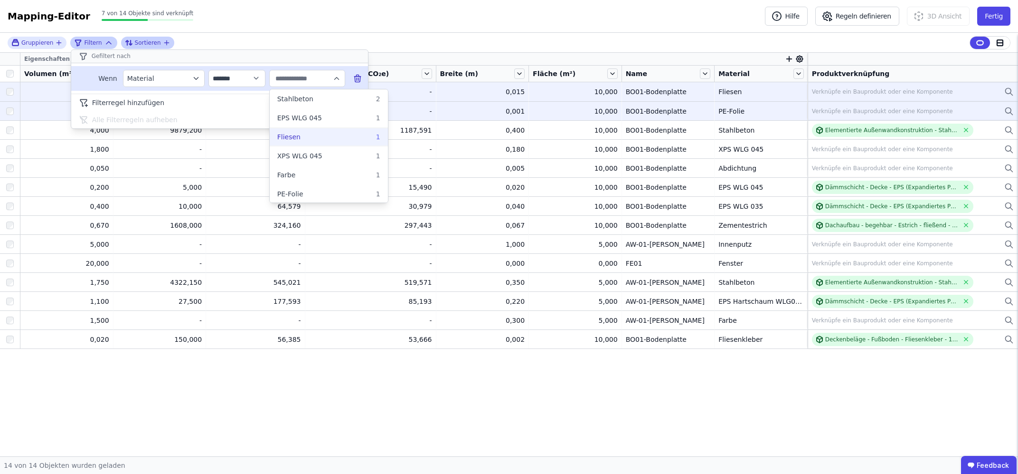
click at [319, 134] on div "Fliesen 1" at bounding box center [328, 137] width 103 height 10
type input "*******"
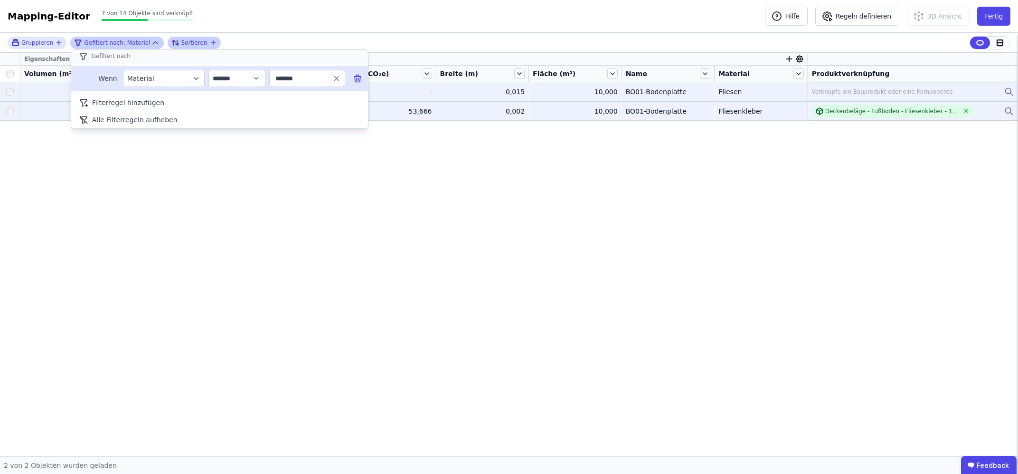
click at [67, 181] on div "**********" at bounding box center [509, 244] width 1018 height 423
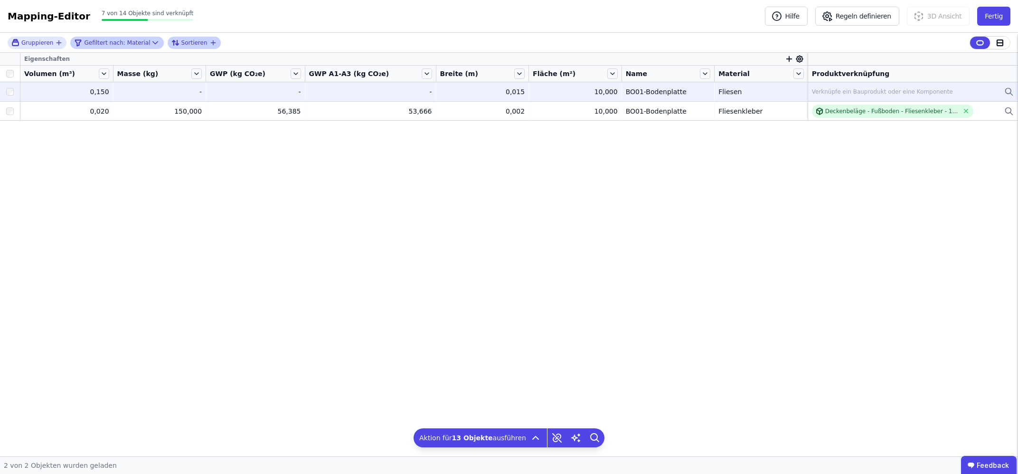
click at [944, 93] on div "Verknüpfe ein Bauprodukt oder eine Komponente" at bounding box center [913, 91] width 202 height 11
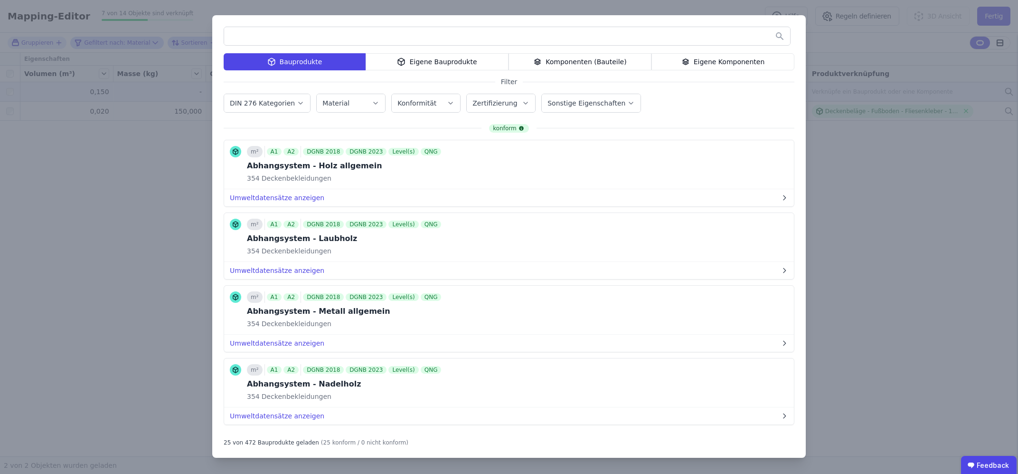
click at [438, 36] on input "text" at bounding box center [507, 36] width 566 height 17
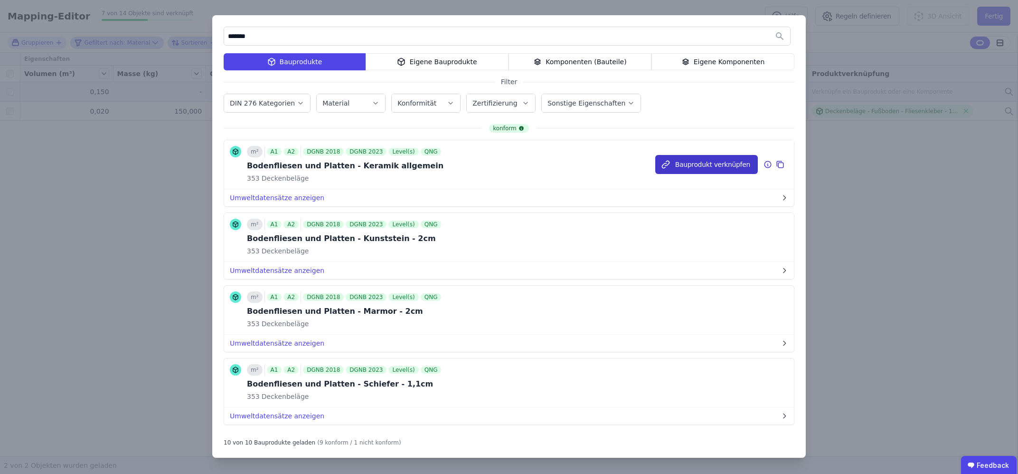
type input "*******"
click at [694, 167] on button "Bauprodukt verknüpfen" at bounding box center [707, 164] width 103 height 19
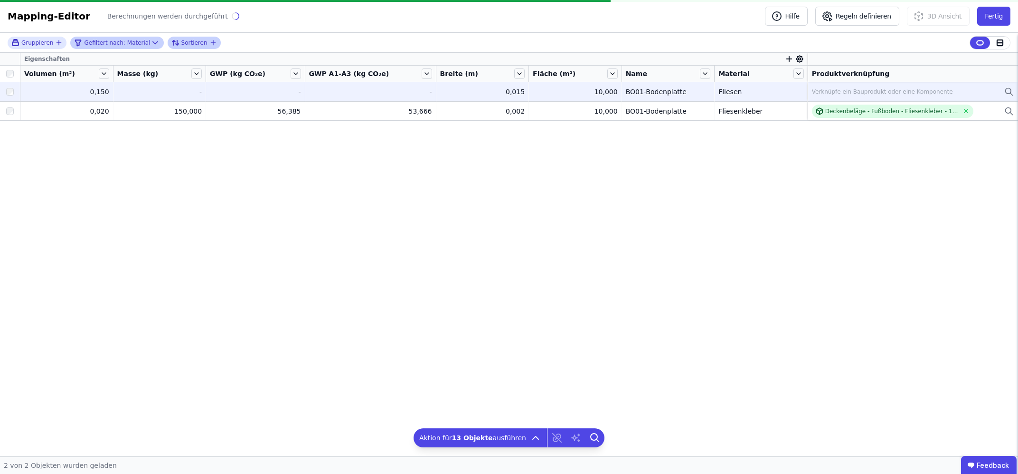
click at [712, 227] on div "Eigenschaften Volumen (m³) Masse (kg) GWP (kg CO₂e) GWP A1-A3 (kg CO₂e) Breite …" at bounding box center [509, 254] width 1018 height 403
click at [874, 94] on div "Verknüpfe ein Bauprodukt oder eine Komponente" at bounding box center [882, 92] width 141 height 8
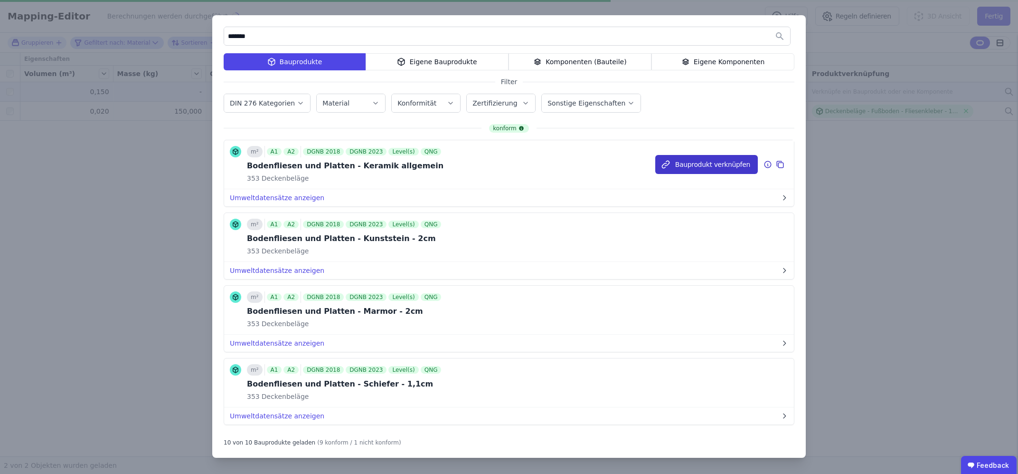
type input "*******"
click at [696, 168] on button "Bauprodukt verknüpfen" at bounding box center [707, 164] width 103 height 19
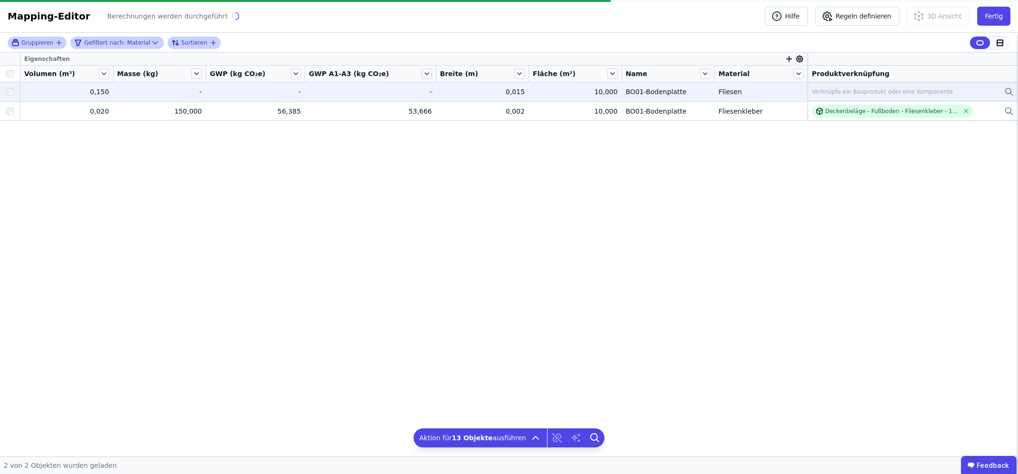
click at [58, 42] on icon "button" at bounding box center [59, 43] width 8 height 8
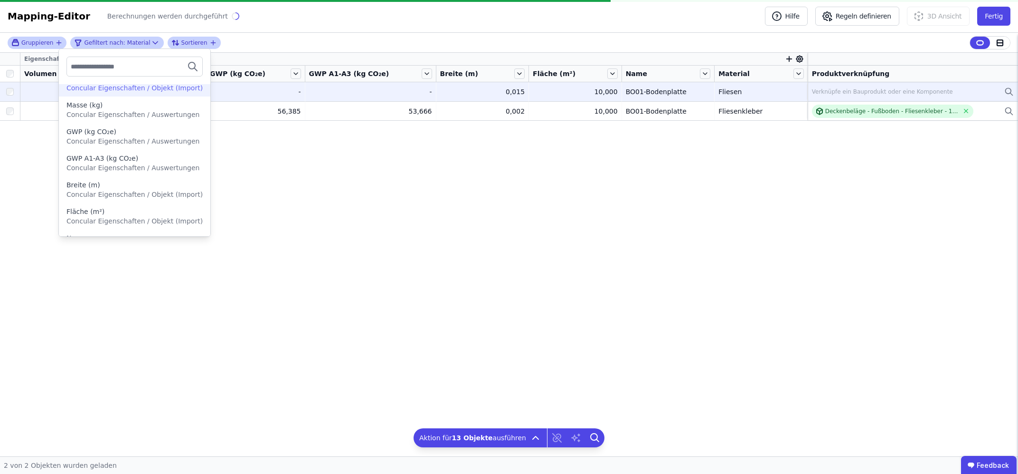
scroll to position [107, 0]
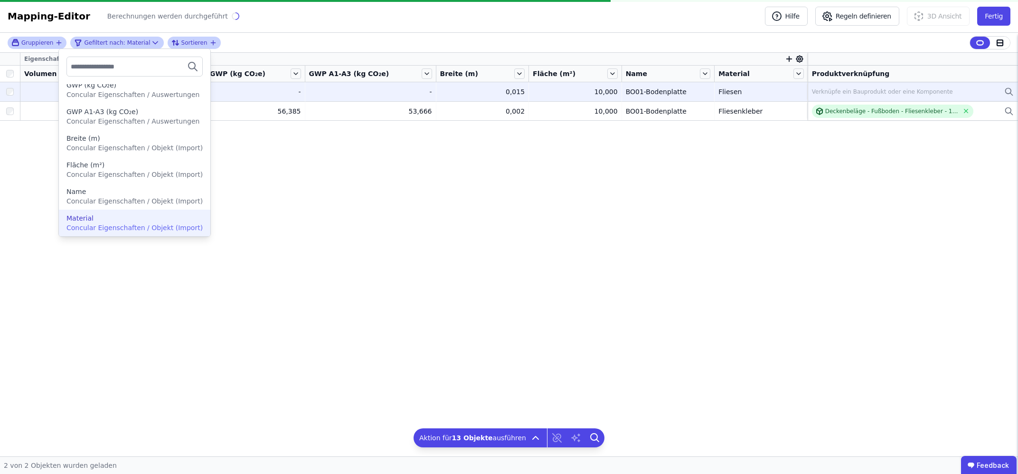
click at [123, 227] on span "Concular Eigenschaften / Objekt (Import)" at bounding box center [135, 228] width 136 height 8
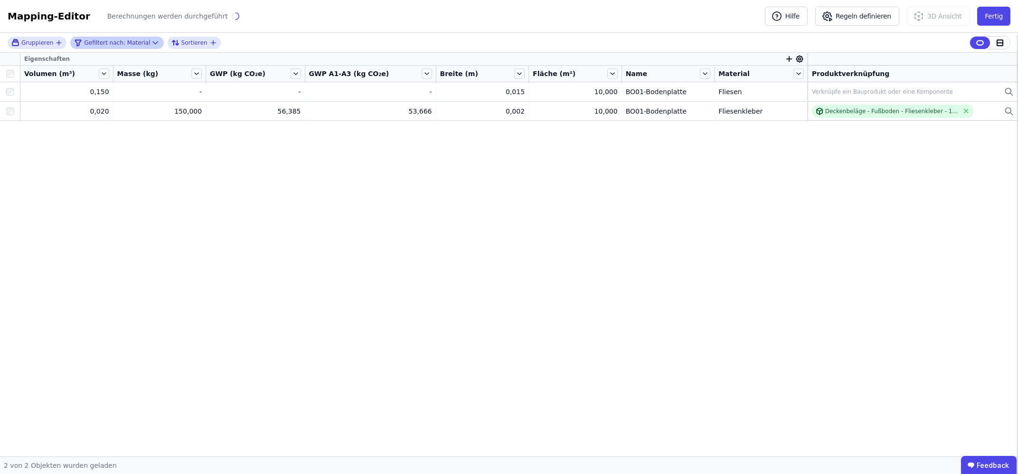
click at [153, 43] on icon at bounding box center [155, 42] width 5 height 2
select select "********"
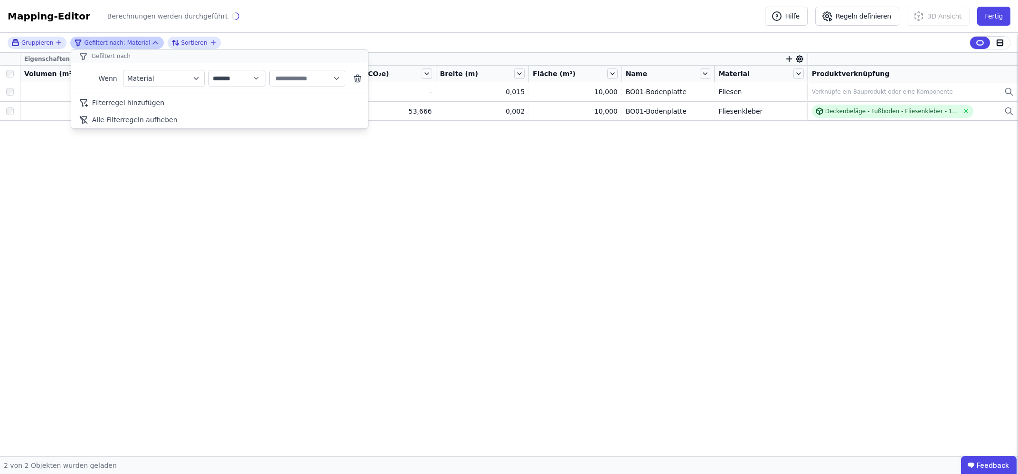
type input "*******"
click at [335, 78] on icon "button" at bounding box center [337, 78] width 9 height 9
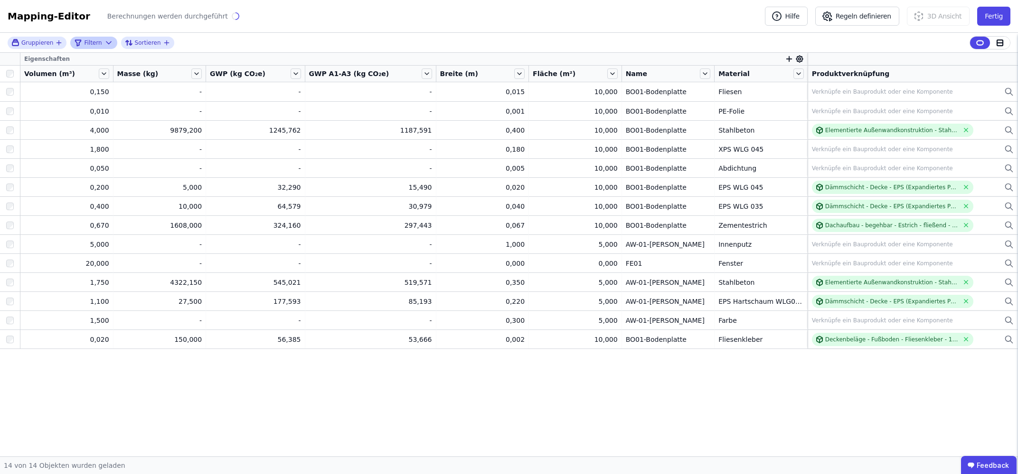
click at [311, 400] on div "Gruppieren Filtern Sortieren Eigenschaften Volumen (m³) Masse (kg) GWP (kg CO₂e…" at bounding box center [509, 244] width 1018 height 423
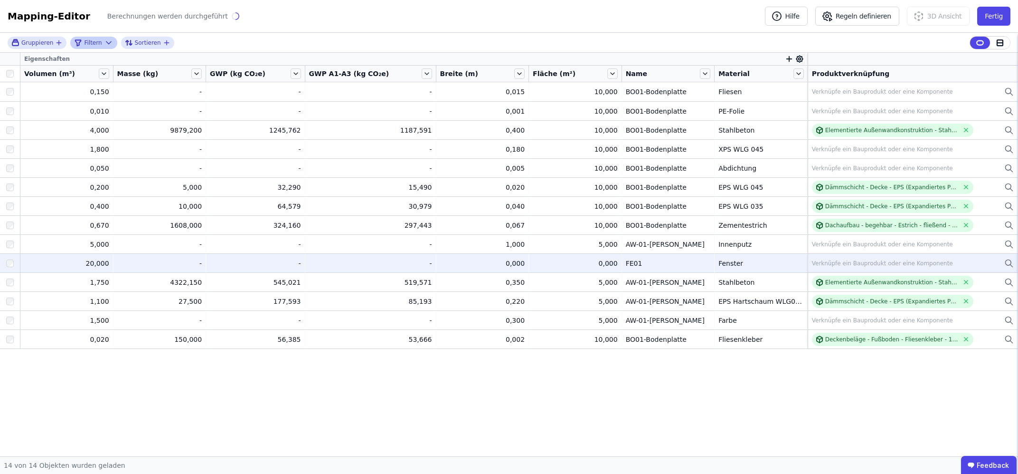
click at [380, 268] on td "- -" at bounding box center [370, 262] width 131 height 19
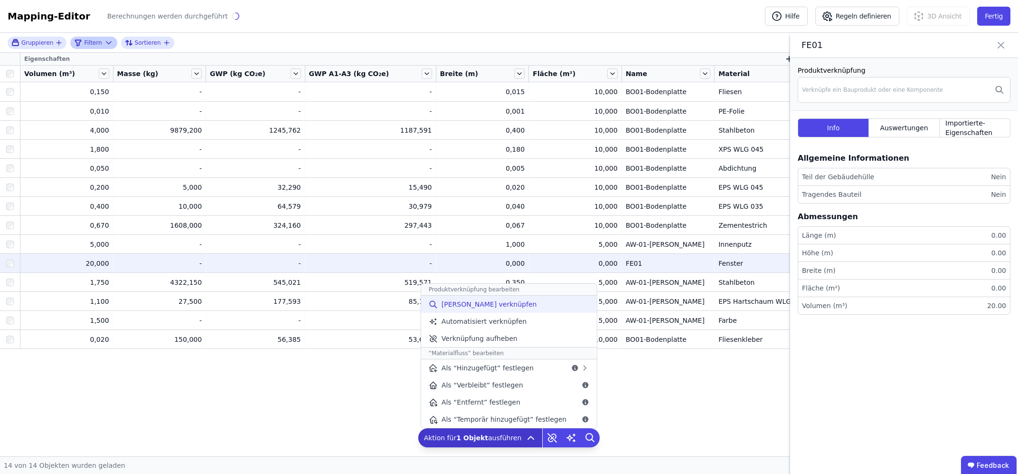
click at [521, 304] on div "[PERSON_NAME] verknüpfen" at bounding box center [509, 303] width 176 height 17
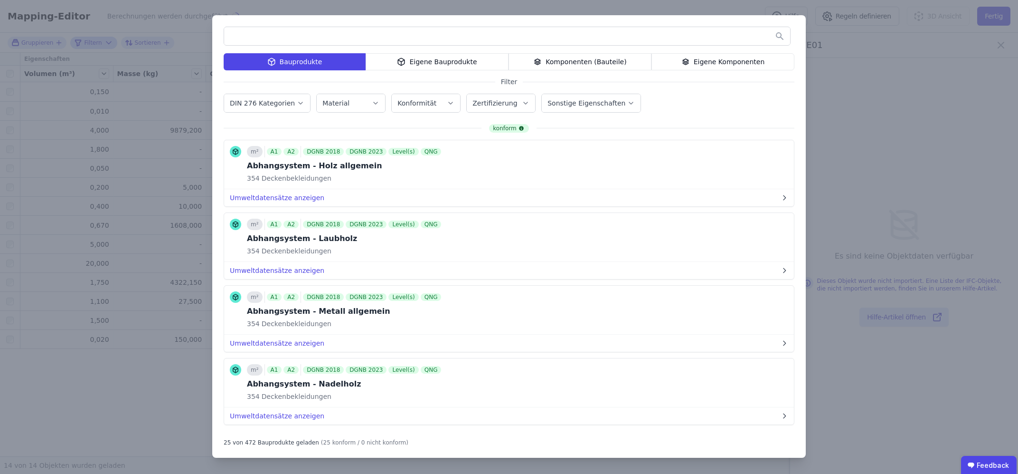
click at [390, 31] on input "text" at bounding box center [507, 36] width 566 height 17
drag, startPoint x: 256, startPoint y: 31, endPoint x: 217, endPoint y: 31, distance: 39.0
click at [224, 31] on input "*******" at bounding box center [507, 36] width 566 height 17
type input "**********"
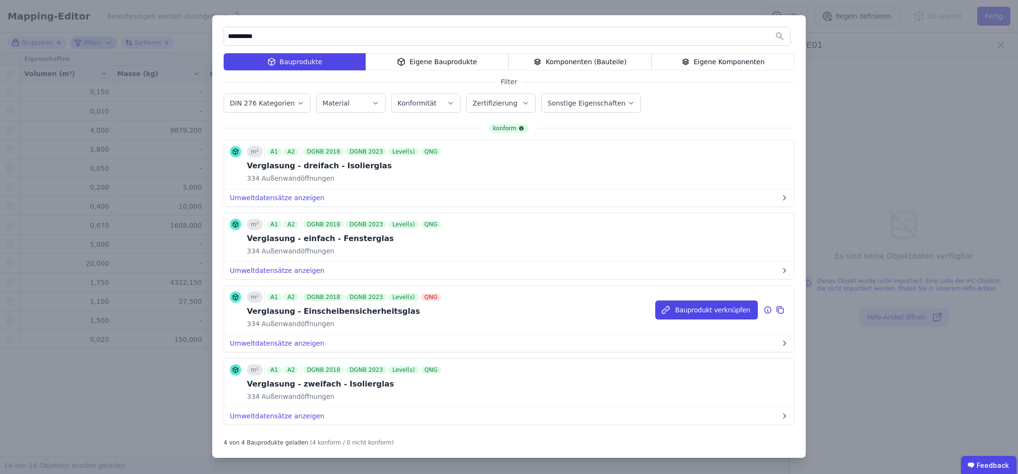
scroll to position [15, 0]
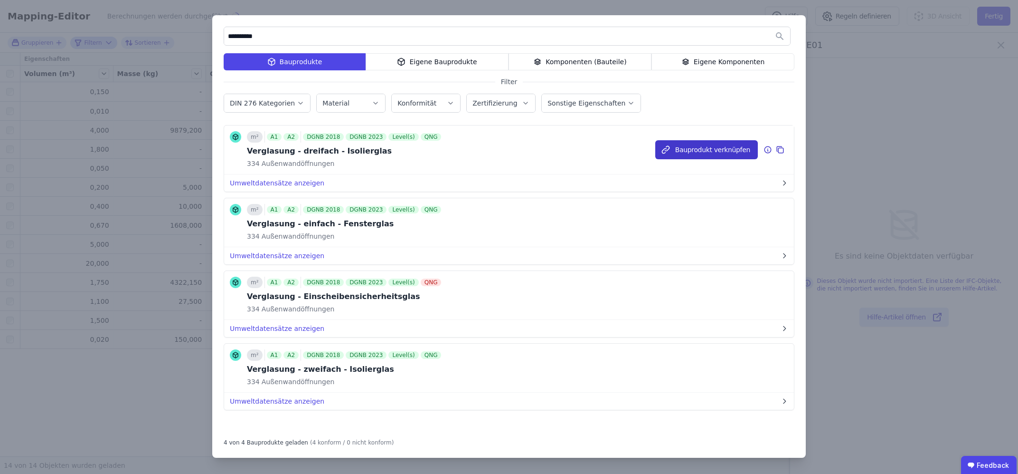
click at [712, 151] on button "Bauprodukt verknüpfen" at bounding box center [707, 149] width 103 height 19
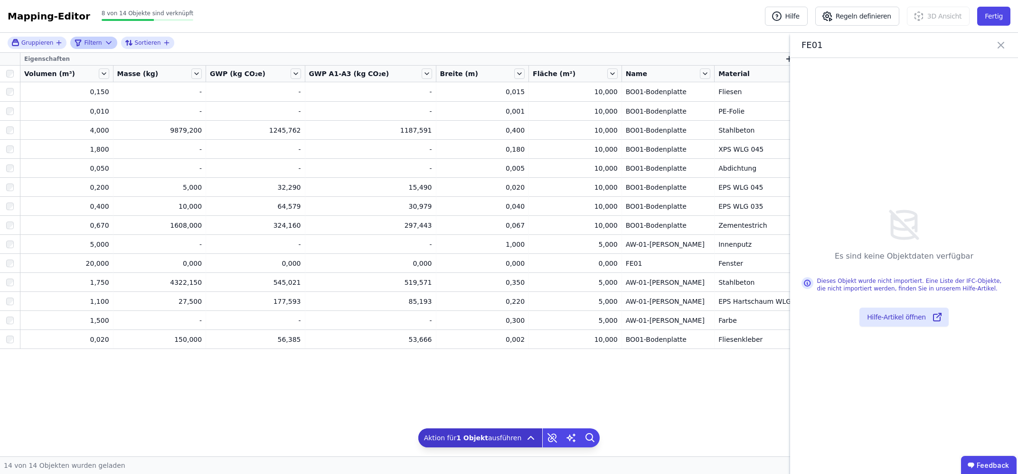
click at [277, 398] on div "Eigenschaften Volumen (m³) Masse (kg) GWP (kg CO₂e) GWP A1-A3 (kg CO₂e) Breite …" at bounding box center [509, 254] width 1018 height 403
click at [276, 400] on div "Eigenschaften Volumen (m³) Masse (kg) GWP (kg CO₂e) GWP A1-A3 (kg CO₂e) Breite …" at bounding box center [509, 254] width 1018 height 403
click at [1006, 45] on icon at bounding box center [1001, 44] width 11 height 13
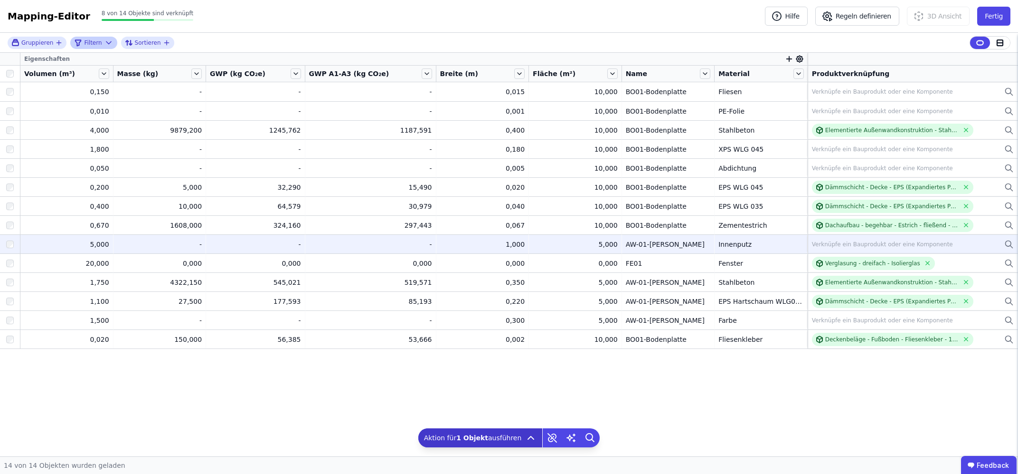
click at [831, 247] on div "Verknüpfe ein Bauprodukt oder eine Komponente" at bounding box center [882, 244] width 141 height 8
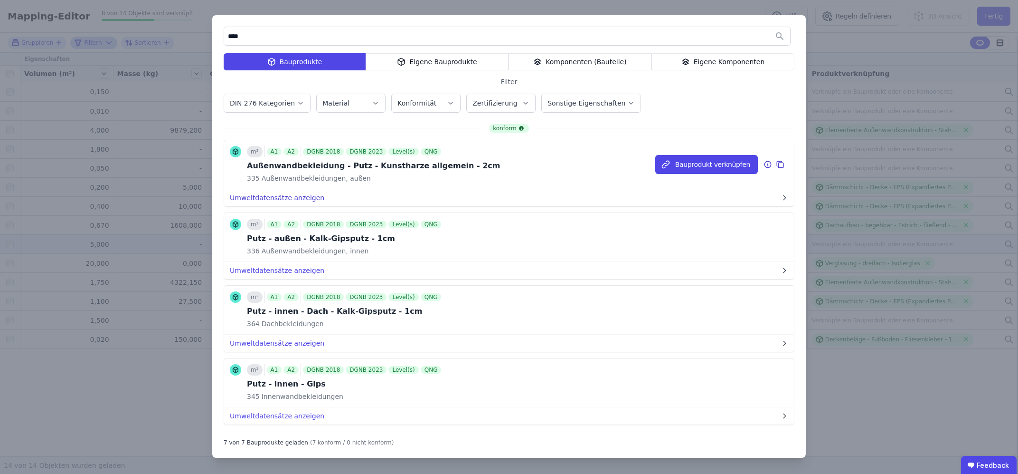
scroll to position [60, 0]
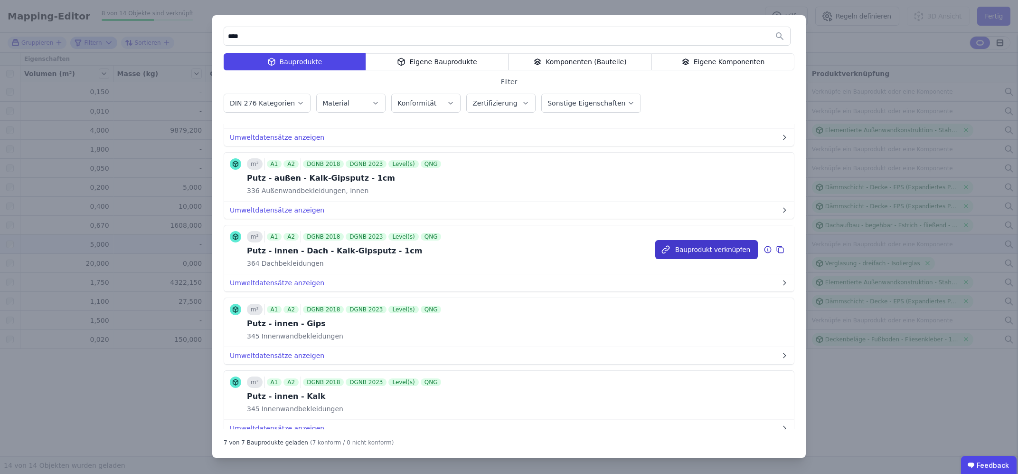
type input "****"
drag, startPoint x: 730, startPoint y: 247, endPoint x: 711, endPoint y: 249, distance: 19.1
click at [0, 0] on button "Bauprodukt verknüpfen" at bounding box center [0, 0] width 0 height 0
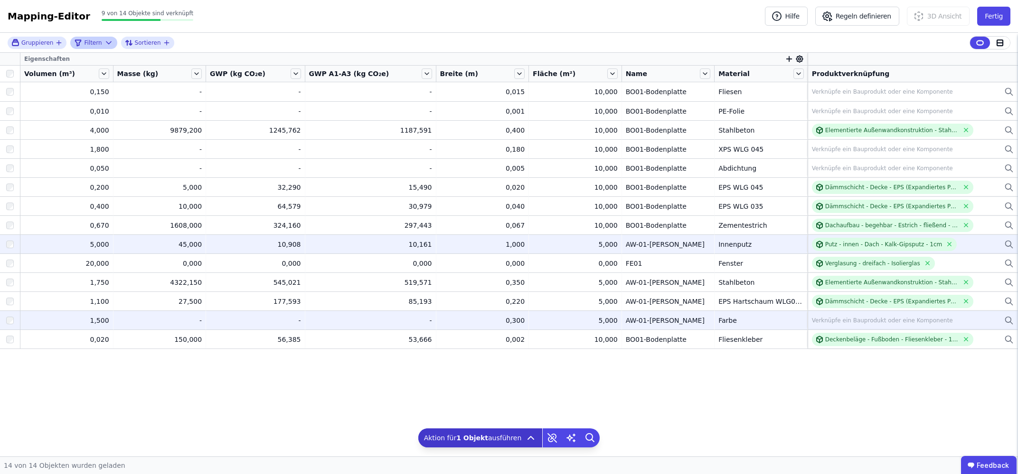
click at [818, 318] on div "Verknüpfe ein Bauprodukt oder eine Komponente" at bounding box center [882, 320] width 141 height 8
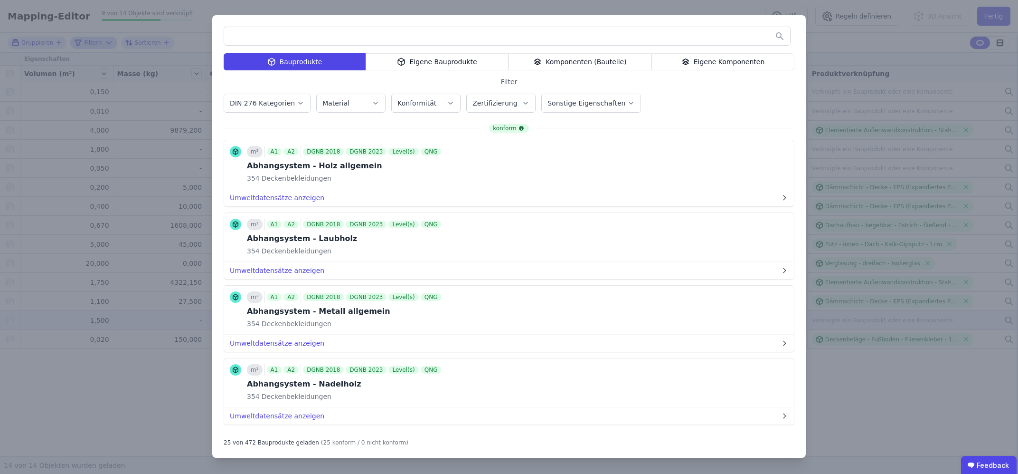
click at [570, 36] on input "text" at bounding box center [507, 36] width 566 height 17
type input "*"
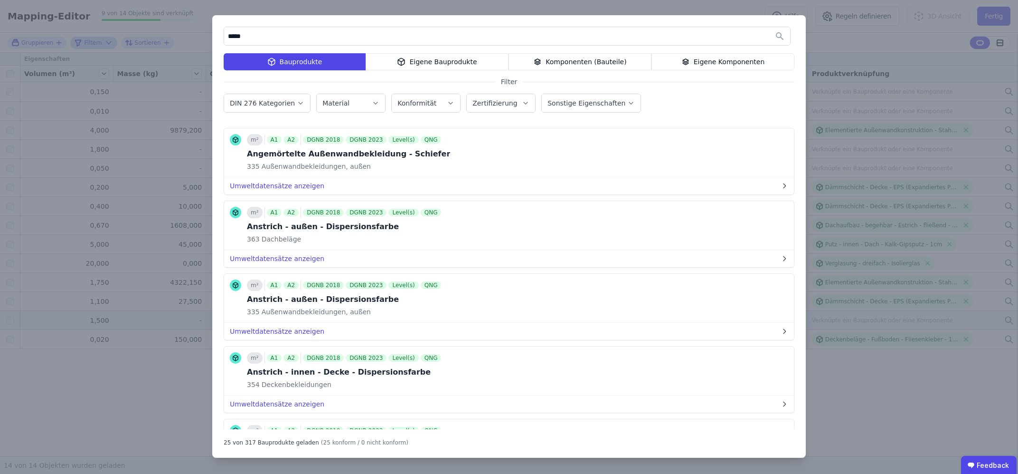
scroll to position [362, 0]
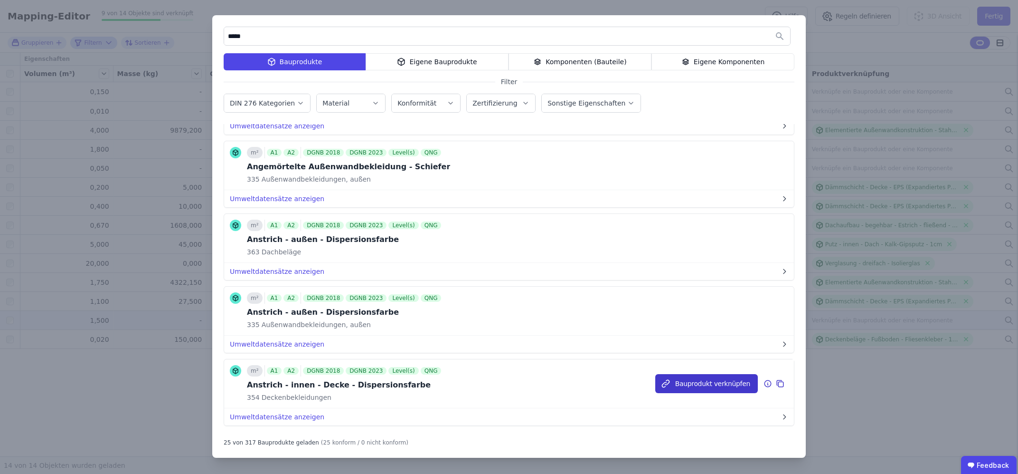
type input "*****"
click at [736, 384] on button "Bauprodukt verknüpfen" at bounding box center [707, 383] width 103 height 19
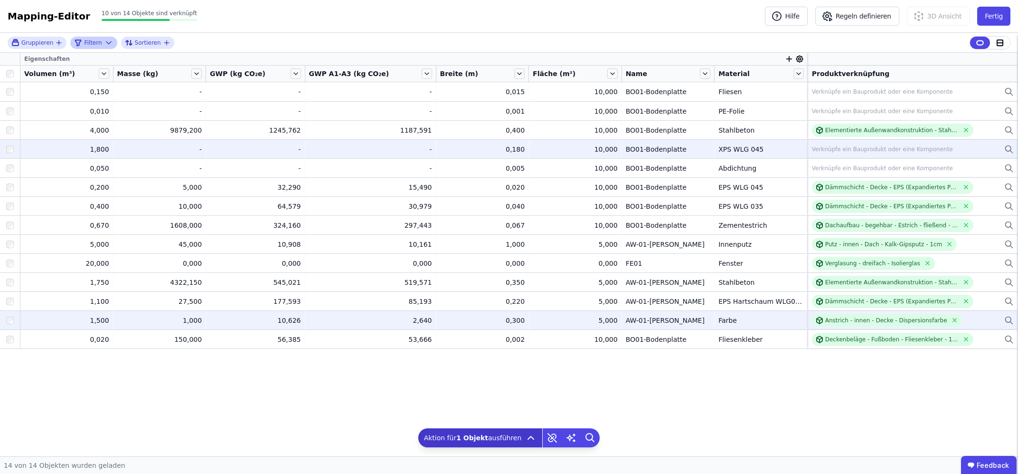
click at [828, 151] on div "Verknüpfe ein Bauprodukt oder eine Komponente" at bounding box center [882, 149] width 141 height 8
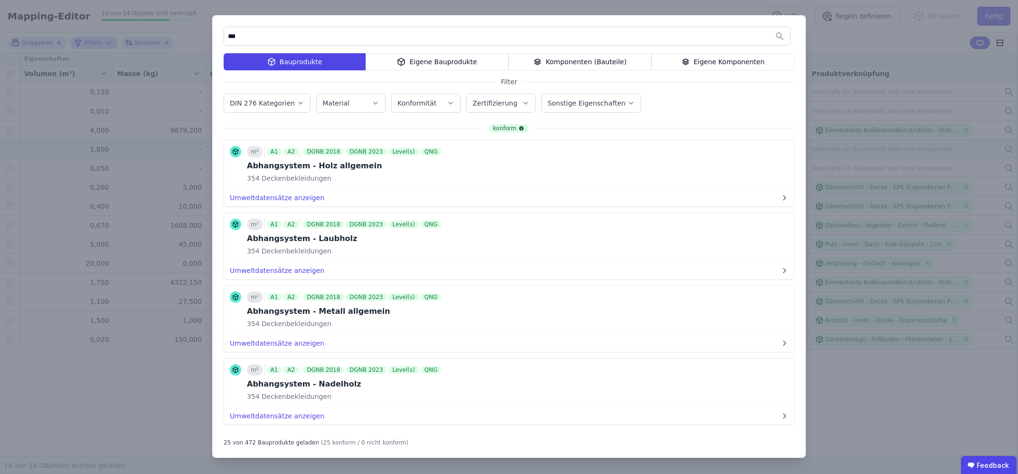
type input "***"
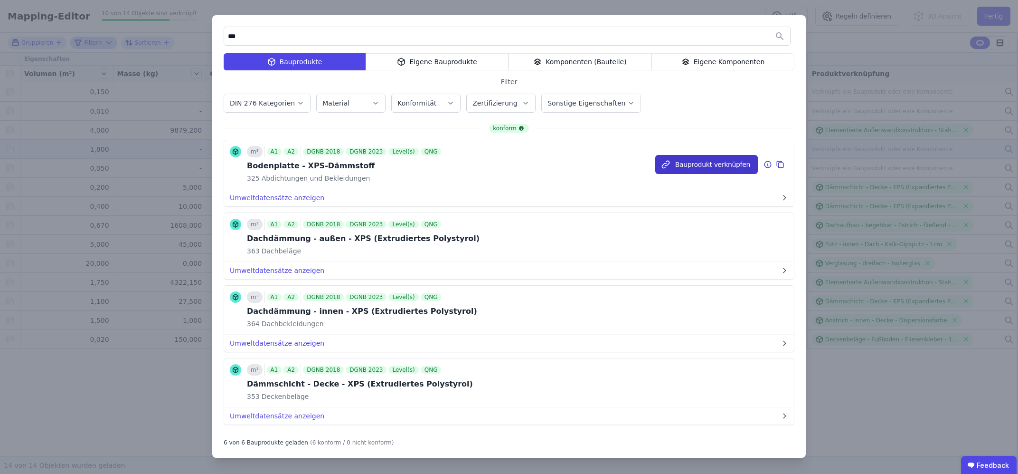
click at [671, 167] on icon "button" at bounding box center [666, 165] width 10 height 10
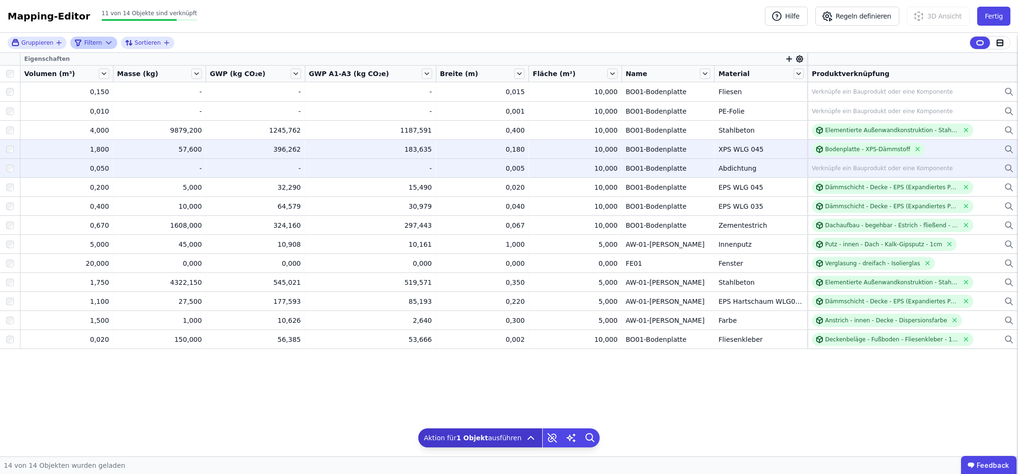
click at [841, 167] on div "Verknüpfe ein Bauprodukt oder eine Komponente" at bounding box center [882, 168] width 141 height 8
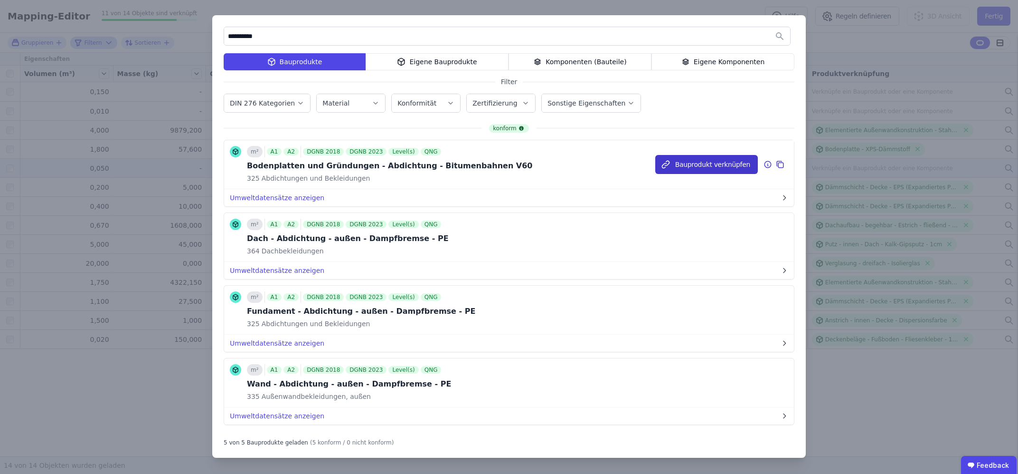
type input "**********"
click at [691, 161] on button "Bauprodukt verknüpfen" at bounding box center [707, 164] width 103 height 19
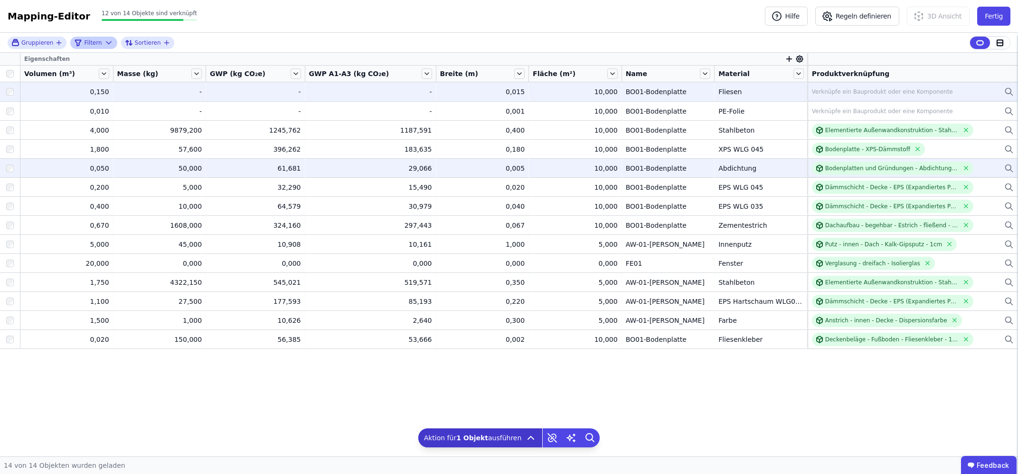
click at [824, 91] on div "Verknüpfe ein Bauprodukt oder eine Komponente" at bounding box center [882, 92] width 141 height 8
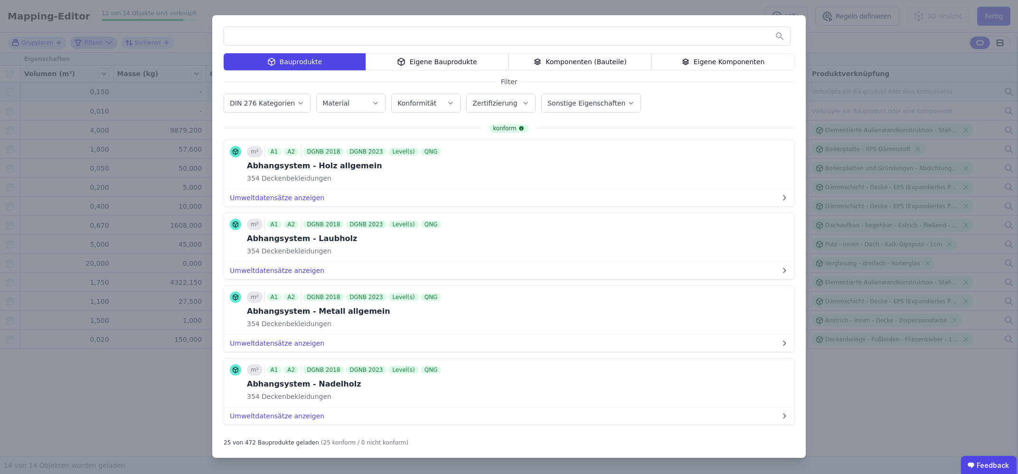
click at [508, 38] on input "text" at bounding box center [507, 36] width 566 height 17
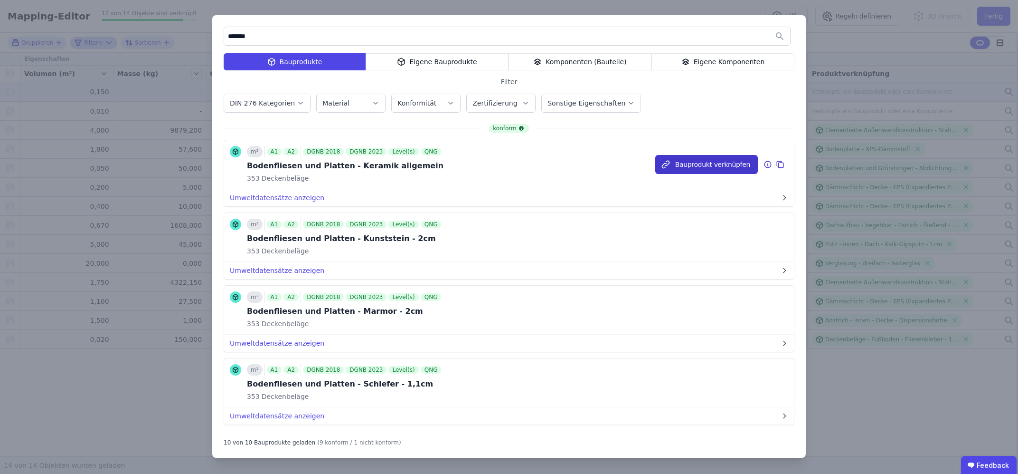
type input "*******"
click at [688, 159] on button "Bauprodukt verknüpfen" at bounding box center [707, 164] width 103 height 19
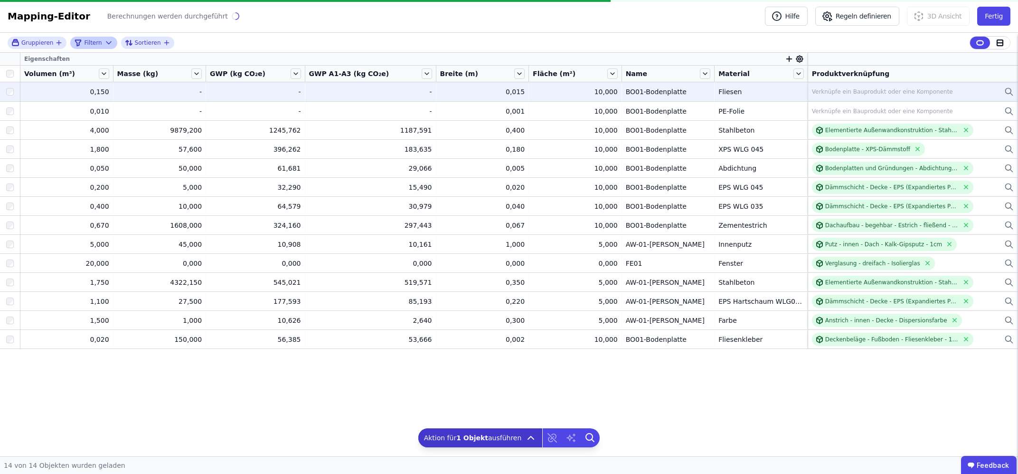
click at [837, 92] on div "Verknüpfe ein Bauprodukt oder eine Komponente" at bounding box center [882, 92] width 141 height 8
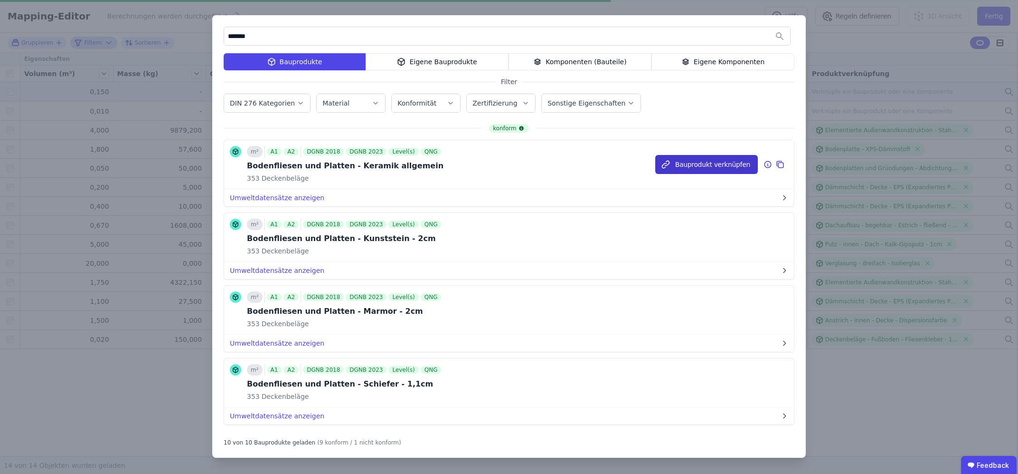
type input "*******"
click at [684, 166] on button "Bauprodukt verknüpfen" at bounding box center [707, 164] width 103 height 19
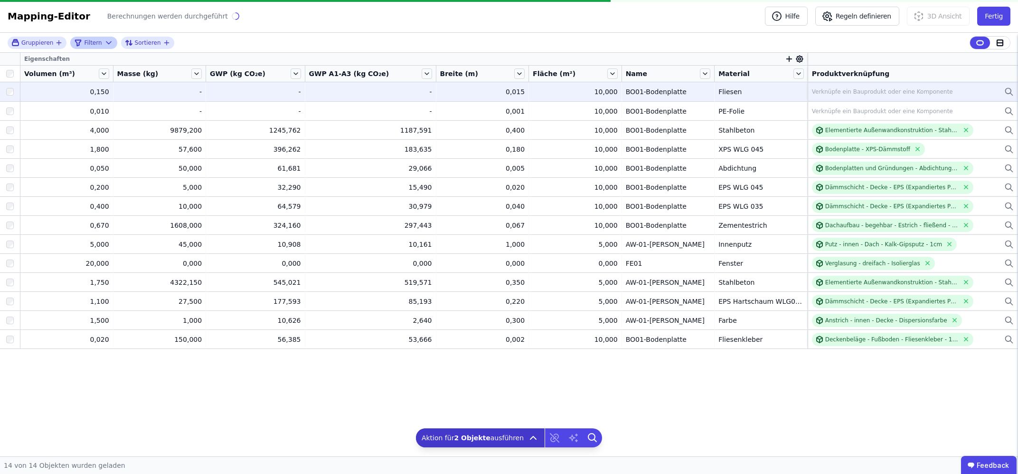
click at [752, 92] on div "Fliesen" at bounding box center [761, 92] width 85 height 10
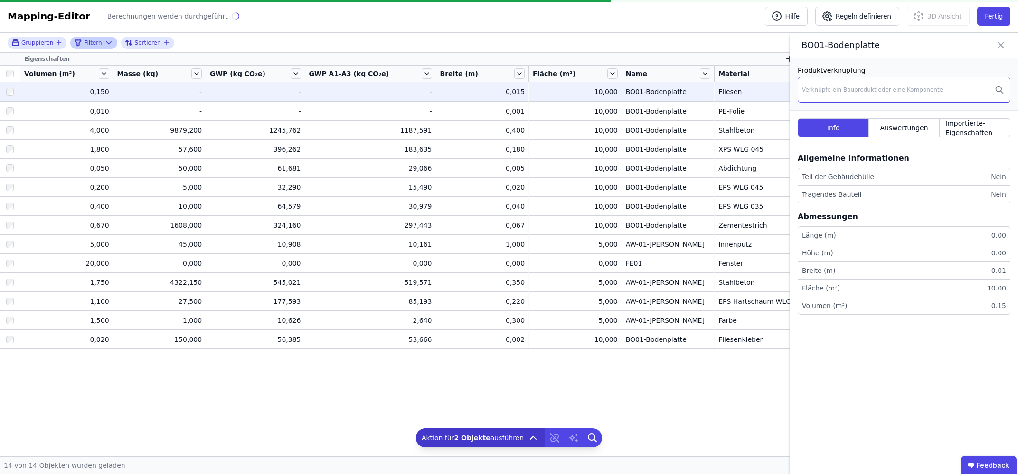
click at [828, 91] on div "Verknüpfe ein Bauprodukt oder eine Komponente" at bounding box center [872, 90] width 141 height 8
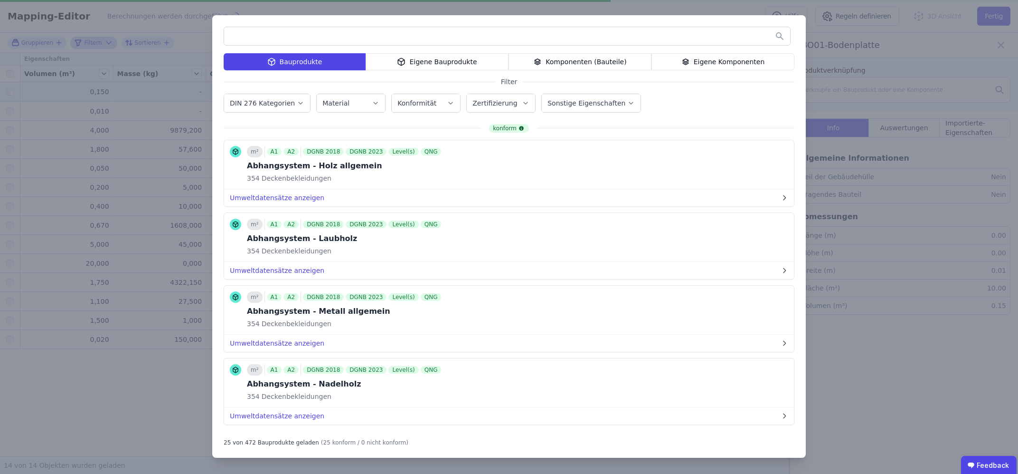
click at [364, 38] on input "text" at bounding box center [507, 36] width 566 height 17
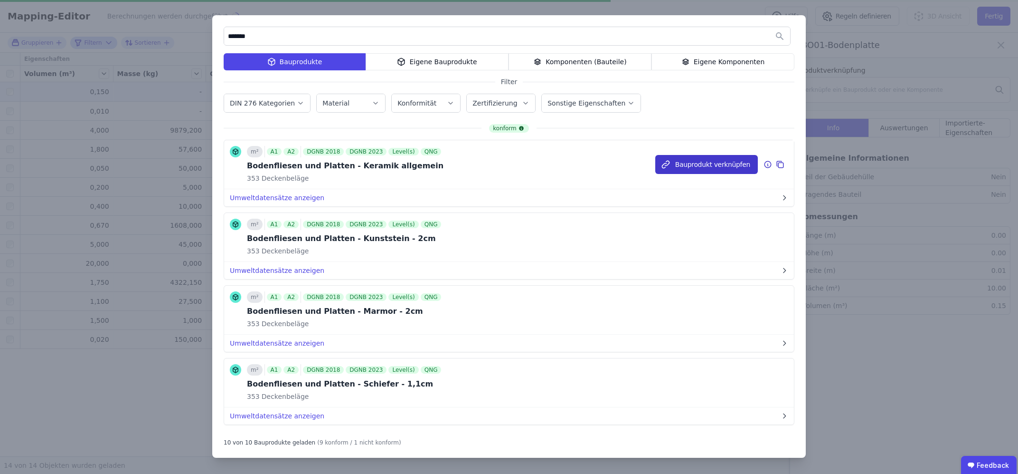
type input "*******"
click at [734, 162] on button "Bauprodukt verknüpfen" at bounding box center [707, 164] width 103 height 19
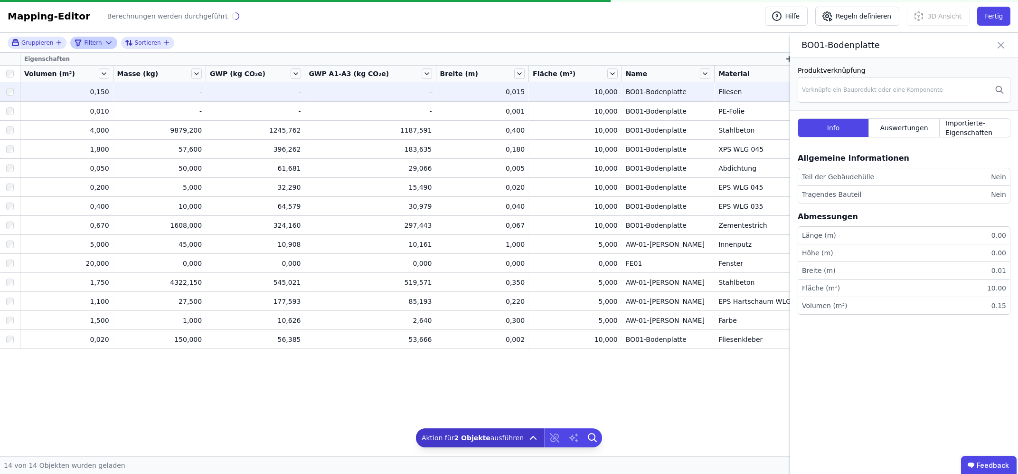
click at [998, 48] on icon at bounding box center [1001, 44] width 11 height 13
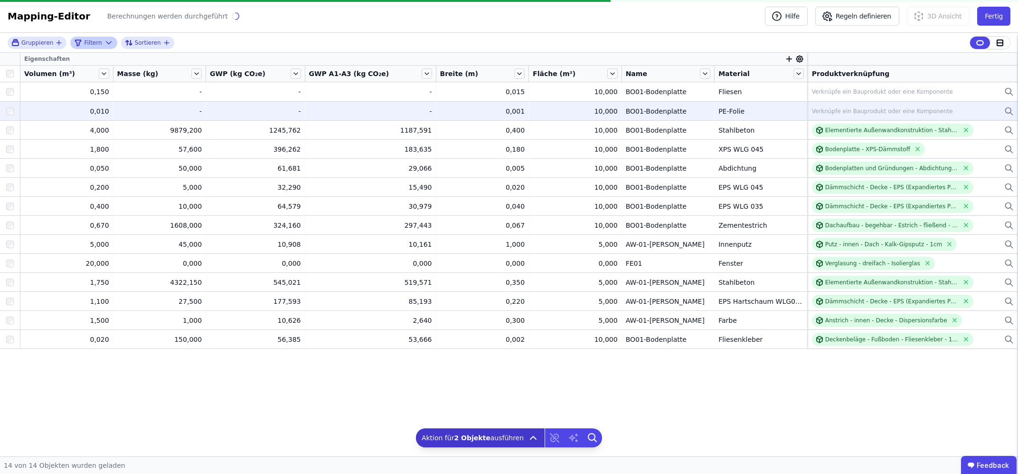
click at [755, 113] on div "PE-Folie" at bounding box center [761, 111] width 85 height 10
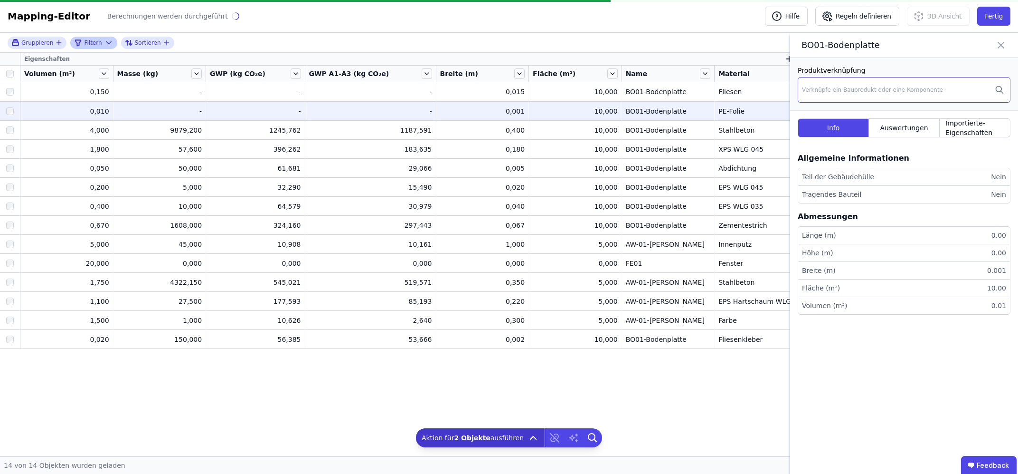
click at [839, 88] on div "Verknüpfe ein Bauprodukt oder eine Komponente" at bounding box center [872, 90] width 141 height 8
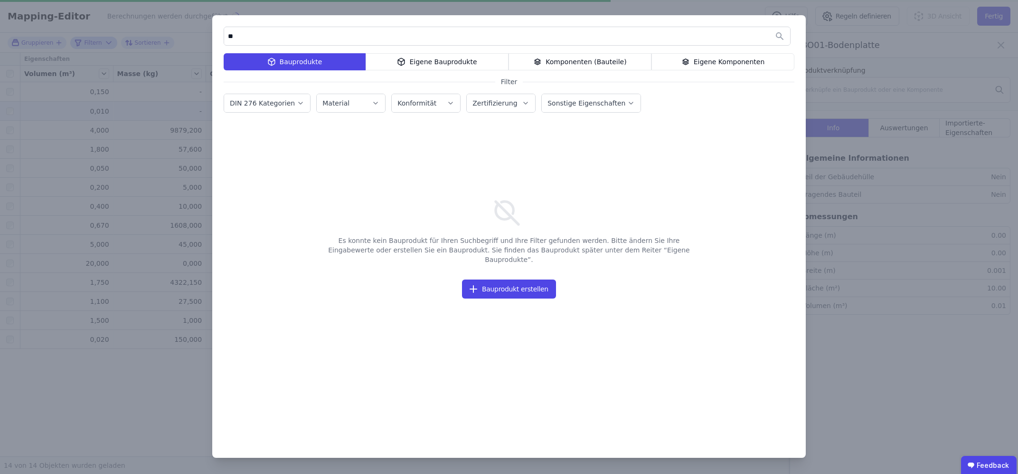
type input "*"
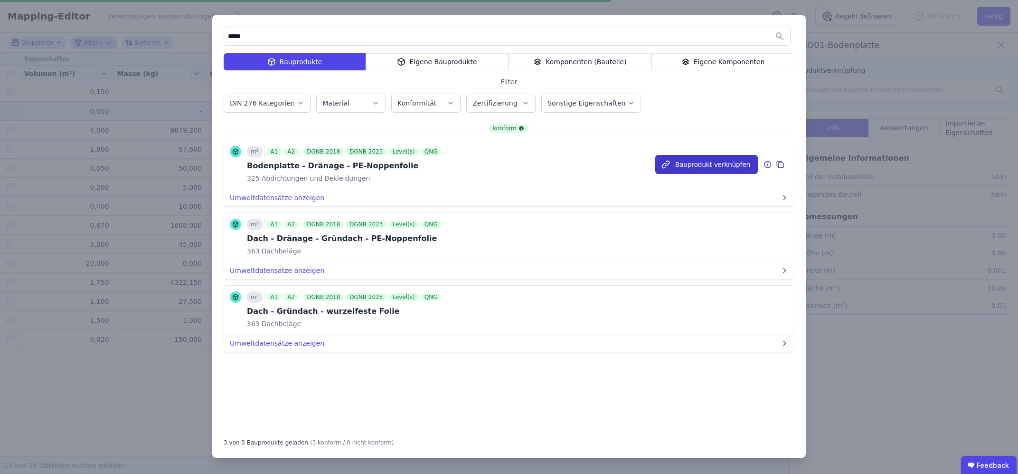
type input "*****"
click at [671, 169] on icon "button" at bounding box center [666, 165] width 10 height 10
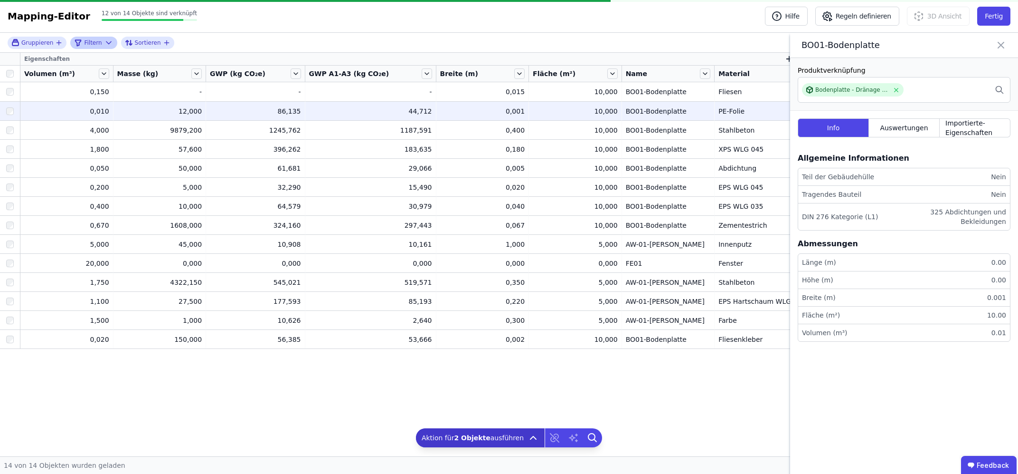
click at [1004, 46] on icon at bounding box center [1001, 44] width 11 height 13
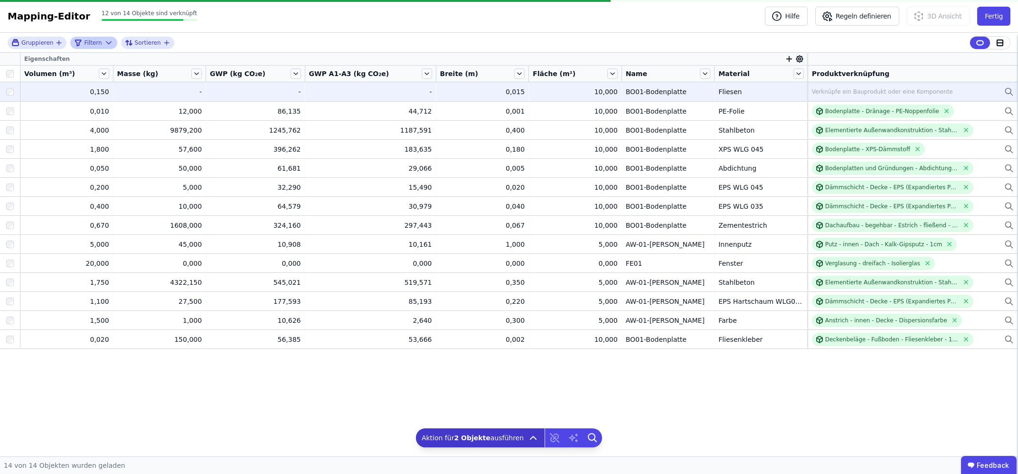
click at [681, 90] on div "BO01-Bodenplatte" at bounding box center [668, 92] width 85 height 10
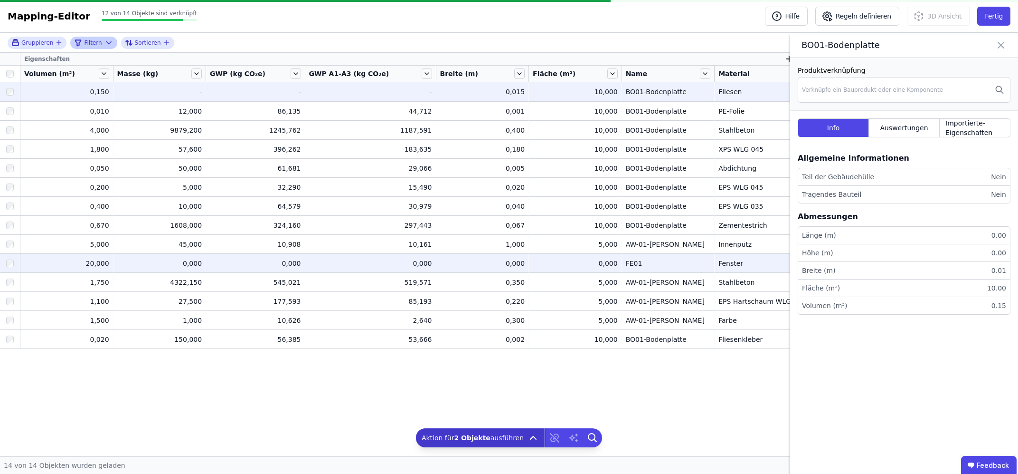
click at [6, 267] on div at bounding box center [10, 263] width 20 height 17
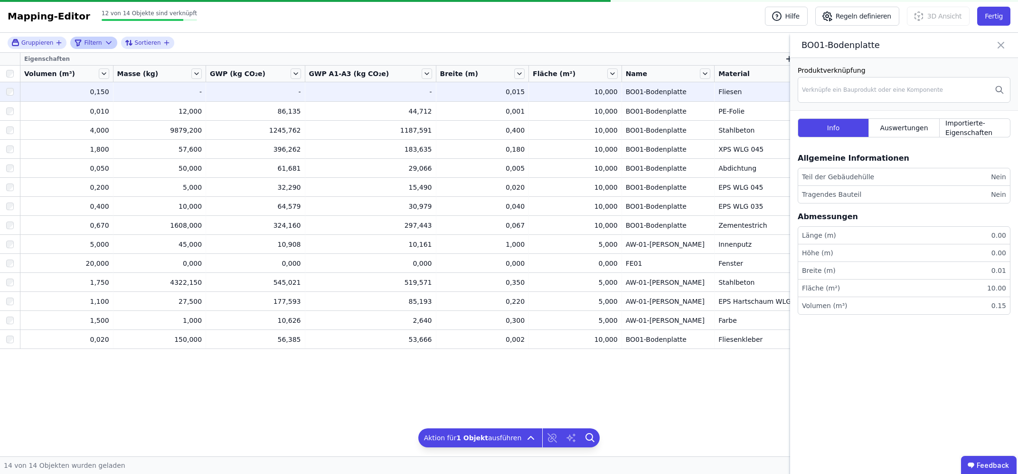
click at [1006, 44] on icon at bounding box center [1001, 44] width 11 height 13
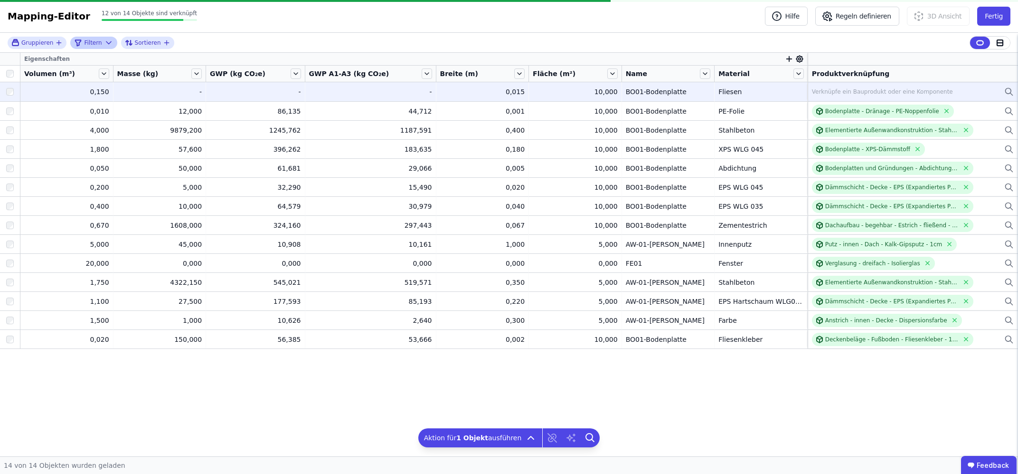
click at [897, 92] on div "Verknüpfe ein Bauprodukt oder eine Komponente" at bounding box center [882, 92] width 141 height 8
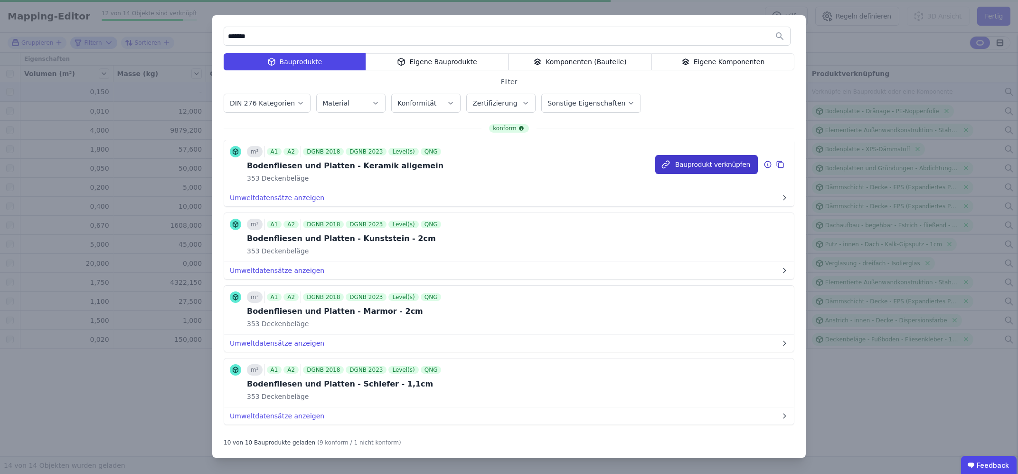
type input "*******"
click at [686, 167] on button "Bauprodukt verknüpfen" at bounding box center [707, 164] width 103 height 19
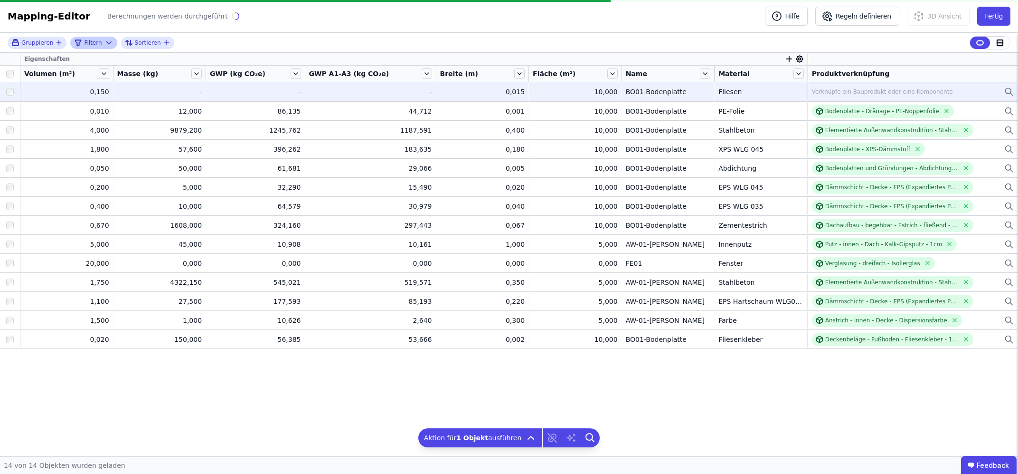
click at [104, 42] on icon at bounding box center [109, 43] width 10 height 10
select select "********"
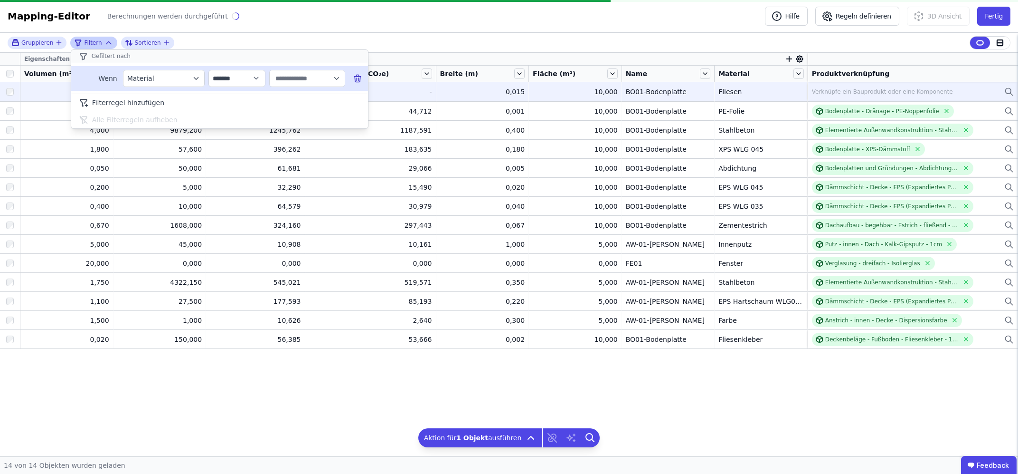
click at [312, 77] on input "text" at bounding box center [303, 78] width 59 height 17
click at [302, 137] on div "Fliesen 1" at bounding box center [328, 137] width 103 height 10
type input "*******"
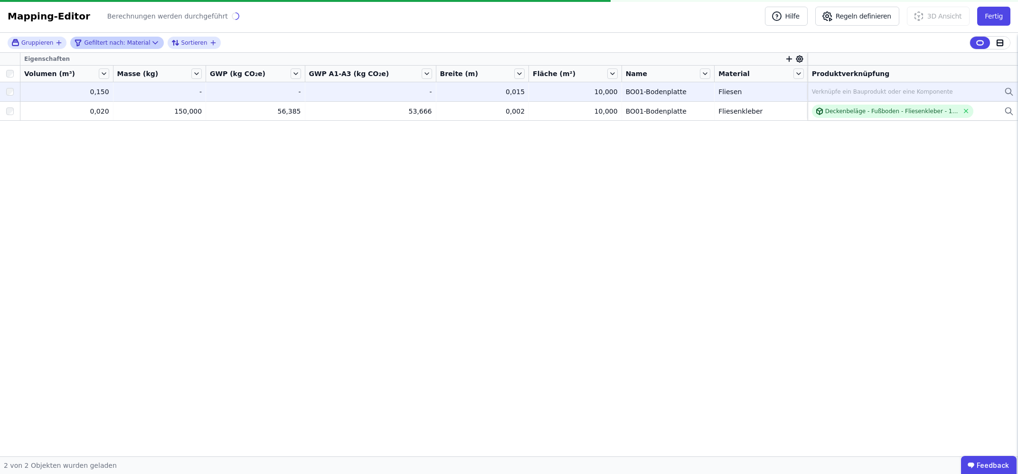
click at [301, 212] on div "Gruppieren Gefiltert nach: Material Sortieren Eigenschaften Volumen (m³) Masse …" at bounding box center [509, 244] width 1018 height 423
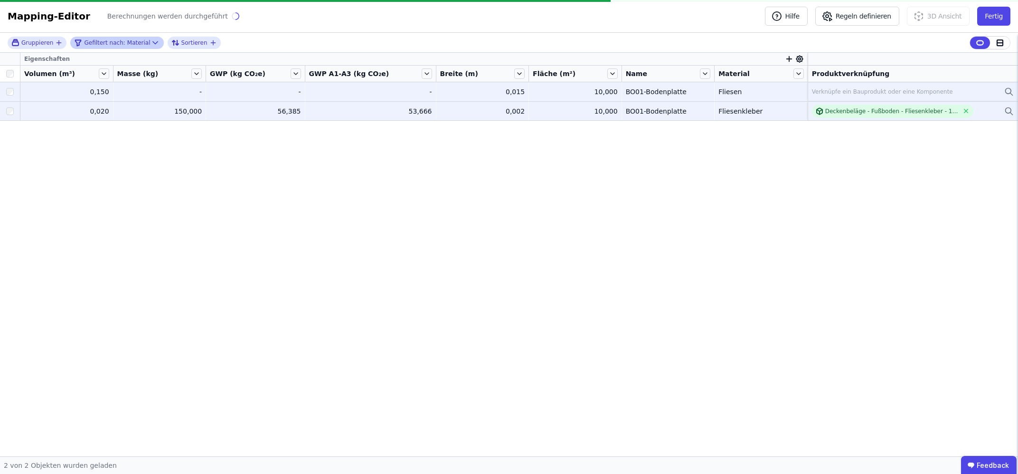
click at [27, 109] on div "0,020" at bounding box center [66, 111] width 85 height 10
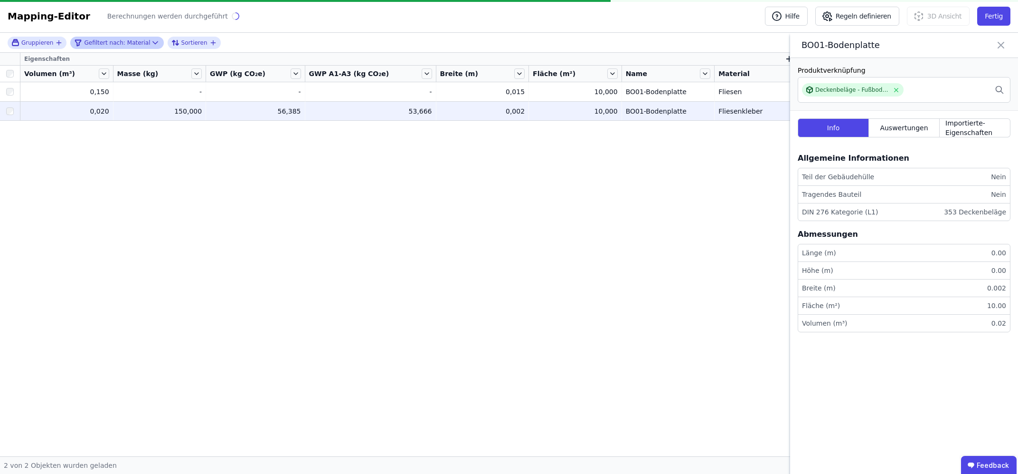
click at [1005, 45] on icon at bounding box center [1001, 44] width 11 height 13
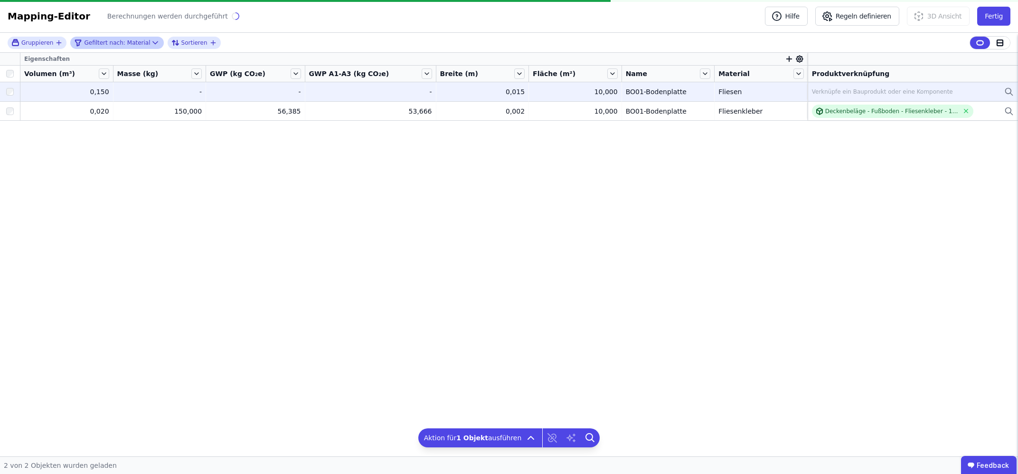
click at [869, 90] on div "Verknüpfe ein Bauprodukt oder eine Komponente" at bounding box center [882, 92] width 141 height 8
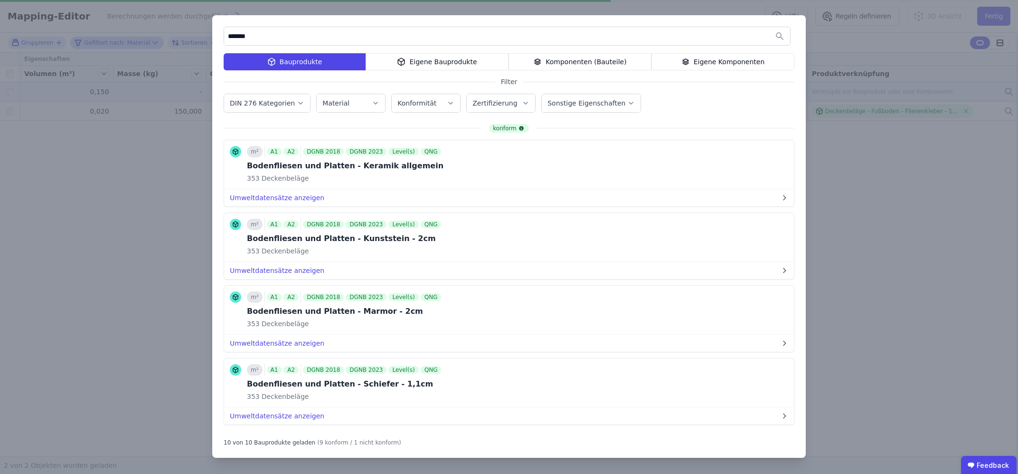
type input "*******"
click at [0, 0] on button "Bauprodukt verknüpfen" at bounding box center [0, 0] width 0 height 0
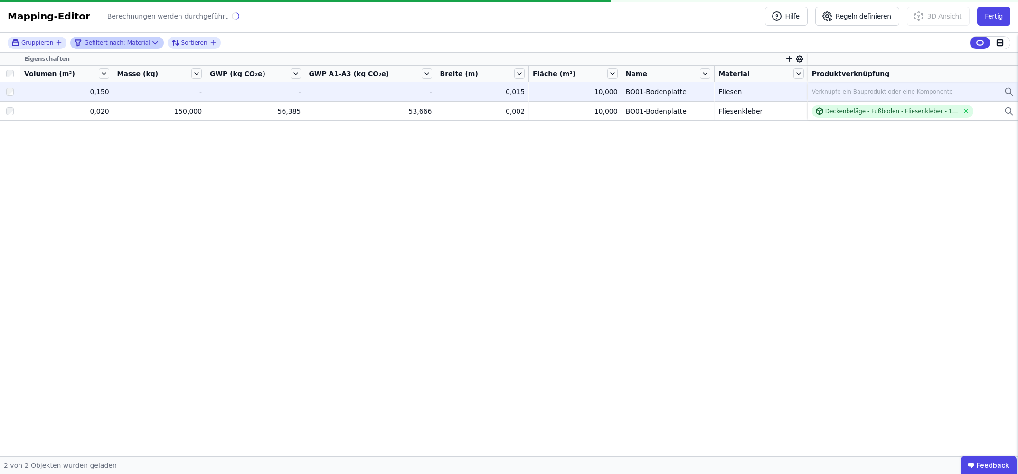
click at [106, 41] on span "Gefiltert nach:" at bounding box center [104, 43] width 41 height 8
select select "********"
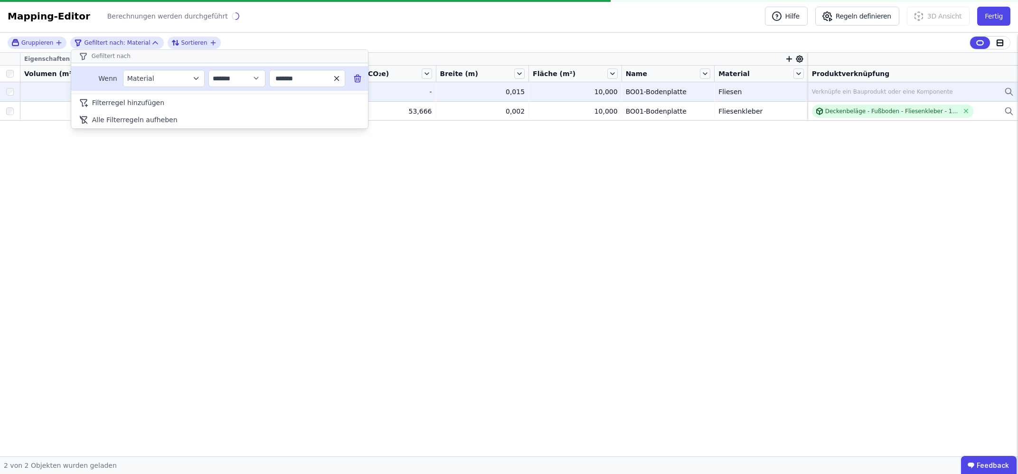
click at [338, 78] on icon "button" at bounding box center [337, 78] width 9 height 9
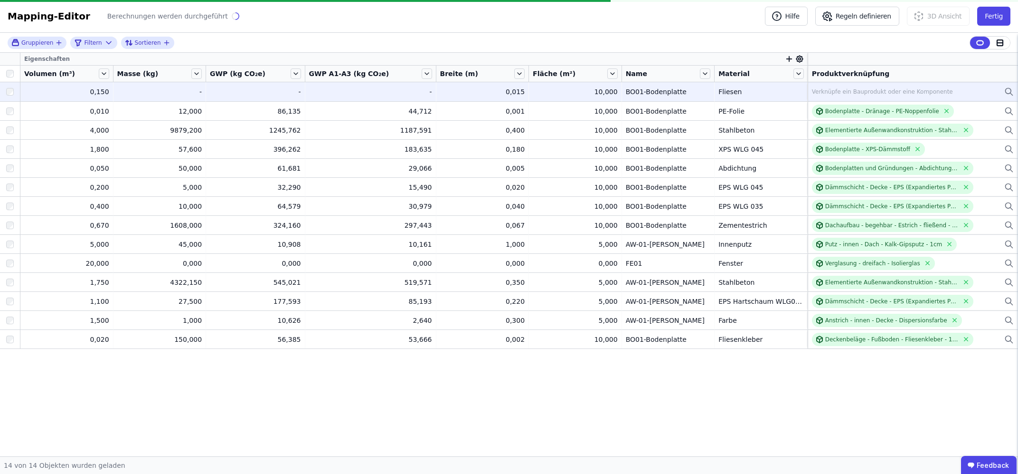
click at [304, 415] on div "Gruppieren Filtern Sortieren Eigenschaften Volumen (m³) Masse (kg) GWP (kg CO₂e…" at bounding box center [509, 244] width 1018 height 423
click at [868, 87] on div "Verknüpfe ein Bauprodukt oder eine Komponente" at bounding box center [913, 91] width 202 height 11
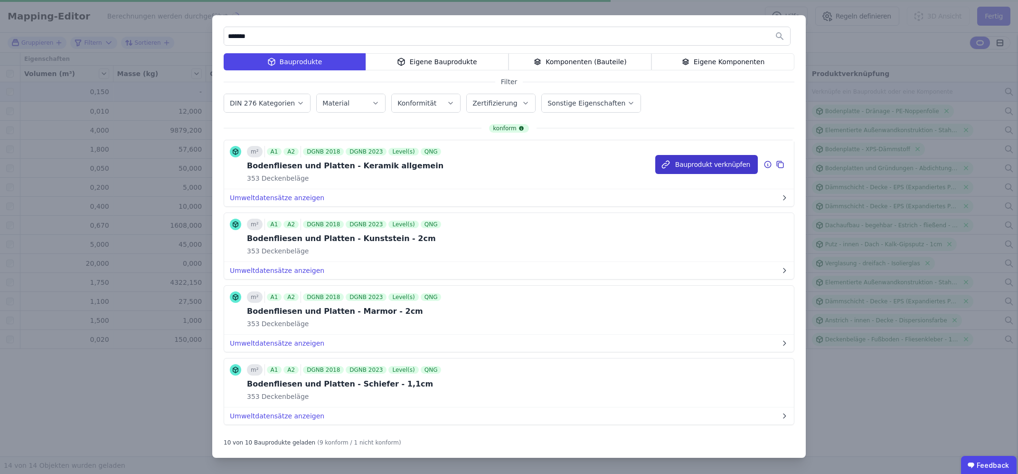
type input "*******"
click at [720, 163] on button "Bauprodukt verknüpfen" at bounding box center [707, 164] width 103 height 19
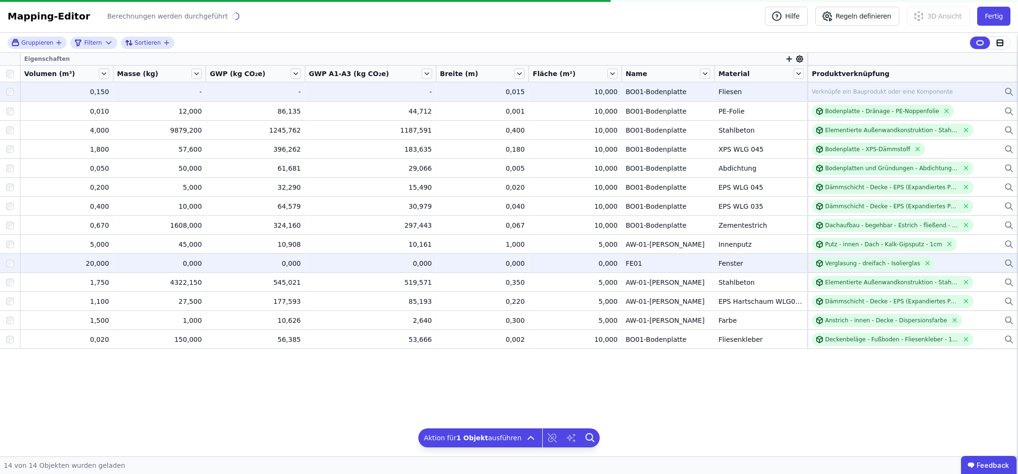
click at [600, 268] on td "0,000 0,000" at bounding box center [575, 262] width 93 height 19
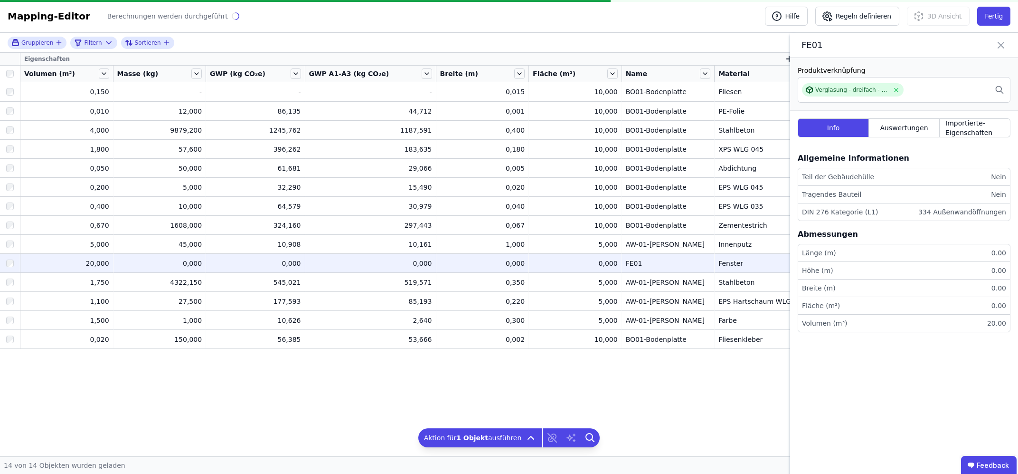
click at [600, 268] on td "0,000 0,000" at bounding box center [575, 262] width 93 height 19
click at [999, 19] on button "Fertig" at bounding box center [994, 16] width 33 height 19
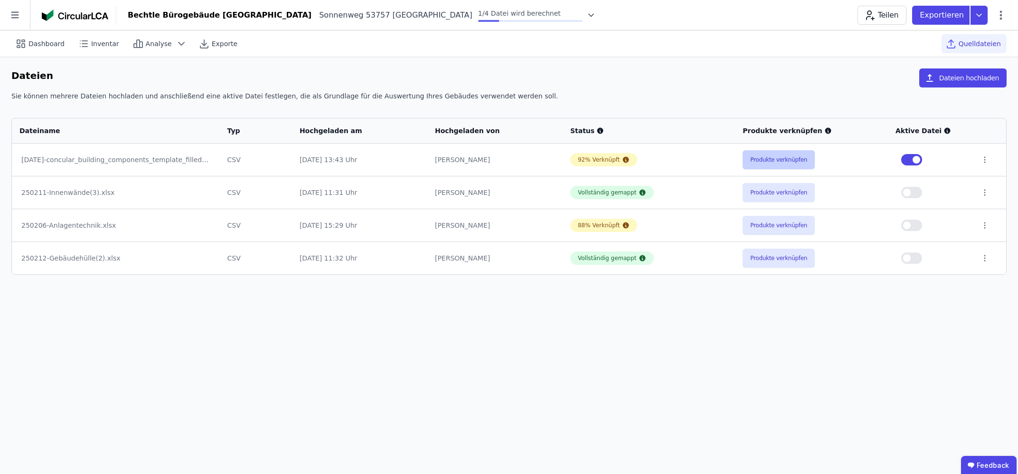
click at [761, 157] on button "Produkte verknüpfen" at bounding box center [779, 159] width 72 height 19
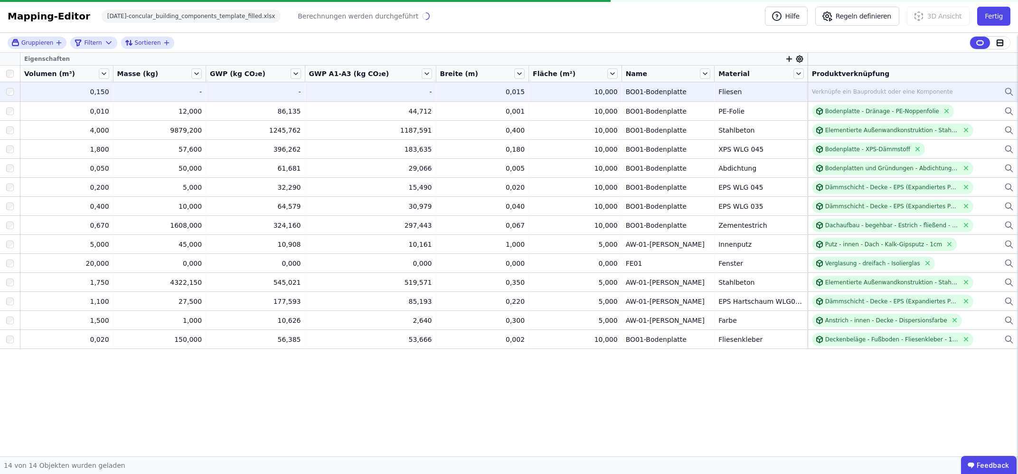
click at [832, 93] on div "Verknüpfe ein Bauprodukt oder eine Komponente" at bounding box center [882, 92] width 141 height 8
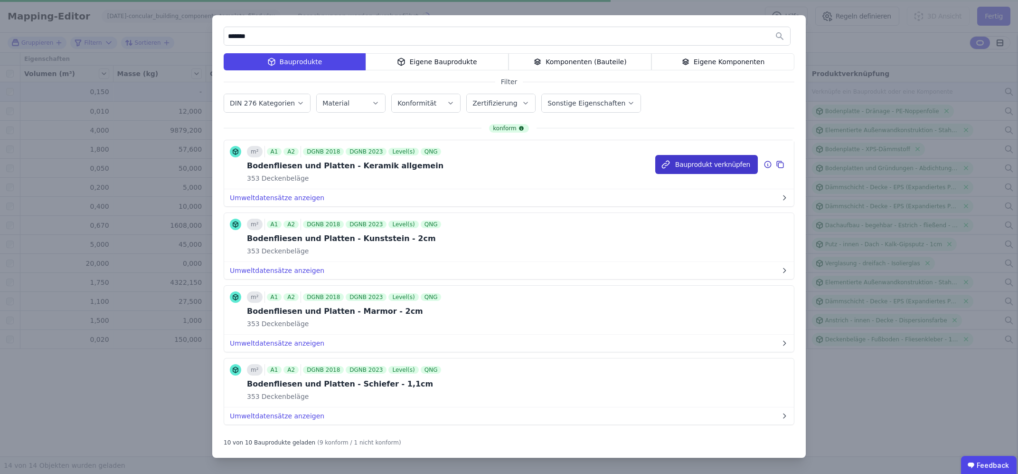
type input "*******"
click at [711, 164] on button "Bauprodukt verknüpfen" at bounding box center [707, 164] width 103 height 19
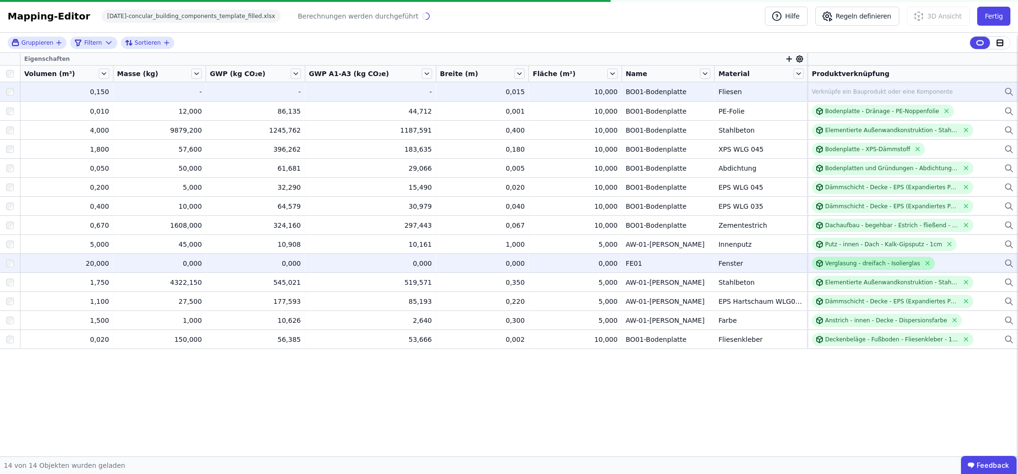
click at [857, 266] on div "Verglasung - dreifach - Isolierglas" at bounding box center [873, 263] width 95 height 8
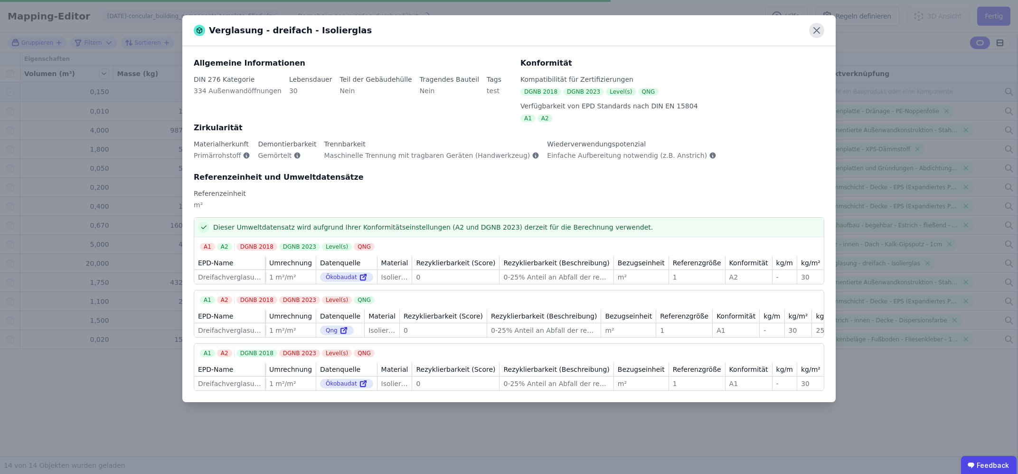
click at [822, 29] on icon at bounding box center [816, 30] width 15 height 15
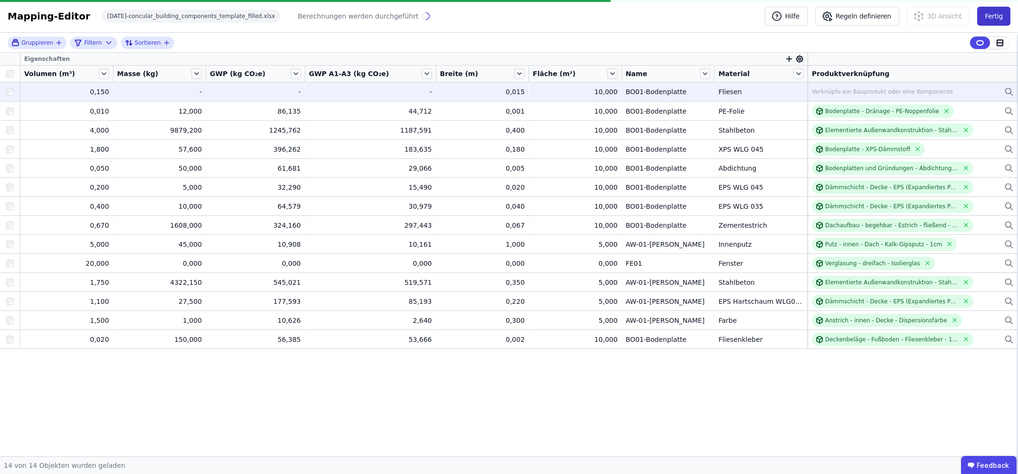
click at [992, 19] on button "Fertig" at bounding box center [994, 16] width 33 height 19
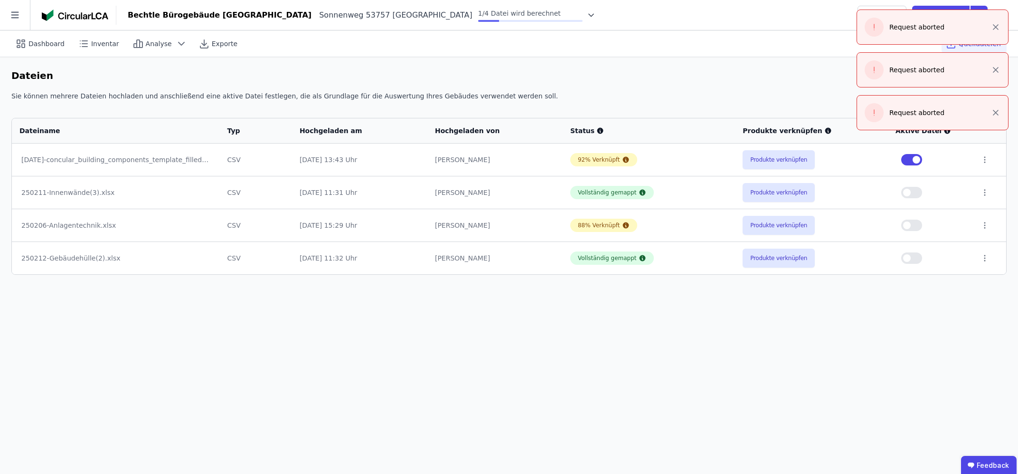
click at [702, 351] on div "Dashboard Inventar Analyse Exporte Quelldateien Dateien Dateien hochladen Sie k…" at bounding box center [509, 251] width 1018 height 443
click at [783, 53] on div "Dashboard Inventar Analyse Exporte Quelldateien" at bounding box center [509, 43] width 996 height 26
click at [999, 29] on icon "button" at bounding box center [996, 27] width 10 height 10
click at [993, 68] on icon "button" at bounding box center [996, 70] width 10 height 10
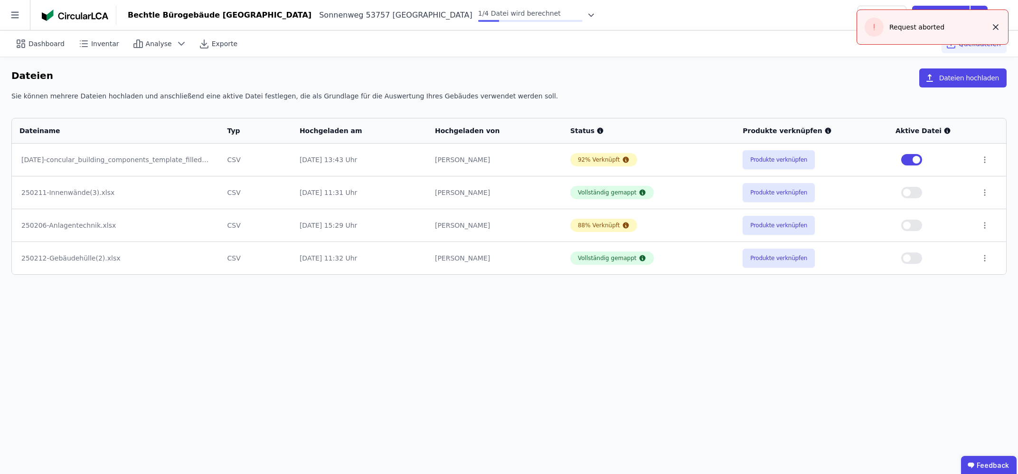
click at [998, 27] on icon "button" at bounding box center [996, 27] width 10 height 10
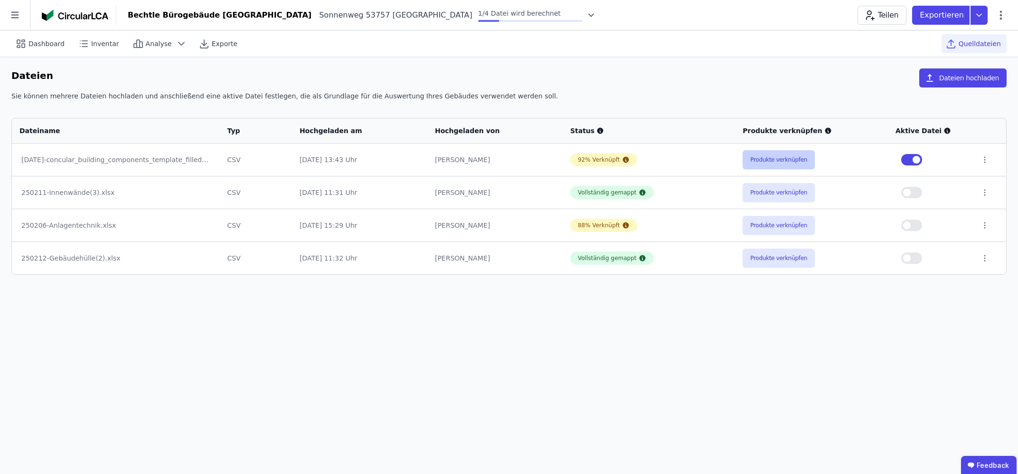
click at [786, 161] on button "Produkte verknüpfen" at bounding box center [779, 159] width 72 height 19
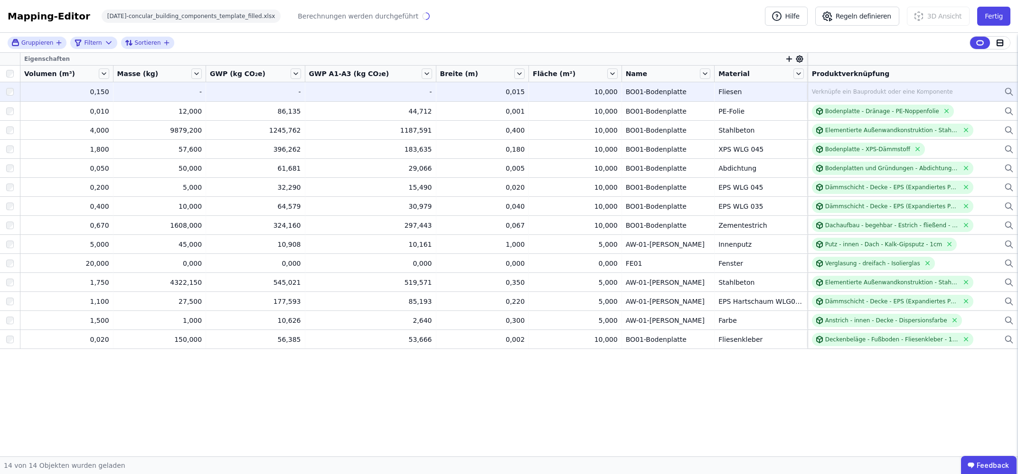
click at [819, 96] on div "Verknüpfe ein Bauprodukt oder eine Komponente" at bounding box center [913, 91] width 202 height 11
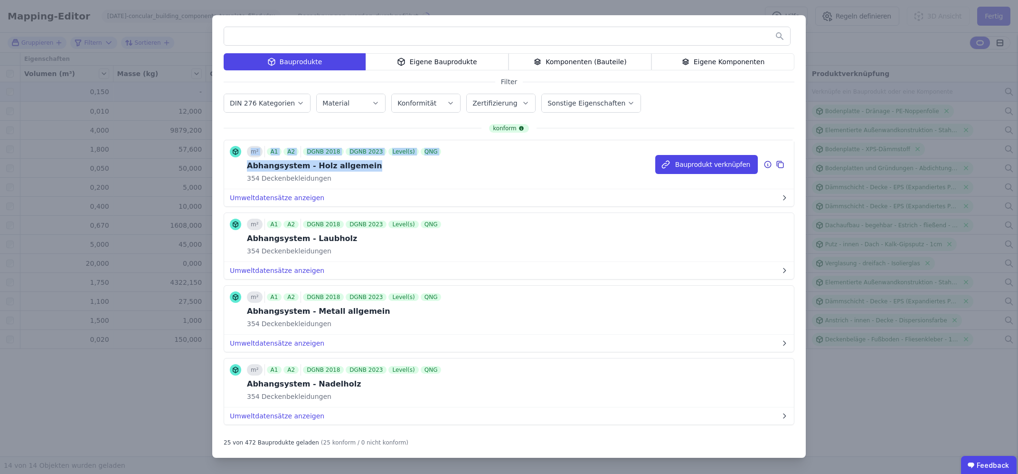
drag, startPoint x: 346, startPoint y: 21, endPoint x: 391, endPoint y: 162, distance: 148.1
click at [391, 162] on div "Bauprodukte Eigene Bauprodukte Komponenten (Bauteile) Eigene Komponenten Filter…" at bounding box center [509, 236] width 594 height 442
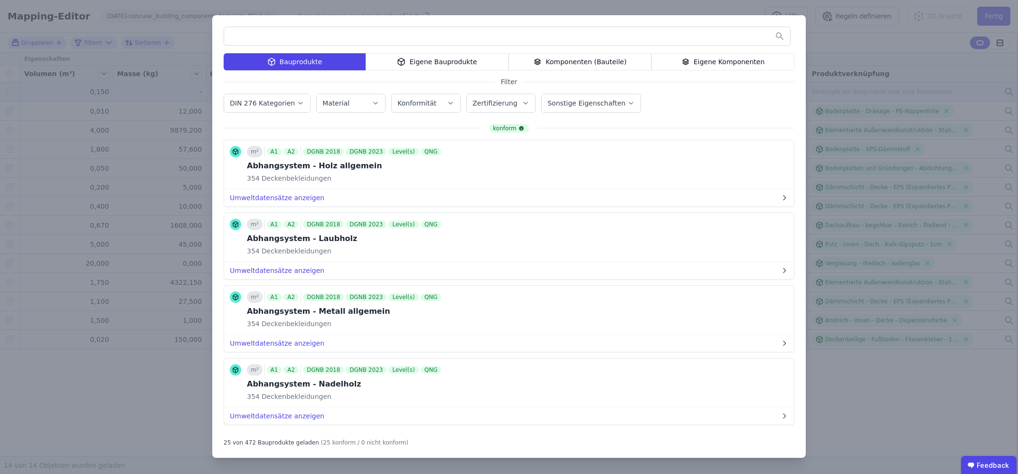
click at [869, 90] on div "Bauprodukte Eigene Bauprodukte Komponenten (Bauteile) Eigene Komponenten Filter…" at bounding box center [509, 237] width 1018 height 474
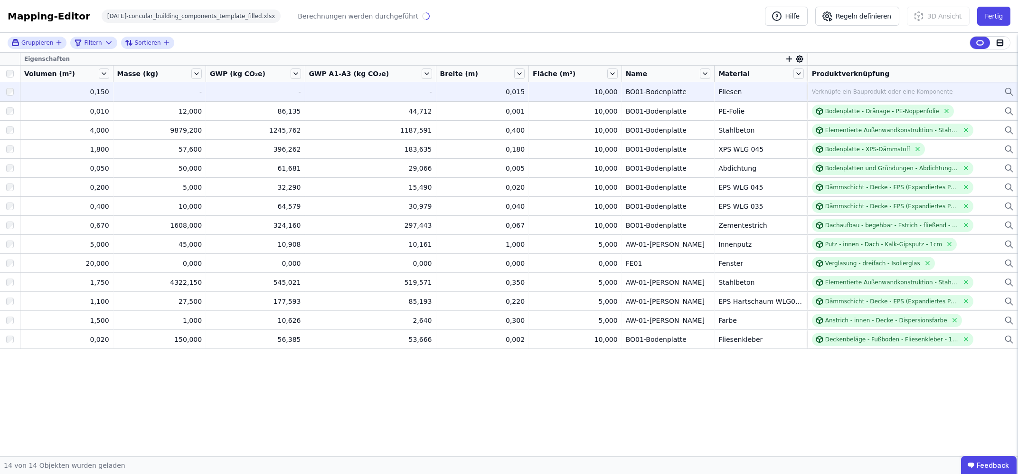
click at [869, 90] on div "Verknüpfe ein Bauprodukt oder eine Komponente" at bounding box center [882, 92] width 141 height 8
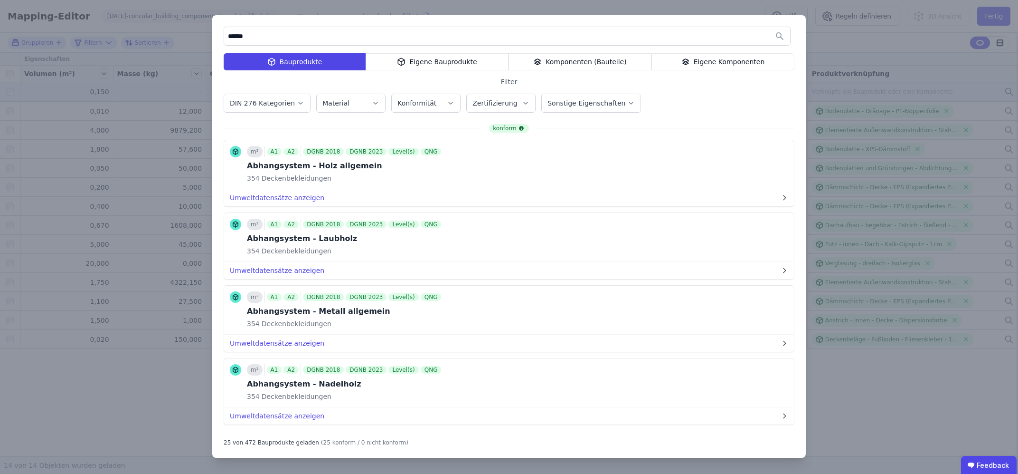
type input "*******"
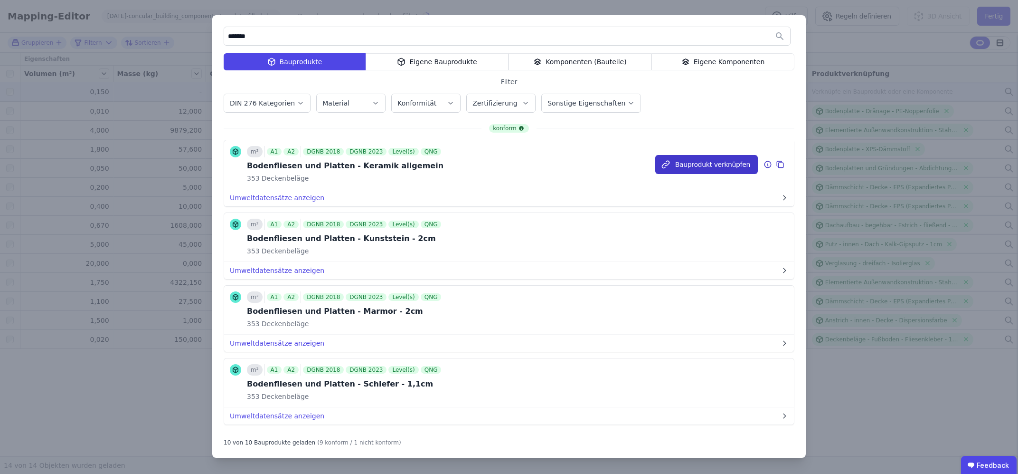
click at [703, 163] on button "Bauprodukt verknüpfen" at bounding box center [707, 164] width 103 height 19
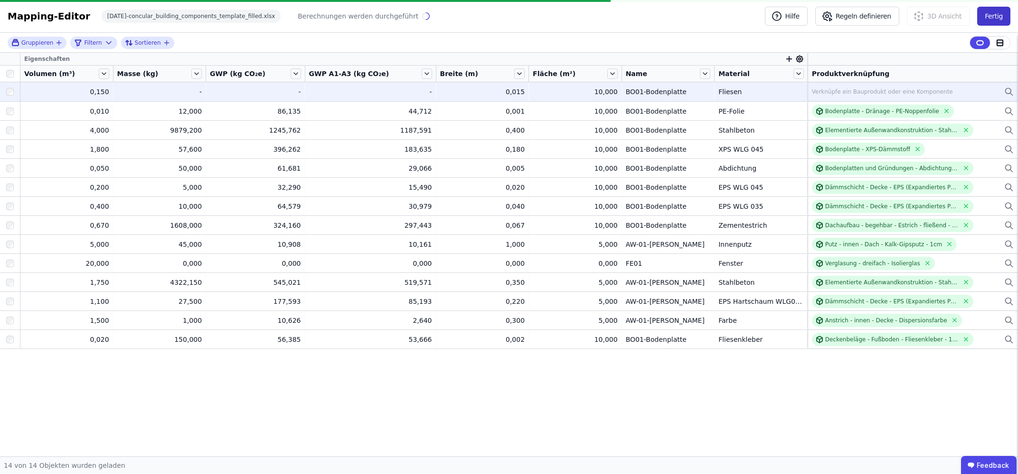
click at [1009, 13] on button "Fertig" at bounding box center [994, 16] width 33 height 19
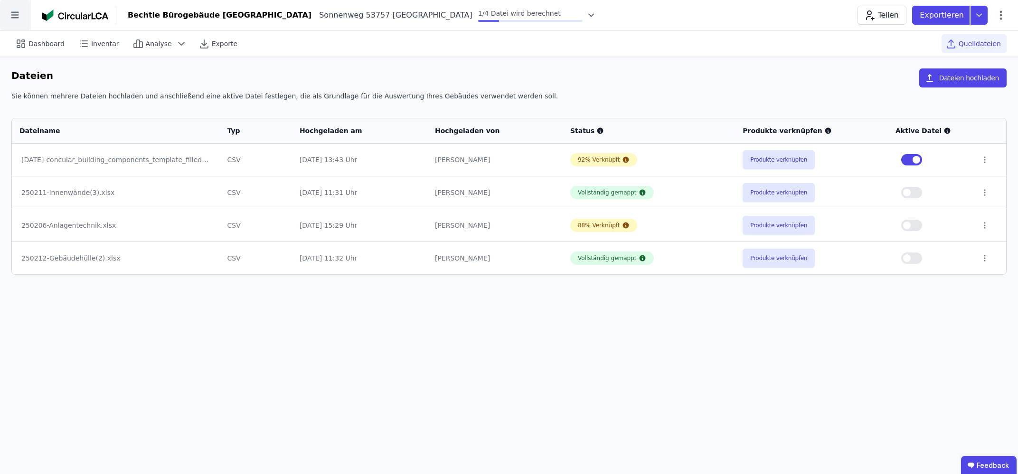
click at [15, 17] on icon at bounding box center [15, 15] width 30 height 30
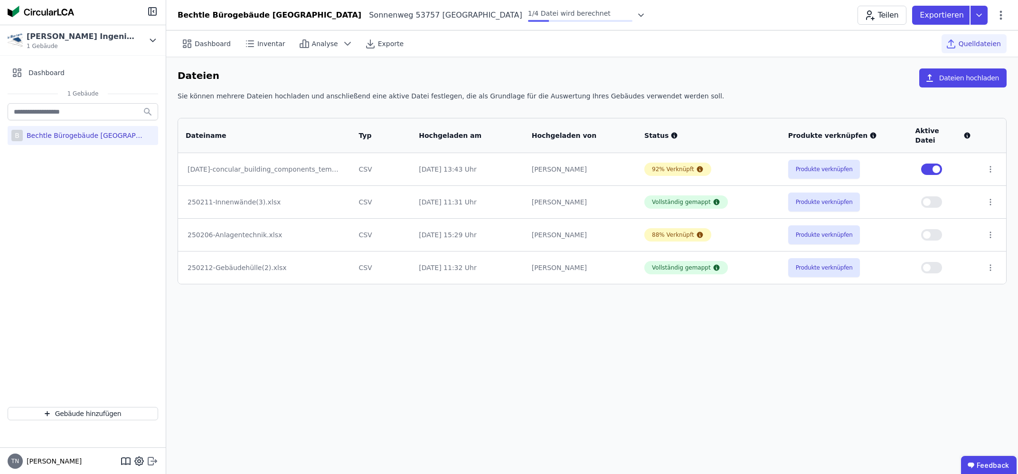
click at [153, 459] on icon at bounding box center [152, 460] width 11 height 11
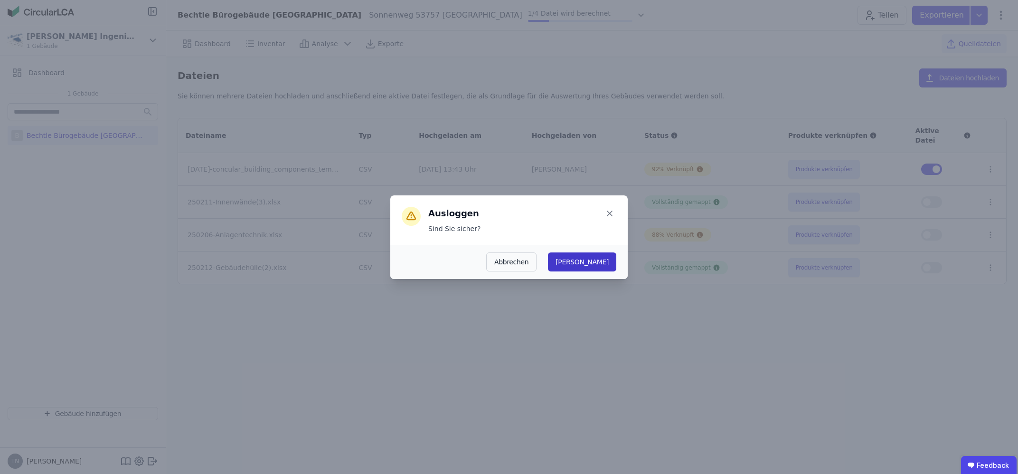
click at [604, 263] on button "[PERSON_NAME]" at bounding box center [582, 261] width 68 height 19
